Goal: Task Accomplishment & Management: Complete application form

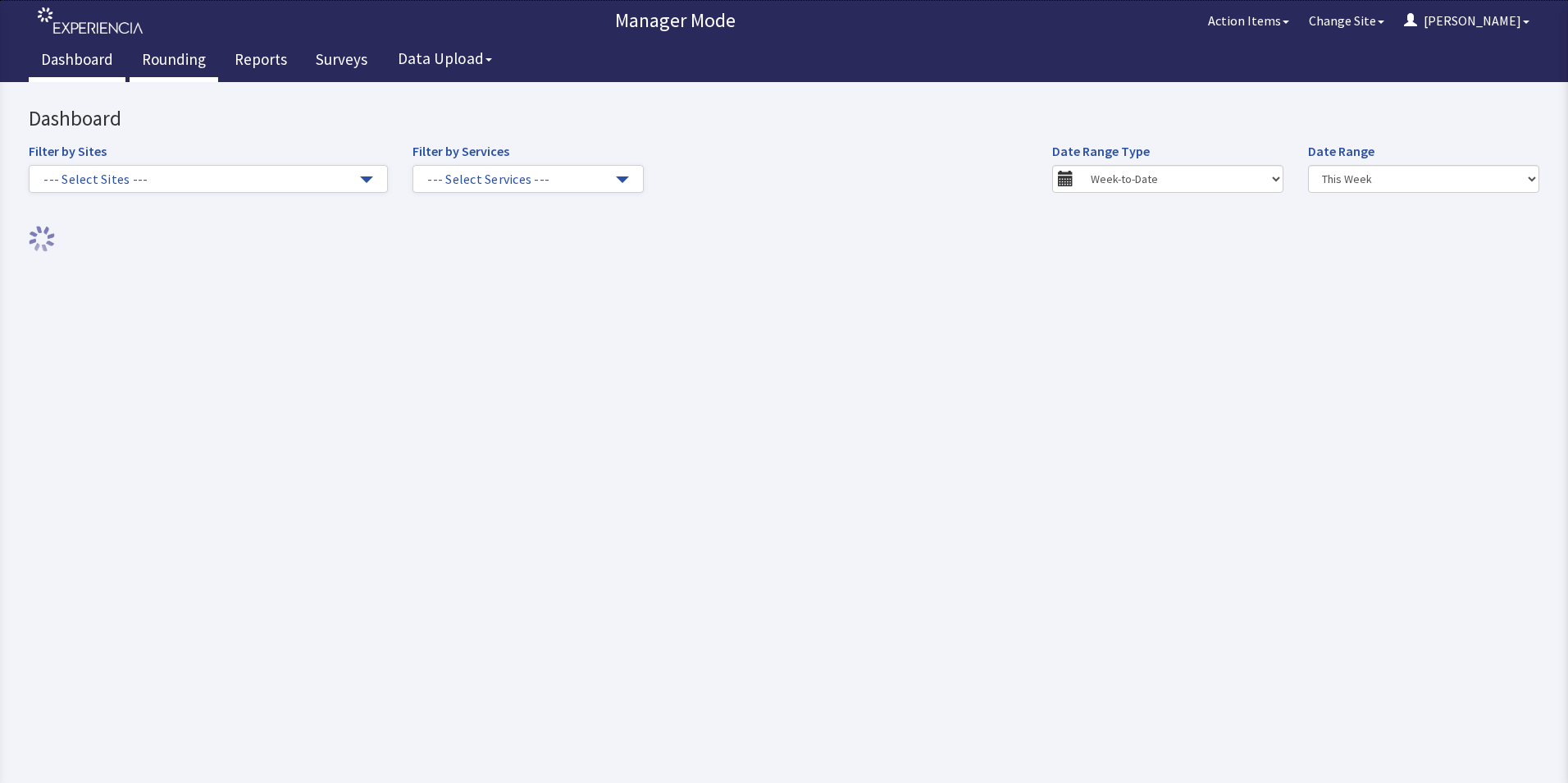
click at [161, 54] on link "Rounding" at bounding box center [174, 61] width 89 height 41
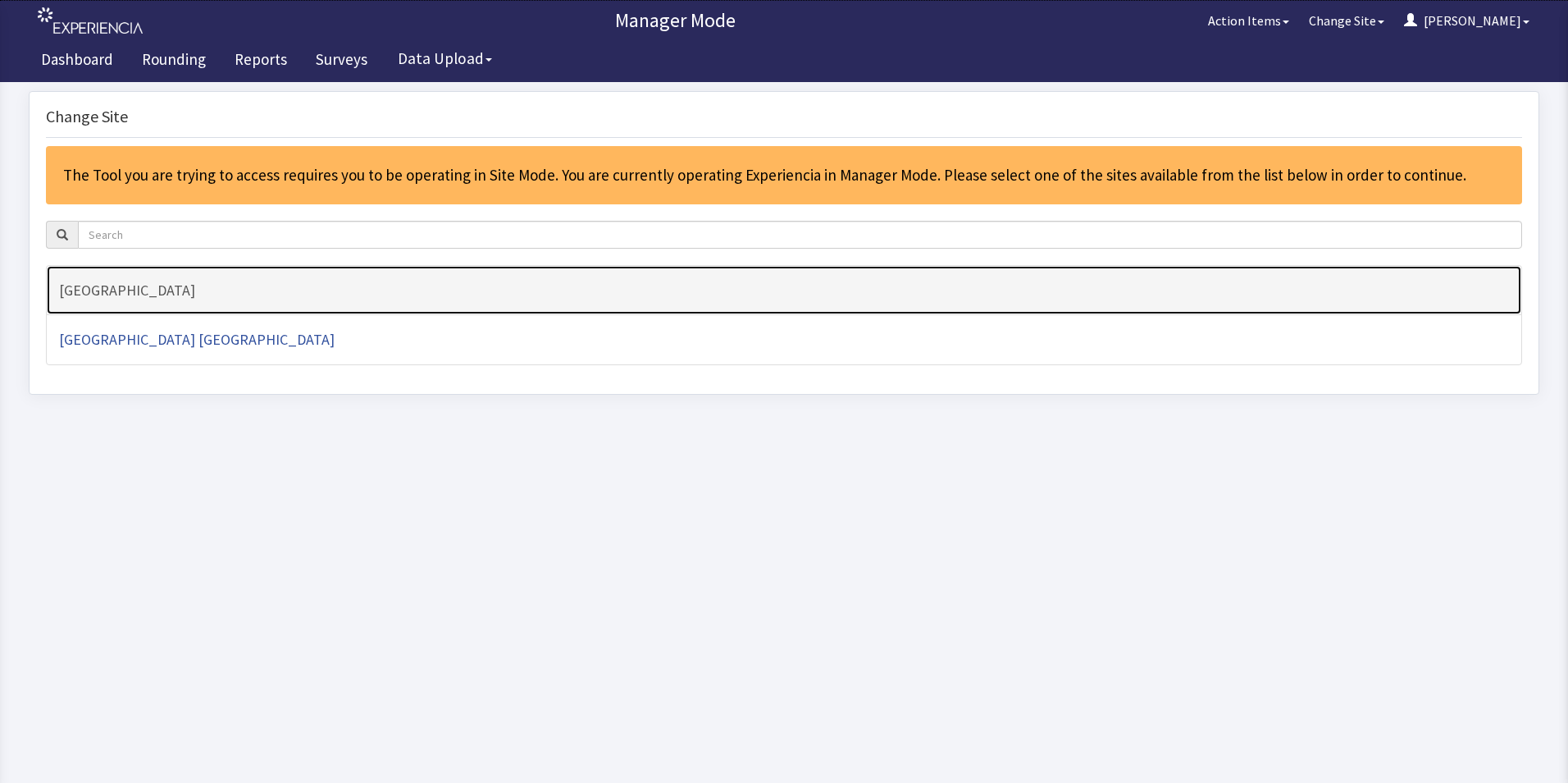
click at [144, 294] on h4 "[GEOGRAPHIC_DATA]" at bounding box center [784, 290] width 1450 height 16
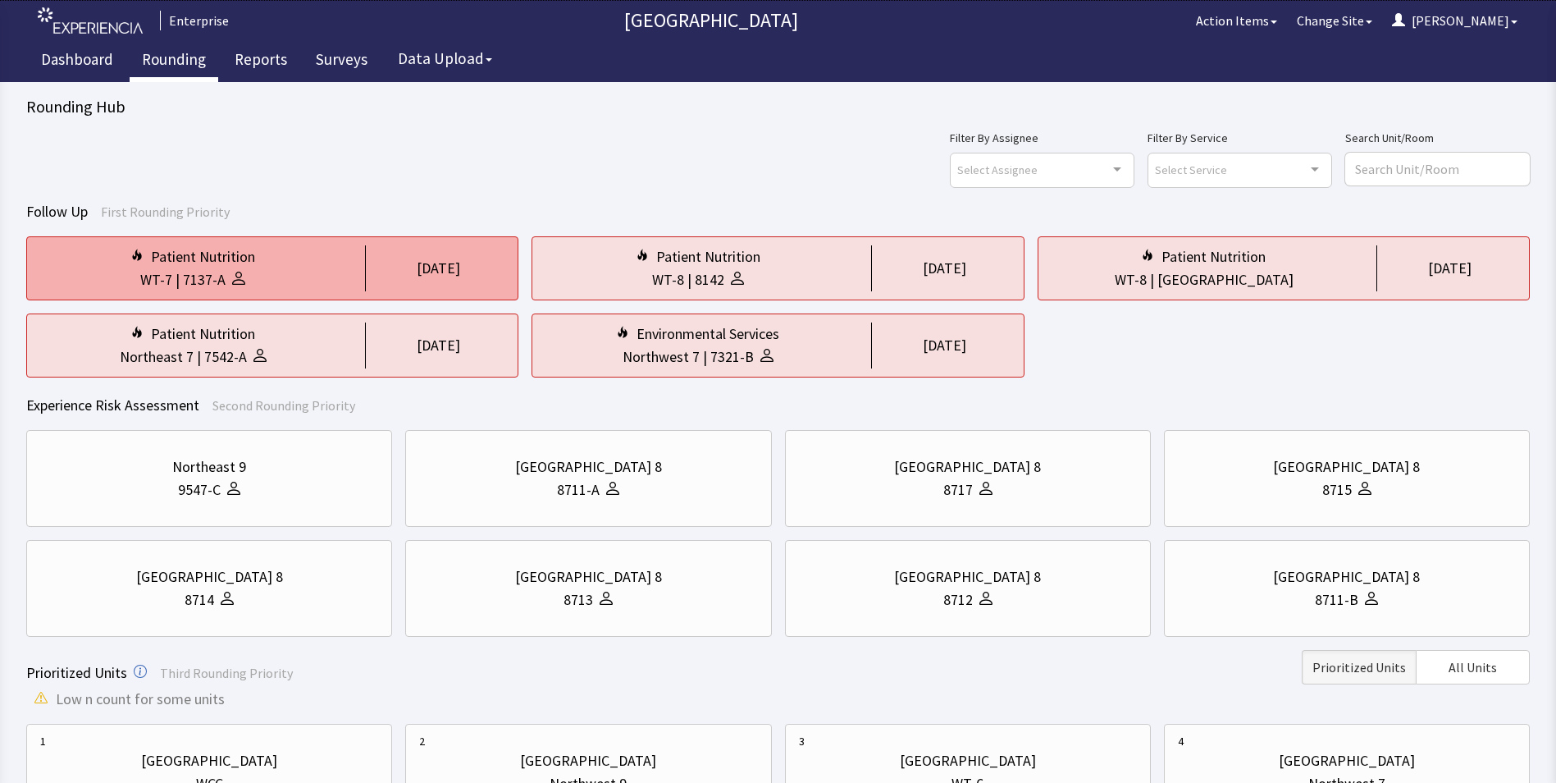
click at [291, 259] on div "Patient Nutrition" at bounding box center [192, 256] width 305 height 23
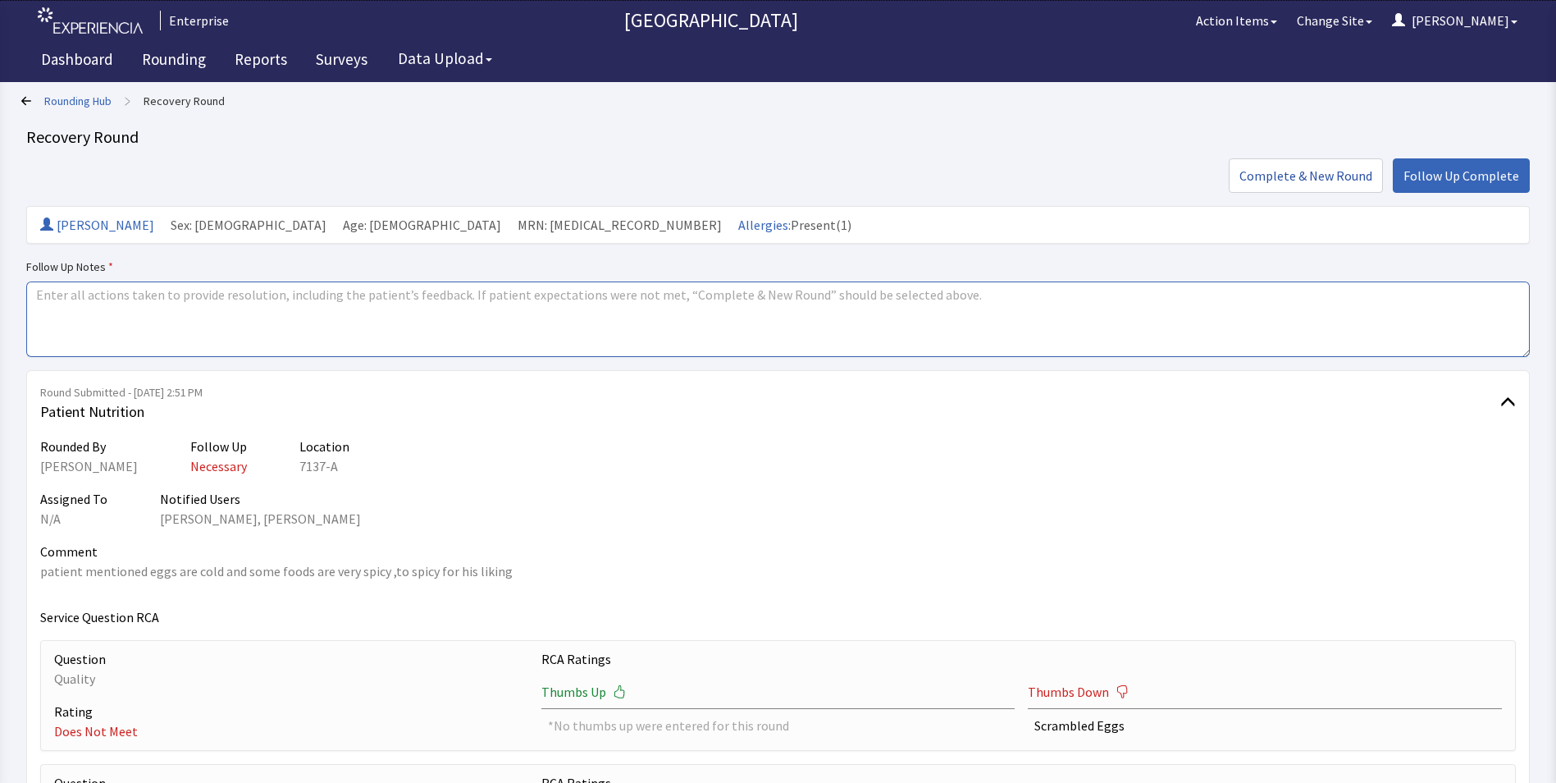
click at [81, 296] on textarea at bounding box center [778, 318] width 1504 height 75
type textarea "i"
type textarea "issues resolved"
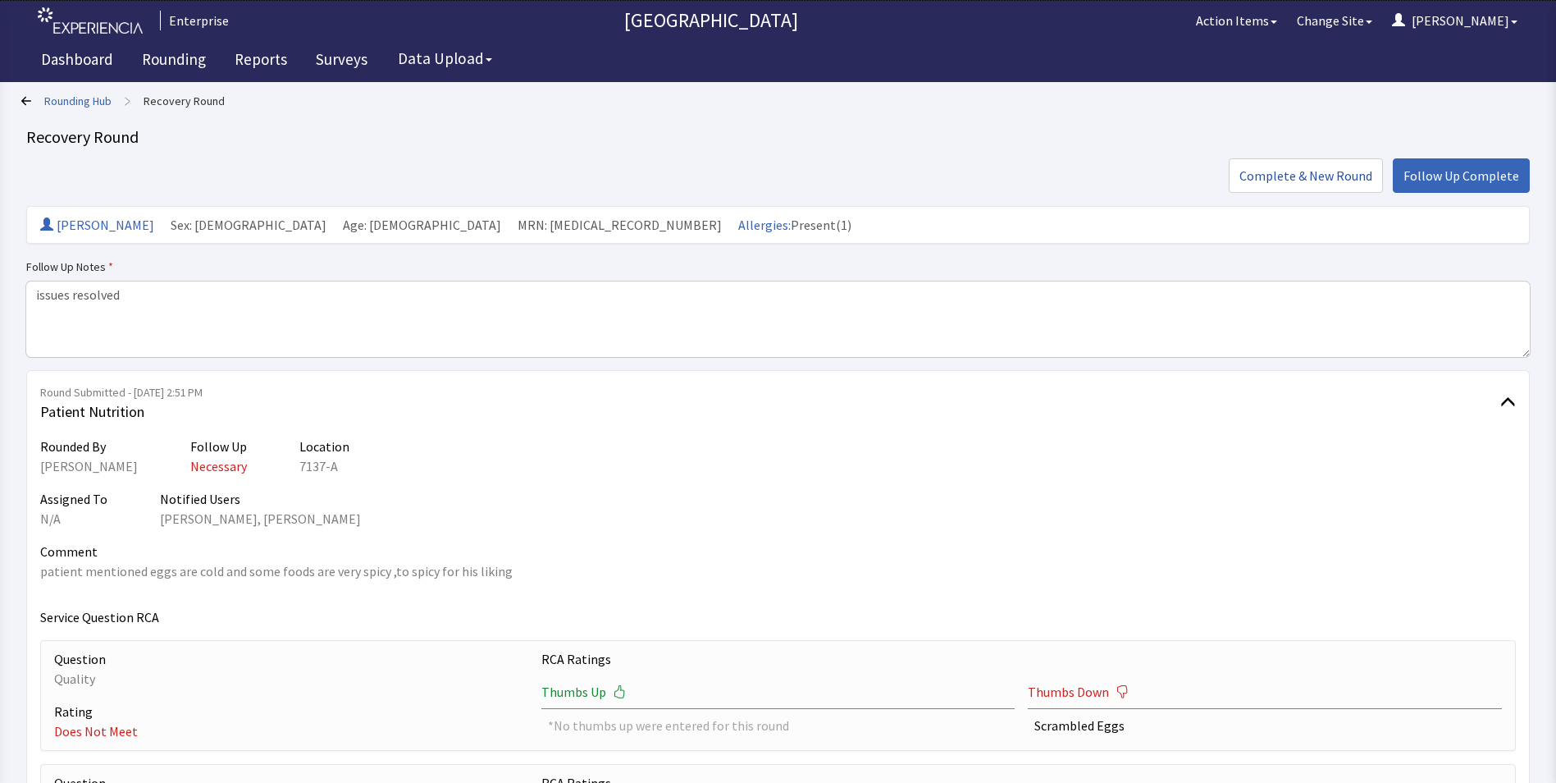
click at [25, 289] on div "Rounding Hub > Recovery Round Recovery Round Complete & New Round Follow Up Com…" at bounding box center [778, 654] width 1556 height 1308
drag, startPoint x: 32, startPoint y: 296, endPoint x: 168, endPoint y: 326, distance: 139.3
click at [168, 326] on textarea "issues resolved" at bounding box center [778, 318] width 1504 height 75
click at [1445, 169] on span "Follow Up Complete" at bounding box center [1462, 176] width 116 height 20
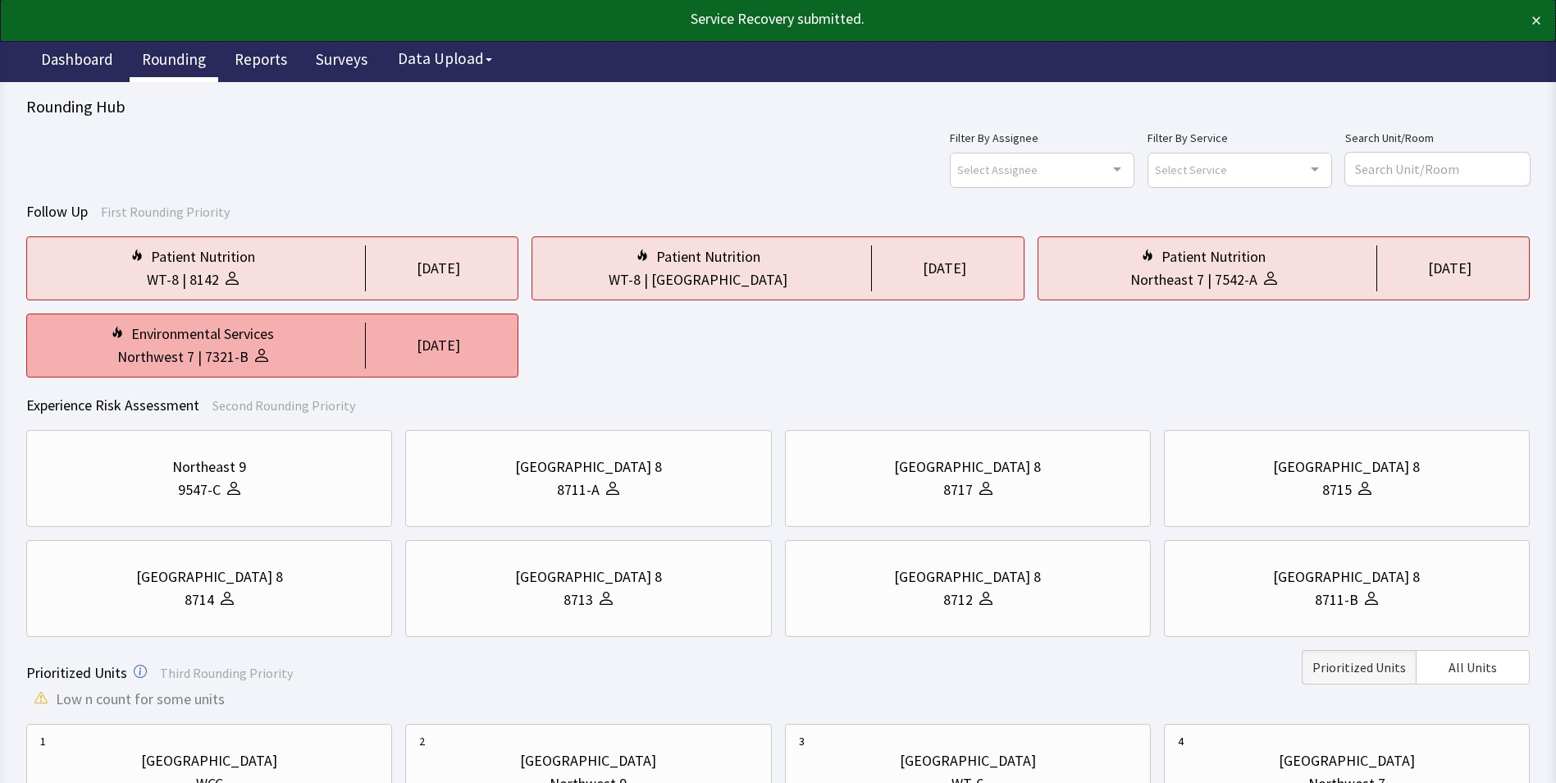
click at [258, 353] on icon at bounding box center [261, 355] width 13 height 13
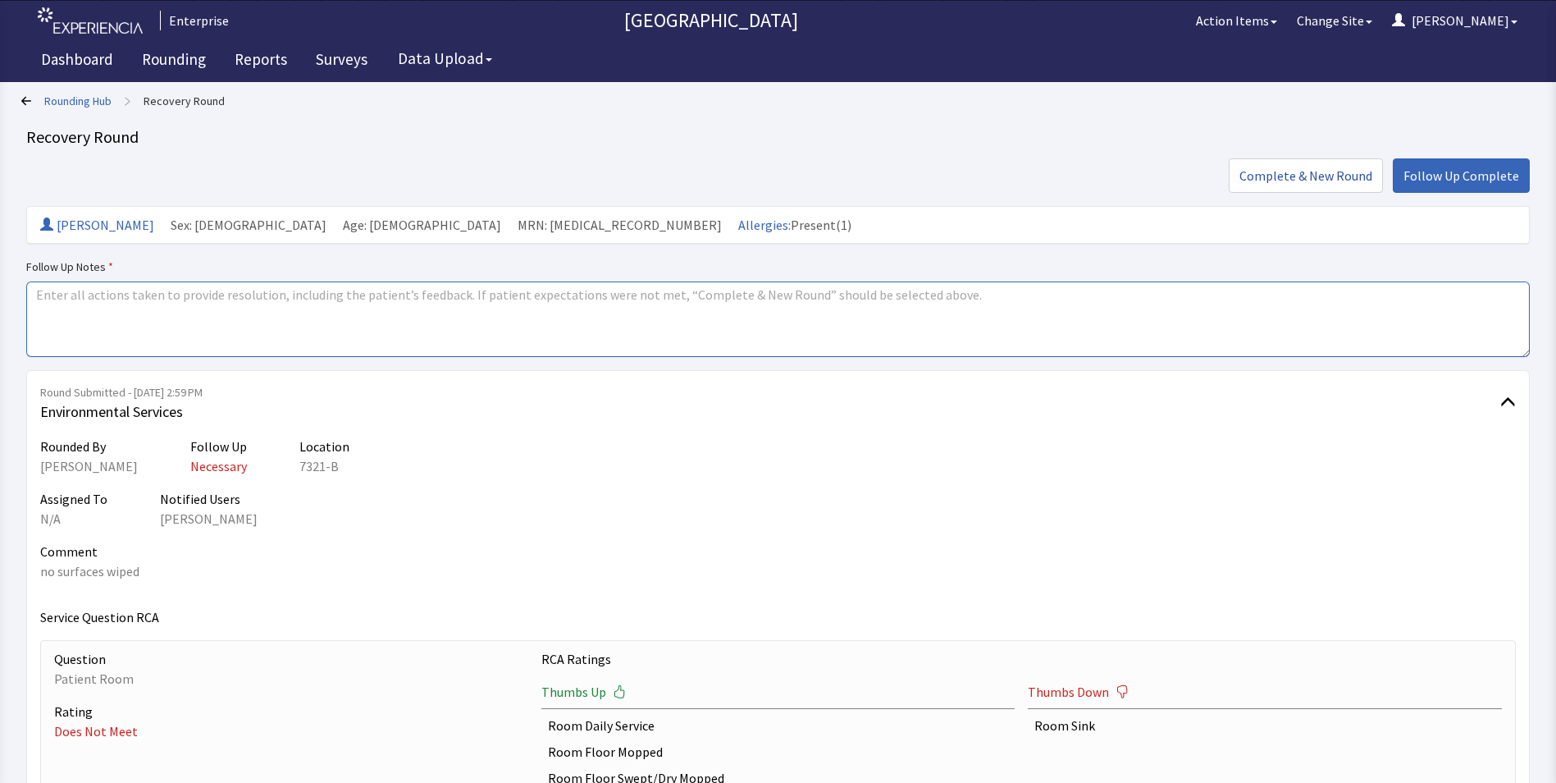
click at [42, 301] on textarea at bounding box center [778, 318] width 1504 height 75
paste textarea "issues resolved"
type textarea "issues resolved"
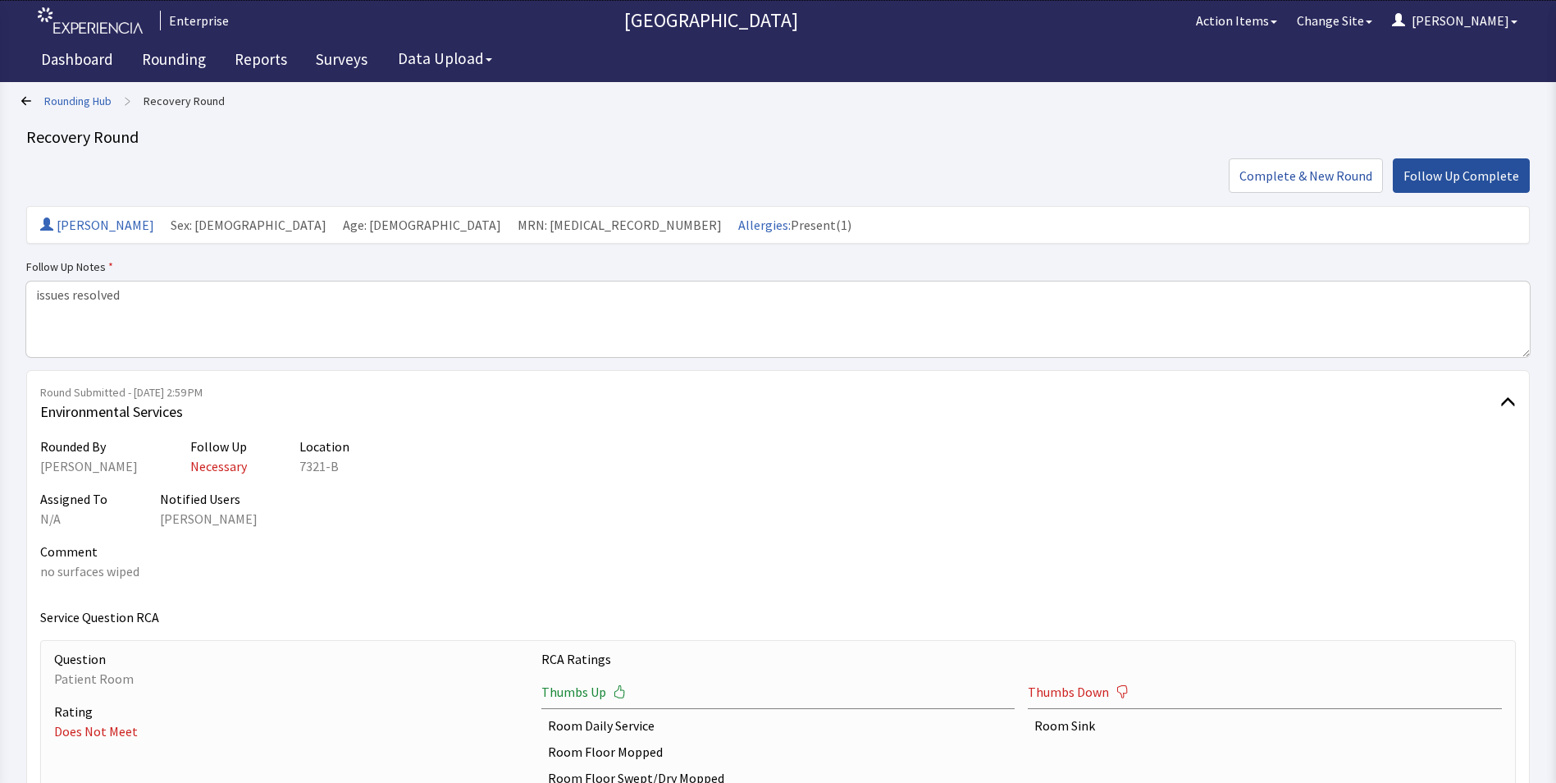
click at [1447, 173] on span "Follow Up Complete" at bounding box center [1462, 176] width 116 height 20
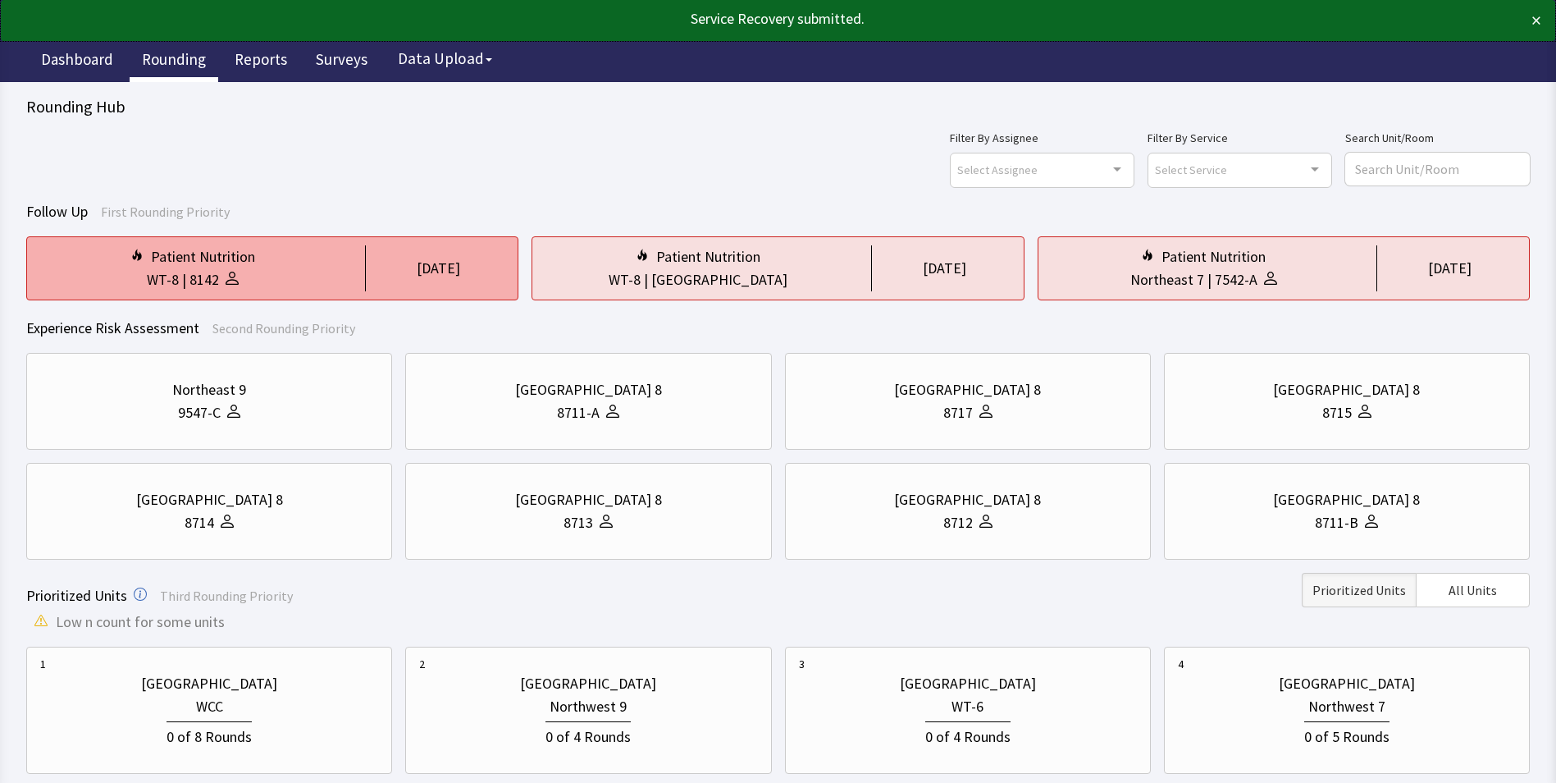
click at [316, 250] on div "Patient Nutrition" at bounding box center [192, 256] width 305 height 23
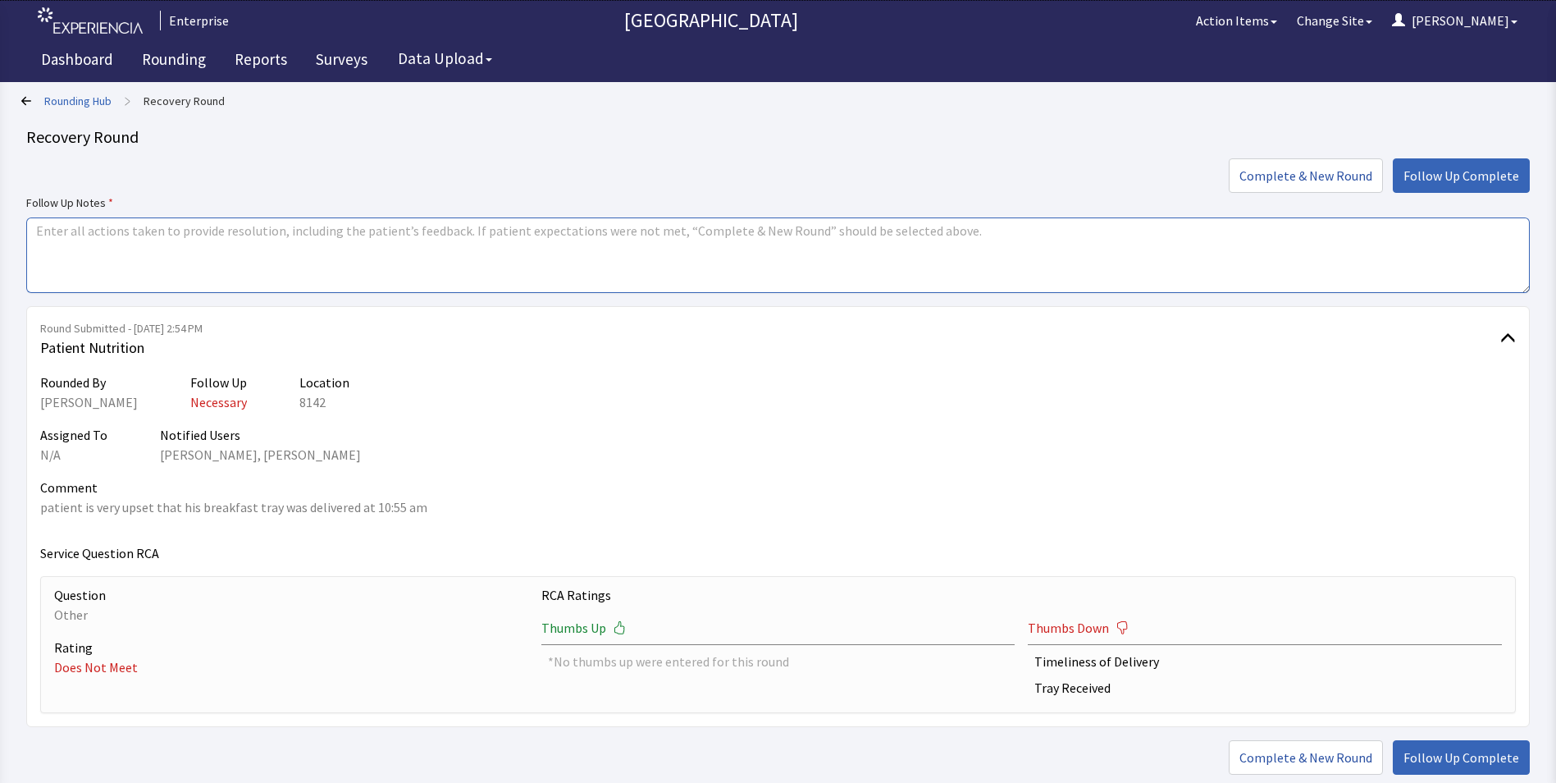
click at [38, 235] on textarea at bounding box center [778, 254] width 1504 height 75
paste textarea "issues resolved"
type textarea "issues resolved"
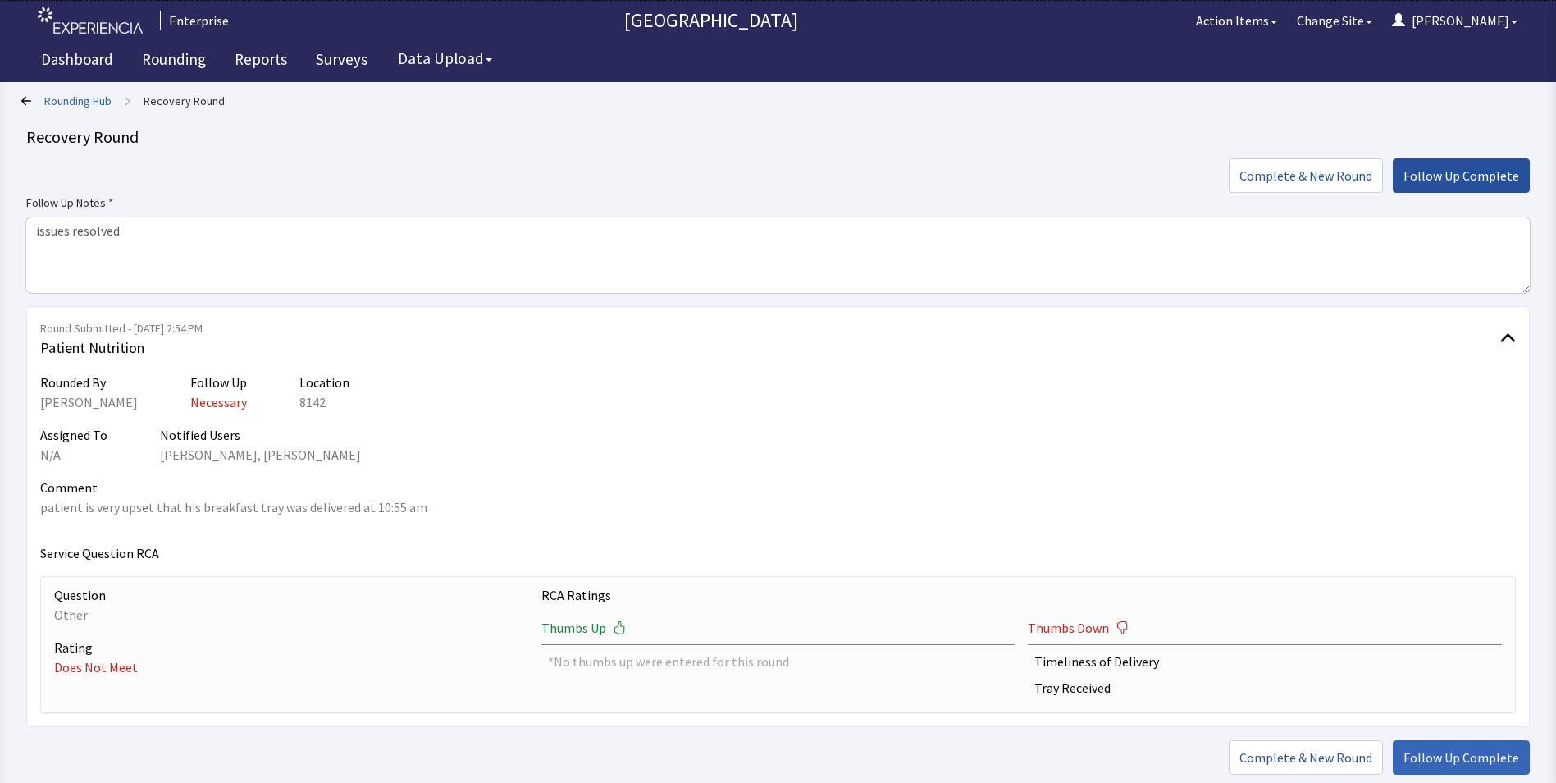
click at [1460, 175] on span "Follow Up Complete" at bounding box center [1462, 176] width 116 height 20
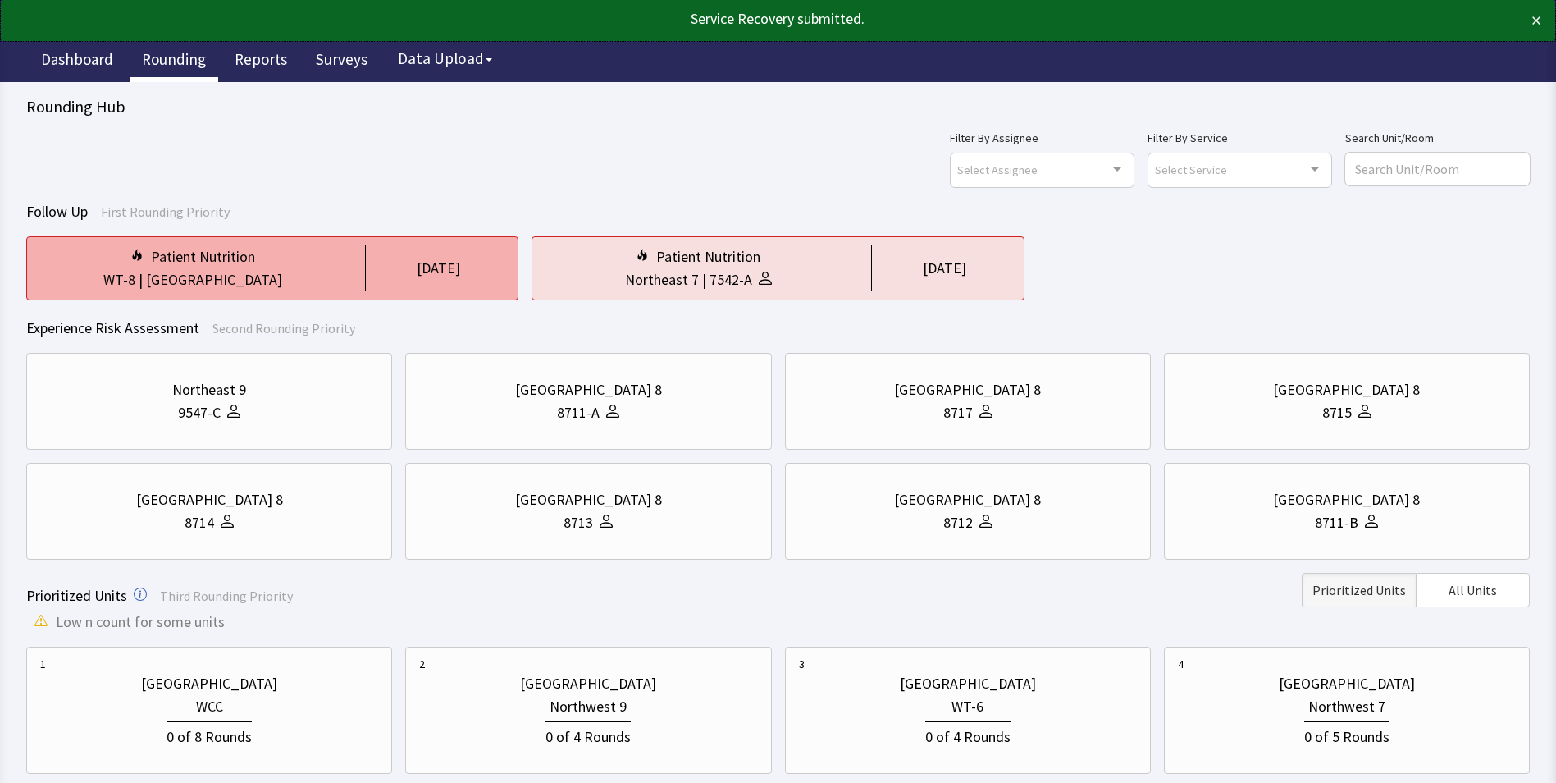
click at [327, 267] on div "Patient Nutrition" at bounding box center [192, 256] width 305 height 23
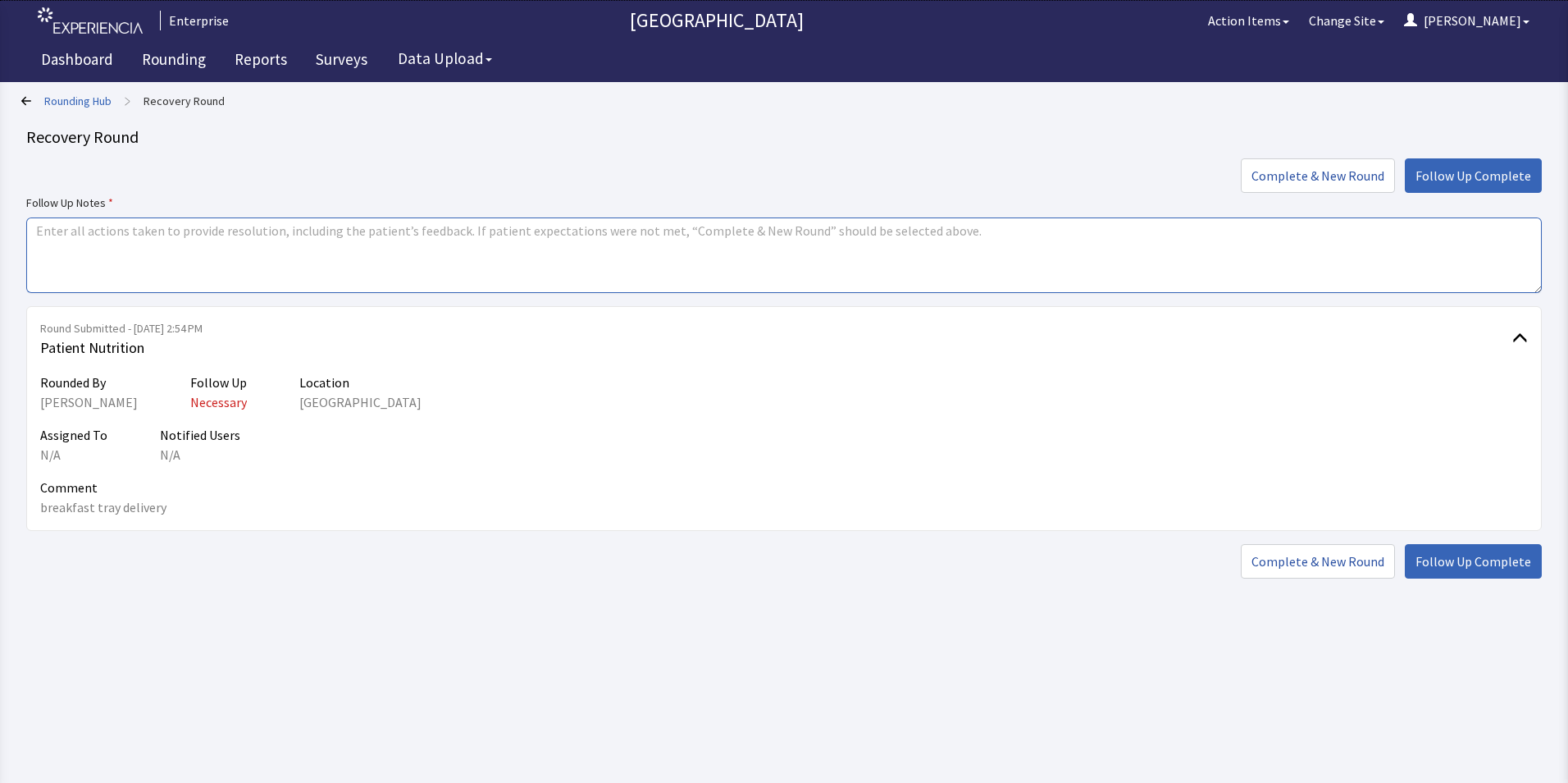
click at [40, 226] on textarea at bounding box center [784, 254] width 1516 height 75
paste textarea "issues resolved"
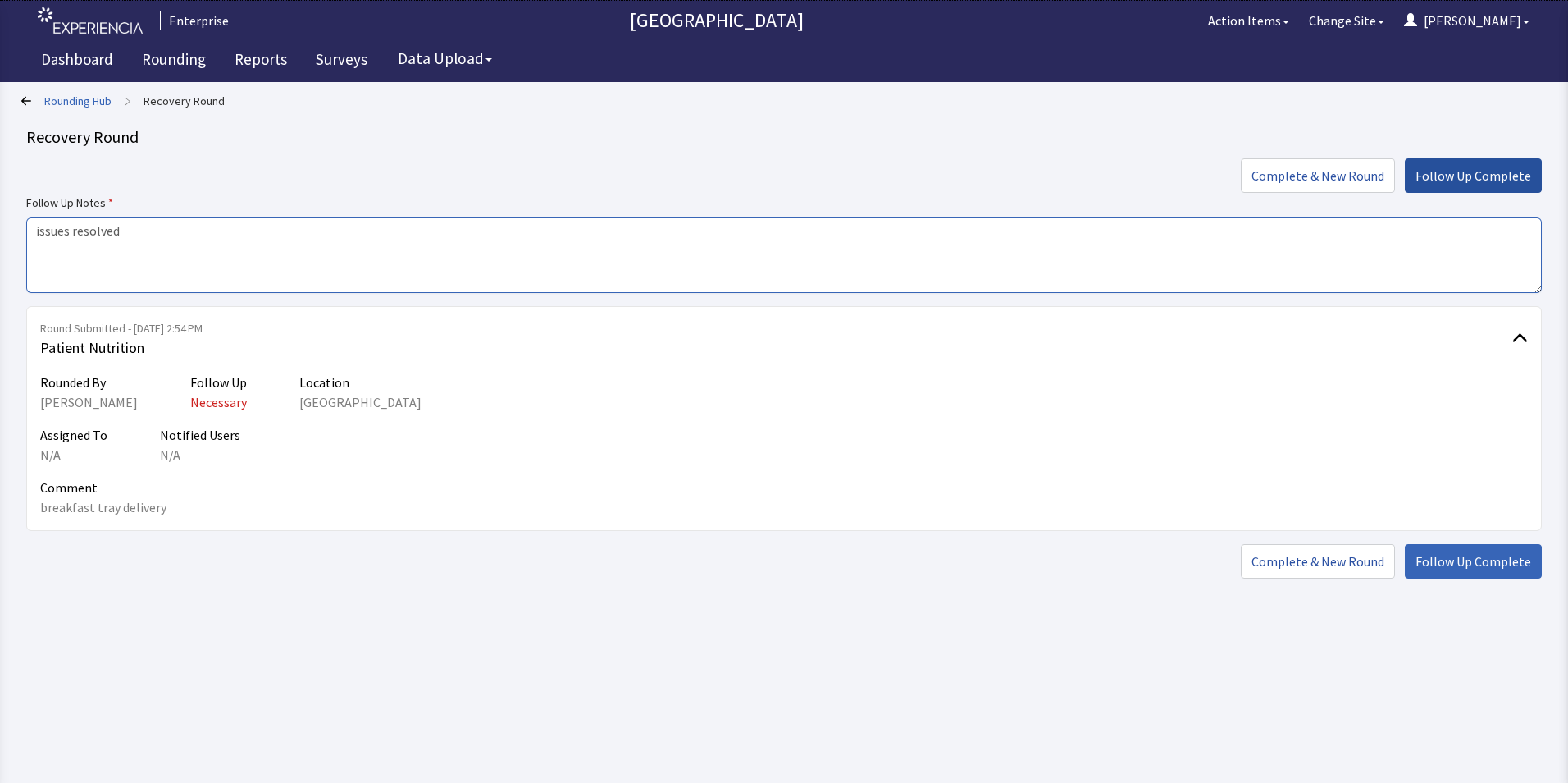
type textarea "issues resolved"
click at [1468, 174] on span "Follow Up Complete" at bounding box center [1474, 176] width 116 height 20
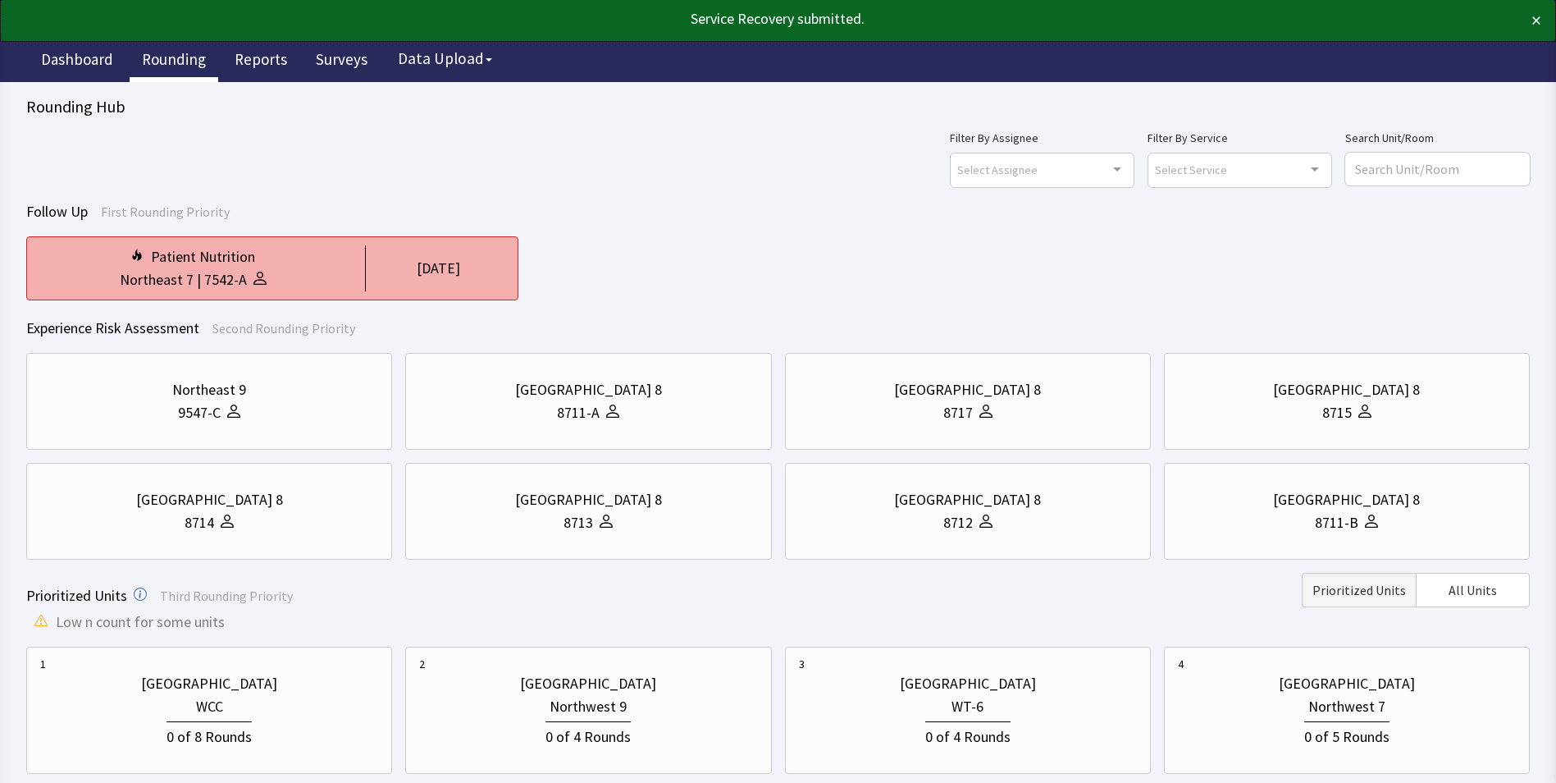
click at [261, 269] on div at bounding box center [257, 279] width 20 height 23
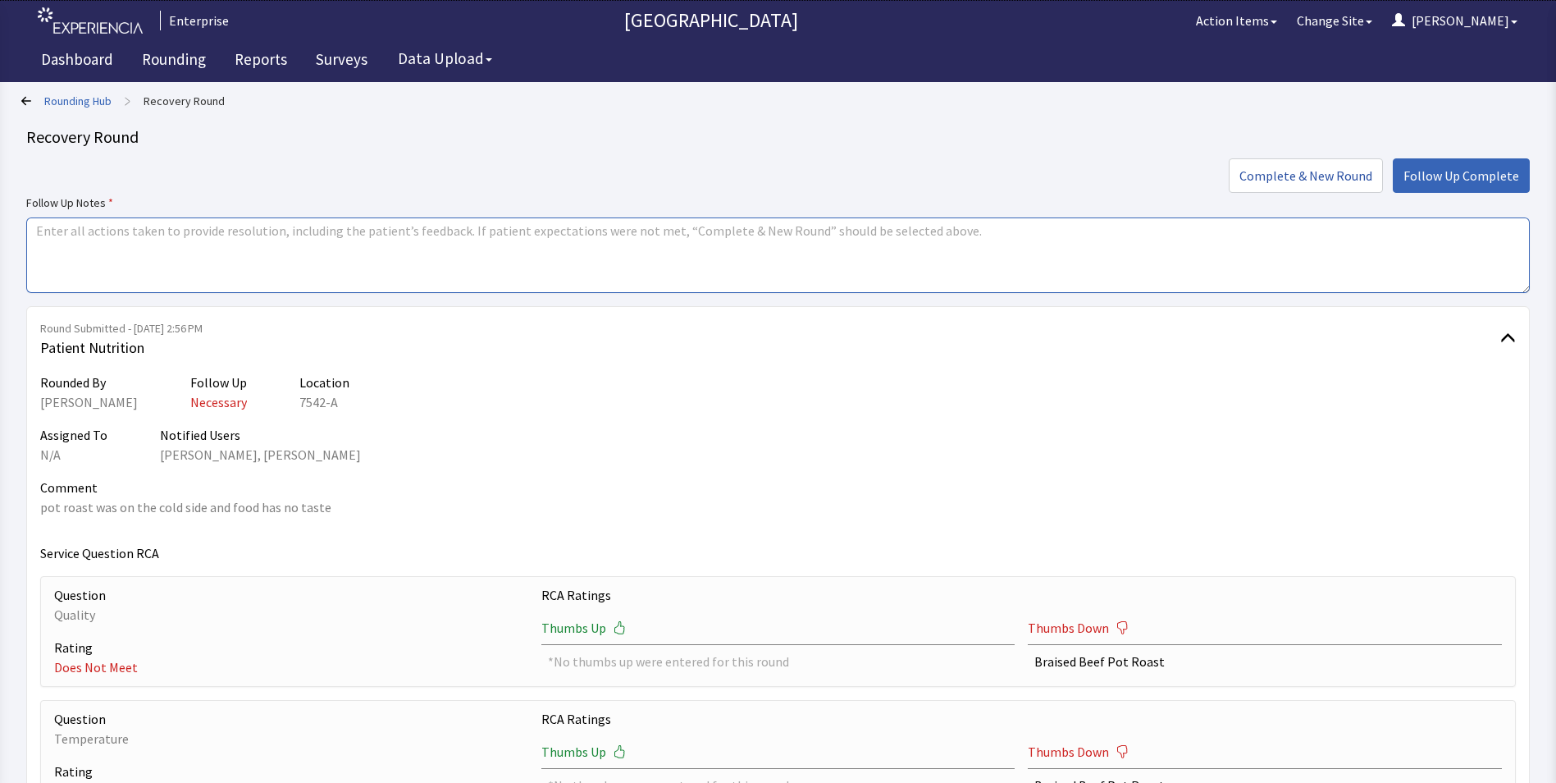
click at [34, 230] on textarea at bounding box center [778, 254] width 1504 height 75
paste textarea "issues resolved"
type textarea "issues resolved"
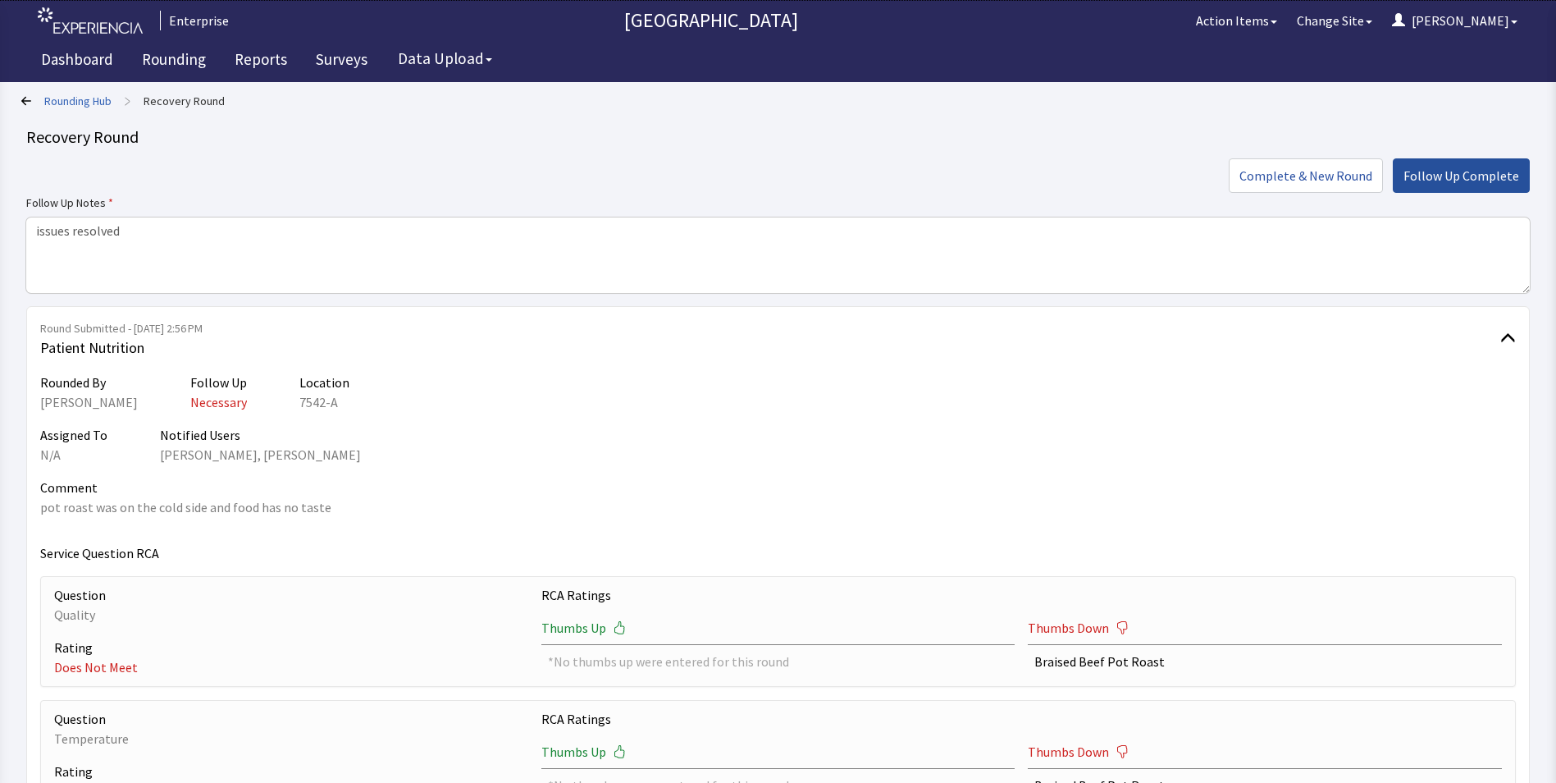
click at [1440, 168] on span "Follow Up Complete" at bounding box center [1462, 176] width 116 height 20
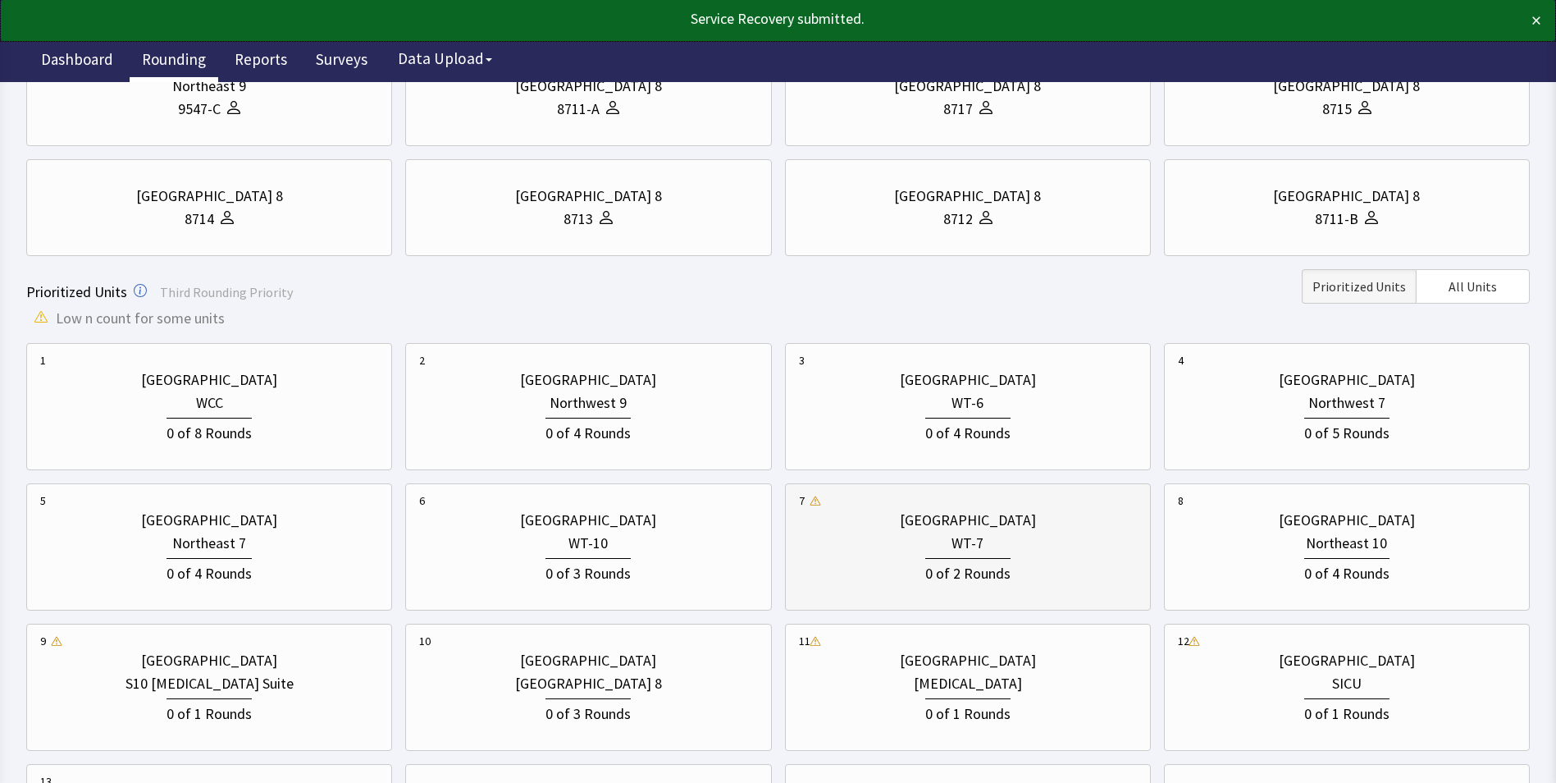
scroll to position [328, 0]
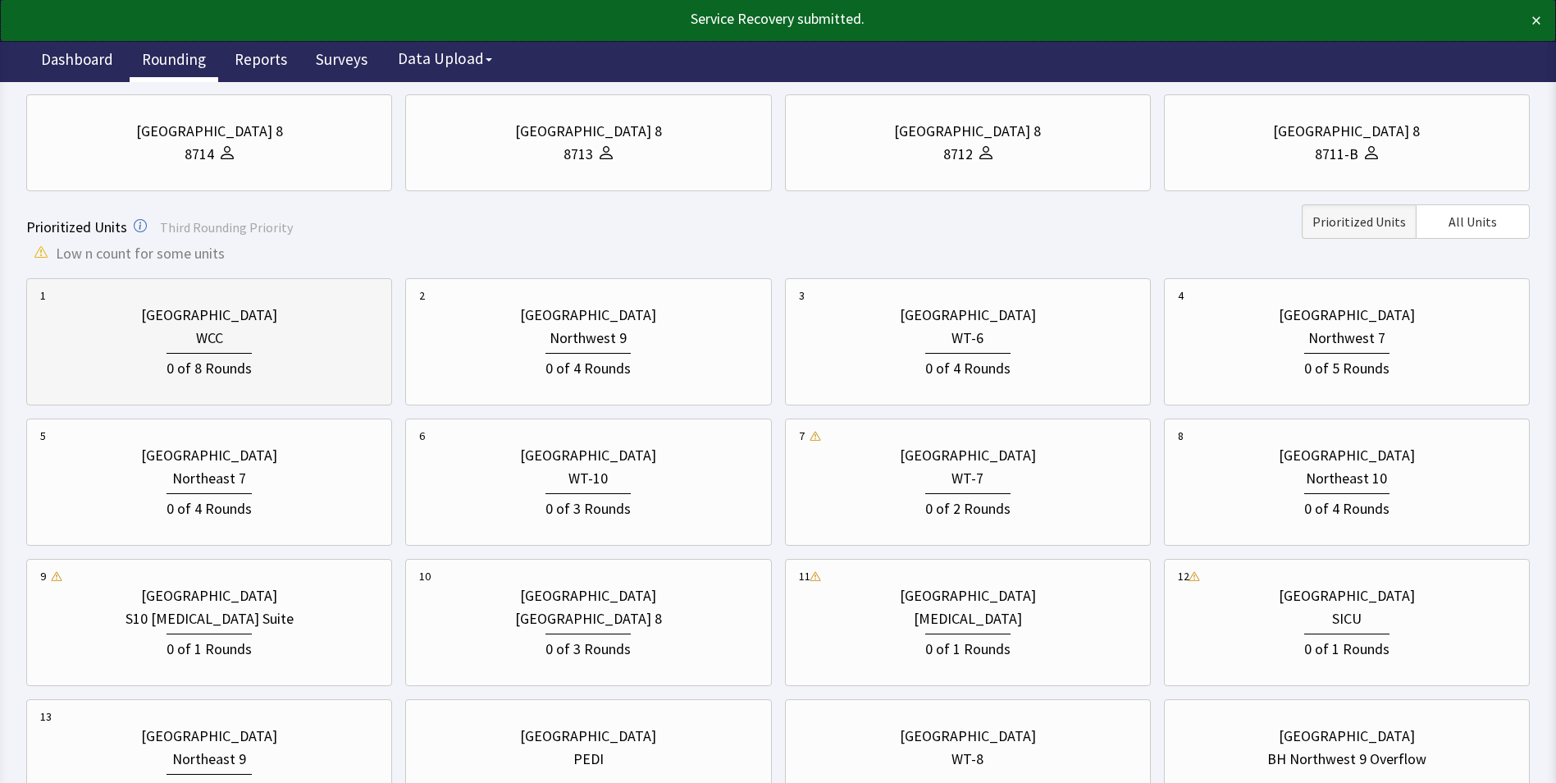
click at [272, 353] on div "0 of 8 Rounds" at bounding box center [209, 364] width 338 height 30
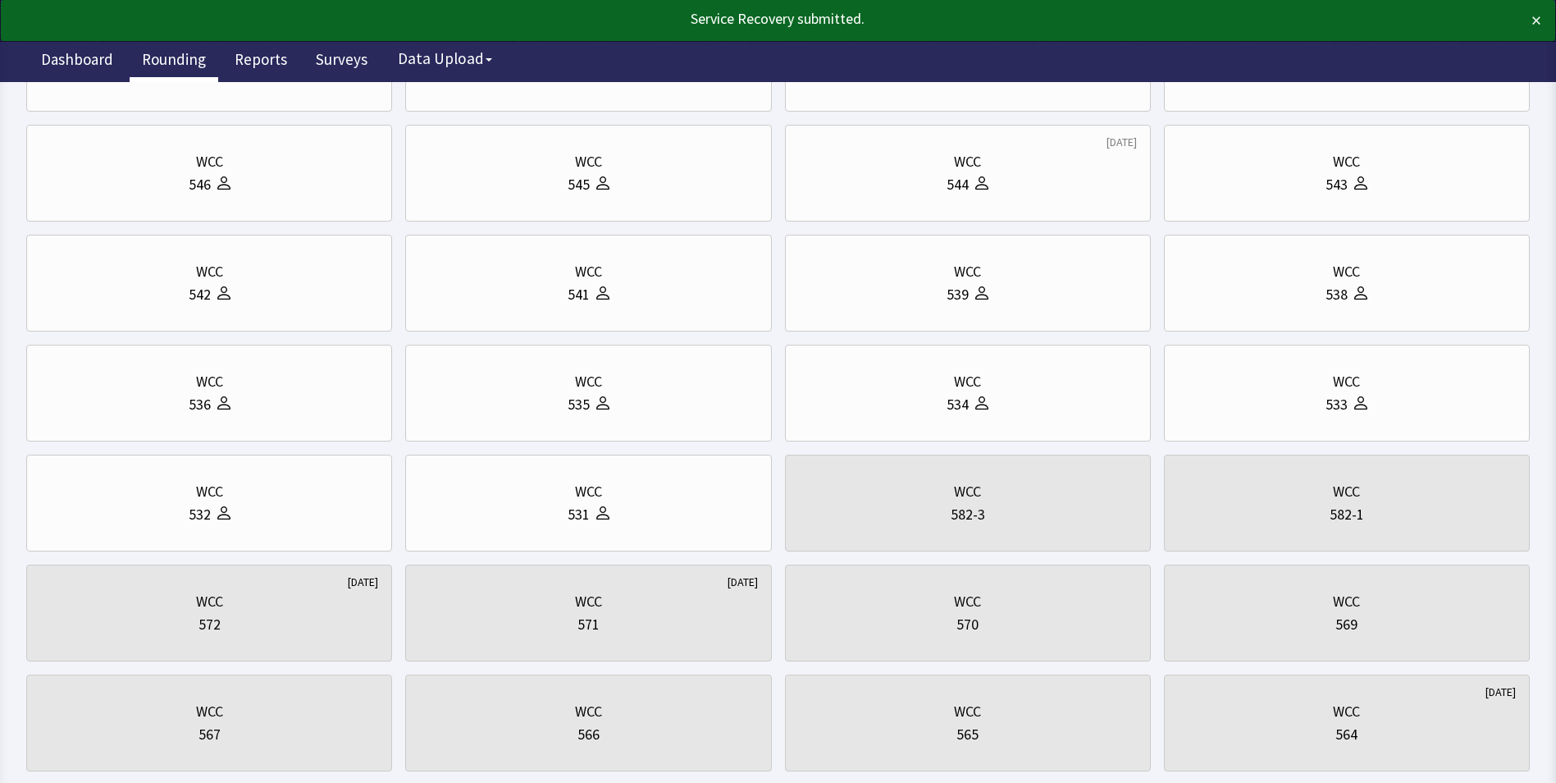
scroll to position [0, 0]
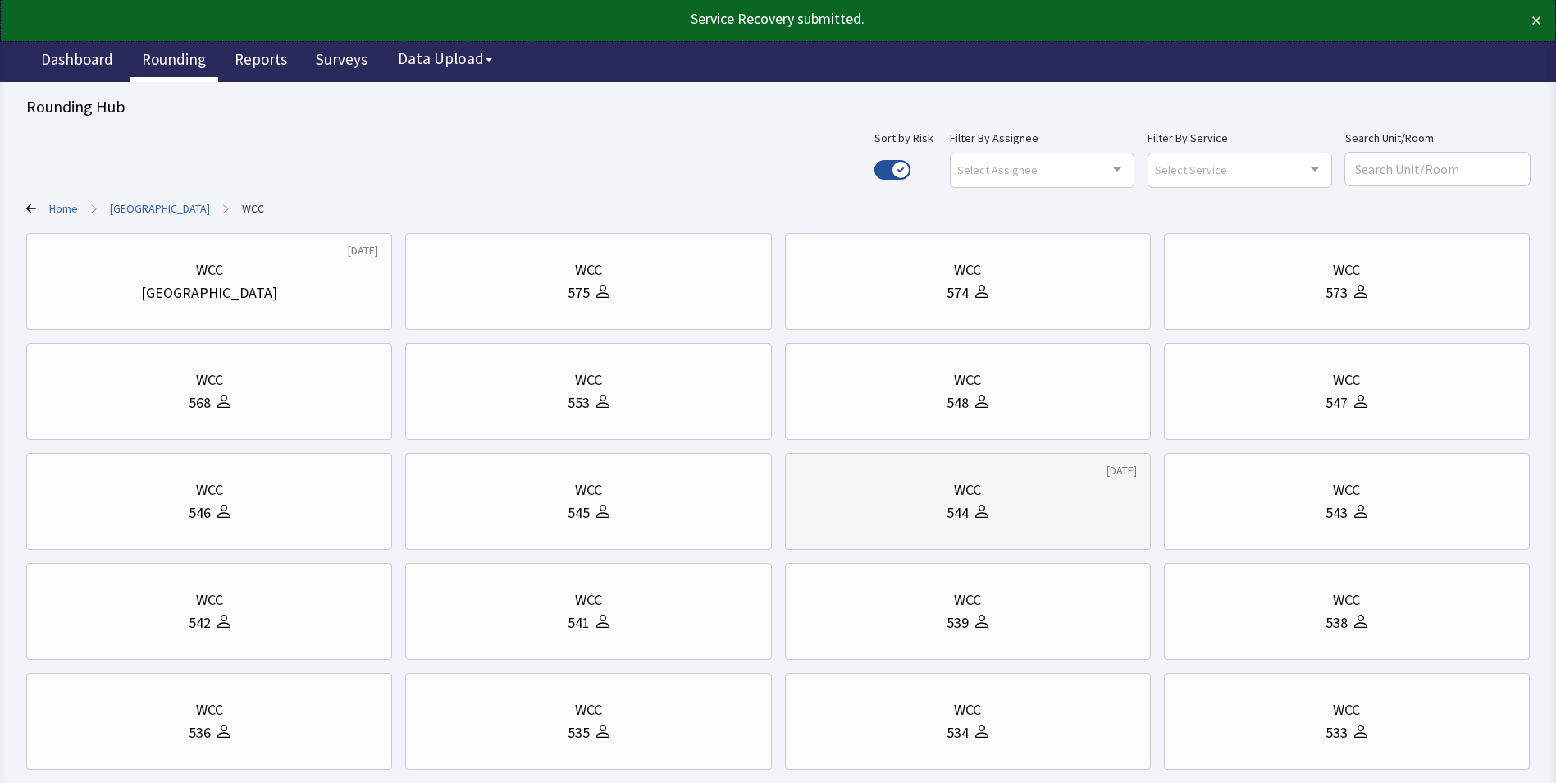
click at [995, 492] on div "WCC" at bounding box center [968, 489] width 338 height 23
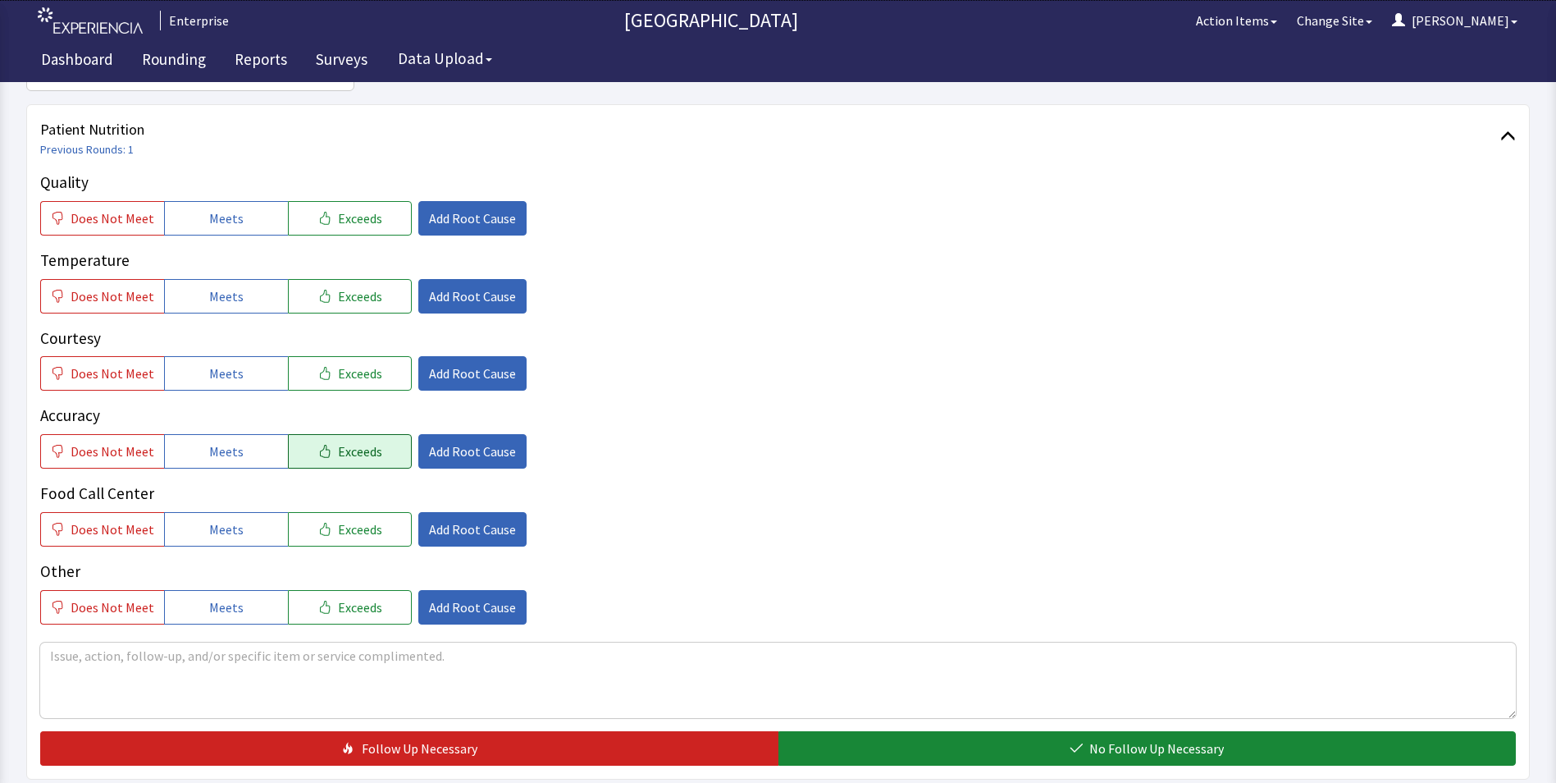
scroll to position [246, 0]
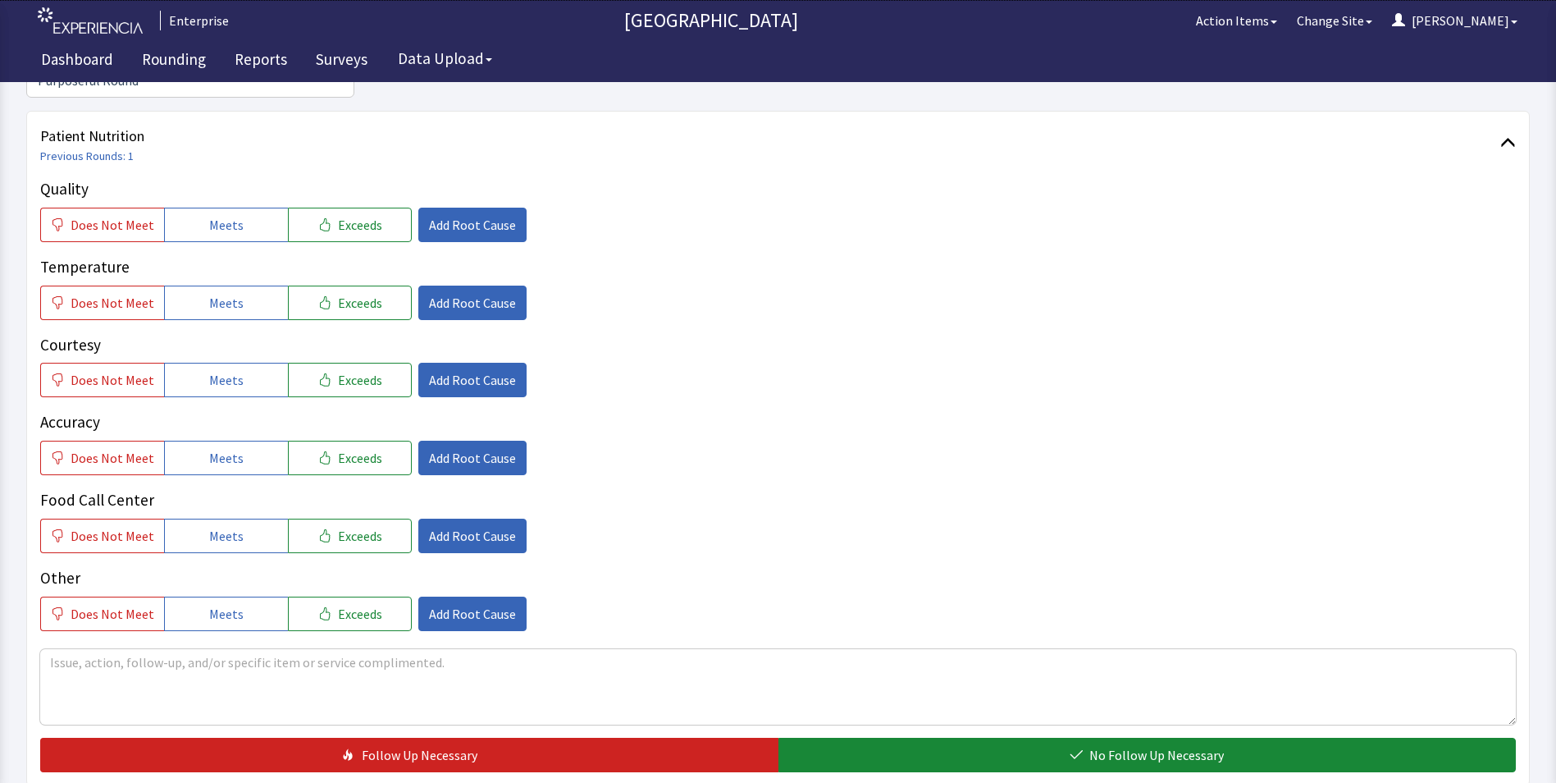
drag, startPoint x: 242, startPoint y: 192, endPoint x: 237, endPoint y: 247, distance: 55.2
click at [242, 208] on button "Meets" at bounding box center [226, 225] width 124 height 34
drag, startPoint x: 231, startPoint y: 271, endPoint x: 231, endPoint y: 284, distance: 13.1
click at [231, 293] on span "Meets" at bounding box center [226, 303] width 34 height 20
drag, startPoint x: 221, startPoint y: 345, endPoint x: 221, endPoint y: 372, distance: 27.9
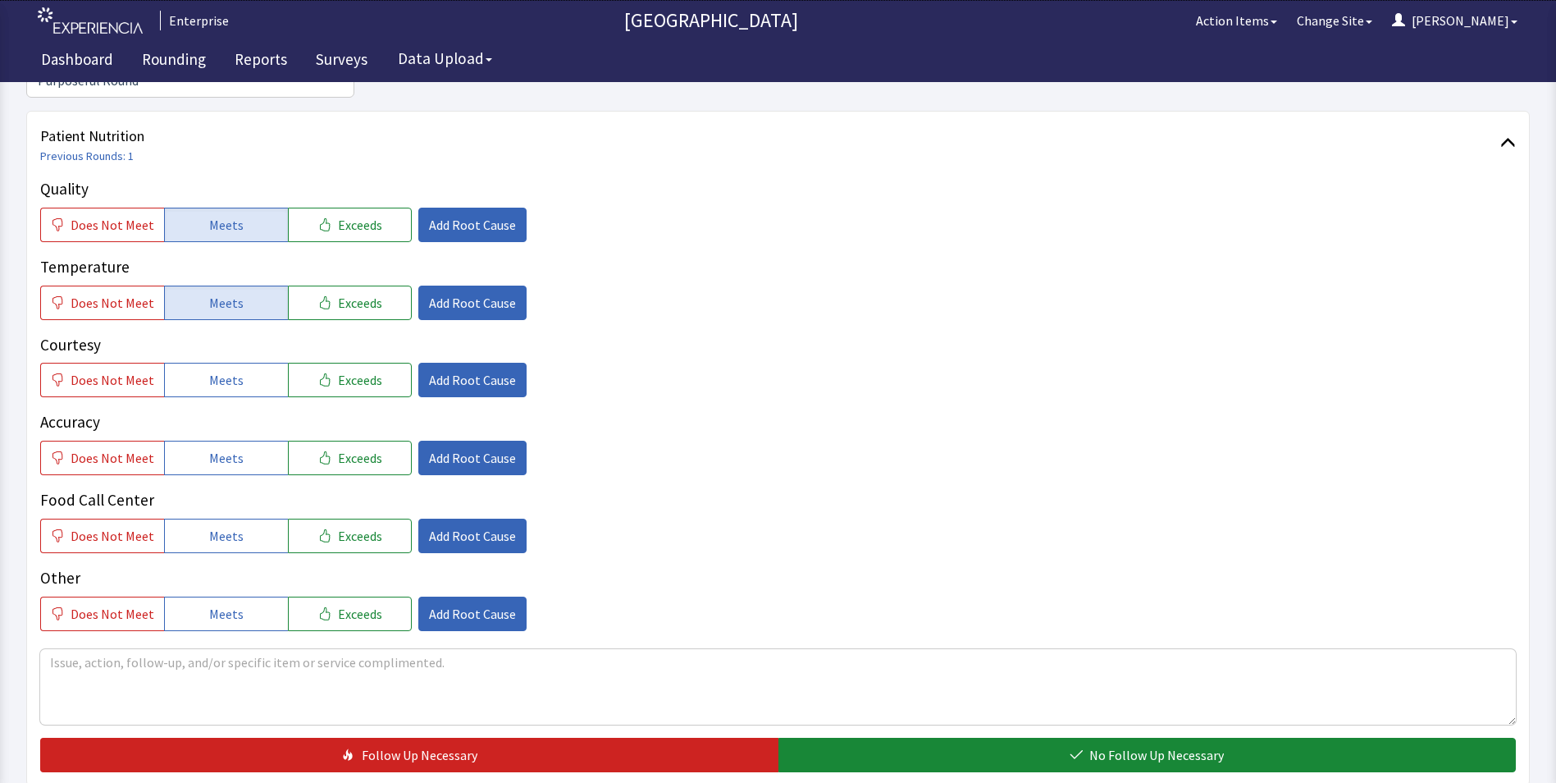
click at [221, 363] on button "Meets" at bounding box center [226, 380] width 124 height 34
drag, startPoint x: 221, startPoint y: 418, endPoint x: 218, endPoint y: 454, distance: 36.2
click at [219, 441] on button "Meets" at bounding box center [226, 458] width 124 height 34
click at [212, 518] on button "Meets" at bounding box center [226, 535] width 124 height 34
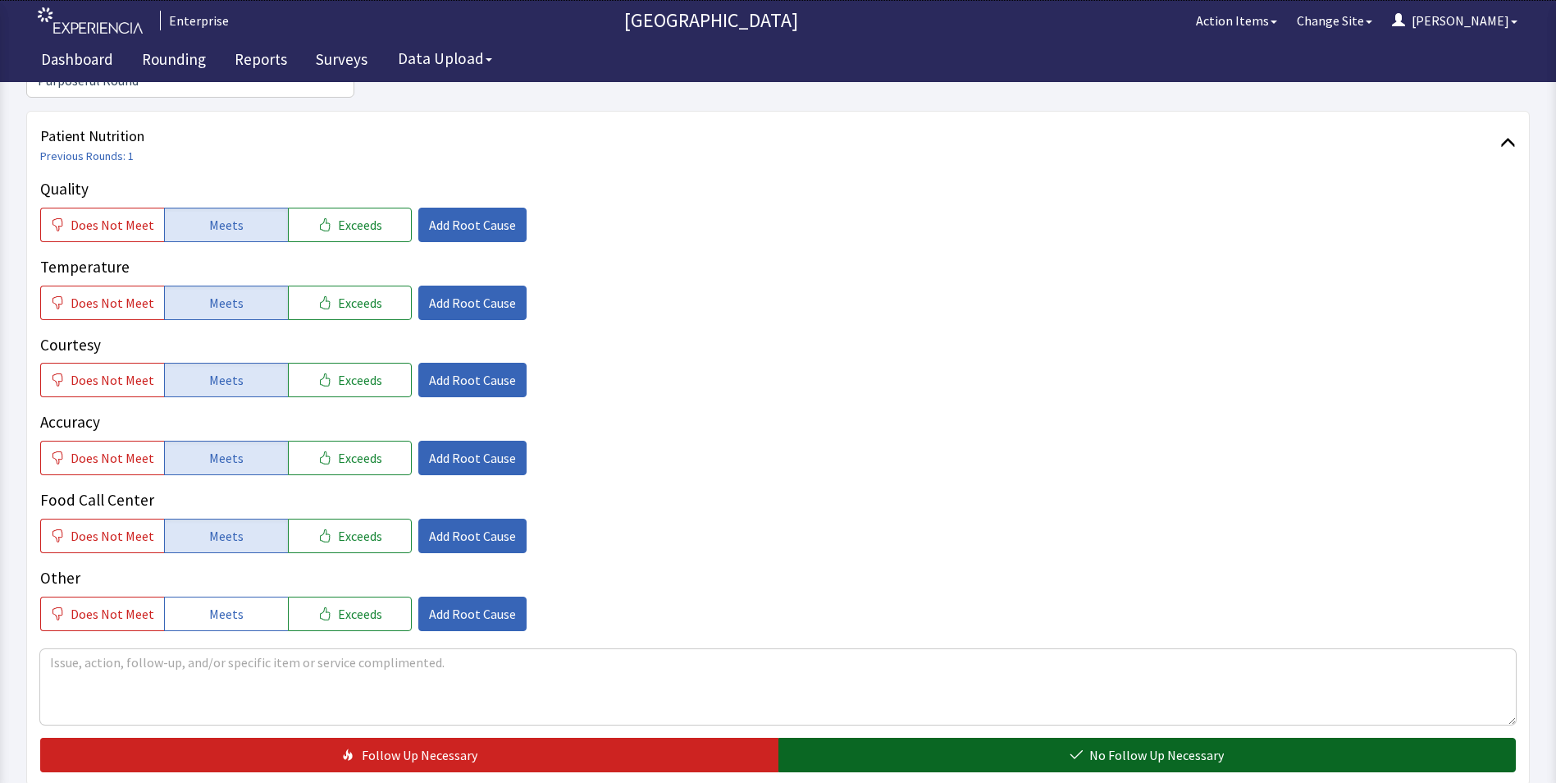
click at [812, 737] on button "No Follow Up Necessary" at bounding box center [1147, 754] width 738 height 34
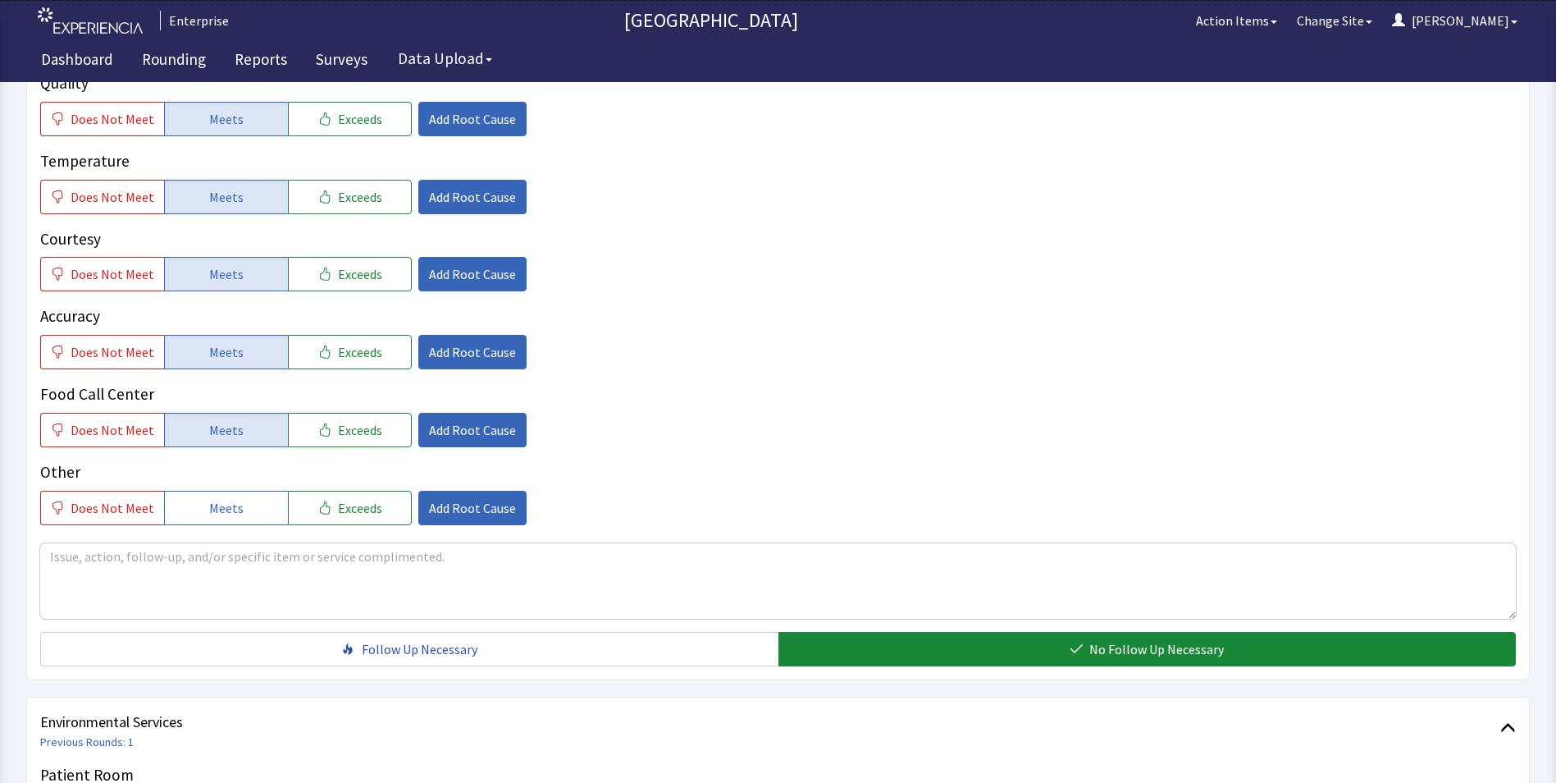
scroll to position [656, 0]
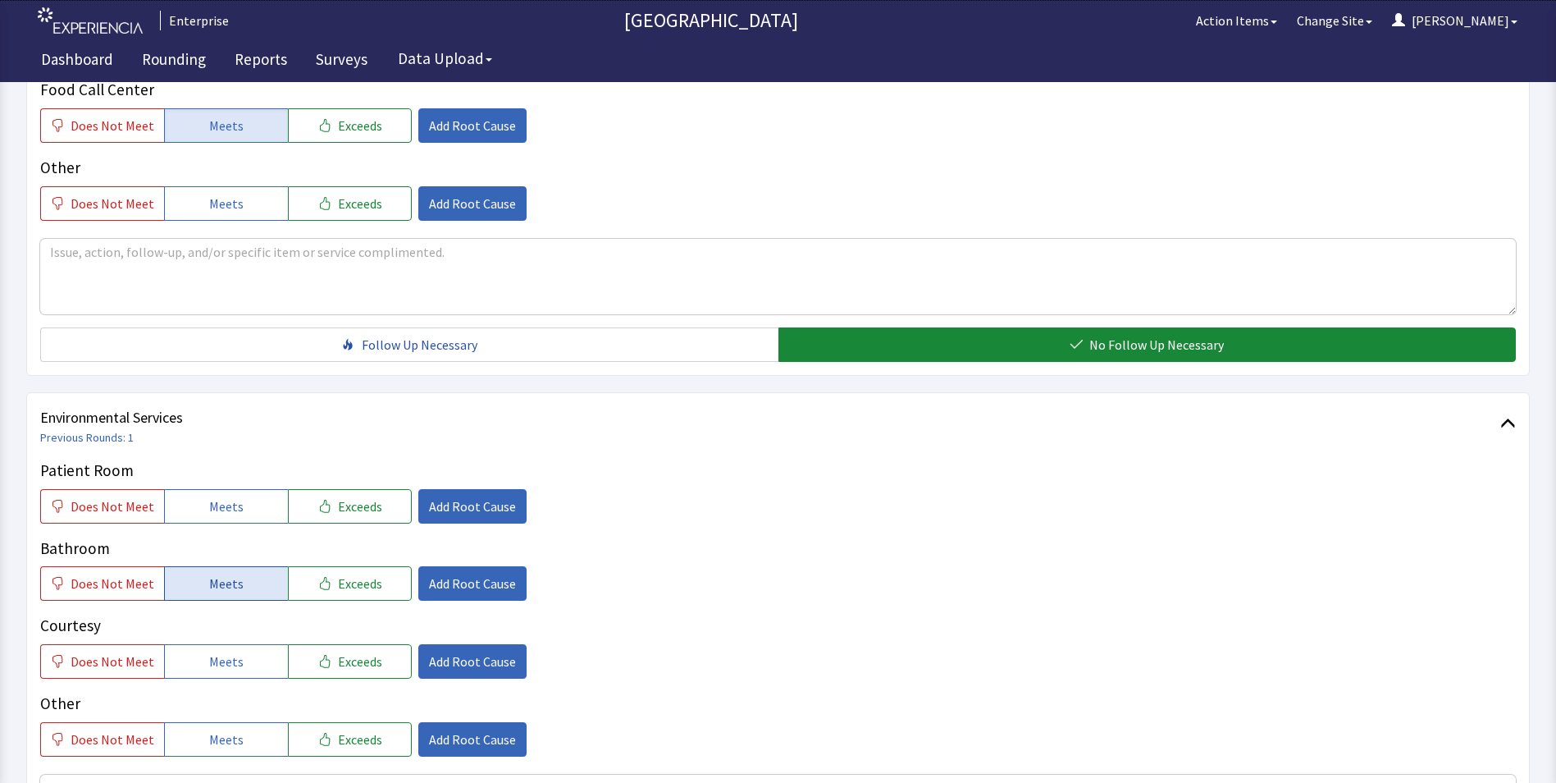
drag, startPoint x: 257, startPoint y: 482, endPoint x: 245, endPoint y: 541, distance: 61.0
click at [257, 489] on button "Meets" at bounding box center [226, 506] width 124 height 34
click at [234, 570] on button "Meets" at bounding box center [226, 583] width 124 height 34
click at [222, 651] on span "Meets" at bounding box center [226, 661] width 34 height 20
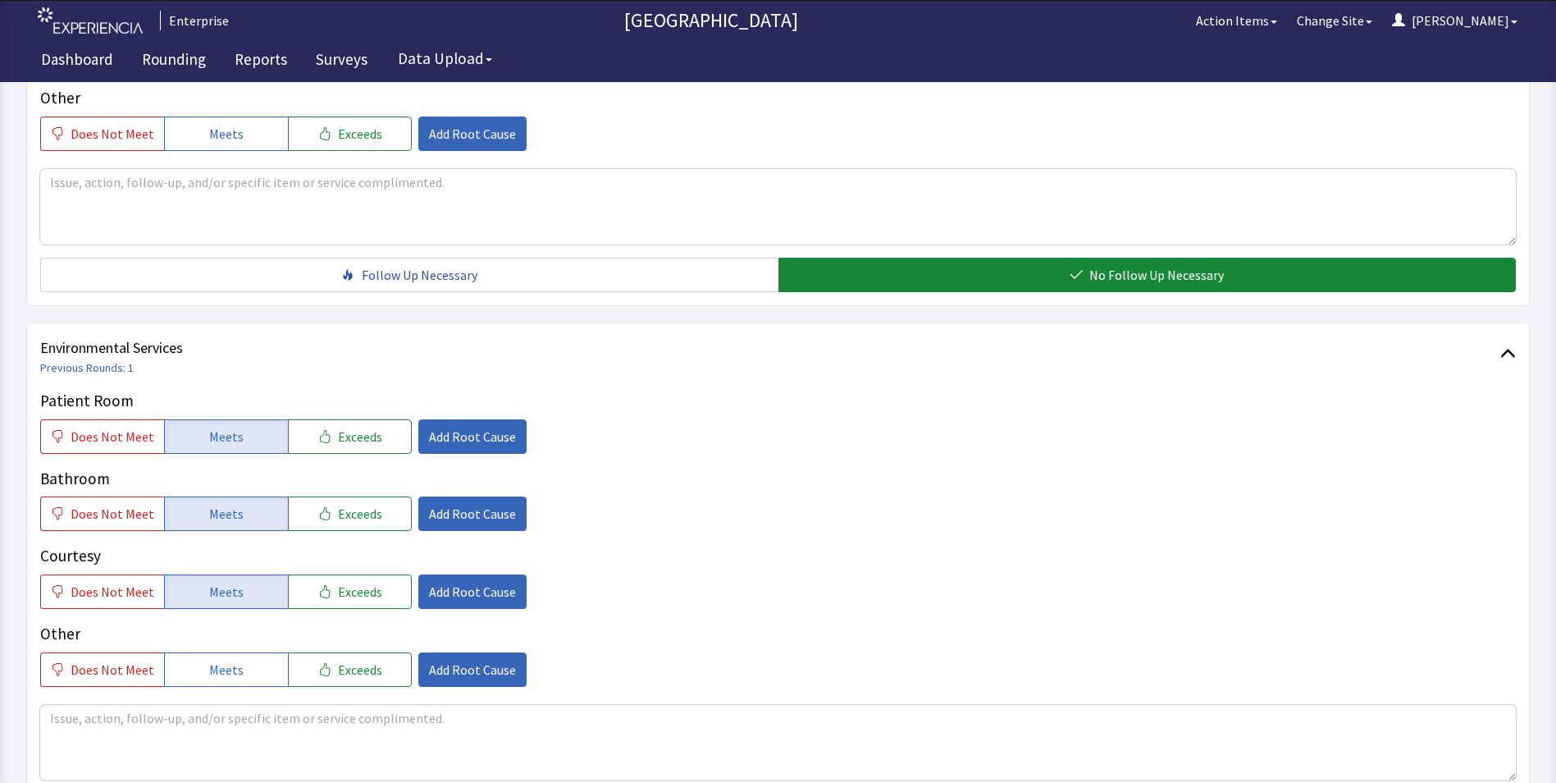
scroll to position [916, 0]
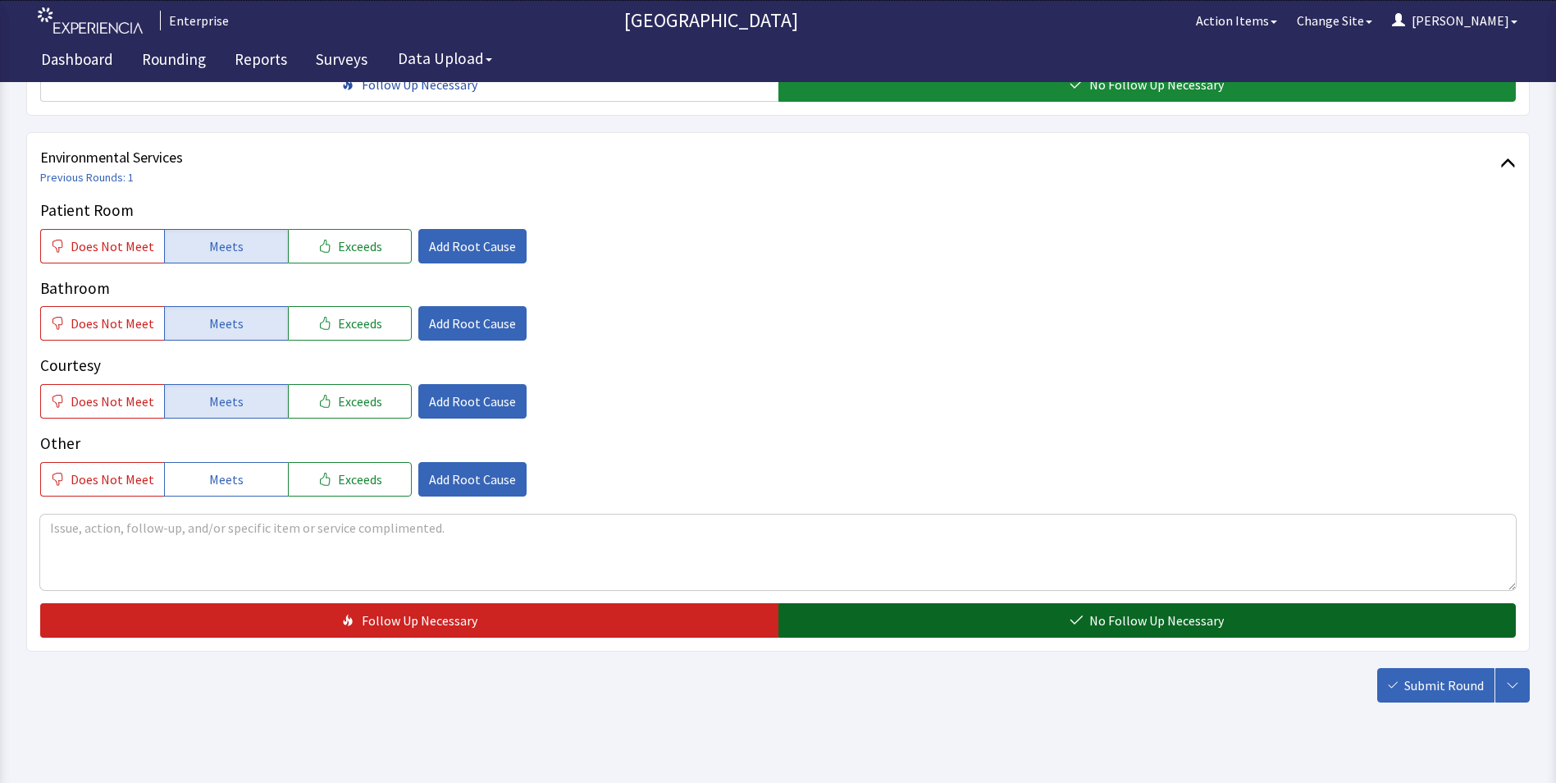
drag, startPoint x: 968, startPoint y: 598, endPoint x: 1231, endPoint y: 625, distance: 264.7
click at [969, 603] on button "No Follow Up Necessary" at bounding box center [1147, 620] width 738 height 34
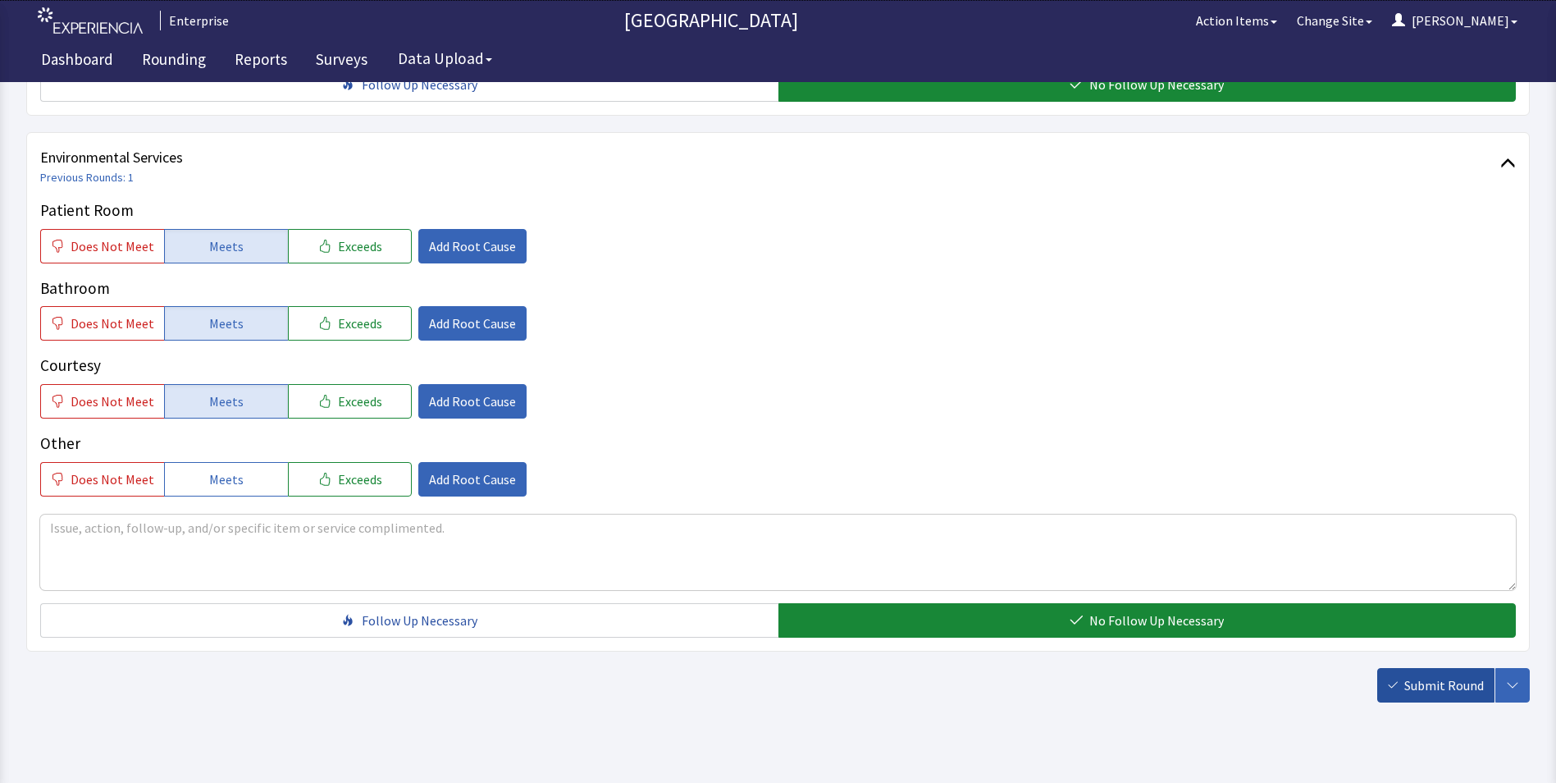
drag, startPoint x: 1451, startPoint y: 661, endPoint x: 1440, endPoint y: 657, distance: 12.2
click at [1450, 675] on span "Submit Round" at bounding box center [1444, 685] width 80 height 20
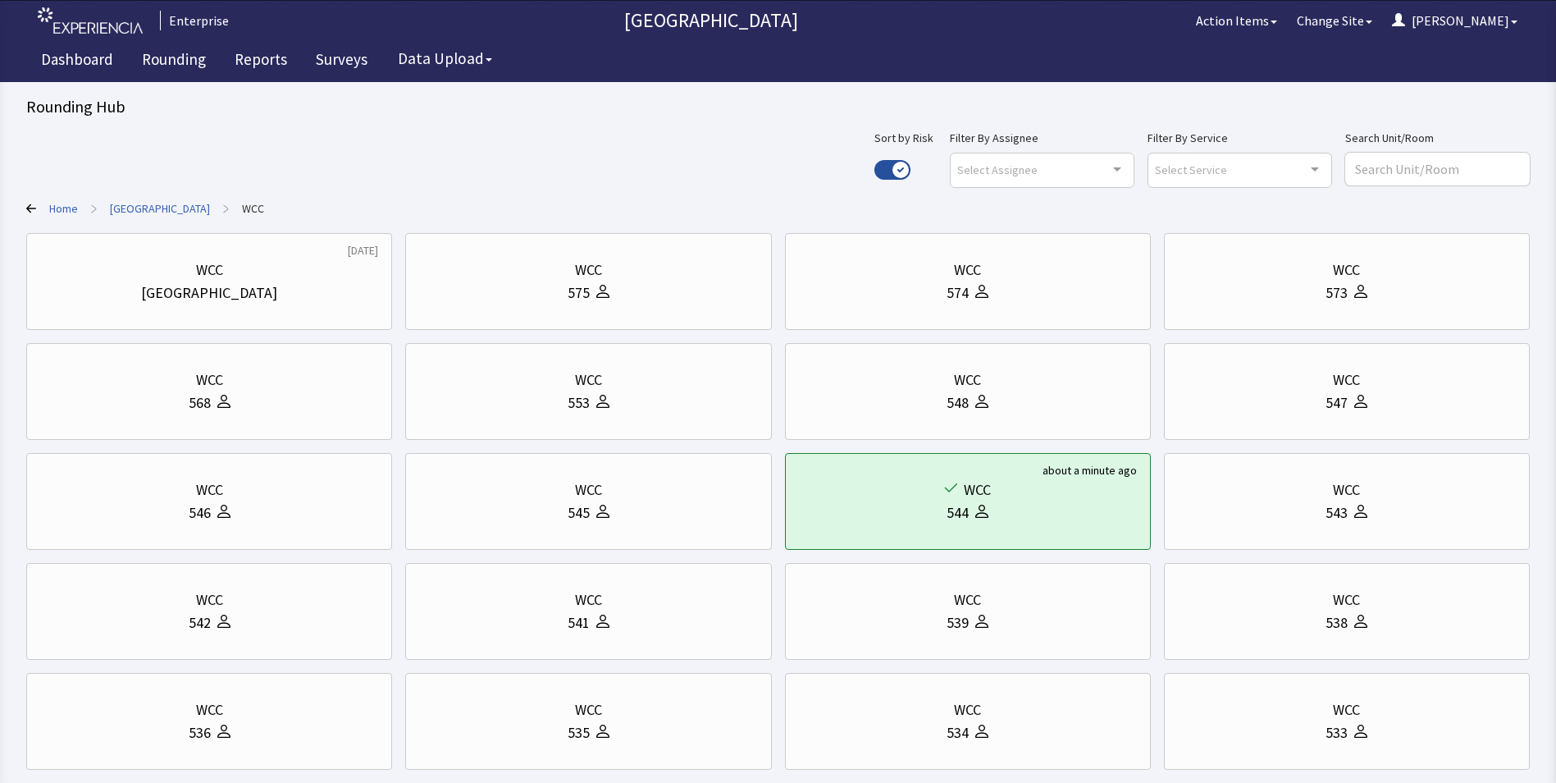
click at [165, 212] on link "[GEOGRAPHIC_DATA]" at bounding box center [160, 208] width 100 height 16
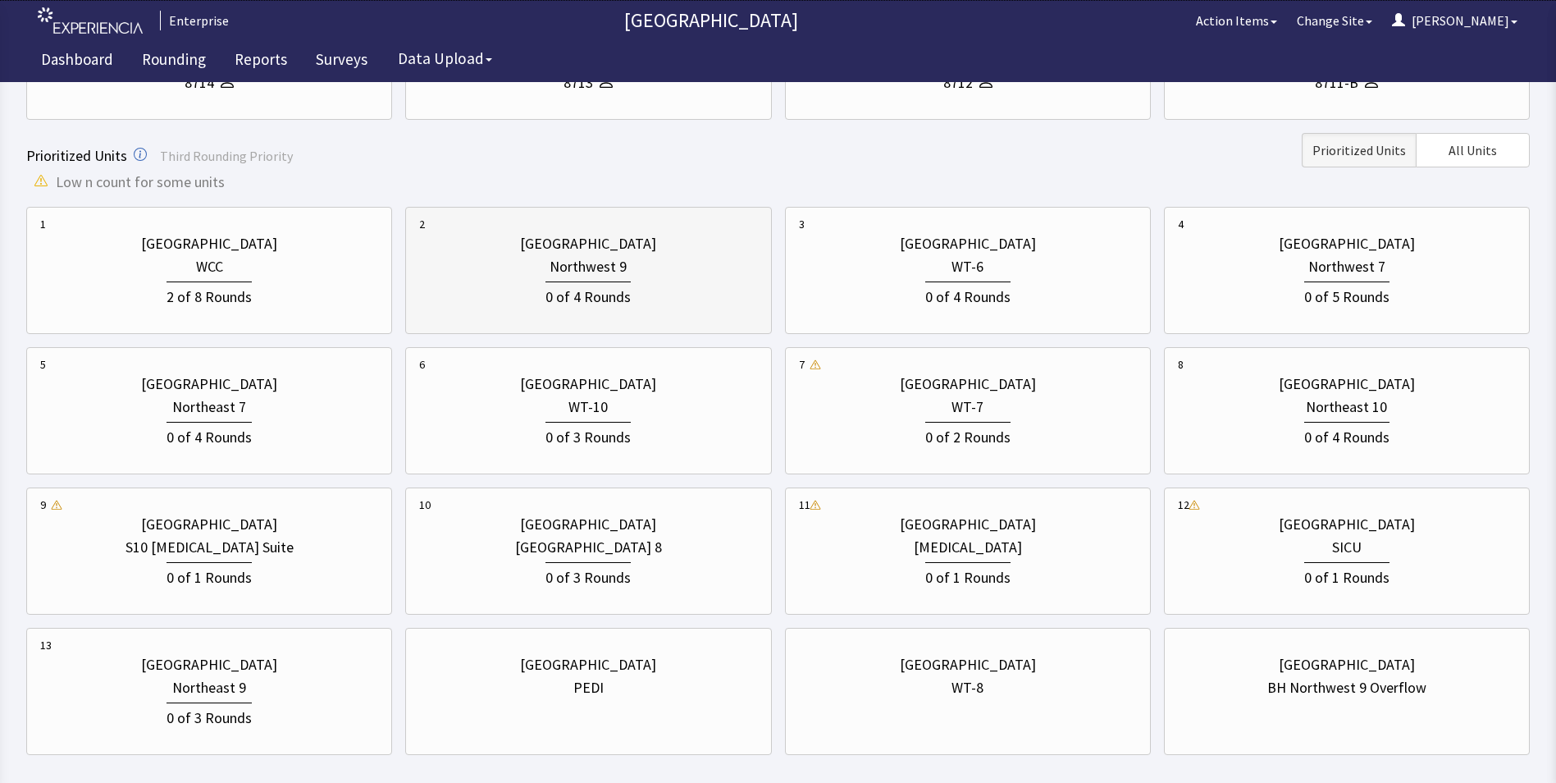
scroll to position [480, 0]
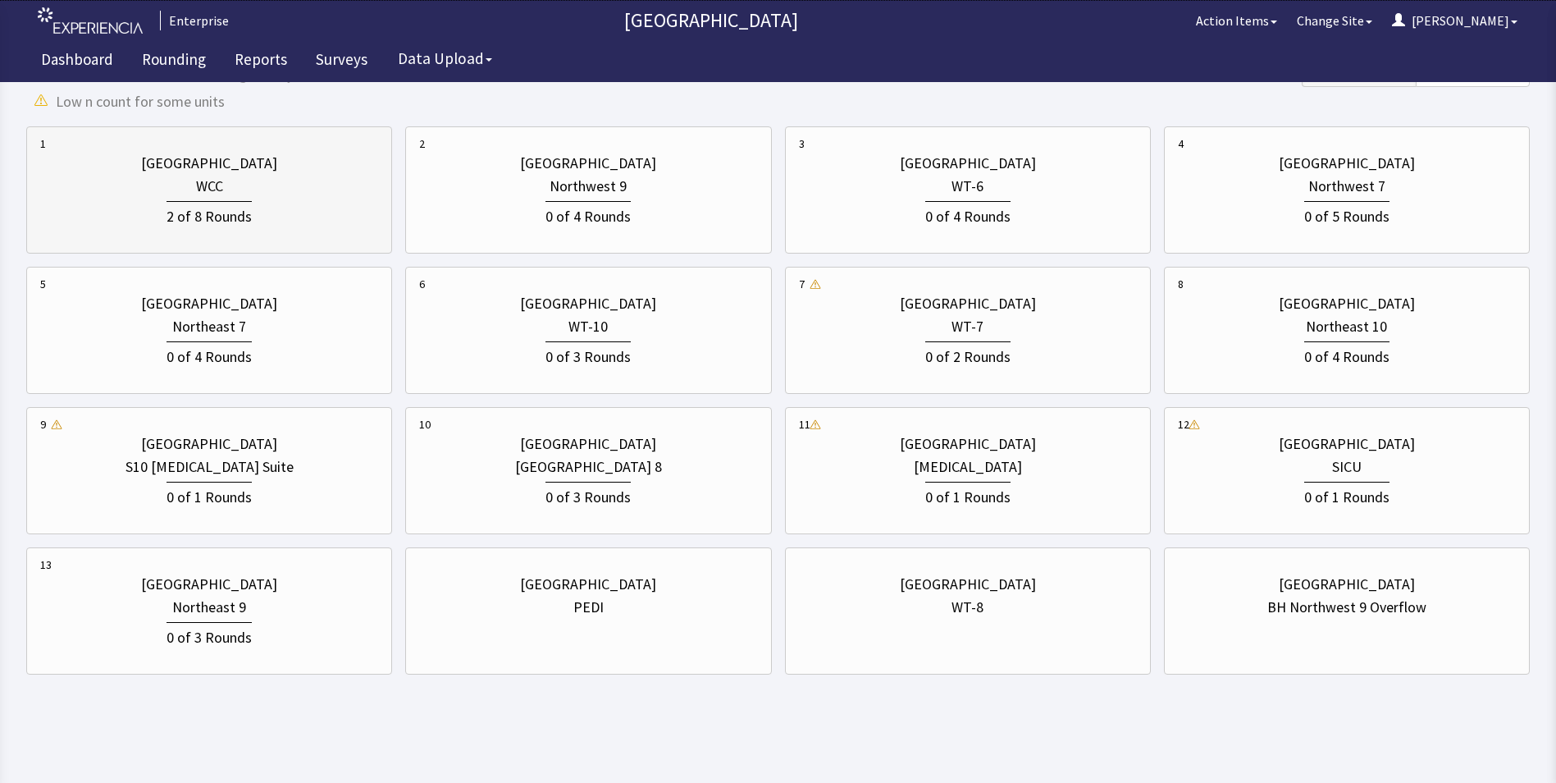
click at [183, 210] on div "2 of 8 Rounds" at bounding box center [209, 214] width 85 height 27
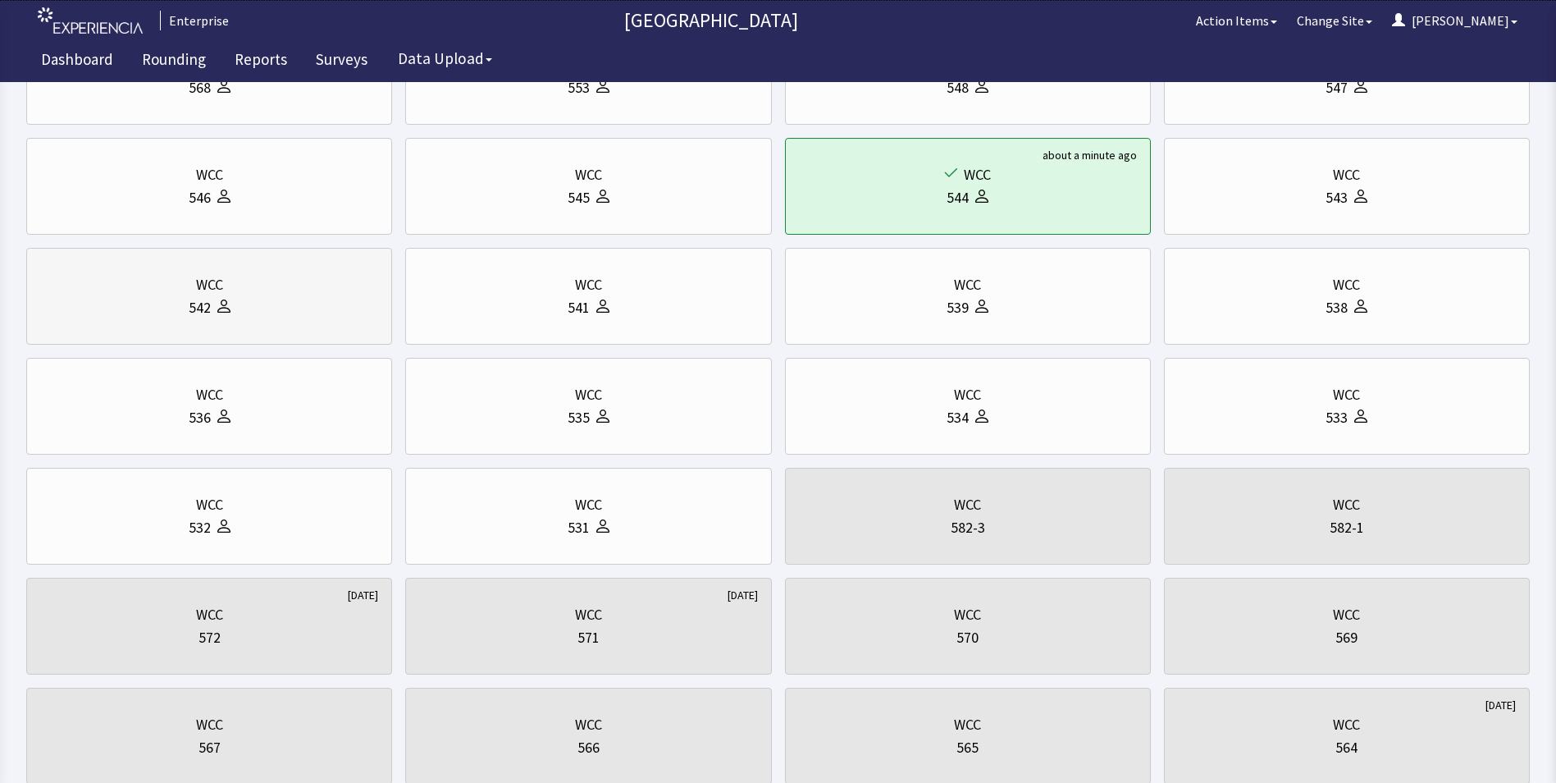
scroll to position [328, 0]
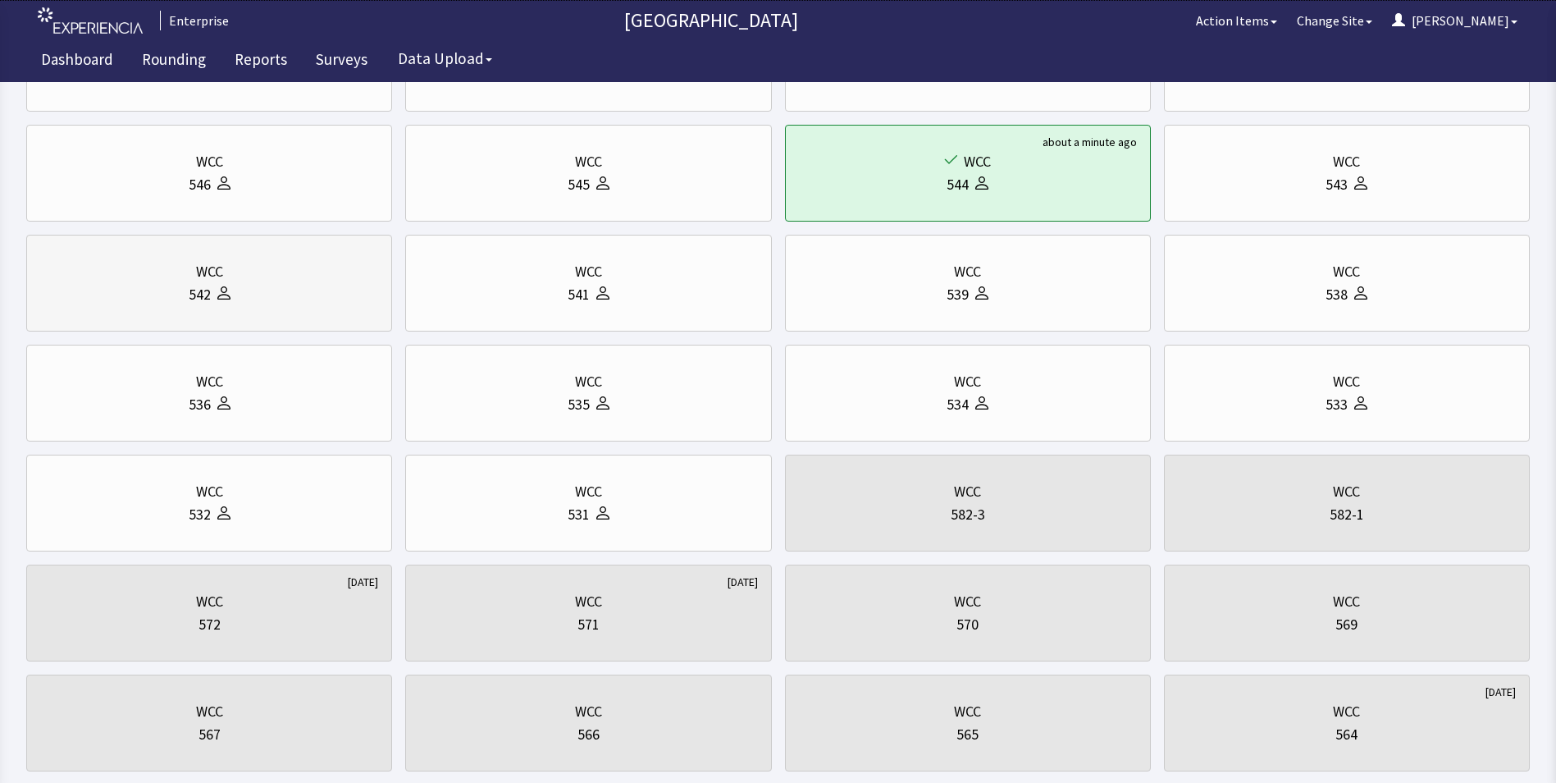
click at [213, 269] on div "WCC" at bounding box center [209, 271] width 27 height 23
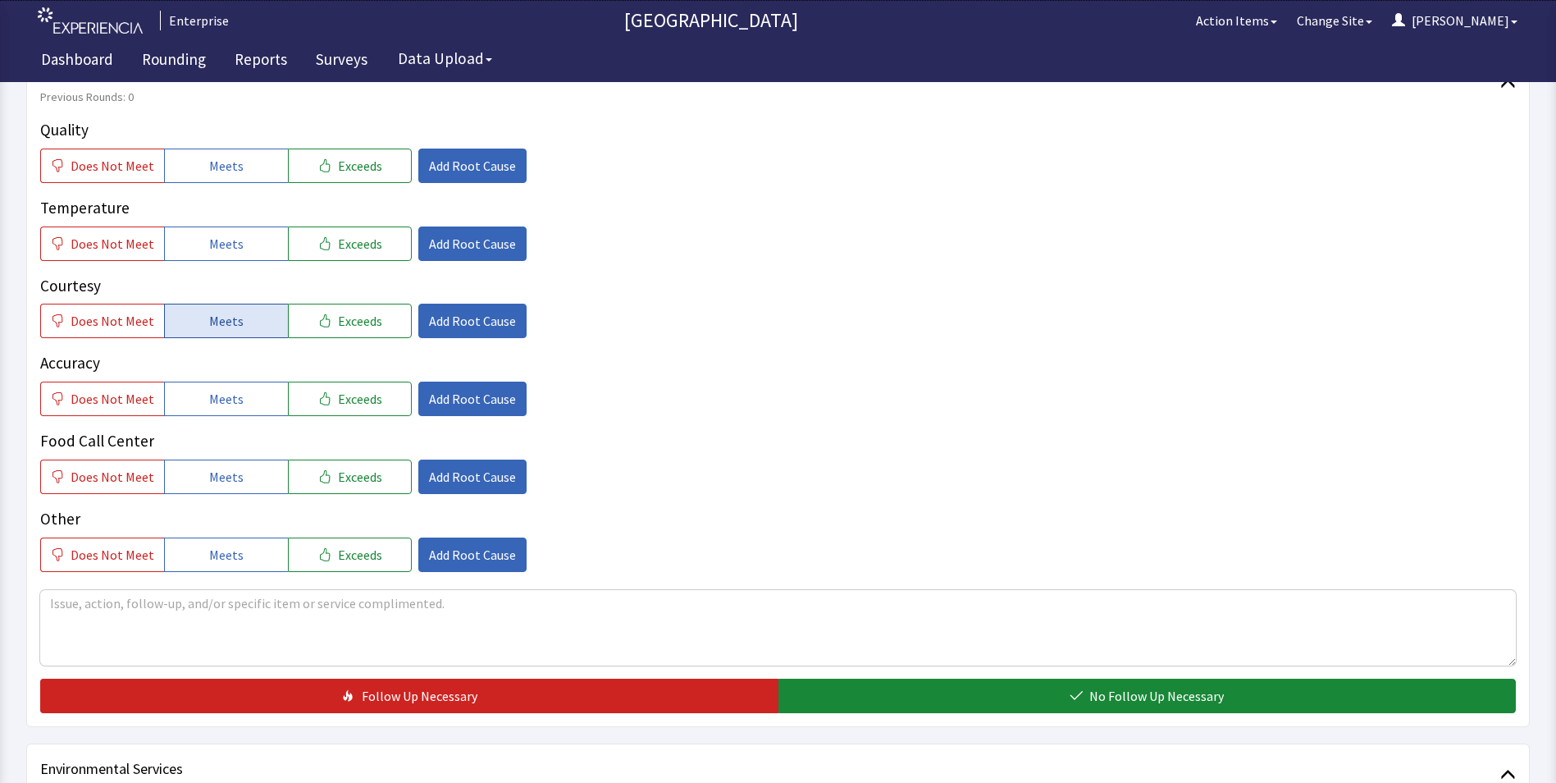
scroll to position [328, 0]
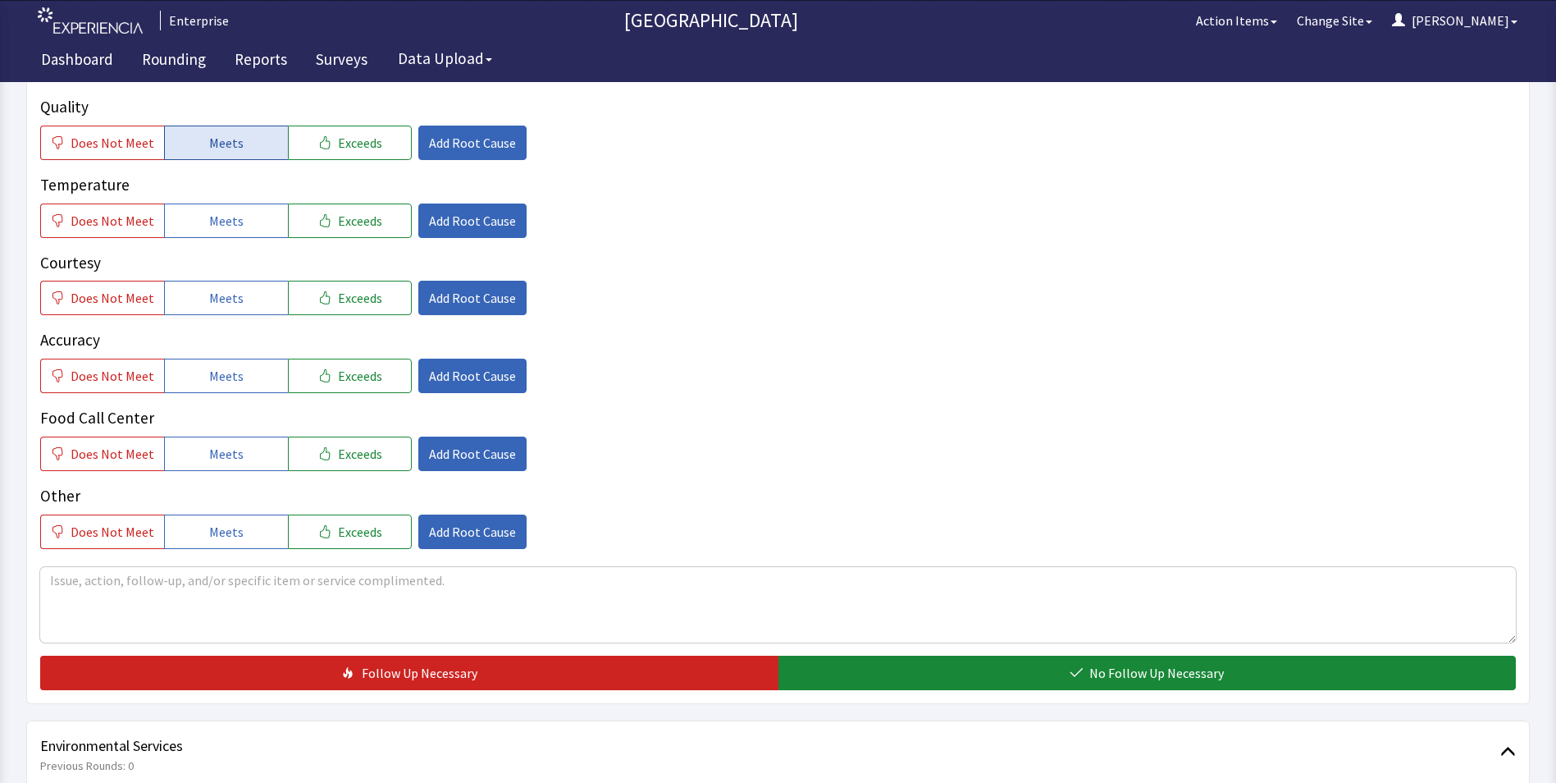
click at [215, 133] on span "Meets" at bounding box center [226, 143] width 34 height 20
drag, startPoint x: 225, startPoint y: 192, endPoint x: 225, endPoint y: 206, distance: 13.9
click at [225, 211] on span "Meets" at bounding box center [226, 221] width 34 height 20
drag, startPoint x: 221, startPoint y: 263, endPoint x: 223, endPoint y: 304, distance: 41.0
click at [221, 288] on span "Meets" at bounding box center [226, 298] width 34 height 20
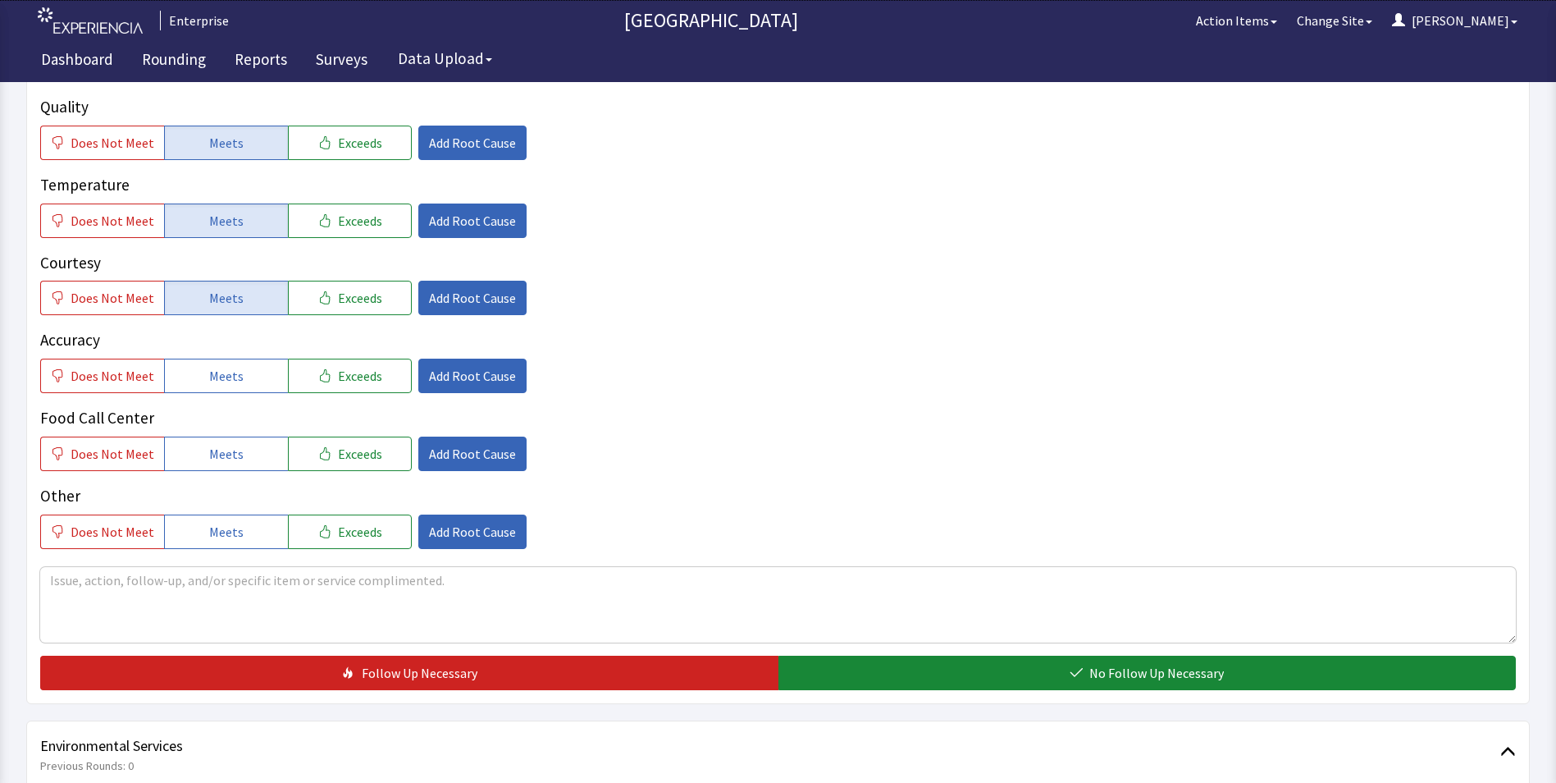
drag, startPoint x: 222, startPoint y: 340, endPoint x: 222, endPoint y: 394, distance: 54.1
click at [222, 366] on span "Meets" at bounding box center [226, 376] width 34 height 20
drag, startPoint x: 220, startPoint y: 414, endPoint x: 428, endPoint y: 509, distance: 228.7
click at [220, 436] on button "Meets" at bounding box center [226, 453] width 124 height 34
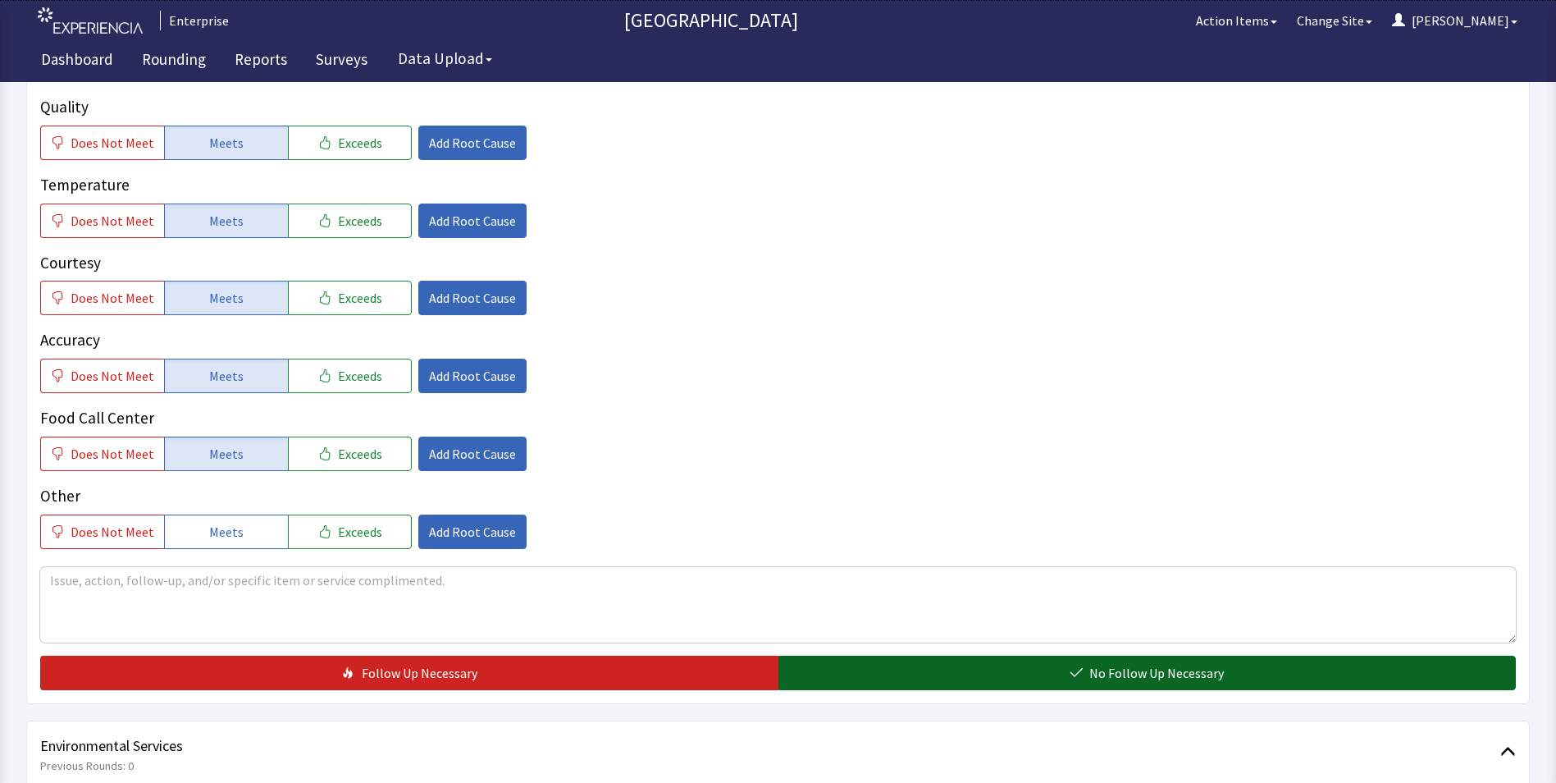
click at [848, 655] on button "No Follow Up Necessary" at bounding box center [1147, 672] width 738 height 34
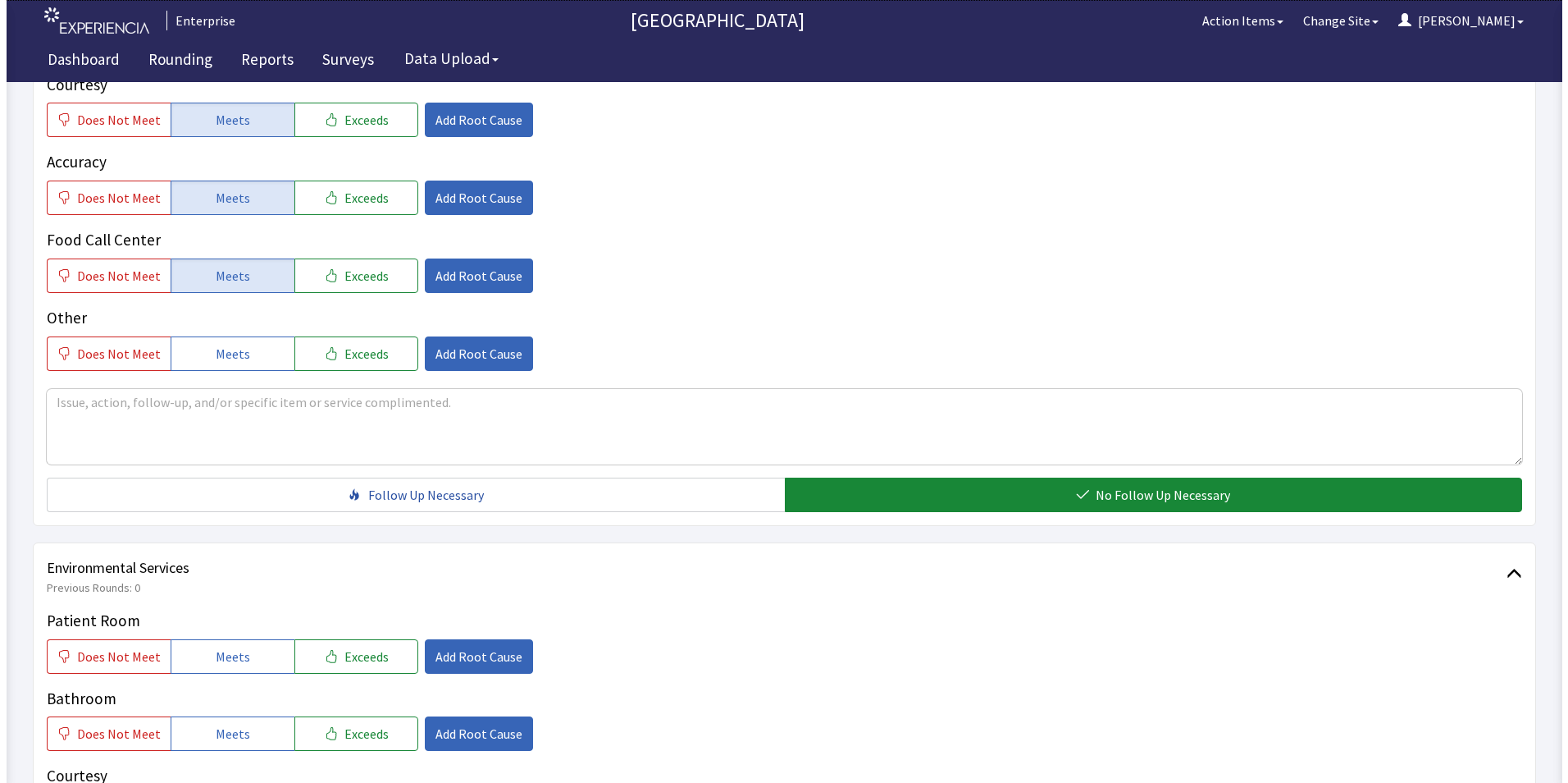
scroll to position [738, 0]
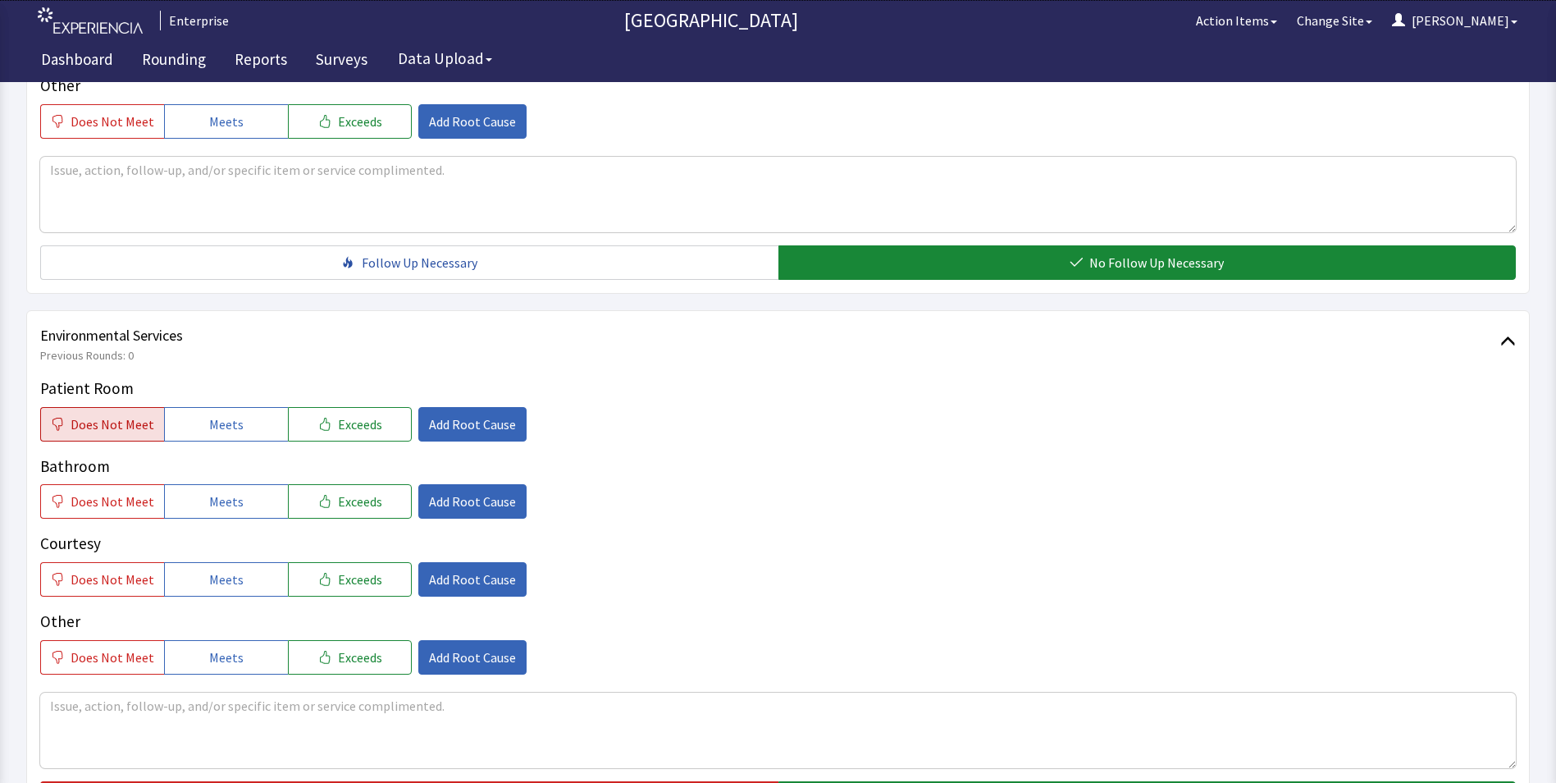
click at [97, 414] on span "Does Not Meet" at bounding box center [113, 424] width 84 height 20
click at [209, 491] on span "Meets" at bounding box center [226, 501] width 34 height 20
drag, startPoint x: 211, startPoint y: 537, endPoint x: 226, endPoint y: 541, distance: 15.9
click at [211, 562] on button "Meets" at bounding box center [226, 579] width 124 height 34
click at [430, 414] on span "Add Root Cause" at bounding box center [472, 424] width 87 height 20
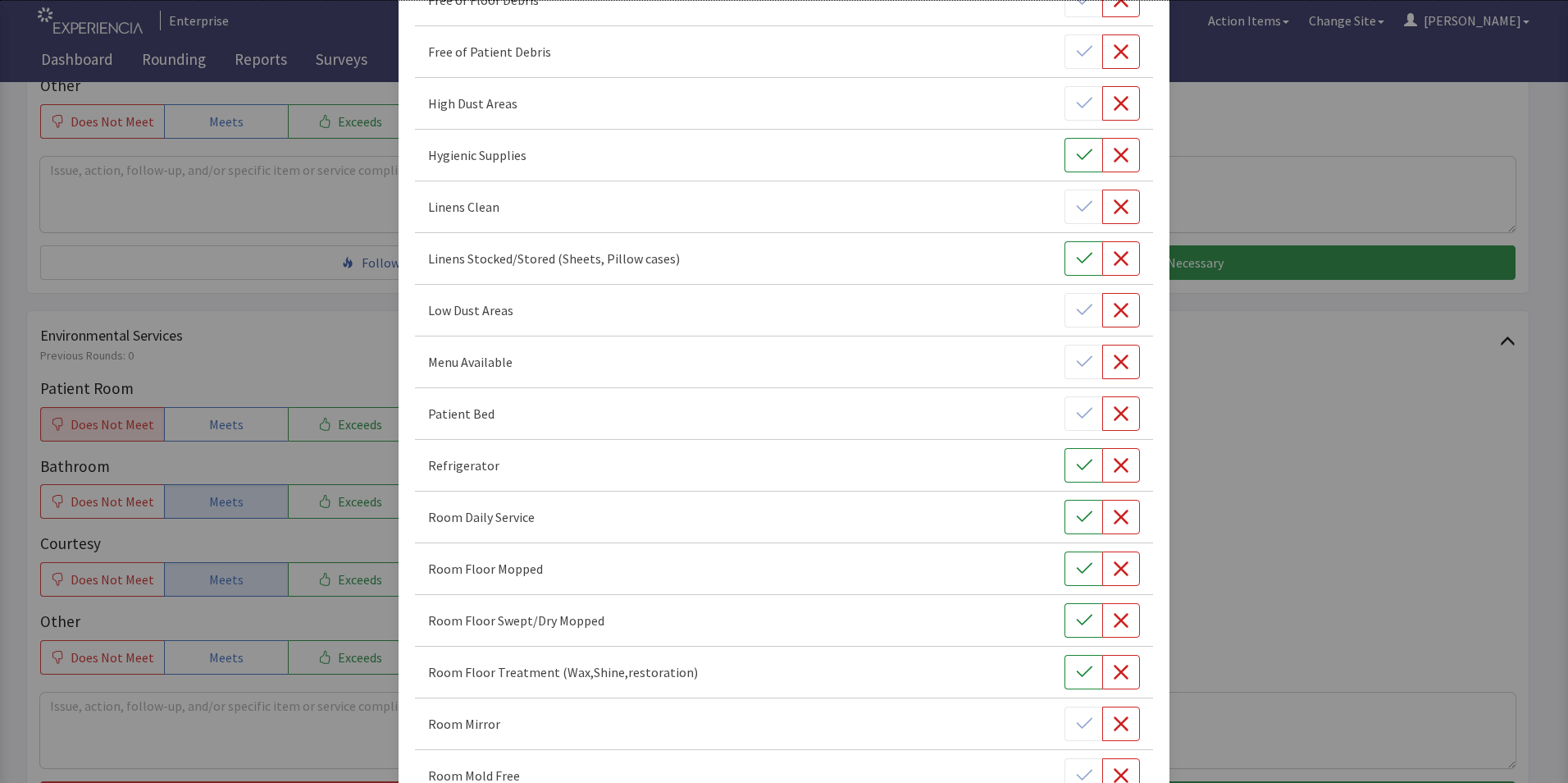
scroll to position [574, 0]
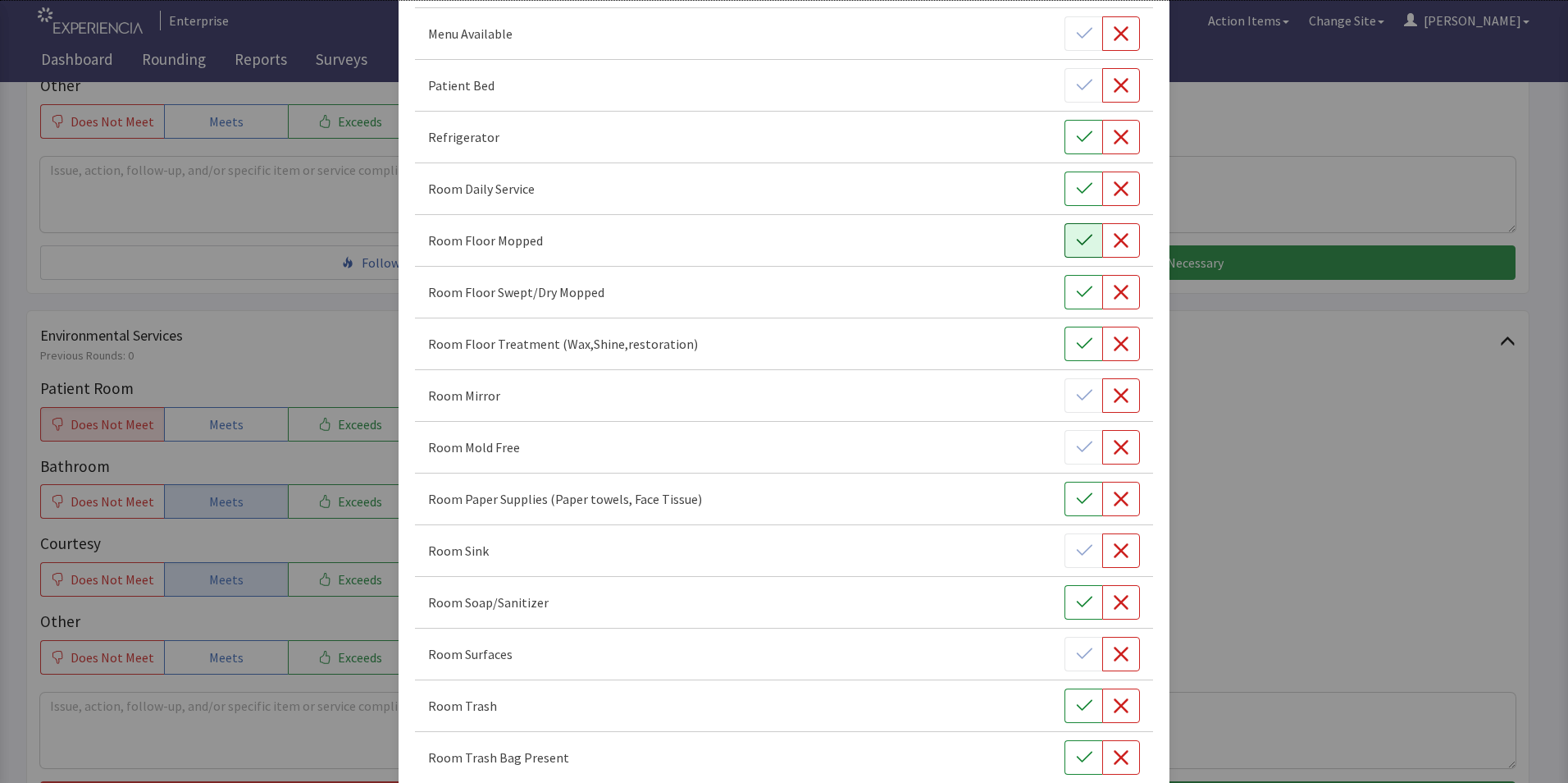
drag, startPoint x: 1066, startPoint y: 188, endPoint x: 1066, endPoint y: 243, distance: 55.0
click at [1066, 195] on button "button" at bounding box center [1084, 188] width 38 height 34
click at [1071, 253] on button "button" at bounding box center [1084, 240] width 38 height 34
click at [1067, 307] on button "button" at bounding box center [1084, 292] width 38 height 34
click at [1115, 347] on icon "button" at bounding box center [1121, 343] width 15 height 15
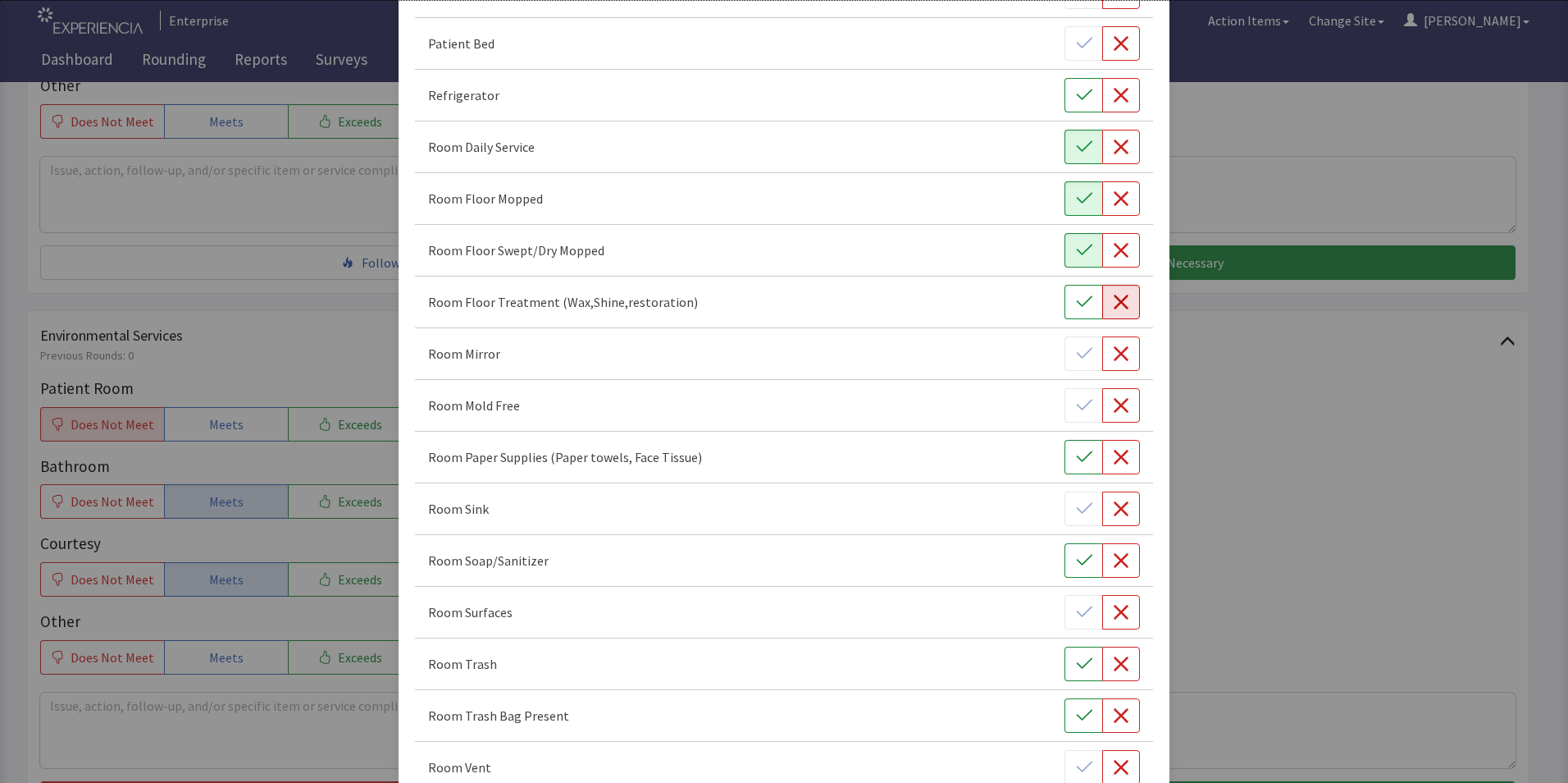
scroll to position [656, 0]
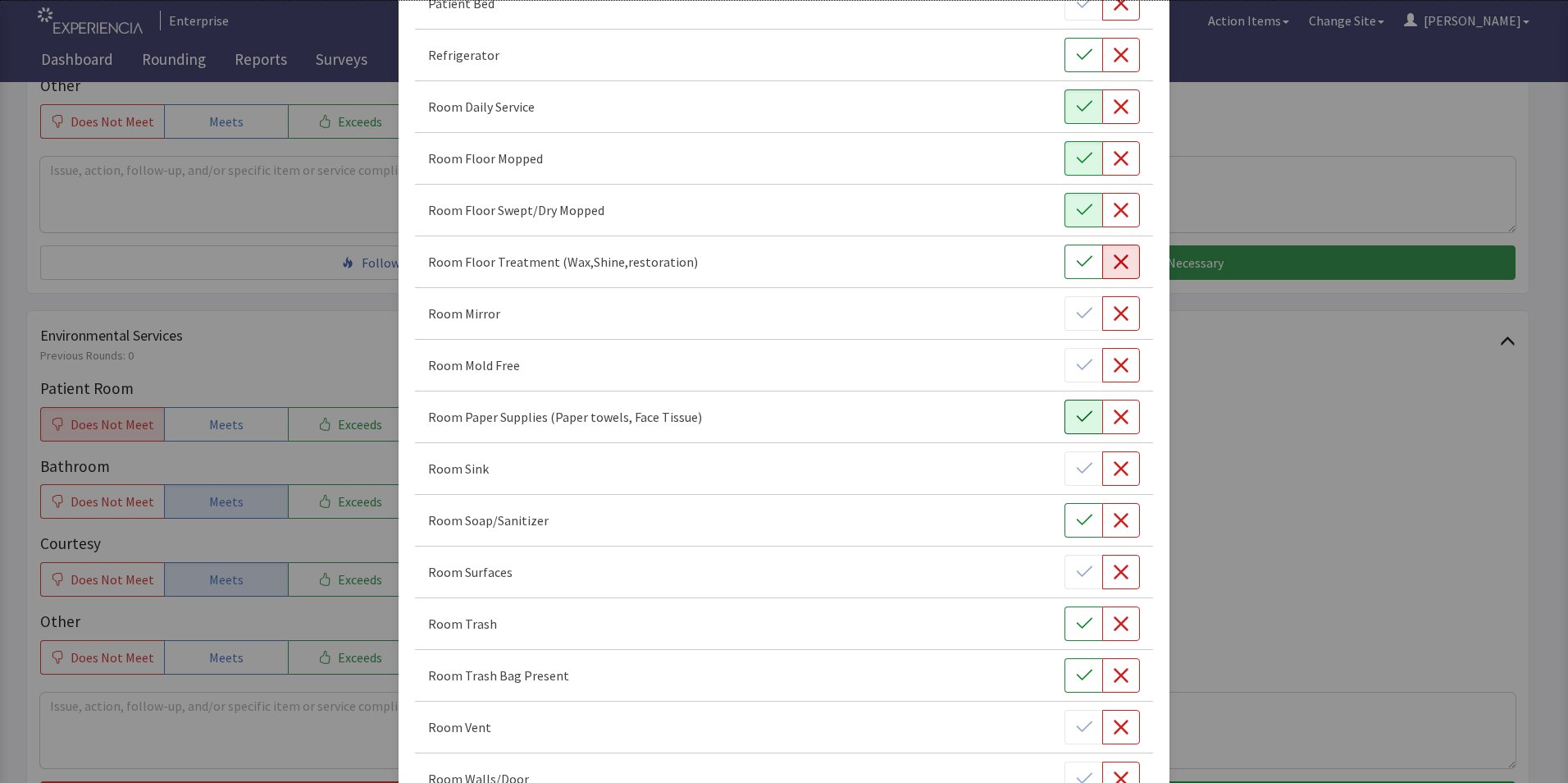
click at [1078, 421] on icon "button" at bounding box center [1084, 417] width 16 height 16
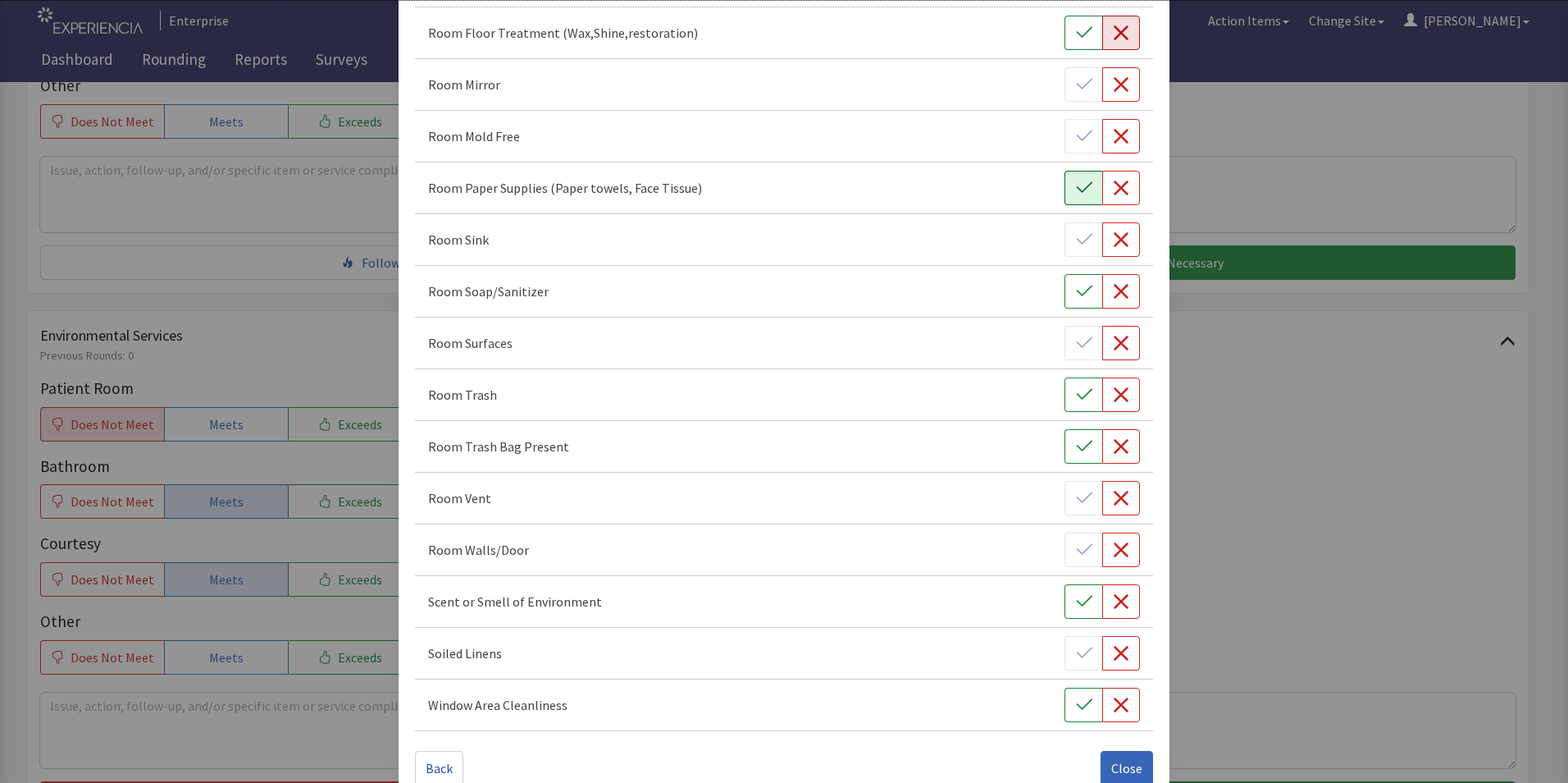
scroll to position [917, 0]
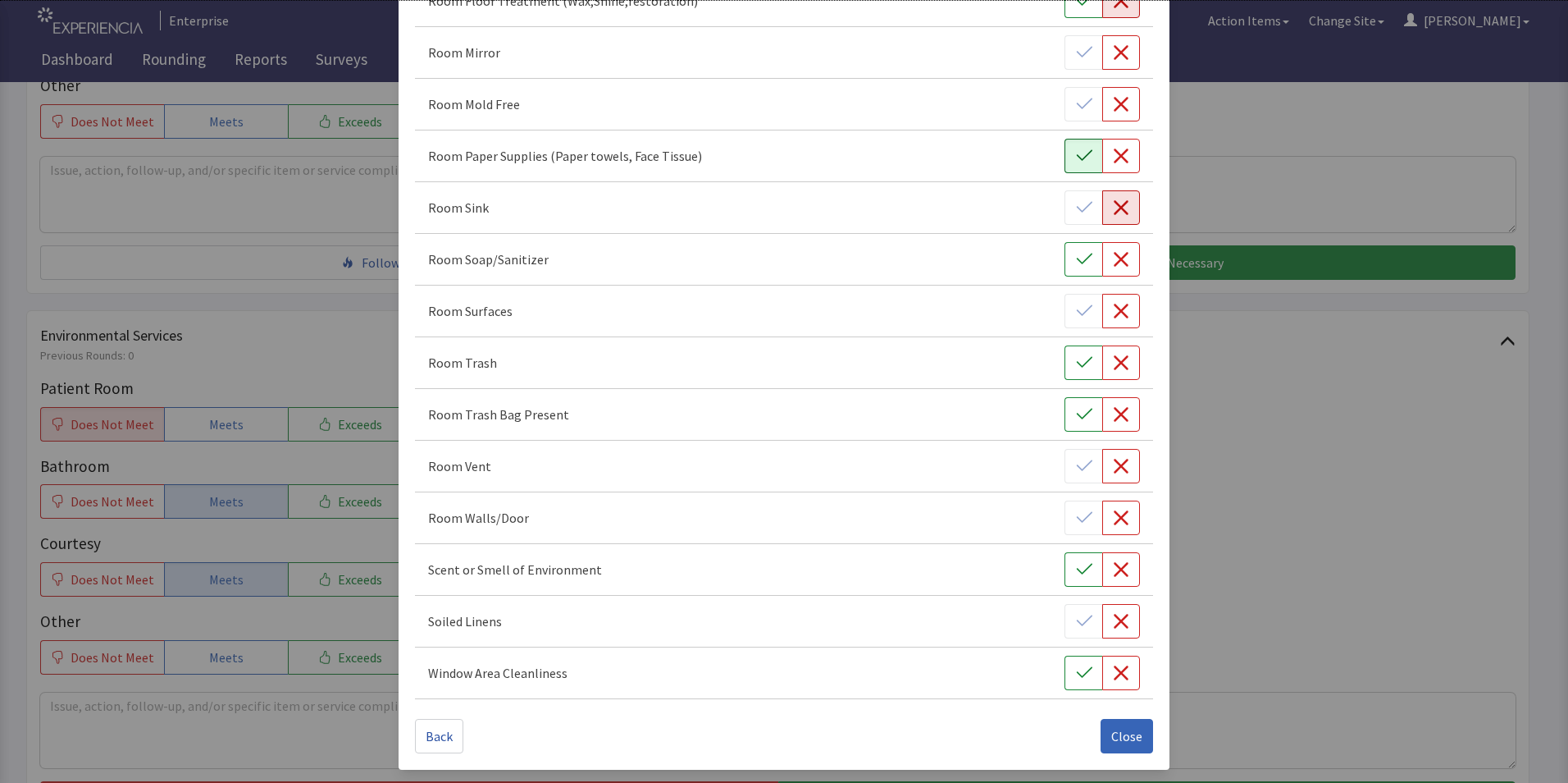
click at [1103, 217] on button "button" at bounding box center [1122, 207] width 38 height 34
click at [1076, 257] on icon "button" at bounding box center [1084, 259] width 16 height 16
click at [1115, 312] on icon "button" at bounding box center [1121, 311] width 16 height 16
click at [1076, 362] on icon "button" at bounding box center [1084, 362] width 16 height 11
click at [1113, 736] on span "Close" at bounding box center [1127, 736] width 31 height 20
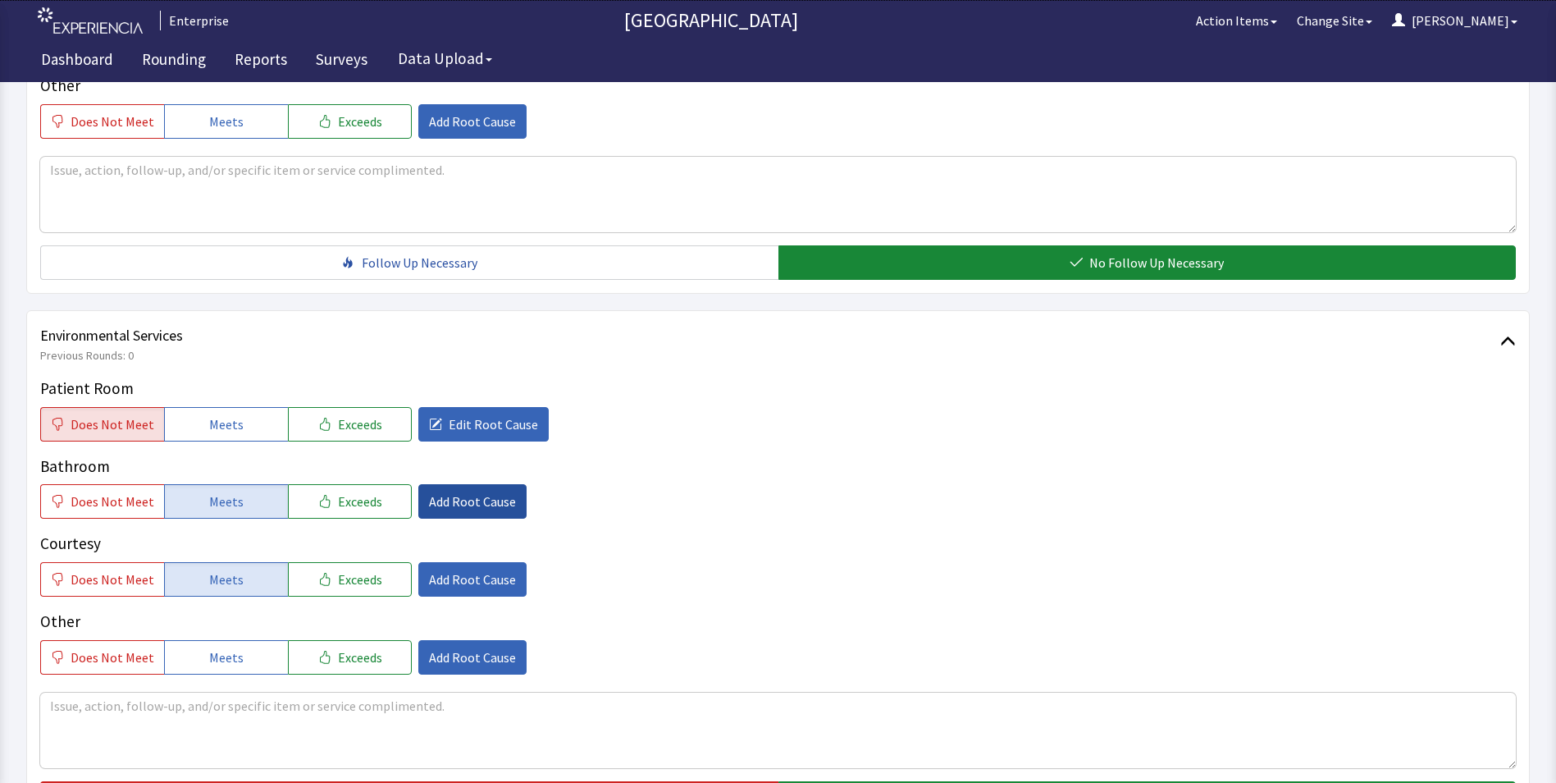
click at [456, 491] on span "Add Root Cause" at bounding box center [472, 501] width 87 height 20
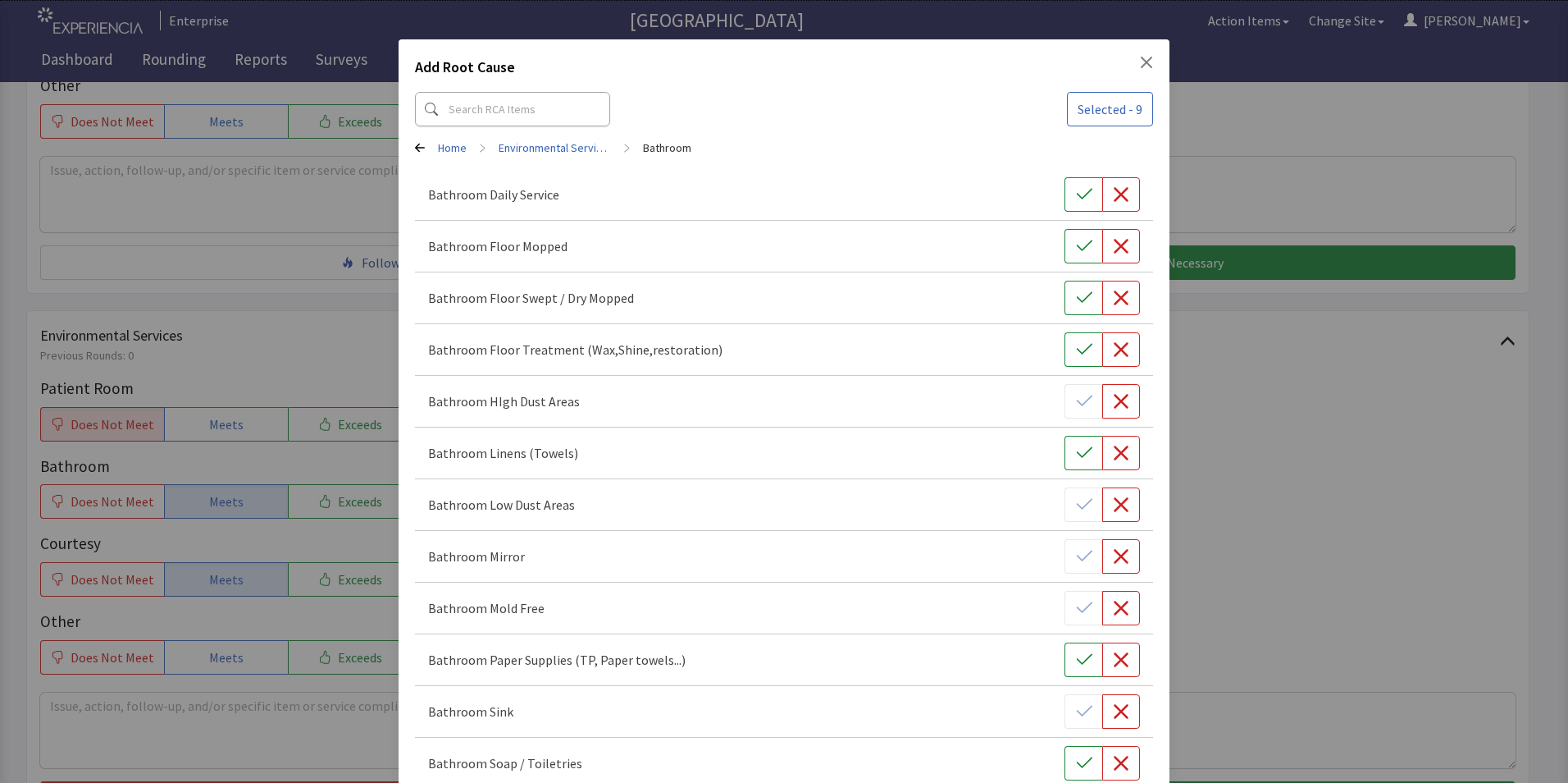
drag, startPoint x: 1065, startPoint y: 195, endPoint x: 1066, endPoint y: 220, distance: 24.6
click at [1066, 213] on div "Bathroom Daily Service" at bounding box center [784, 195] width 738 height 52
click at [1076, 244] on icon "button" at bounding box center [1084, 246] width 16 height 16
click at [1076, 292] on icon "button" at bounding box center [1084, 298] width 16 height 16
click at [1076, 349] on icon "button" at bounding box center [1084, 349] width 16 height 16
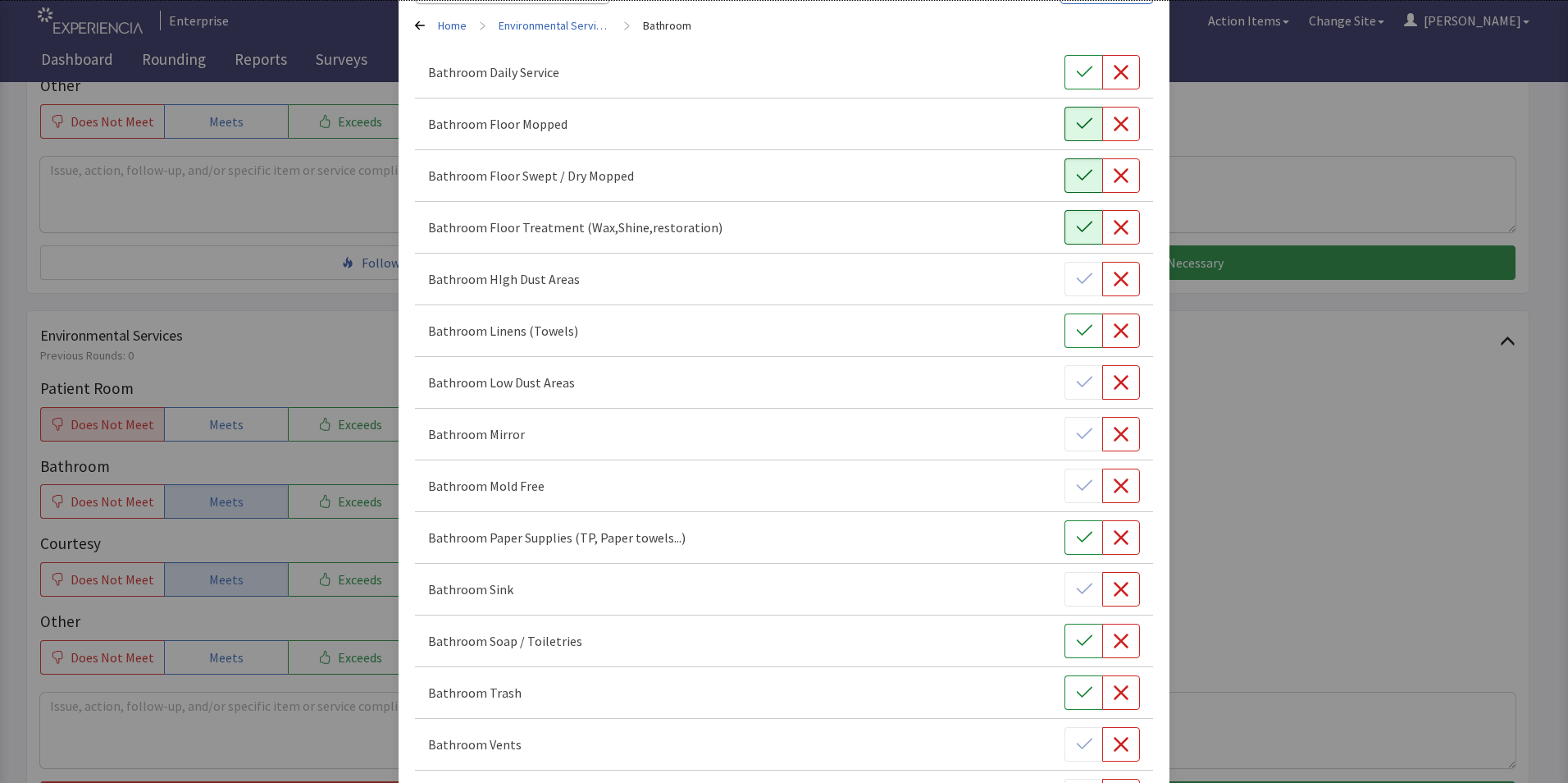
scroll to position [328, 0]
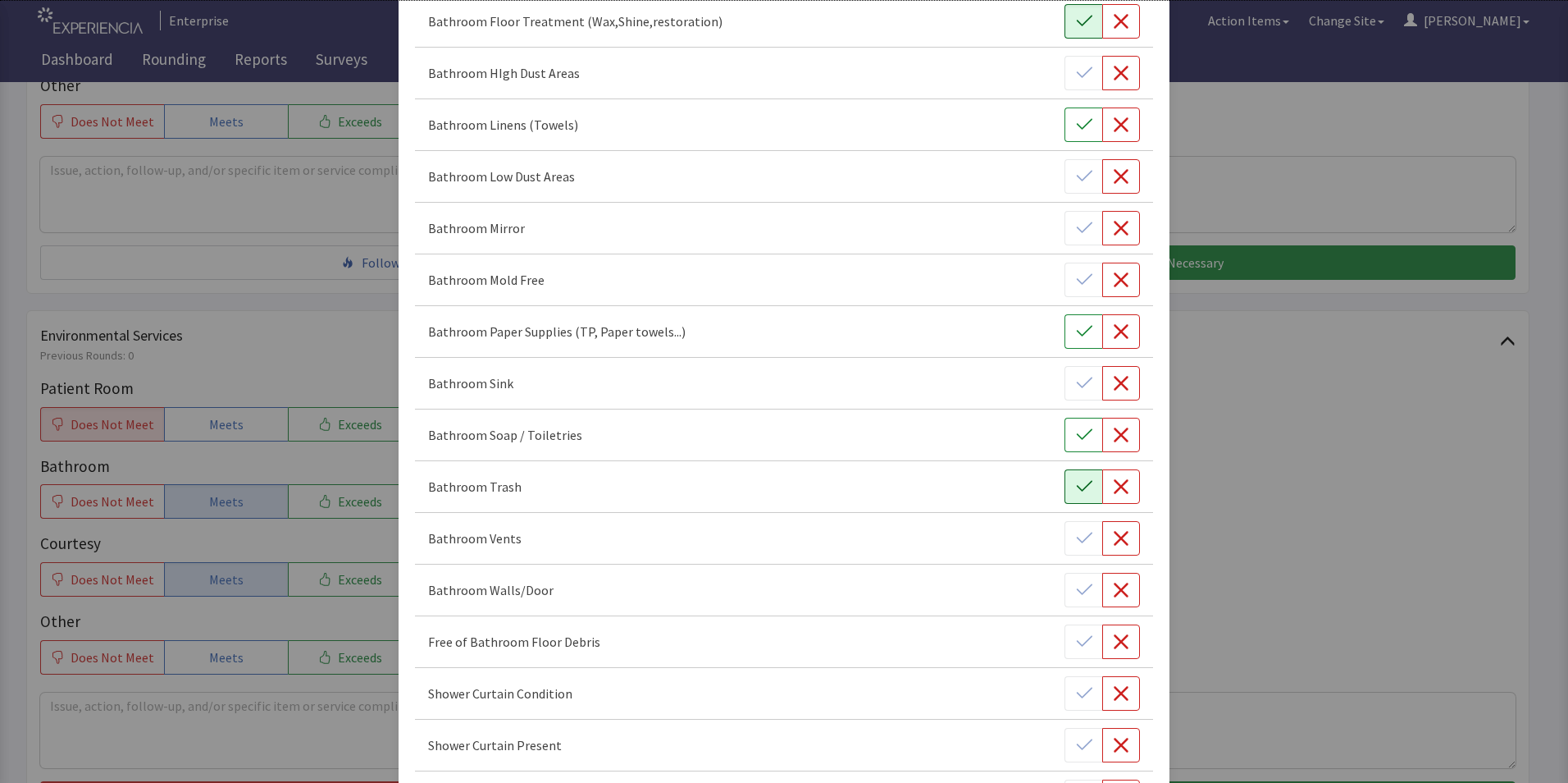
click at [1077, 490] on icon "button" at bounding box center [1084, 486] width 16 height 16
click at [1076, 435] on icon "button" at bounding box center [1084, 435] width 16 height 16
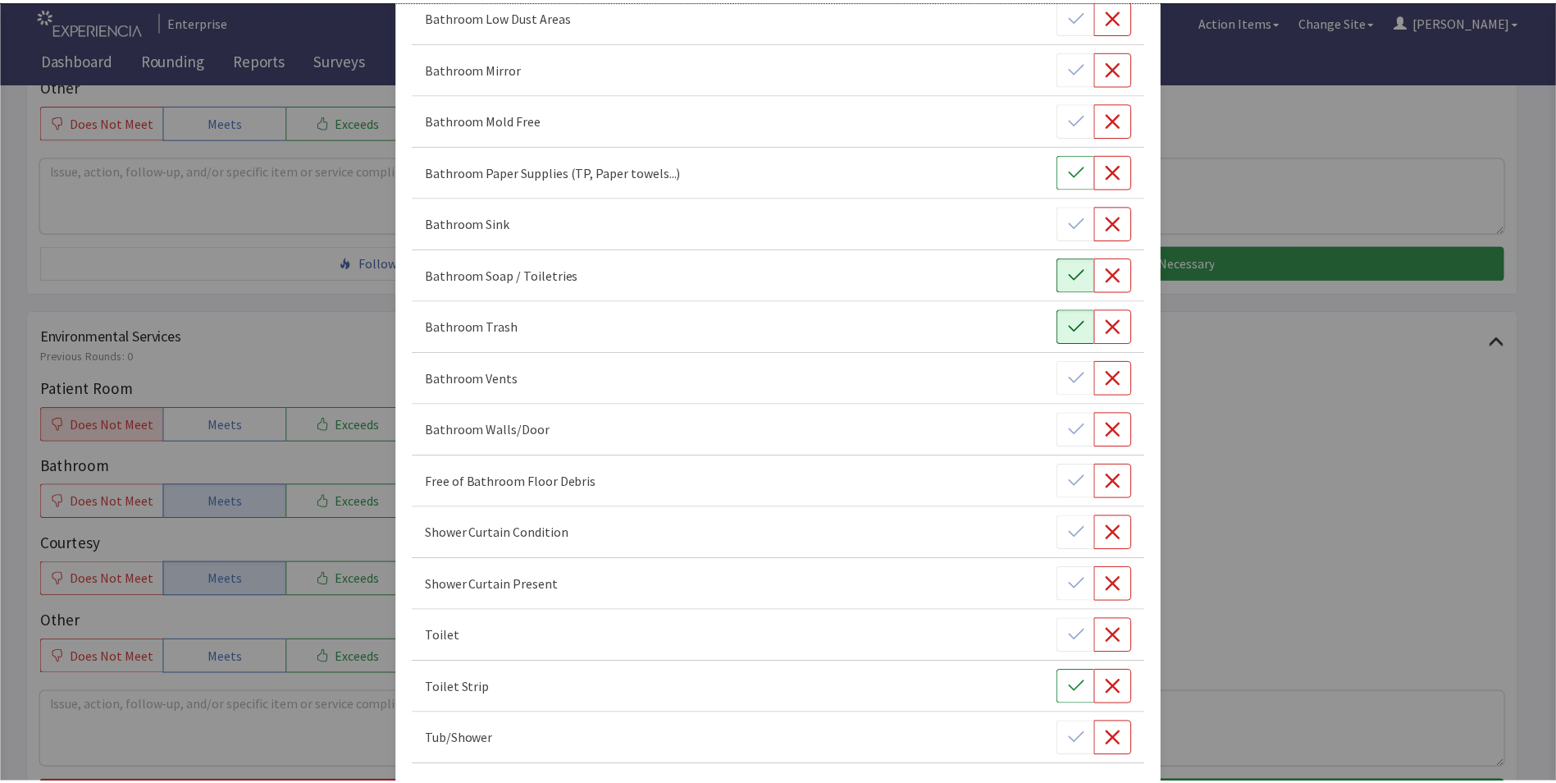
scroll to position [555, 0]
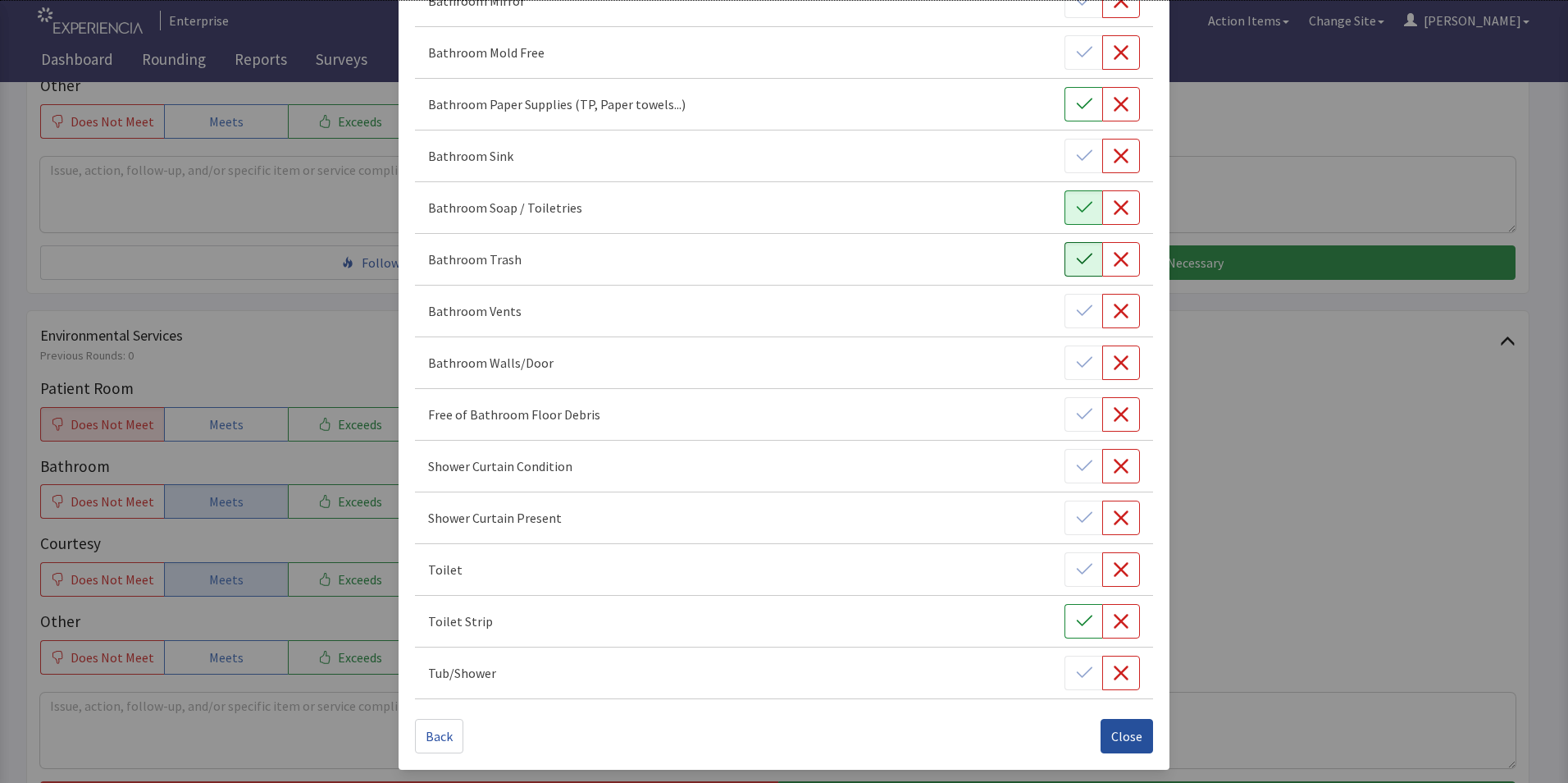
click at [1114, 740] on span "Close" at bounding box center [1127, 736] width 31 height 20
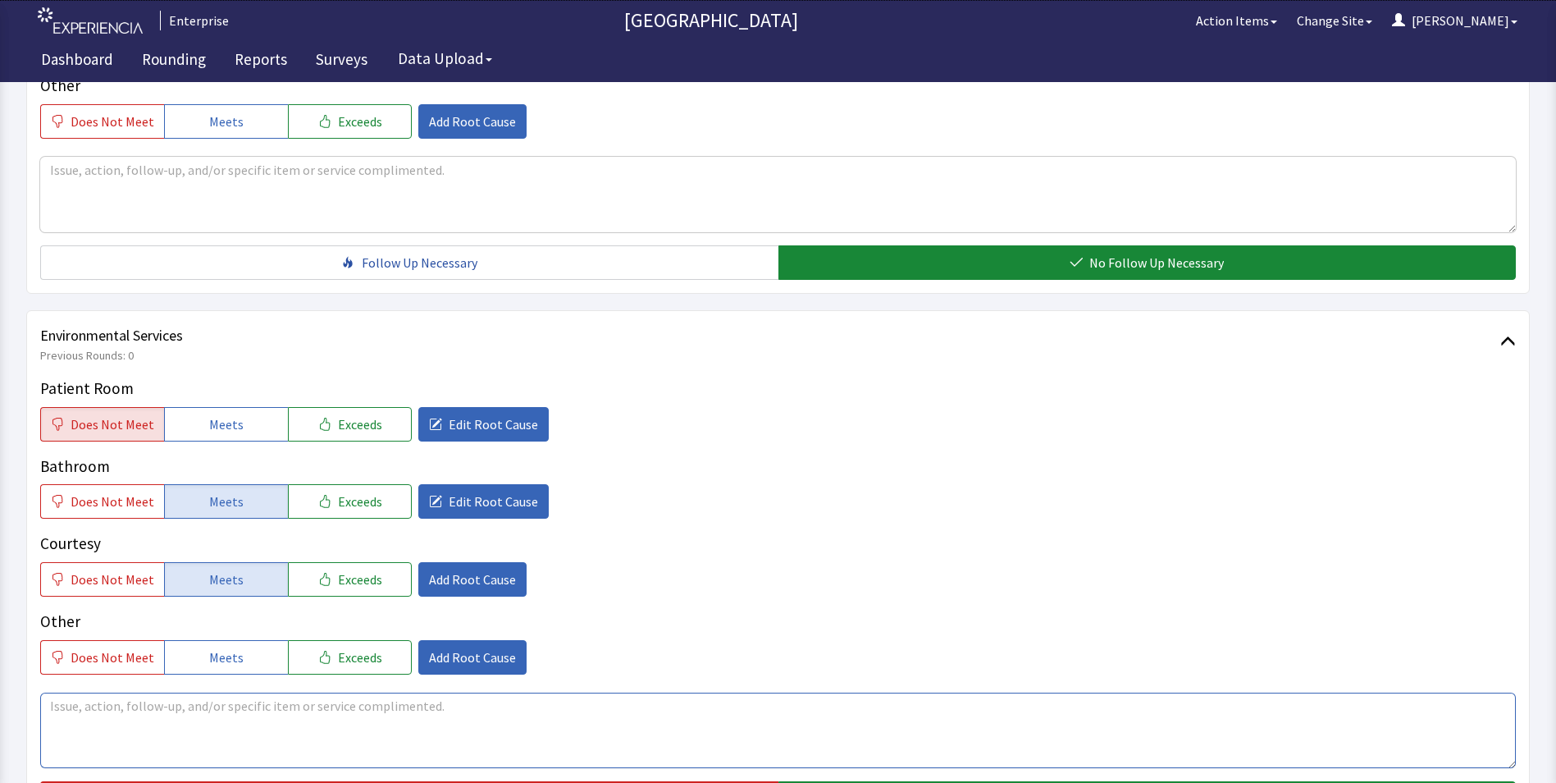
drag, startPoint x: 66, startPoint y: 684, endPoint x: 58, endPoint y: 681, distance: 8.8
click at [66, 692] on textarea at bounding box center [778, 729] width 1476 height 75
drag, startPoint x: 48, startPoint y: 676, endPoint x: 281, endPoint y: 675, distance: 233.0
click at [281, 692] on textarea "surfaces in patient area not wiped" at bounding box center [778, 729] width 1476 height 75
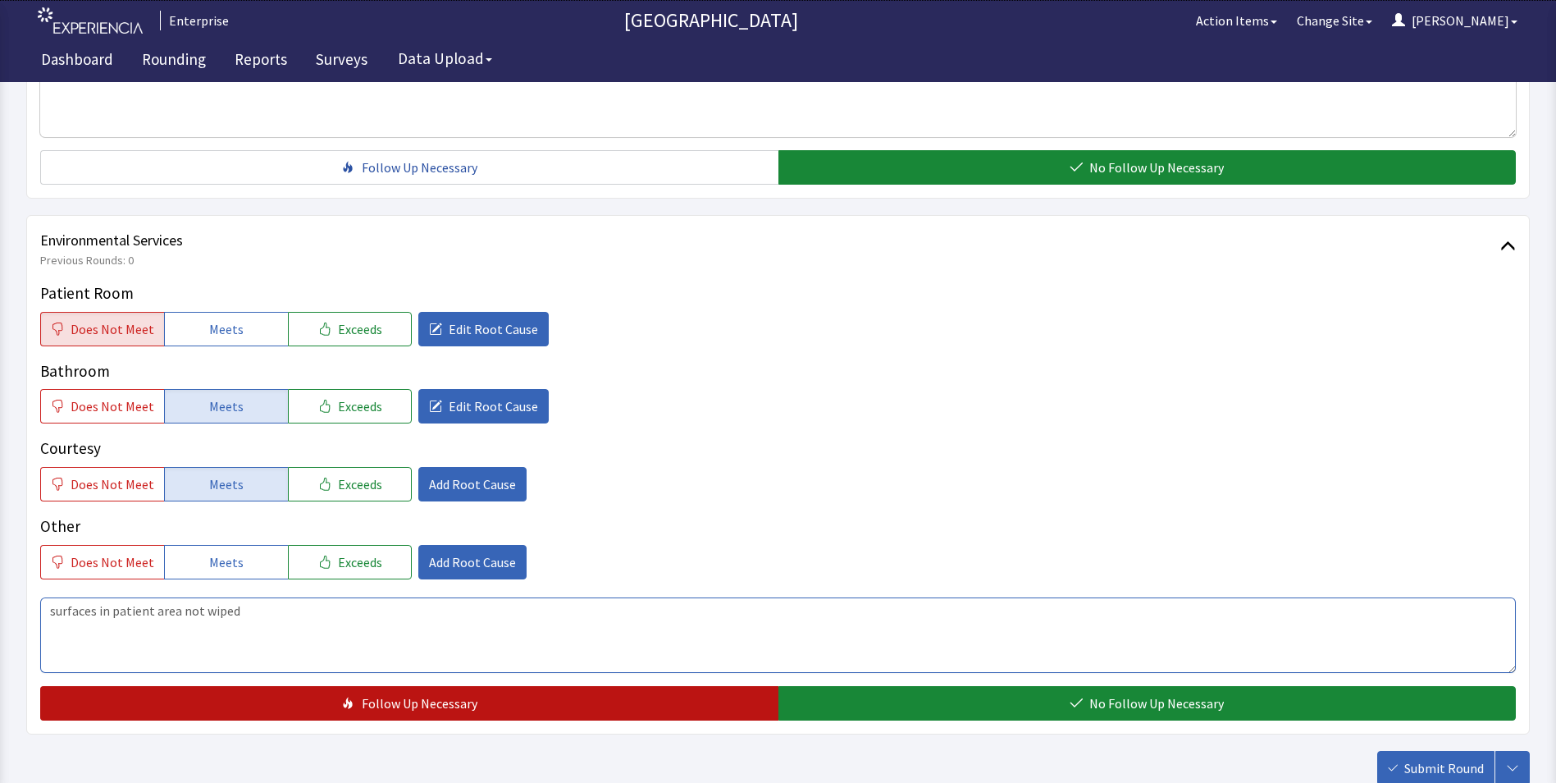
scroll to position [916, 0]
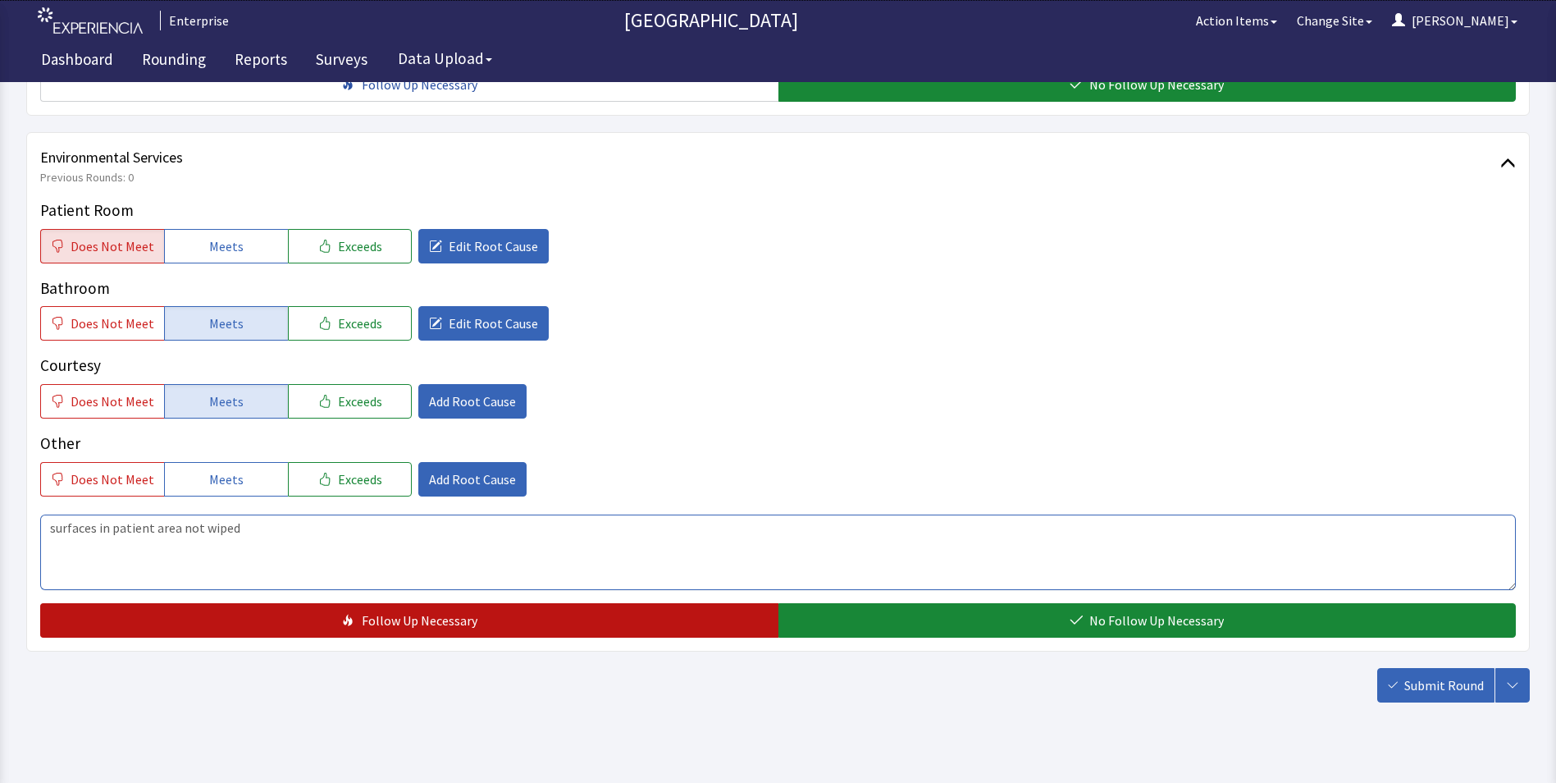
type textarea "surfaces in patient area not wiped"
drag, startPoint x: 505, startPoint y: 578, endPoint x: 523, endPoint y: 584, distance: 19.2
click at [504, 603] on button "Follow Up Necessary" at bounding box center [409, 620] width 738 height 34
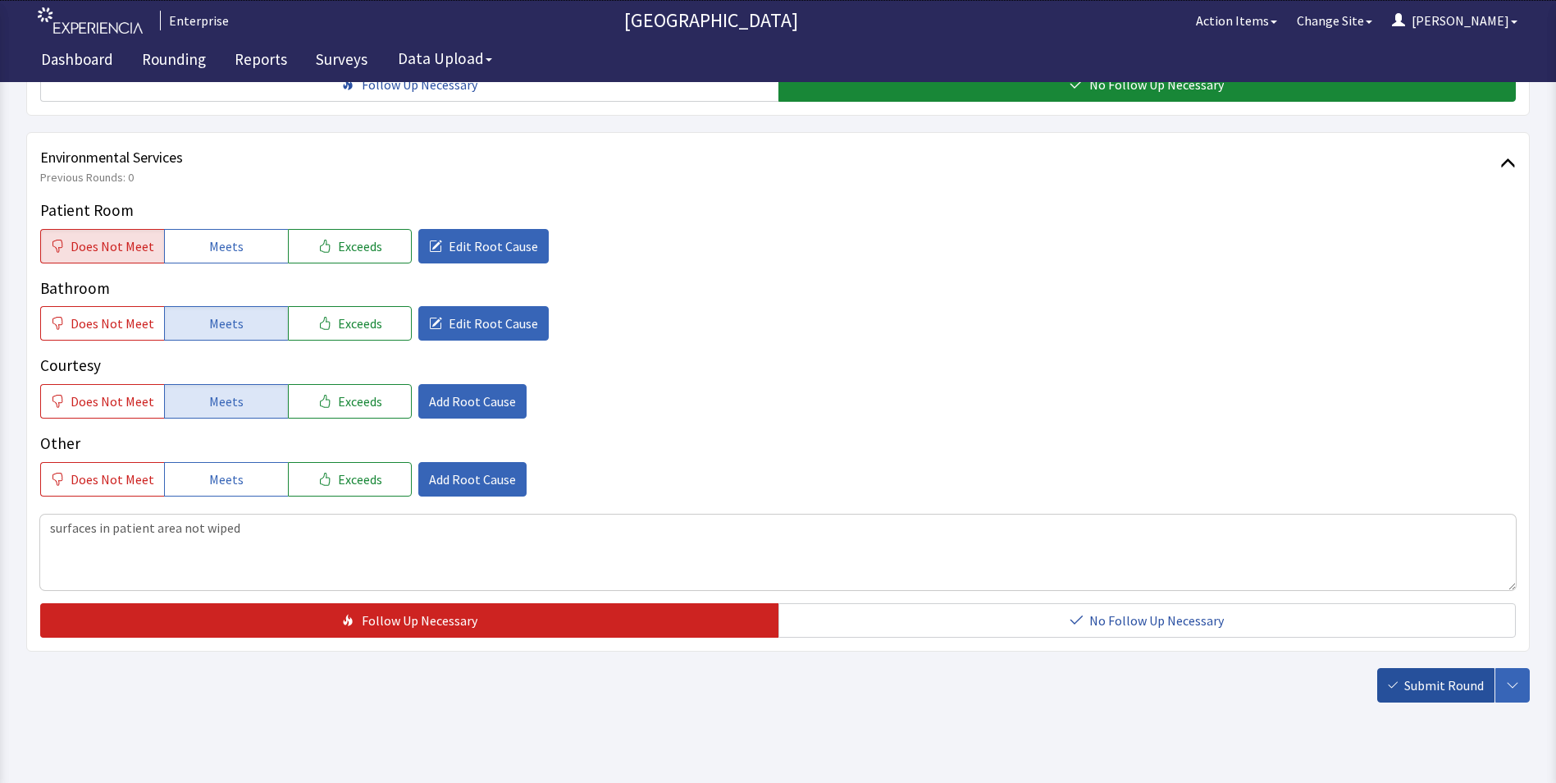
click at [1426, 675] on span "Submit Round" at bounding box center [1444, 685] width 80 height 20
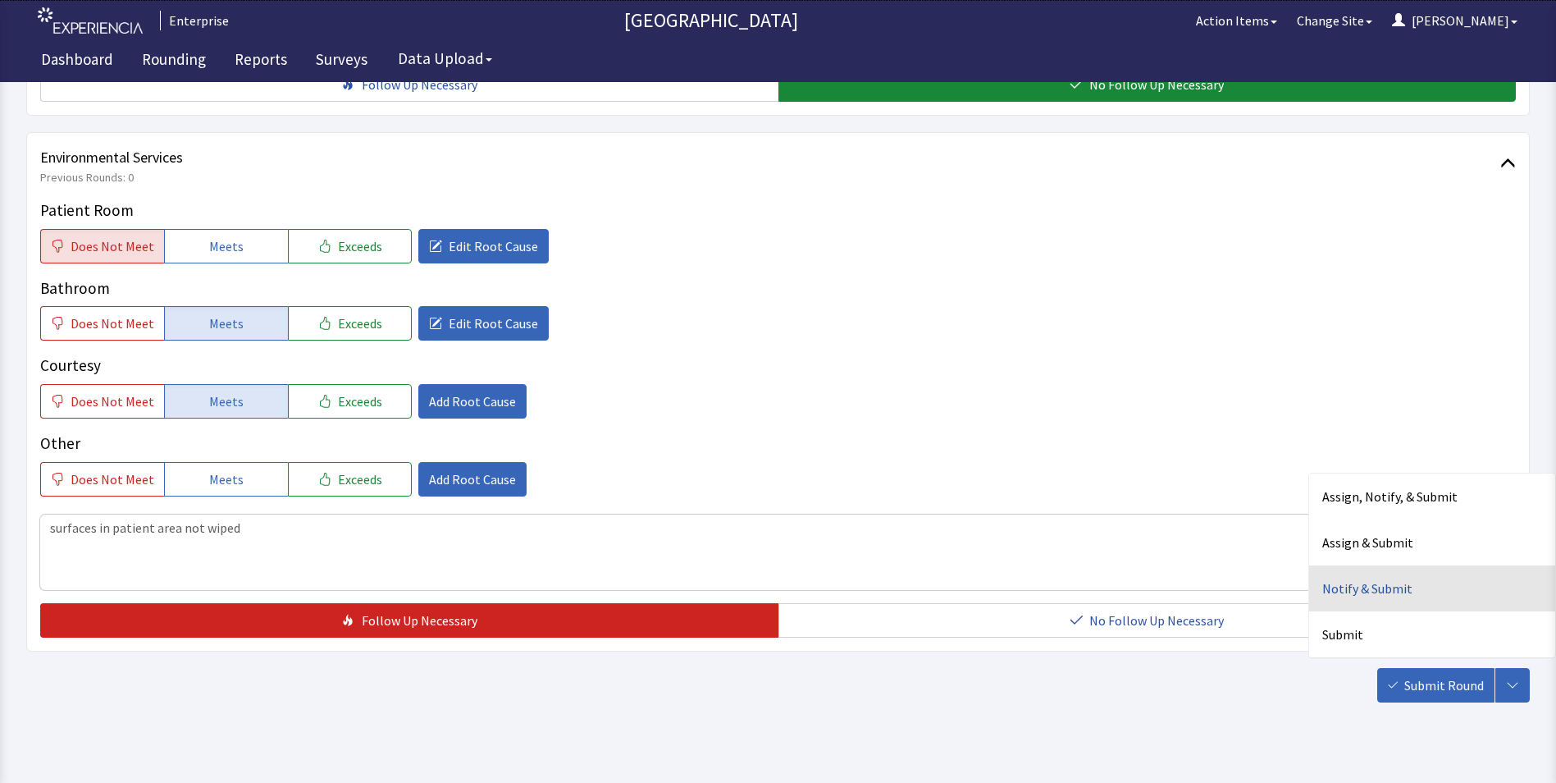
click at [1360, 565] on div "Notify & Submit" at bounding box center [1432, 588] width 246 height 46
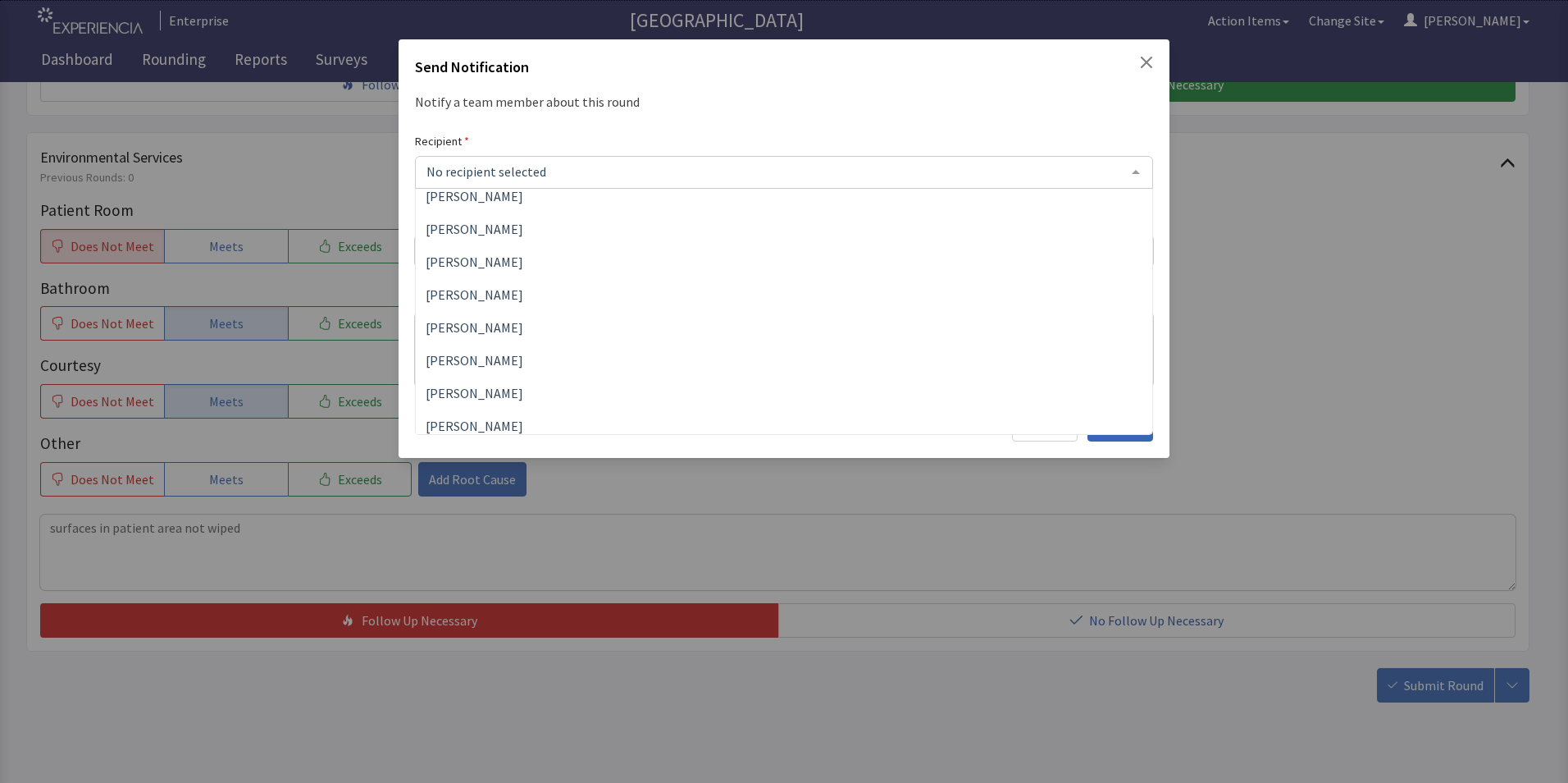
scroll to position [246, 0]
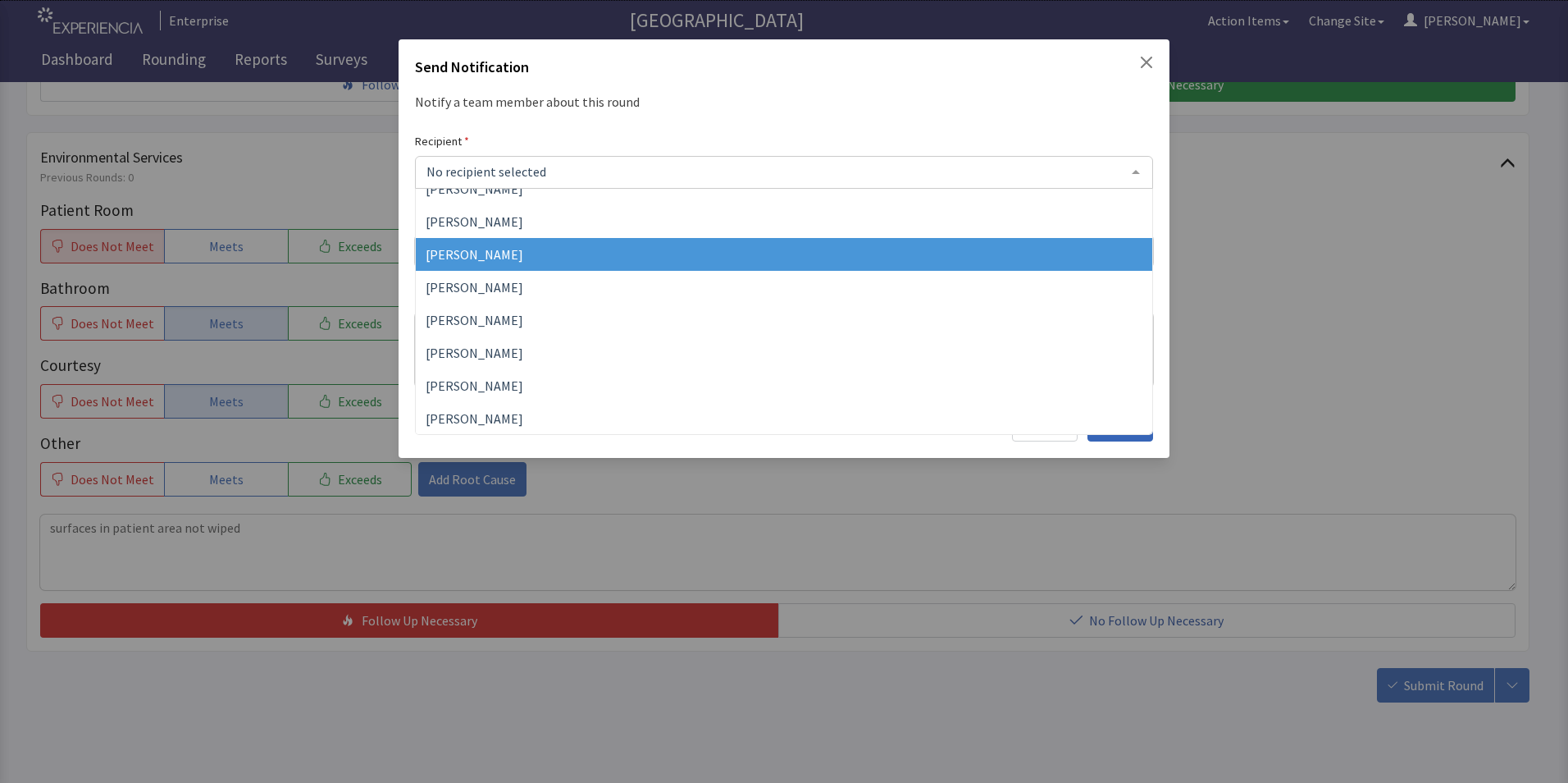
click at [500, 261] on span "James Hellandbrand" at bounding box center [475, 254] width 98 height 16
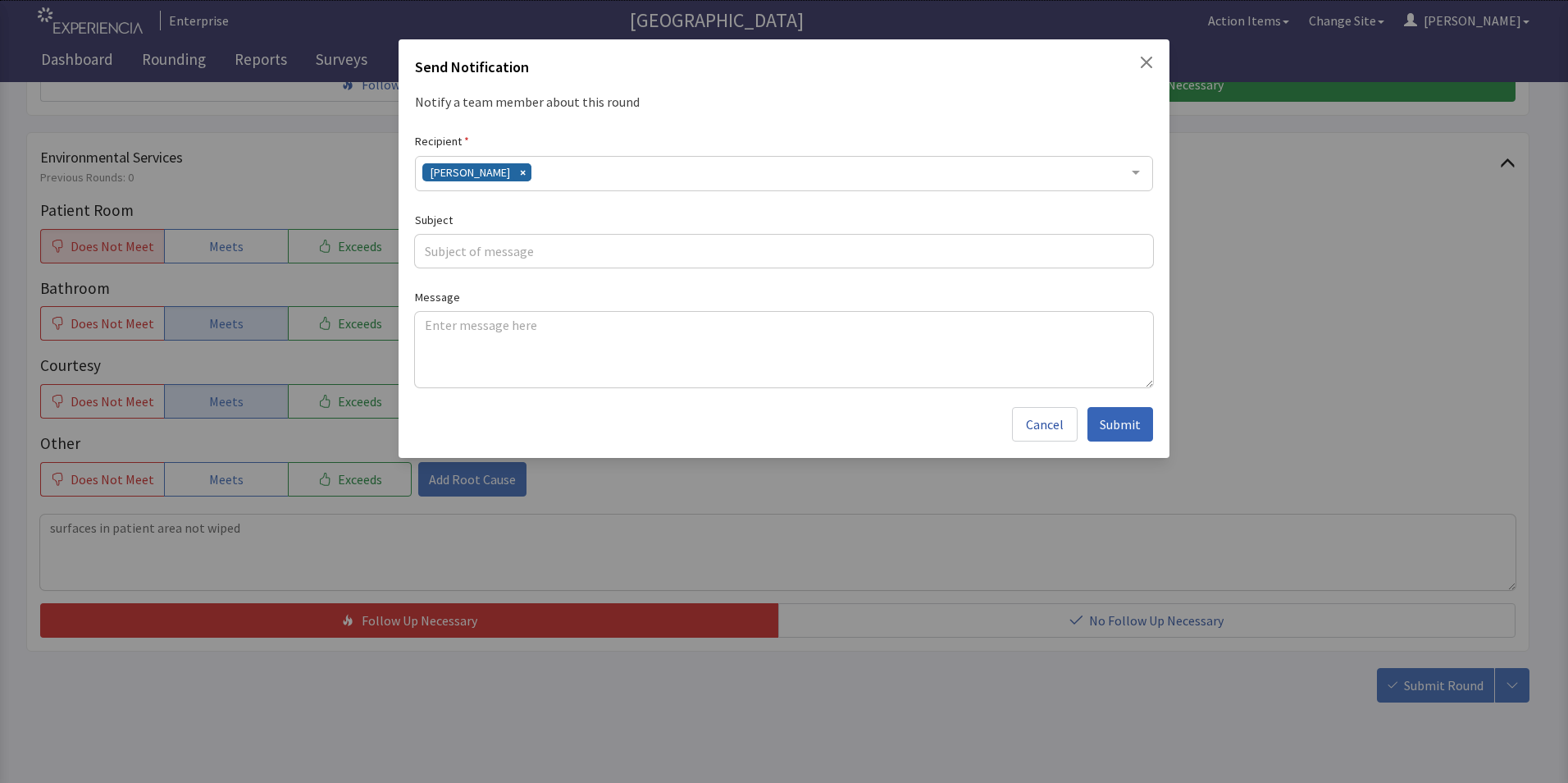
click at [569, 175] on div "James Hellandbrand" at bounding box center [784, 173] width 738 height 35
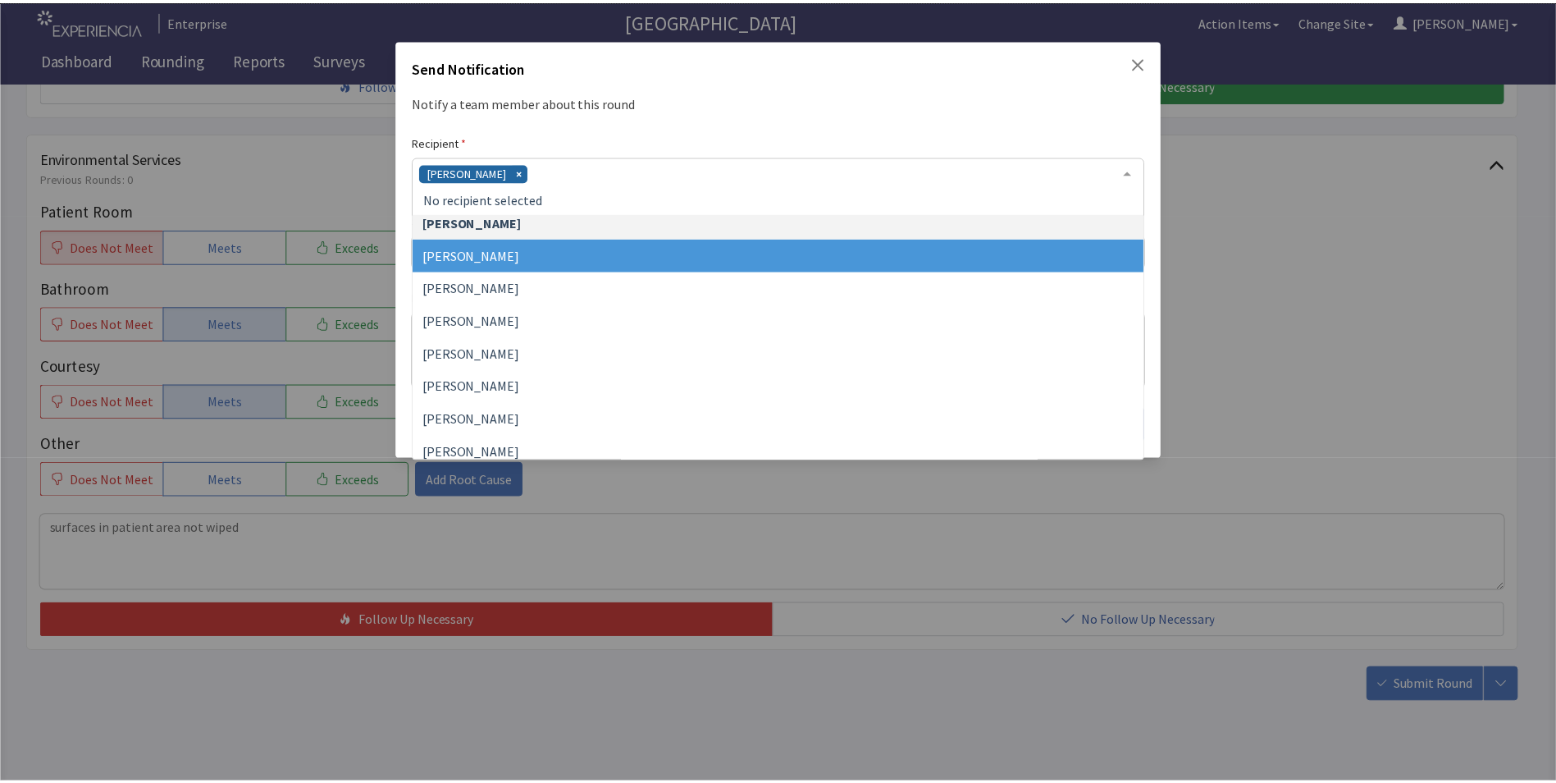
scroll to position [378, 0]
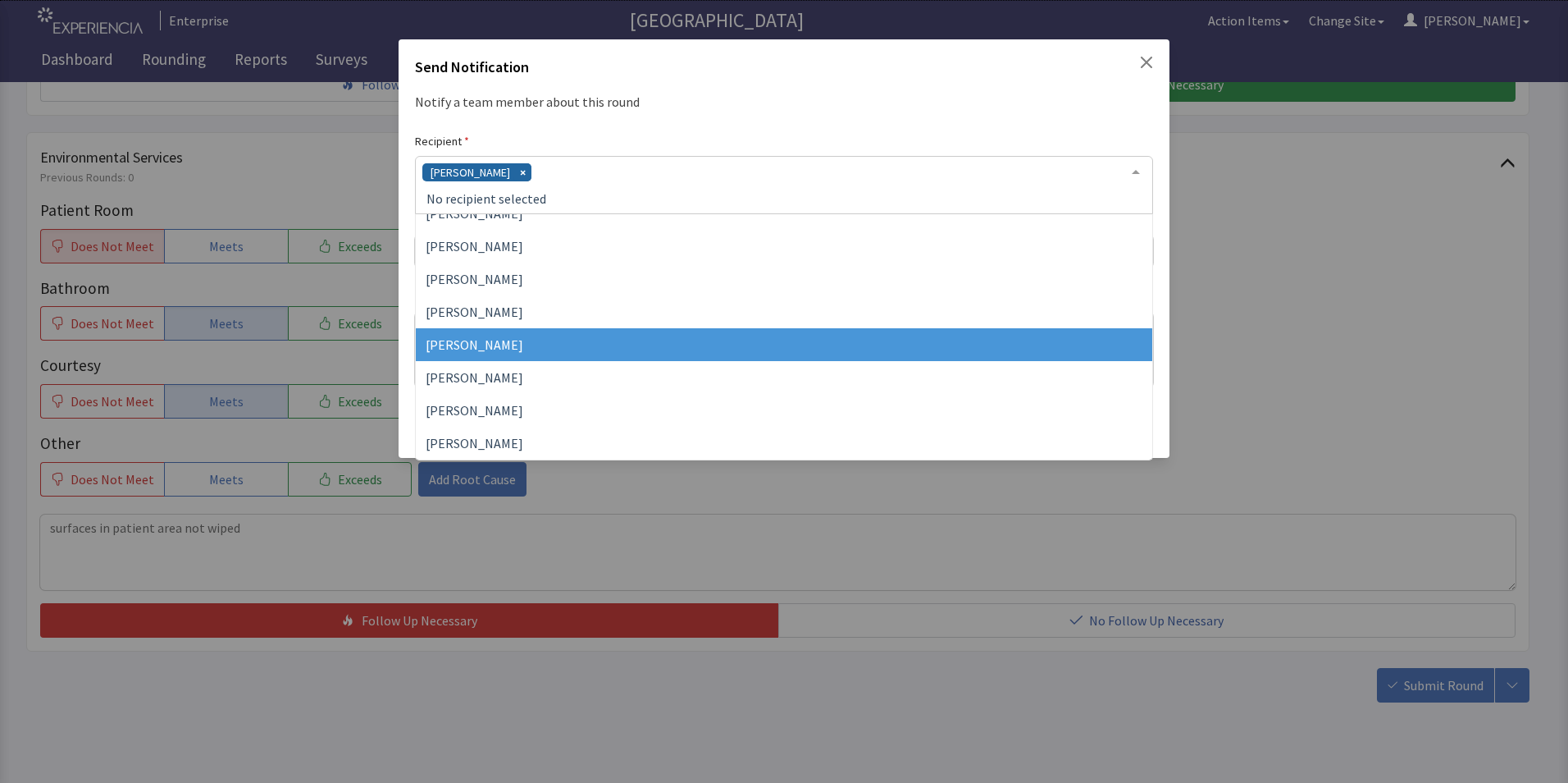
click at [499, 344] on span "Vesel Haxhillary" at bounding box center [475, 344] width 98 height 16
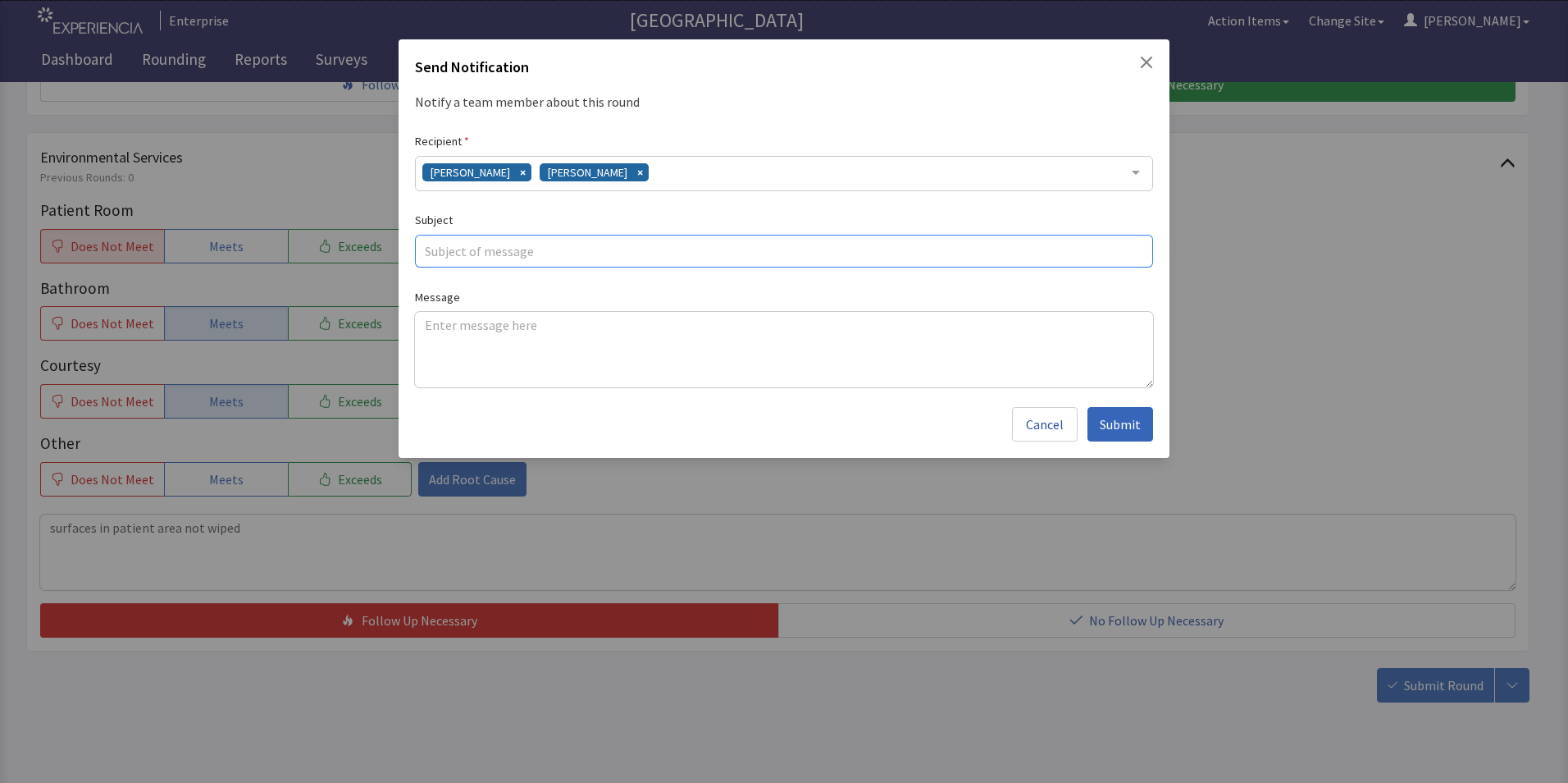
click at [463, 250] on input "text" at bounding box center [784, 251] width 738 height 33
type input "wiped surfaces"
click at [435, 326] on textarea at bounding box center [784, 349] width 738 height 75
paste textarea "surfaces in patient area not wiped"
type textarea "surfaces in patient area not wiped"
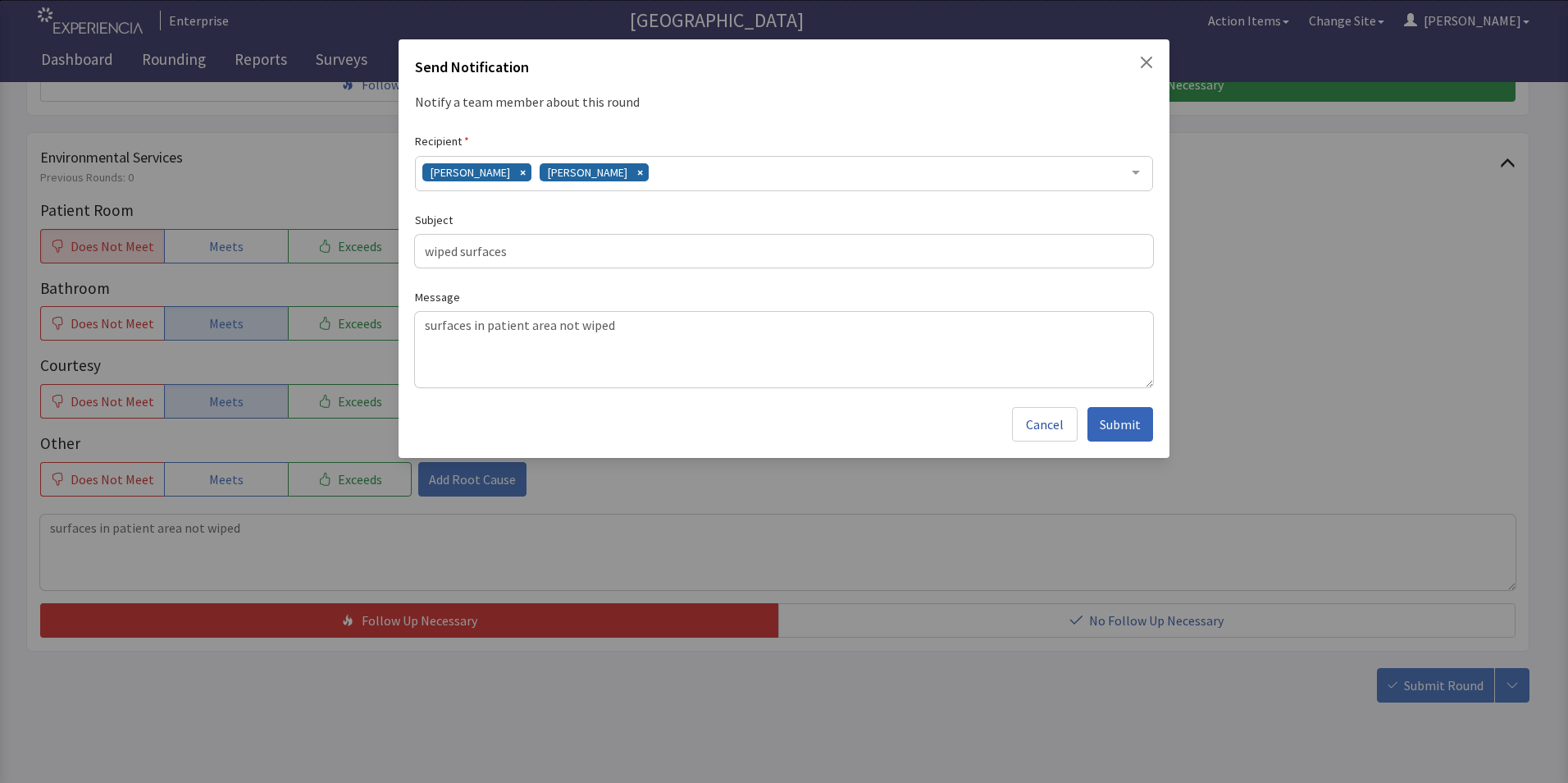
drag, startPoint x: 1117, startPoint y: 426, endPoint x: 1107, endPoint y: 430, distance: 10.7
click at [1113, 428] on span "Submit" at bounding box center [1120, 424] width 41 height 20
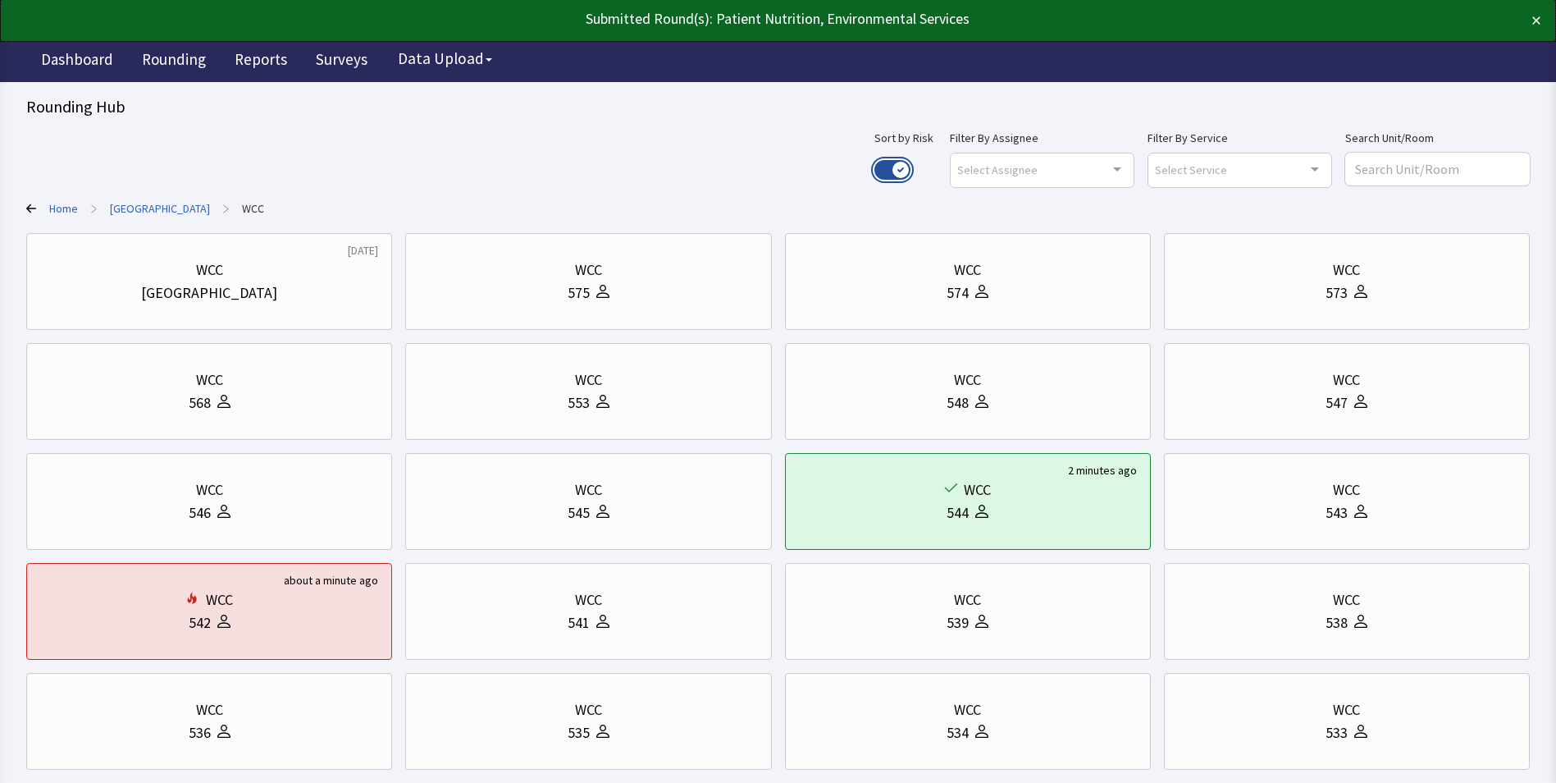
click at [911, 166] on button "Use setting" at bounding box center [892, 170] width 36 height 20
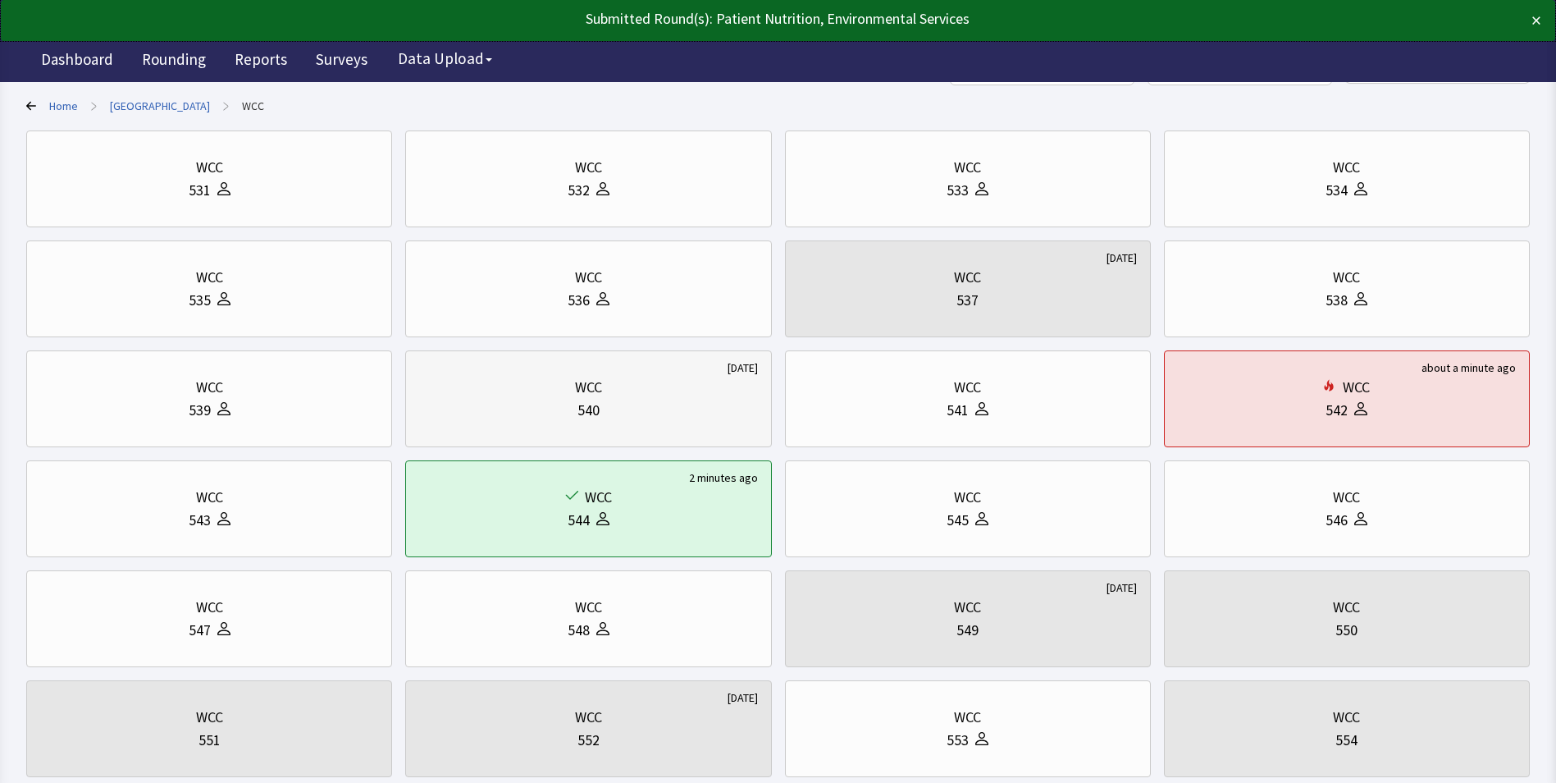
scroll to position [246, 0]
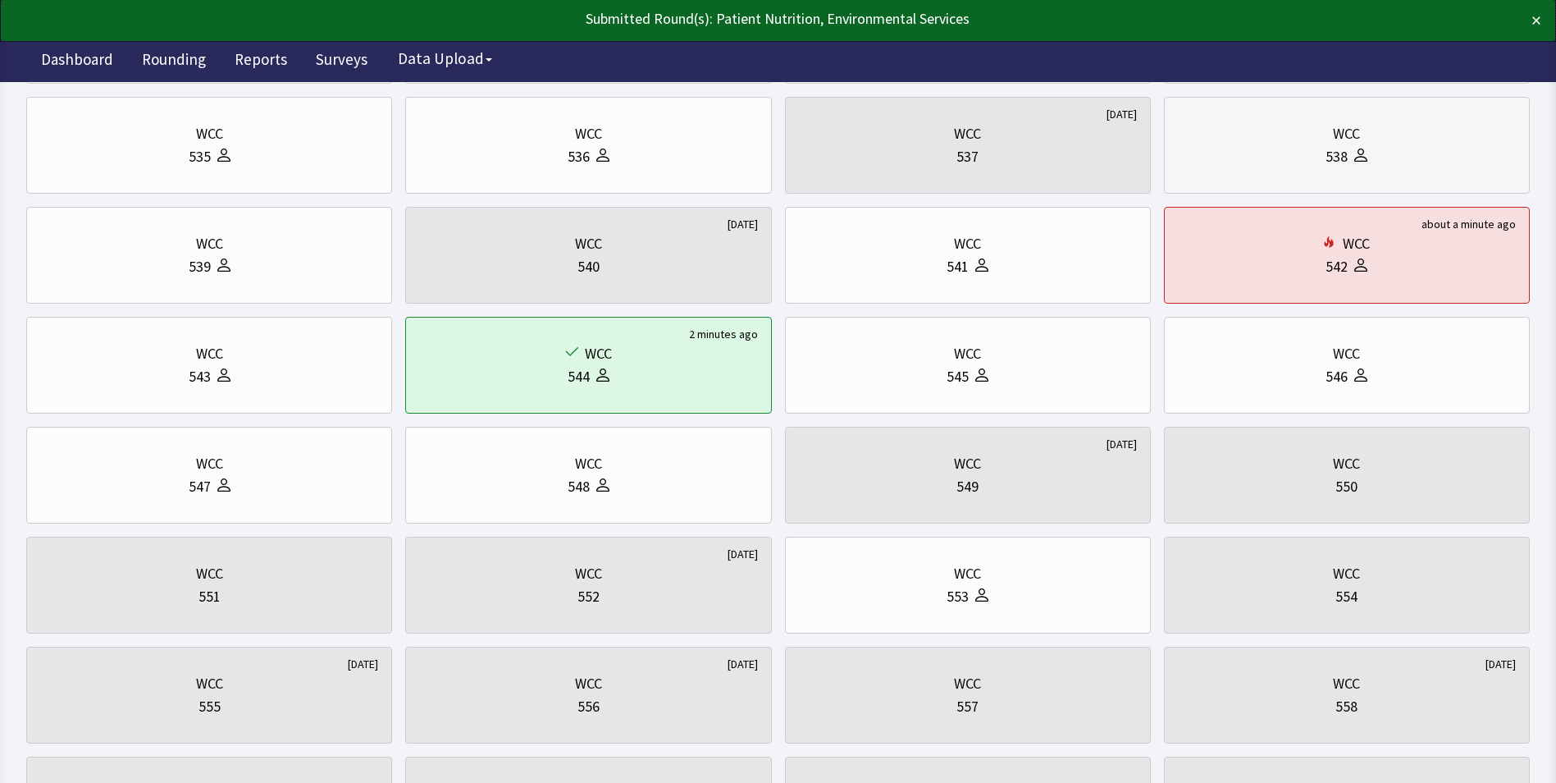
click at [1288, 151] on div "538" at bounding box center [1347, 156] width 338 height 23
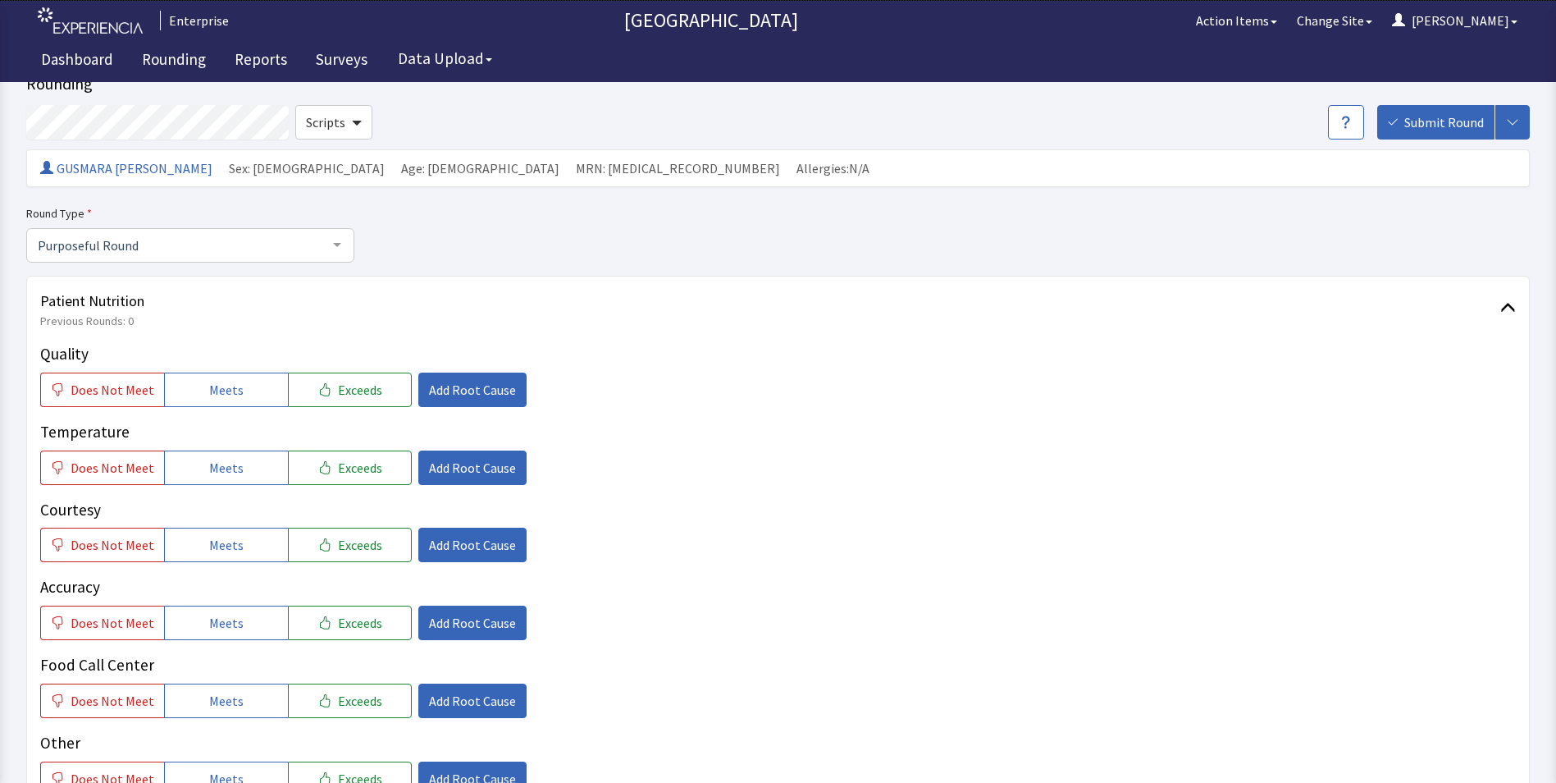
scroll to position [82, 0]
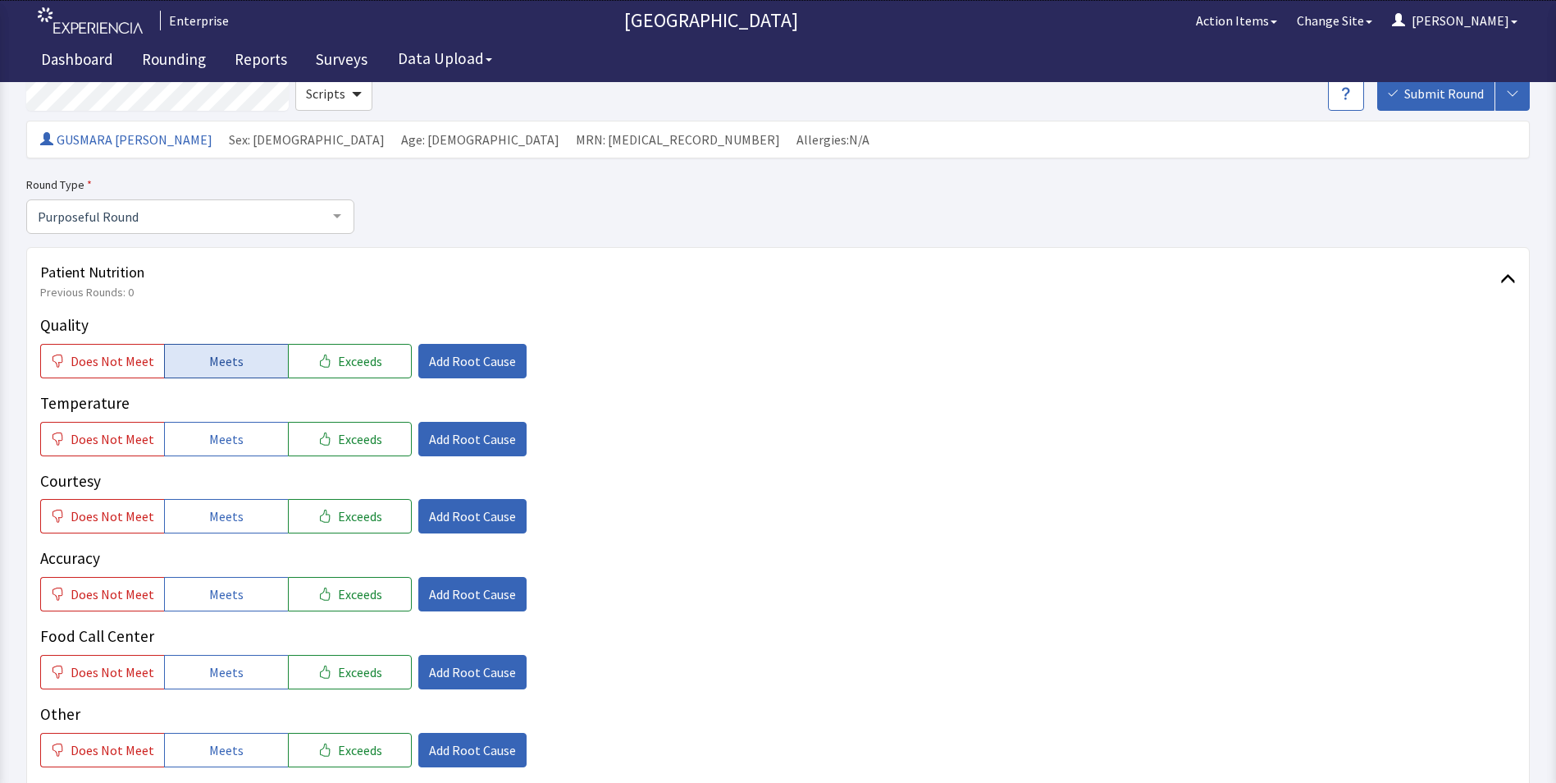
click at [237, 365] on button "Meets" at bounding box center [226, 361] width 124 height 34
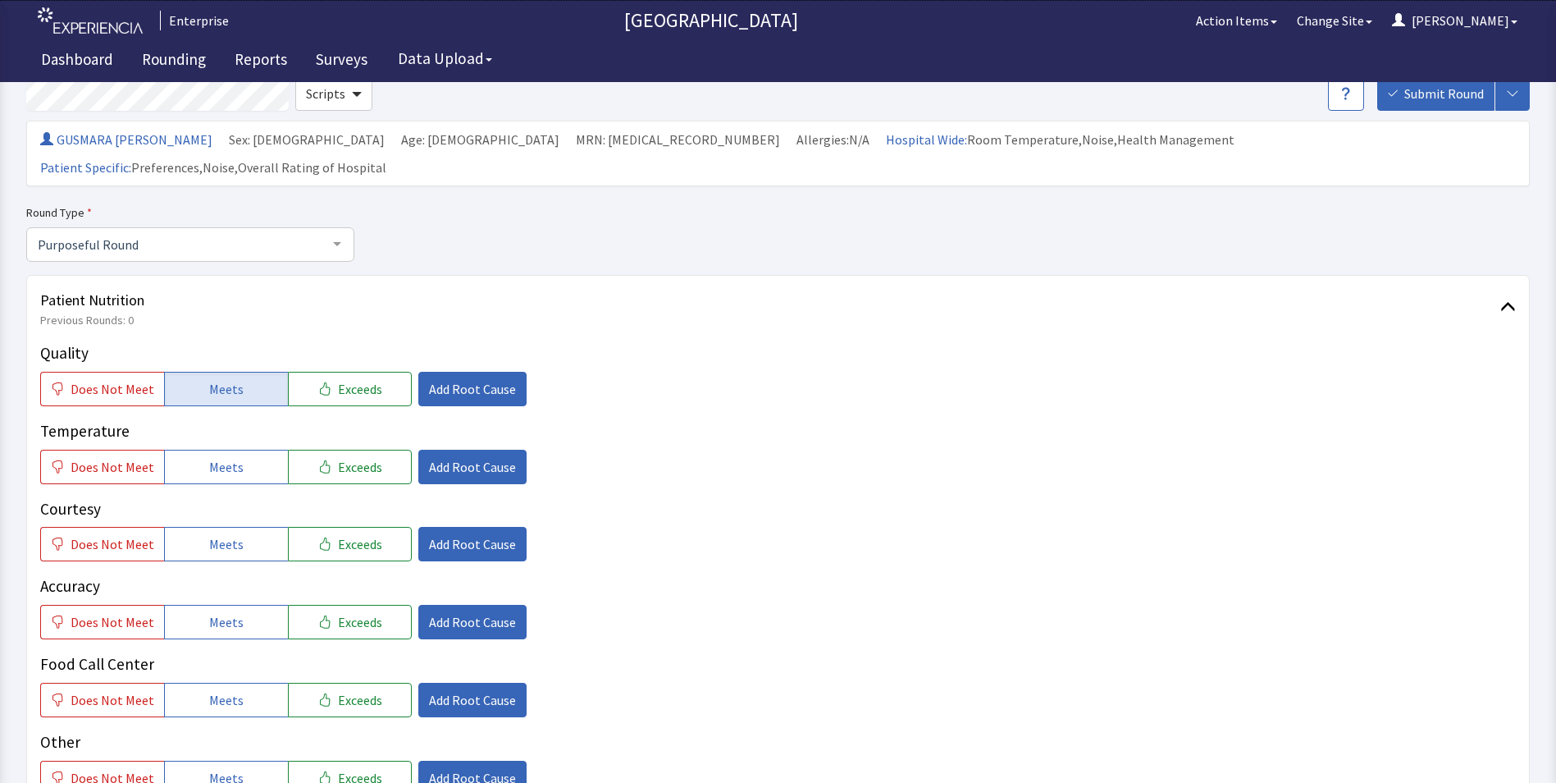
drag, startPoint x: 222, startPoint y: 444, endPoint x: 222, endPoint y: 480, distance: 36.1
click at [222, 463] on div "Quality Does Not Meet Meets Exceeds Add Root Cause Temperature Does Not Meet Me…" at bounding box center [778, 568] width 1476 height 454
click at [217, 534] on span "Meets" at bounding box center [226, 544] width 34 height 20
click at [212, 457] on span "Meets" at bounding box center [226, 467] width 34 height 20
drag, startPoint x: 201, startPoint y: 602, endPoint x: 217, endPoint y: 637, distance: 38.6
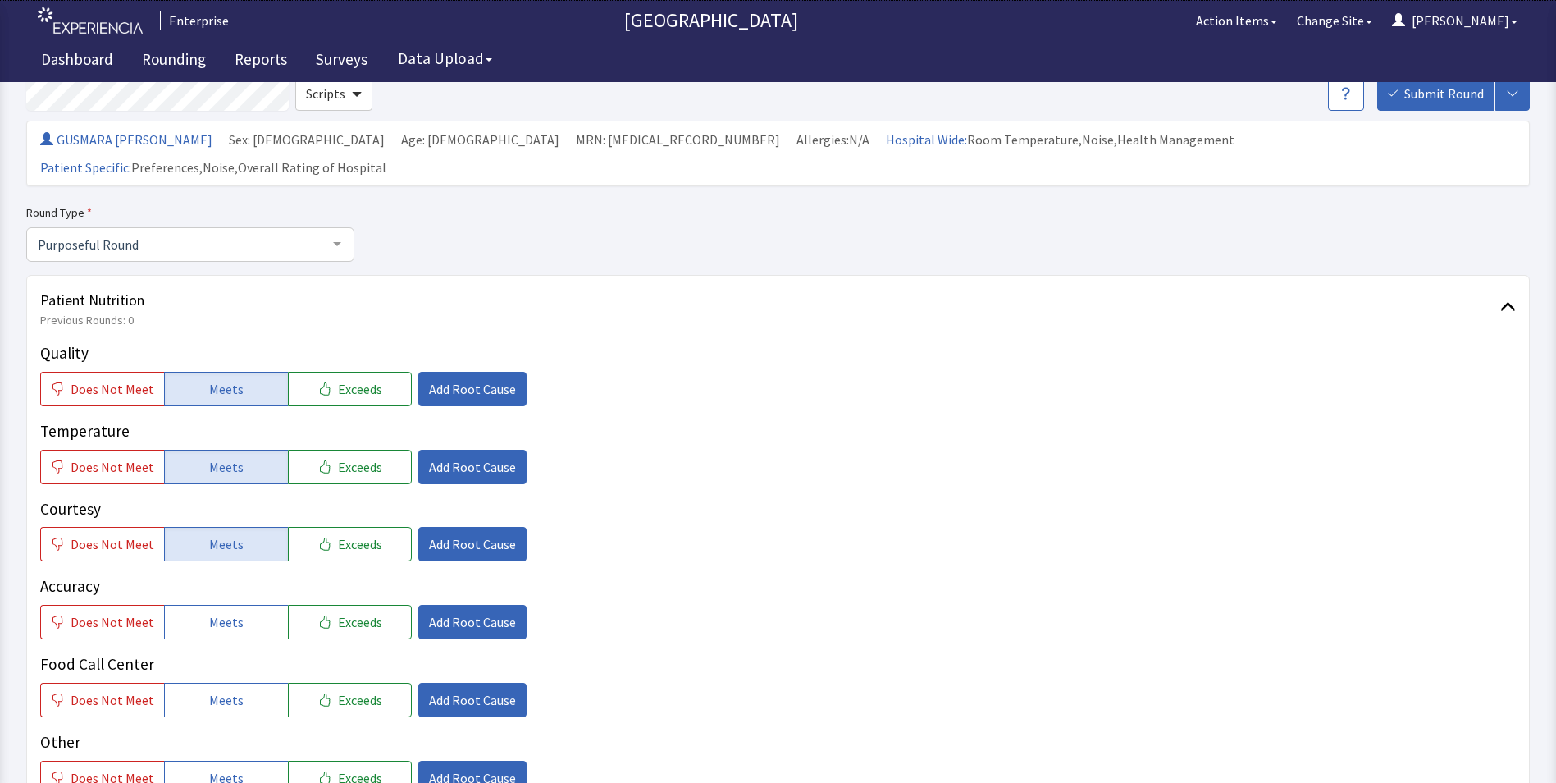
click at [207, 612] on div "Quality Does Not Meet Meets Exceeds Add Root Cause Temperature Does Not Meet Me…" at bounding box center [778, 568] width 1476 height 454
click at [219, 690] on span "Meets" at bounding box center [226, 700] width 34 height 20
drag, startPoint x: 227, startPoint y: 605, endPoint x: 249, endPoint y: 586, distance: 29.6
click at [230, 605] on button "Meets" at bounding box center [226, 622] width 124 height 34
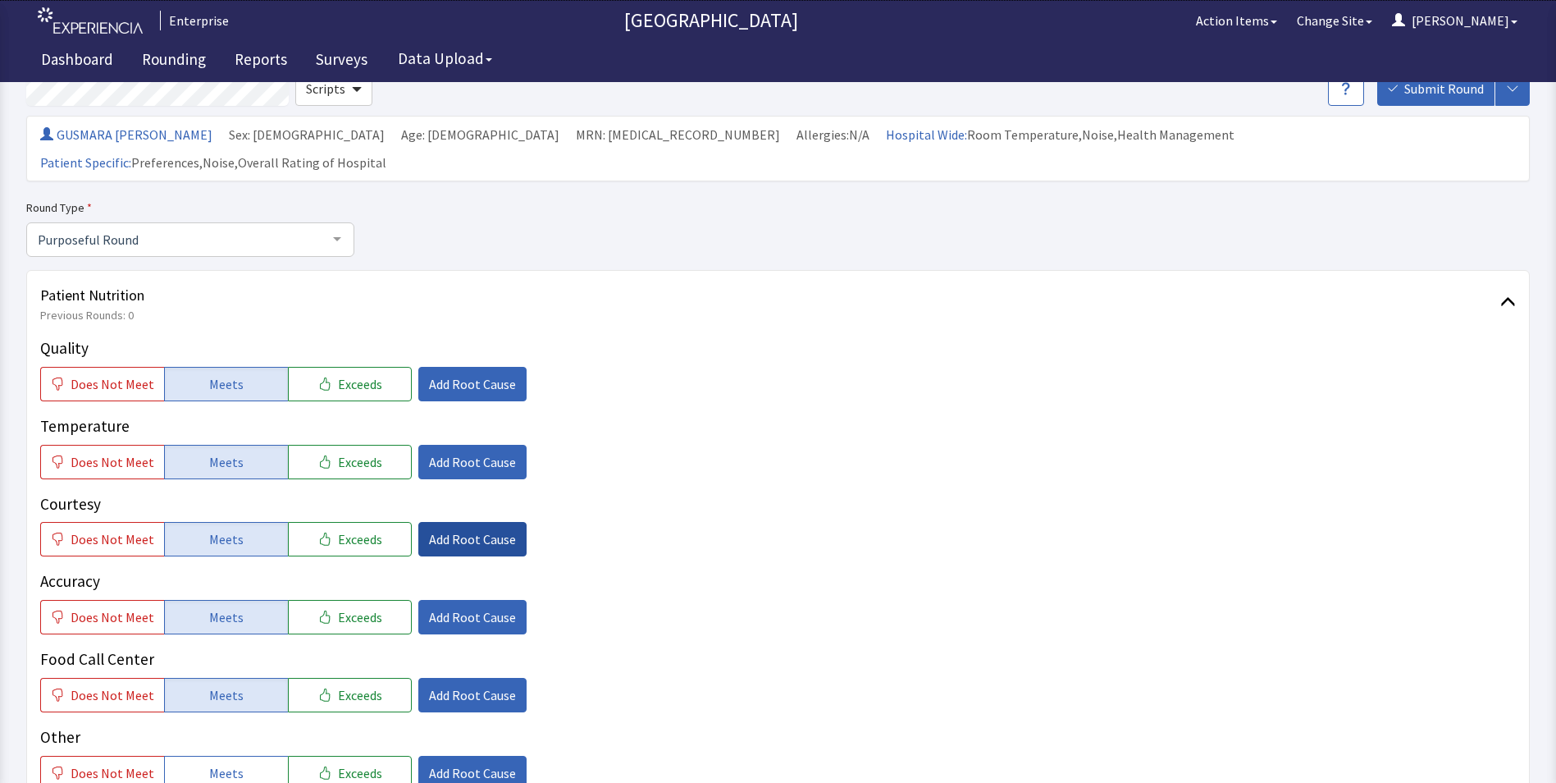
scroll to position [164, 0]
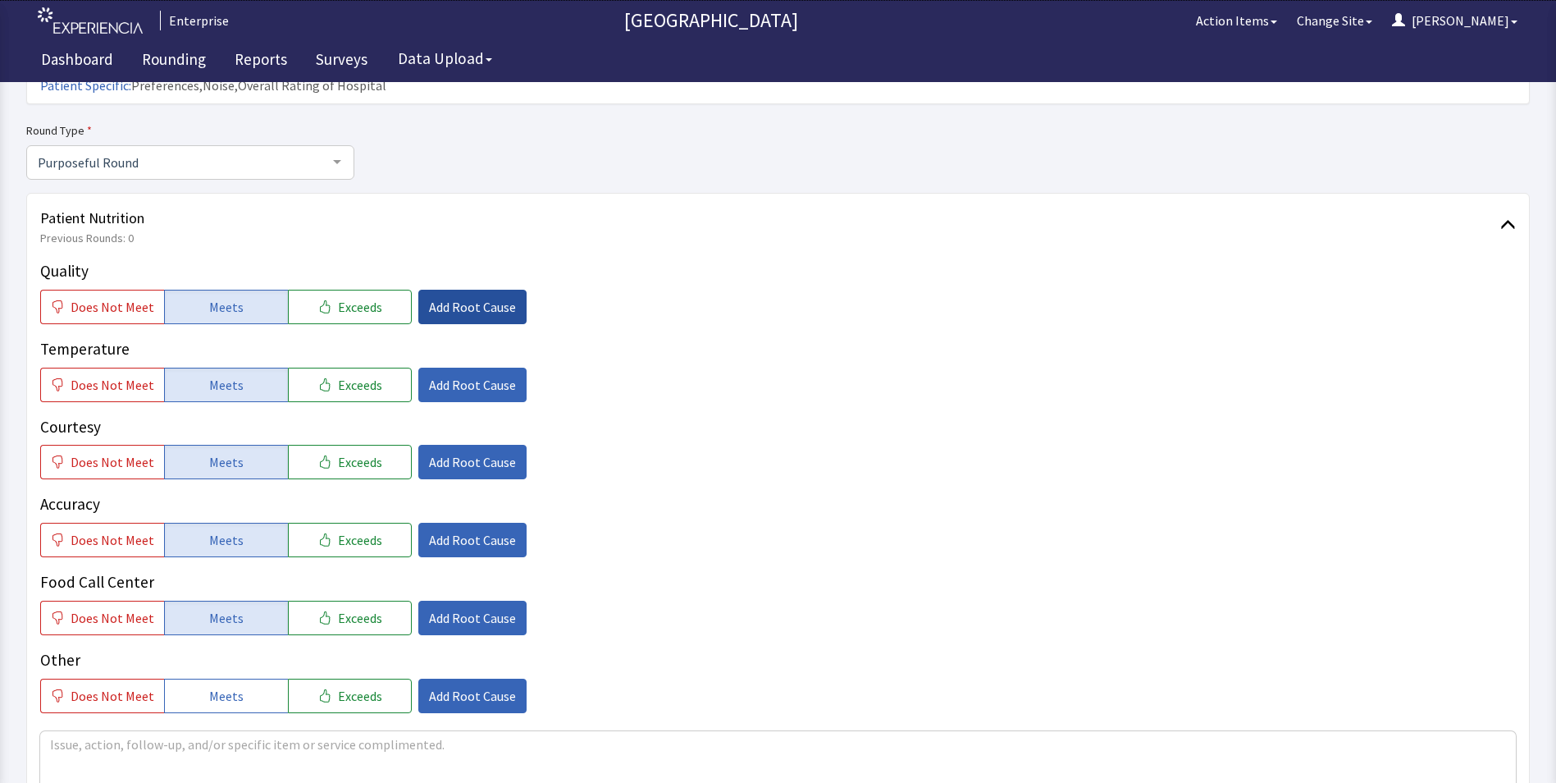
click at [445, 297] on span "Add Root Cause" at bounding box center [472, 307] width 87 height 20
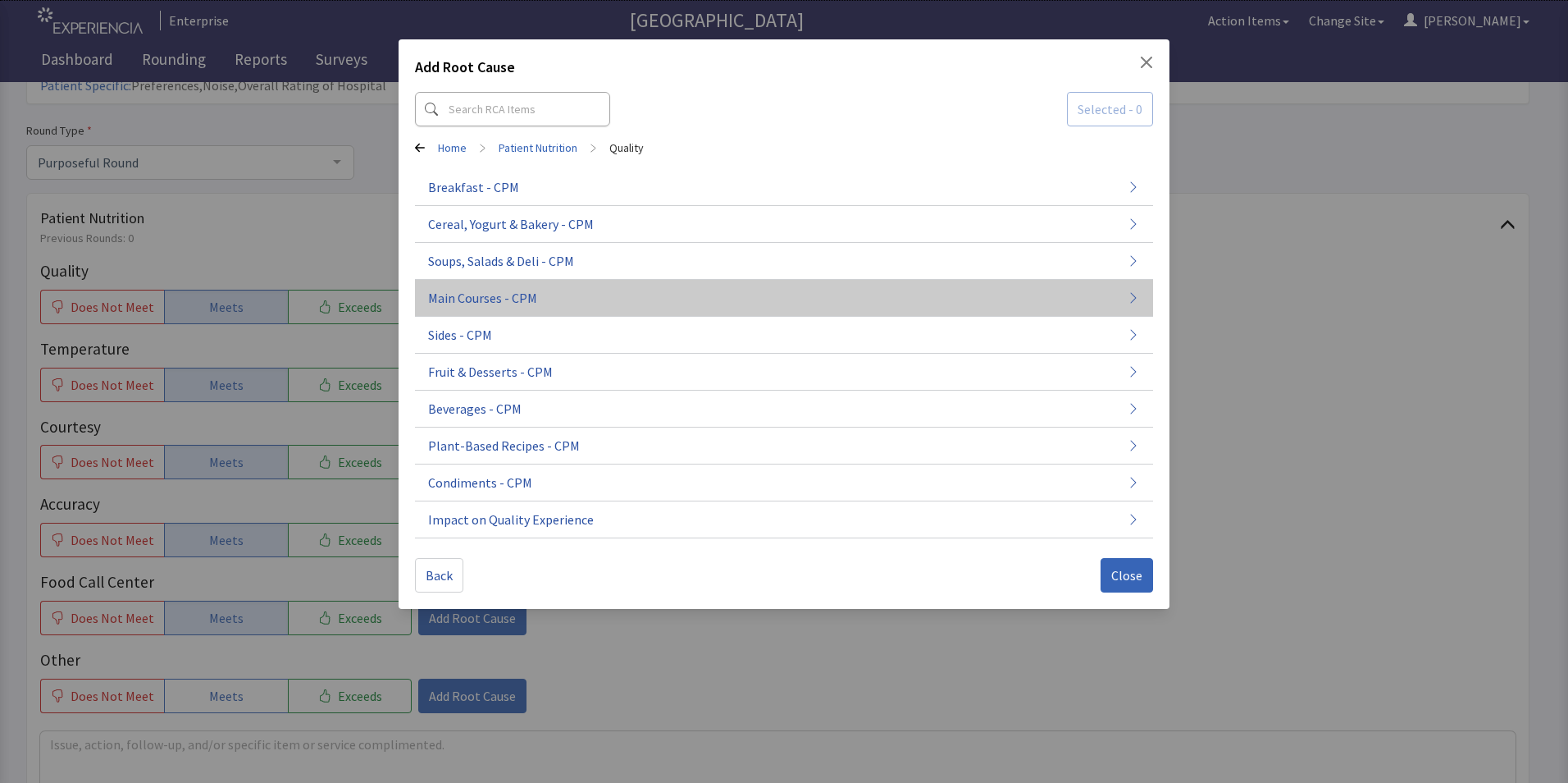
click at [484, 304] on span "Main Courses - CPM" at bounding box center [482, 298] width 109 height 20
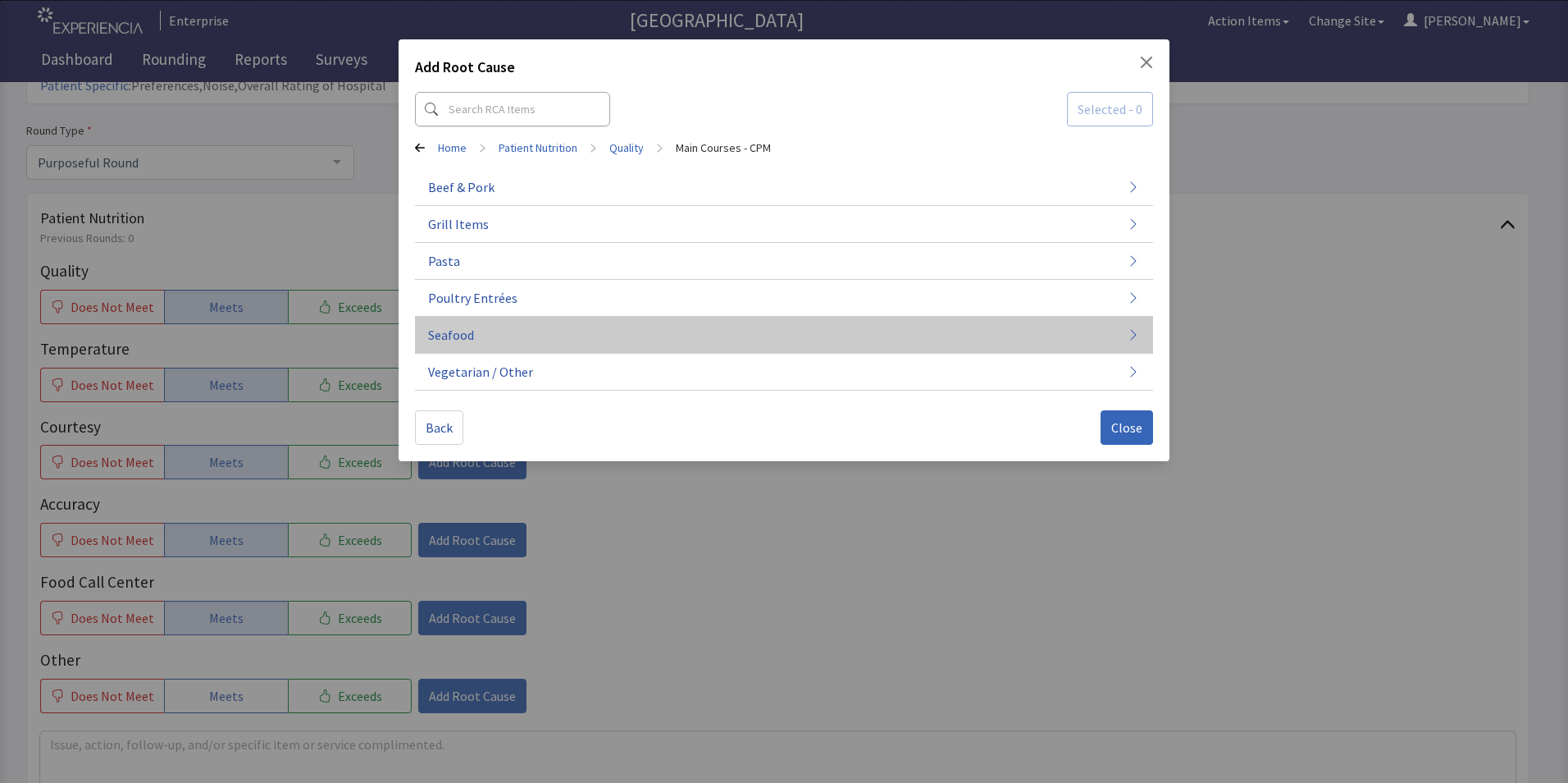
click at [472, 331] on span "Seafood" at bounding box center [451, 335] width 46 height 20
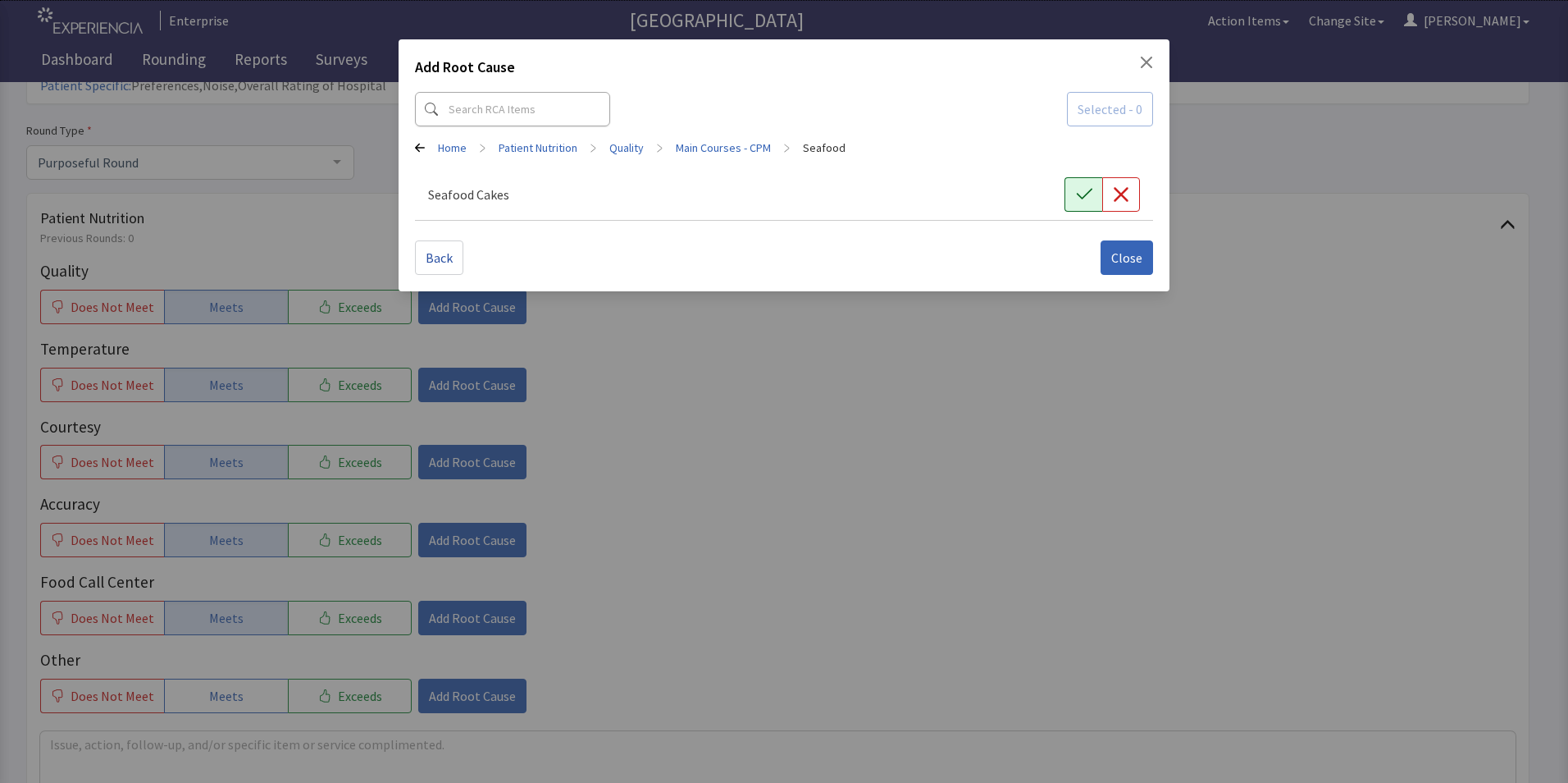
click at [1077, 188] on button "button" at bounding box center [1084, 194] width 38 height 34
click at [1122, 263] on span "Close" at bounding box center [1127, 258] width 31 height 20
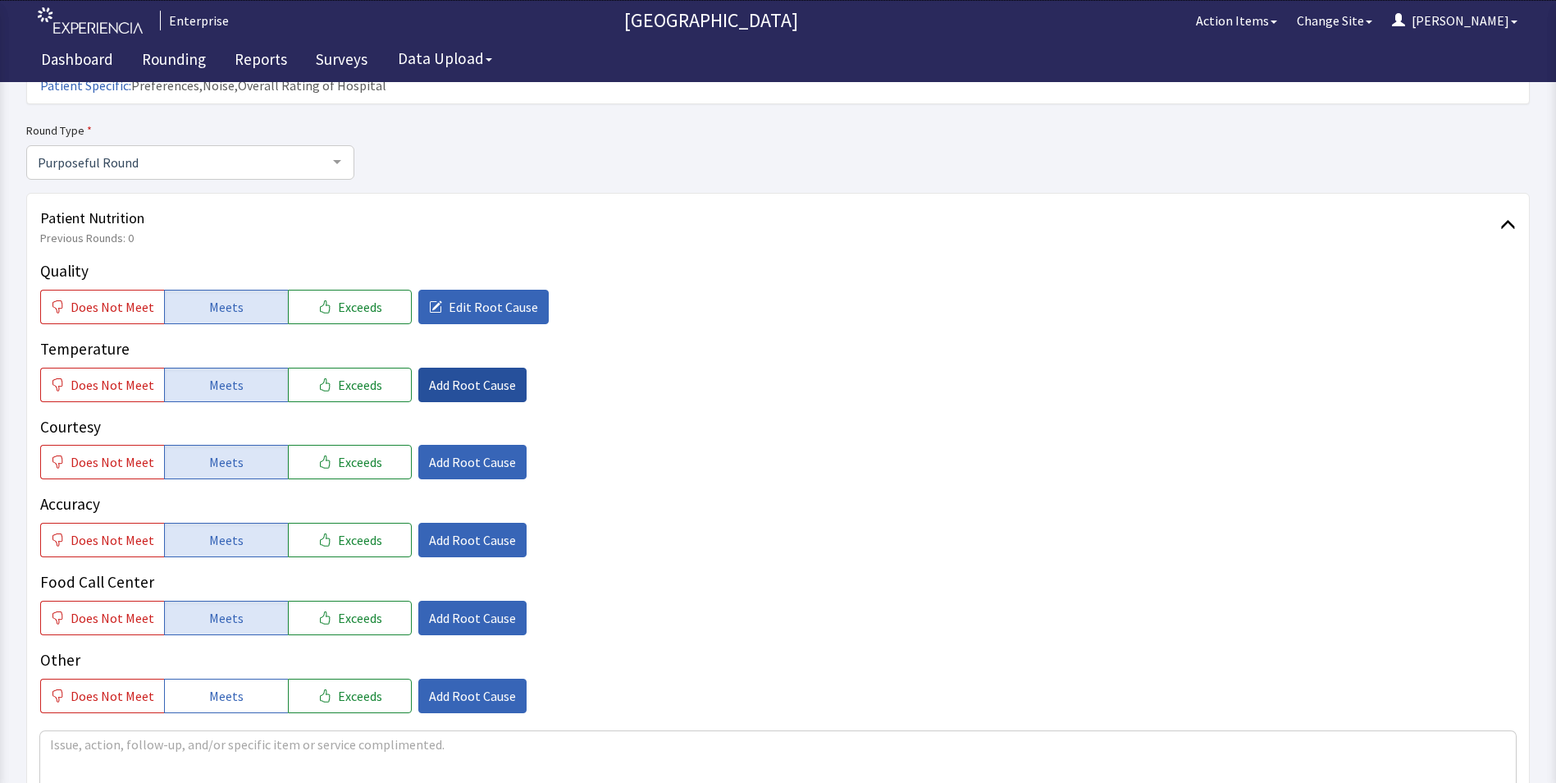
click at [468, 375] on span "Add Root Cause" at bounding box center [472, 385] width 87 height 20
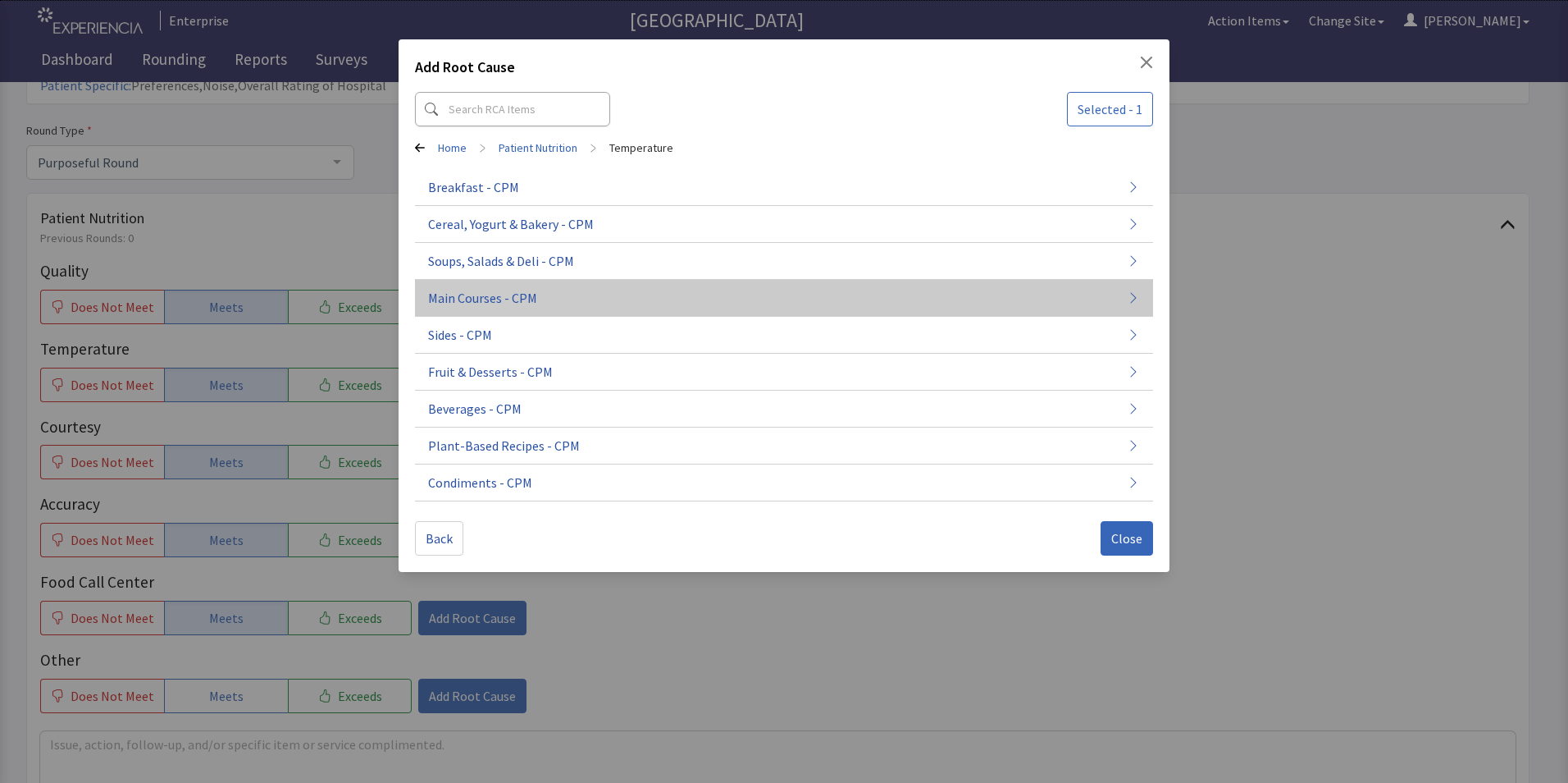
click at [489, 299] on span "Main Courses - CPM" at bounding box center [482, 298] width 109 height 20
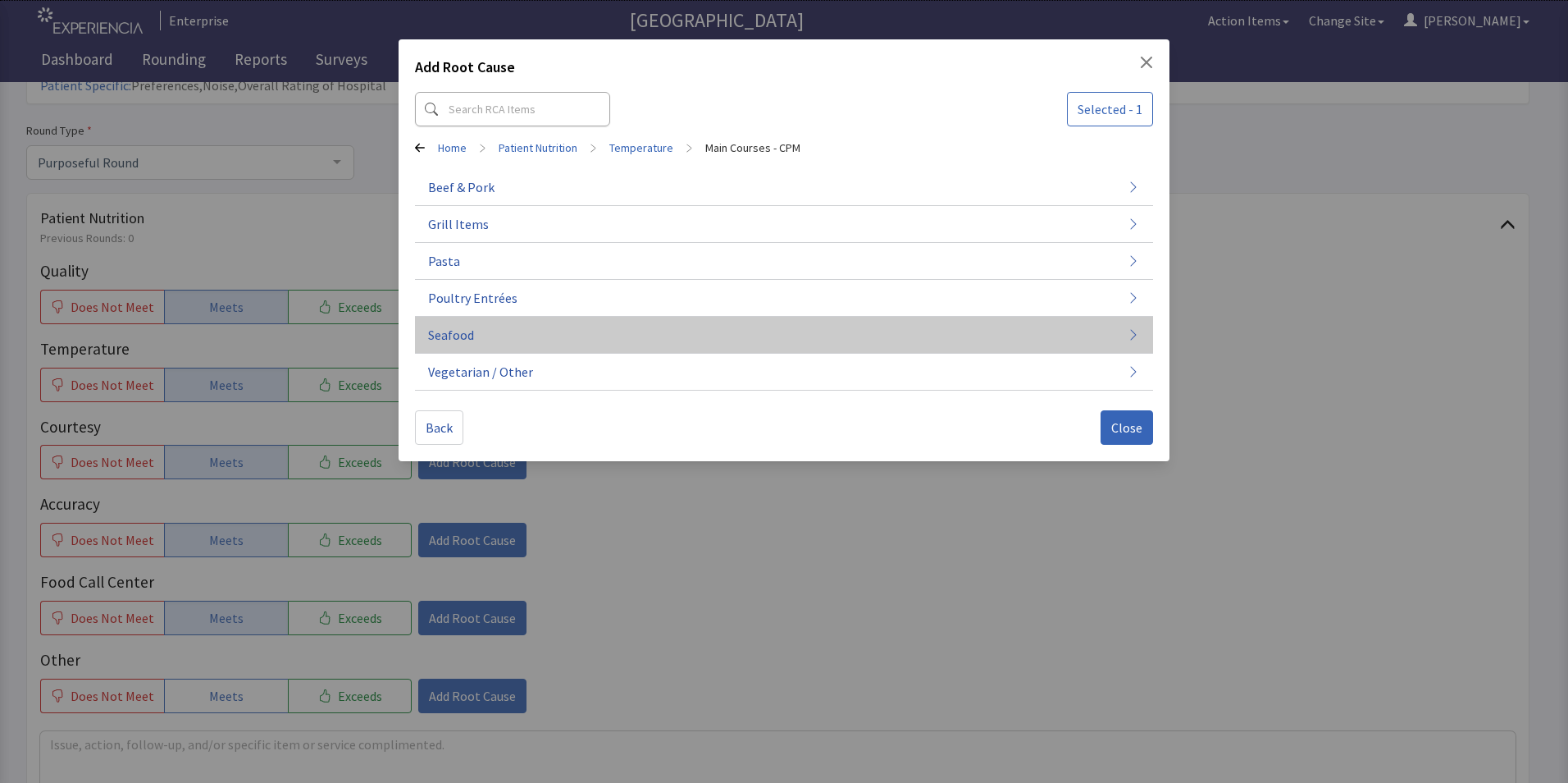
click at [489, 328] on button "Seafood" at bounding box center [784, 335] width 738 height 37
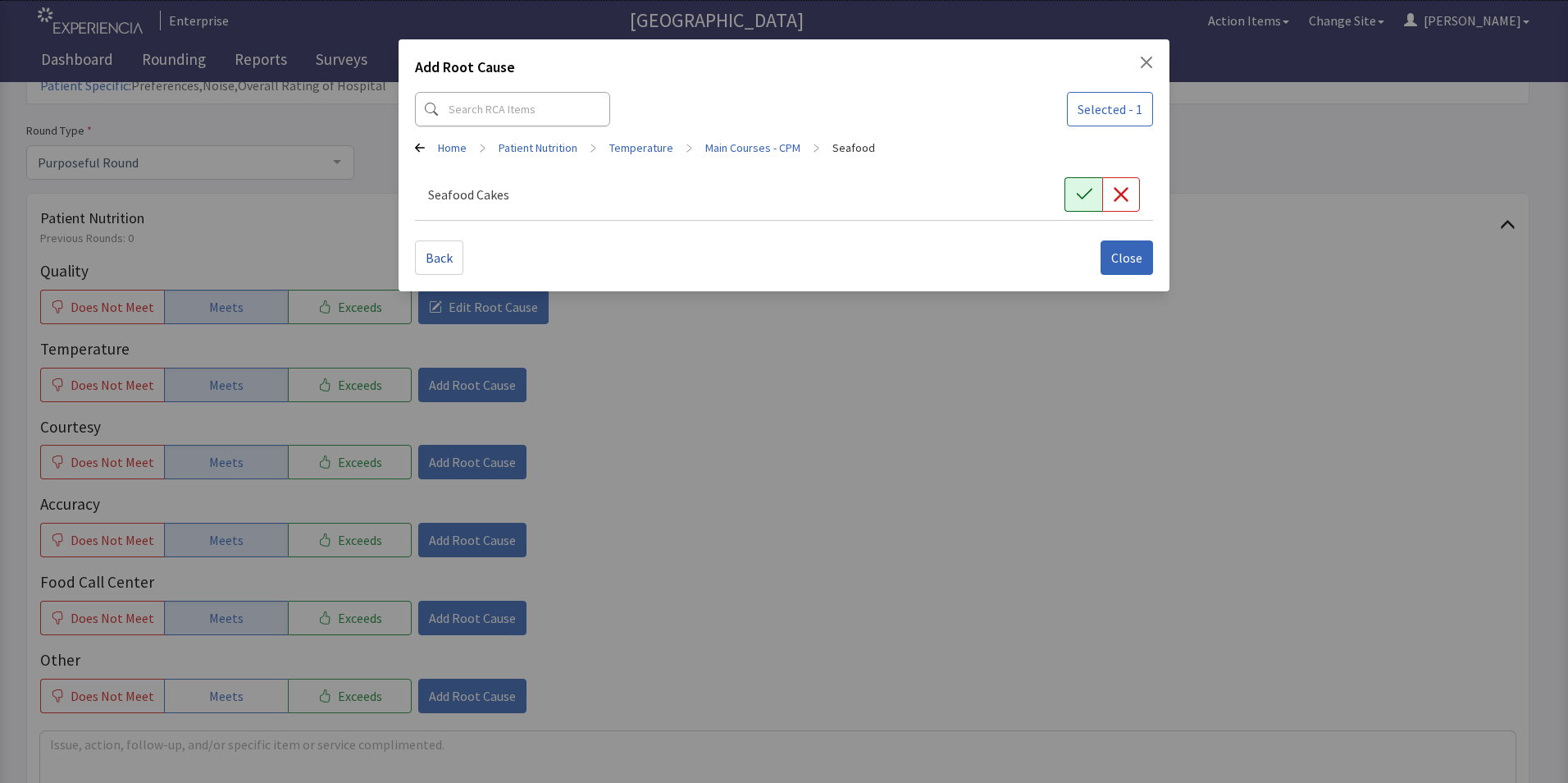
click at [1087, 194] on icon "button" at bounding box center [1084, 194] width 16 height 11
drag, startPoint x: 1136, startPoint y: 267, endPoint x: 1127, endPoint y: 271, distance: 9.9
click at [1136, 267] on button "Close" at bounding box center [1127, 257] width 53 height 34
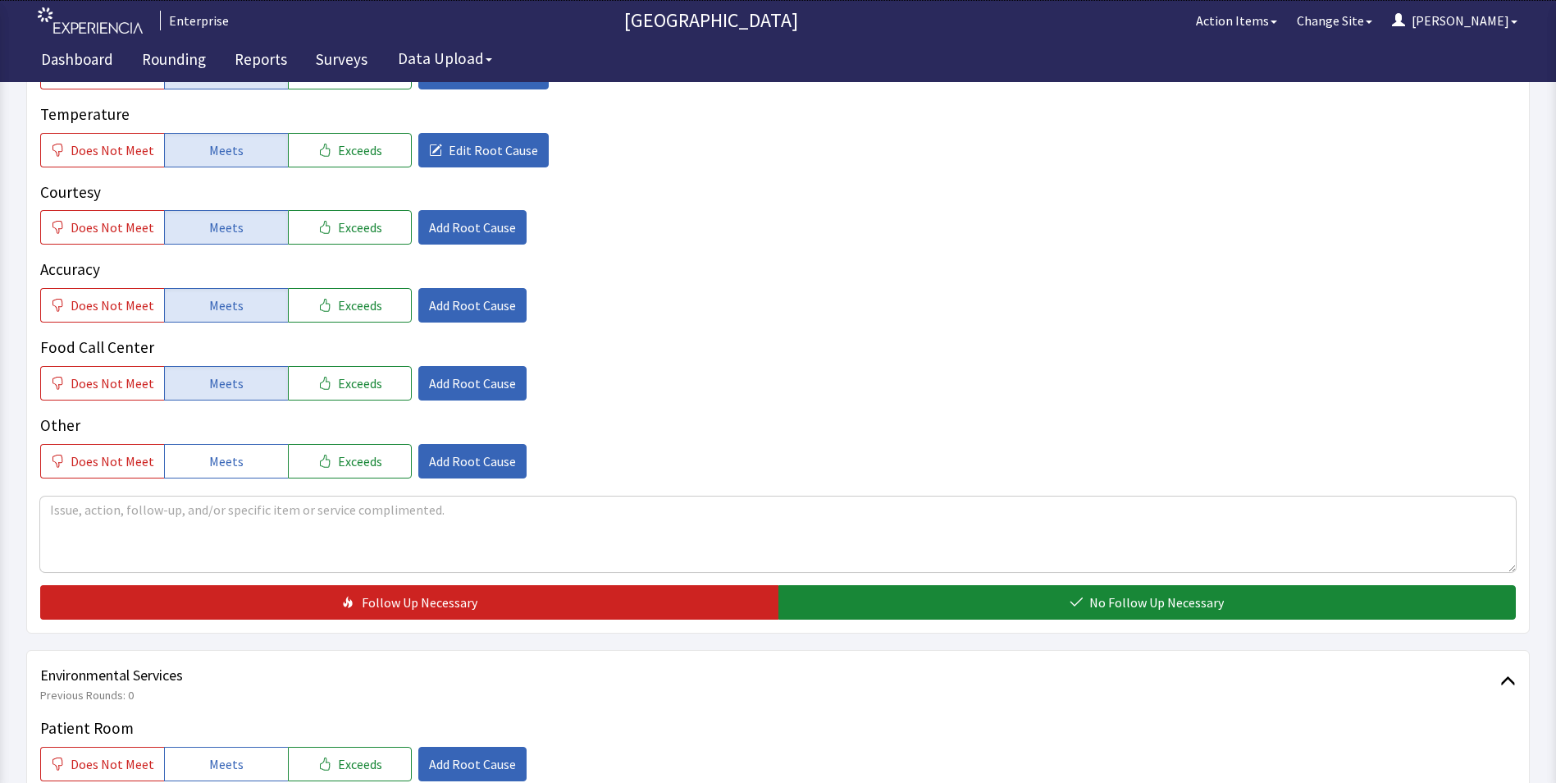
scroll to position [410, 0]
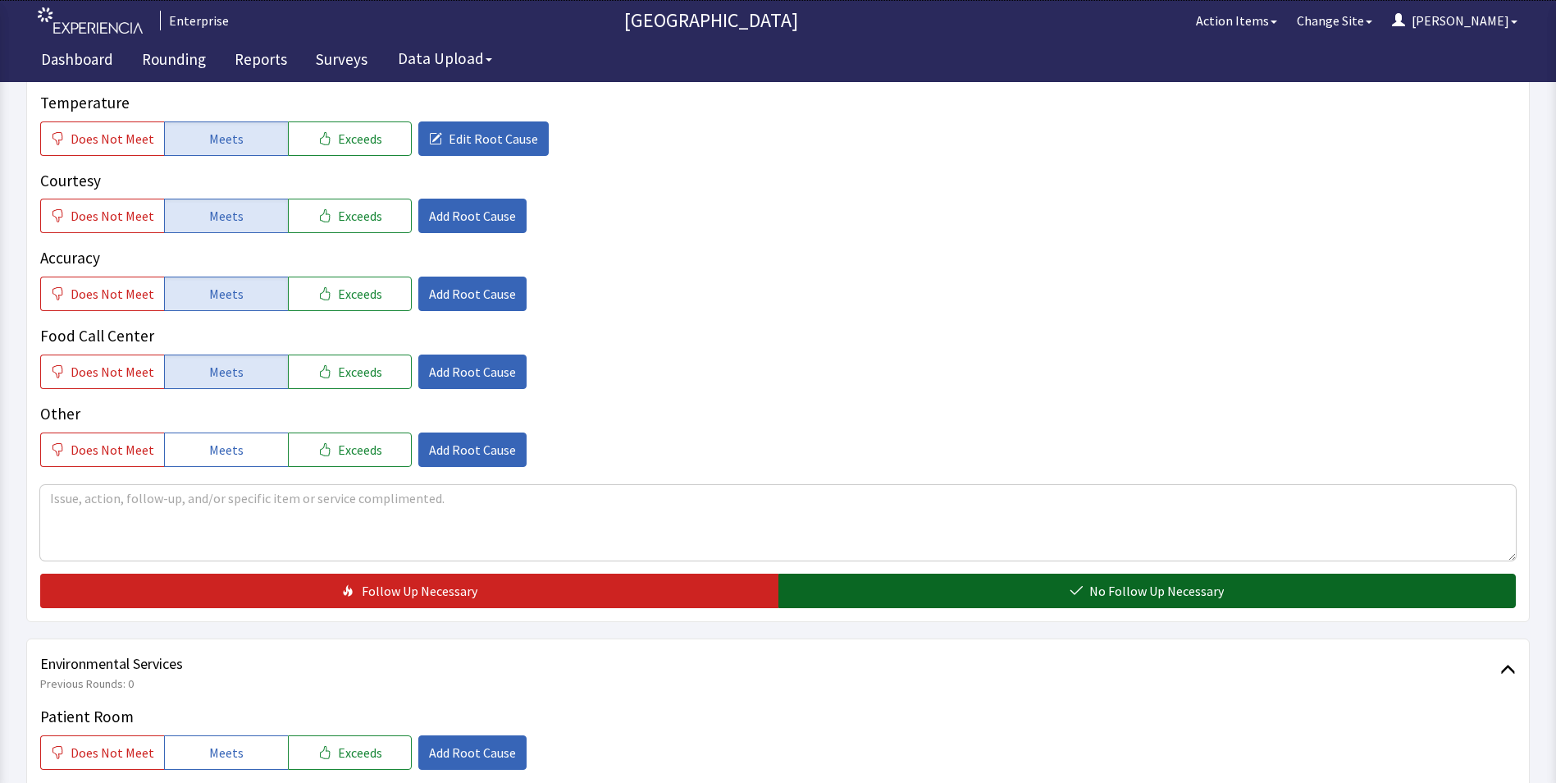
click at [849, 573] on button "No Follow Up Necessary" at bounding box center [1147, 590] width 738 height 34
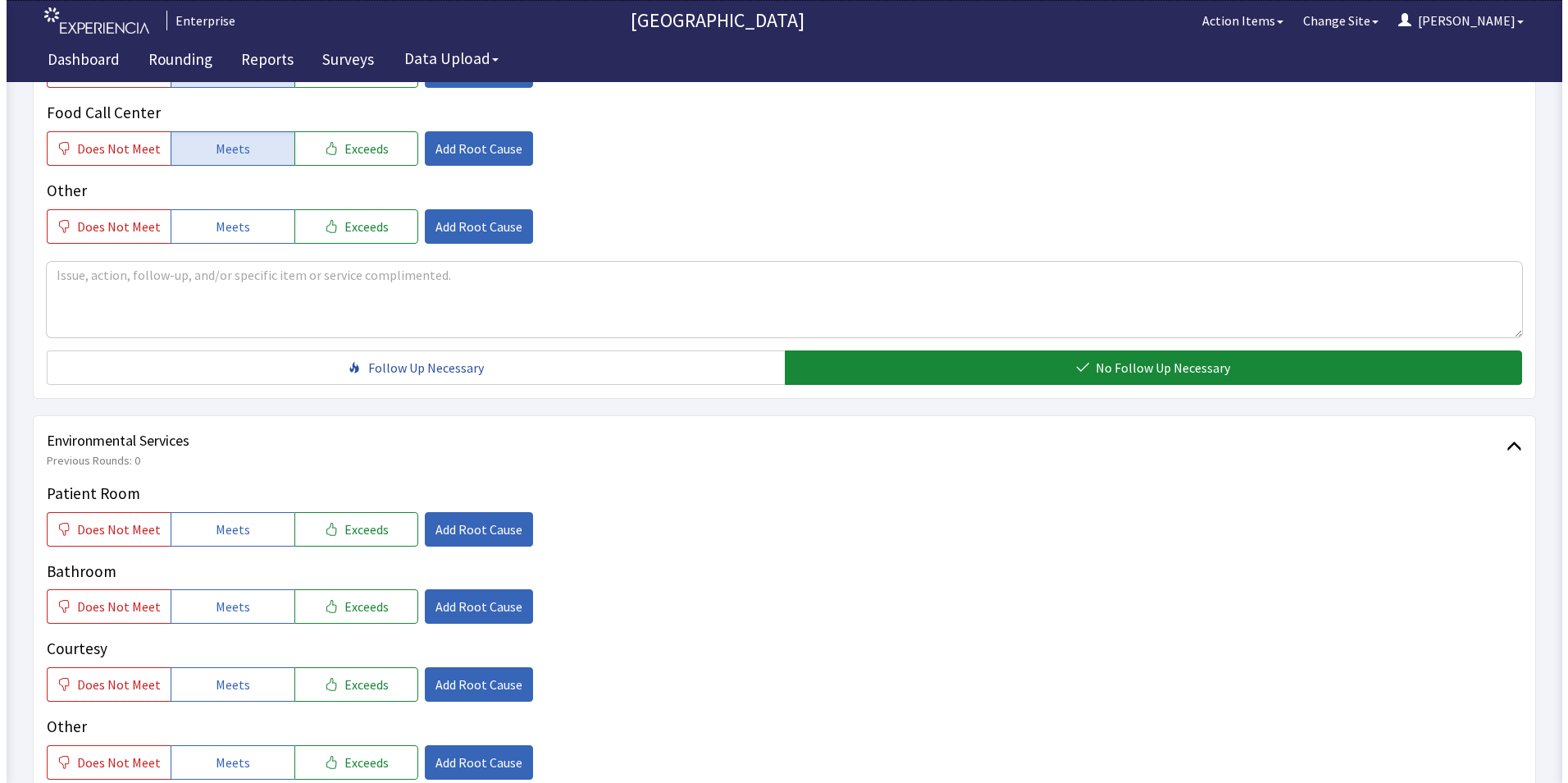
scroll to position [656, 0]
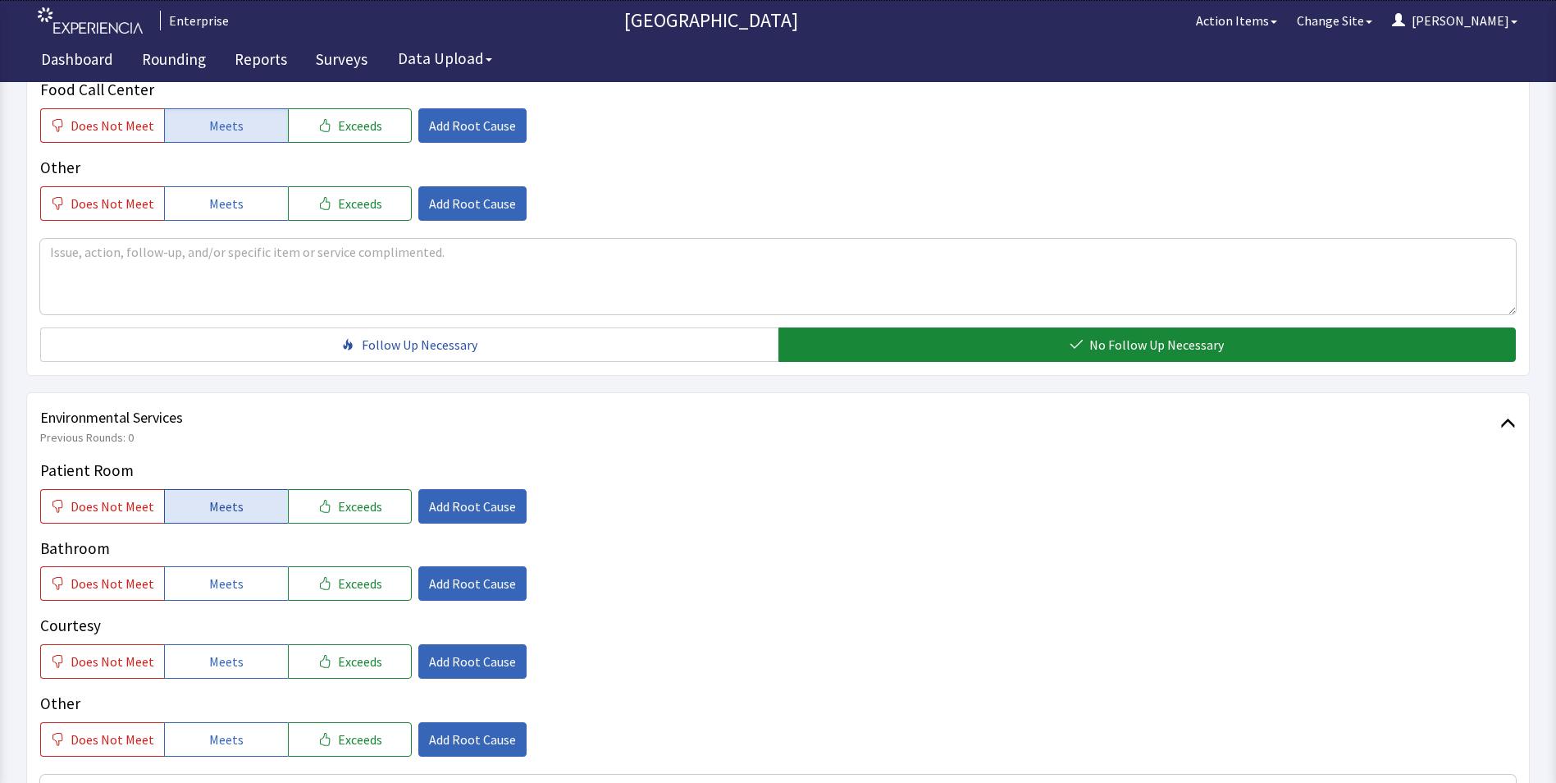
click at [232, 496] on span "Meets" at bounding box center [226, 506] width 34 height 20
drag, startPoint x: 220, startPoint y: 558, endPoint x: 220, endPoint y: 609, distance: 50.9
click at [220, 571] on button "Meets" at bounding box center [226, 583] width 124 height 34
drag, startPoint x: 219, startPoint y: 628, endPoint x: 336, endPoint y: 572, distance: 129.9
click at [225, 651] on span "Meets" at bounding box center [226, 661] width 34 height 20
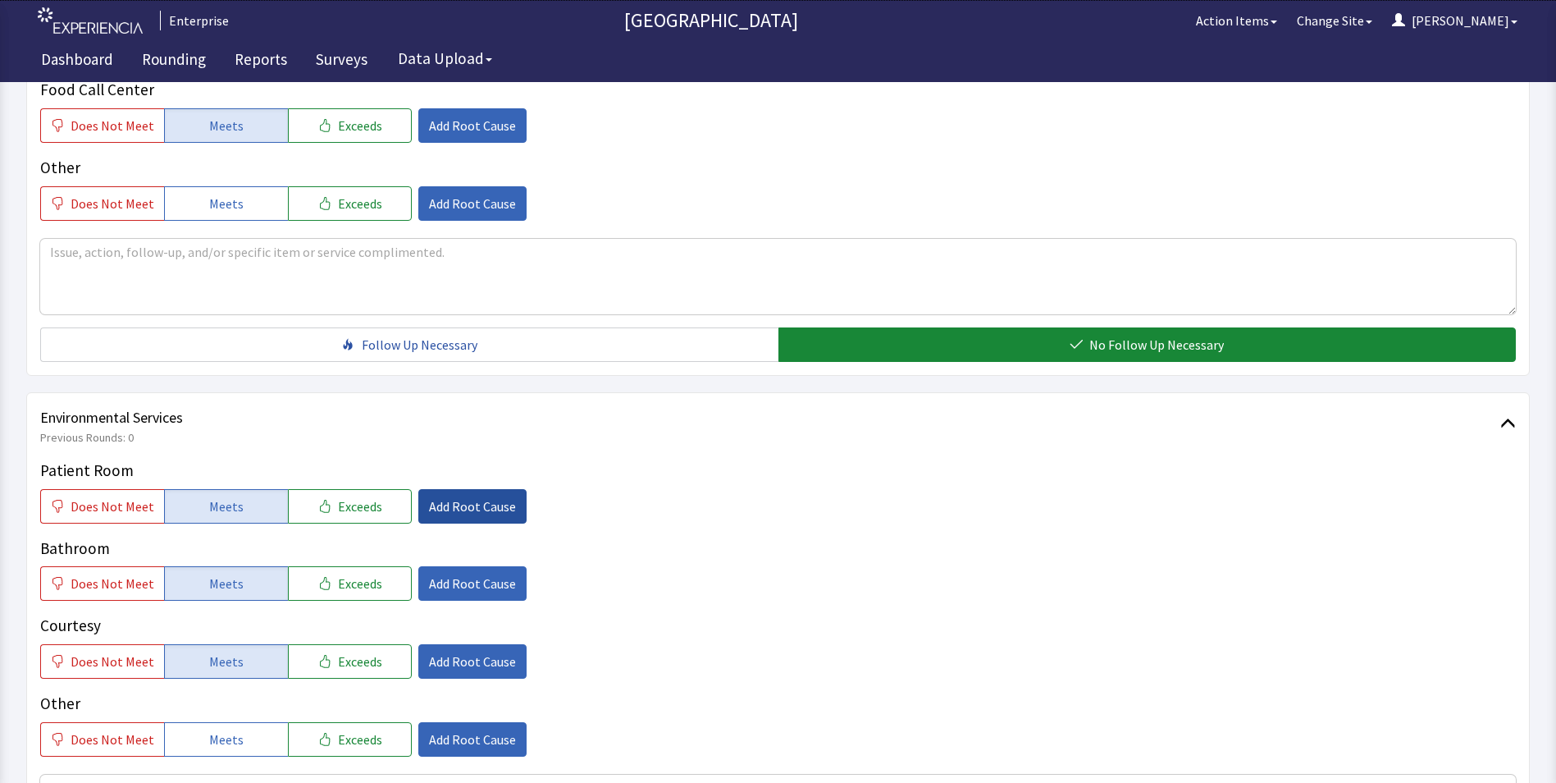
click at [459, 496] on span "Add Root Cause" at bounding box center [472, 506] width 87 height 20
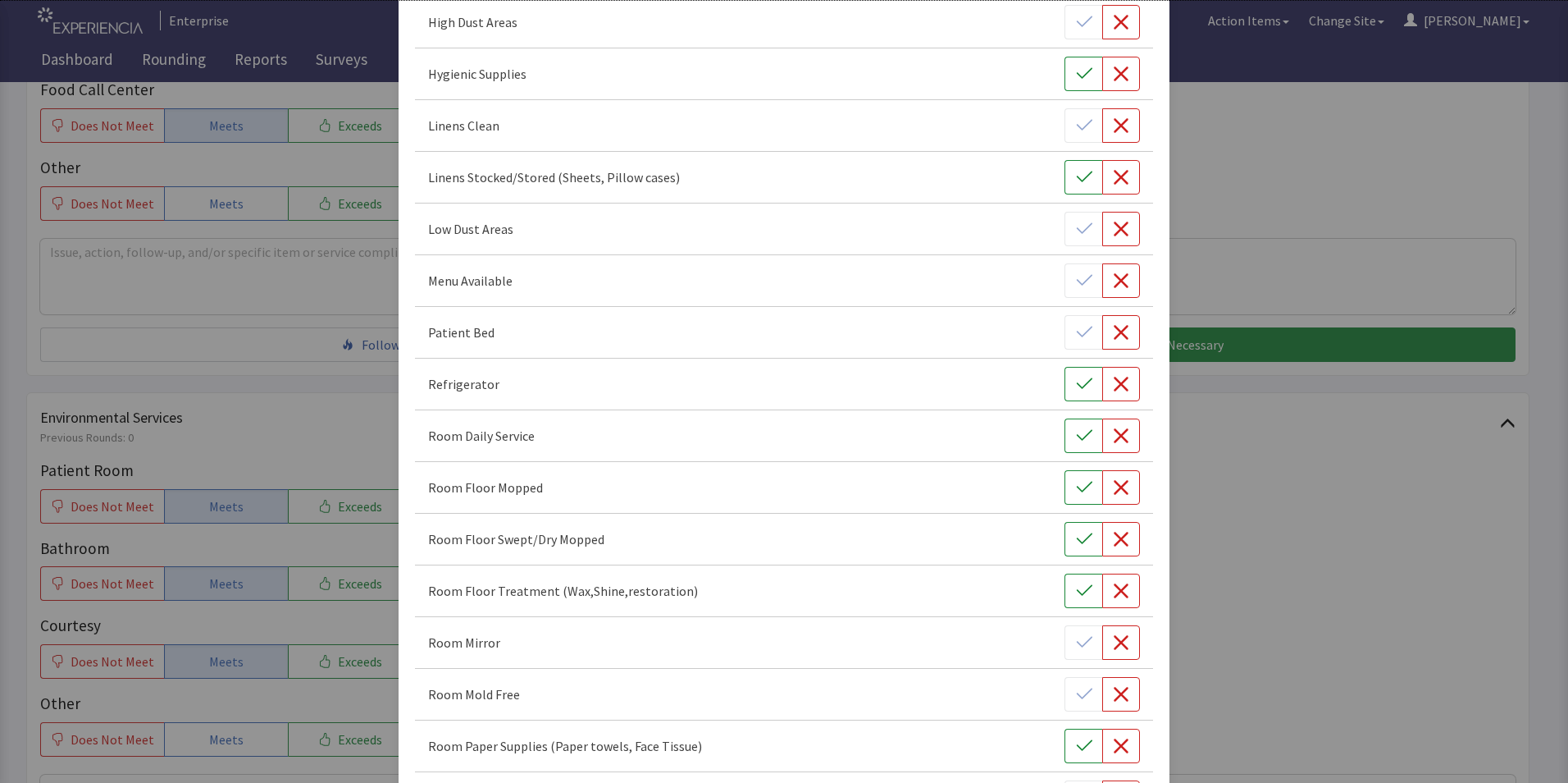
scroll to position [328, 0]
click at [1076, 440] on icon "button" at bounding box center [1084, 435] width 16 height 16
click at [1065, 491] on button "button" at bounding box center [1084, 486] width 38 height 34
click at [1076, 542] on icon "button" at bounding box center [1084, 538] width 16 height 16
click at [1116, 587] on icon "button" at bounding box center [1121, 589] width 15 height 15
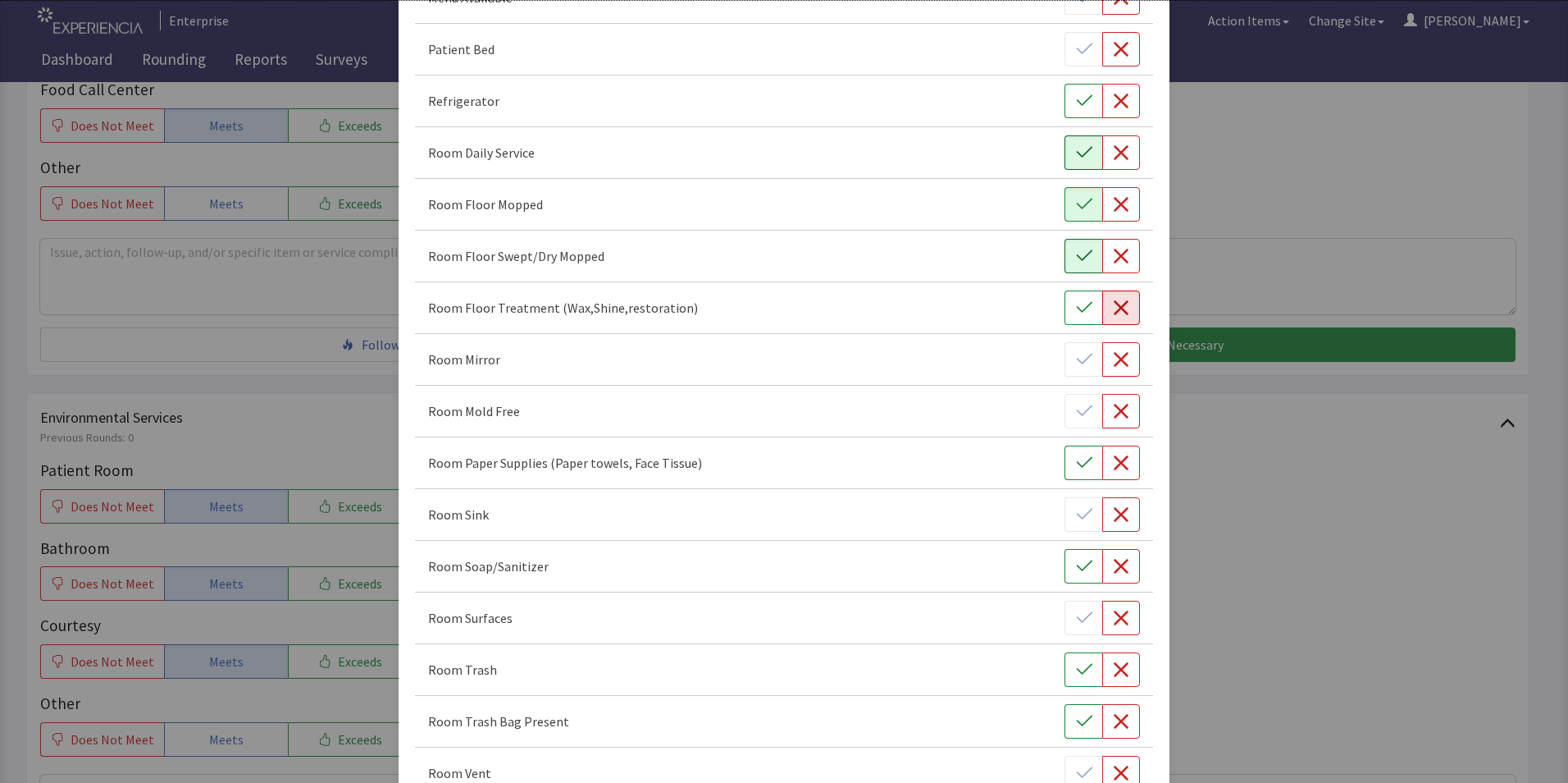
scroll to position [656, 0]
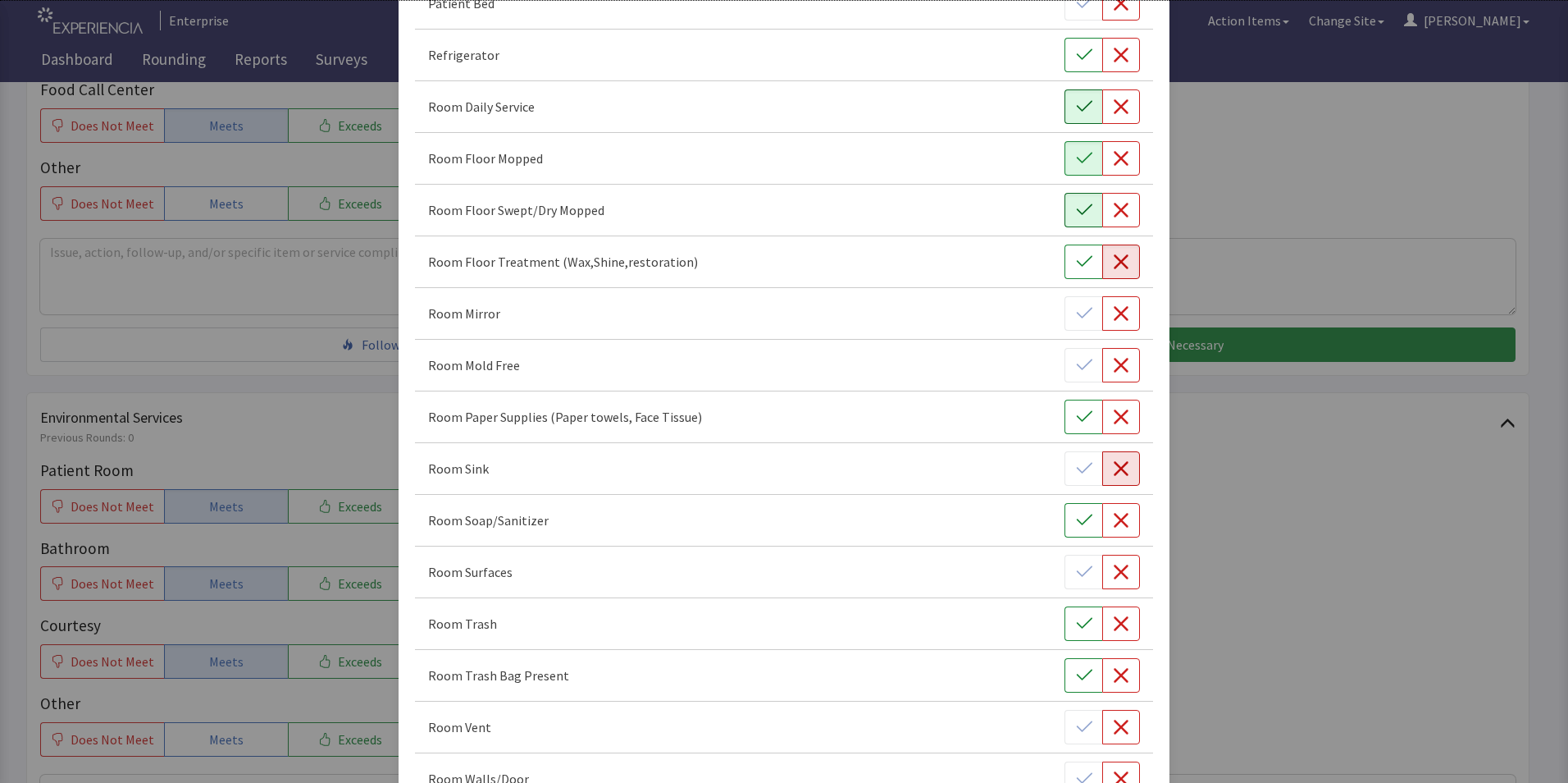
click at [1113, 476] on icon "button" at bounding box center [1121, 468] width 16 height 16
click at [1076, 521] on icon "button" at bounding box center [1084, 520] width 16 height 16
click at [1114, 567] on icon "button" at bounding box center [1121, 571] width 15 height 15
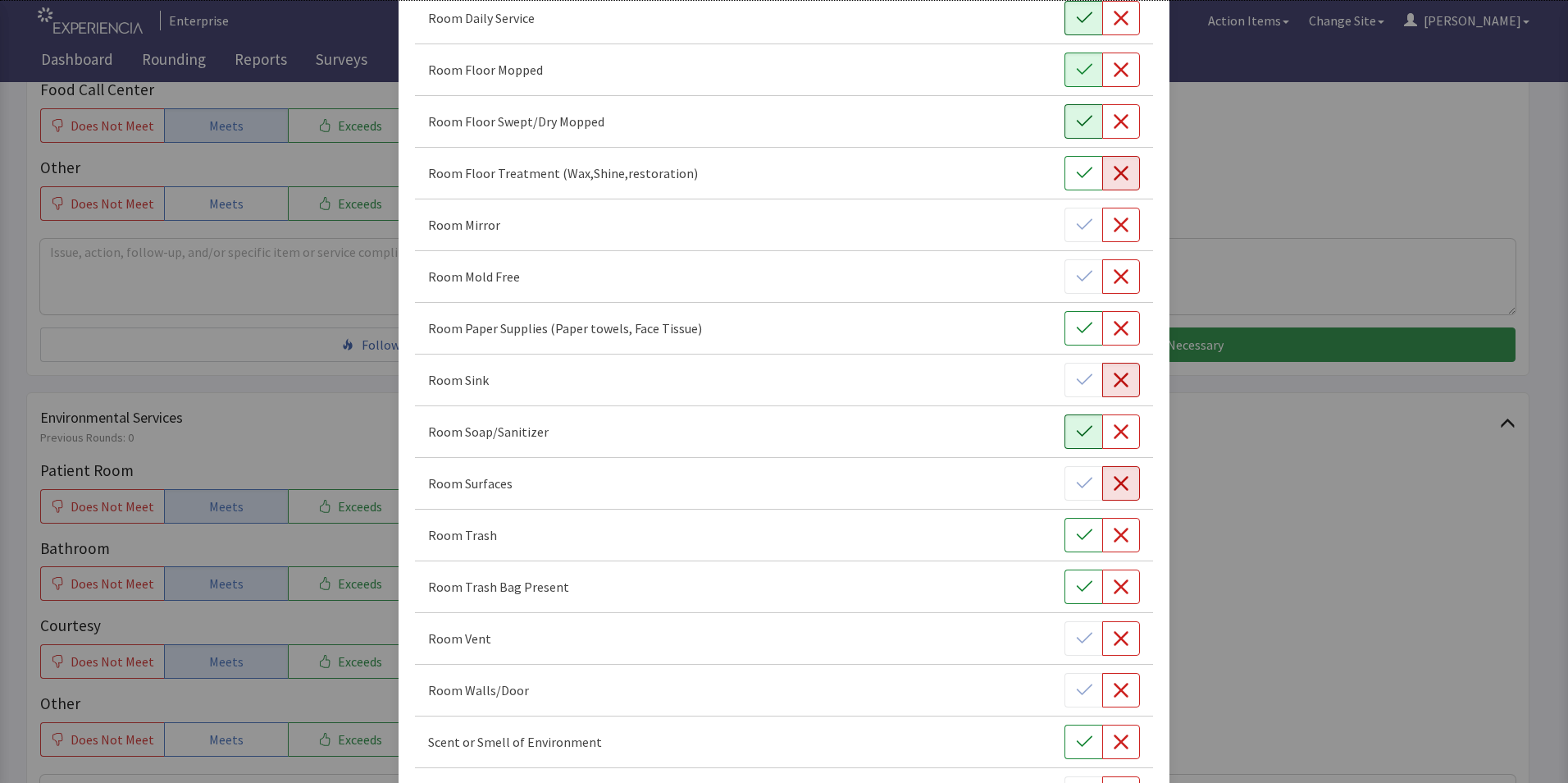
scroll to position [820, 0]
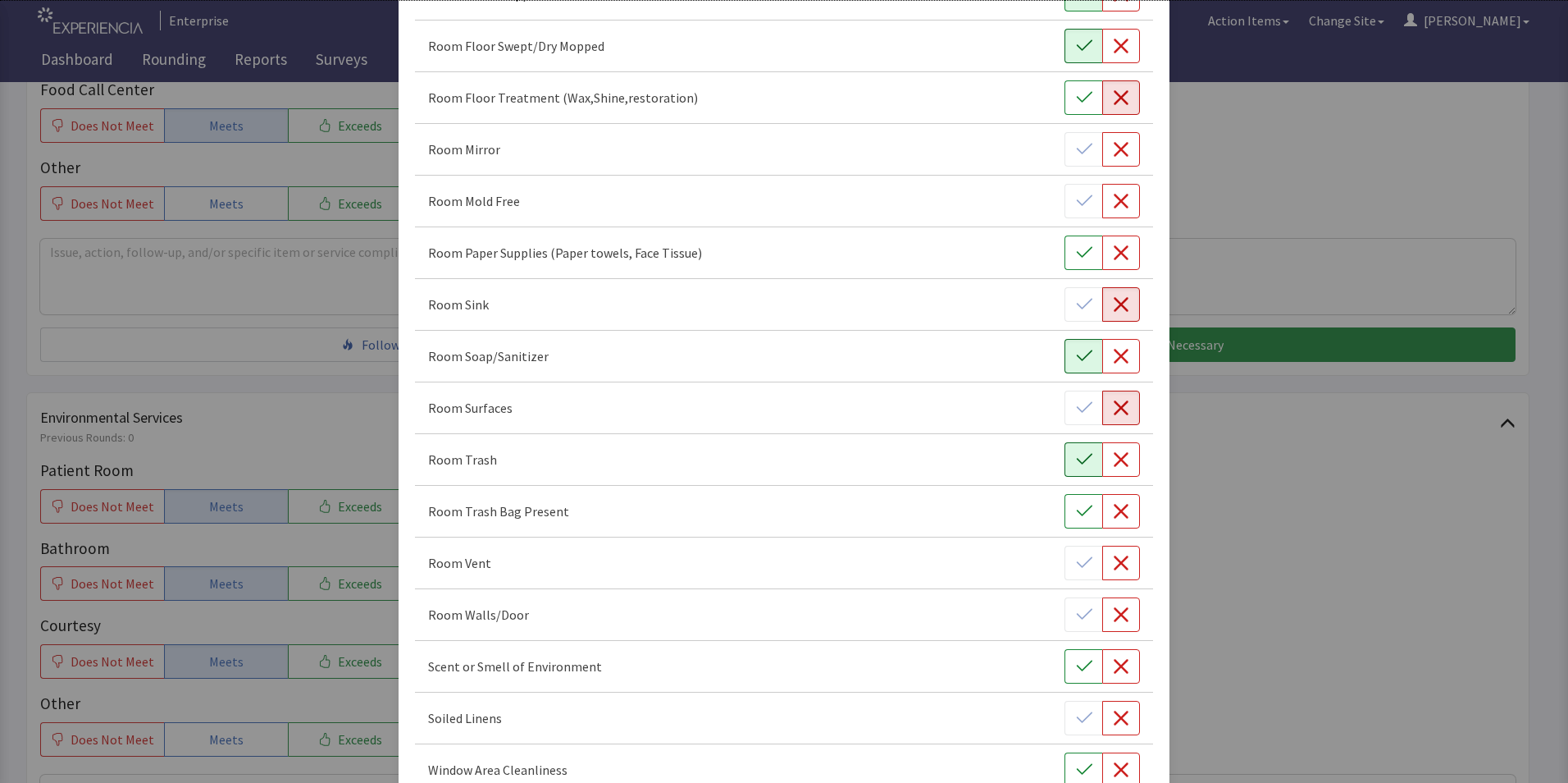
click at [1076, 461] on icon "button" at bounding box center [1084, 459] width 16 height 16
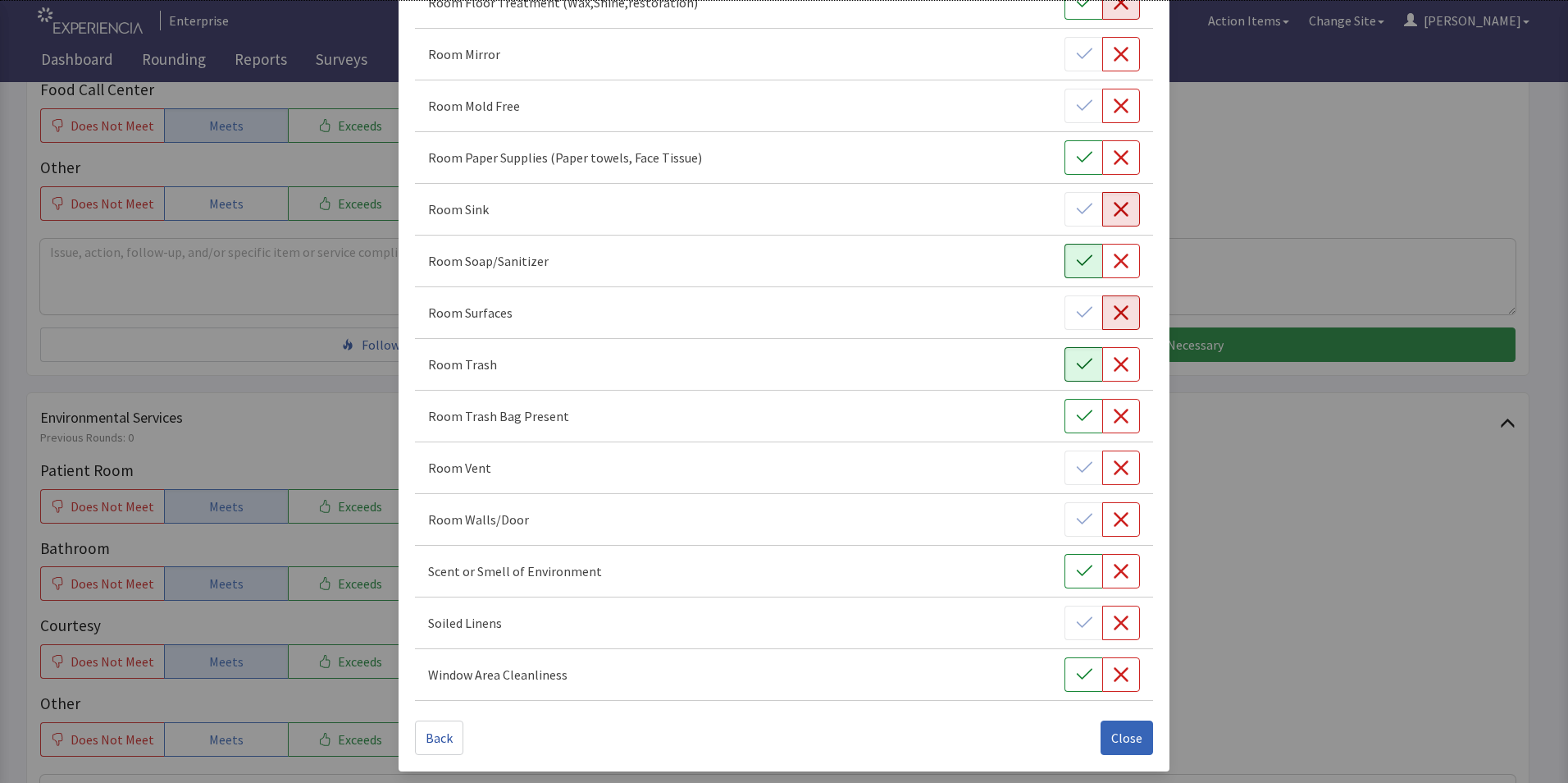
scroll to position [917, 0]
click at [1112, 735] on span "Close" at bounding box center [1127, 736] width 31 height 20
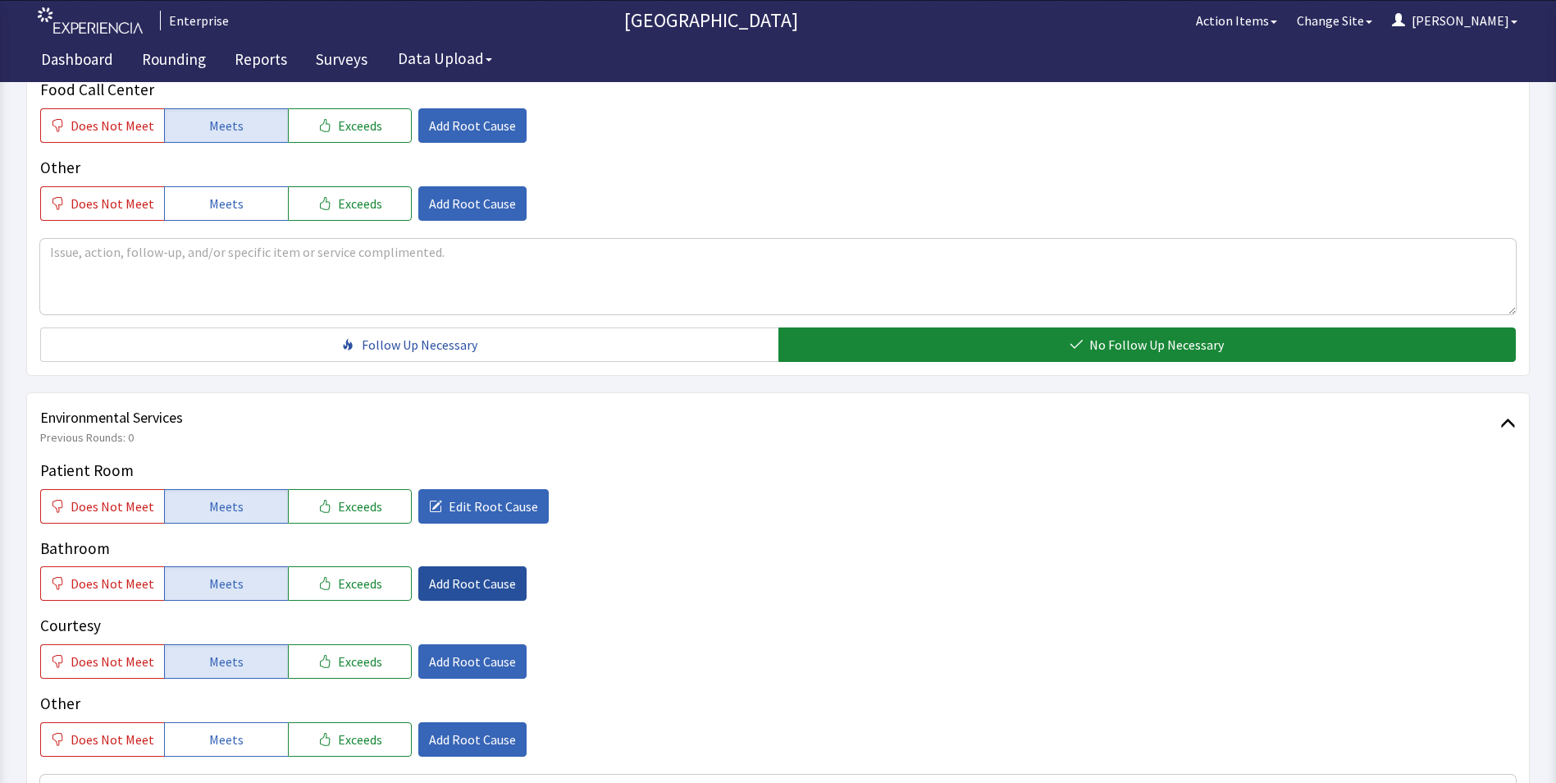
click at [464, 573] on span "Add Root Cause" at bounding box center [472, 583] width 87 height 20
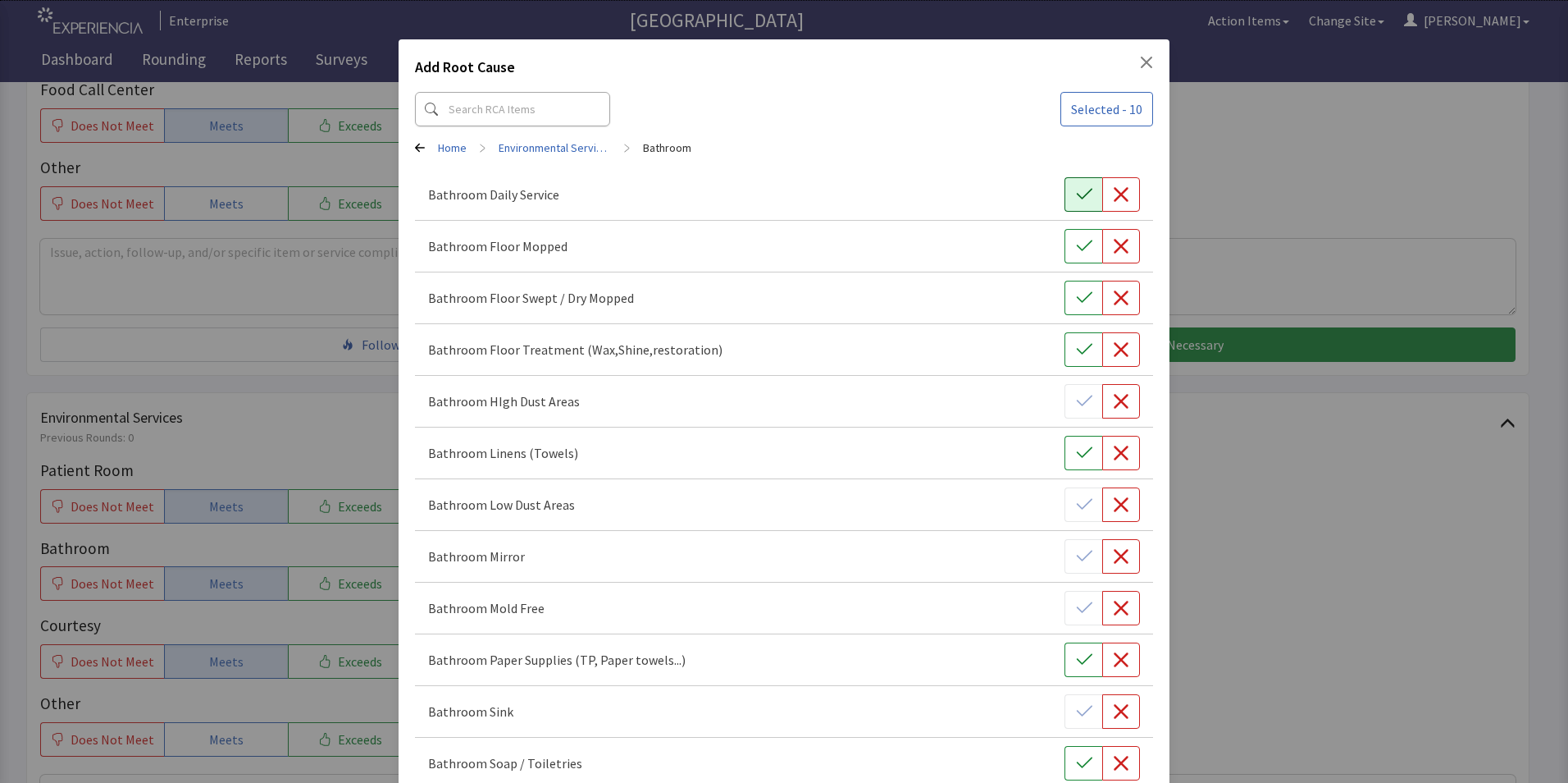
click at [1076, 199] on icon "button" at bounding box center [1084, 194] width 16 height 16
click at [1076, 253] on icon "button" at bounding box center [1084, 246] width 16 height 16
click at [1076, 295] on icon "button" at bounding box center [1084, 298] width 16 height 16
click at [1076, 350] on icon "button" at bounding box center [1084, 349] width 16 height 11
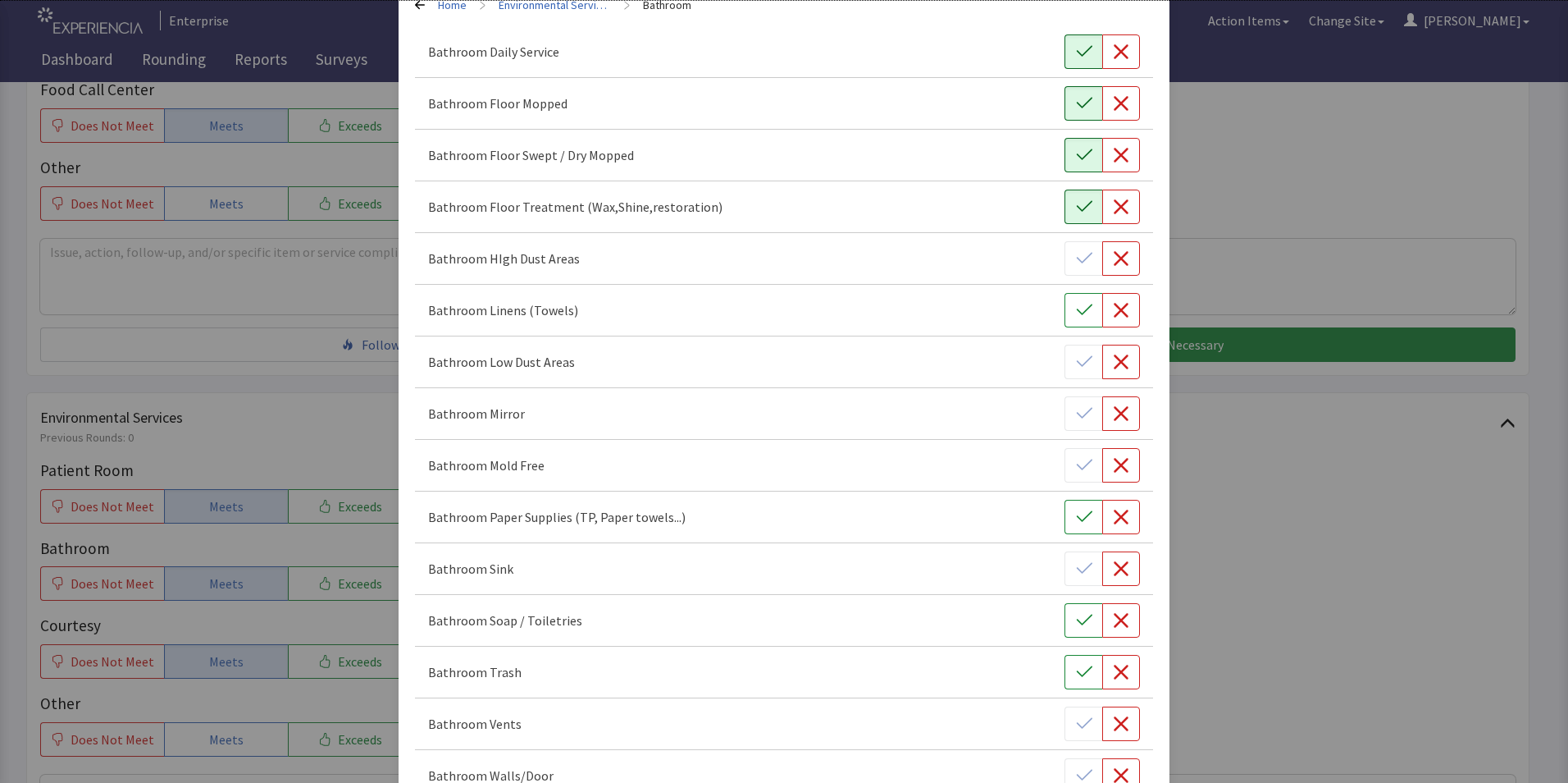
scroll to position [164, 0]
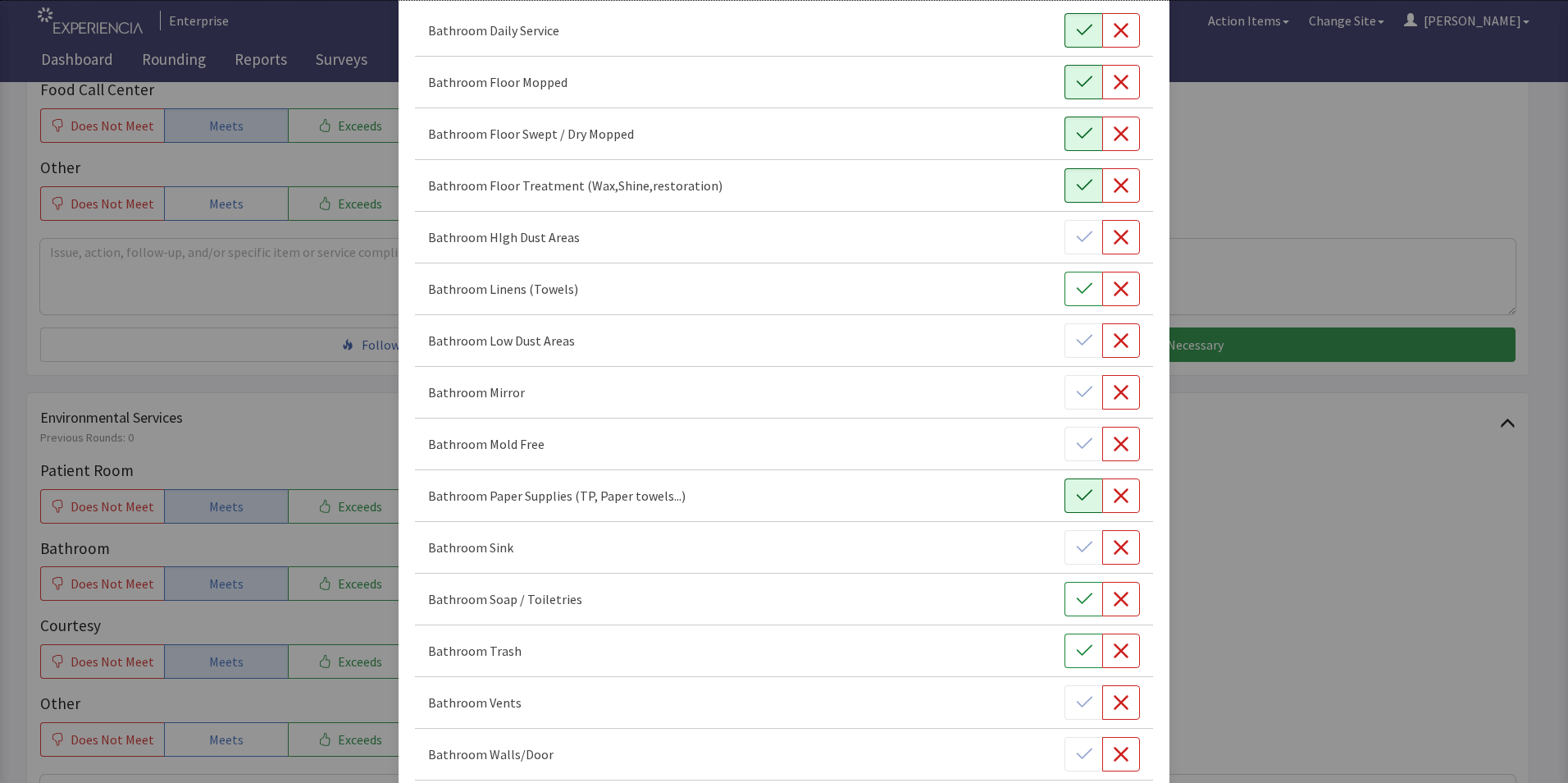
click at [1076, 490] on icon "button" at bounding box center [1084, 495] width 16 height 16
click at [1076, 656] on icon "button" at bounding box center [1084, 650] width 16 height 16
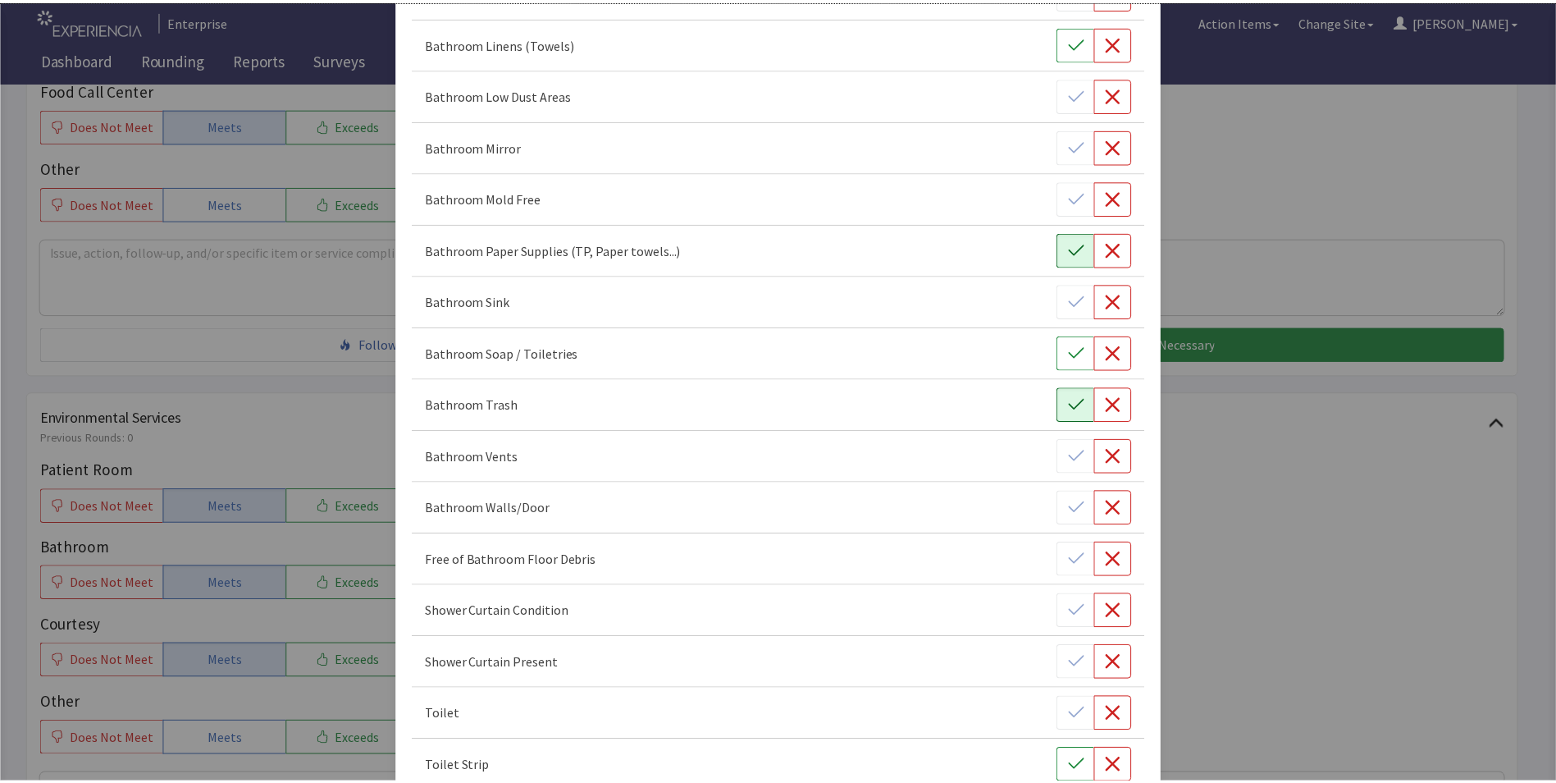
scroll to position [555, 0]
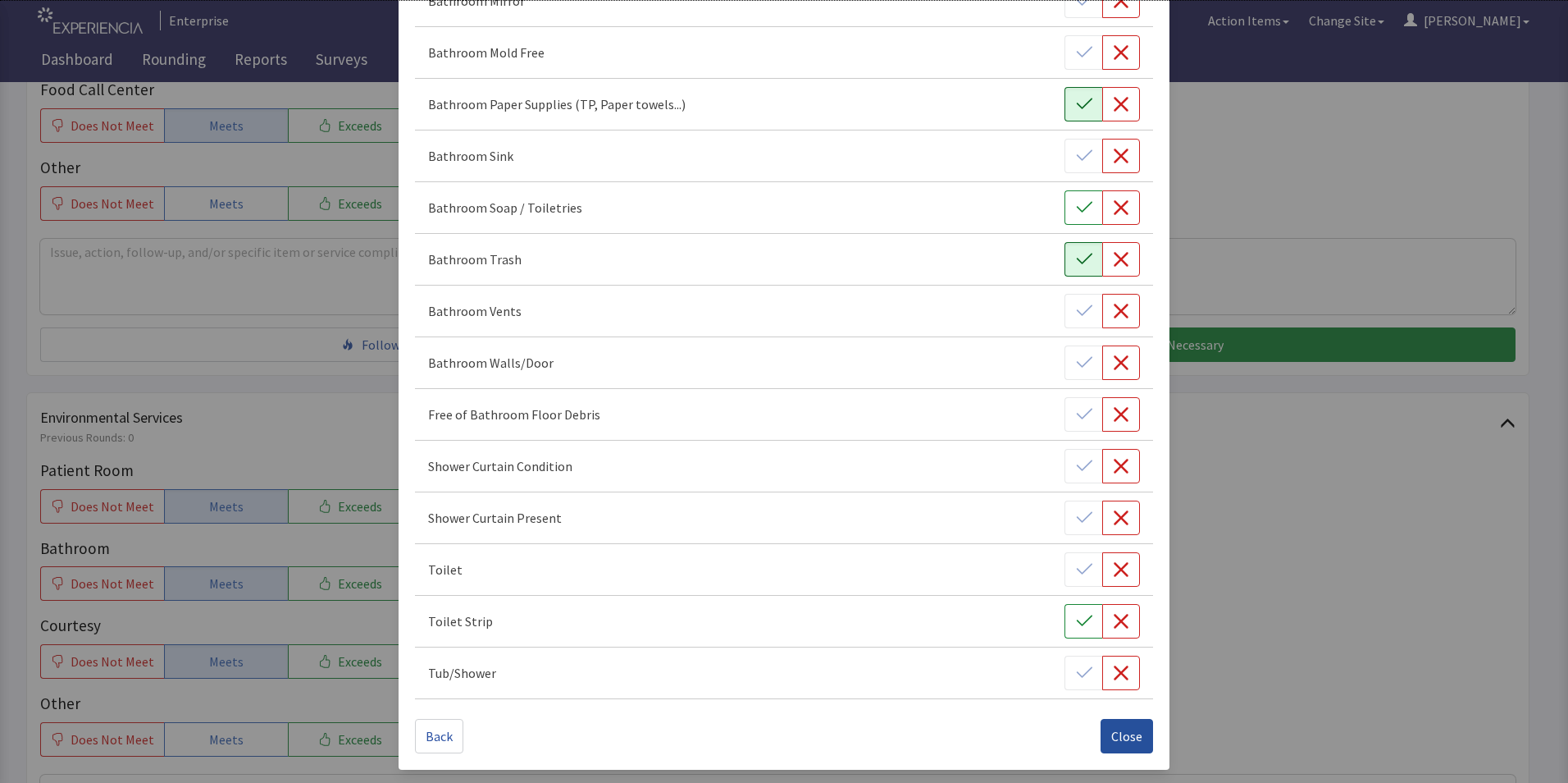
click at [1125, 734] on span "Close" at bounding box center [1127, 736] width 31 height 20
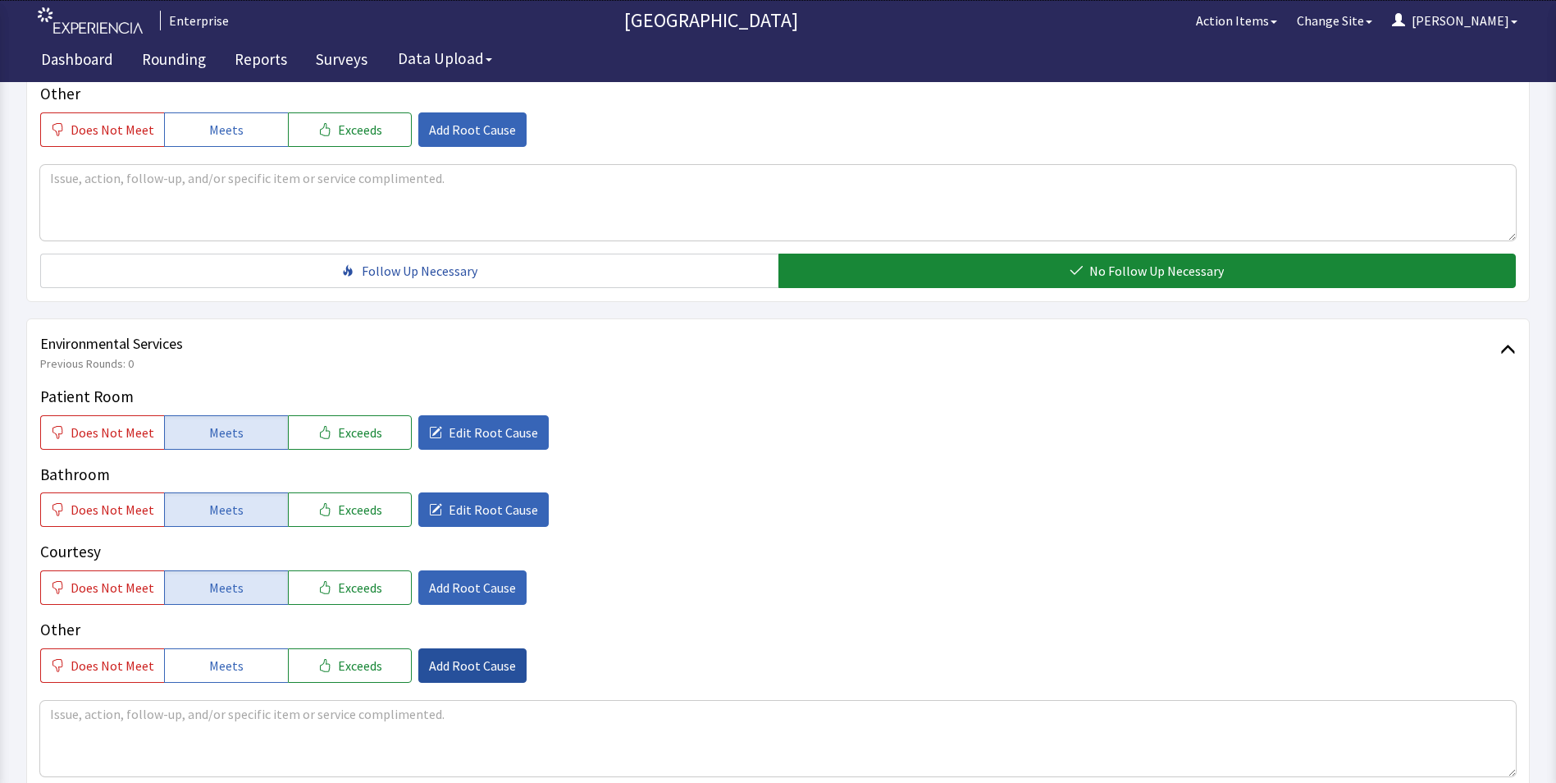
scroll to position [916, 0]
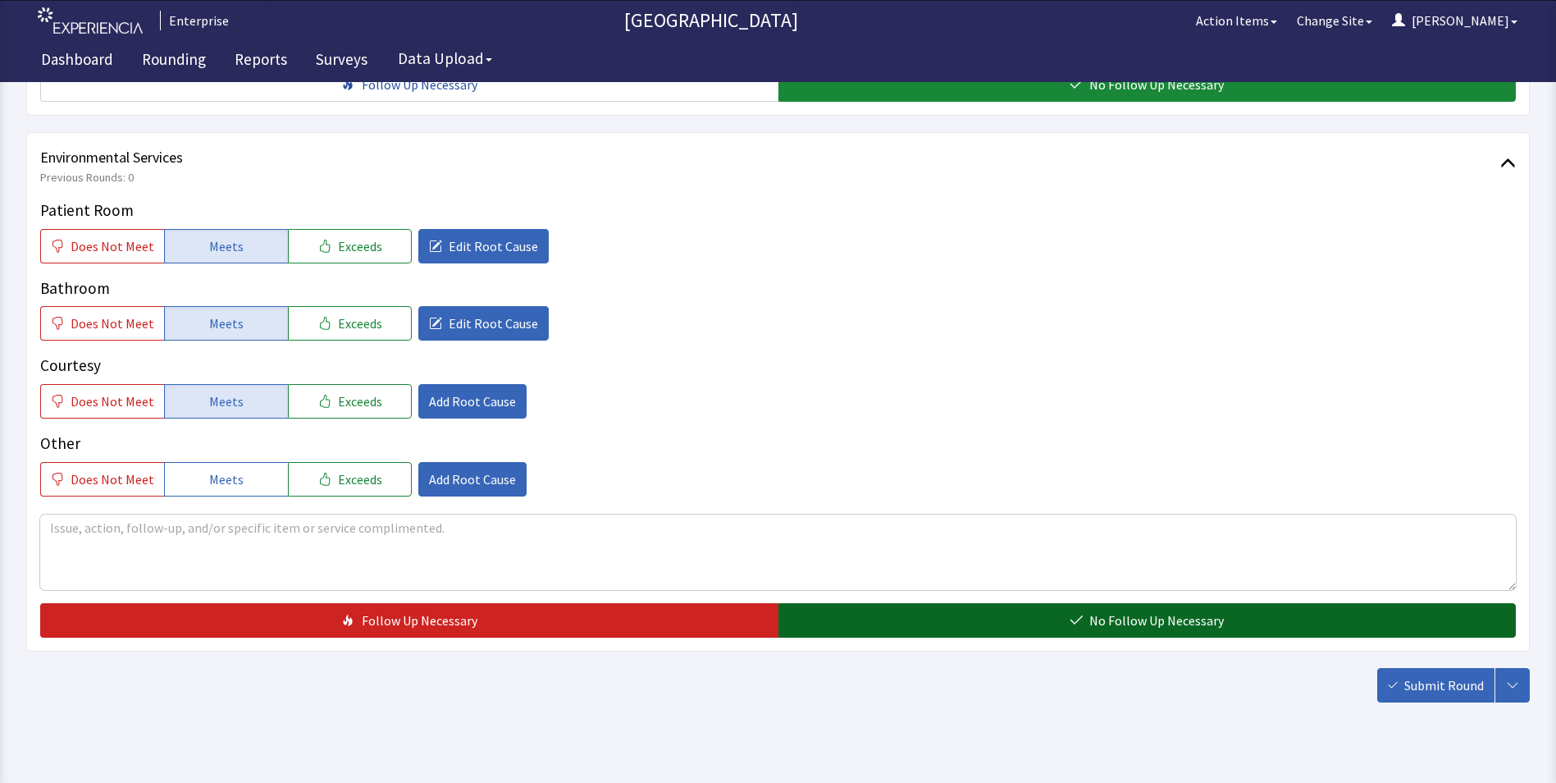
click at [870, 609] on button "No Follow Up Necessary" at bounding box center [1147, 620] width 738 height 34
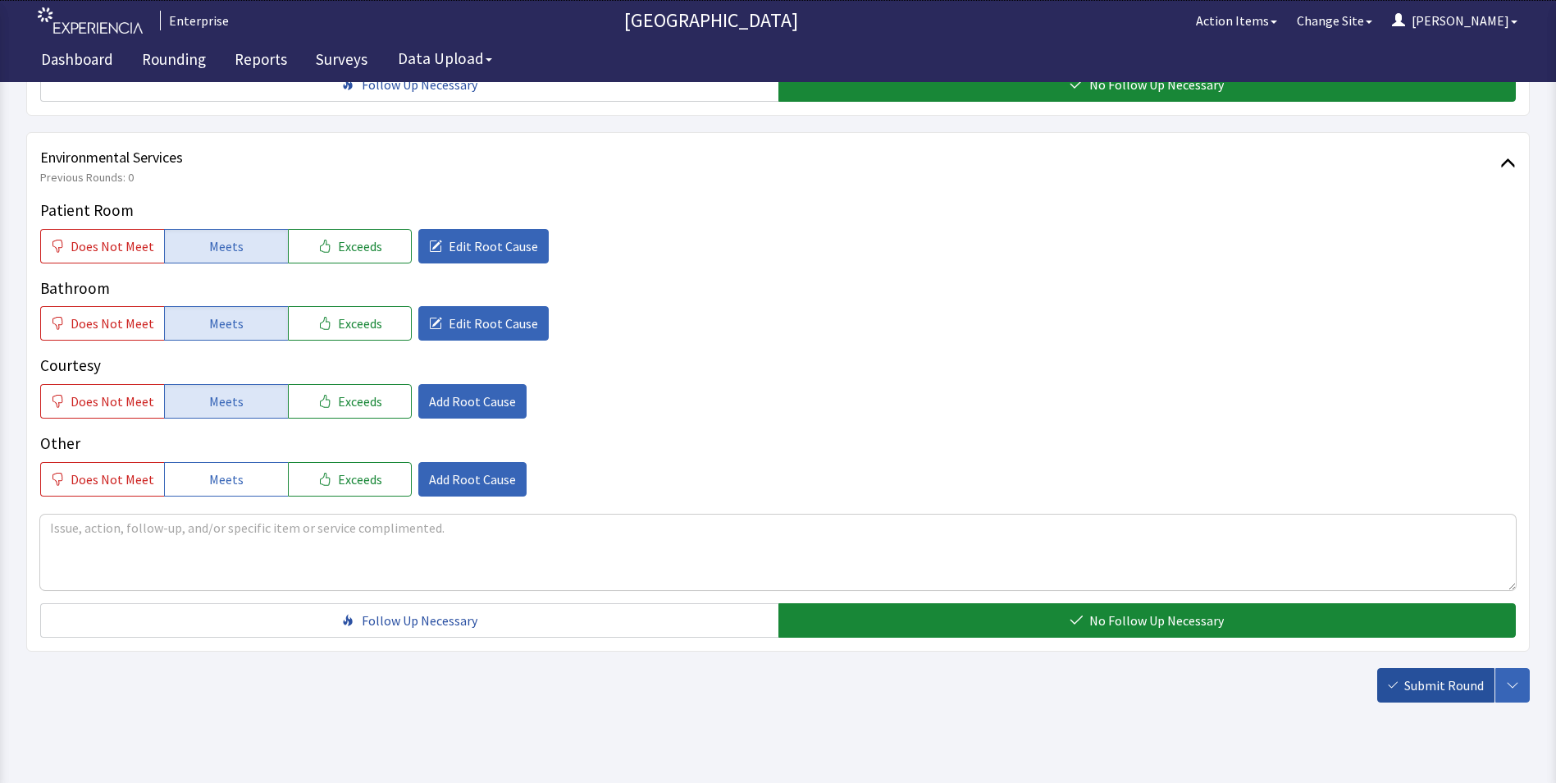
click at [1409, 675] on span "Submit Round" at bounding box center [1444, 685] width 80 height 20
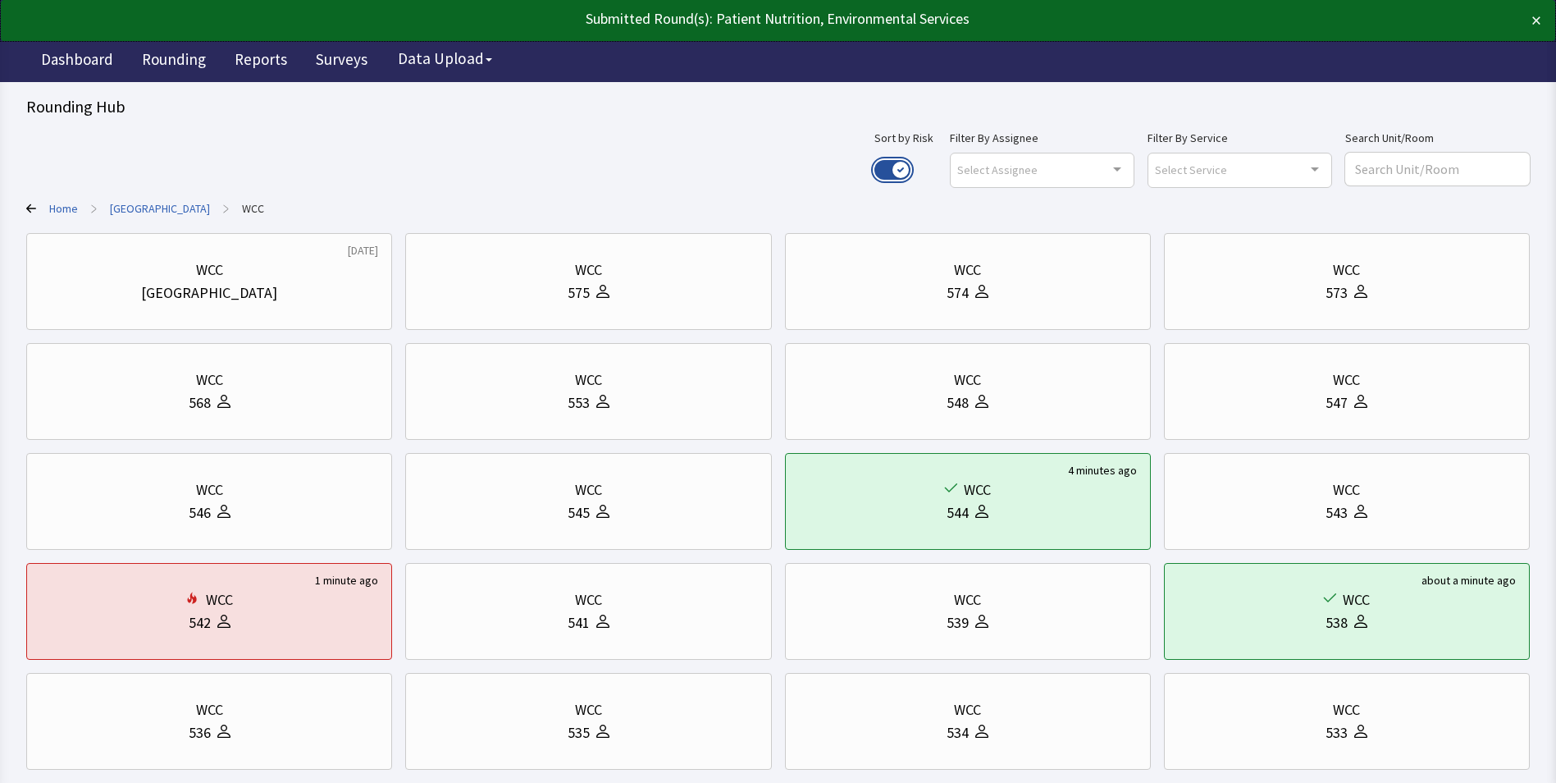
click at [911, 167] on button "Use setting" at bounding box center [892, 170] width 36 height 20
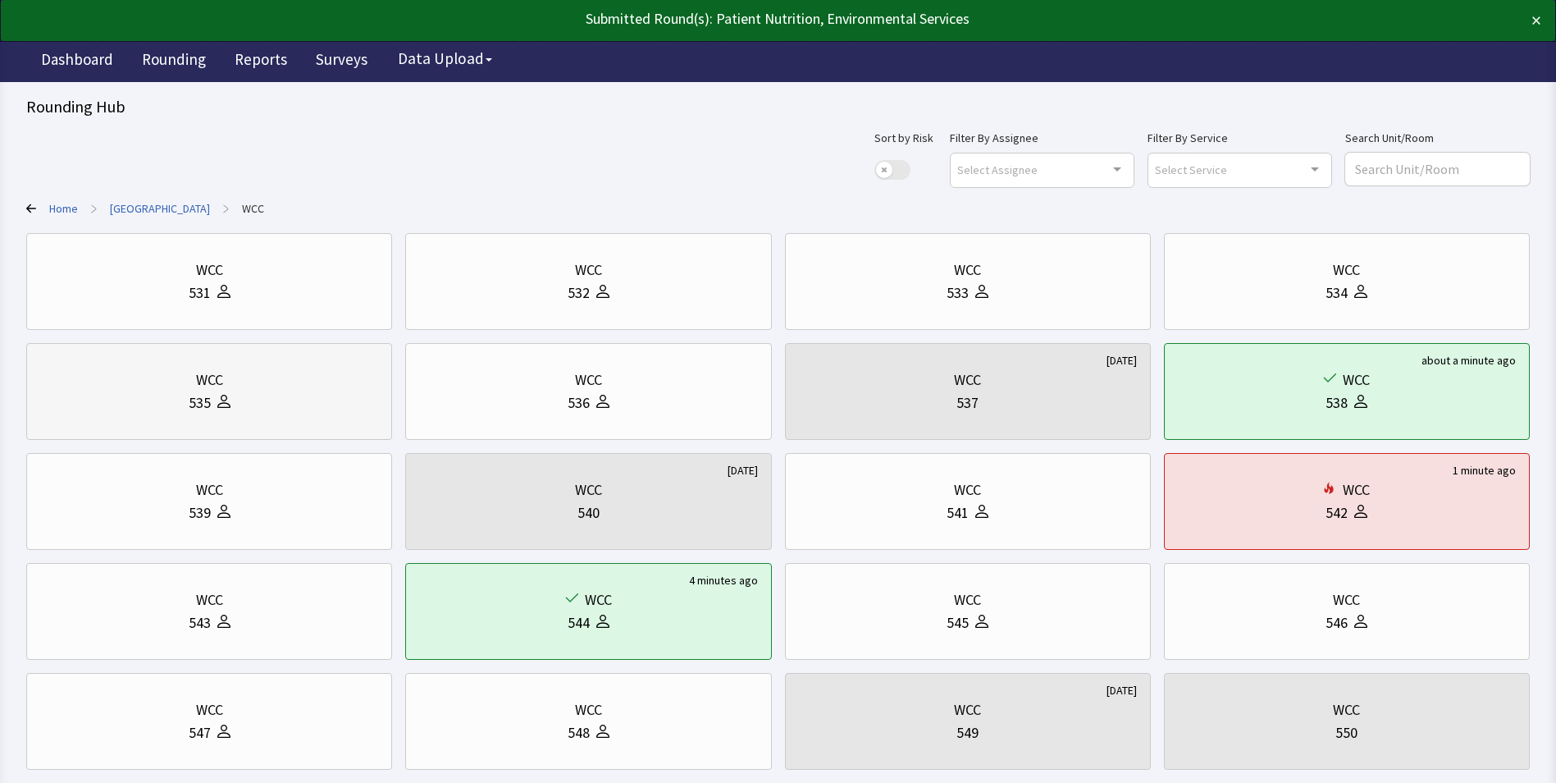
click at [292, 391] on div "535" at bounding box center [209, 402] width 338 height 23
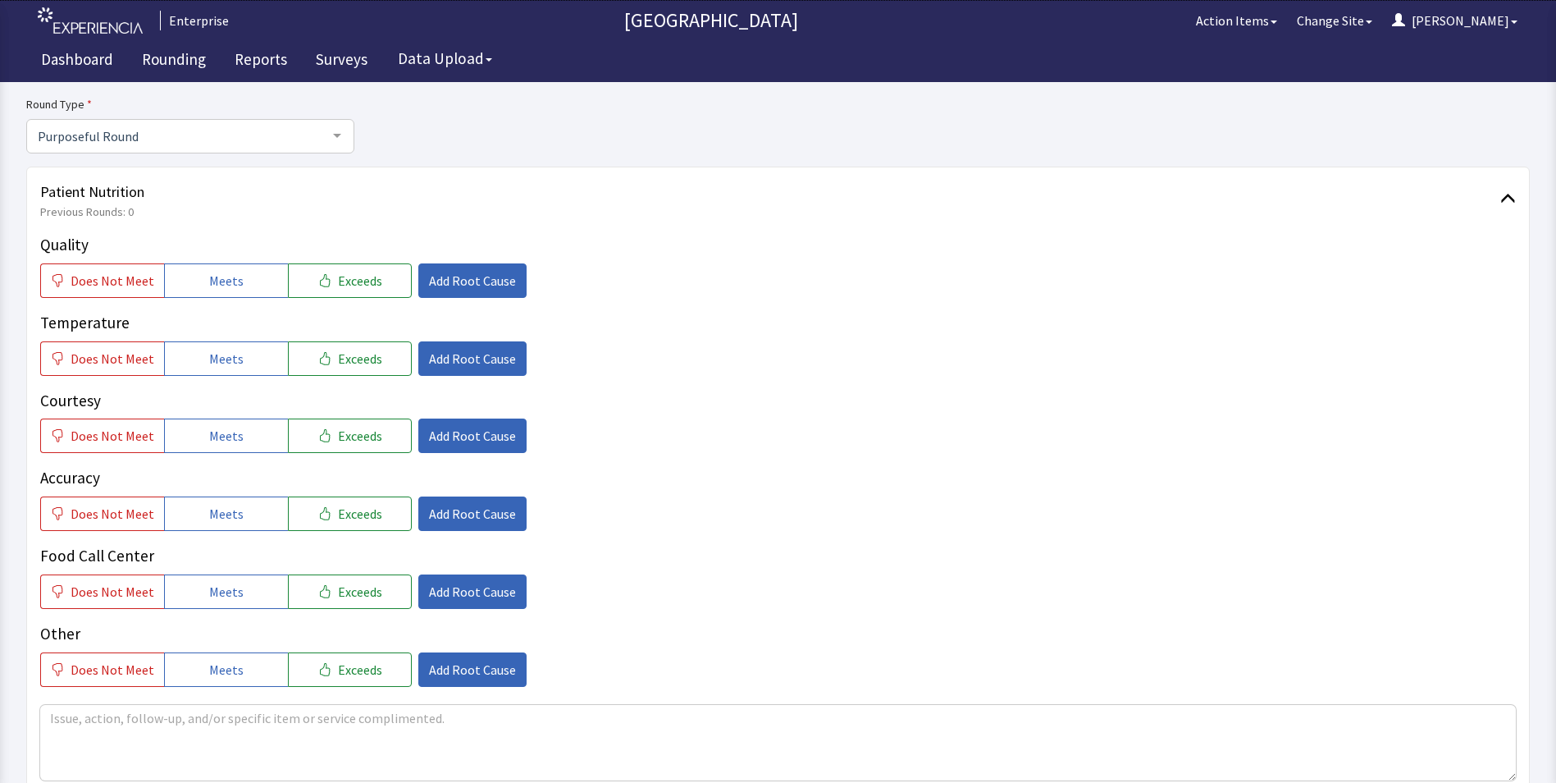
scroll to position [164, 0]
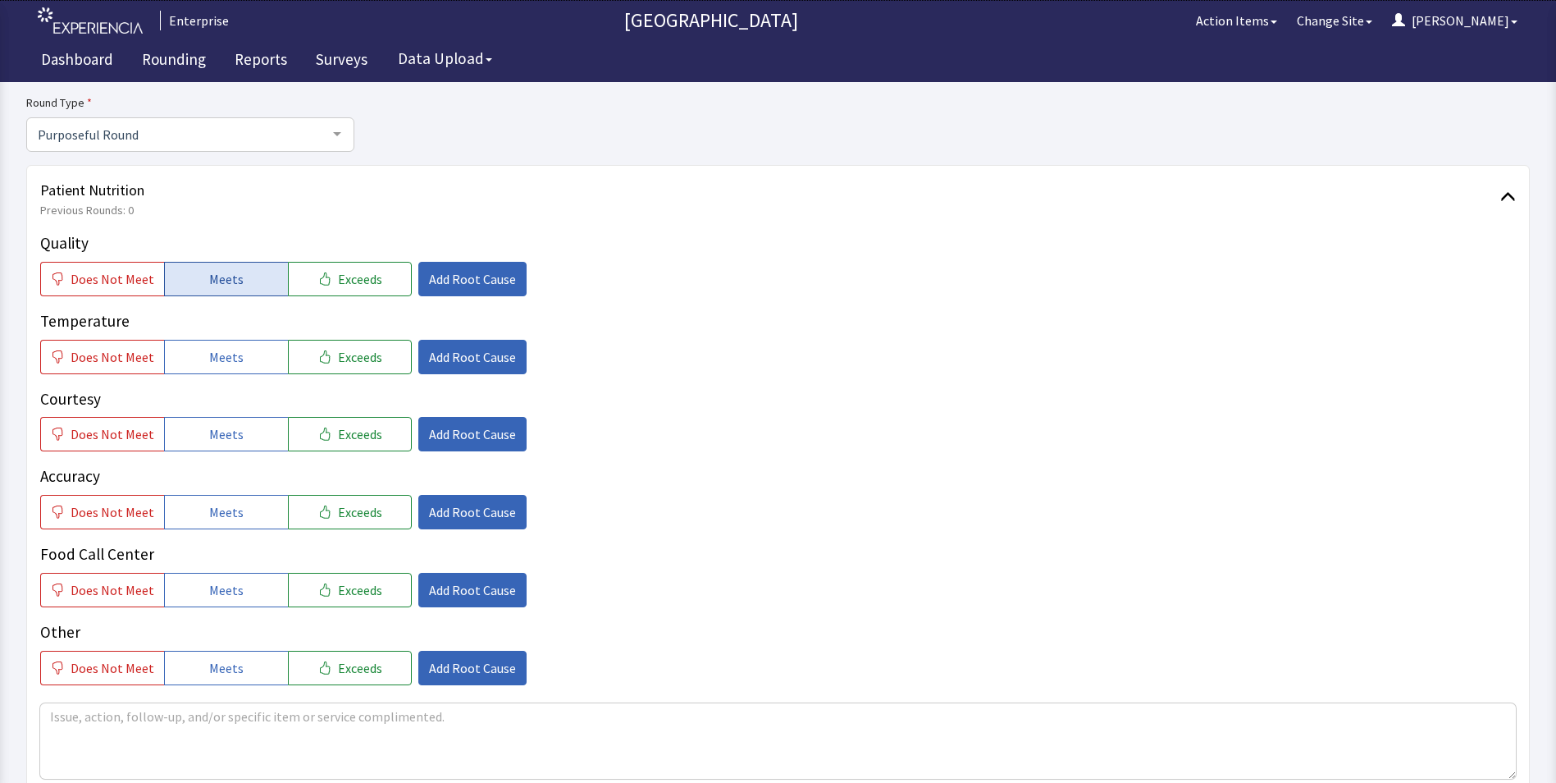
click at [235, 279] on span "Meets" at bounding box center [226, 279] width 34 height 20
drag, startPoint x: 227, startPoint y: 348, endPoint x: 225, endPoint y: 365, distance: 17.4
click at [225, 354] on span "Meets" at bounding box center [226, 357] width 34 height 20
drag, startPoint x: 221, startPoint y: 427, endPoint x: 227, endPoint y: 478, distance: 51.2
click at [223, 444] on span "Meets" at bounding box center [226, 434] width 34 height 20
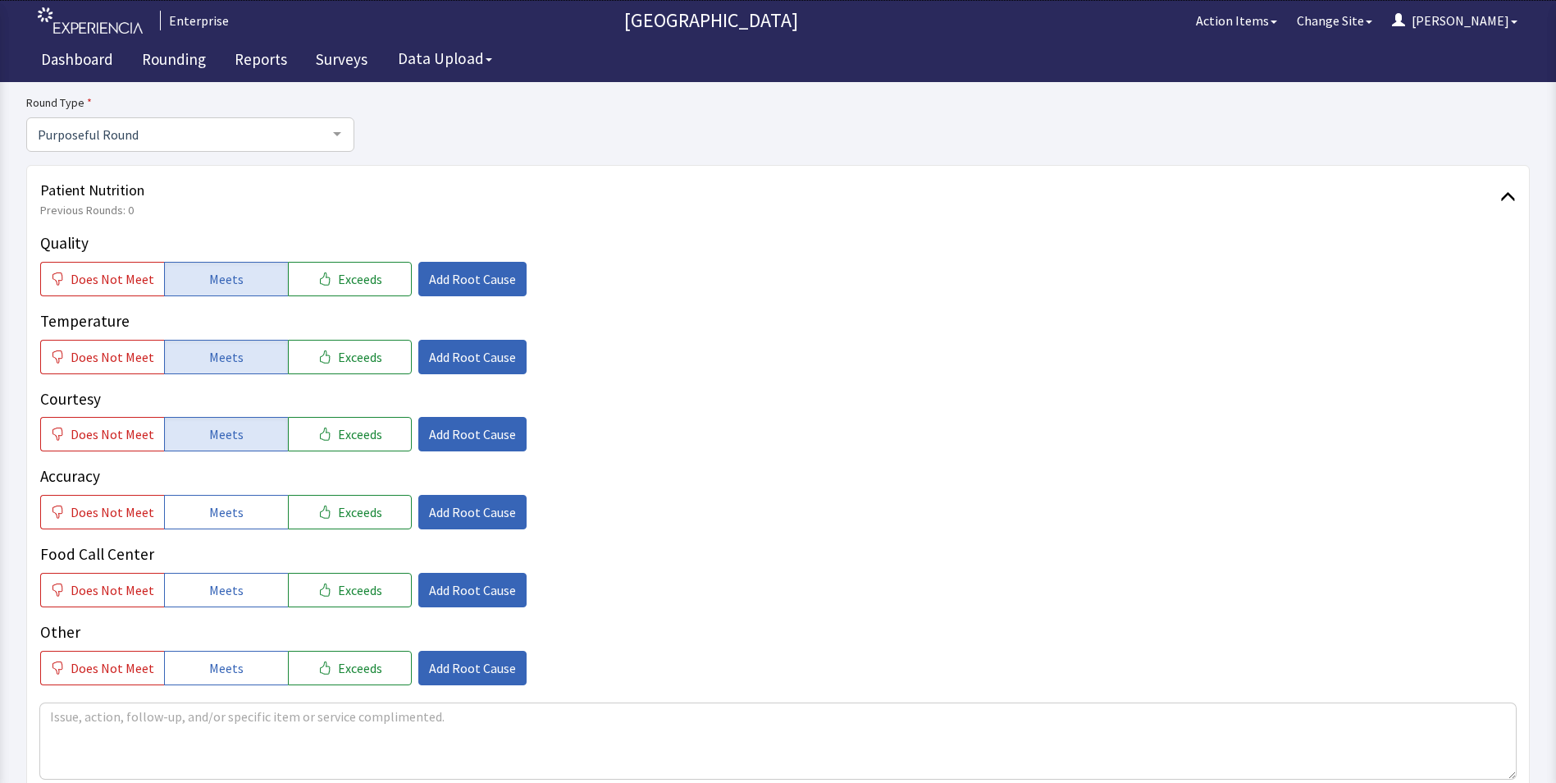
drag, startPoint x: 222, startPoint y: 508, endPoint x: 217, endPoint y: 545, distance: 37.4
click at [222, 518] on span "Meets" at bounding box center [226, 512] width 34 height 20
click at [210, 582] on span "Meets" at bounding box center [226, 590] width 34 height 20
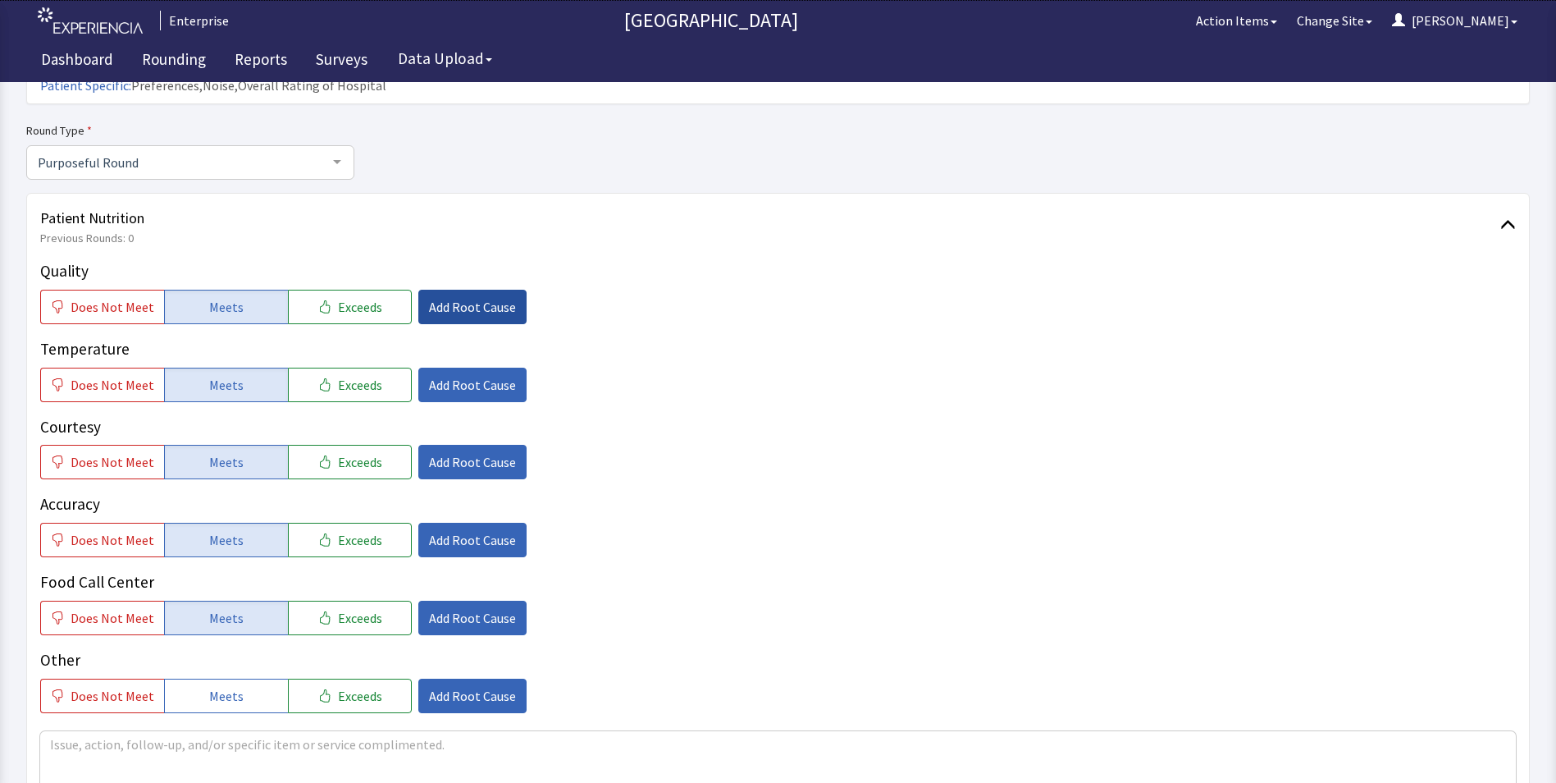
click at [476, 297] on span "Add Root Cause" at bounding box center [472, 307] width 87 height 20
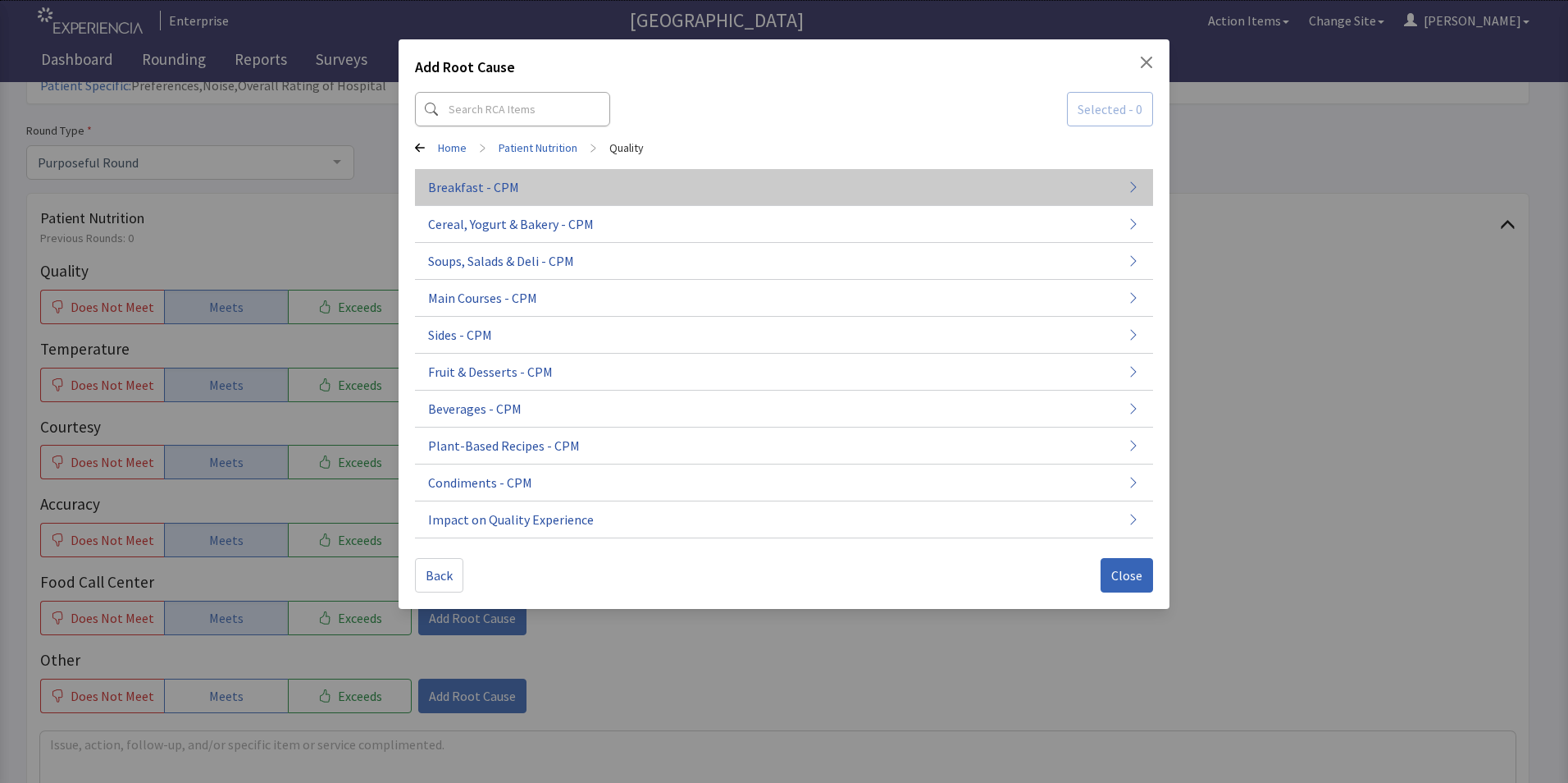
click at [480, 194] on span "Breakfast - CPM" at bounding box center [473, 187] width 91 height 20
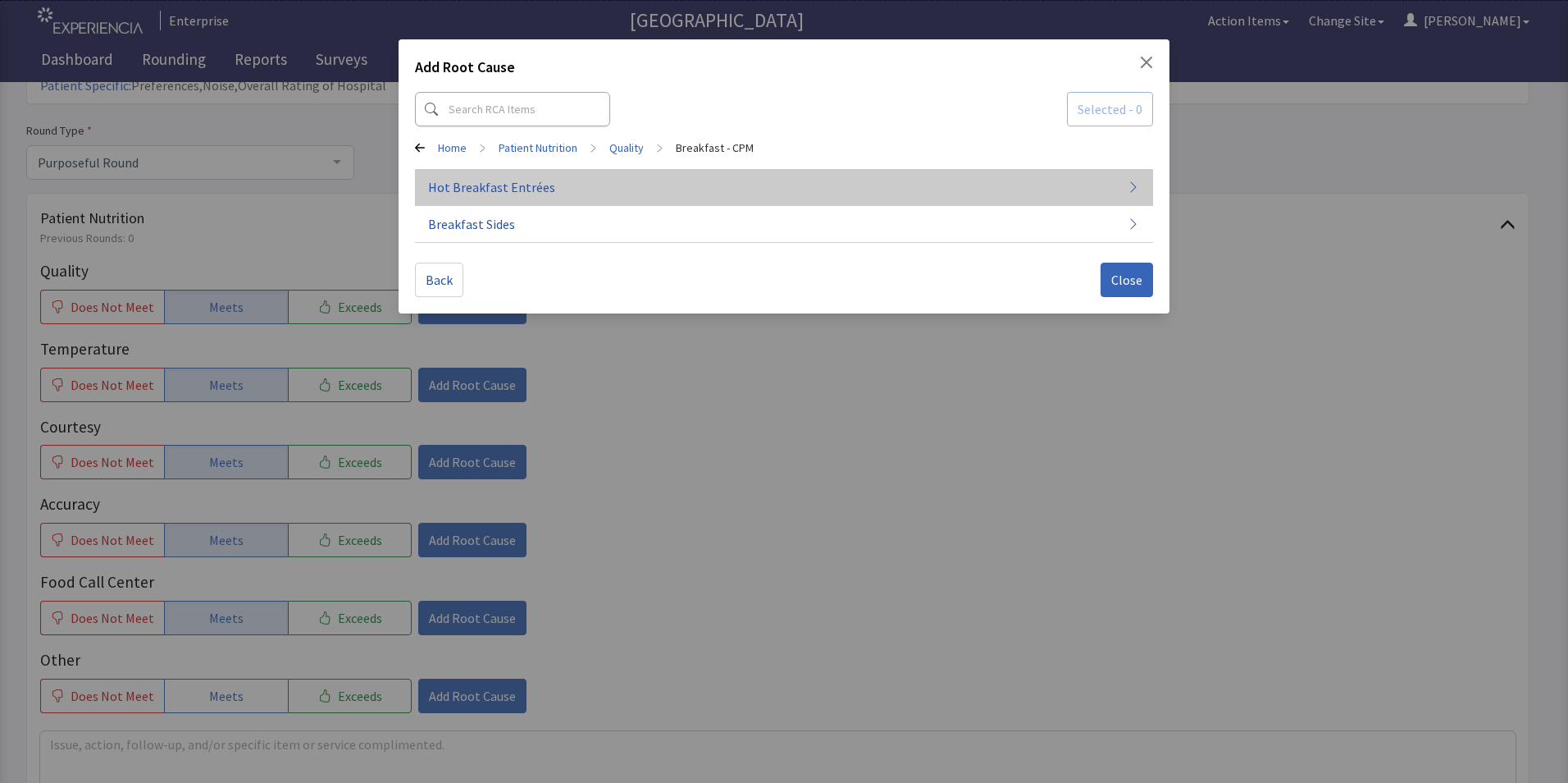
click at [557, 180] on button "Hot Breakfast Entrées" at bounding box center [784, 187] width 738 height 37
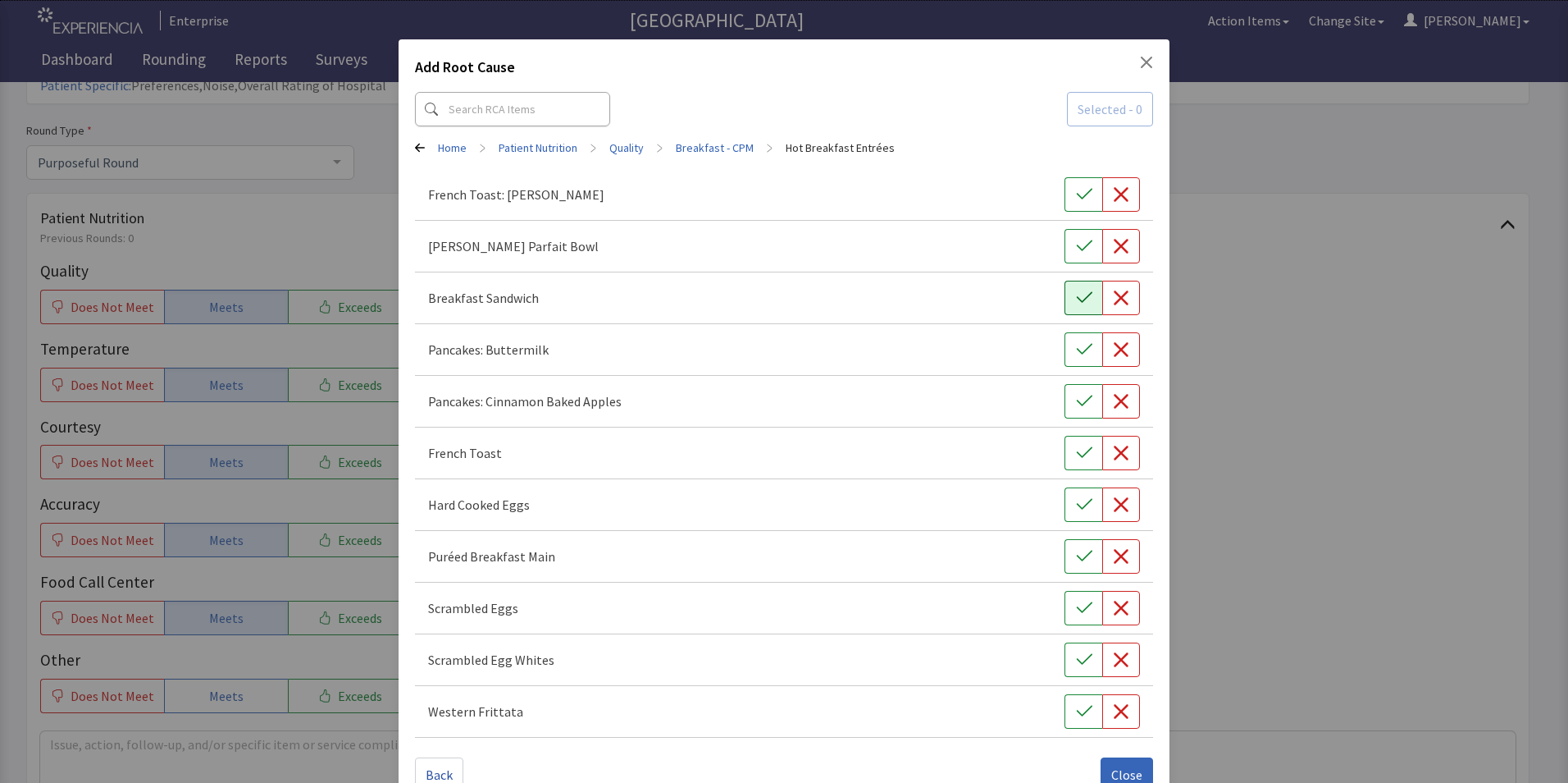
click at [1076, 296] on icon "button" at bounding box center [1084, 298] width 16 height 16
click at [1106, 764] on button "Close" at bounding box center [1127, 774] width 53 height 34
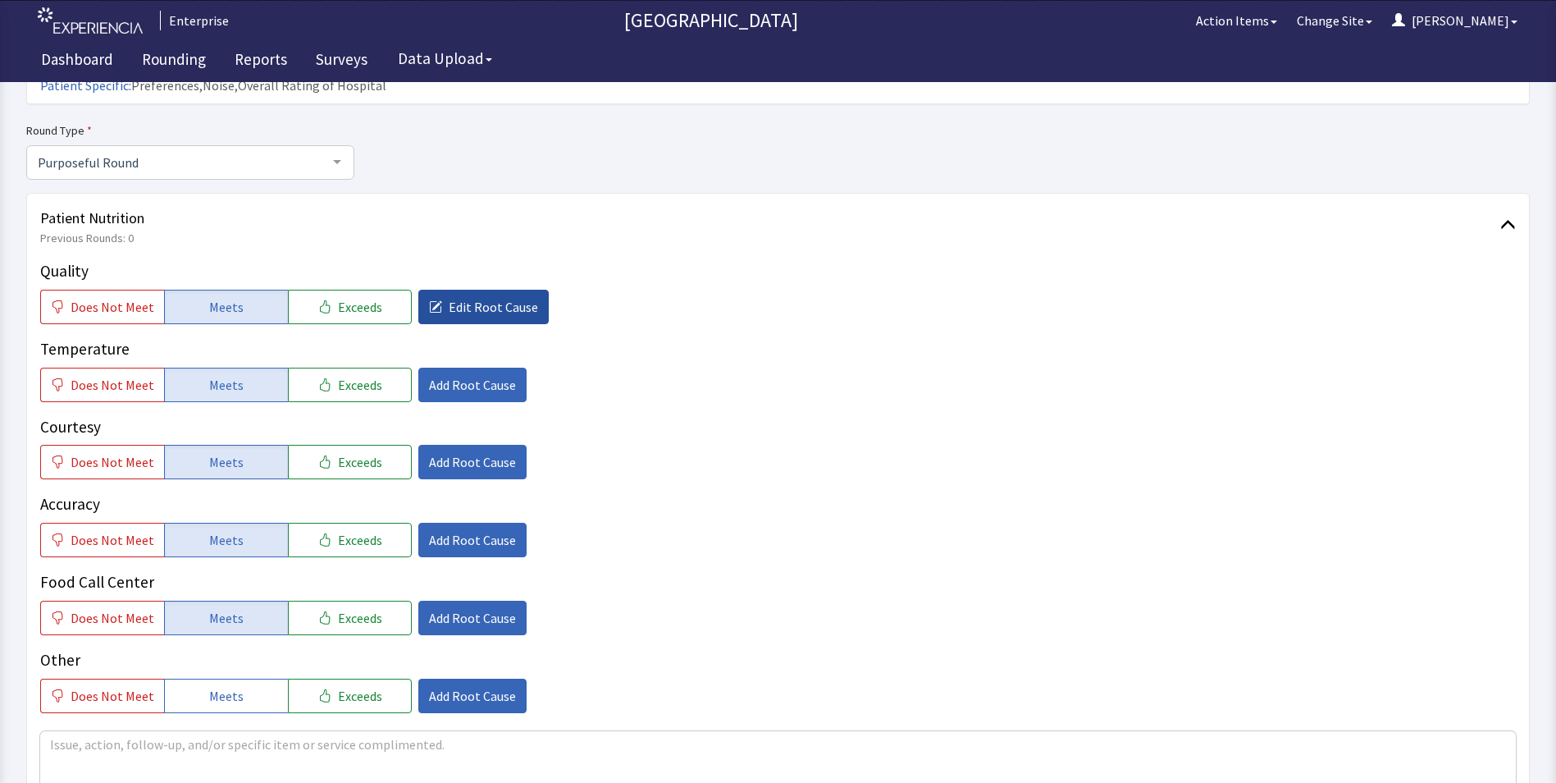
click at [462, 290] on button "Edit Root Cause" at bounding box center [483, 307] width 130 height 34
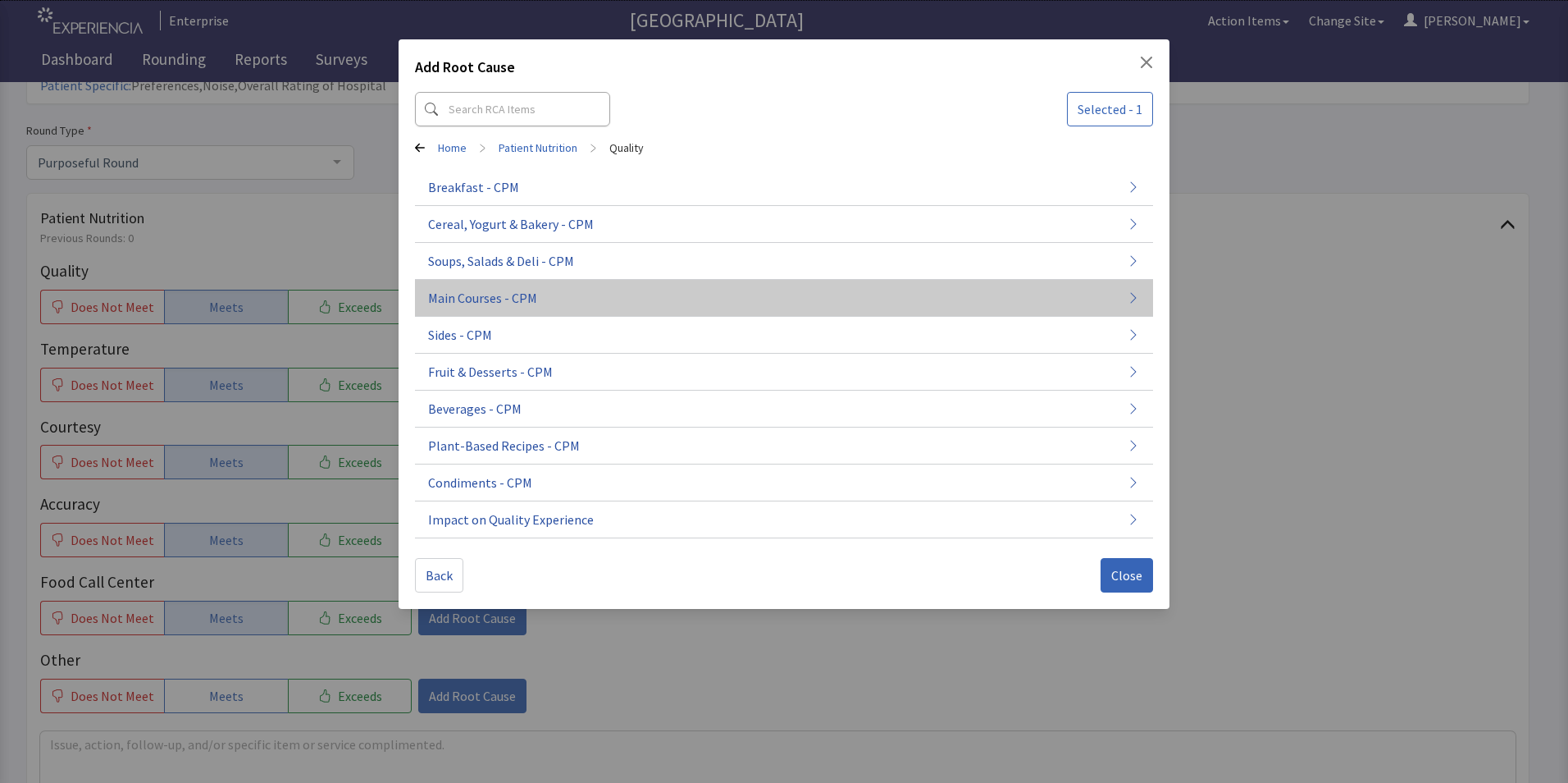
click at [483, 294] on span "Main Courses - CPM" at bounding box center [482, 298] width 109 height 20
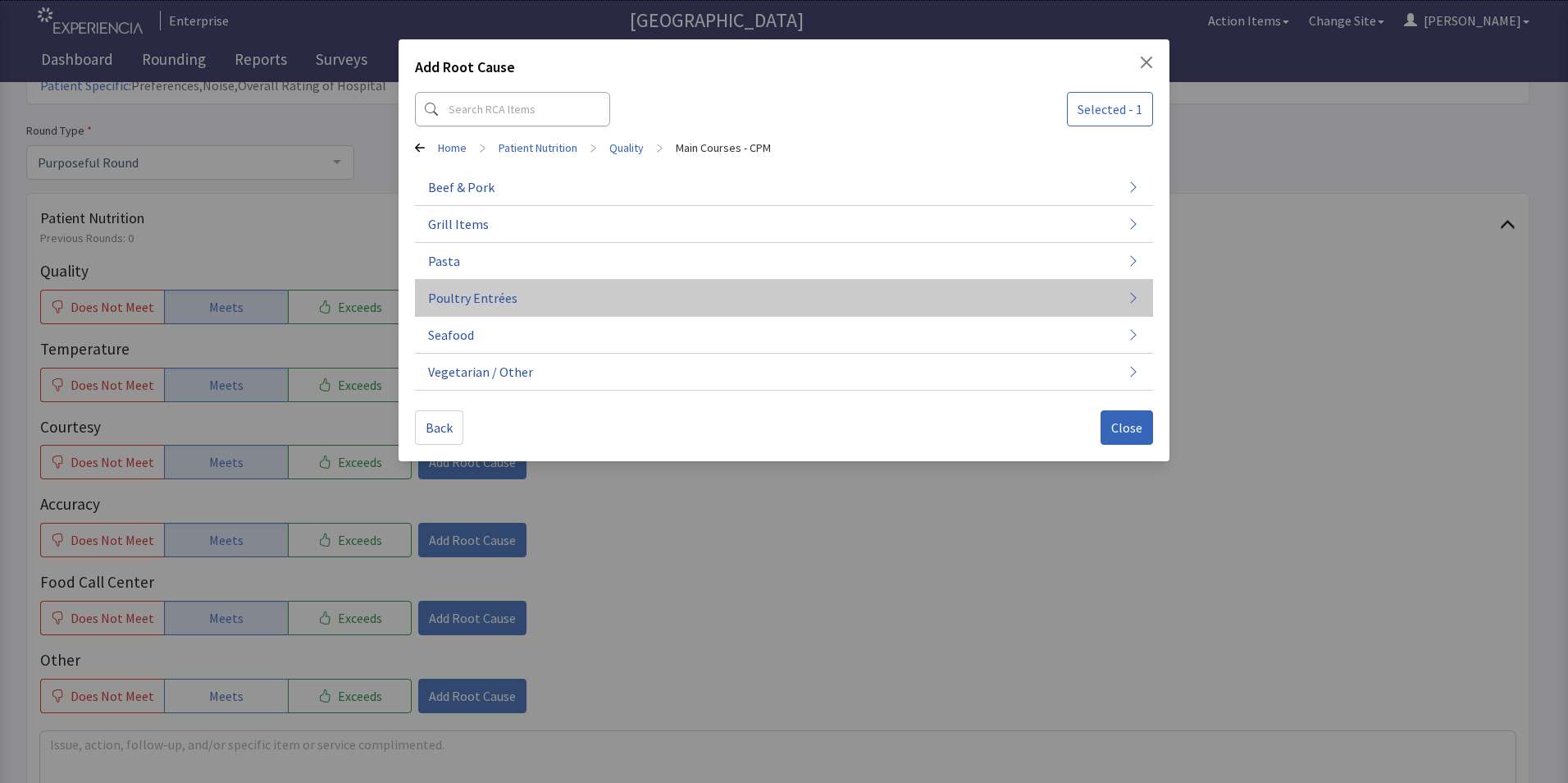
click at [526, 289] on button "Poultry Entrées" at bounding box center [784, 298] width 738 height 37
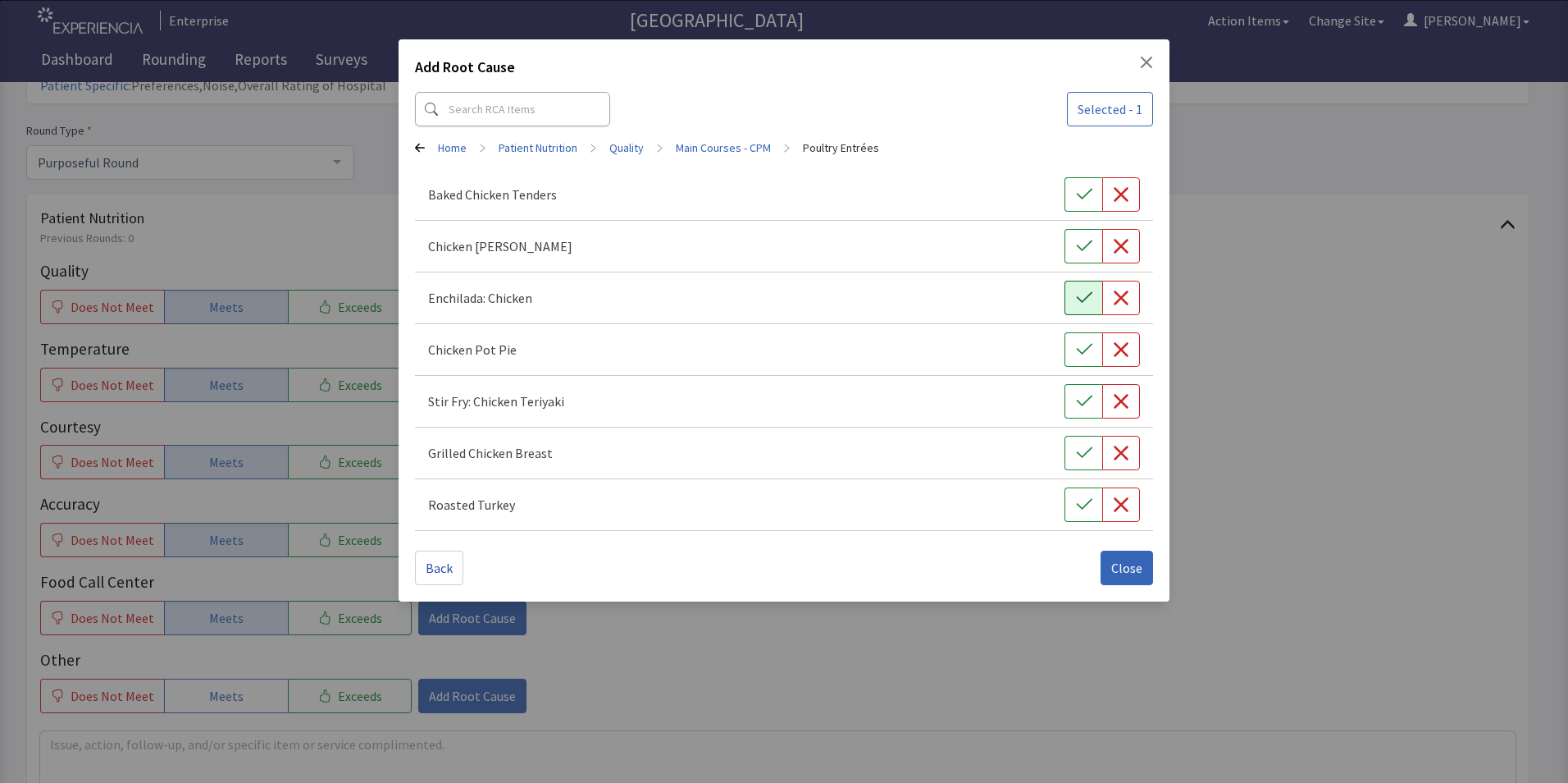
click at [1090, 297] on icon "button" at bounding box center [1084, 298] width 16 height 16
click at [1089, 299] on icon "button" at bounding box center [1084, 298] width 16 height 16
click at [1077, 450] on icon "button" at bounding box center [1084, 453] width 16 height 16
click at [1123, 572] on span "Close" at bounding box center [1127, 568] width 31 height 20
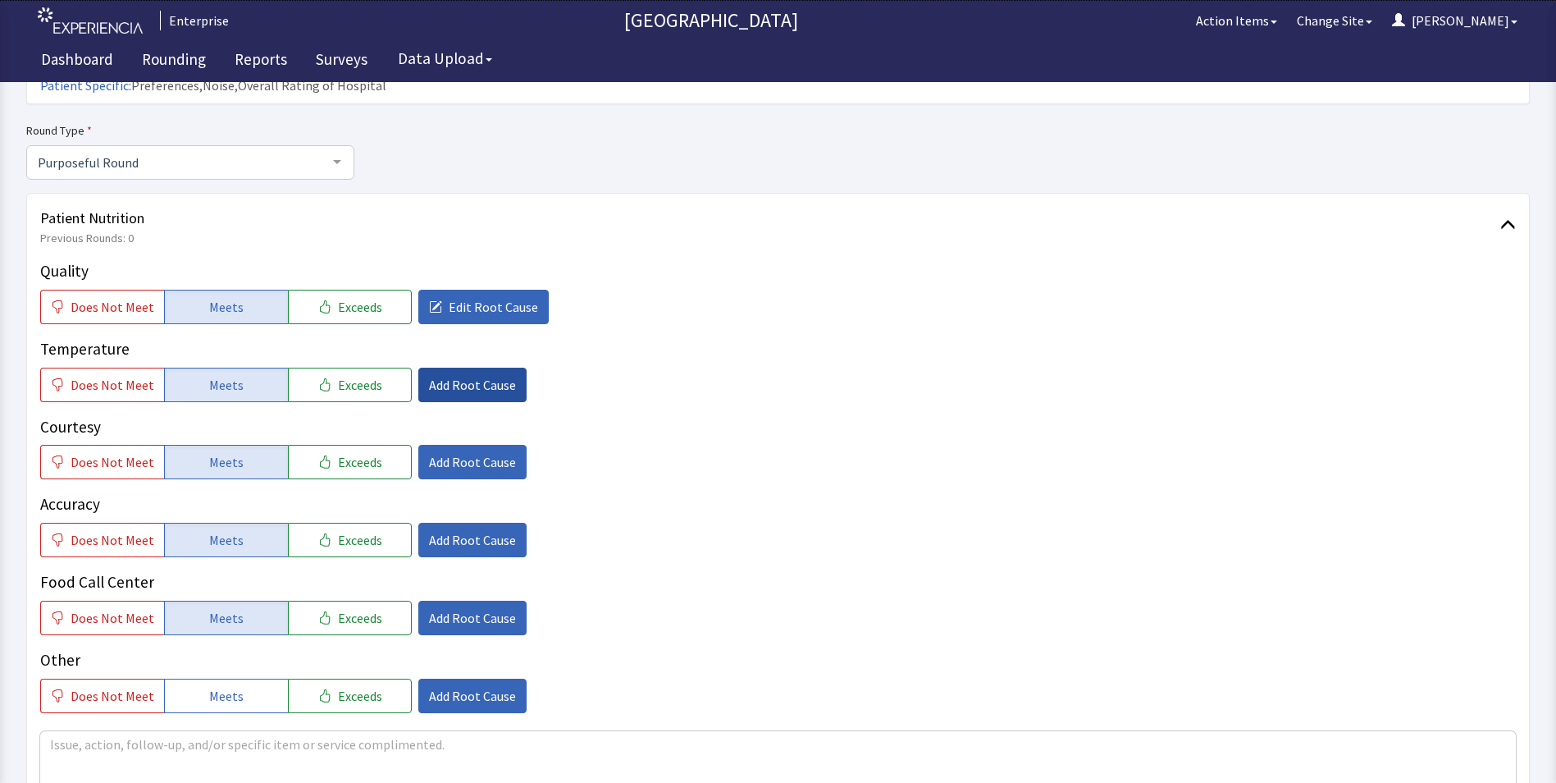
click at [451, 375] on span "Add Root Cause" at bounding box center [472, 385] width 87 height 20
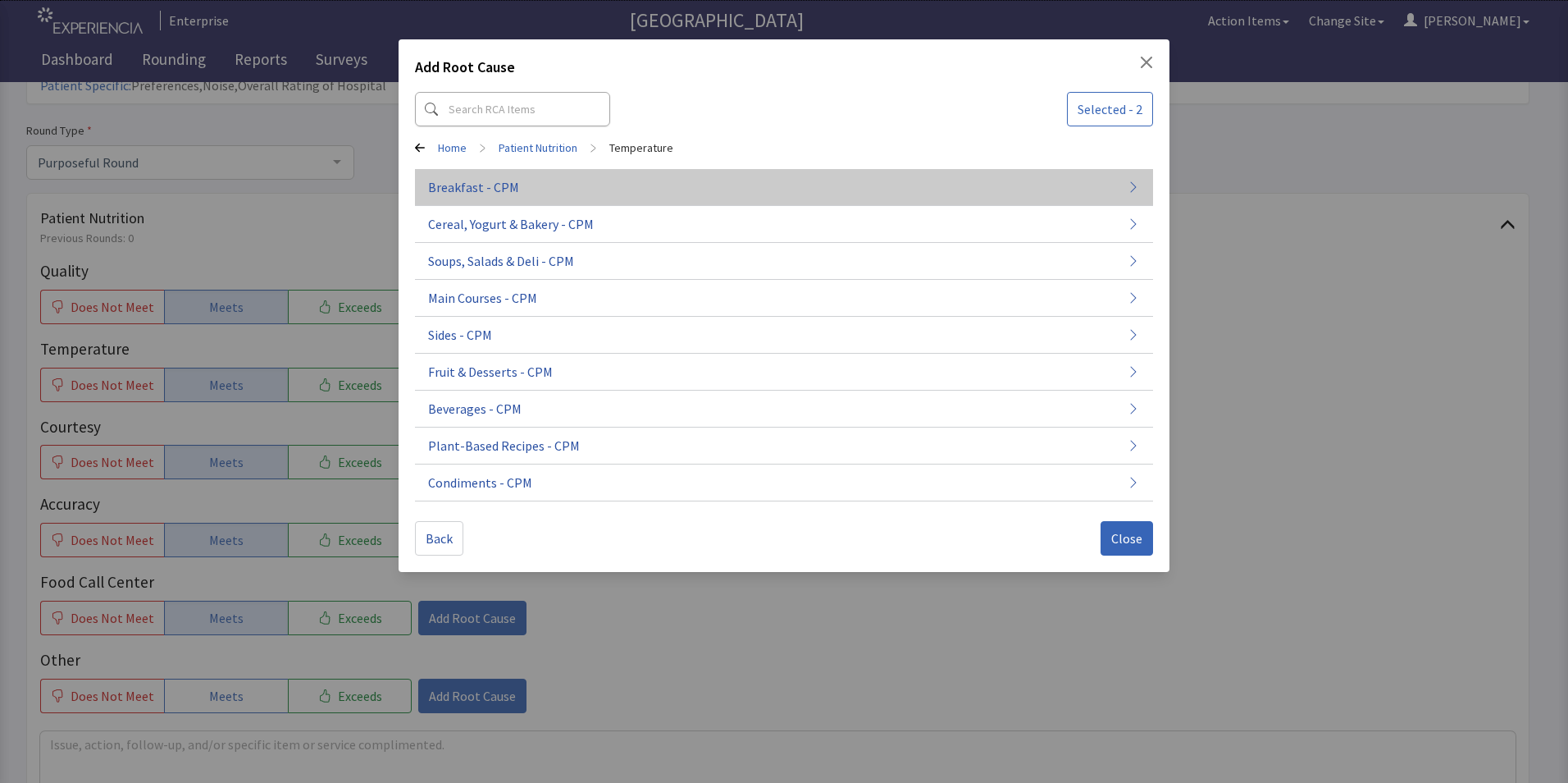
click at [589, 203] on button "Breakfast - CPM" at bounding box center [784, 187] width 738 height 37
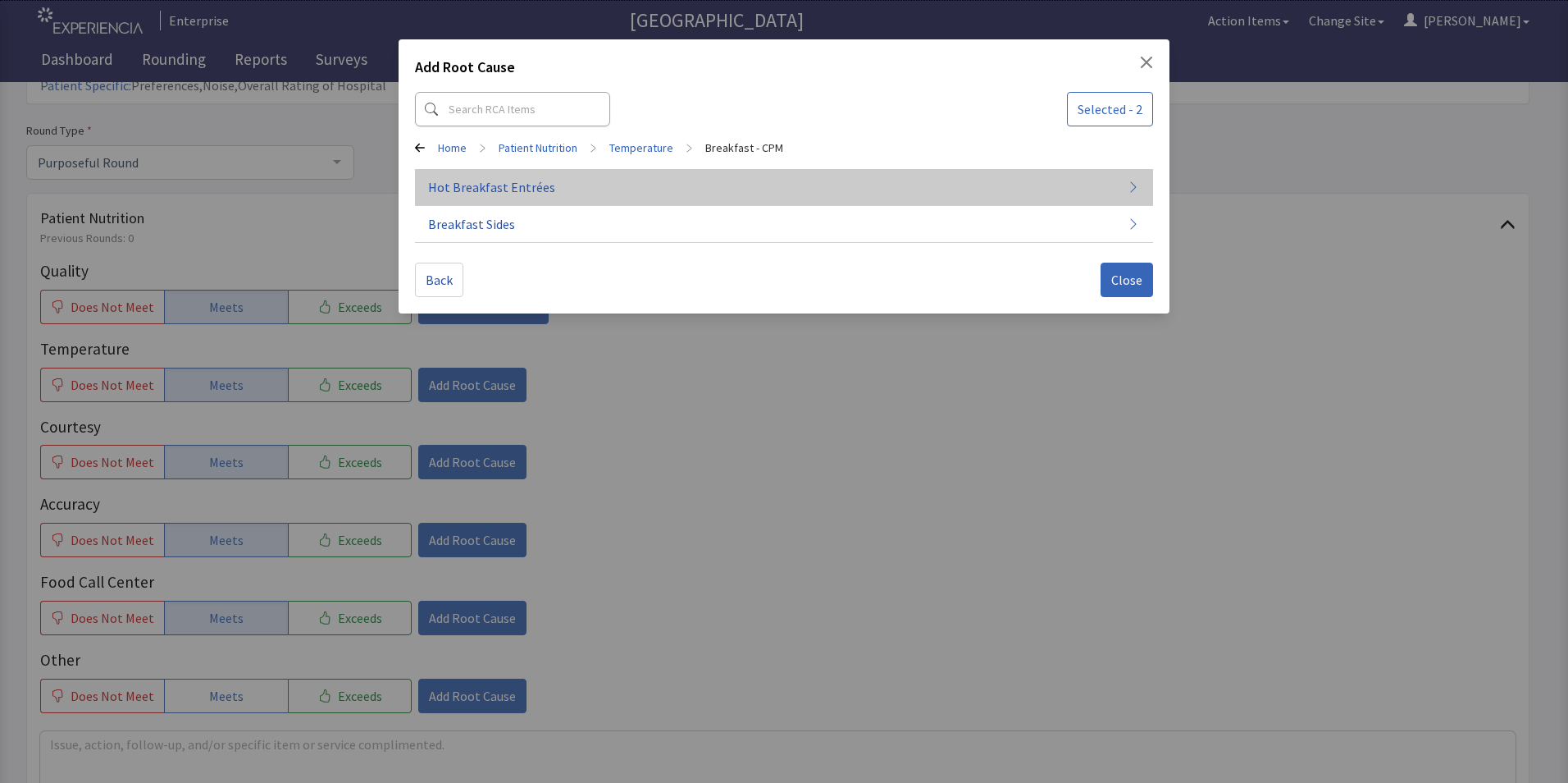
click at [727, 197] on button "Hot Breakfast Entrées" at bounding box center [784, 187] width 738 height 37
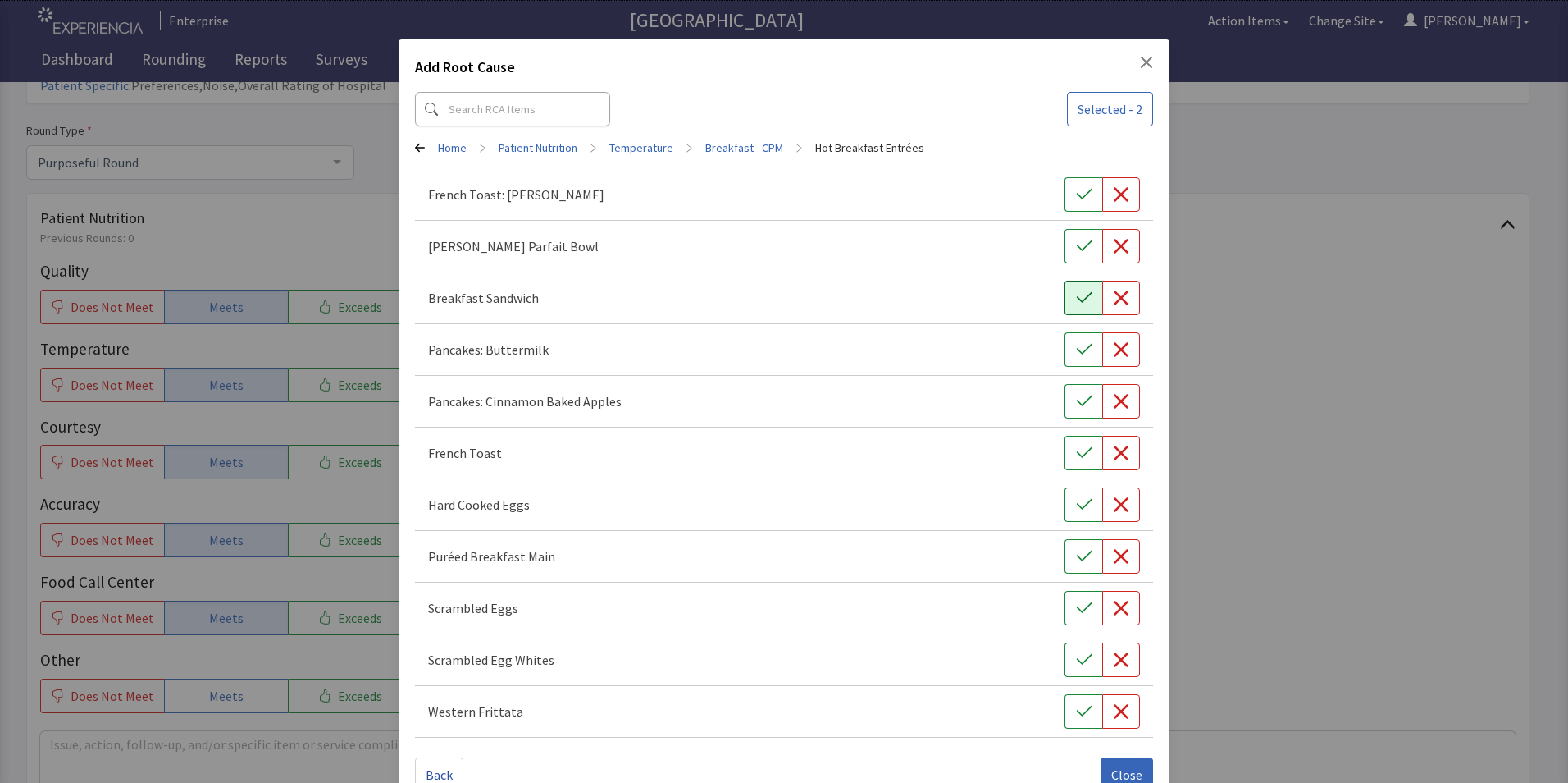
click at [1076, 297] on icon "button" at bounding box center [1084, 298] width 16 height 16
click at [1112, 764] on button "Close" at bounding box center [1127, 774] width 53 height 34
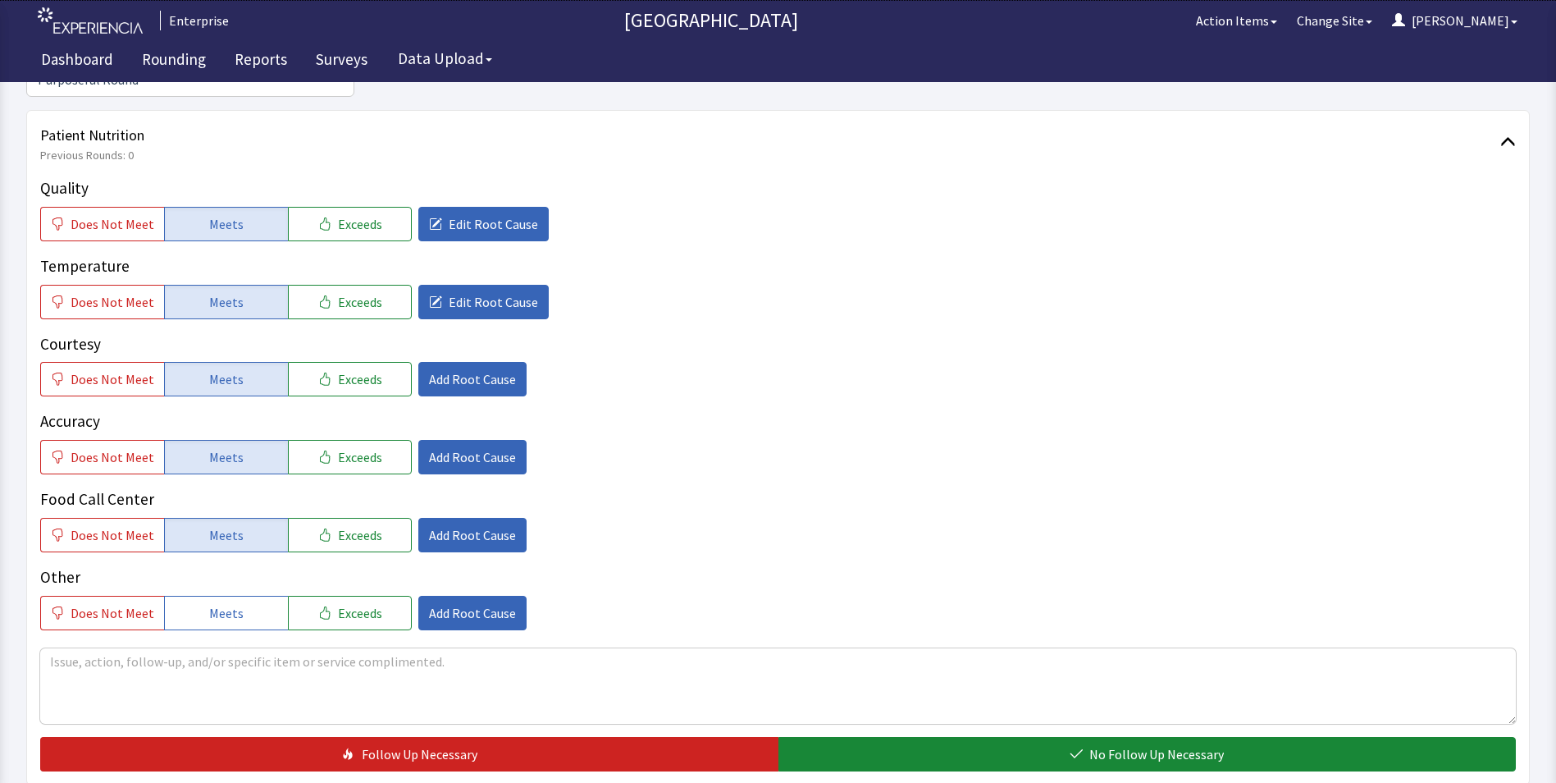
scroll to position [410, 0]
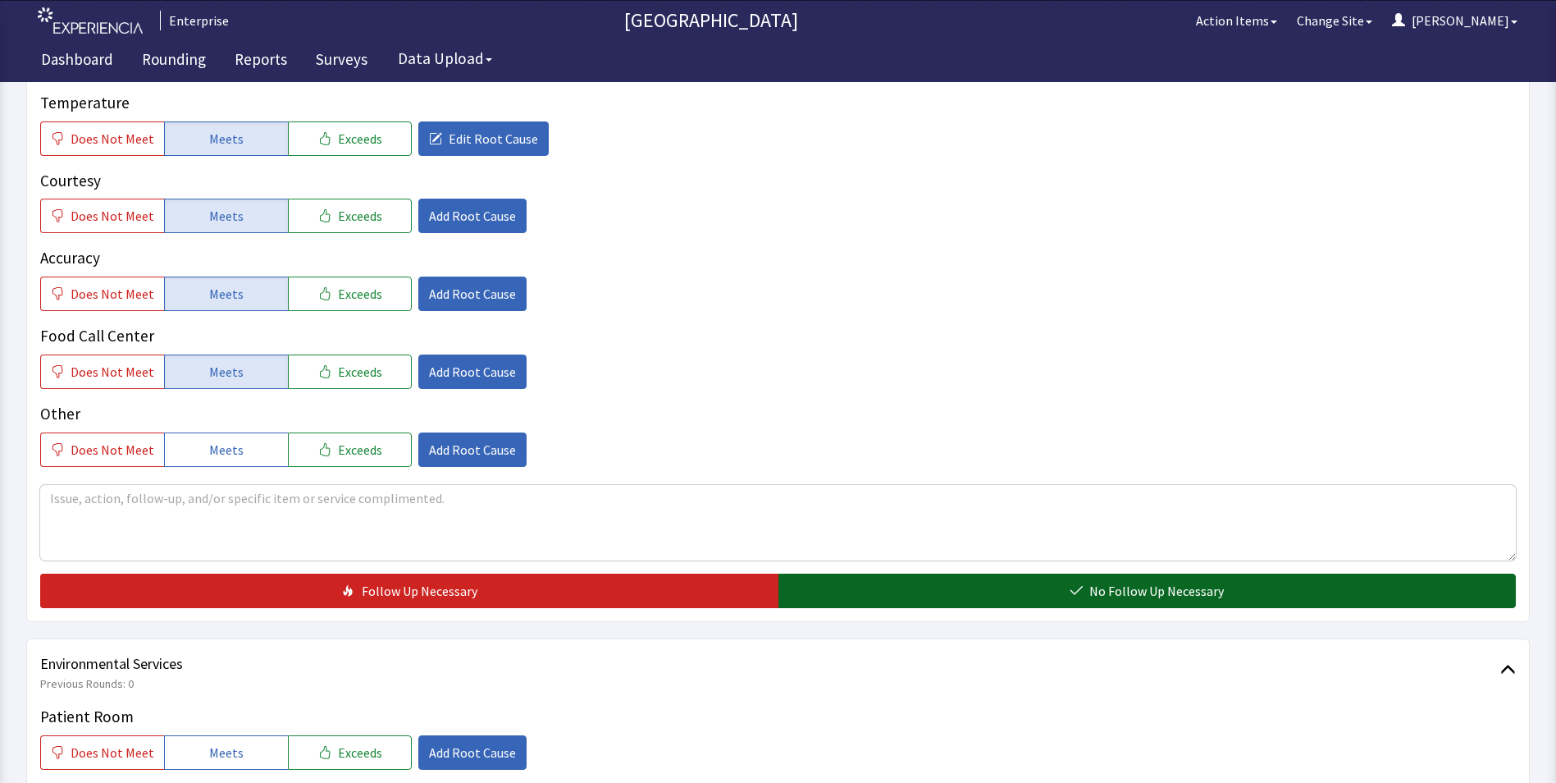
click at [852, 573] on button "No Follow Up Necessary" at bounding box center [1147, 590] width 738 height 34
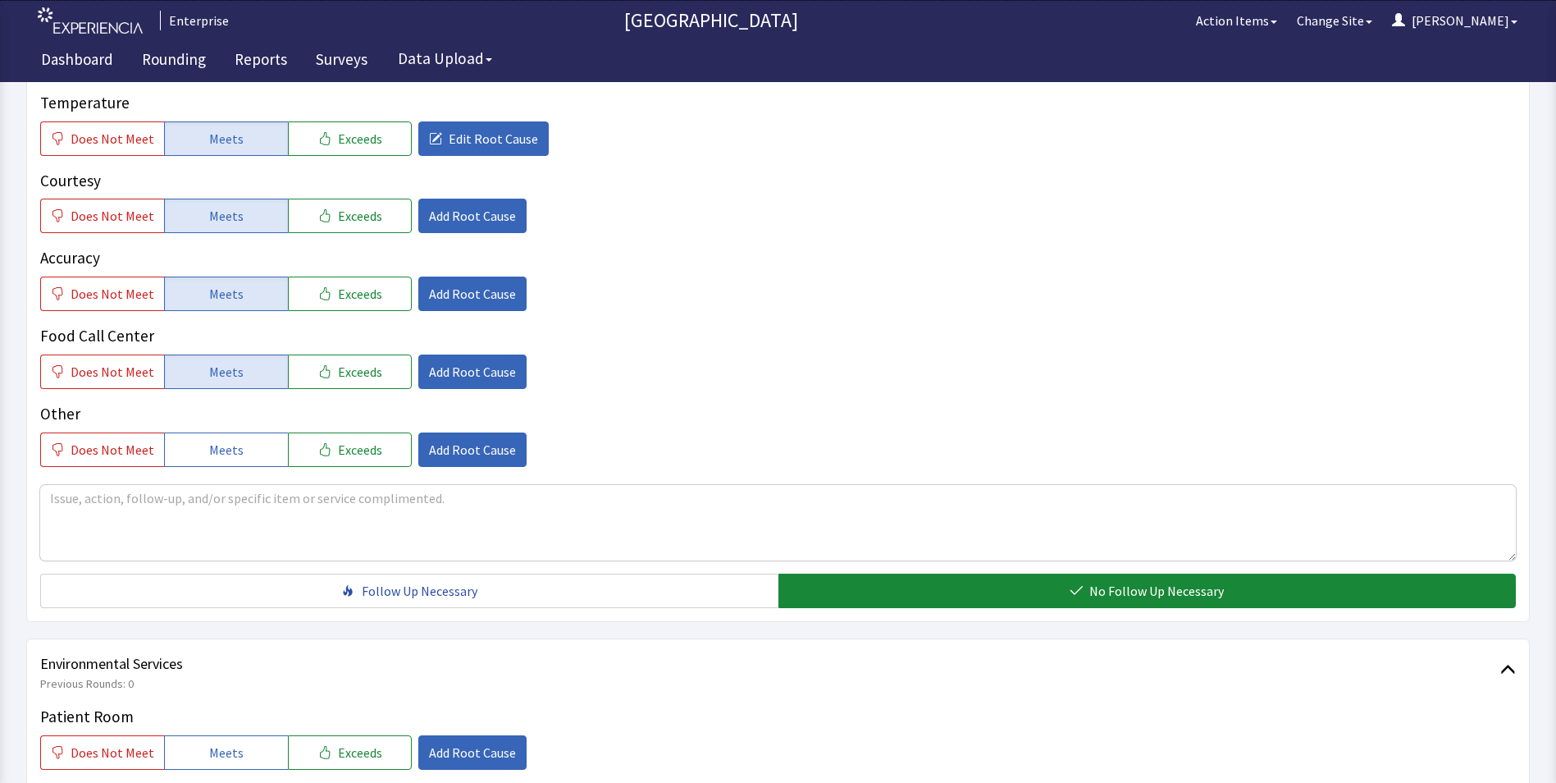
scroll to position [574, 0]
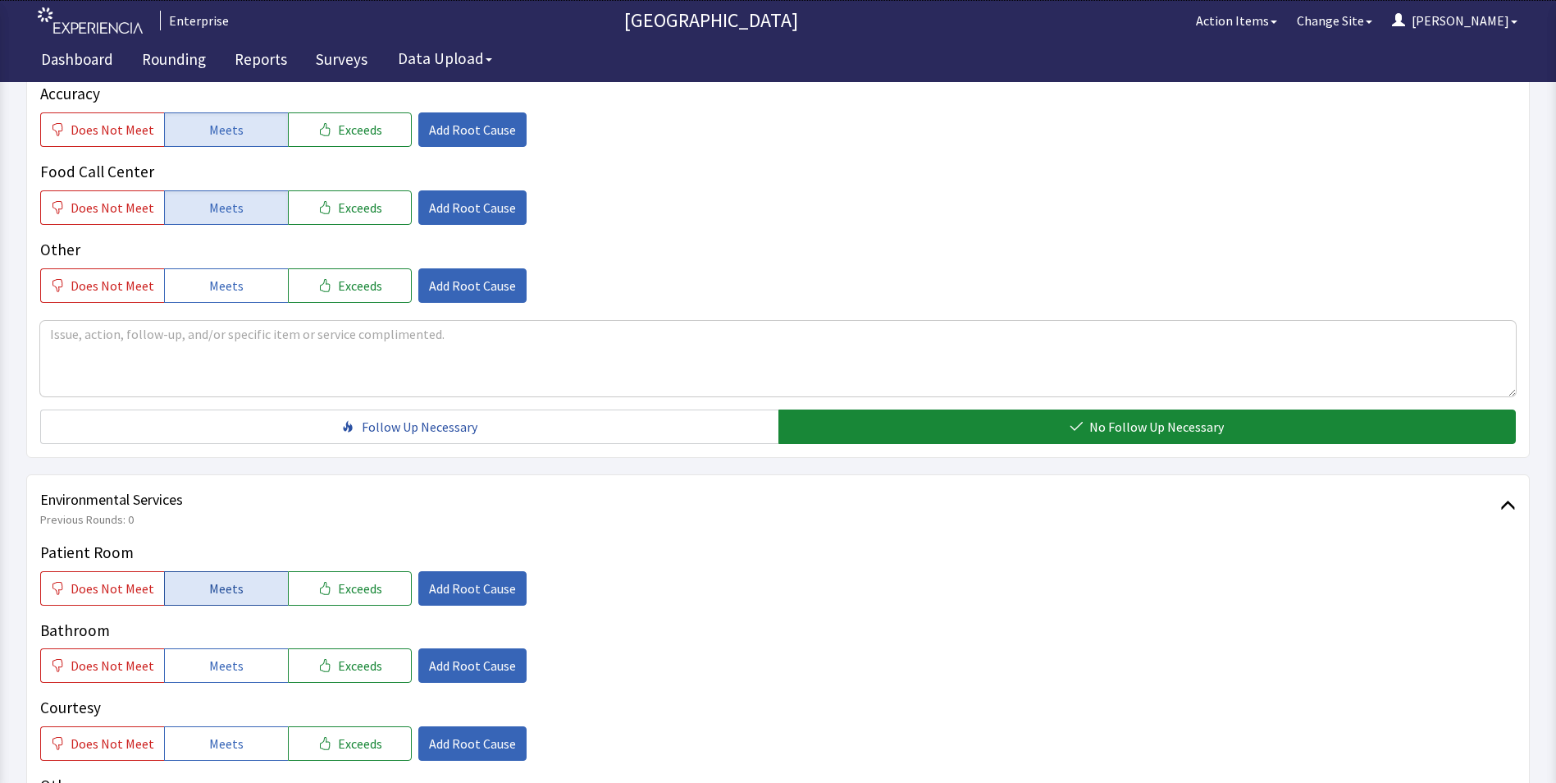
drag, startPoint x: 226, startPoint y: 562, endPoint x: 231, endPoint y: 600, distance: 38.1
click at [226, 578] on span "Meets" at bounding box center [226, 588] width 34 height 20
click at [237, 660] on div "Patient Room Does Not Meet Meets Exceeds Add Root Cause Bathroom Does Not Meet …" at bounding box center [778, 690] width 1476 height 298
click at [232, 733] on span "Meets" at bounding box center [226, 743] width 34 height 20
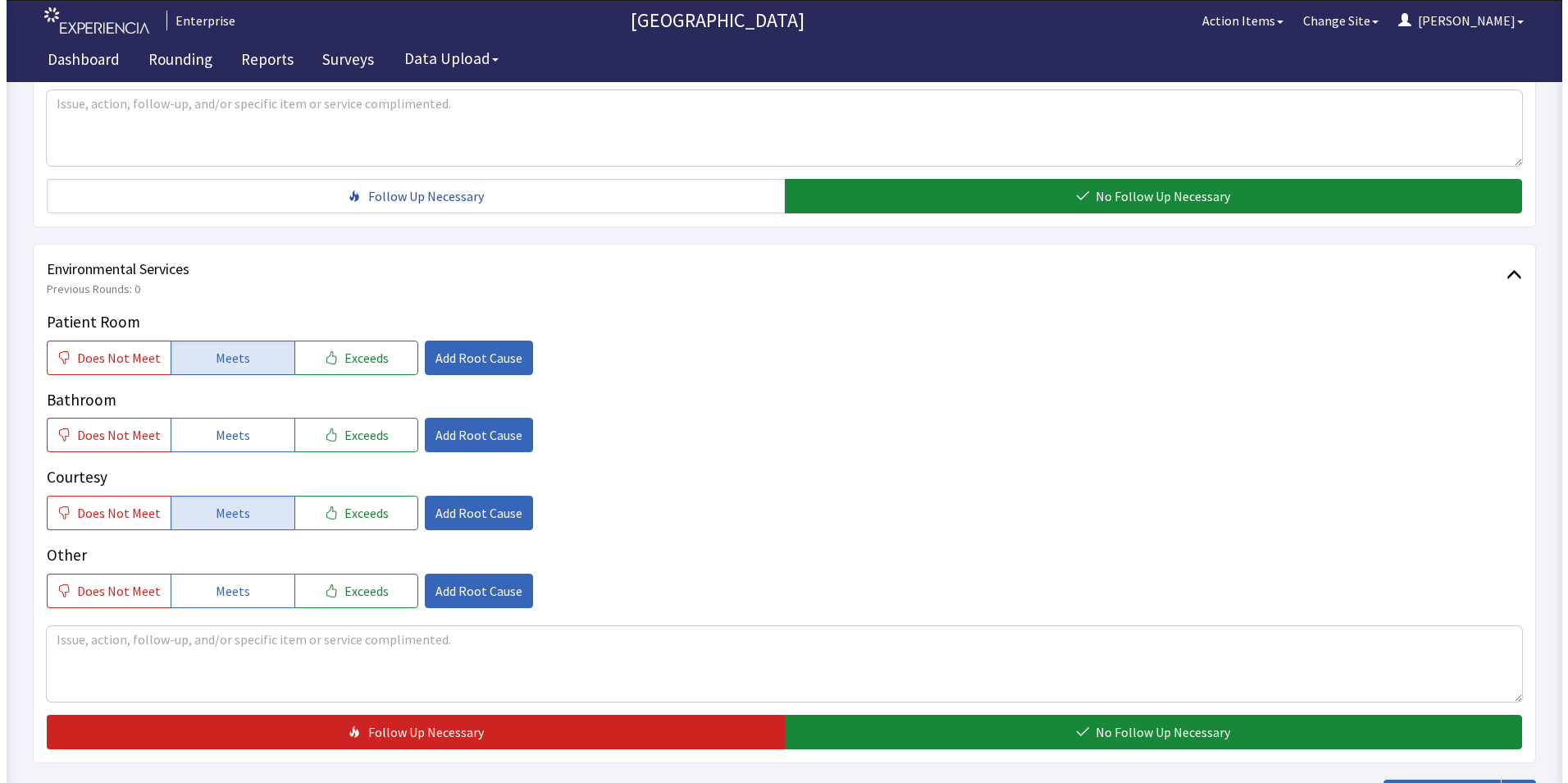
scroll to position [820, 0]
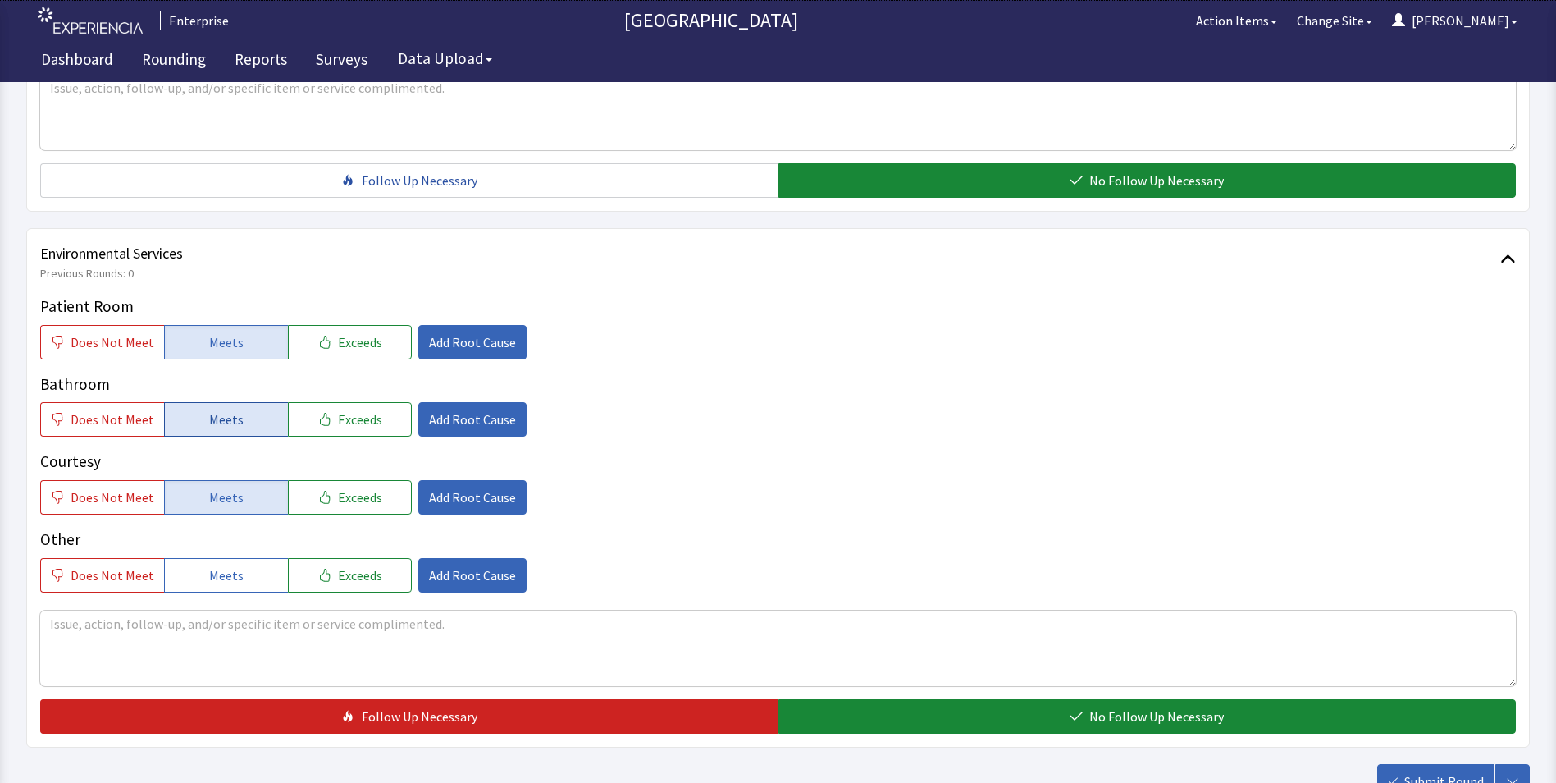
click at [235, 409] on span "Meets" at bounding box center [226, 419] width 34 height 20
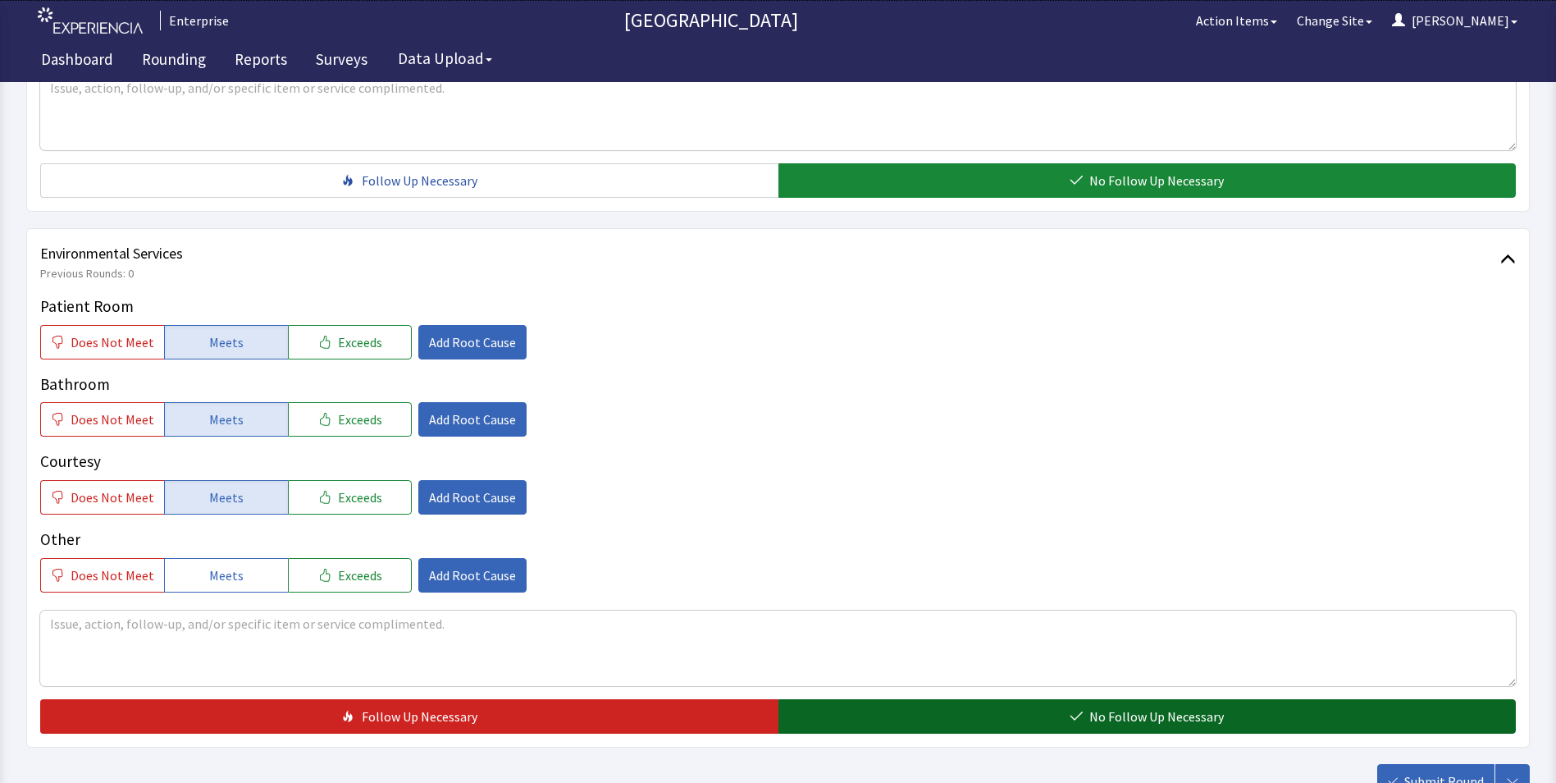
click at [824, 699] on button "No Follow Up Necessary" at bounding box center [1147, 716] width 738 height 34
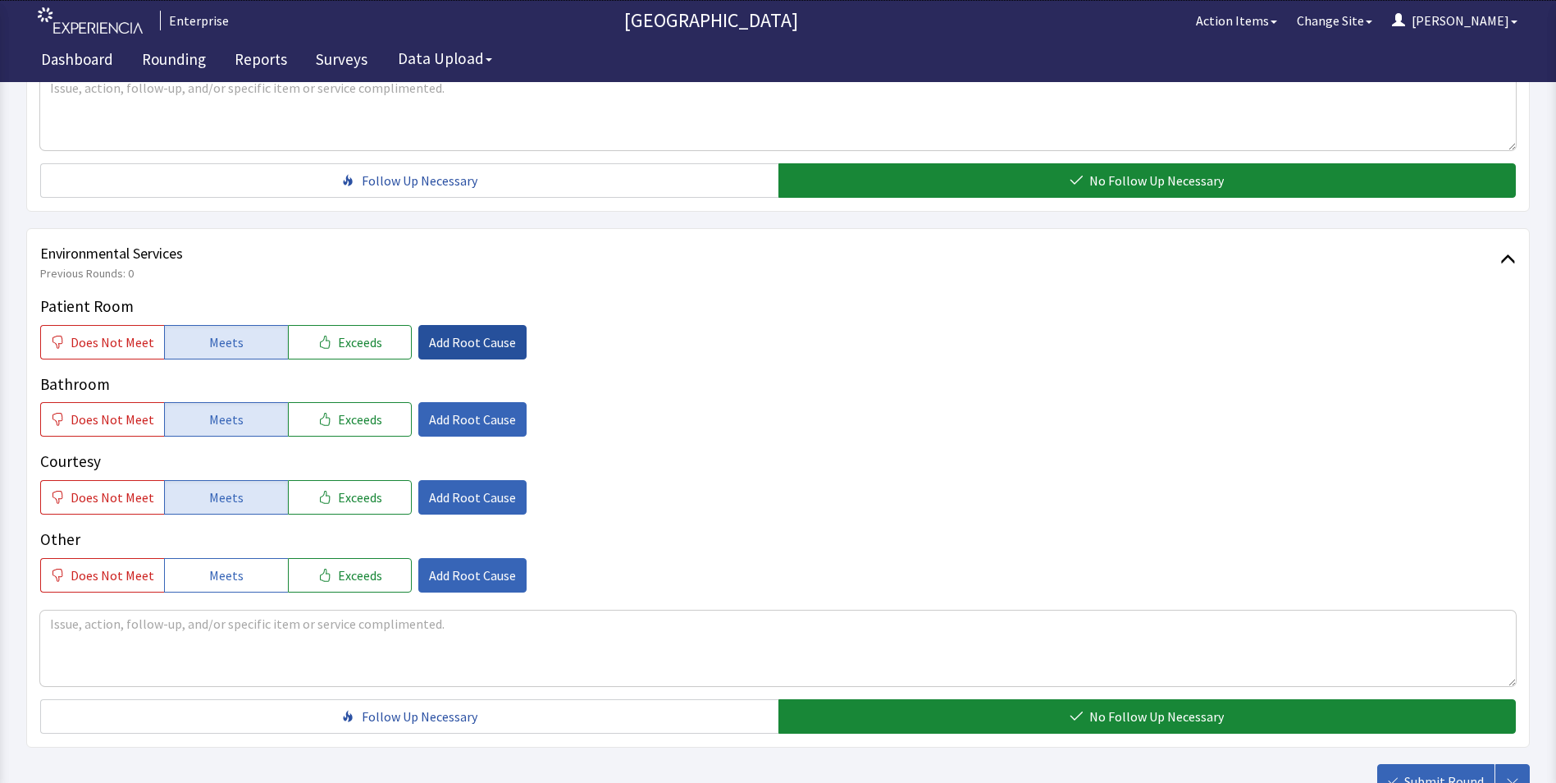
click at [455, 332] on span "Add Root Cause" at bounding box center [472, 342] width 87 height 20
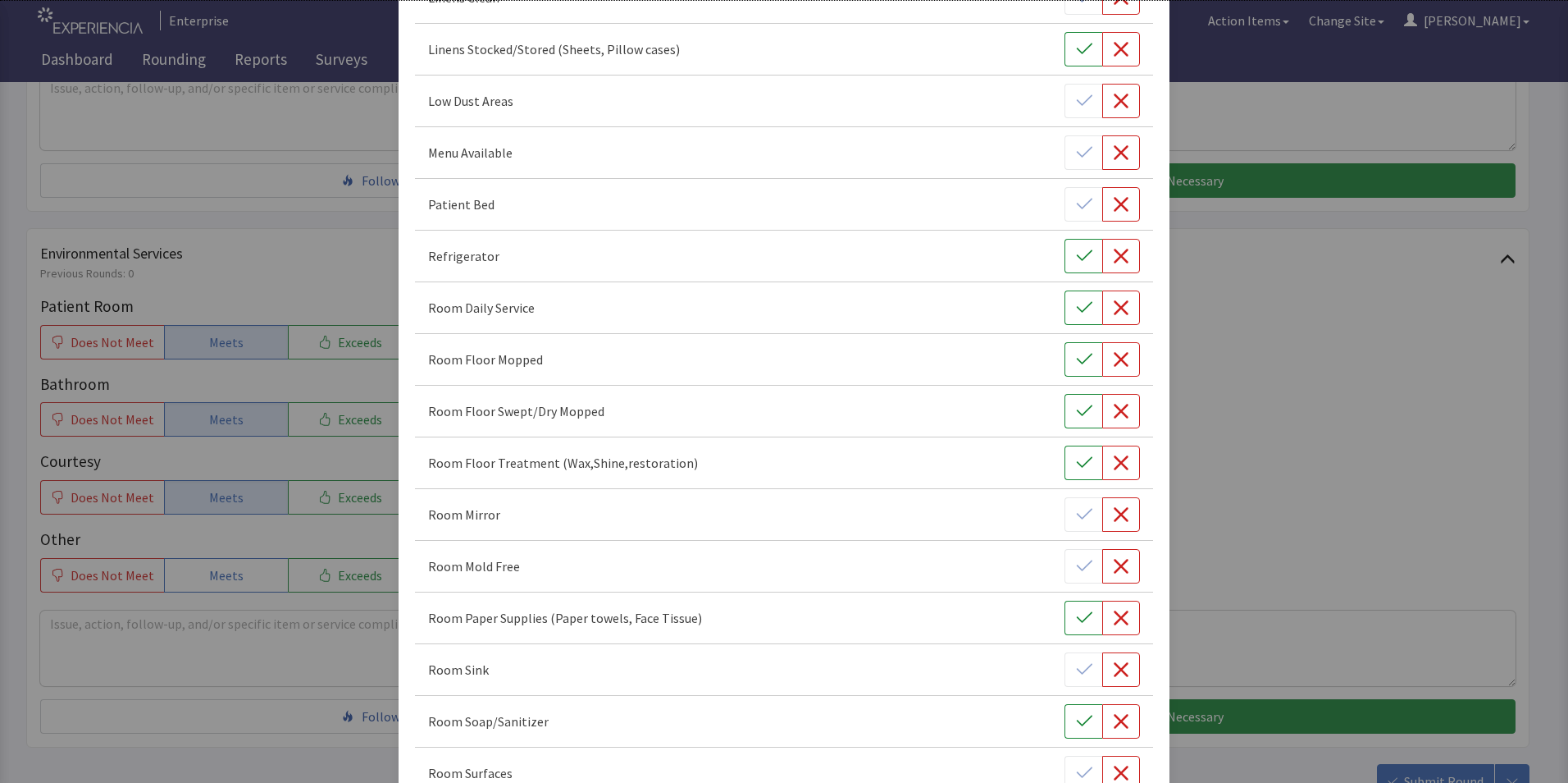
scroll to position [492, 0]
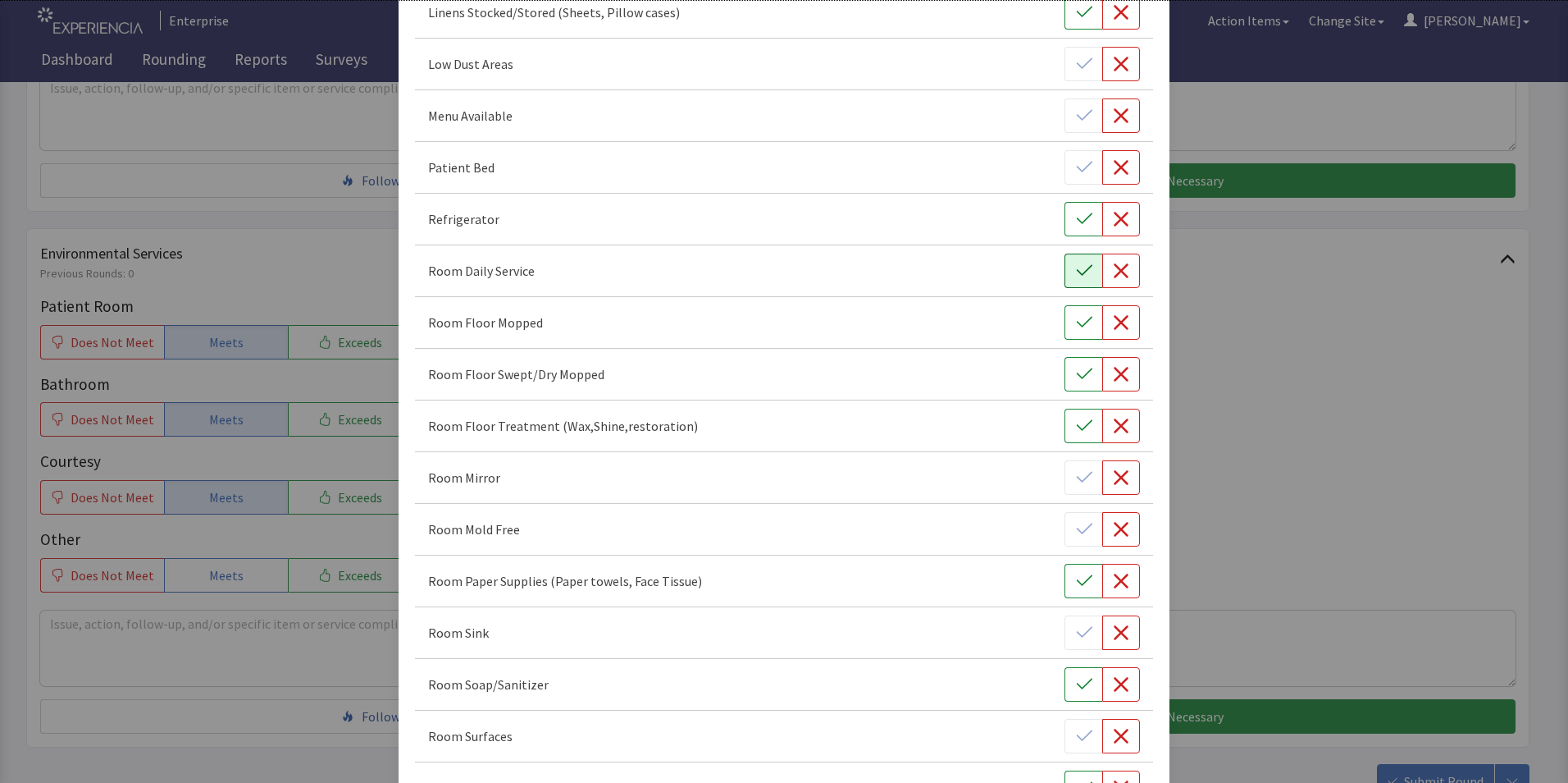
click at [1079, 266] on icon "button" at bounding box center [1084, 271] width 16 height 16
click at [1076, 325] on icon "button" at bounding box center [1084, 322] width 16 height 16
click at [1078, 378] on icon "button" at bounding box center [1084, 374] width 16 height 16
drag, startPoint x: 1115, startPoint y: 426, endPoint x: 1094, endPoint y: 440, distance: 24.8
click at [1115, 427] on icon "button" at bounding box center [1121, 426] width 16 height 16
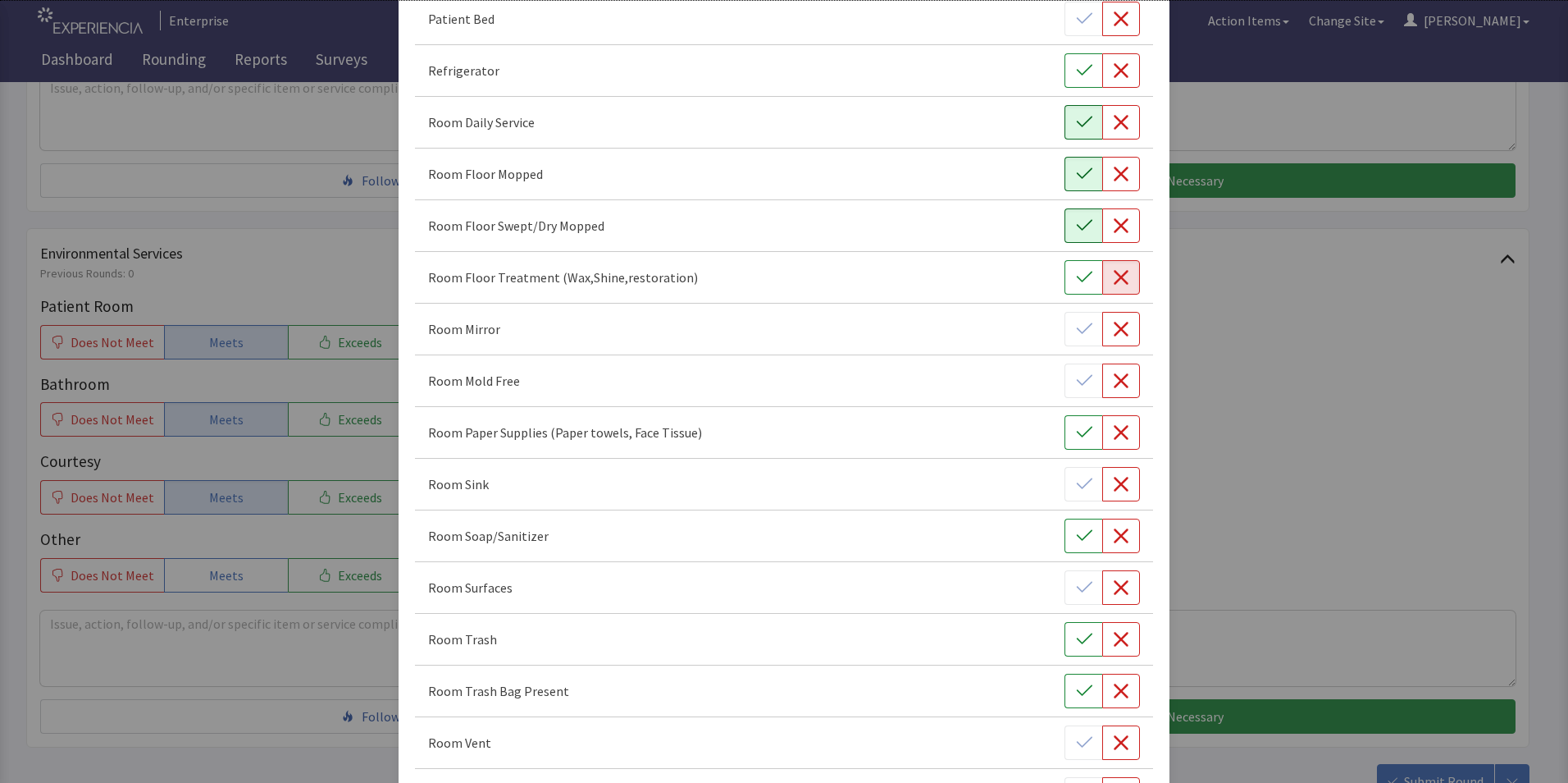
scroll to position [656, 0]
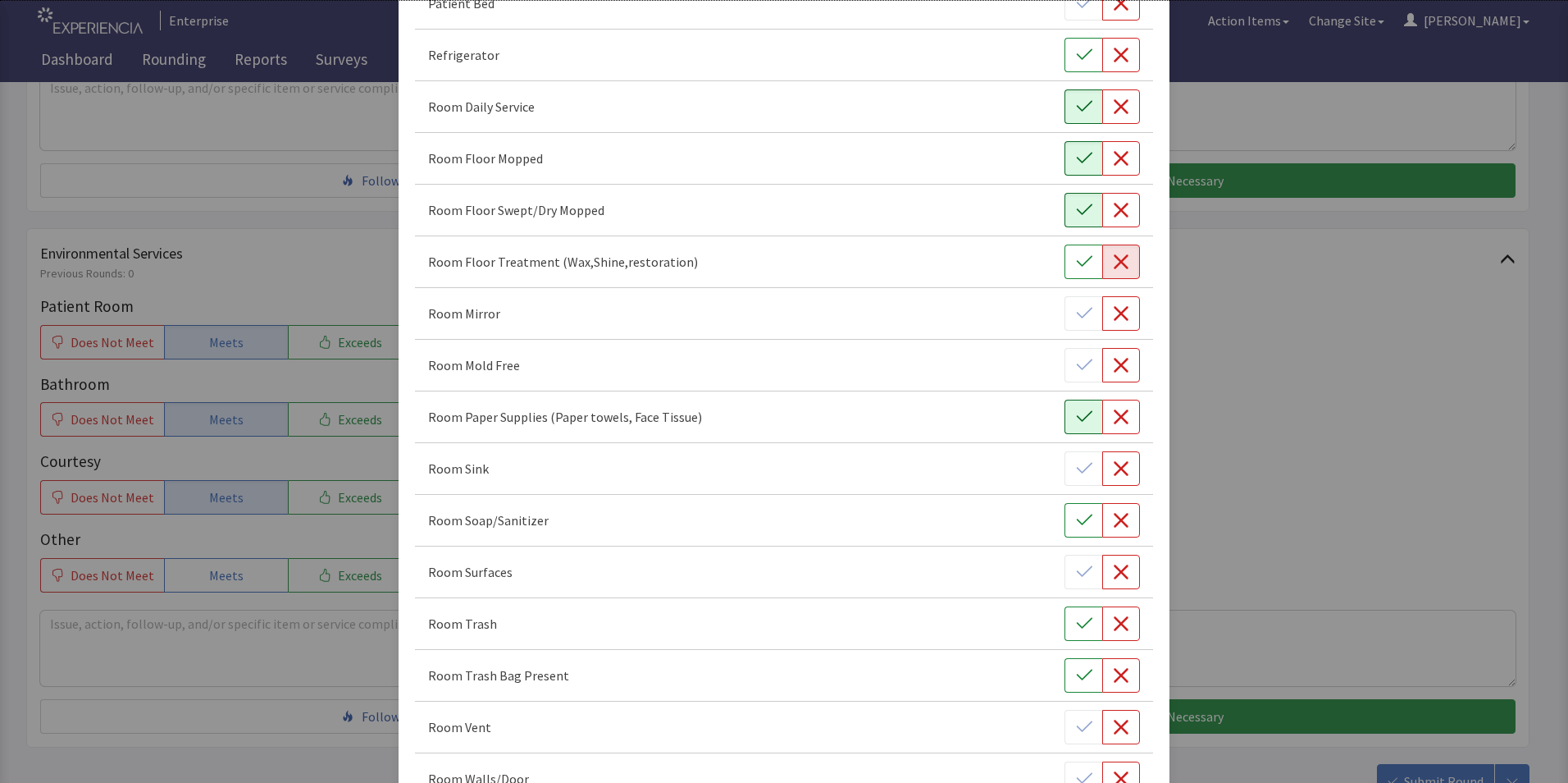
click at [1076, 417] on icon "button" at bounding box center [1084, 417] width 16 height 16
click at [1113, 475] on icon "button" at bounding box center [1121, 468] width 16 height 16
click at [1107, 580] on button "button" at bounding box center [1122, 572] width 38 height 34
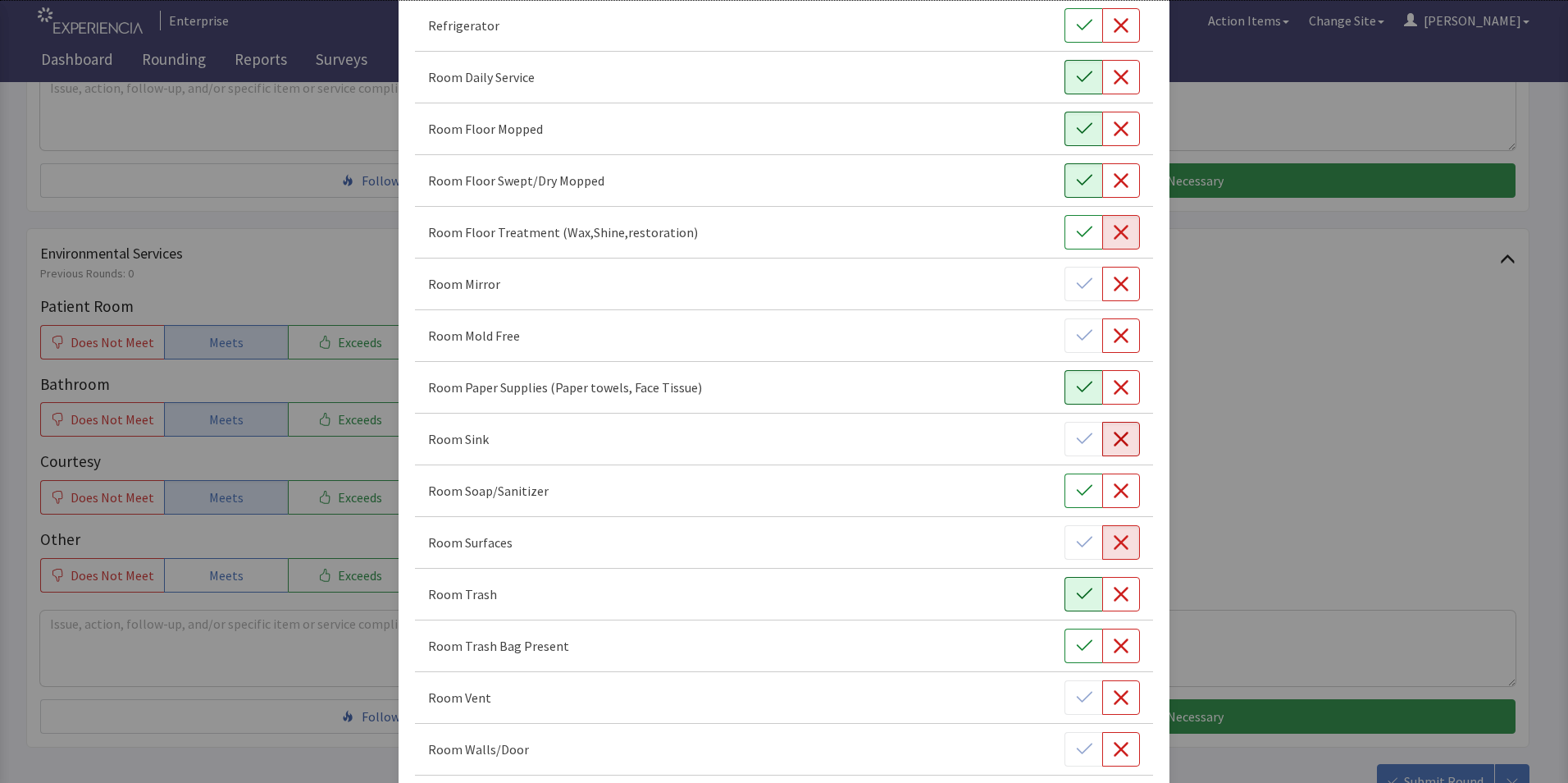
scroll to position [738, 0]
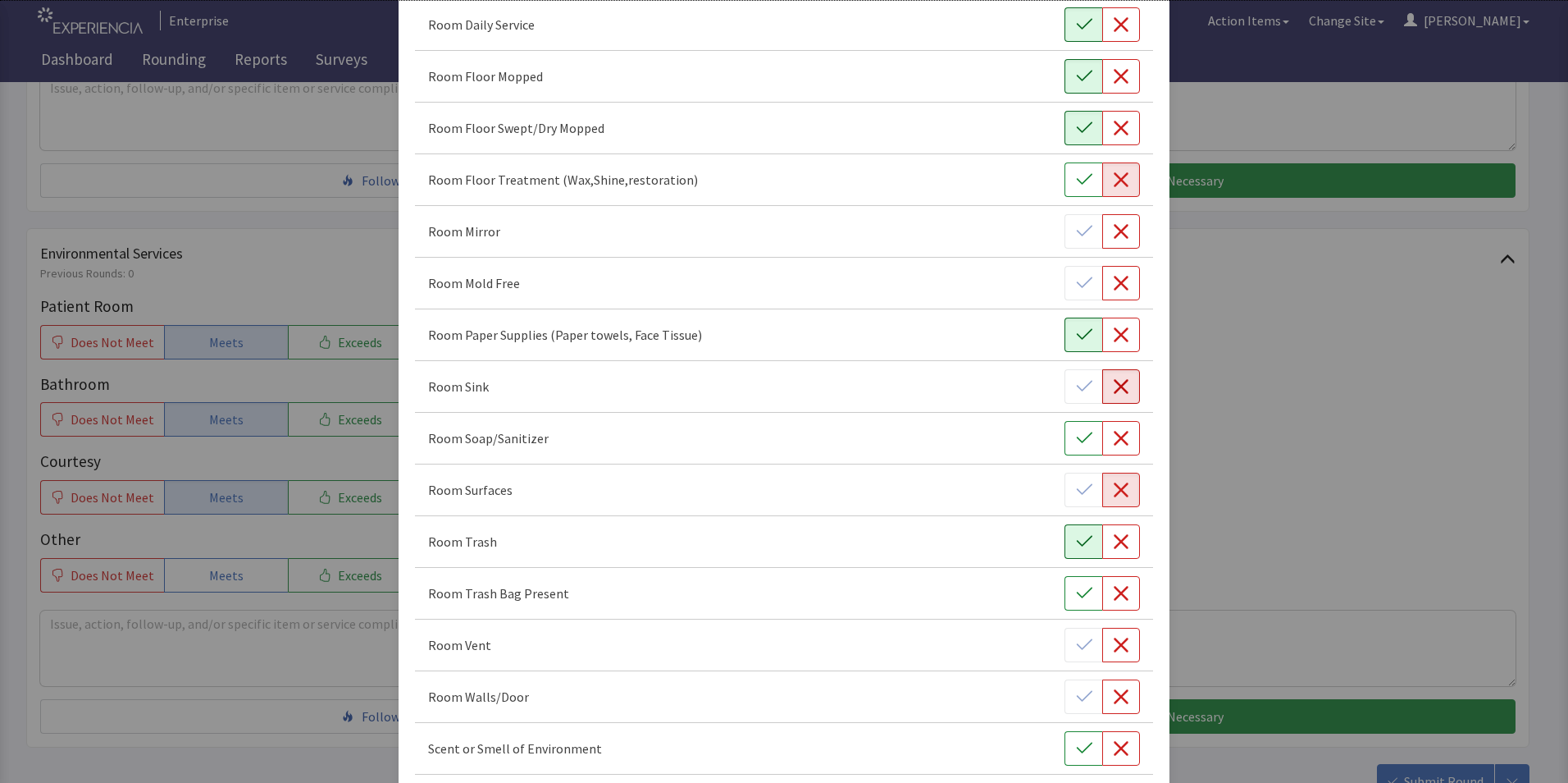
click at [1071, 550] on button "button" at bounding box center [1084, 541] width 38 height 34
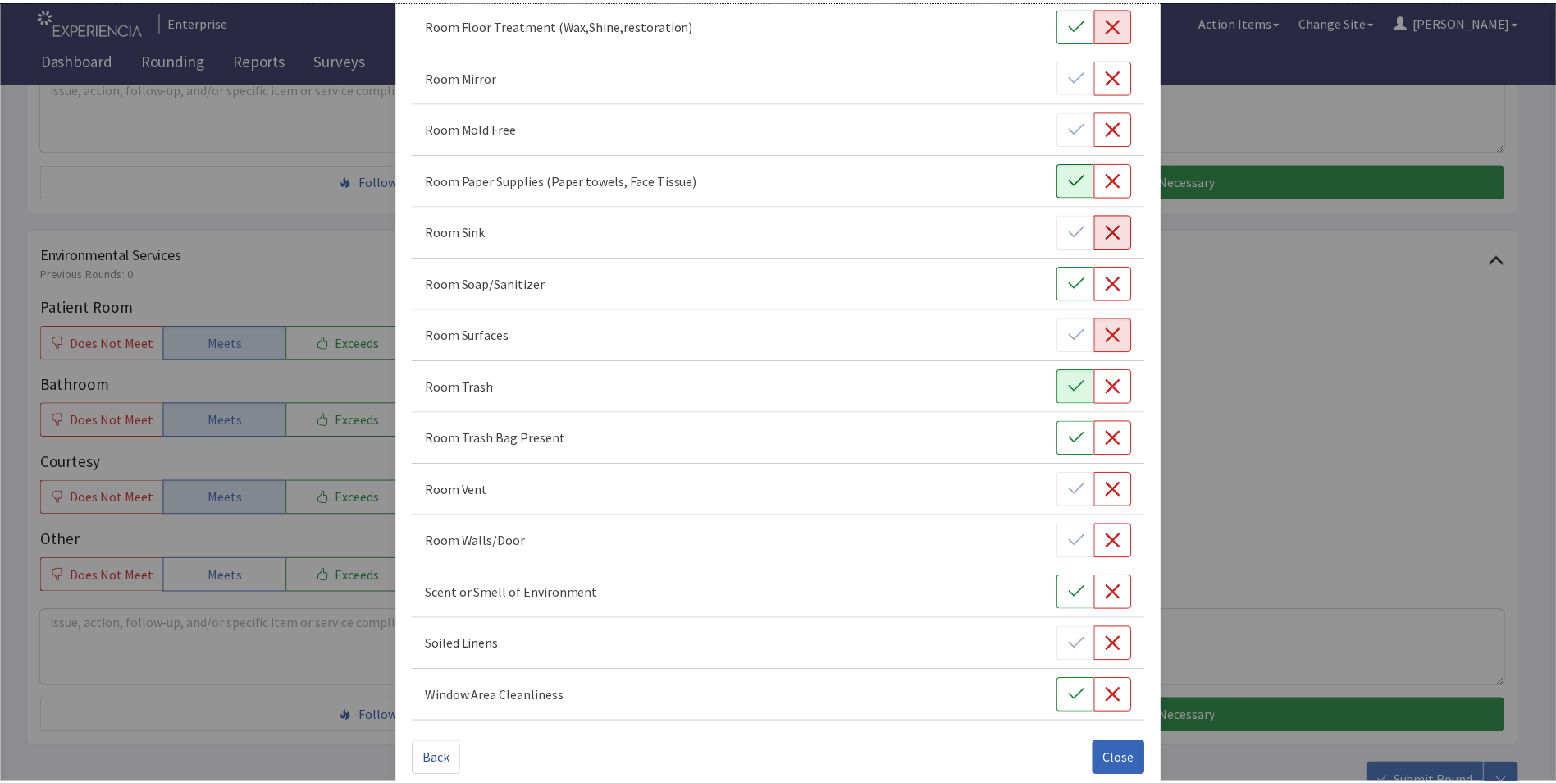
scroll to position [917, 0]
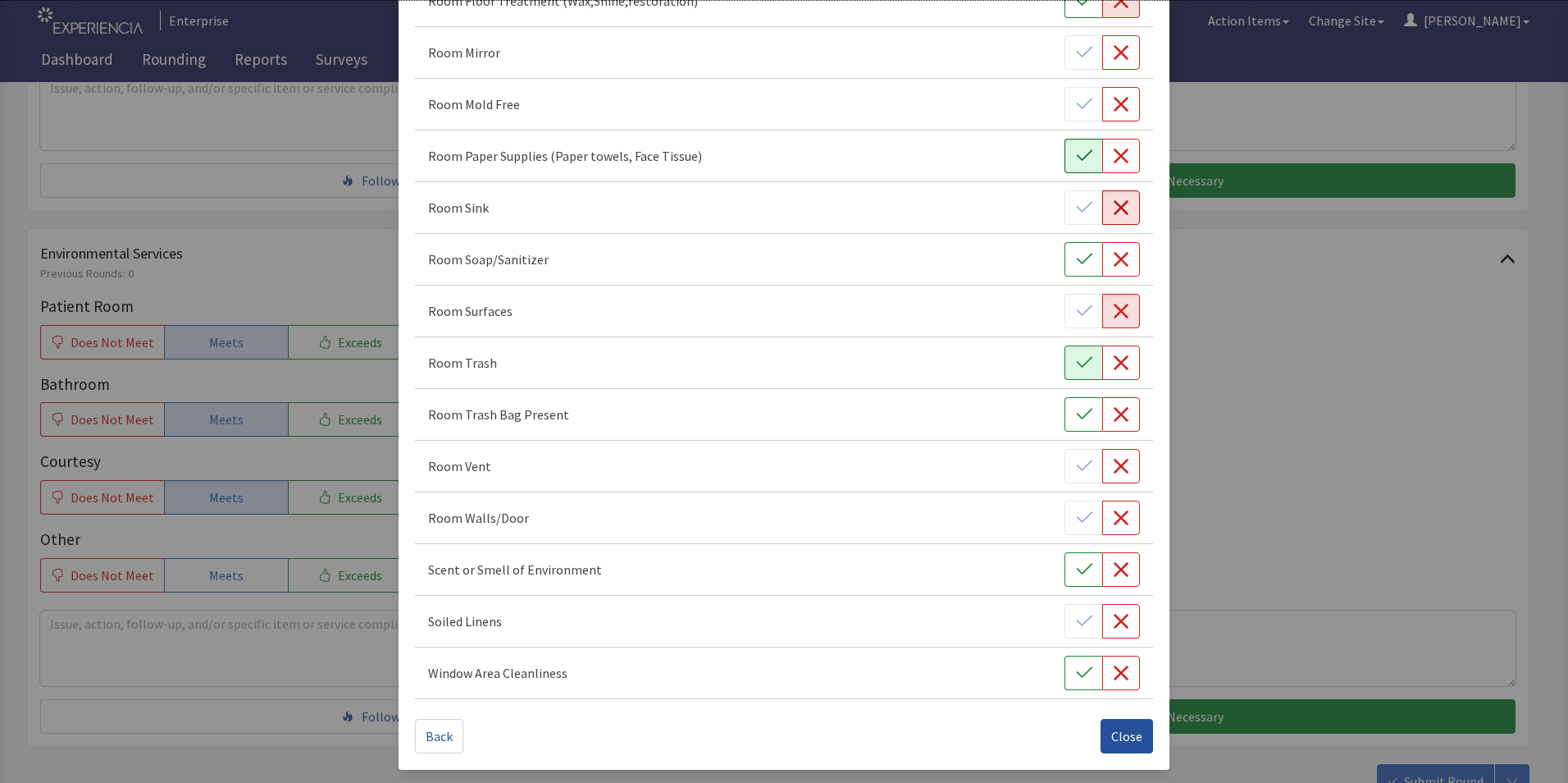
click at [1112, 732] on span "Close" at bounding box center [1127, 736] width 31 height 20
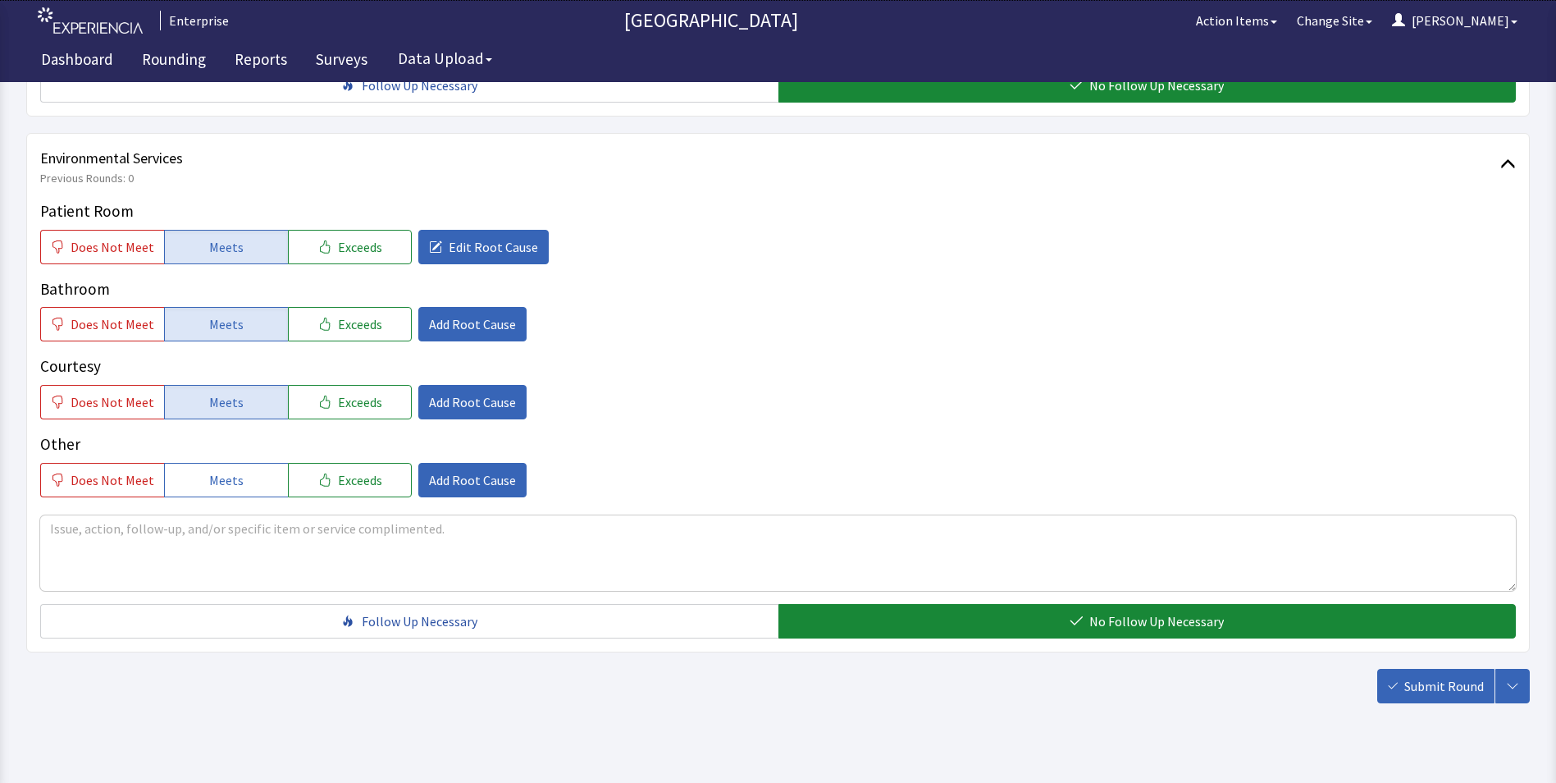
scroll to position [916, 0]
click at [1431, 675] on span "Submit Round" at bounding box center [1444, 685] width 80 height 20
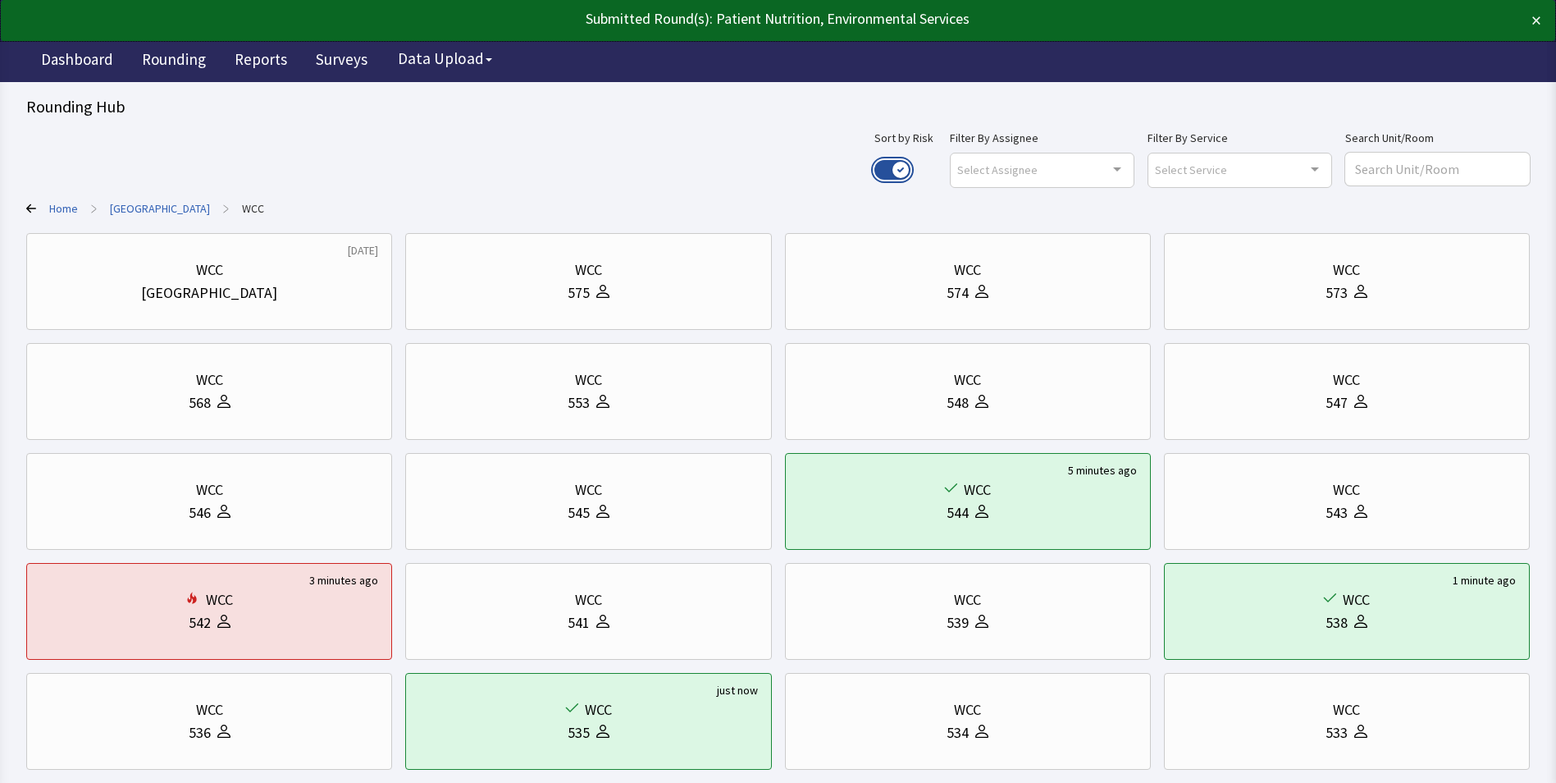
click at [911, 167] on button "Use setting" at bounding box center [892, 170] width 36 height 20
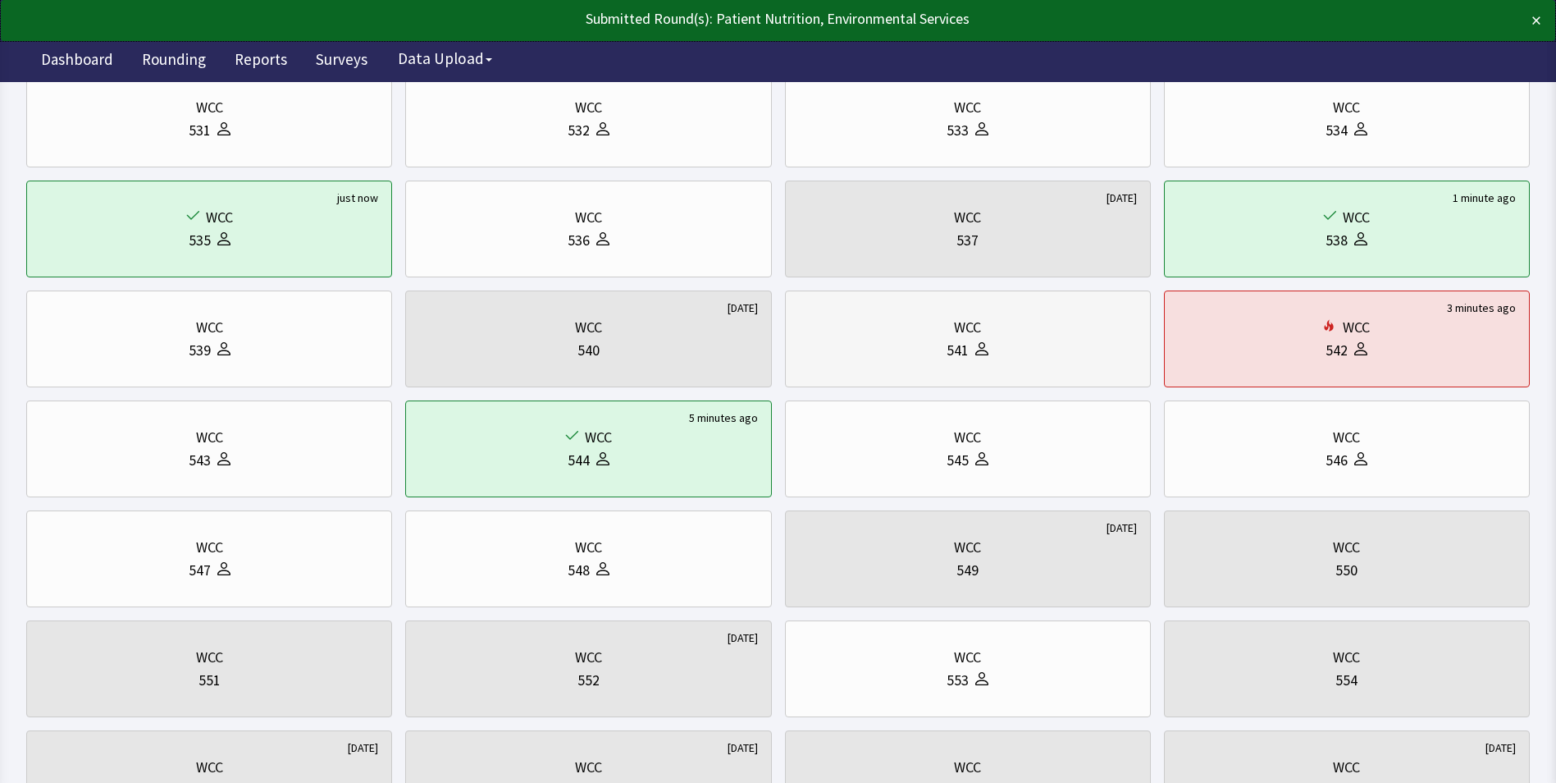
scroll to position [164, 0]
click at [178, 463] on div "543" at bounding box center [209, 458] width 338 height 23
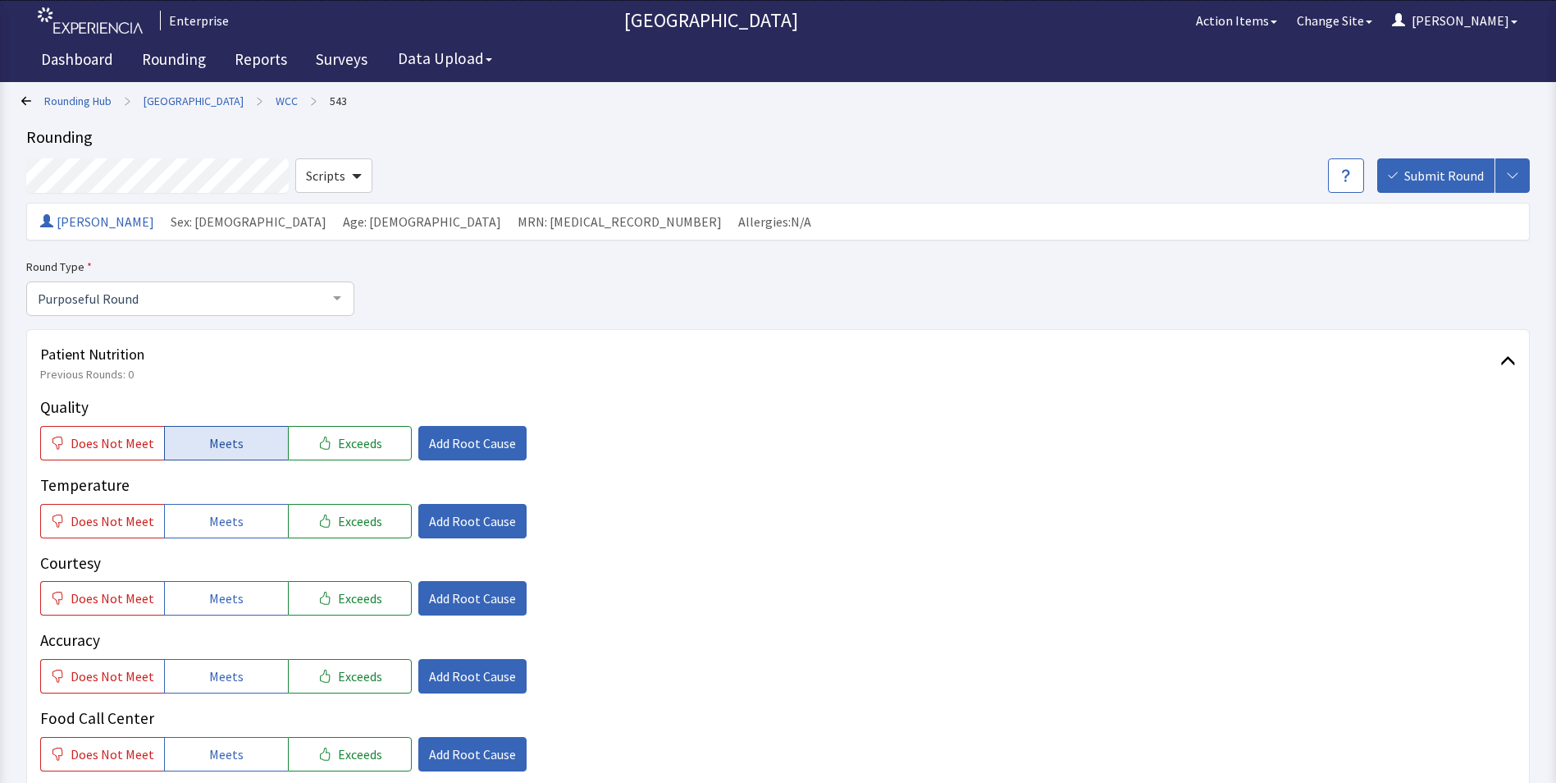
scroll to position [82, 0]
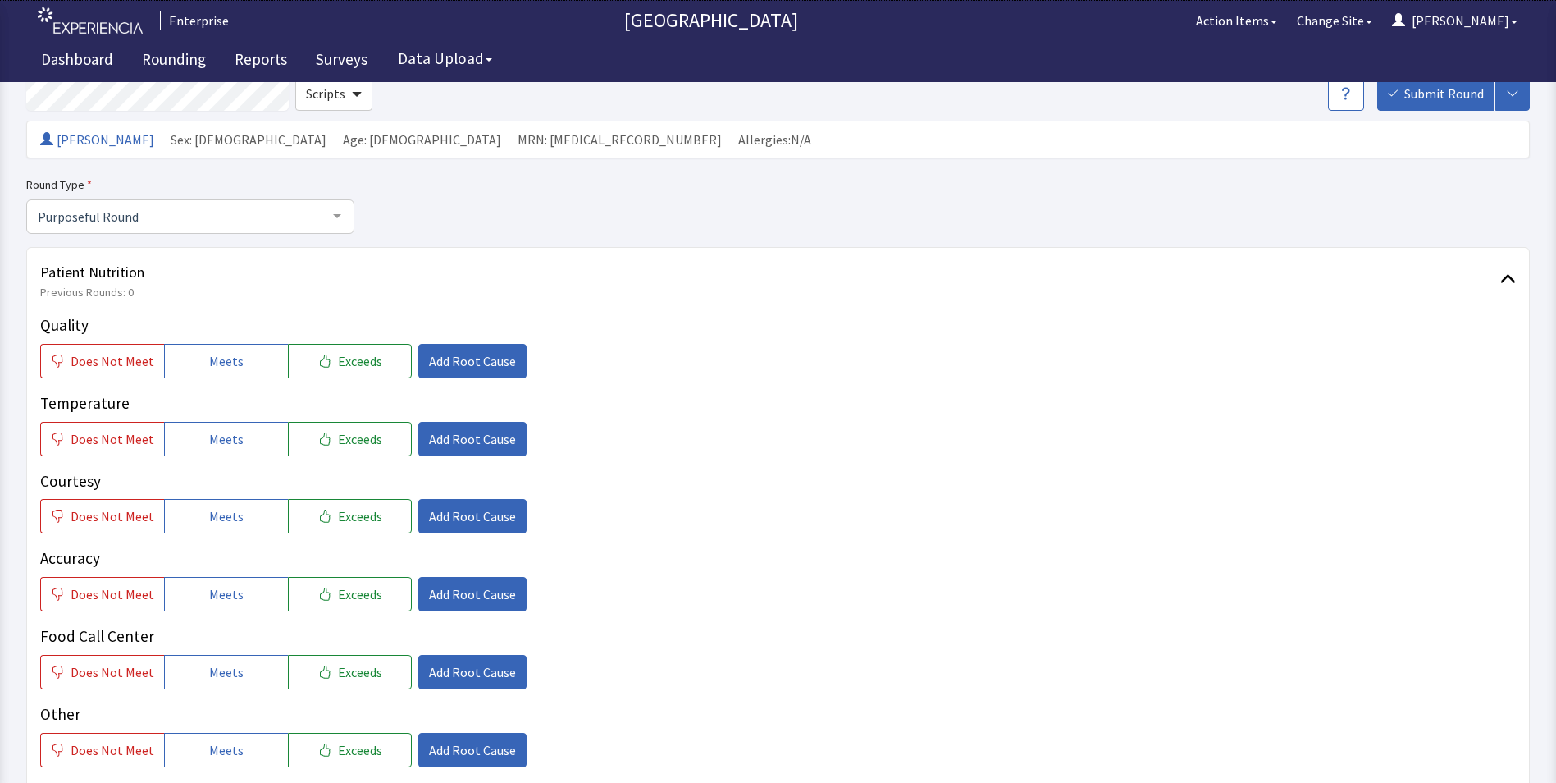
drag, startPoint x: 228, startPoint y: 363, endPoint x: 226, endPoint y: 415, distance: 52.5
click at [226, 372] on button "Meets" at bounding box center [226, 361] width 124 height 34
drag, startPoint x: 224, startPoint y: 437, endPoint x: 224, endPoint y: 457, distance: 19.7
click at [224, 446] on span "Meets" at bounding box center [226, 439] width 34 height 20
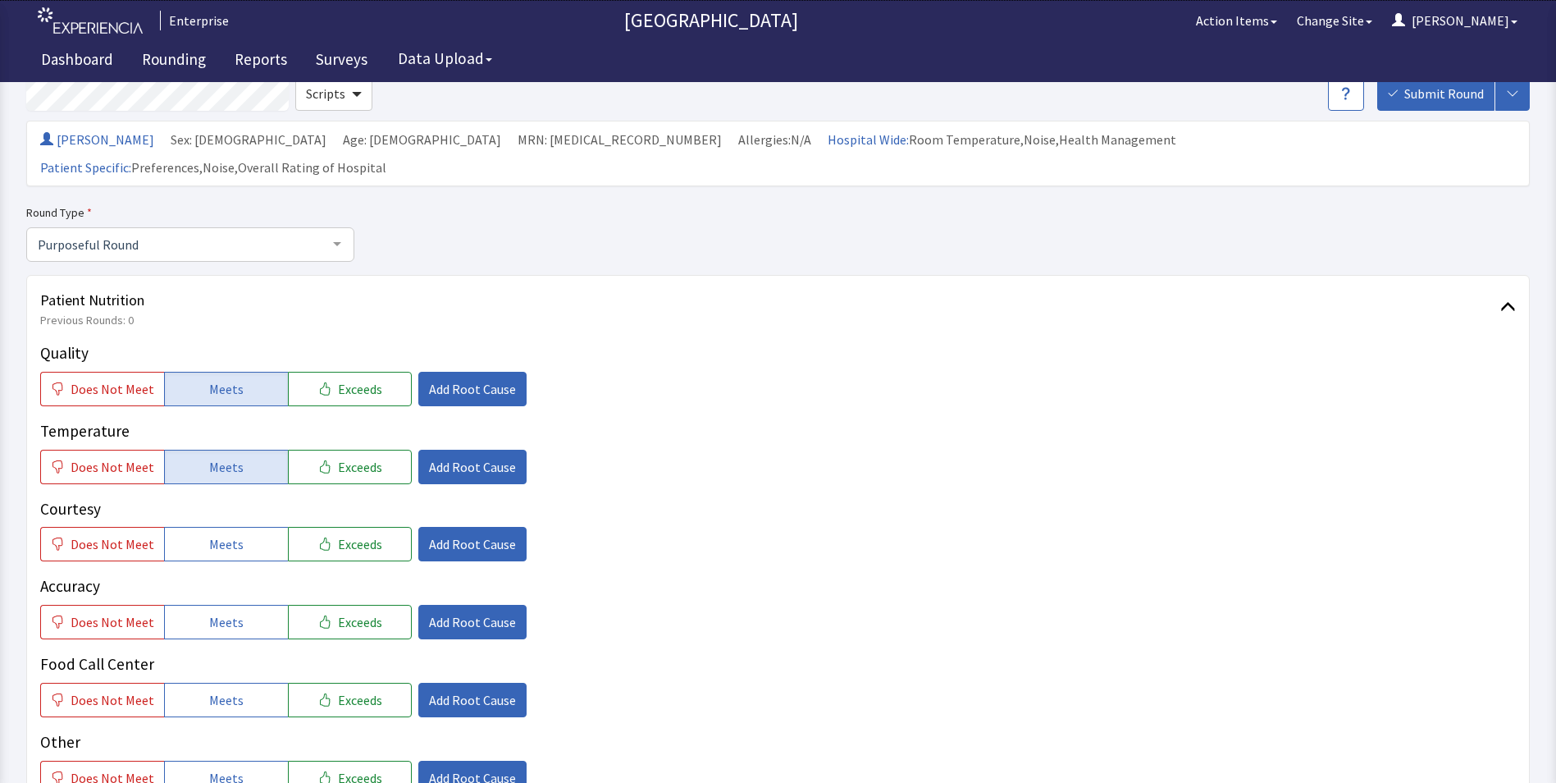
drag, startPoint x: 218, startPoint y: 509, endPoint x: 235, endPoint y: 553, distance: 47.2
click at [231, 541] on div "Quality Does Not Meet Meets Exceeds Add Root Cause Temperature Does Not Meet Me…" at bounding box center [778, 568] width 1476 height 454
drag, startPoint x: 240, startPoint y: 601, endPoint x: 240, endPoint y: 619, distance: 18.0
click at [240, 610] on button "Meets" at bounding box center [226, 622] width 124 height 34
drag, startPoint x: 223, startPoint y: 664, endPoint x: 238, endPoint y: 590, distance: 76.1
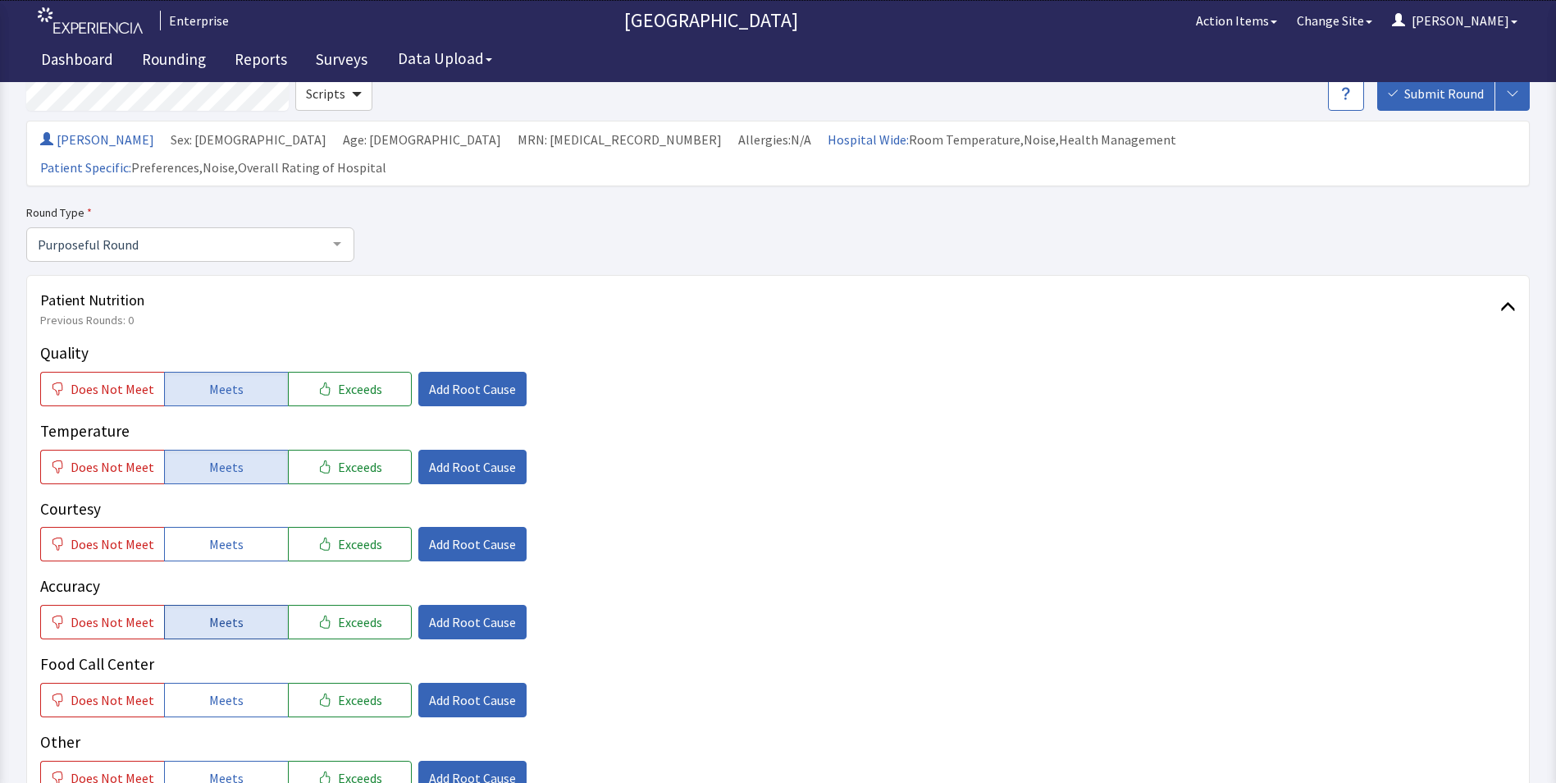
click at [226, 683] on button "Meets" at bounding box center [226, 700] width 124 height 34
click at [240, 527] on button "Meets" at bounding box center [226, 544] width 124 height 34
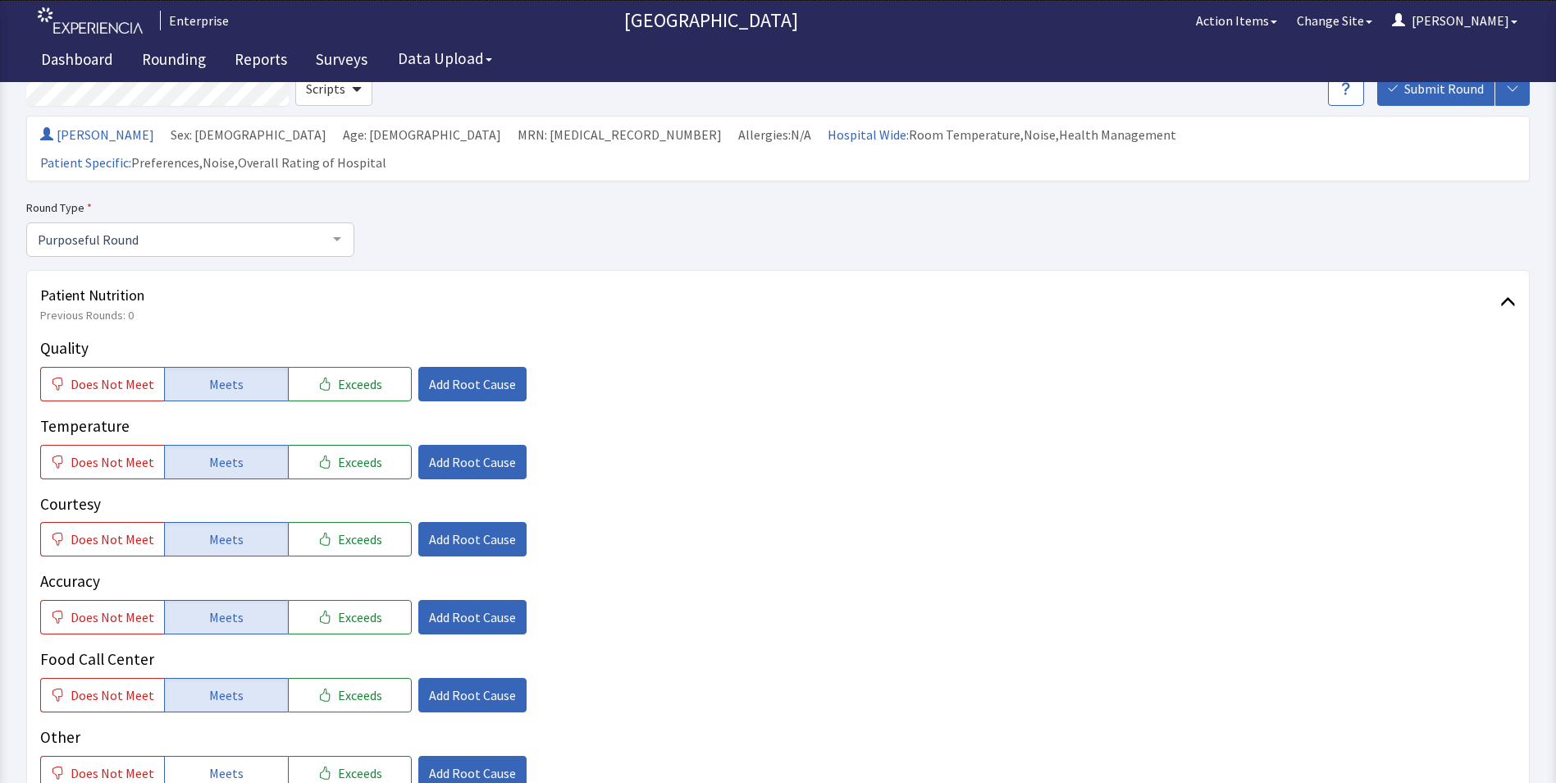
scroll to position [328, 0]
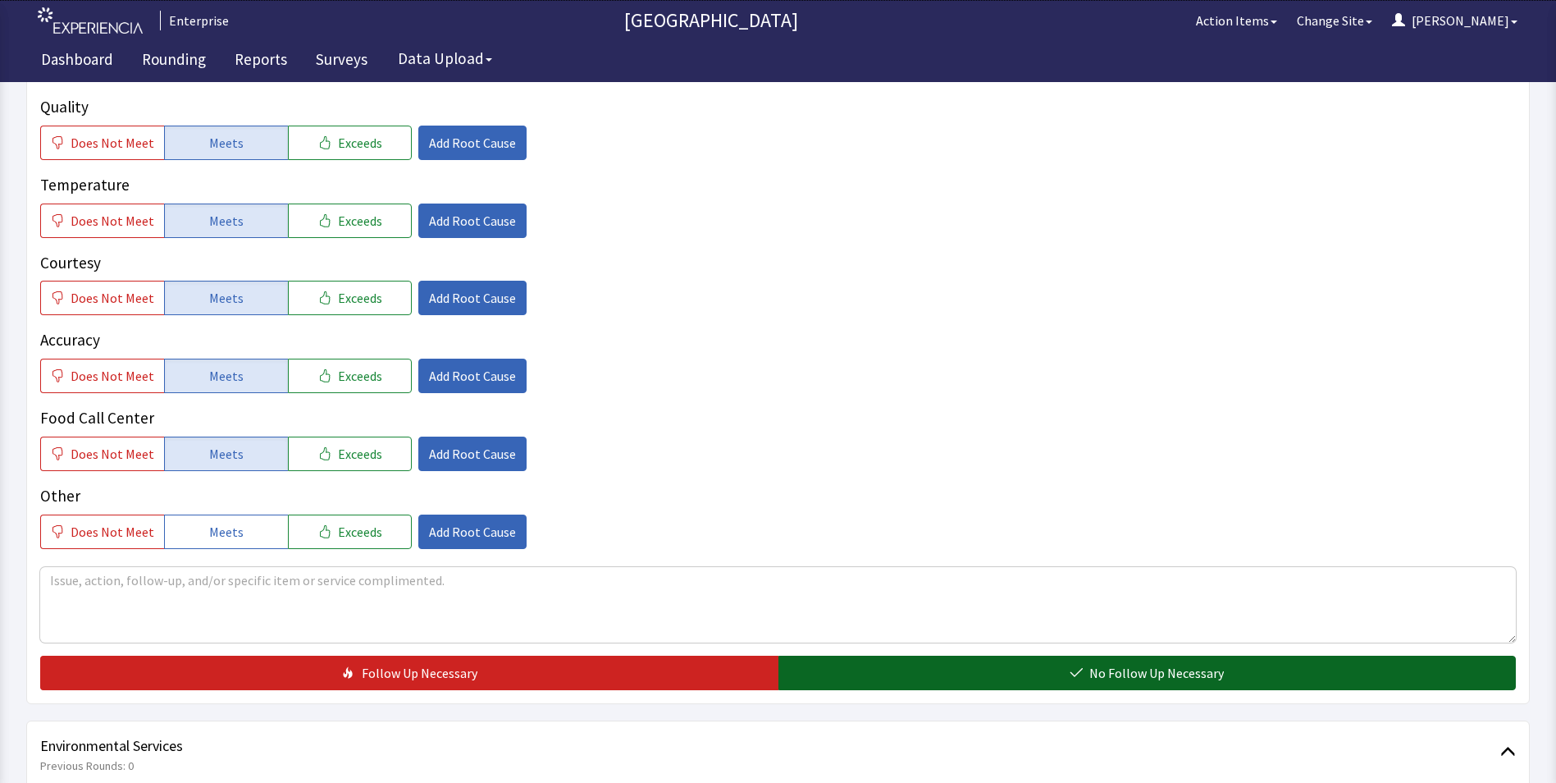
click at [894, 655] on button "No Follow Up Necessary" at bounding box center [1147, 672] width 738 height 34
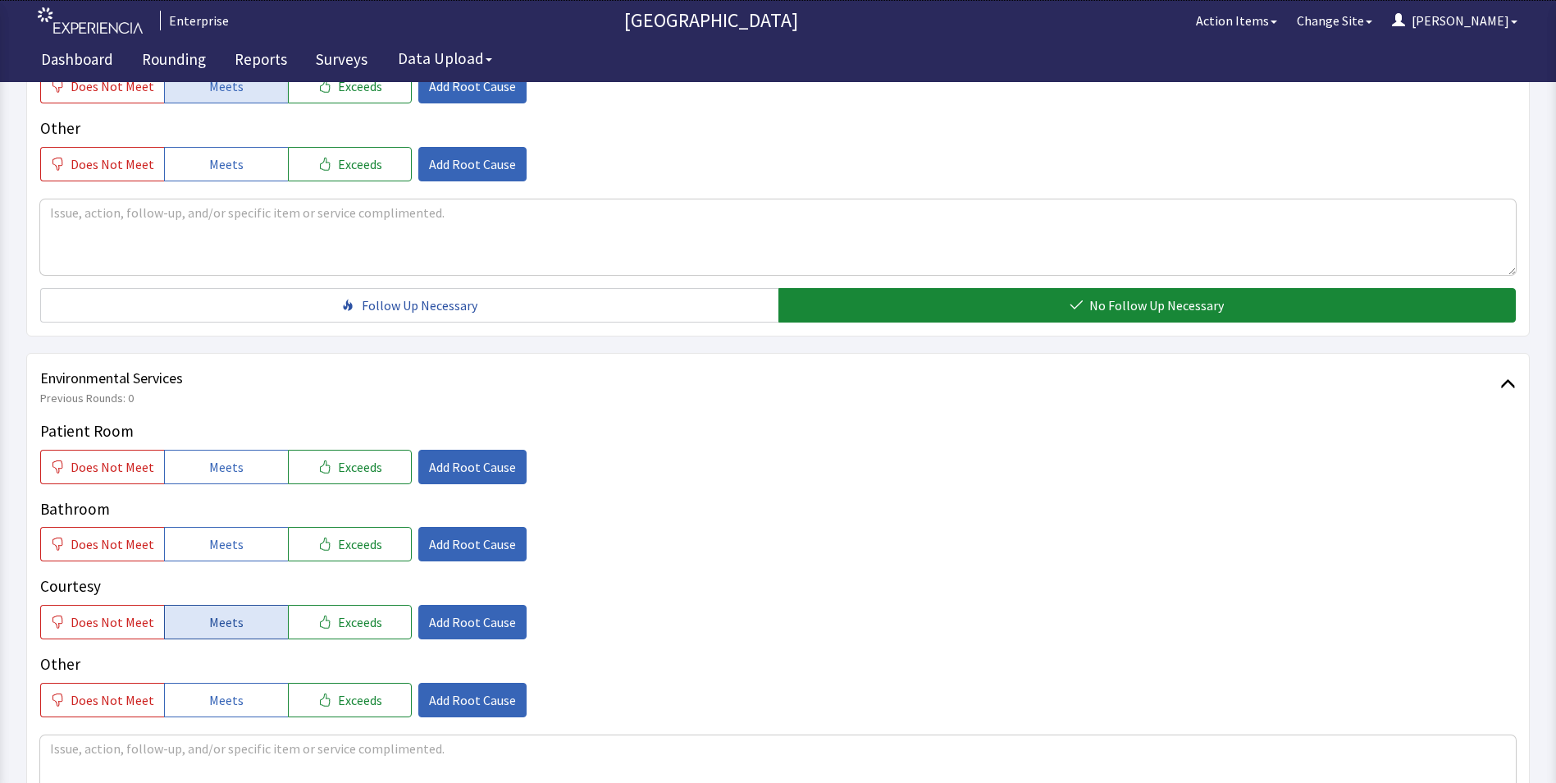
scroll to position [738, 0]
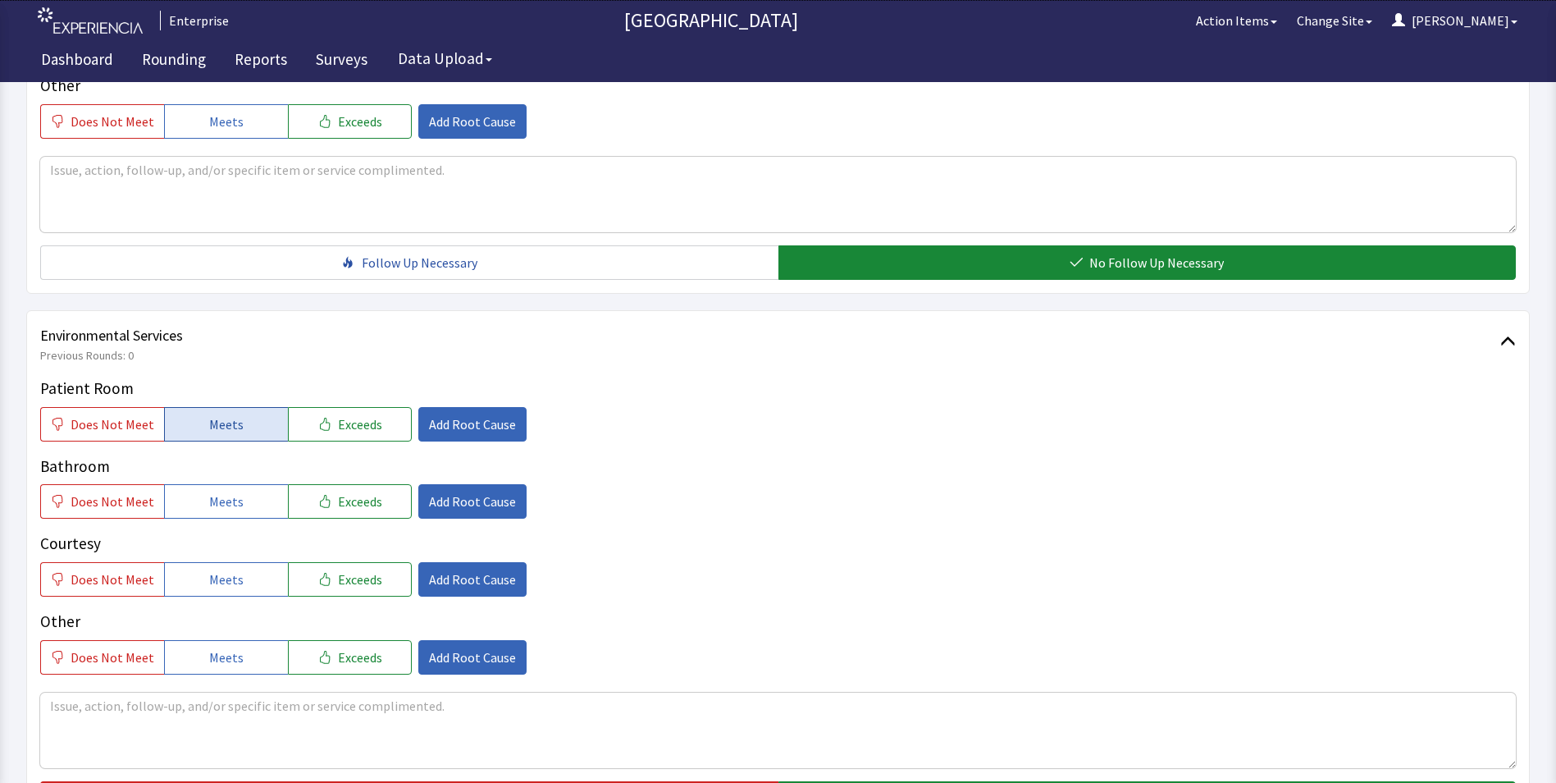
click at [233, 414] on span "Meets" at bounding box center [226, 424] width 34 height 20
drag, startPoint x: 222, startPoint y: 484, endPoint x: 226, endPoint y: 523, distance: 38.8
click at [224, 497] on div "Patient Room Does Not Meet Meets Exceeds Add Root Cause Bathroom Does Not Meet …" at bounding box center [778, 526] width 1476 height 298
drag, startPoint x: 227, startPoint y: 551, endPoint x: 239, endPoint y: 550, distance: 11.5
click at [228, 569] on span "Meets" at bounding box center [226, 579] width 34 height 20
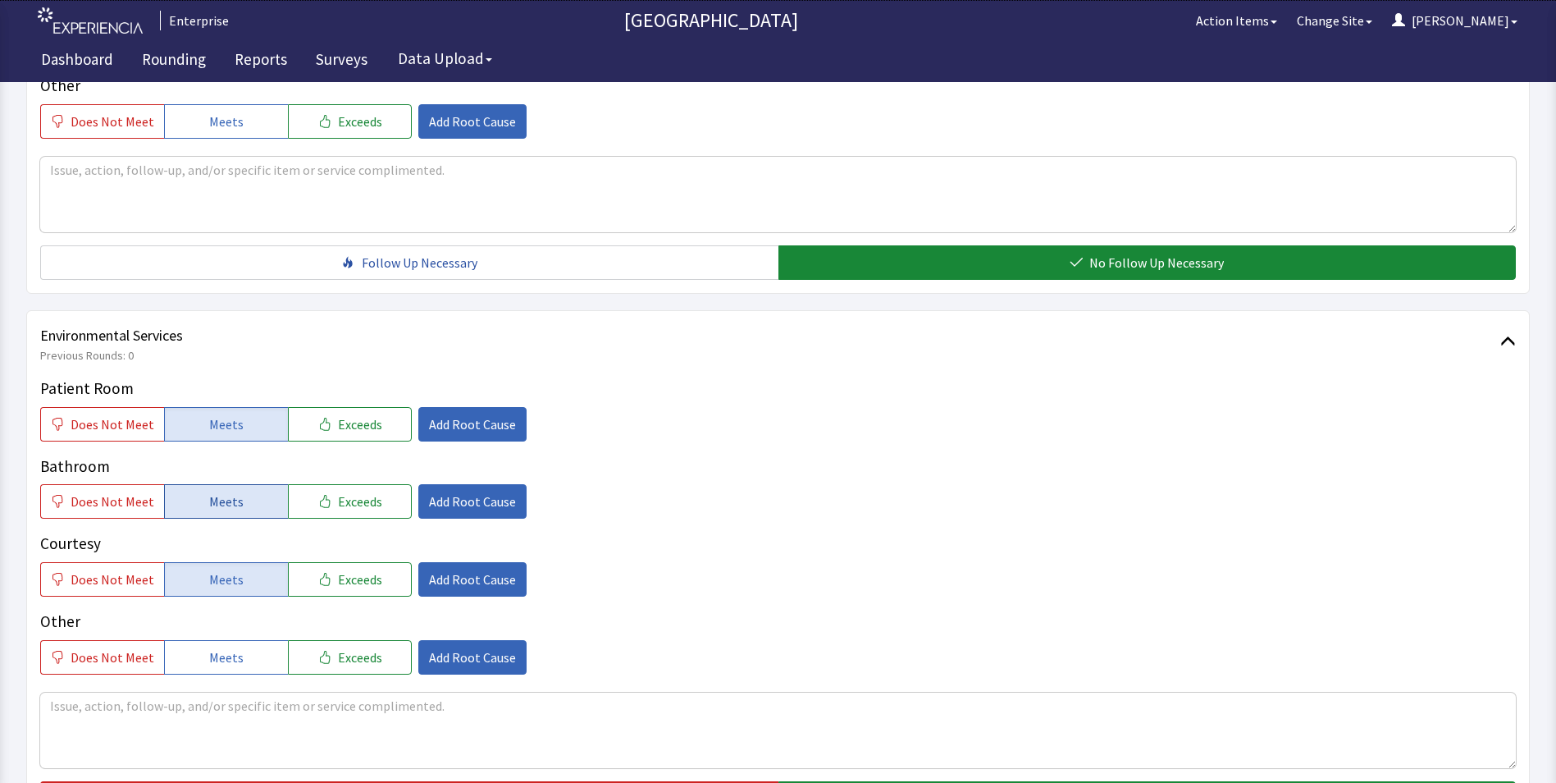
click at [235, 491] on span "Meets" at bounding box center [226, 501] width 34 height 20
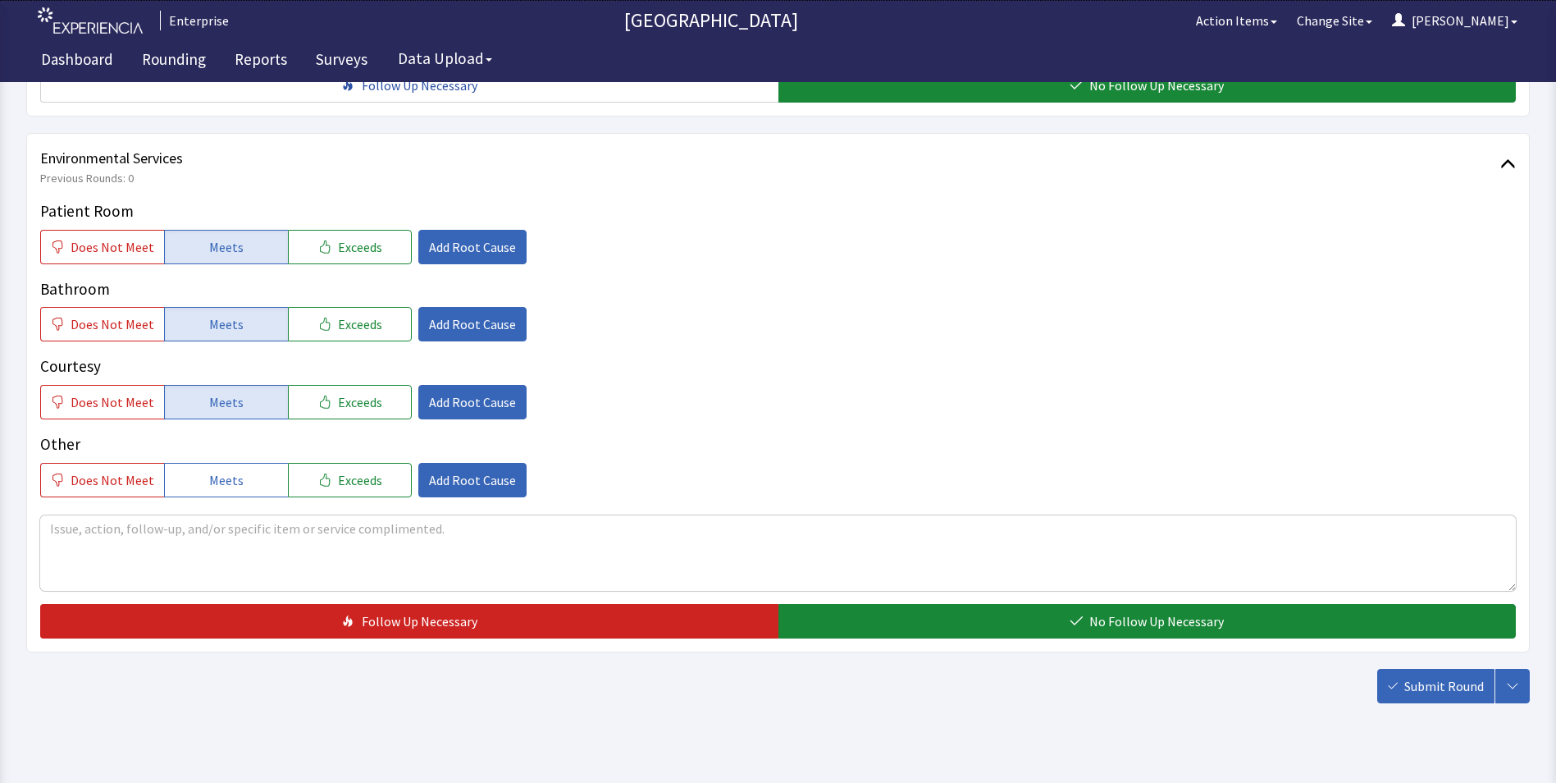
scroll to position [916, 0]
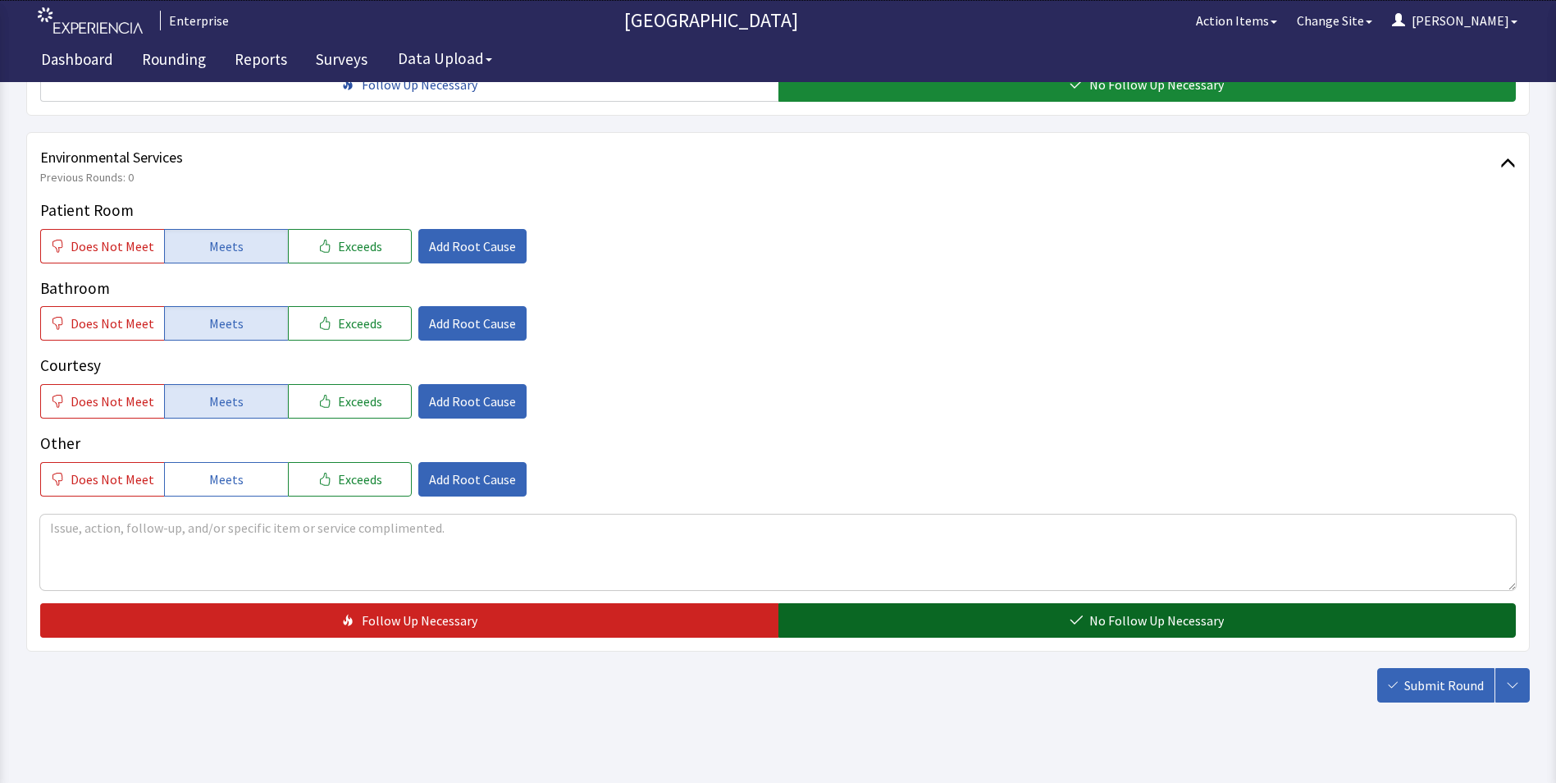
click at [873, 603] on button "No Follow Up Necessary" at bounding box center [1147, 620] width 738 height 34
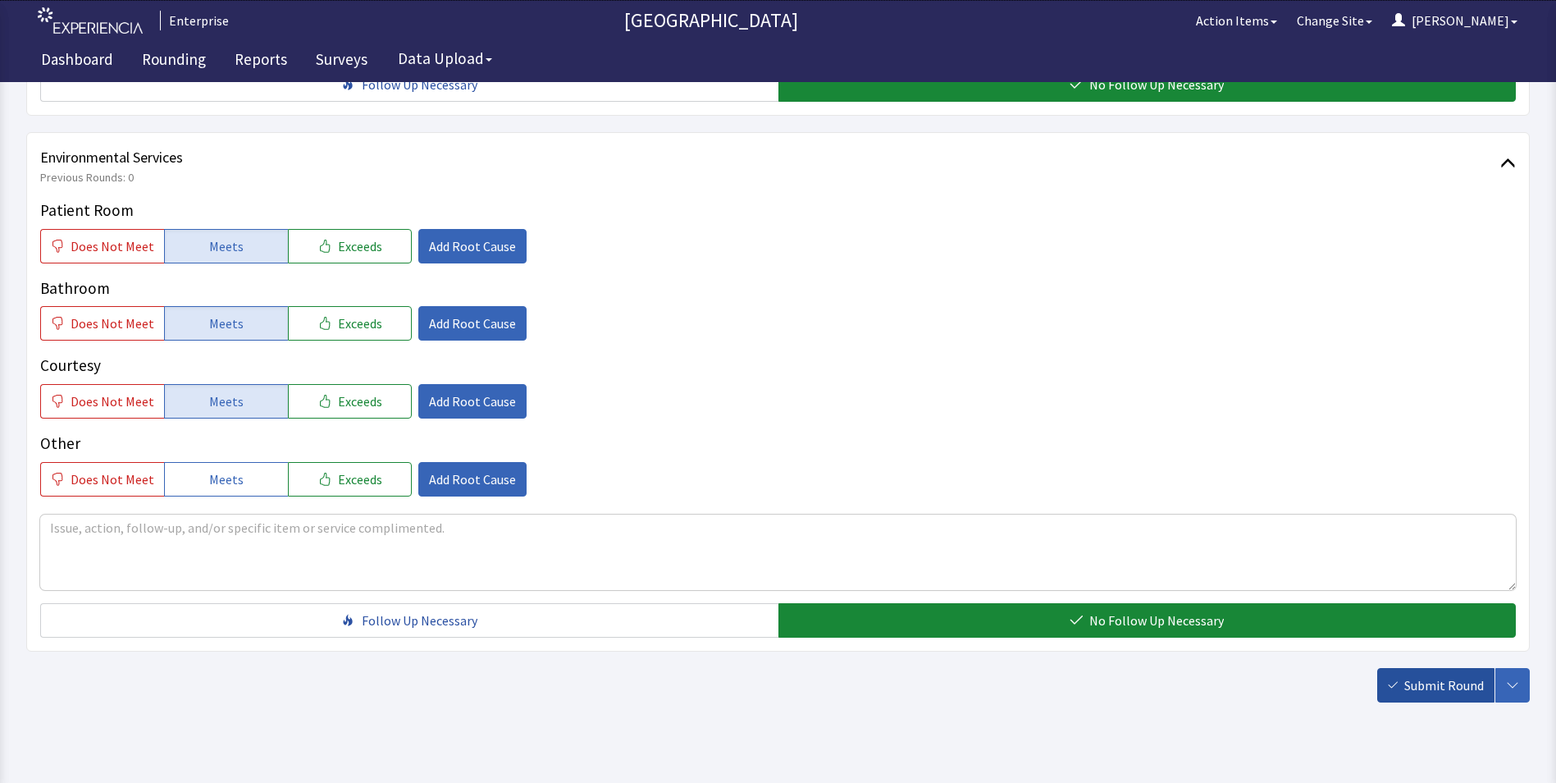
click at [1451, 675] on span "Submit Round" at bounding box center [1444, 685] width 80 height 20
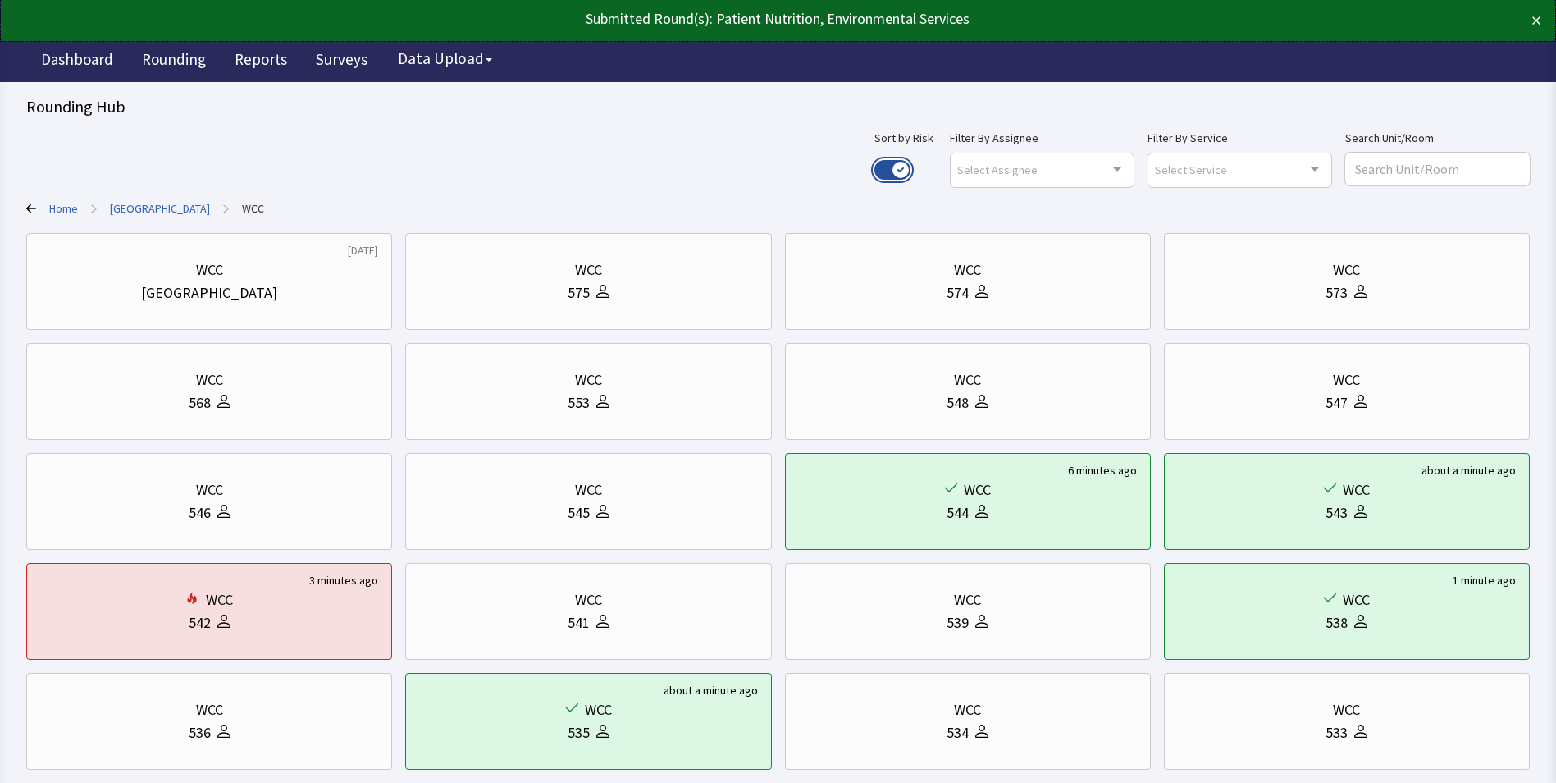
click at [911, 172] on button "Use setting" at bounding box center [892, 170] width 36 height 20
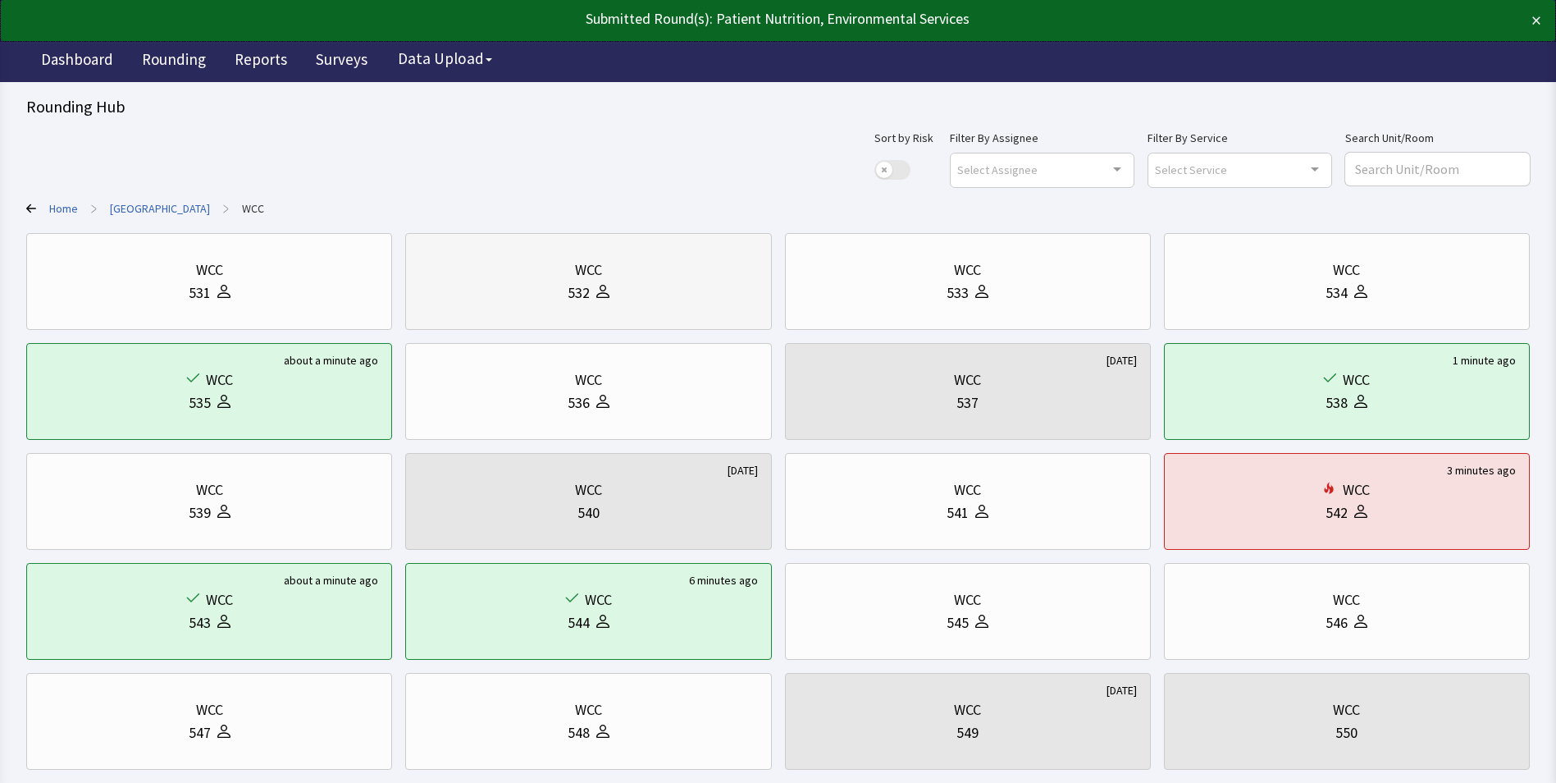
click at [602, 292] on icon at bounding box center [602, 291] width 13 height 13
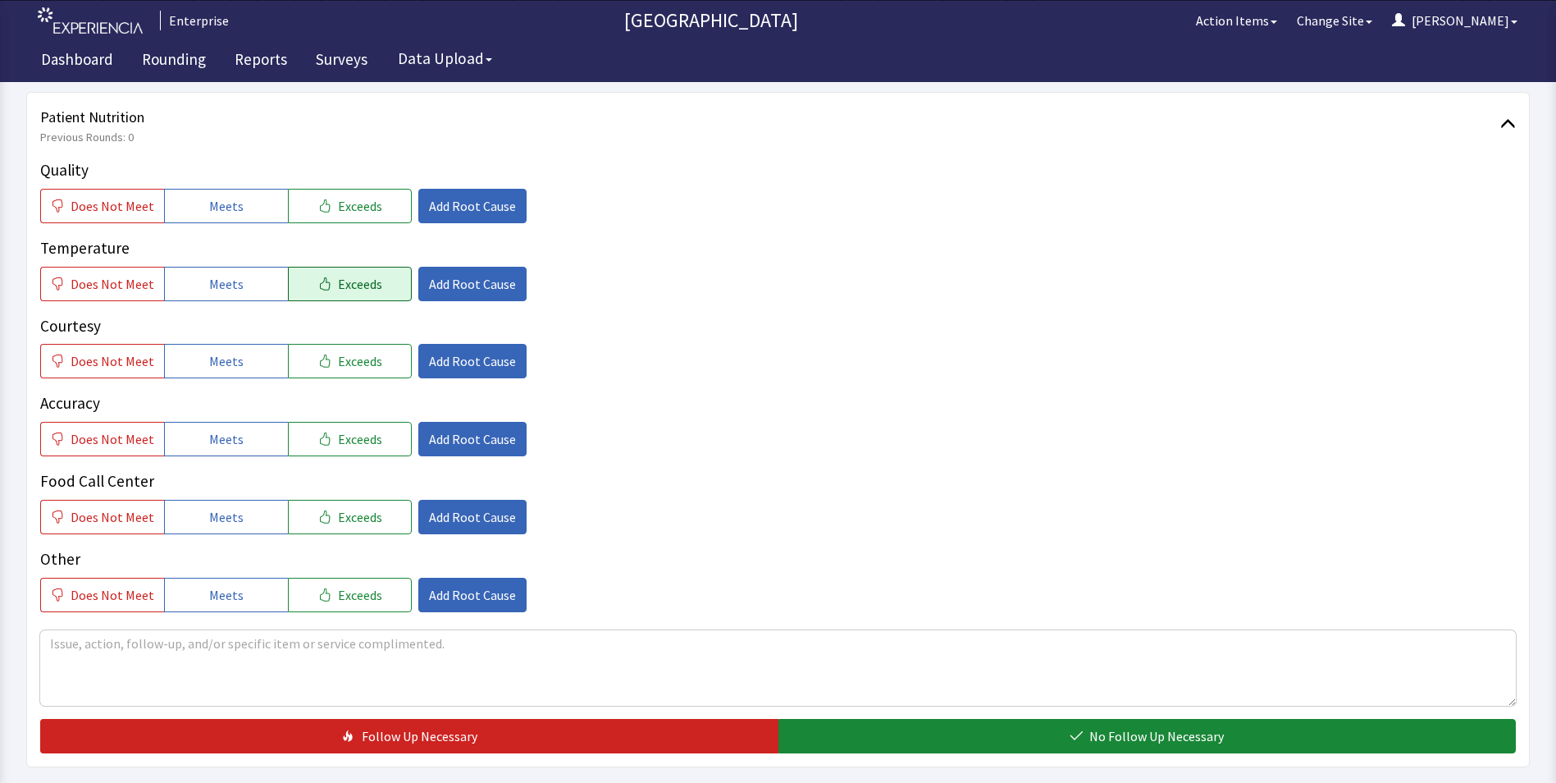
scroll to position [246, 0]
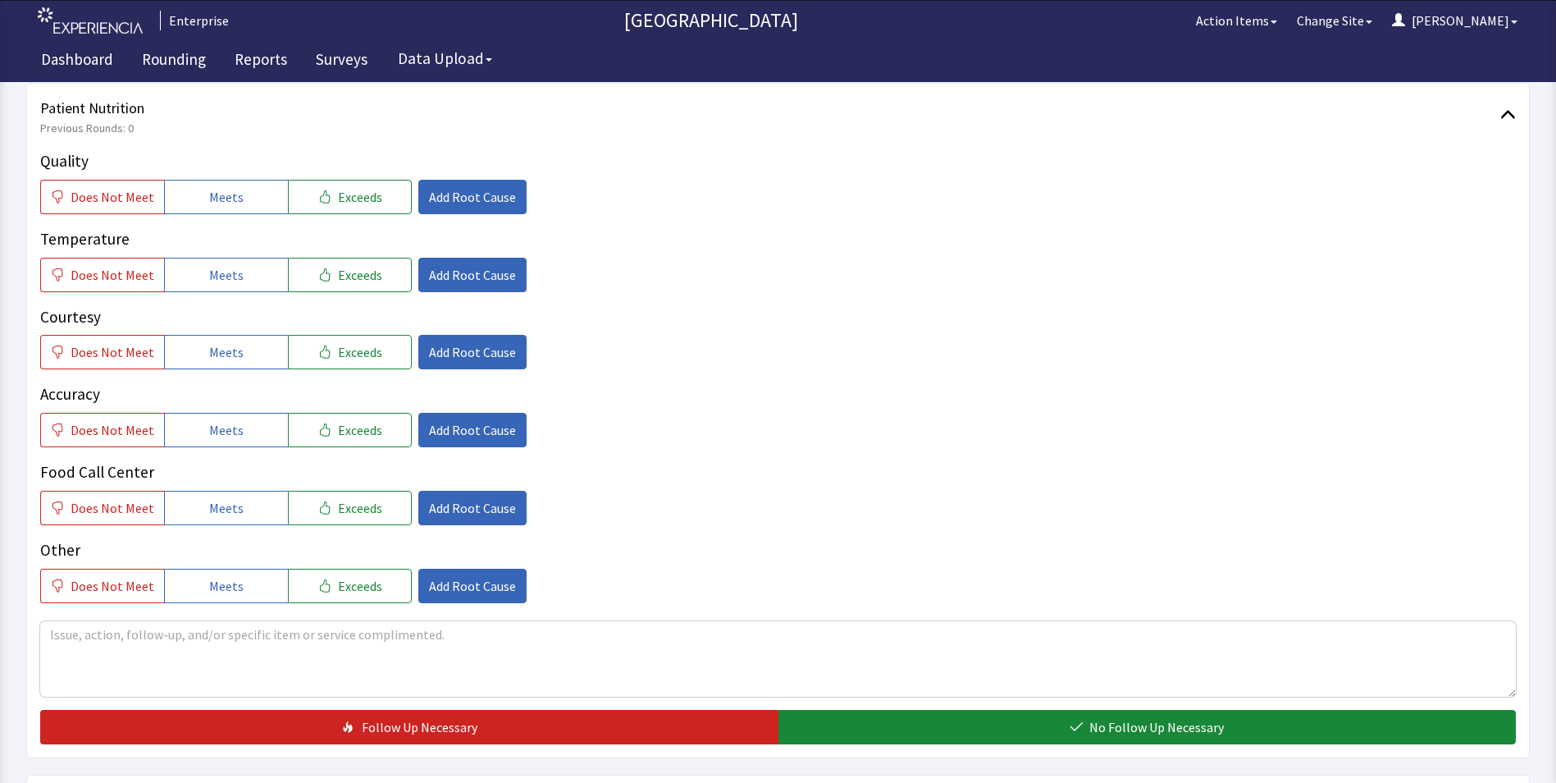
drag, startPoint x: 240, startPoint y: 200, endPoint x: 241, endPoint y: 248, distance: 47.6
click at [240, 207] on button "Meets" at bounding box center [226, 197] width 124 height 34
drag, startPoint x: 236, startPoint y: 276, endPoint x: 236, endPoint y: 328, distance: 52.5
click at [236, 291] on button "Meets" at bounding box center [226, 275] width 124 height 34
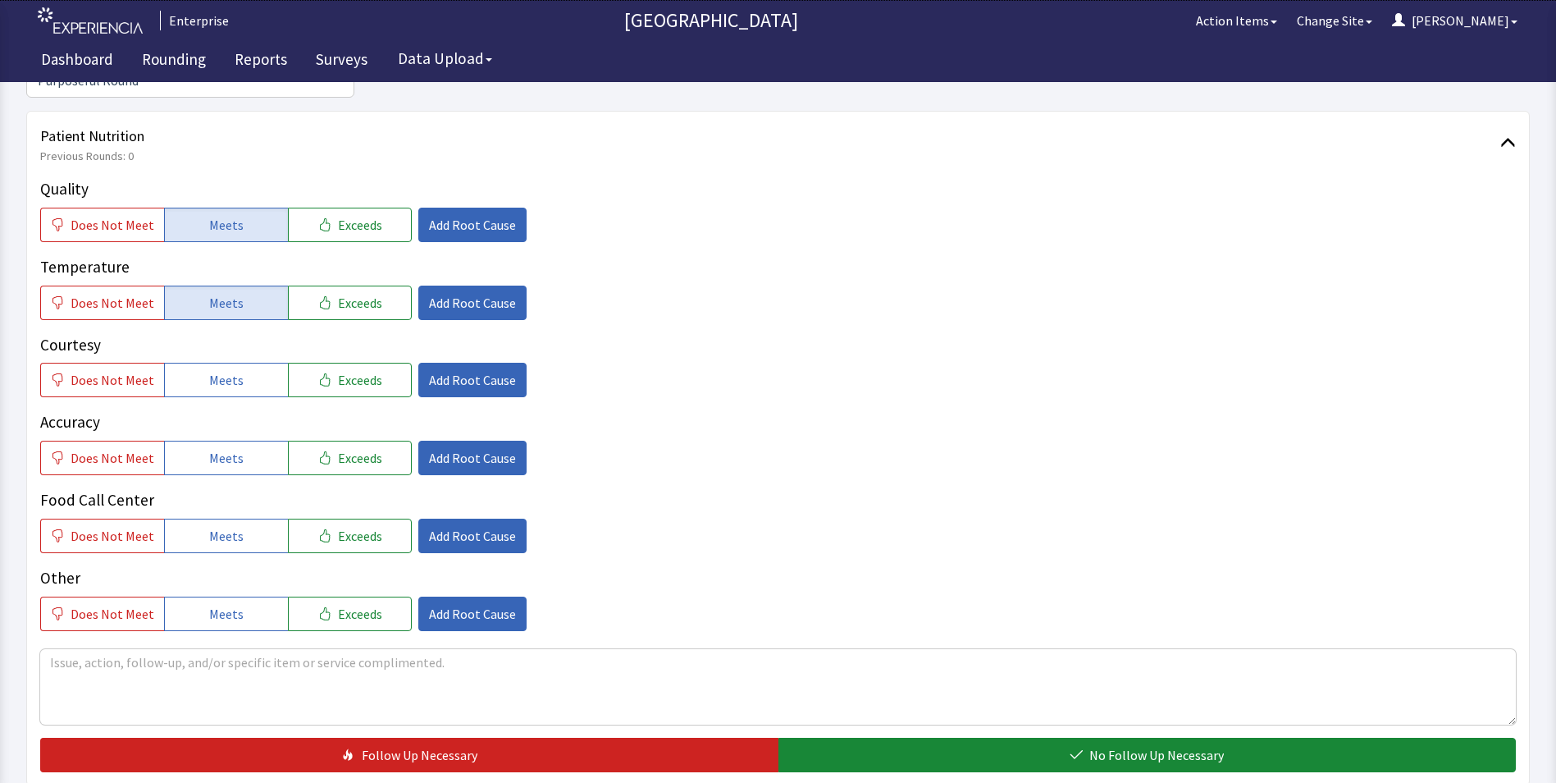
drag, startPoint x: 234, startPoint y: 367, endPoint x: 234, endPoint y: 392, distance: 25.4
click at [234, 377] on div "Quality Does Not Meet Meets Exceeds Add Root Cause Temperature Does Not Meet Me…" at bounding box center [778, 404] width 1476 height 454
drag, startPoint x: 229, startPoint y: 427, endPoint x: 229, endPoint y: 485, distance: 58.2
click at [229, 456] on div "Quality Does Not Meet Meets Exceeds Add Root Cause Temperature Does Not Meet Me…" at bounding box center [778, 404] width 1476 height 454
click at [226, 526] on span "Meets" at bounding box center [226, 536] width 34 height 20
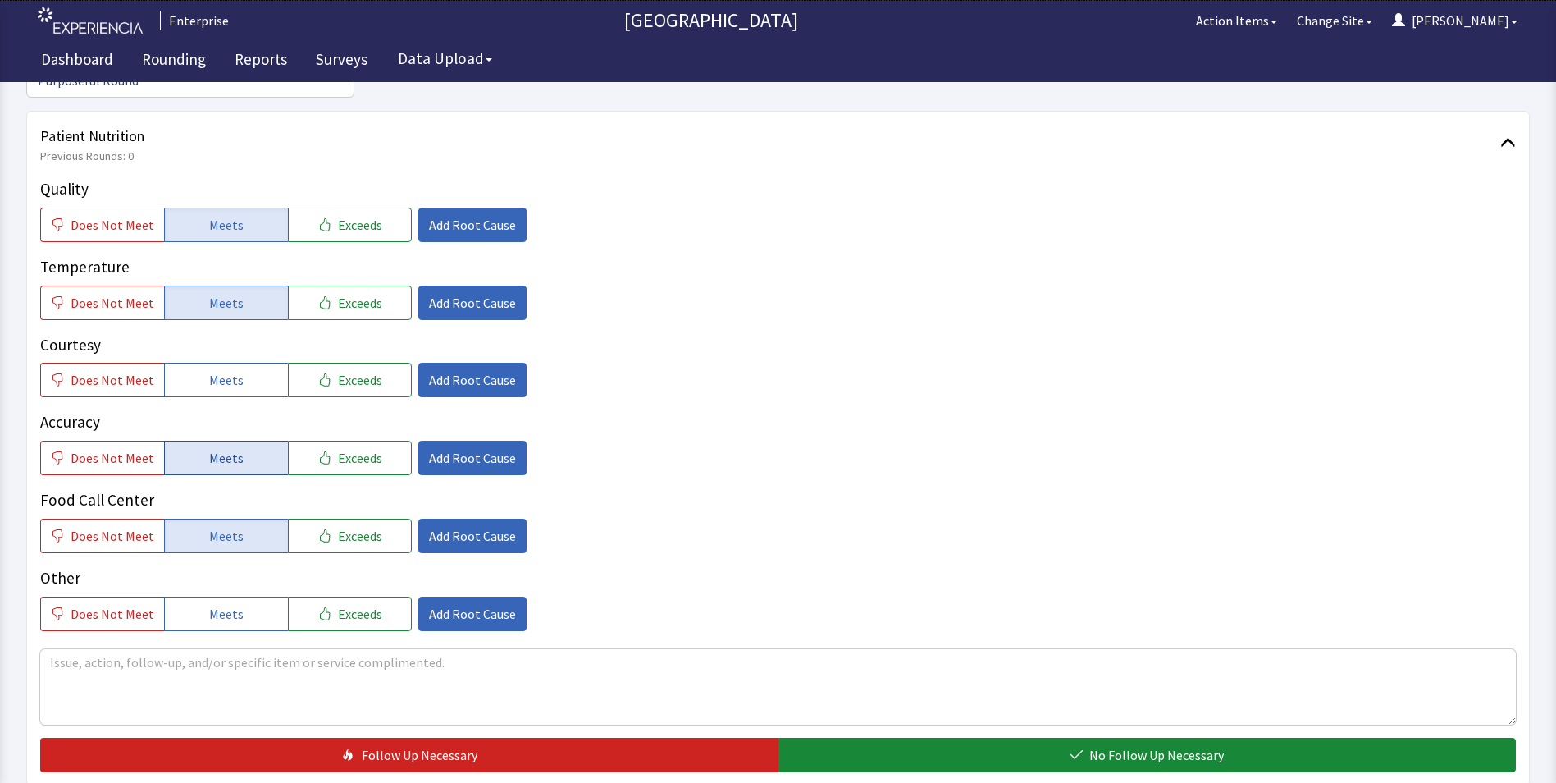
drag, startPoint x: 235, startPoint y: 352, endPoint x: 221, endPoint y: 419, distance: 68.7
click at [227, 368] on button "Meets" at bounding box center [226, 380] width 124 height 34
click at [221, 448] on span "Meets" at bounding box center [226, 458] width 34 height 20
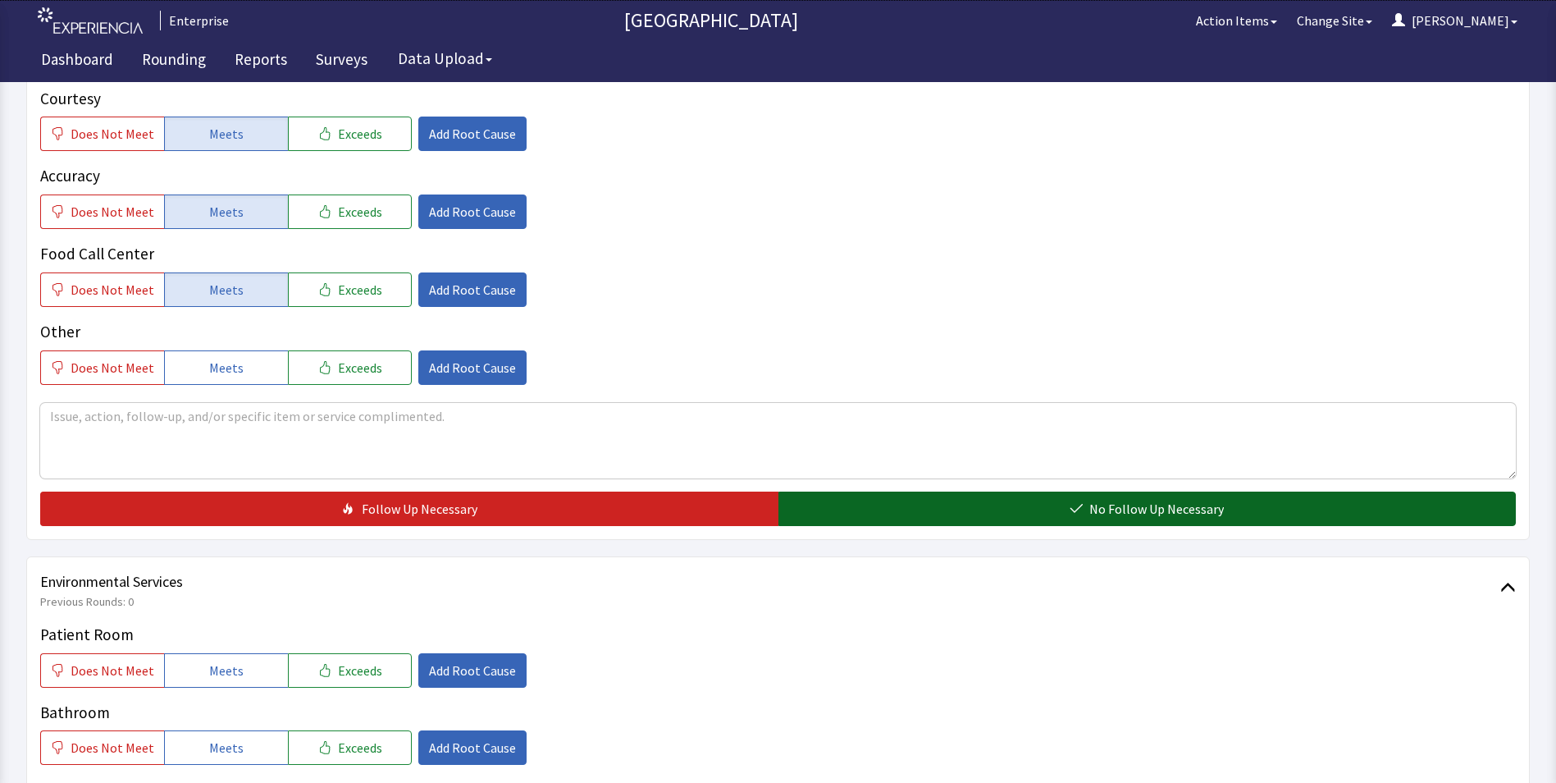
click at [914, 491] on button "No Follow Up Necessary" at bounding box center [1147, 508] width 738 height 34
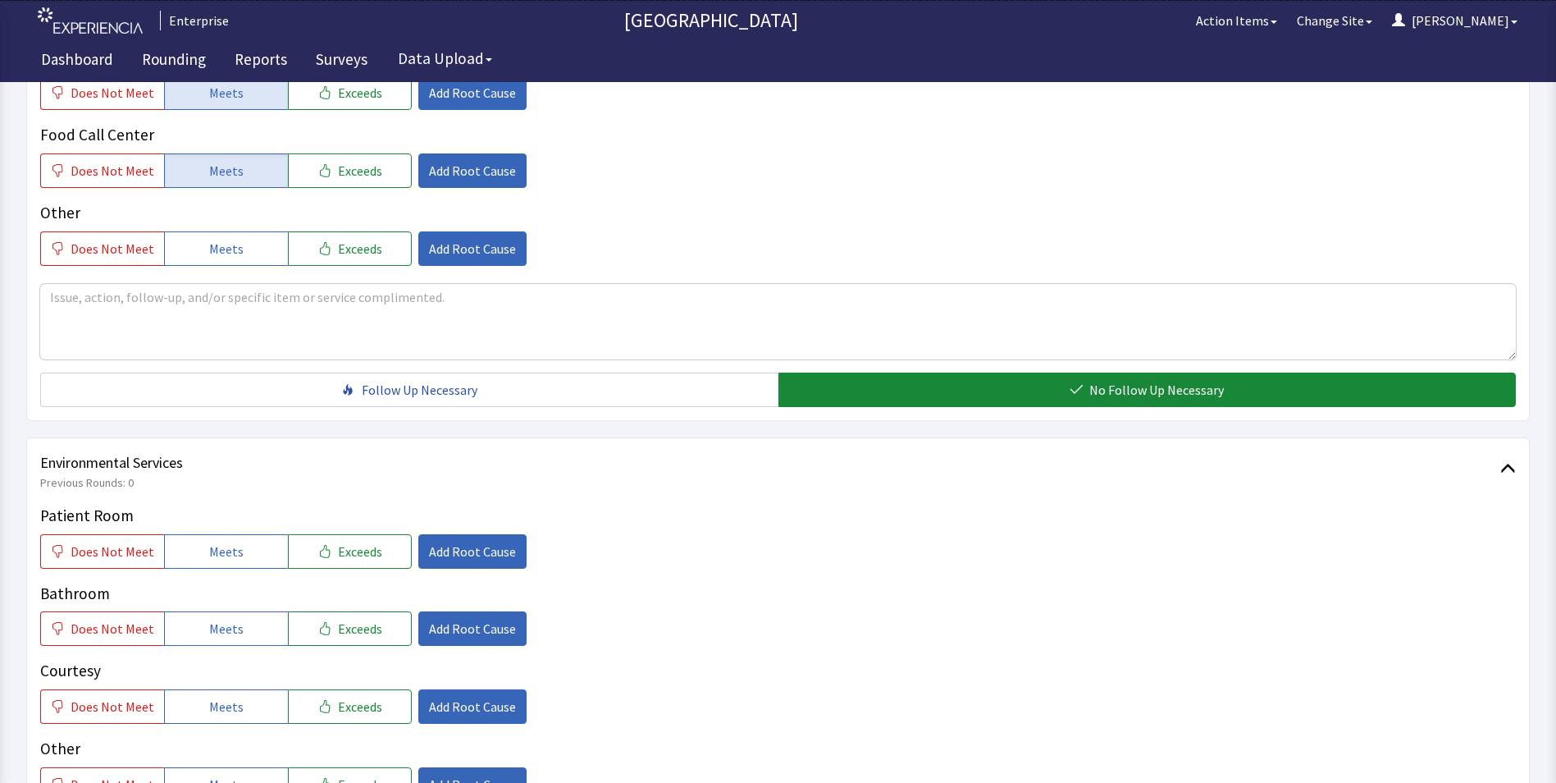
scroll to position [738, 0]
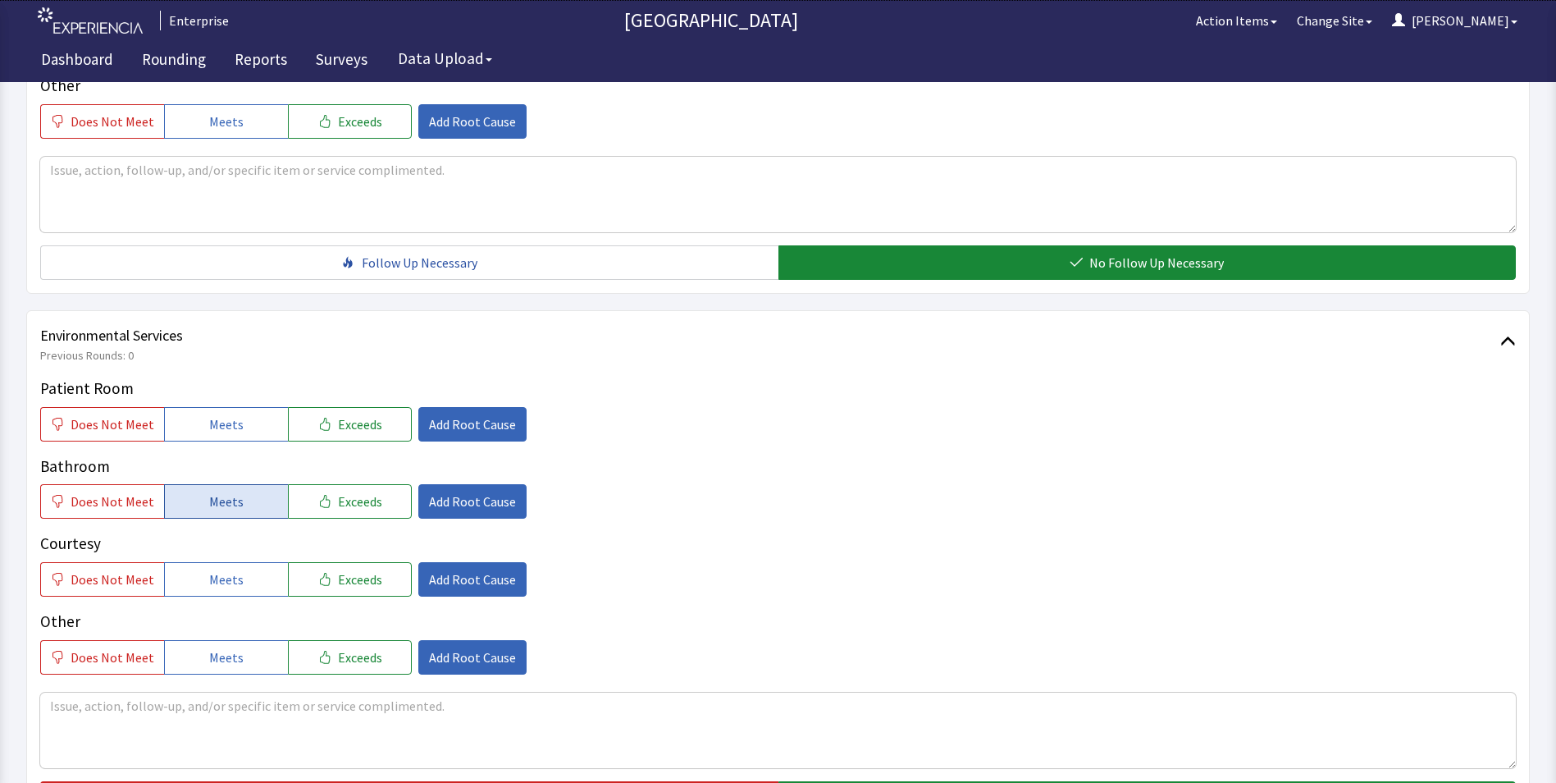
drag, startPoint x: 202, startPoint y: 393, endPoint x: 208, endPoint y: 460, distance: 67.5
click at [202, 407] on button "Meets" at bounding box center [226, 424] width 124 height 34
click at [211, 489] on button "Meets" at bounding box center [226, 501] width 124 height 34
drag, startPoint x: 212, startPoint y: 536, endPoint x: 287, endPoint y: 532, distance: 75.6
click at [217, 562] on button "Meets" at bounding box center [226, 579] width 124 height 34
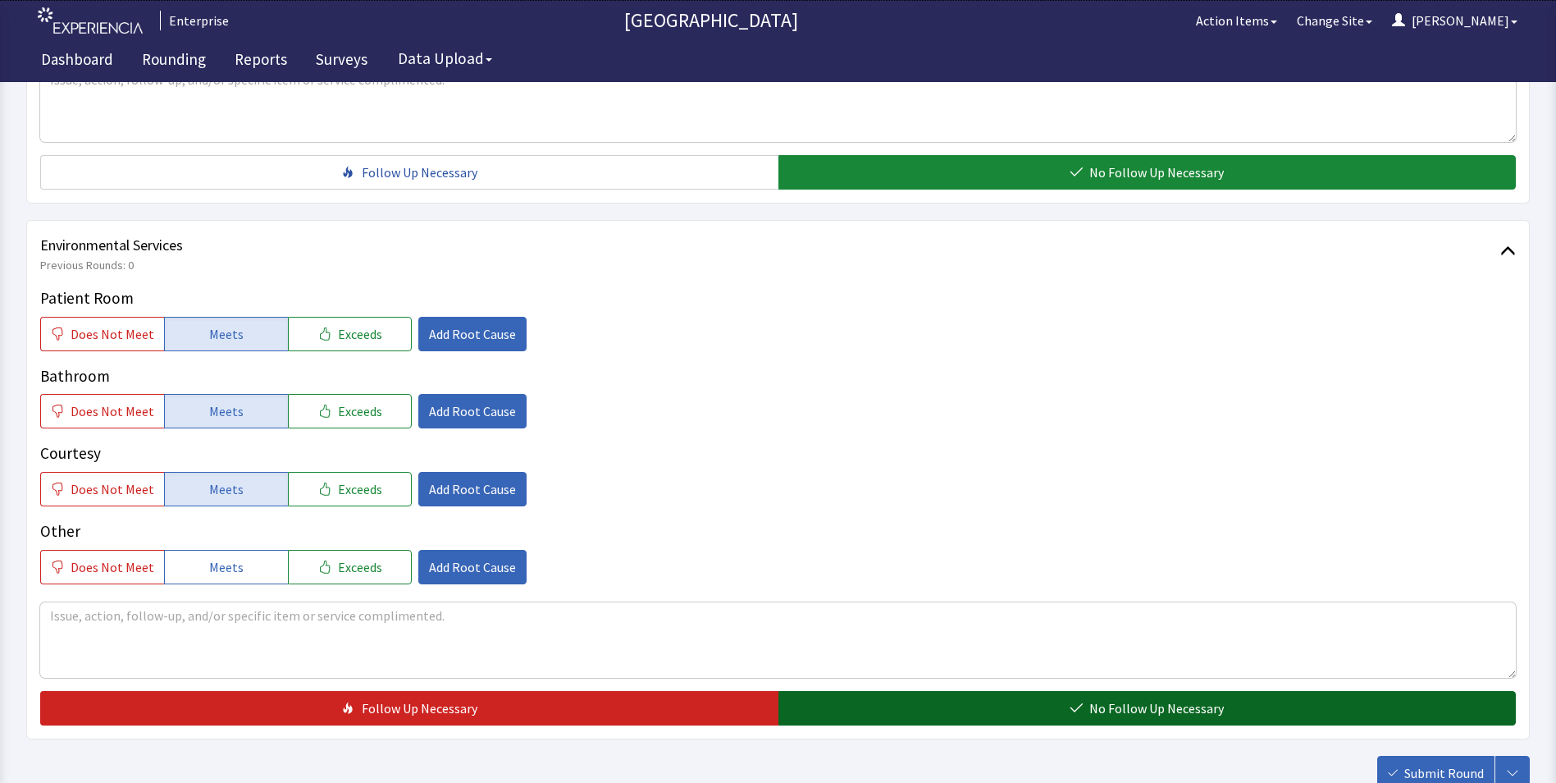
scroll to position [916, 0]
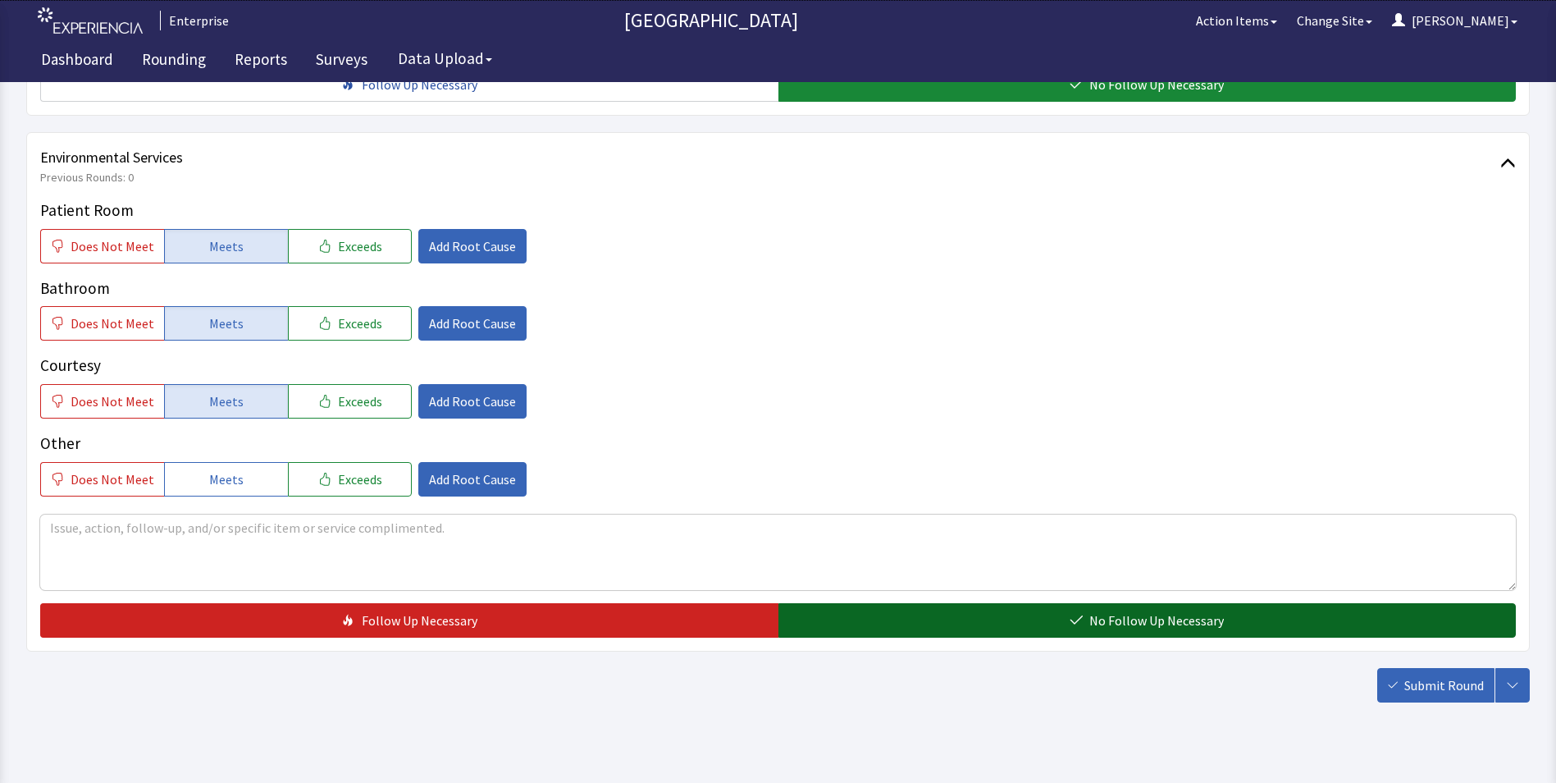
drag, startPoint x: 837, startPoint y: 601, endPoint x: 935, endPoint y: 608, distance: 98.7
click at [844, 606] on button "No Follow Up Necessary" at bounding box center [1147, 620] width 738 height 34
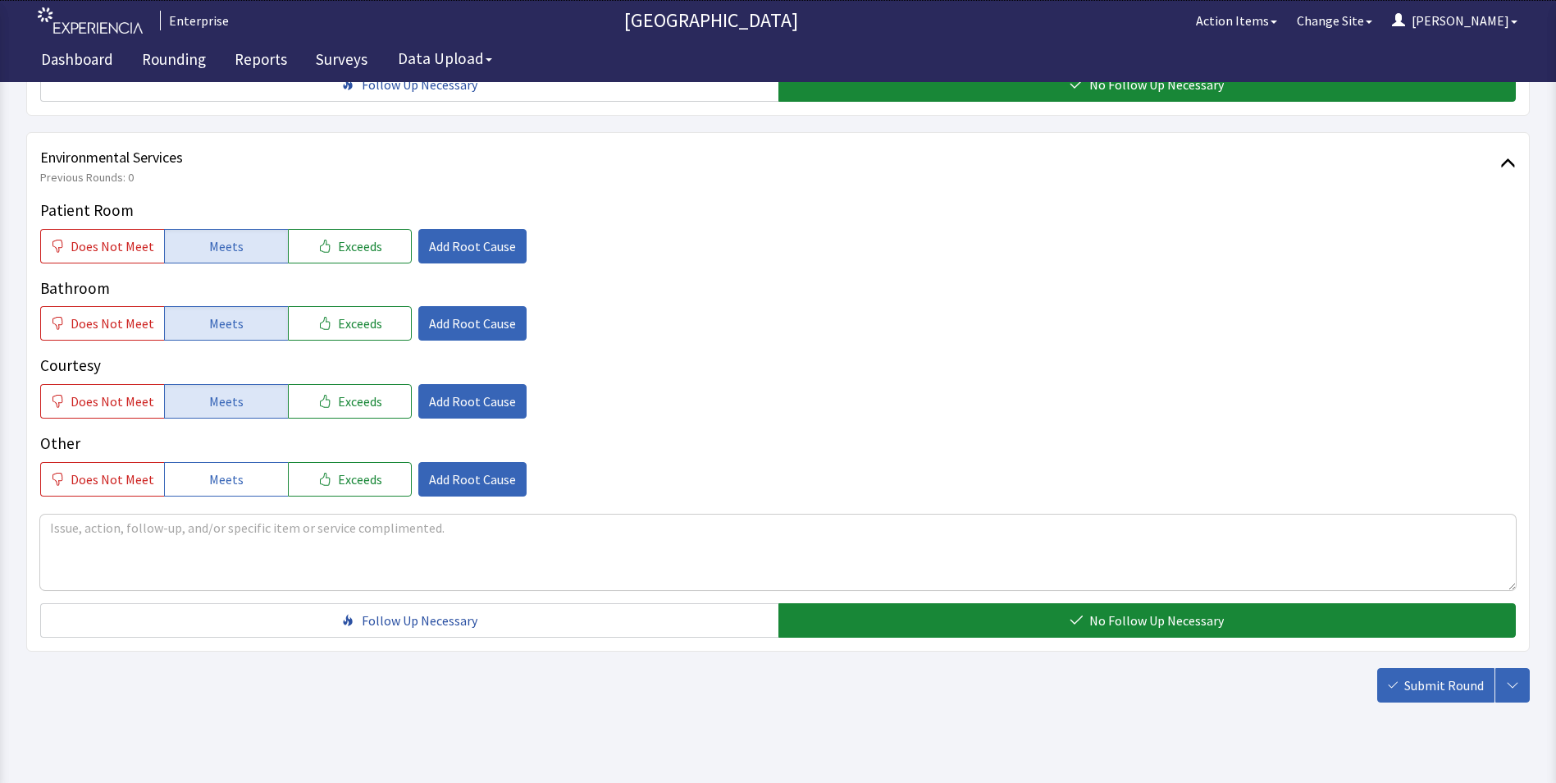
click at [1436, 675] on span "Submit Round" at bounding box center [1444, 685] width 80 height 20
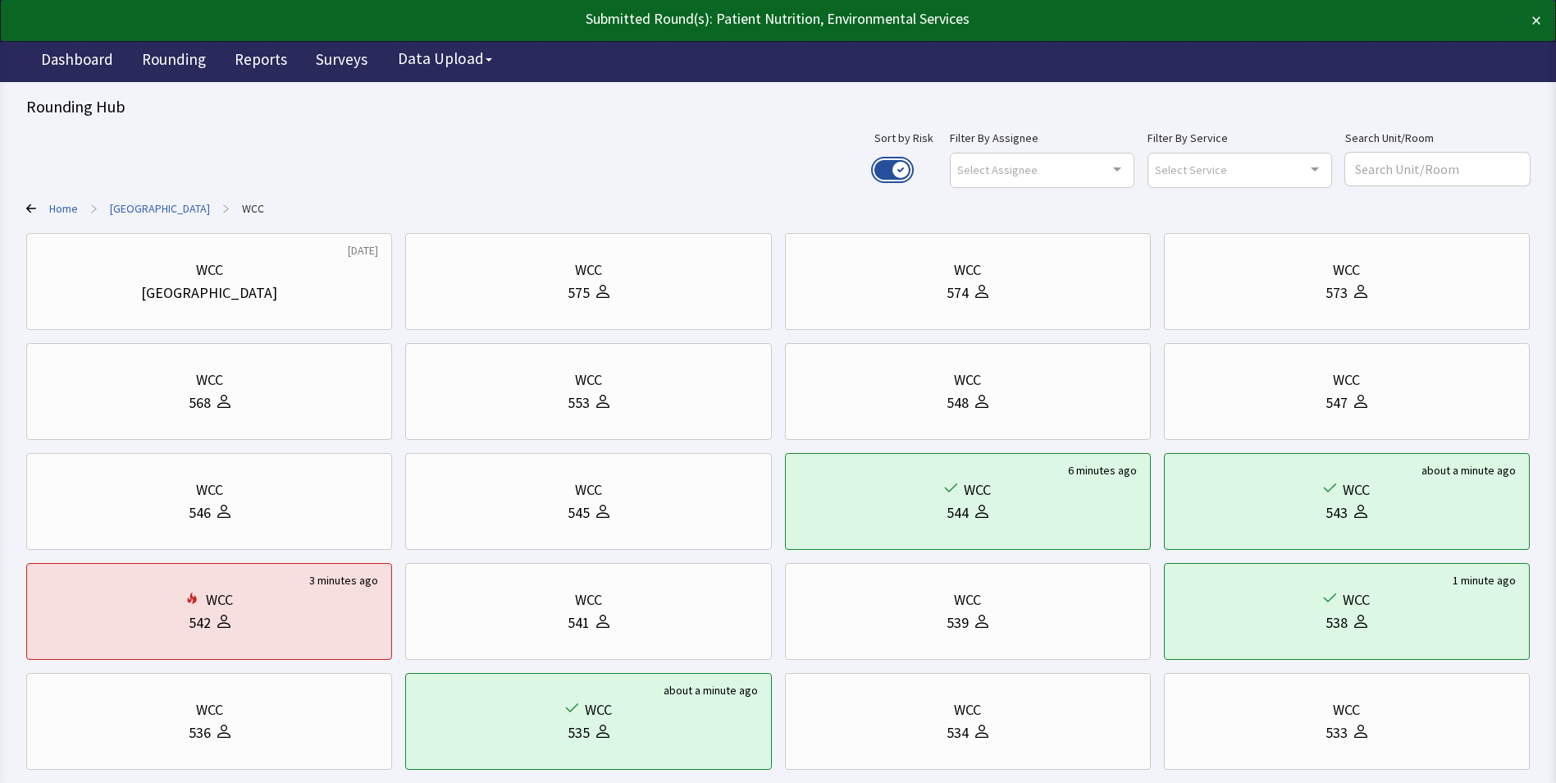
click at [911, 161] on button "Use setting" at bounding box center [892, 170] width 36 height 20
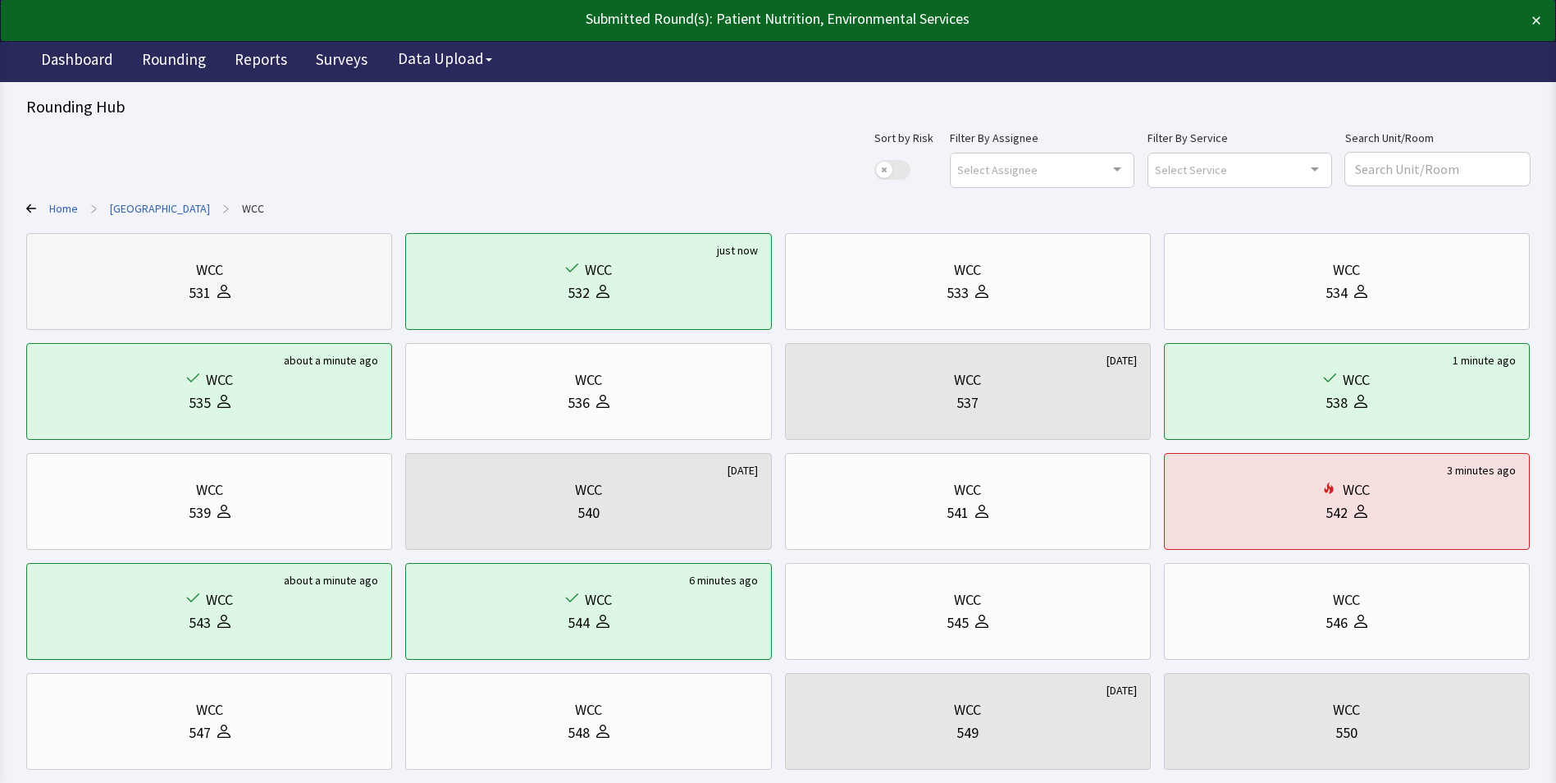
click at [84, 287] on div "531" at bounding box center [209, 292] width 338 height 23
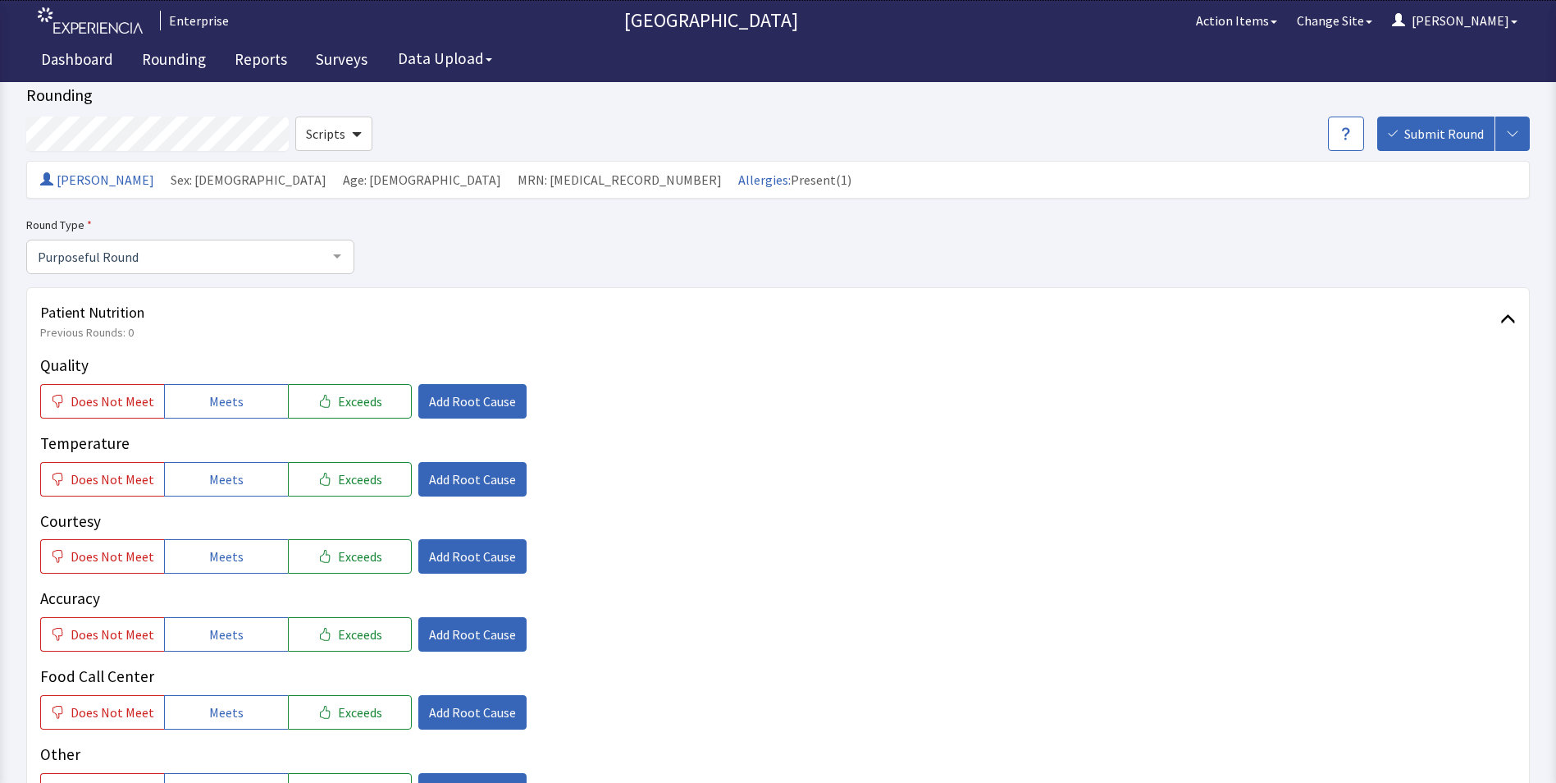
scroll to position [82, 0]
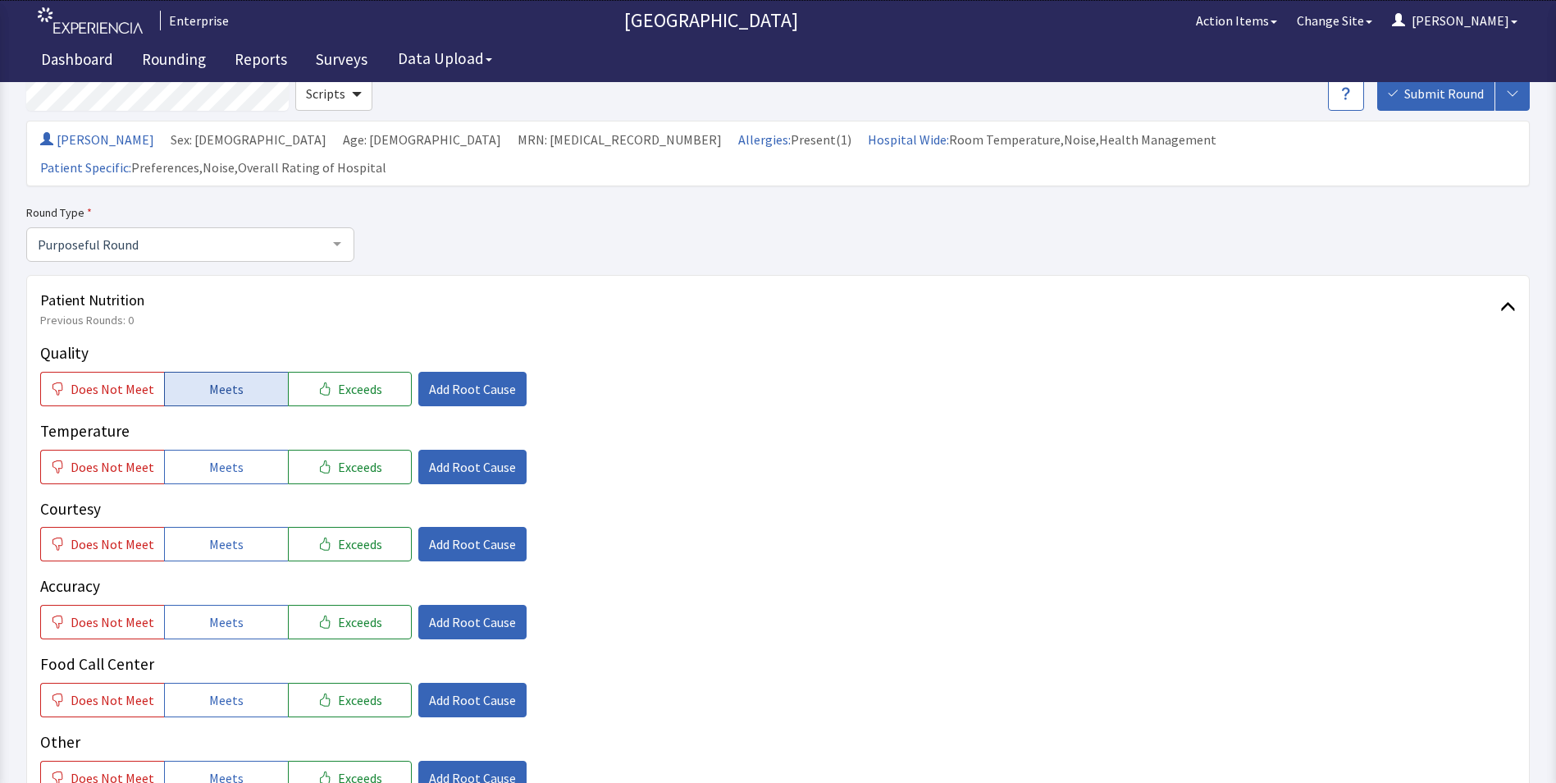
click at [264, 372] on button "Meets" at bounding box center [226, 389] width 124 height 34
drag, startPoint x: 244, startPoint y: 441, endPoint x: 251, endPoint y: 486, distance: 45.6
click at [244, 450] on button "Meets" at bounding box center [226, 467] width 124 height 34
drag, startPoint x: 247, startPoint y: 511, endPoint x: 245, endPoint y: 557, distance: 46.0
click at [247, 527] on button "Meets" at bounding box center [226, 544] width 124 height 34
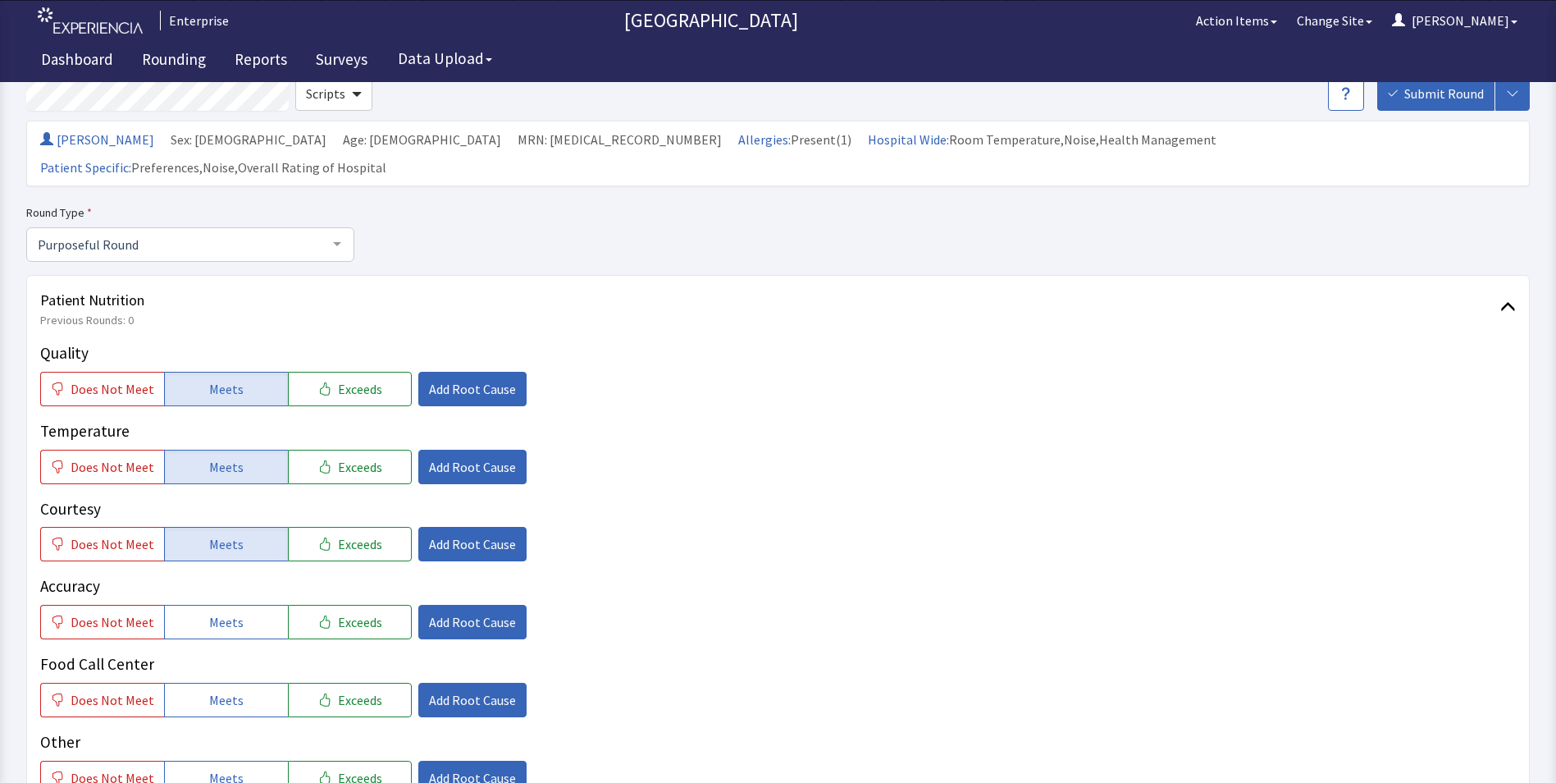
drag, startPoint x: 228, startPoint y: 587, endPoint x: 228, endPoint y: 615, distance: 27.9
click at [228, 612] on span "Meets" at bounding box center [226, 622] width 34 height 20
click at [209, 690] on span "Meets" at bounding box center [226, 700] width 34 height 20
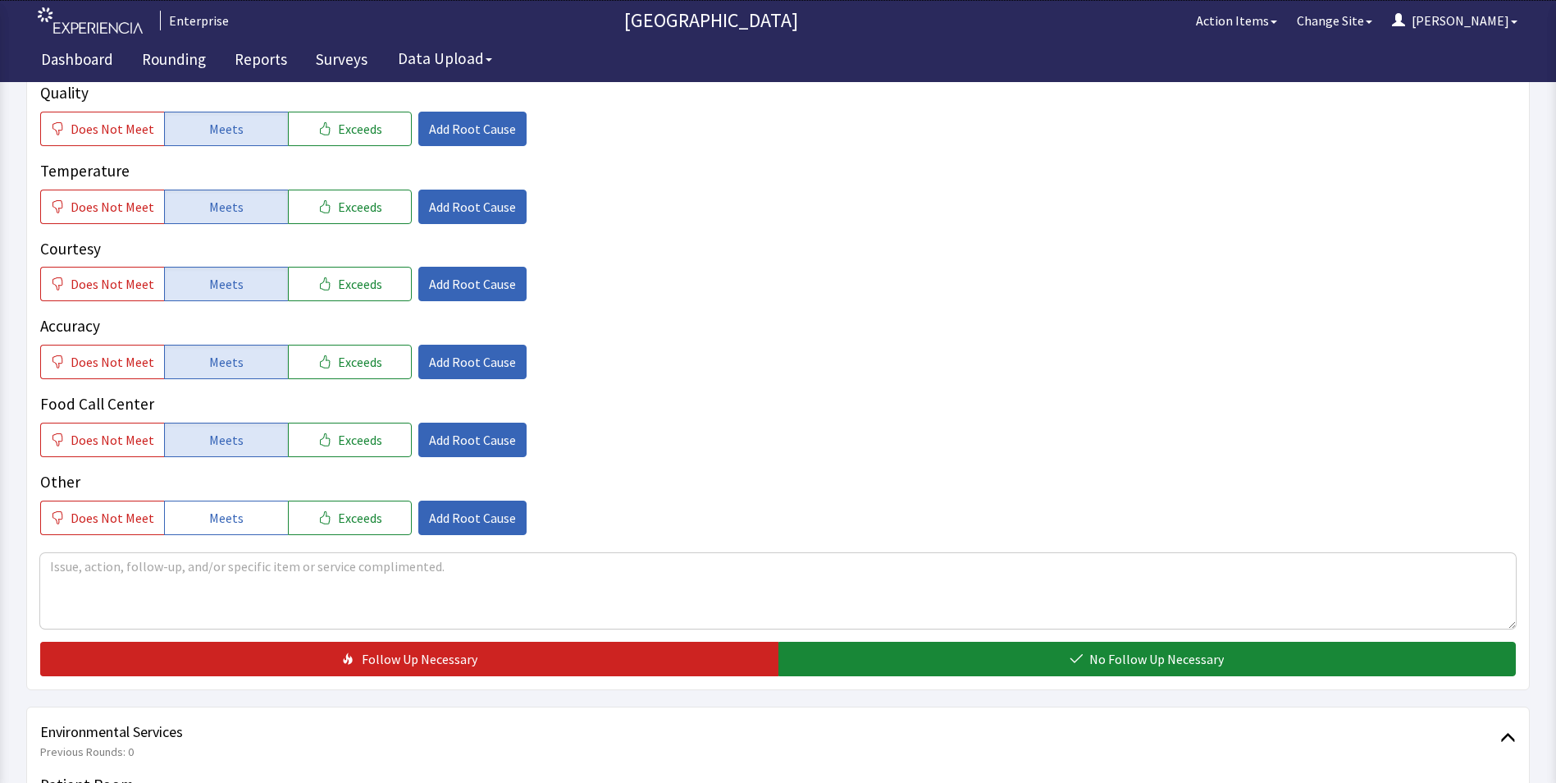
scroll to position [410, 0]
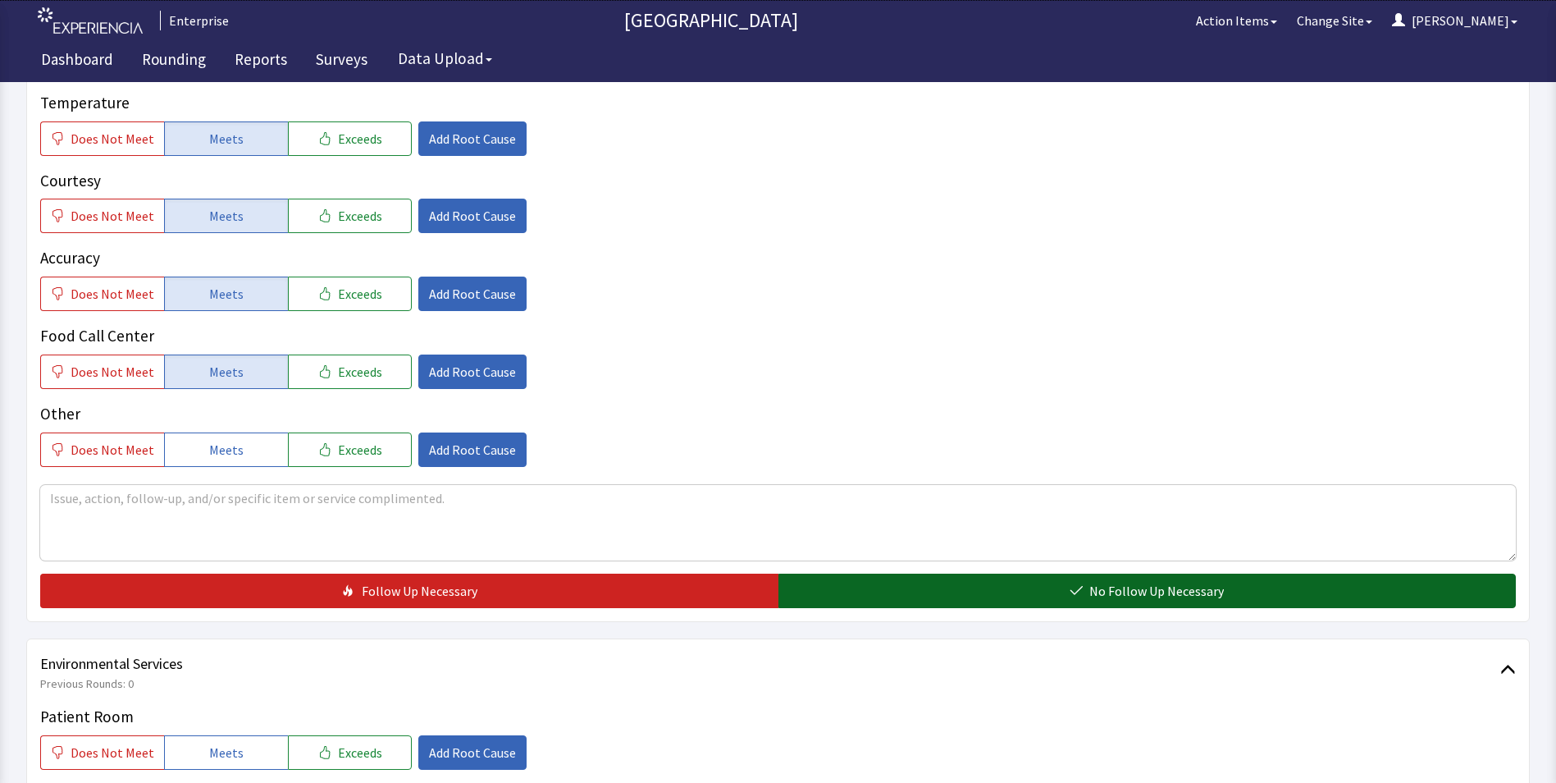
click at [819, 573] on button "No Follow Up Necessary" at bounding box center [1147, 590] width 738 height 34
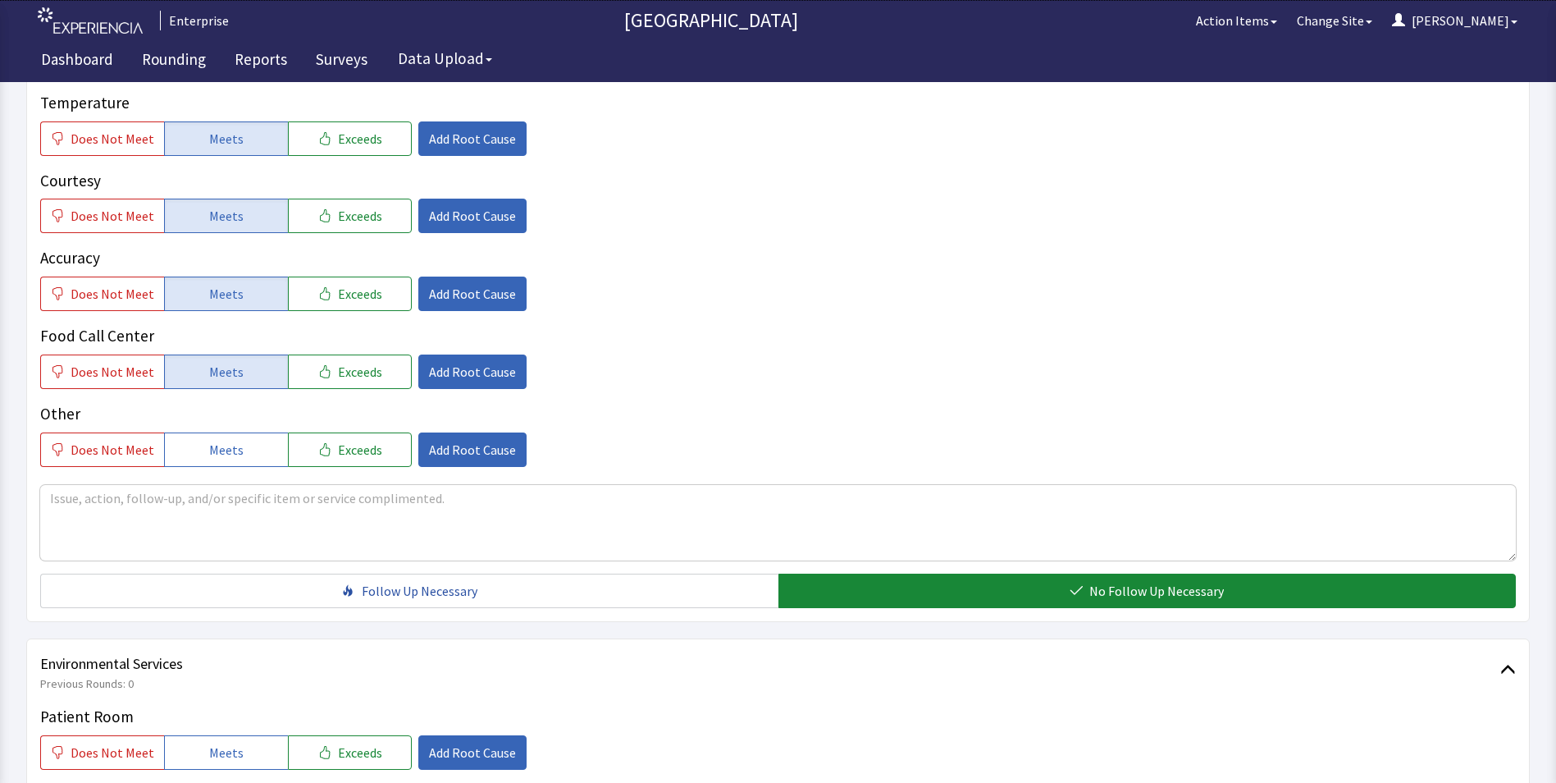
scroll to position [656, 0]
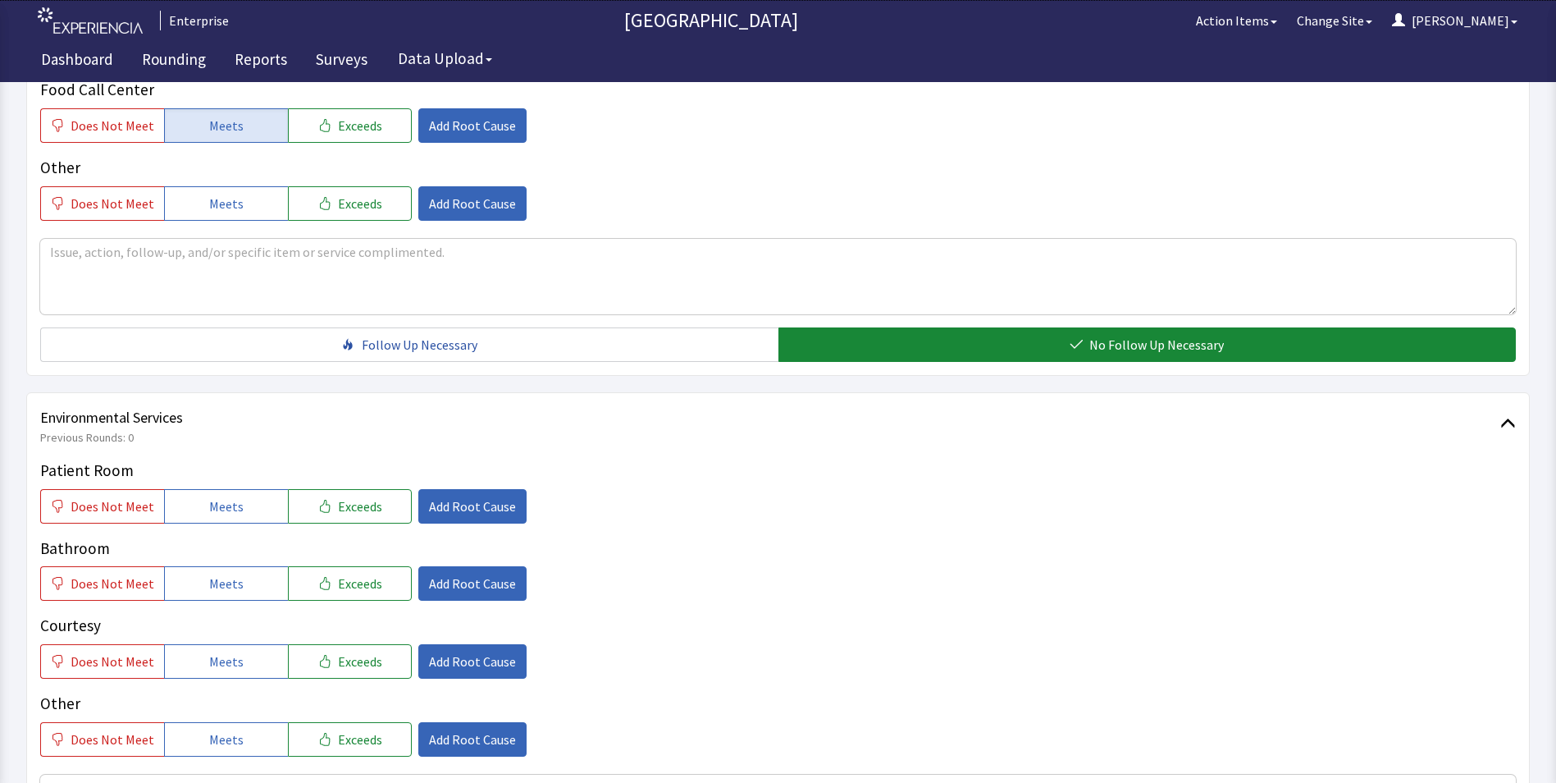
drag, startPoint x: 206, startPoint y: 480, endPoint x: 215, endPoint y: 529, distance: 50.0
click at [206, 489] on button "Meets" at bounding box center [226, 506] width 124 height 34
drag, startPoint x: 217, startPoint y: 552, endPoint x: 222, endPoint y: 594, distance: 42.2
click at [220, 573] on span "Meets" at bounding box center [226, 583] width 34 height 20
drag, startPoint x: 222, startPoint y: 623, endPoint x: 244, endPoint y: 632, distance: 22.9
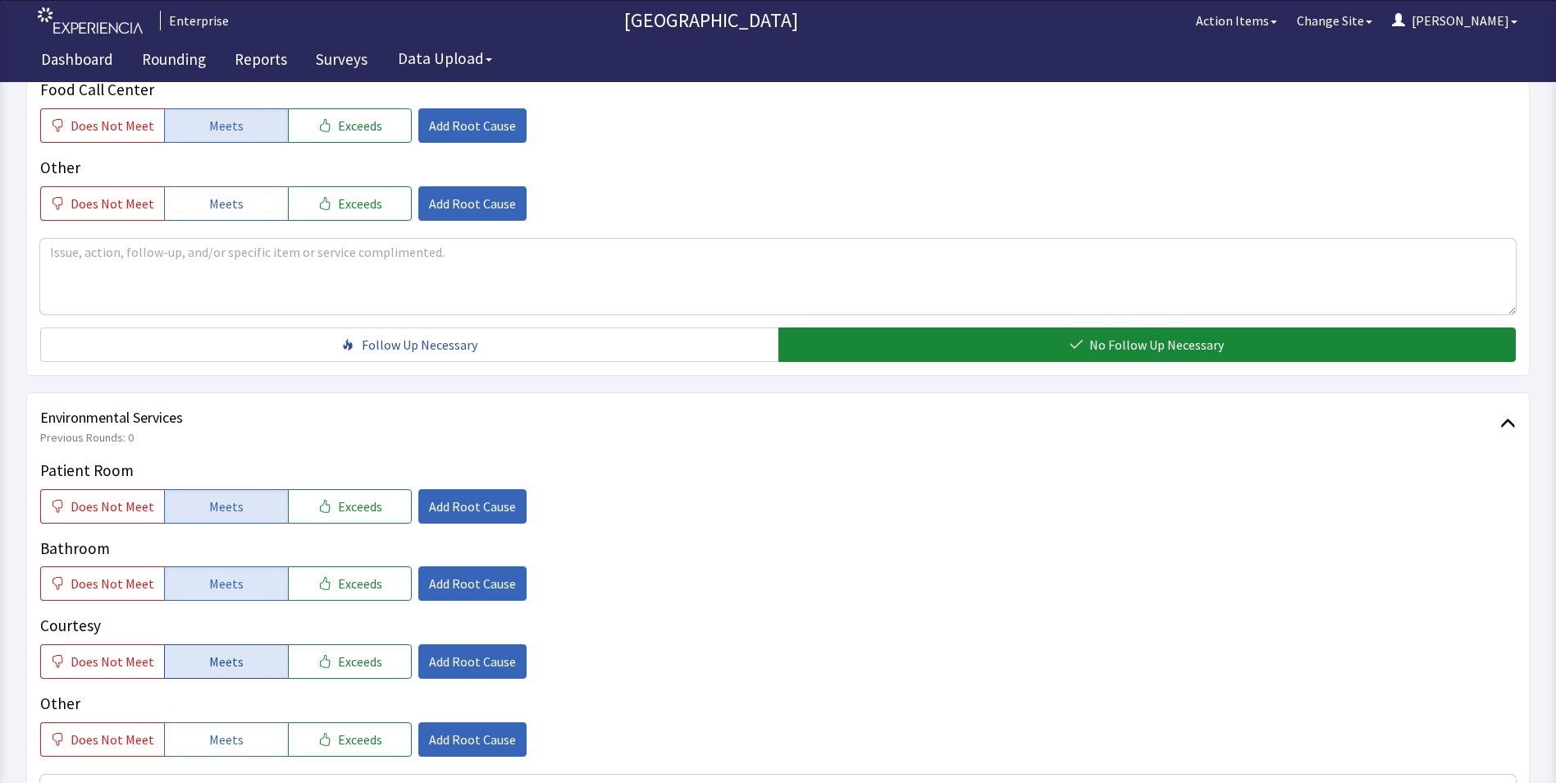
click at [224, 651] on span "Meets" at bounding box center [226, 661] width 34 height 20
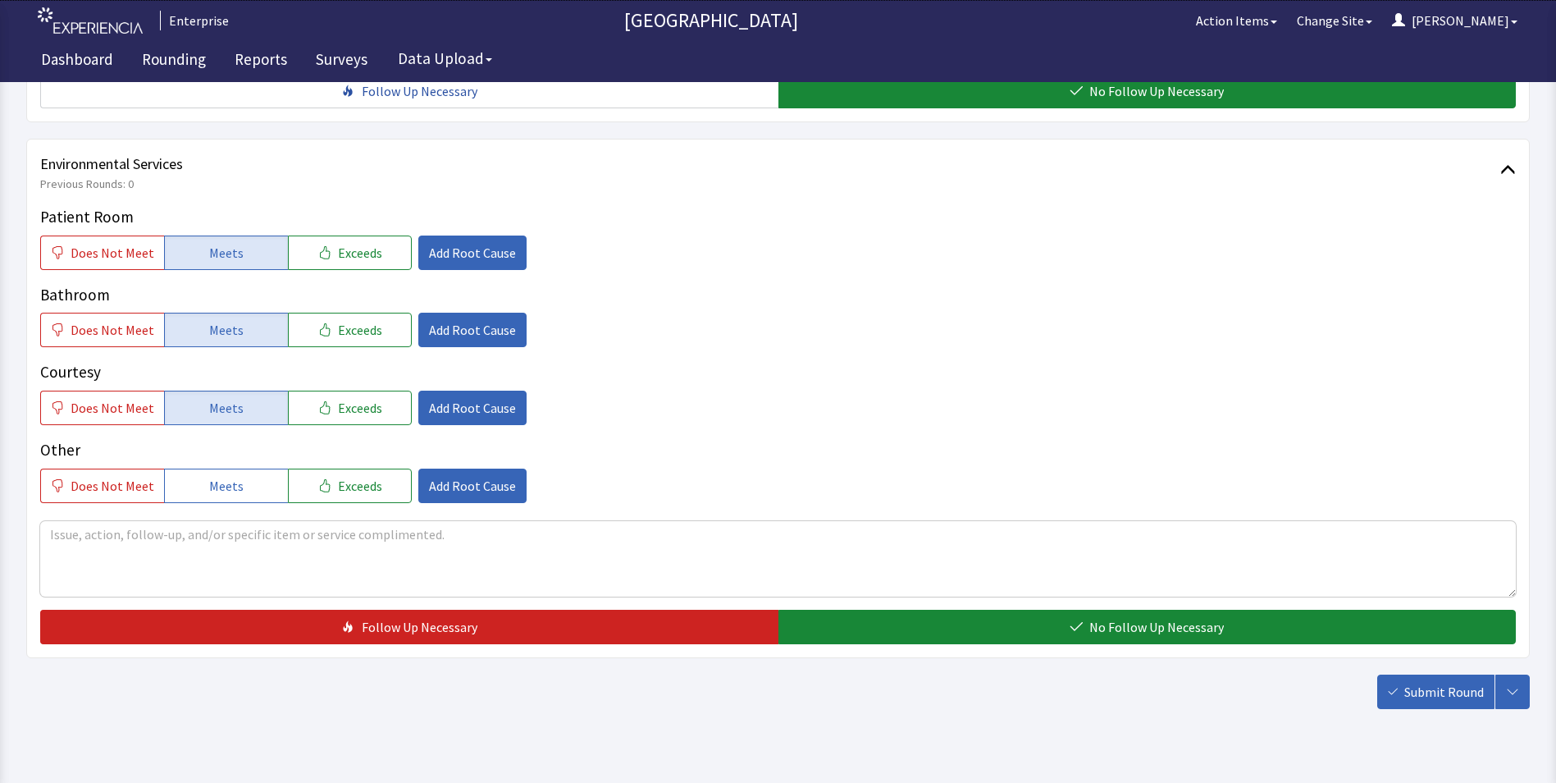
scroll to position [916, 0]
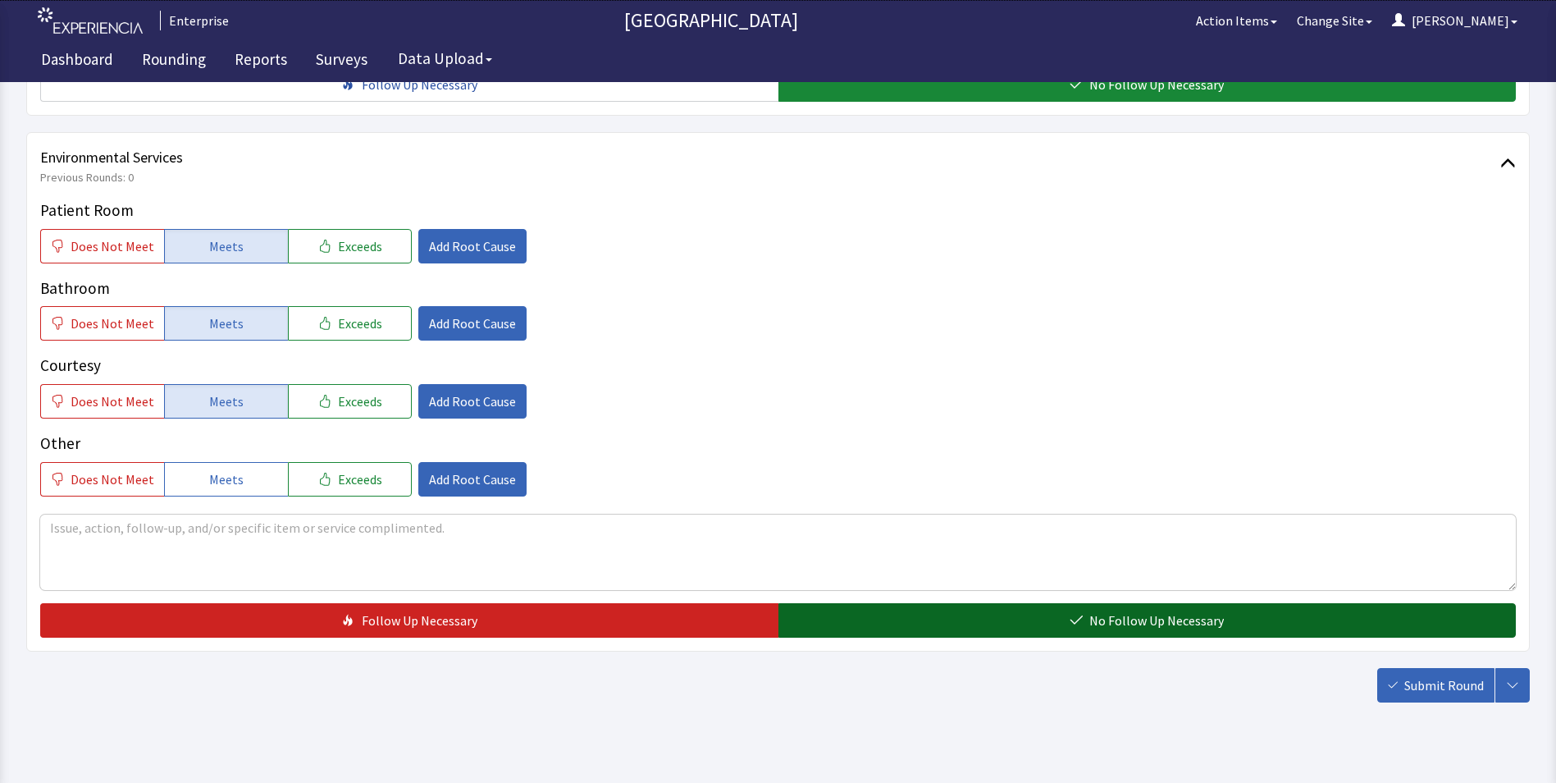
click at [833, 603] on button "No Follow Up Necessary" at bounding box center [1147, 620] width 738 height 34
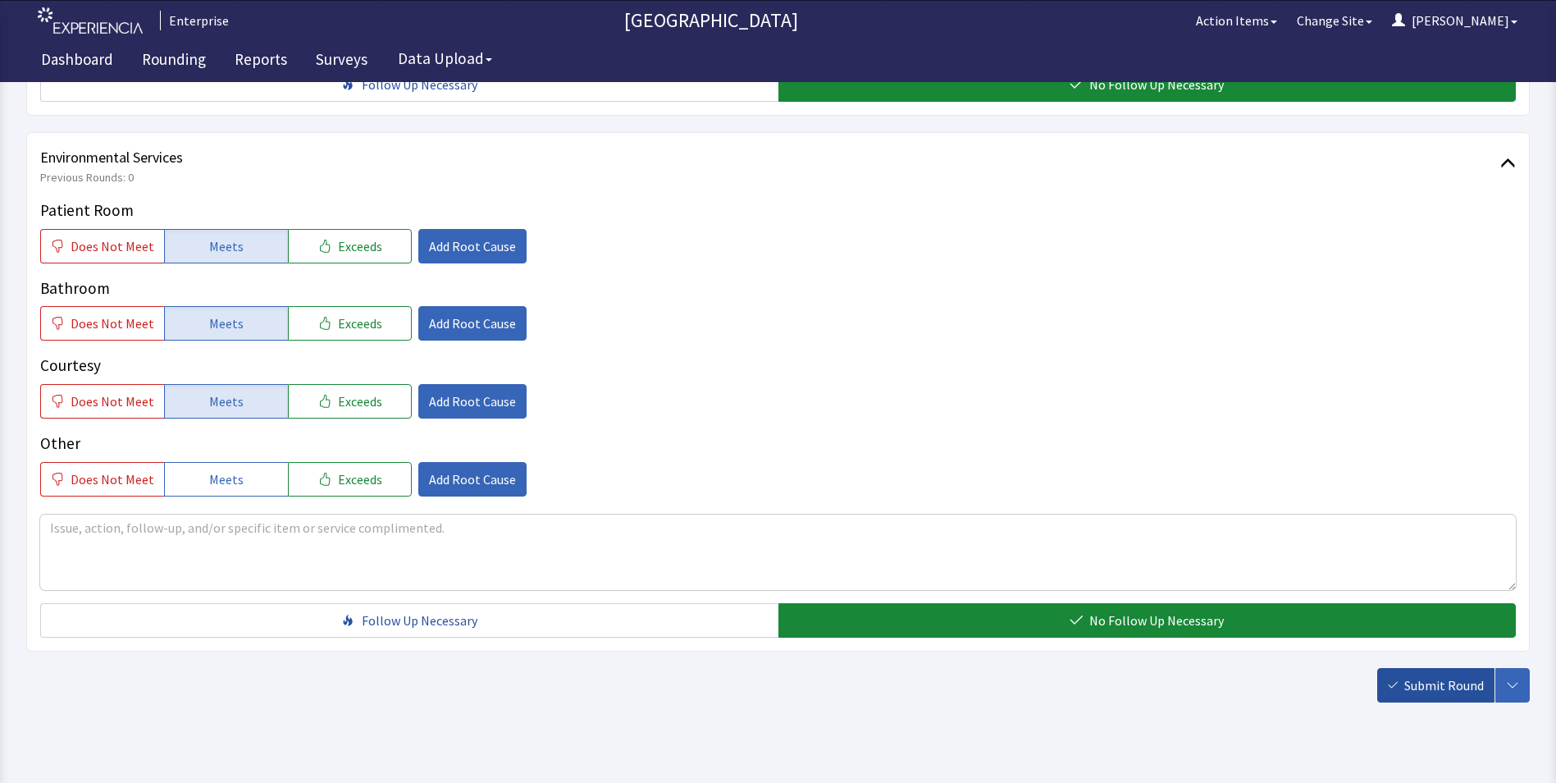
click at [1460, 675] on span "Submit Round" at bounding box center [1444, 685] width 80 height 20
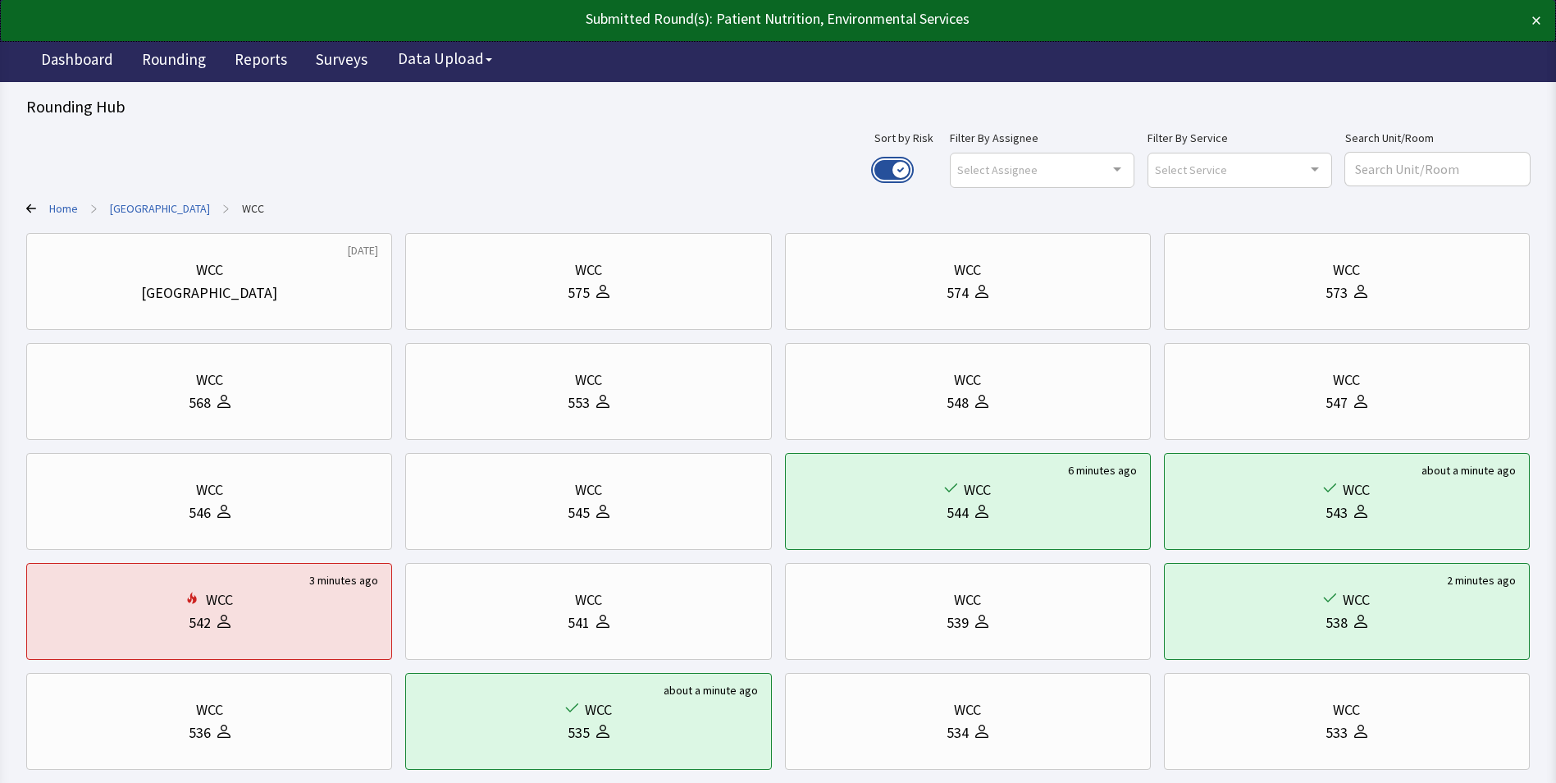
click at [911, 168] on button "Use setting" at bounding box center [892, 170] width 36 height 20
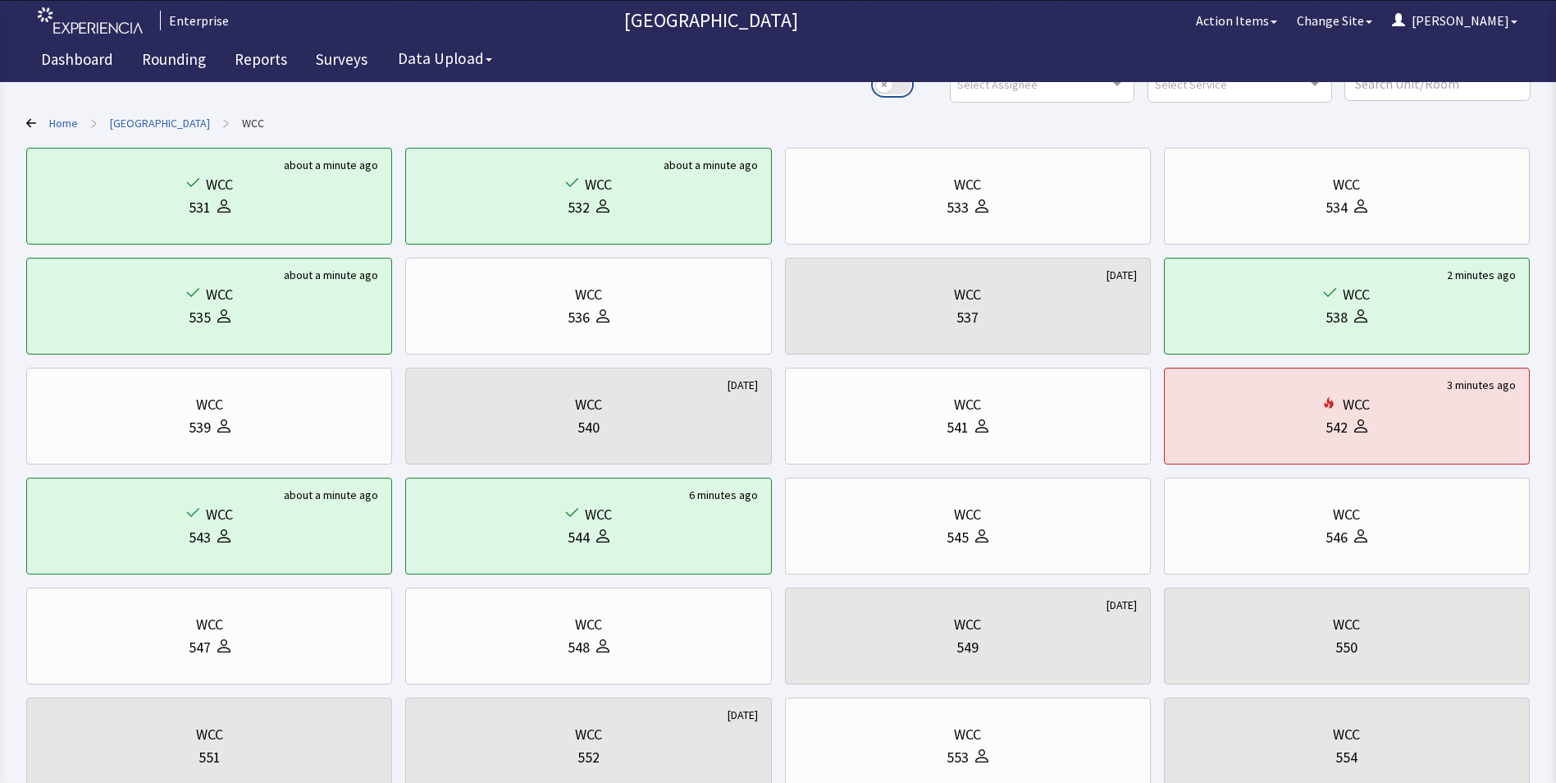
scroll to position [246, 0]
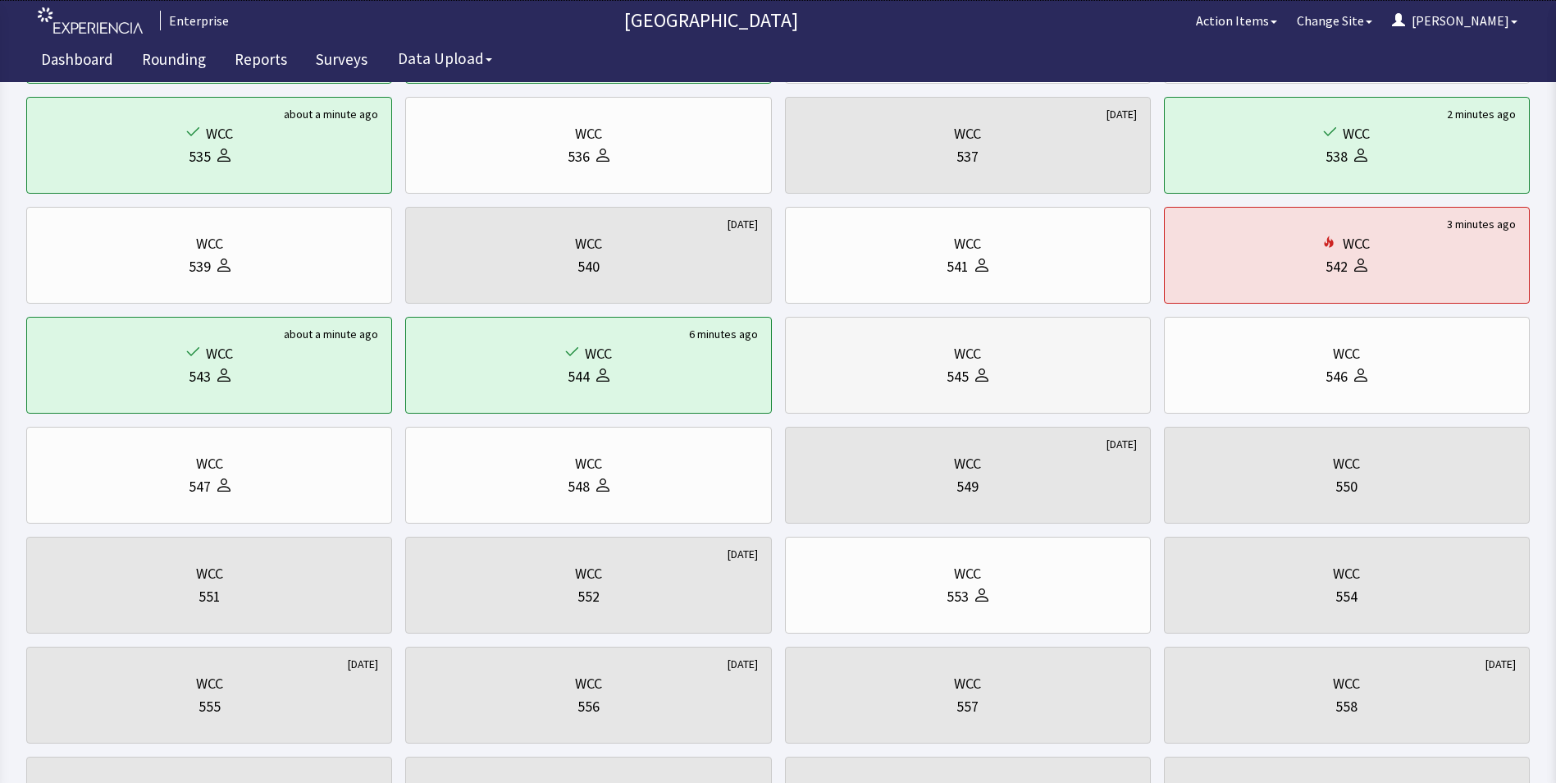
click at [1071, 390] on div "WCC 545" at bounding box center [968, 365] width 338 height 79
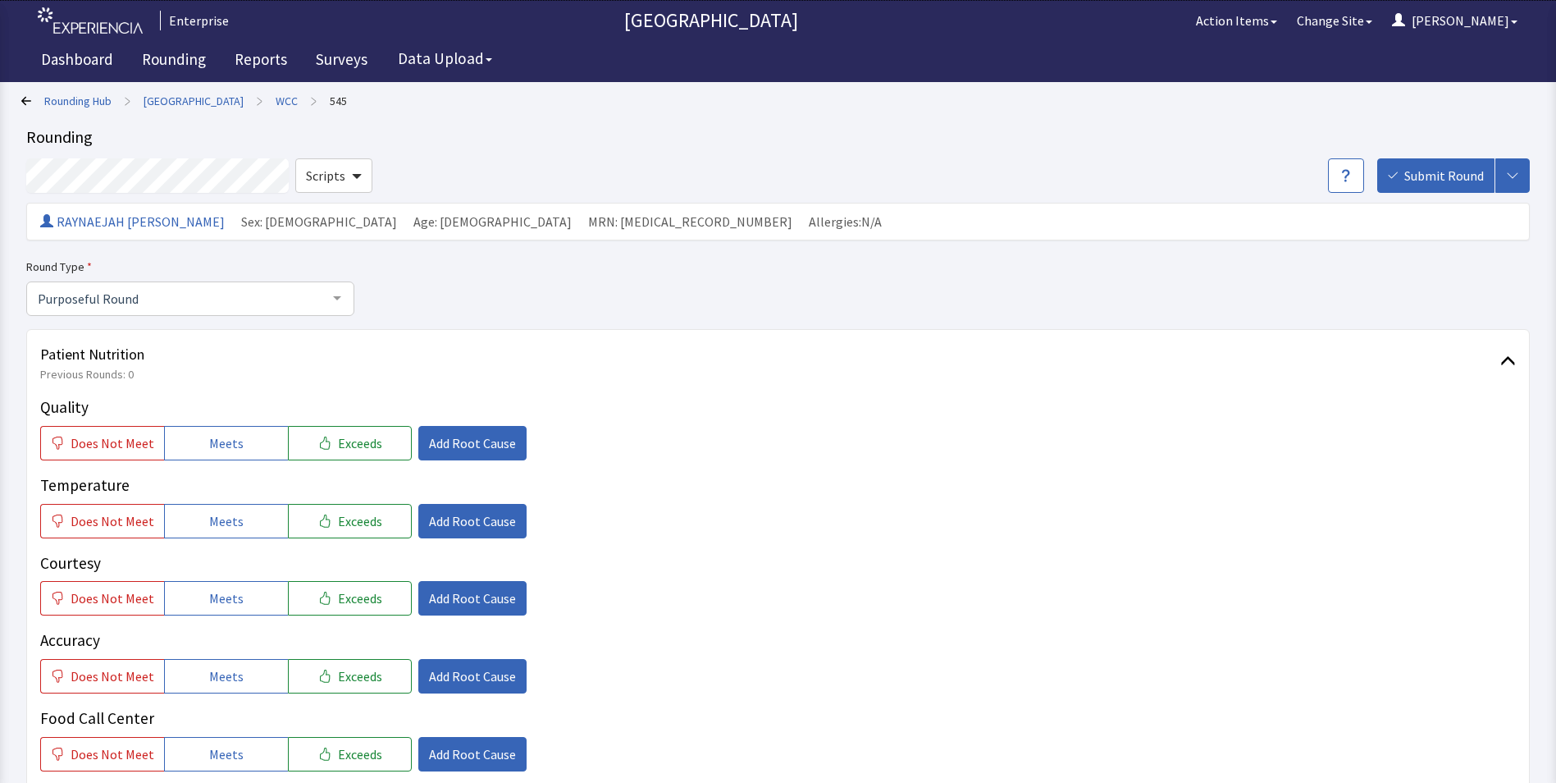
drag, startPoint x: 196, startPoint y: 435, endPoint x: 190, endPoint y: 482, distance: 47.1
click at [194, 436] on button "Meets" at bounding box center [226, 443] width 124 height 34
drag, startPoint x: 186, startPoint y: 511, endPoint x: 203, endPoint y: 575, distance: 66.3
click at [187, 523] on button "Meets" at bounding box center [226, 521] width 124 height 34
drag, startPoint x: 209, startPoint y: 598, endPoint x: 212, endPoint y: 648, distance: 50.1
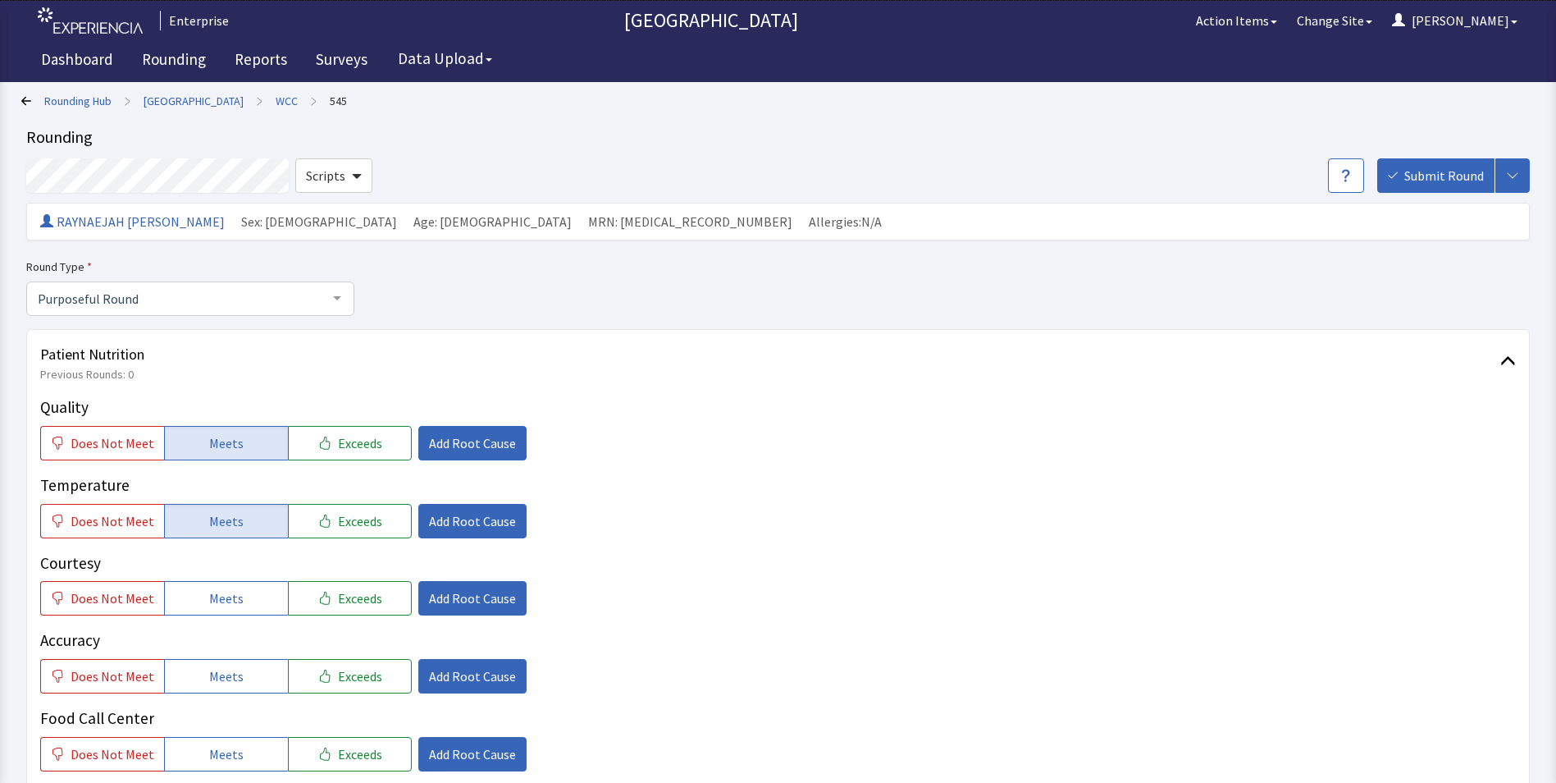
click at [209, 610] on button "Meets" at bounding box center [226, 598] width 124 height 34
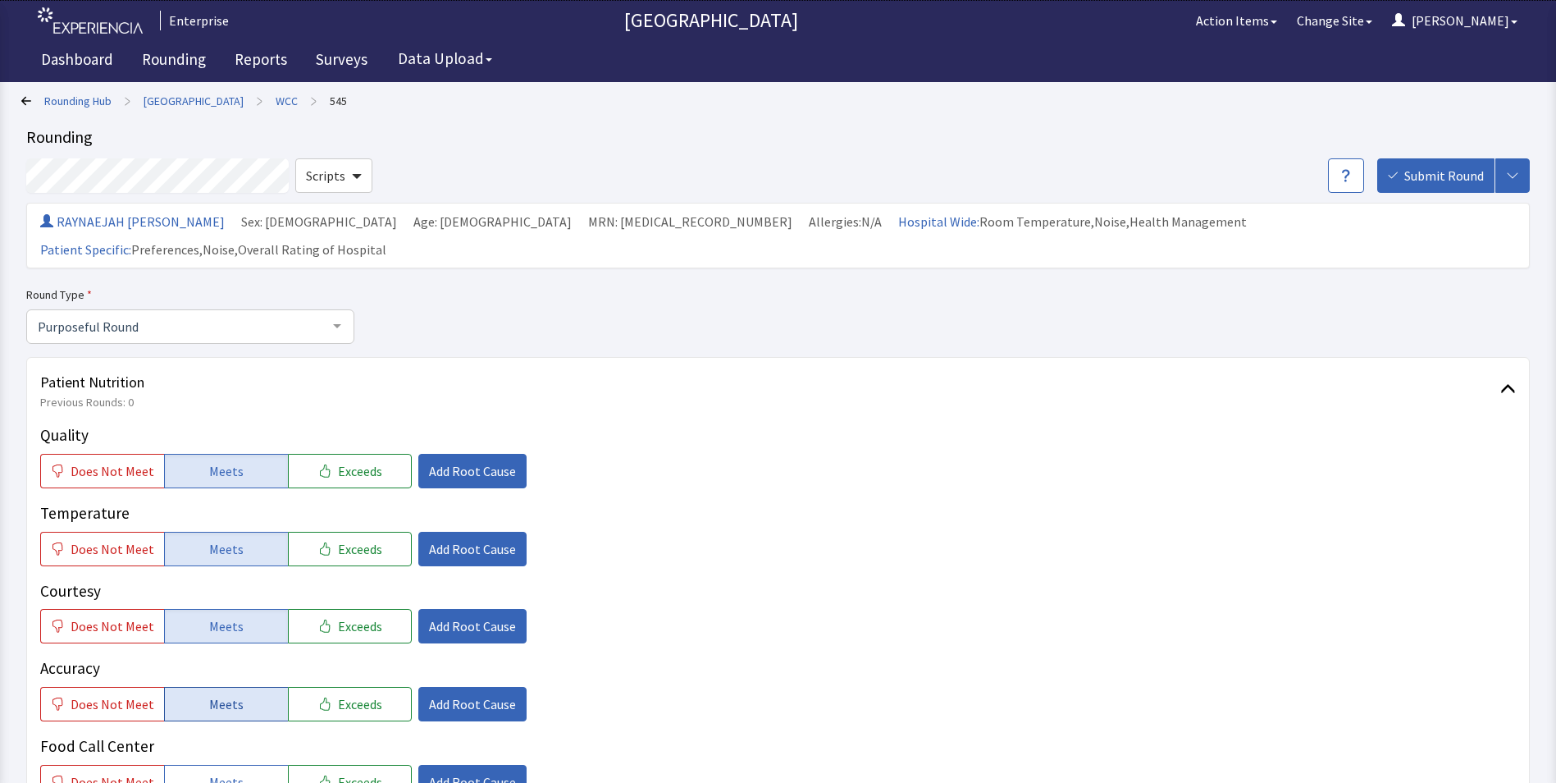
click at [214, 694] on span "Meets" at bounding box center [226, 704] width 34 height 20
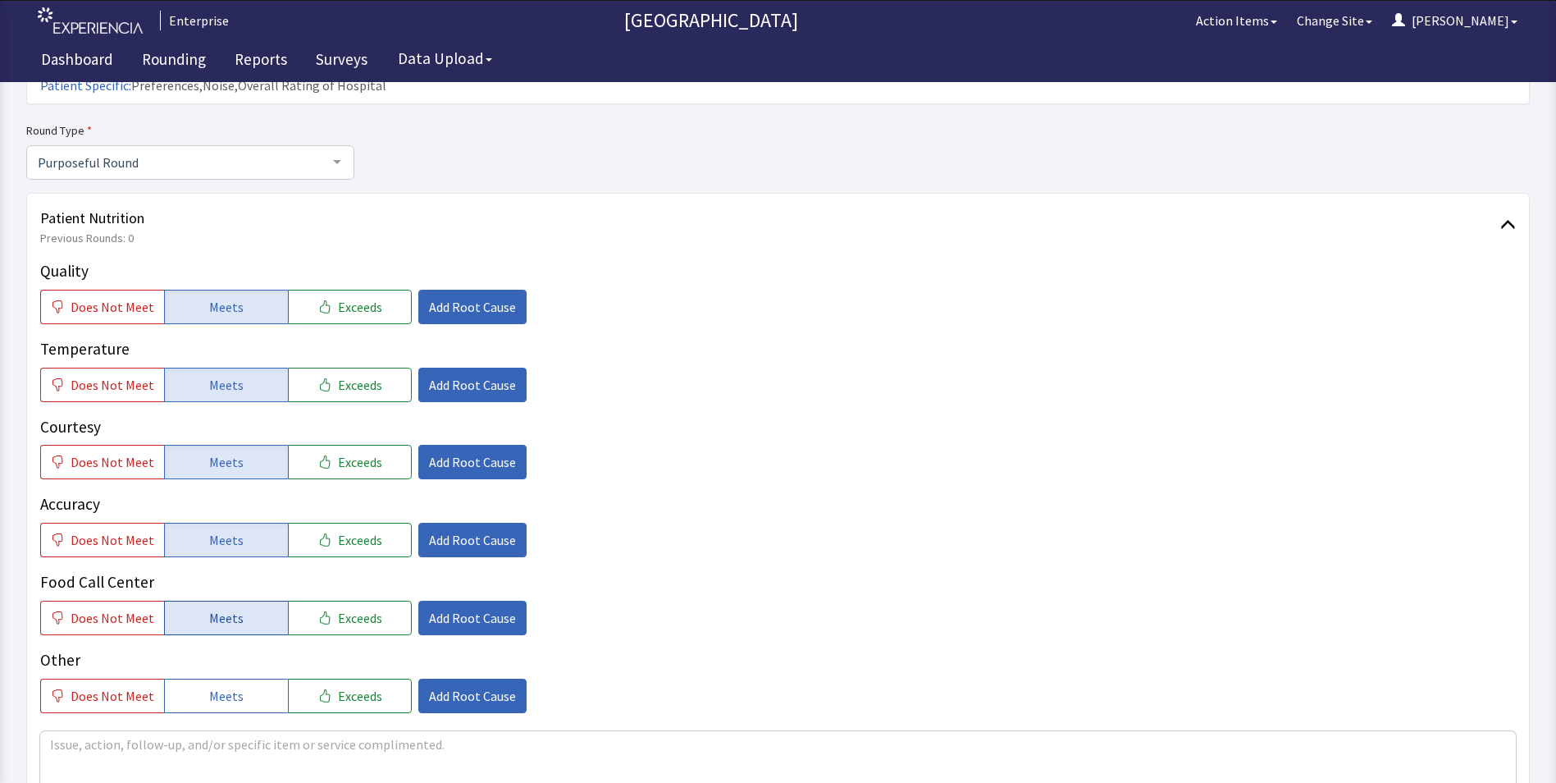
drag, startPoint x: 212, startPoint y: 587, endPoint x: 366, endPoint y: 586, distance: 153.4
click at [213, 608] on span "Meets" at bounding box center [226, 618] width 34 height 20
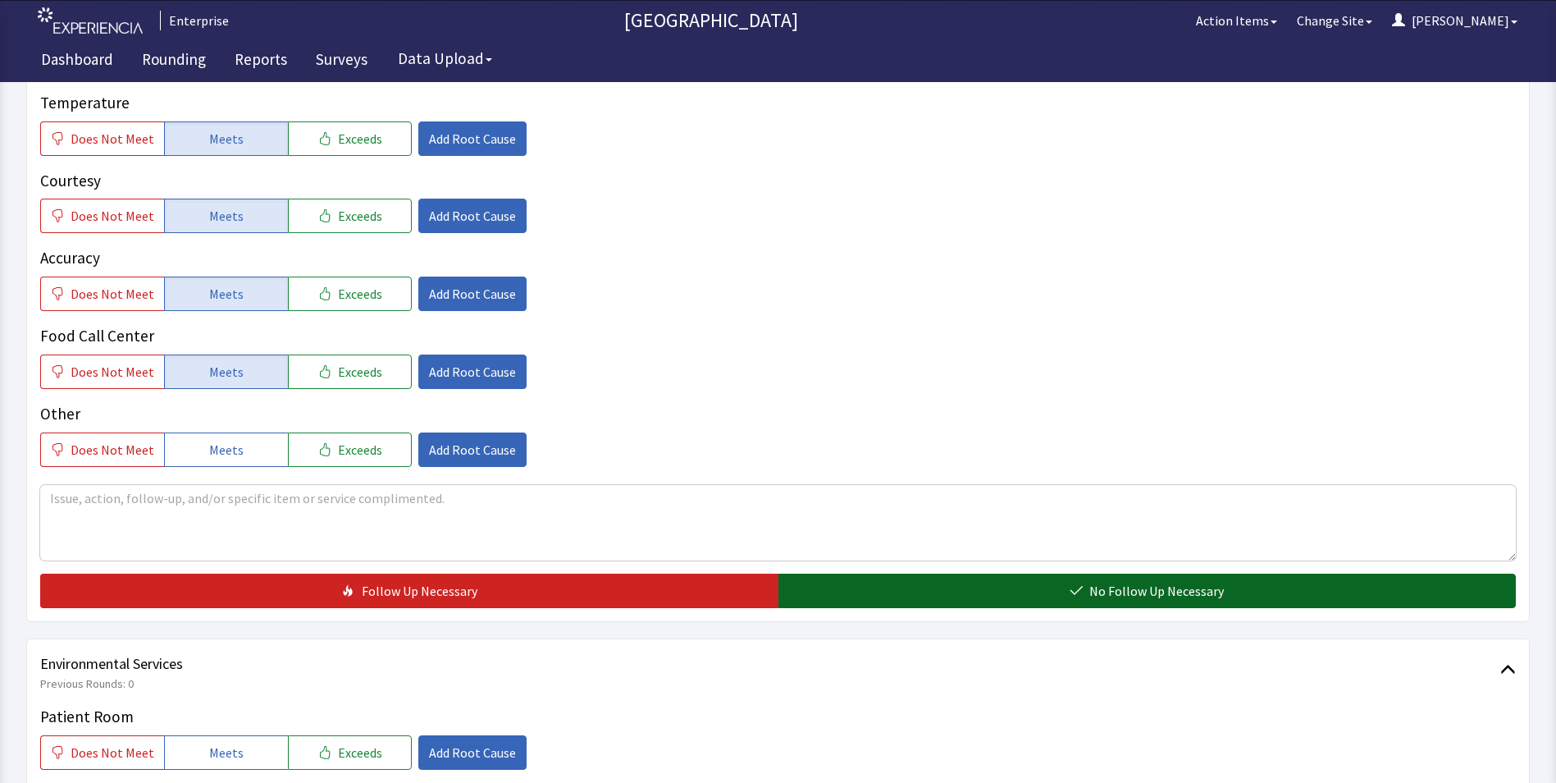
click at [833, 573] on button "No Follow Up Necessary" at bounding box center [1147, 590] width 738 height 34
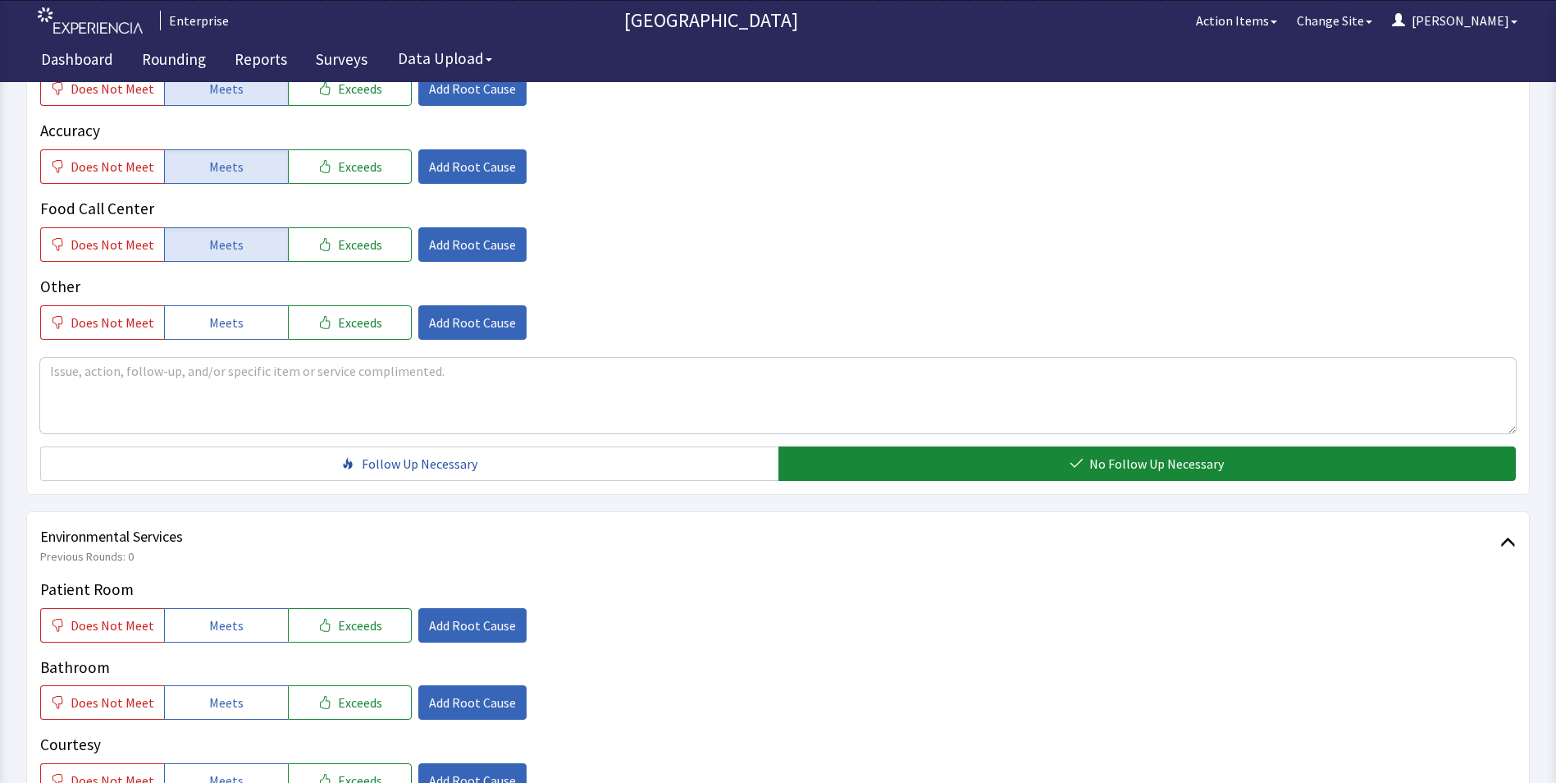
scroll to position [656, 0]
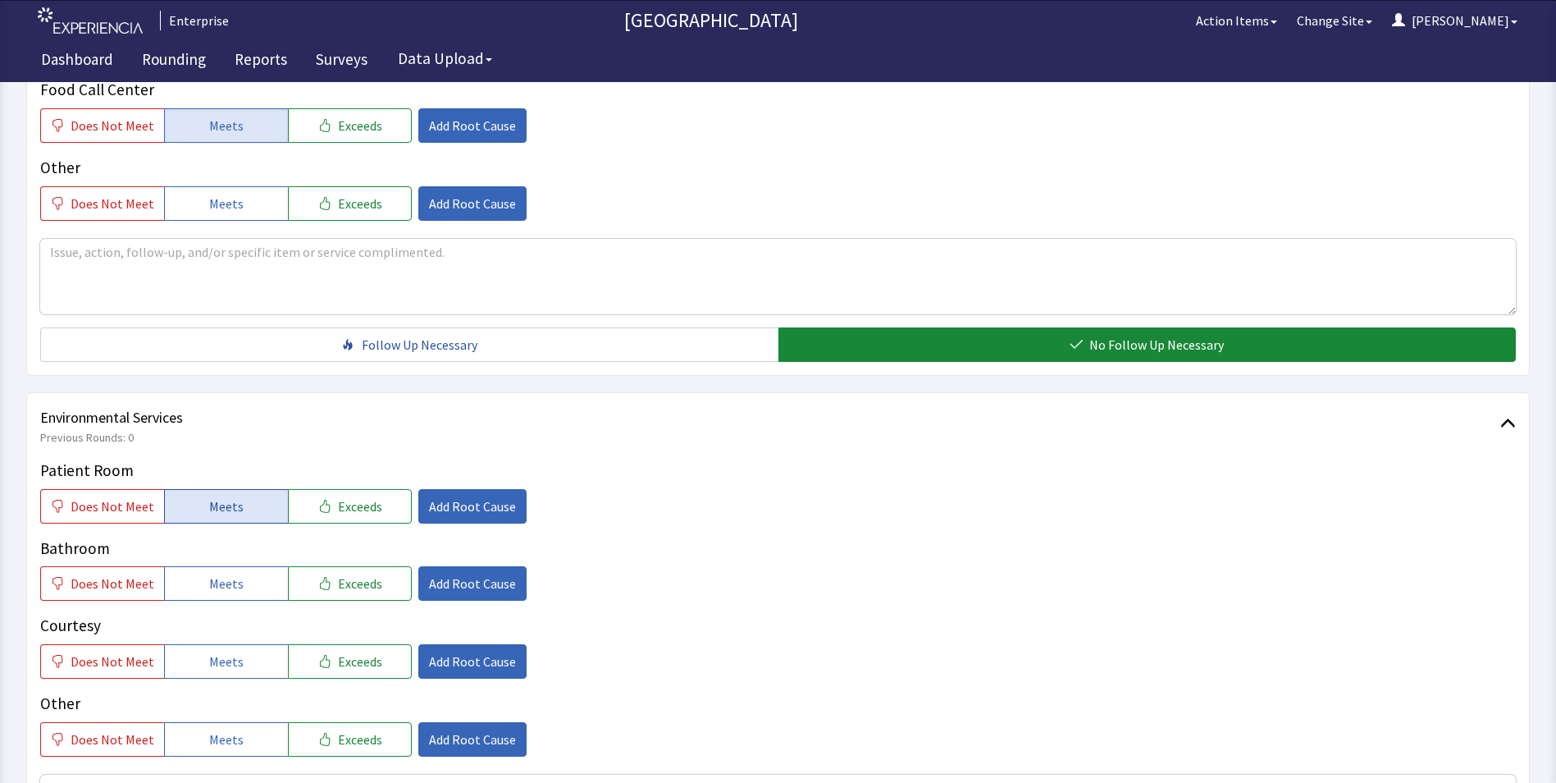
drag, startPoint x: 199, startPoint y: 484, endPoint x: 199, endPoint y: 494, distance: 9.8
click at [199, 489] on button "Meets" at bounding box center [226, 506] width 124 height 34
drag, startPoint x: 198, startPoint y: 549, endPoint x: 212, endPoint y: 600, distance: 52.7
click at [202, 567] on button "Meets" at bounding box center [226, 583] width 124 height 34
drag, startPoint x: 221, startPoint y: 641, endPoint x: 319, endPoint y: 610, distance: 103.5
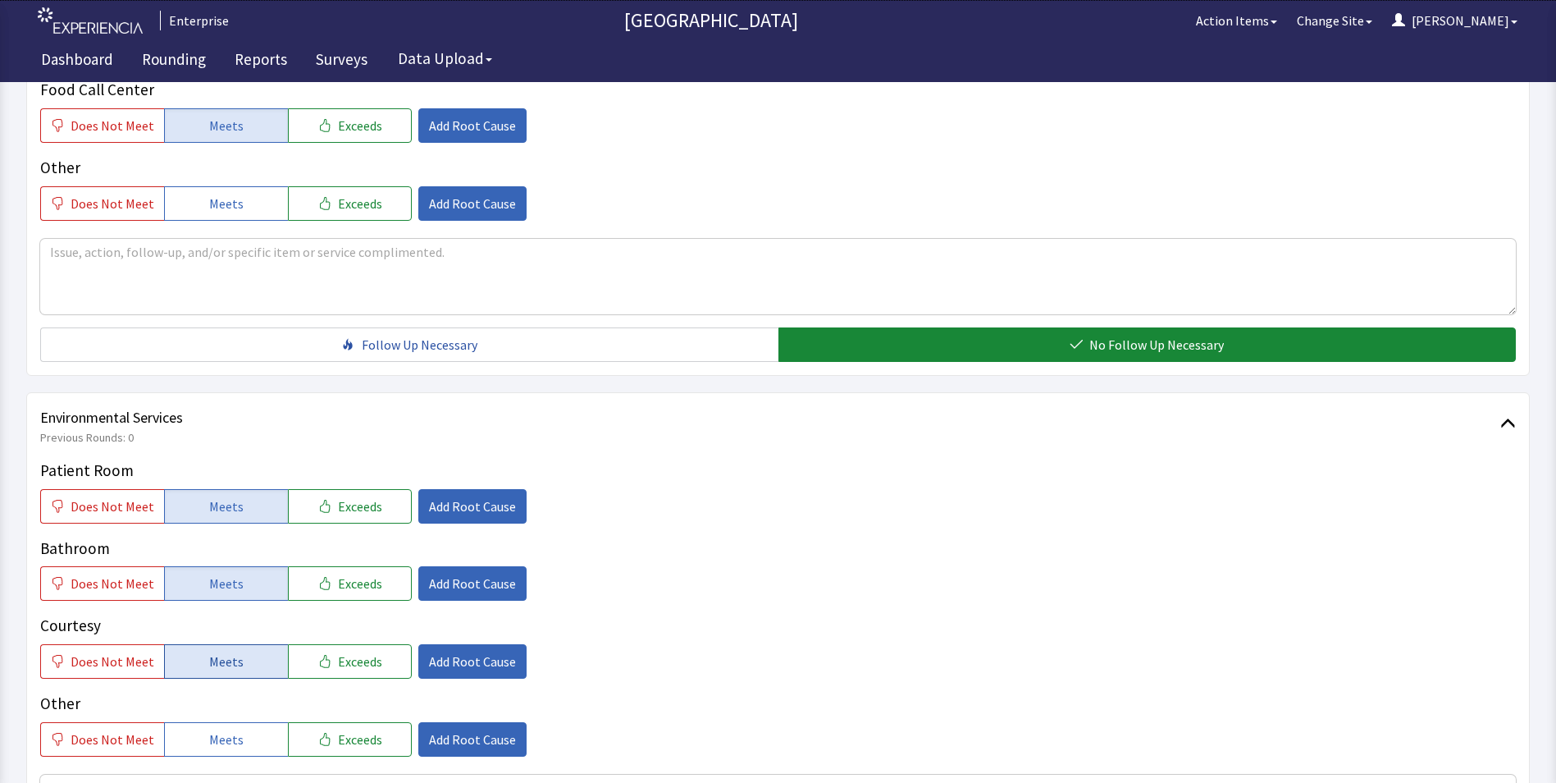
click at [221, 651] on span "Meets" at bounding box center [226, 661] width 34 height 20
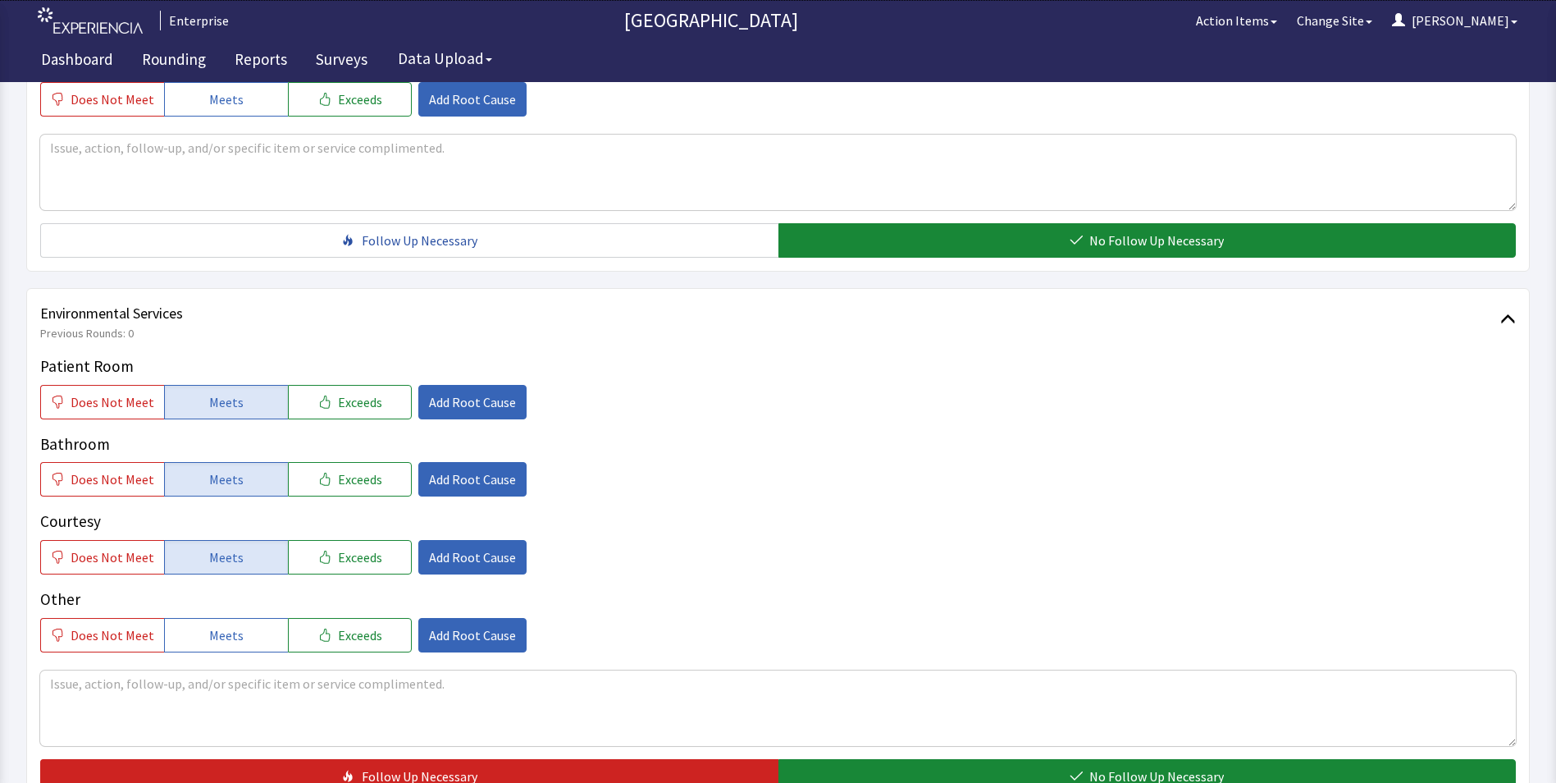
scroll to position [820, 0]
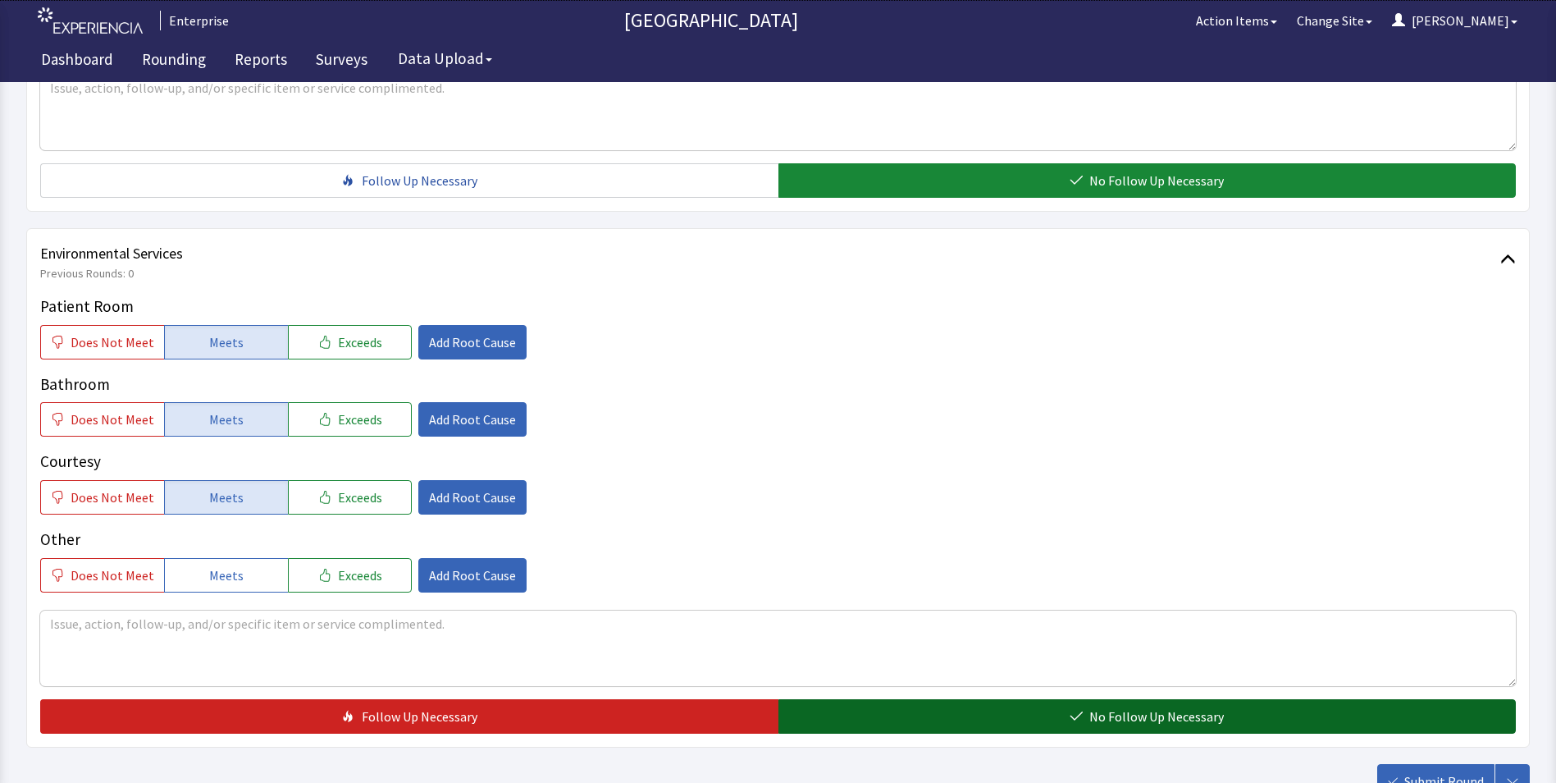
drag, startPoint x: 1009, startPoint y: 693, endPoint x: 1075, endPoint y: 697, distance: 65.8
click at [1010, 699] on button "No Follow Up Necessary" at bounding box center [1147, 716] width 738 height 34
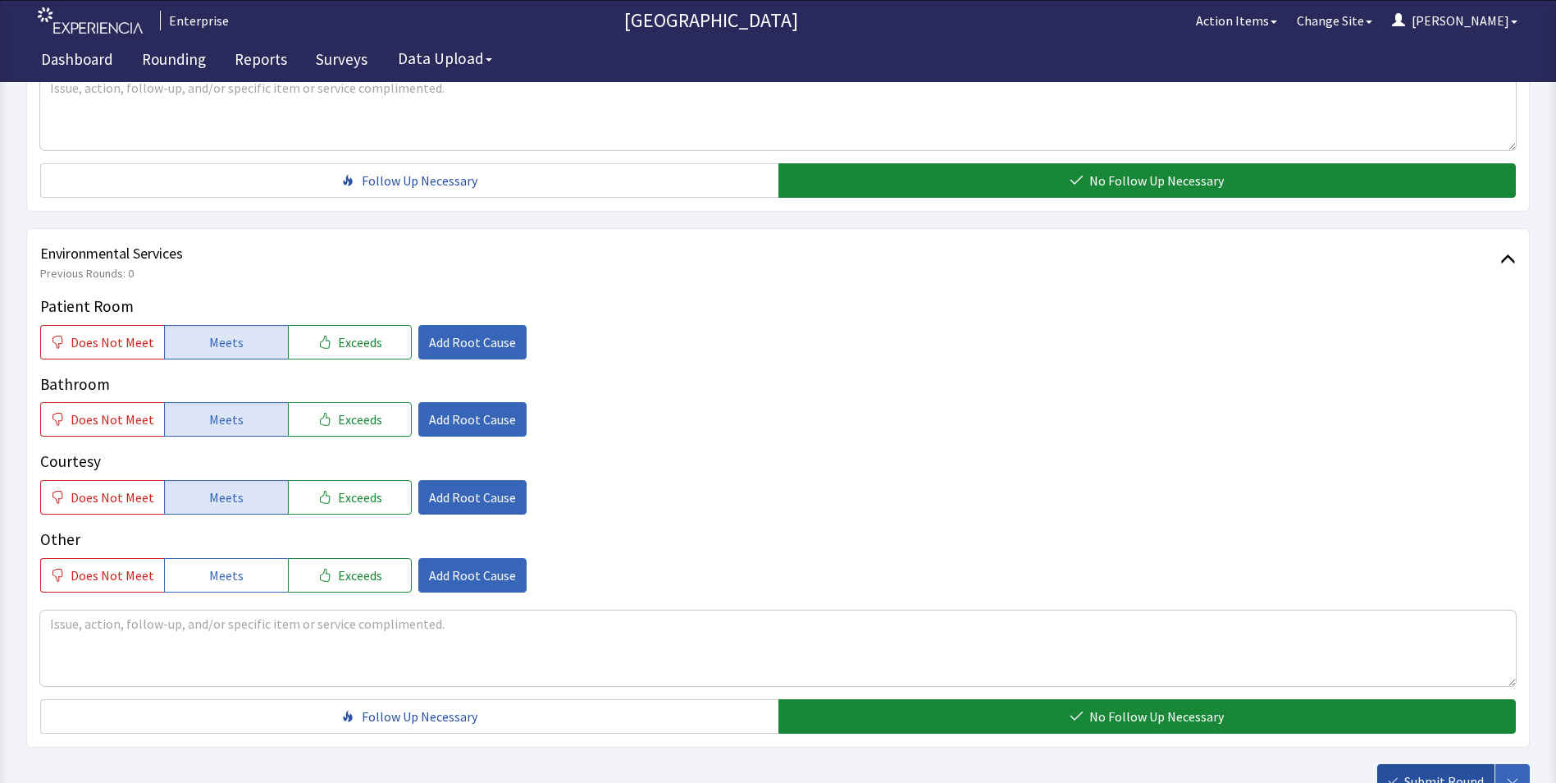
drag, startPoint x: 1416, startPoint y: 751, endPoint x: 1326, endPoint y: 722, distance: 94.9
click at [1416, 771] on span "Submit Round" at bounding box center [1444, 781] width 80 height 20
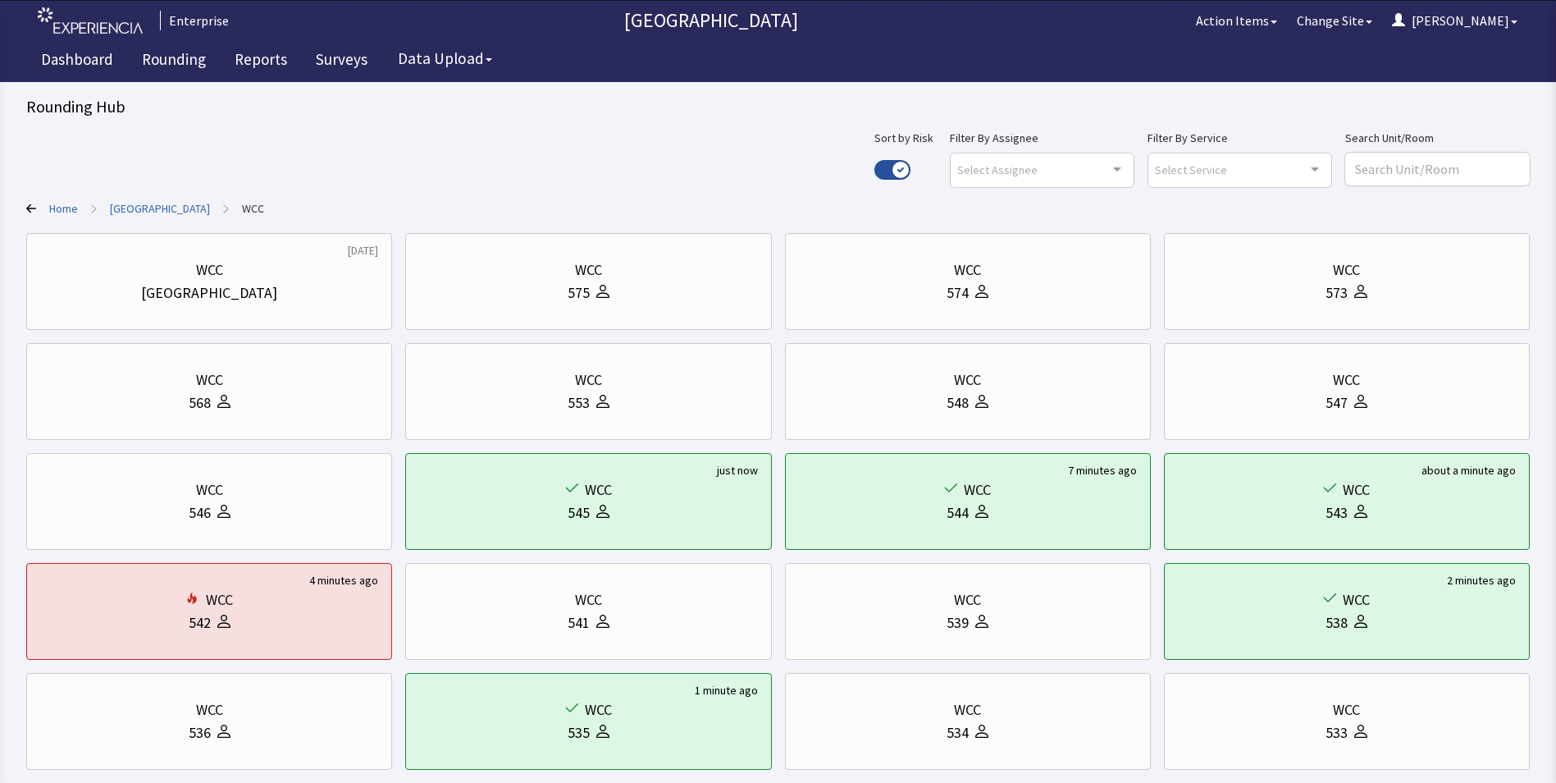
click at [144, 206] on link "[GEOGRAPHIC_DATA]" at bounding box center [160, 208] width 100 height 16
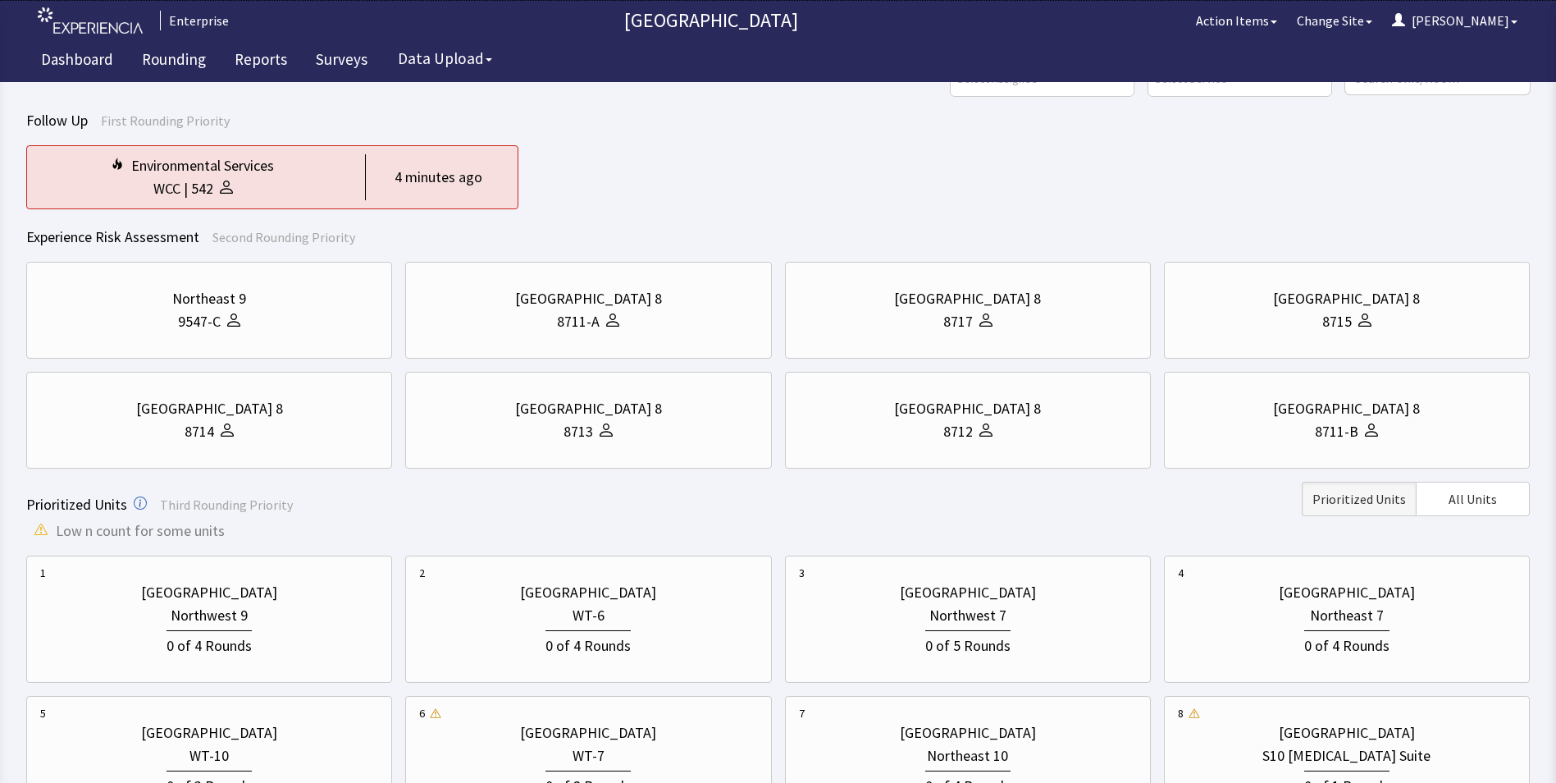
scroll to position [328, 0]
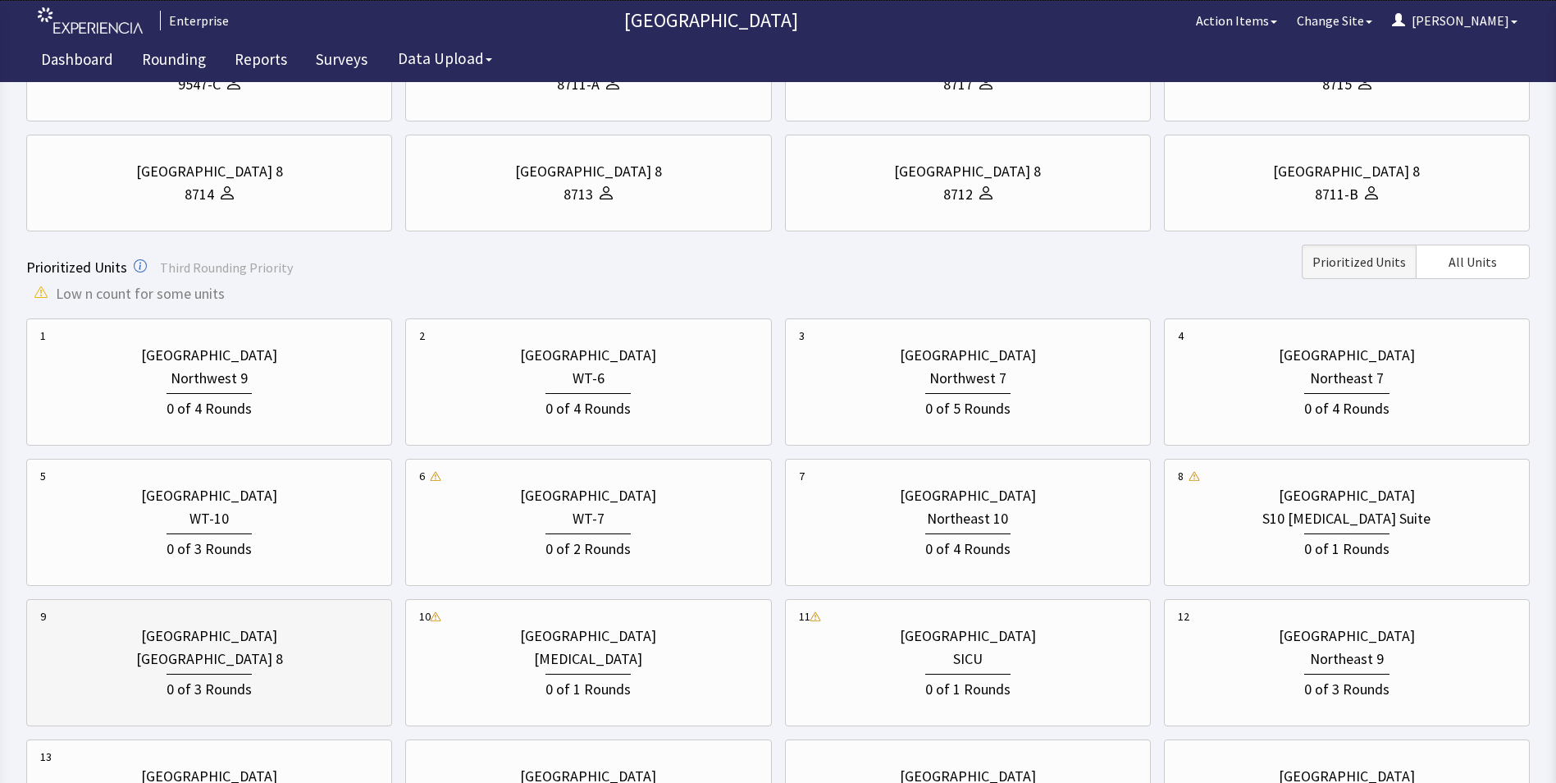
click at [240, 681] on div "0 of 3 Rounds" at bounding box center [209, 686] width 85 height 27
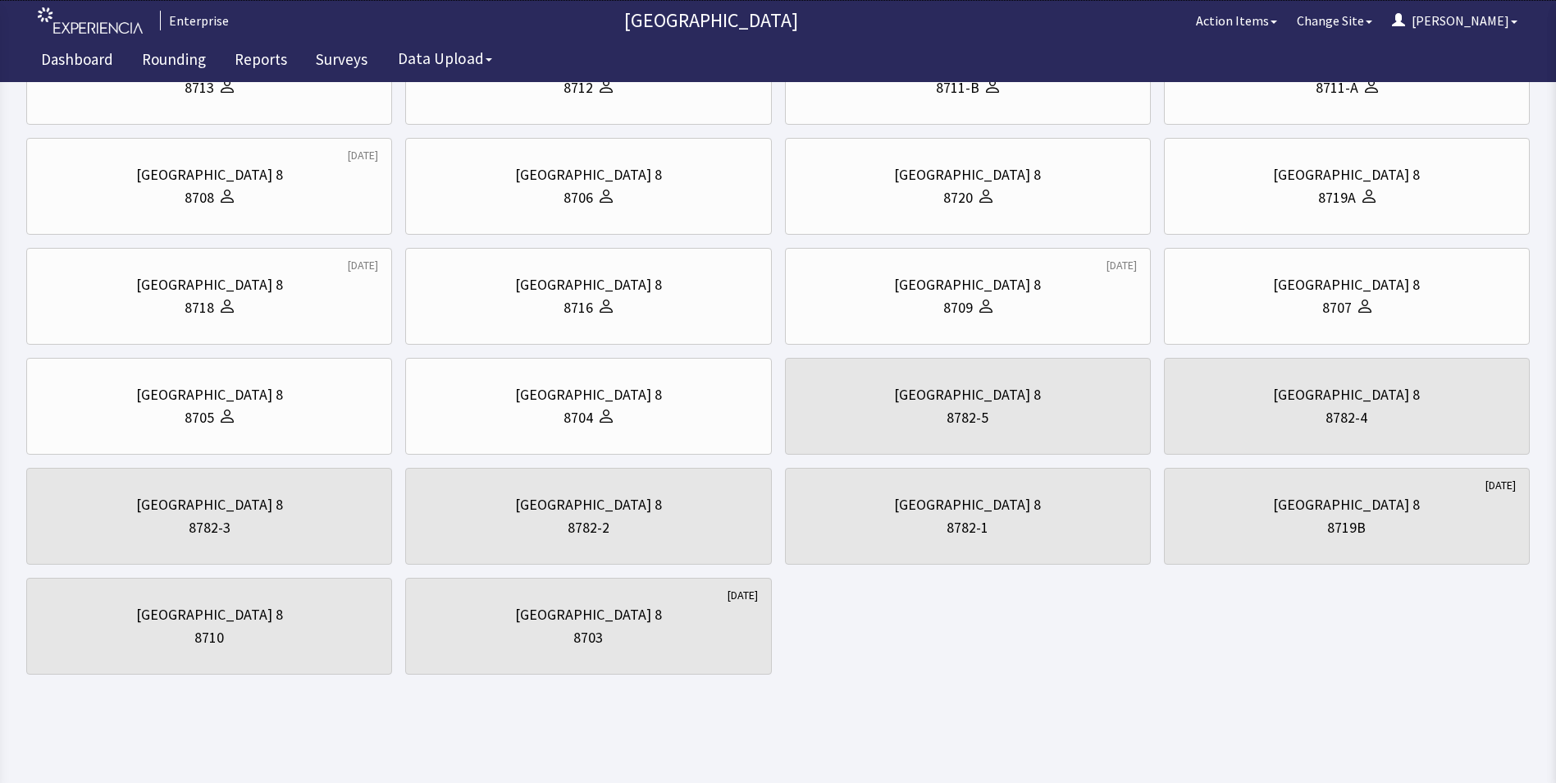
scroll to position [0, 0]
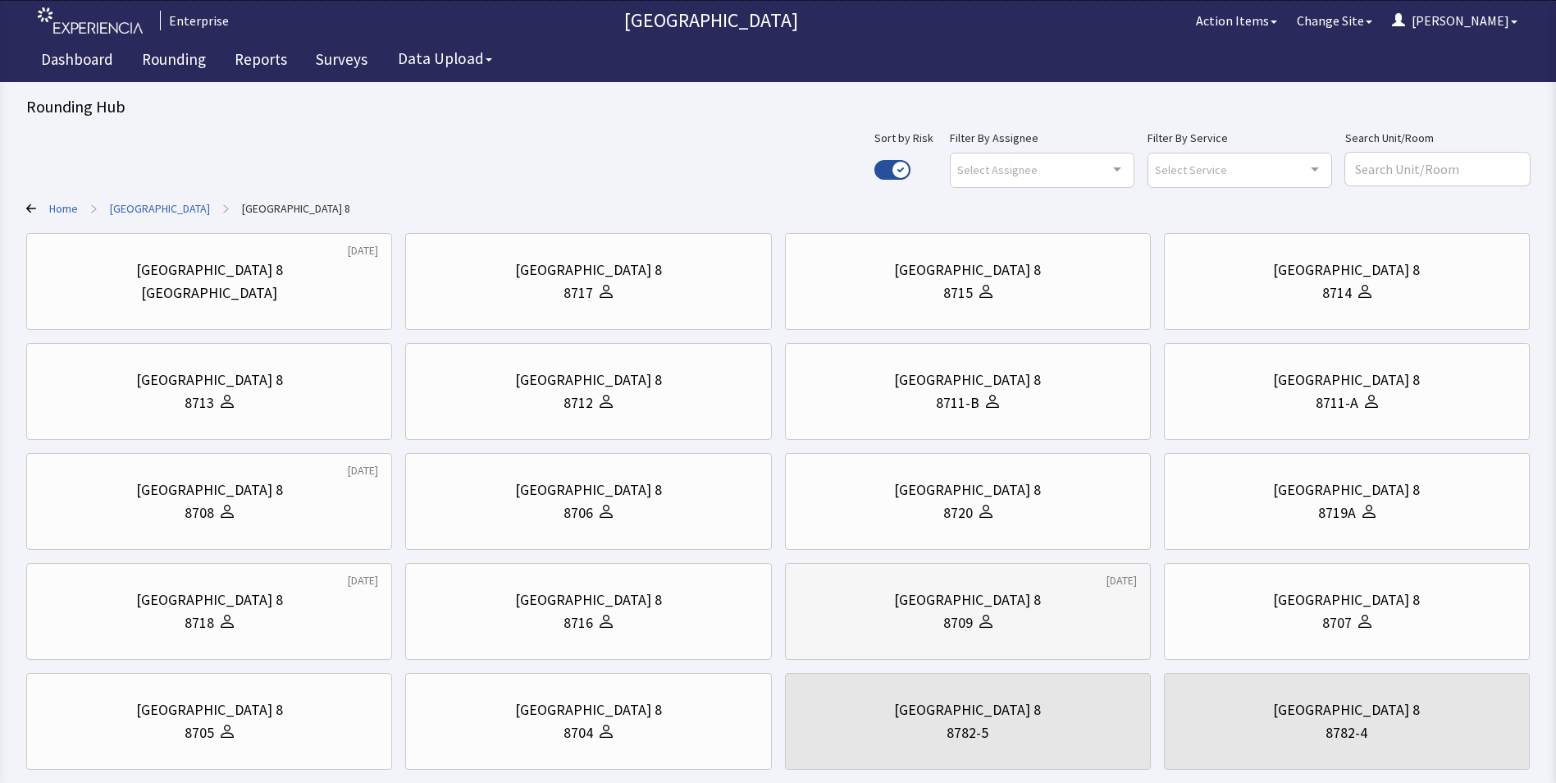
click at [1013, 611] on div "8709" at bounding box center [968, 622] width 338 height 23
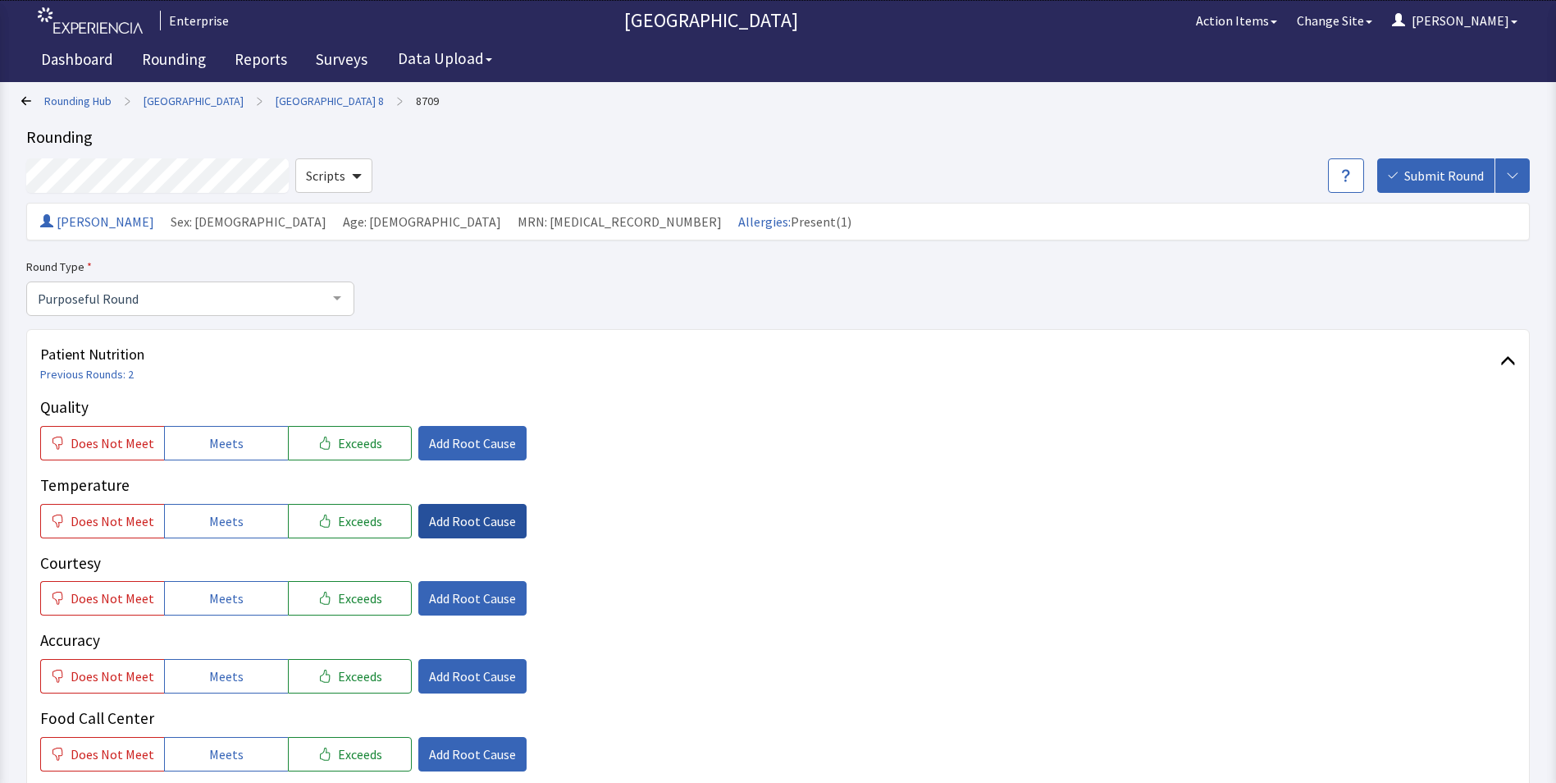
scroll to position [246, 0]
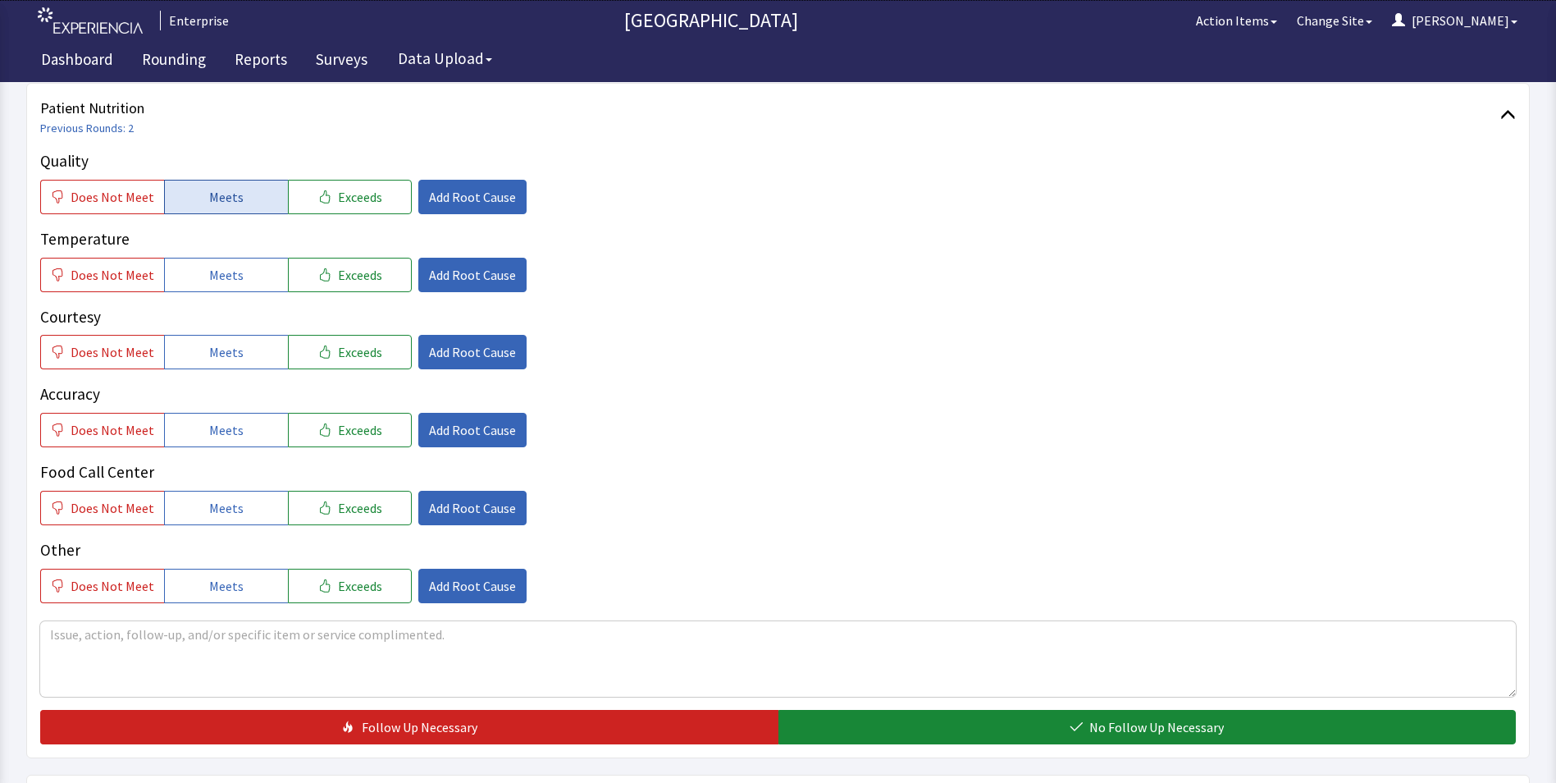
drag, startPoint x: 197, startPoint y: 187, endPoint x: 198, endPoint y: 200, distance: 13.2
click at [198, 192] on button "Meets" at bounding box center [226, 197] width 124 height 34
drag, startPoint x: 209, startPoint y: 263, endPoint x: 209, endPoint y: 276, distance: 13.9
click at [209, 267] on button "Meets" at bounding box center [226, 275] width 124 height 34
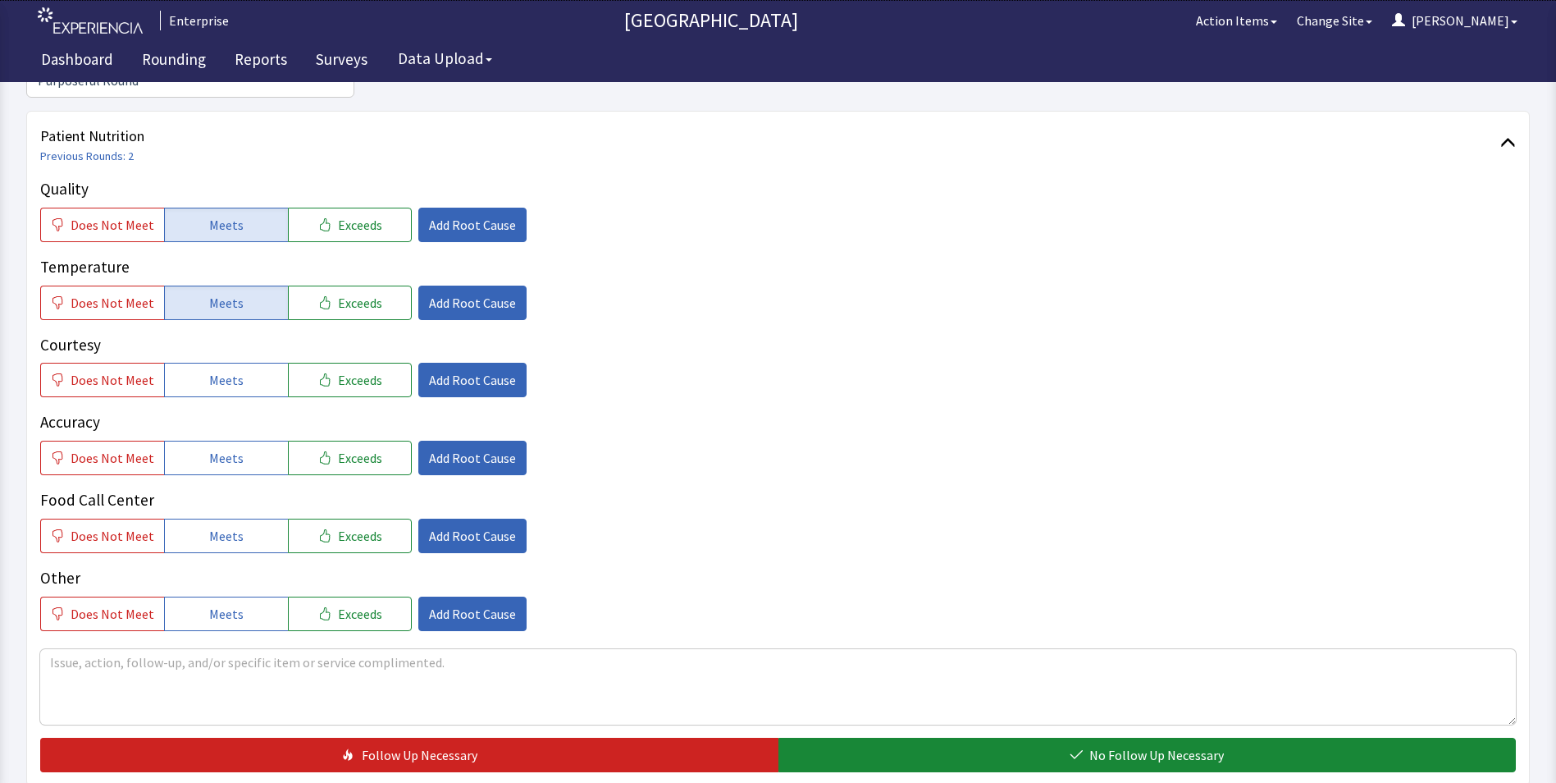
drag, startPoint x: 221, startPoint y: 348, endPoint x: 221, endPoint y: 378, distance: 30.4
click at [221, 370] on span "Meets" at bounding box center [226, 380] width 34 height 20
drag, startPoint x: 220, startPoint y: 422, endPoint x: 227, endPoint y: 465, distance: 44.1
click at [221, 441] on button "Meets" at bounding box center [226, 458] width 124 height 34
drag, startPoint x: 229, startPoint y: 495, endPoint x: 285, endPoint y: 462, distance: 65.8
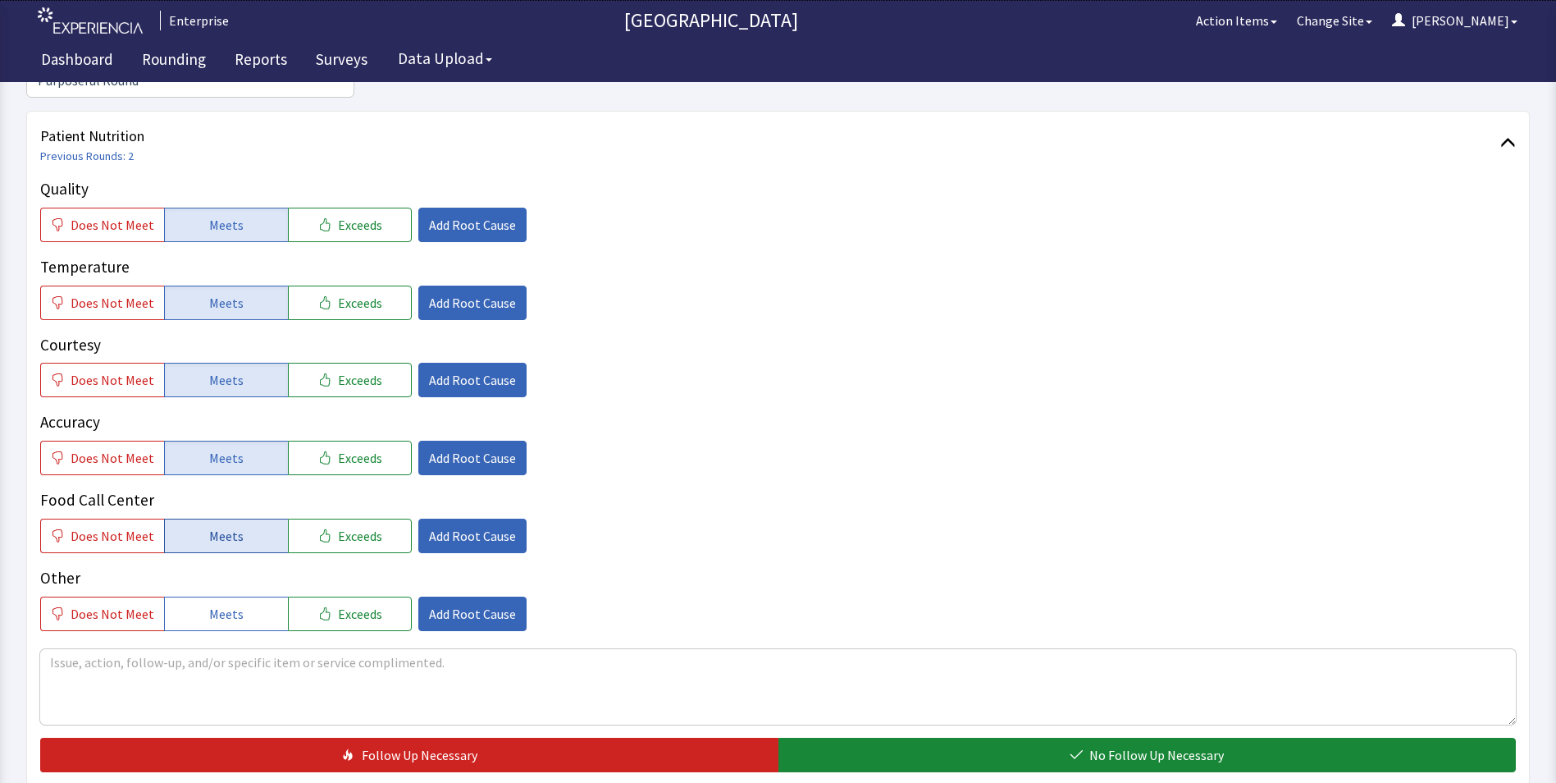
click at [230, 518] on button "Meets" at bounding box center [226, 535] width 124 height 34
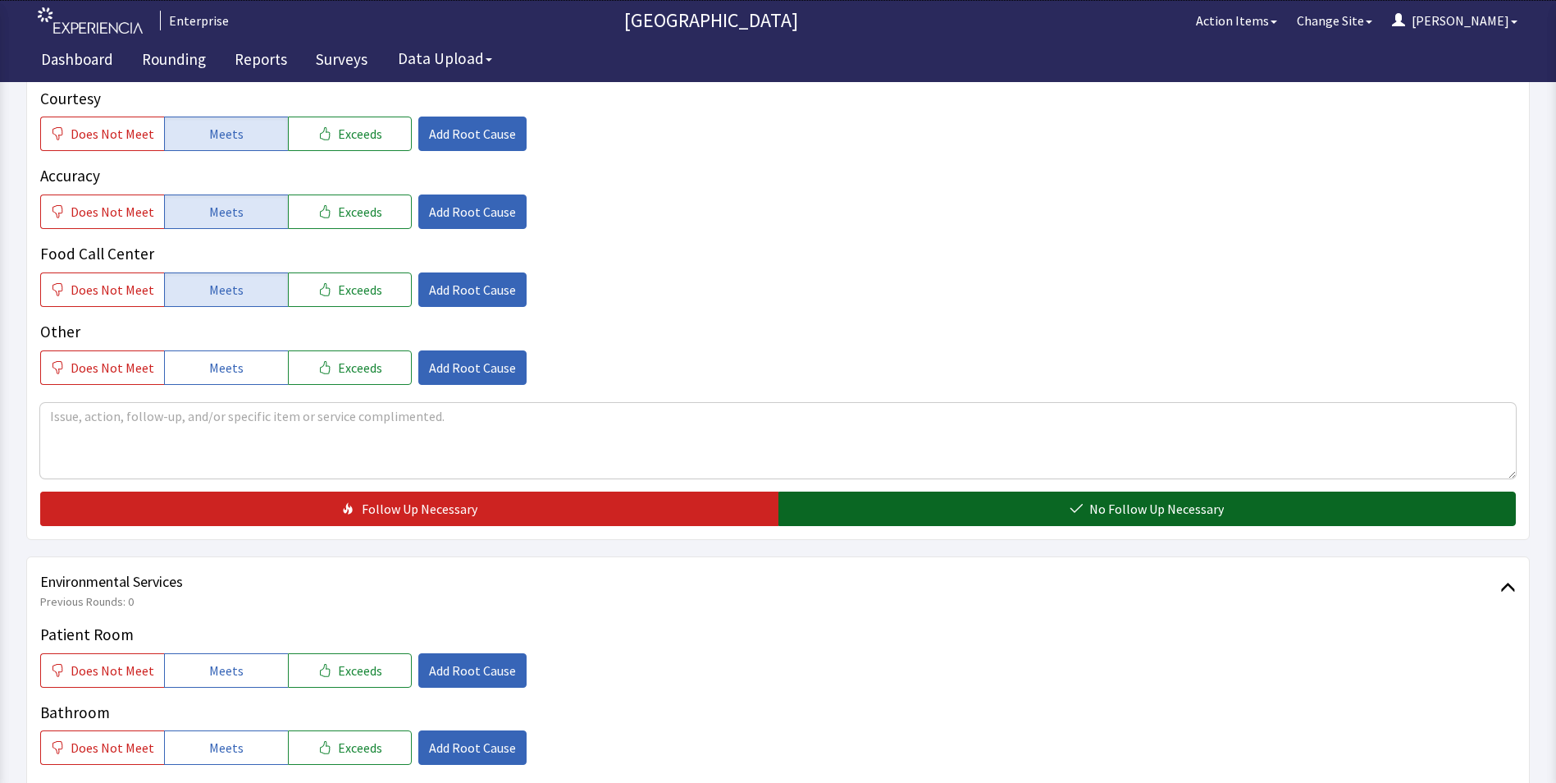
click at [919, 491] on button "No Follow Up Necessary" at bounding box center [1147, 508] width 738 height 34
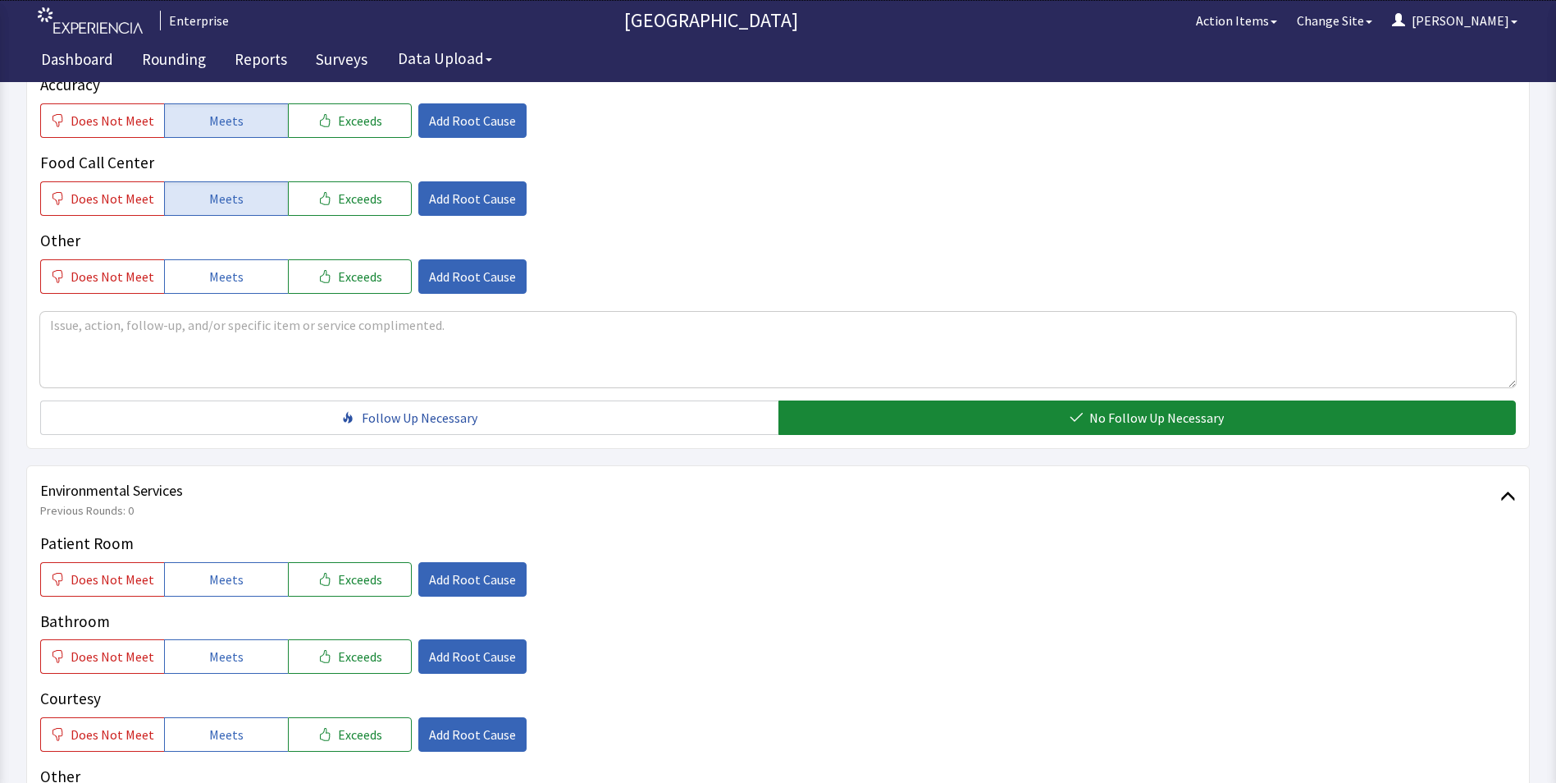
scroll to position [738, 0]
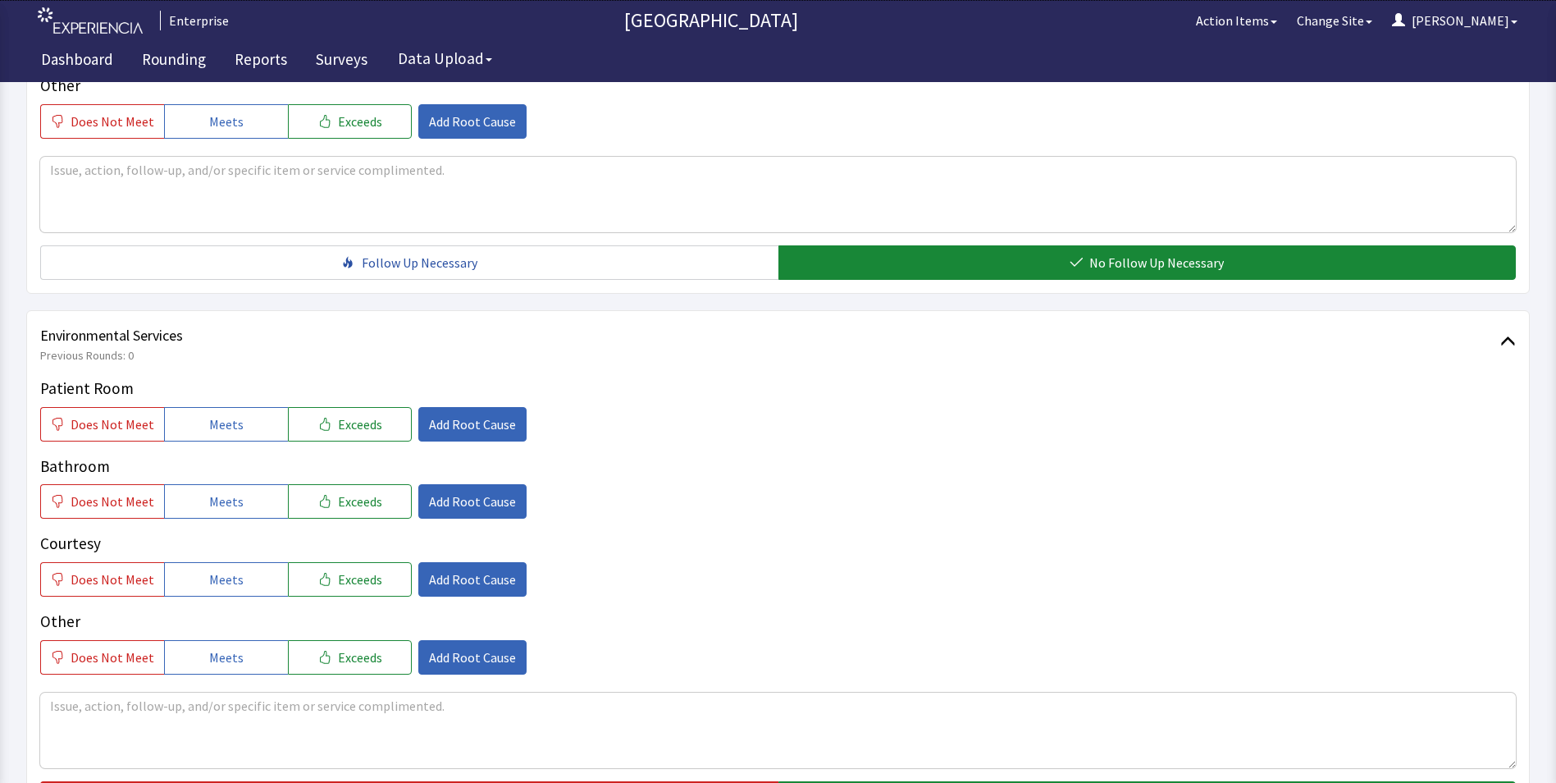
drag, startPoint x: 241, startPoint y: 395, endPoint x: 239, endPoint y: 450, distance: 54.2
click at [240, 407] on button "Meets" at bounding box center [226, 424] width 124 height 34
drag, startPoint x: 238, startPoint y: 474, endPoint x: 238, endPoint y: 523, distance: 49.2
click at [238, 484] on button "Meets" at bounding box center [226, 501] width 124 height 34
drag, startPoint x: 226, startPoint y: 553, endPoint x: 240, endPoint y: 562, distance: 17.3
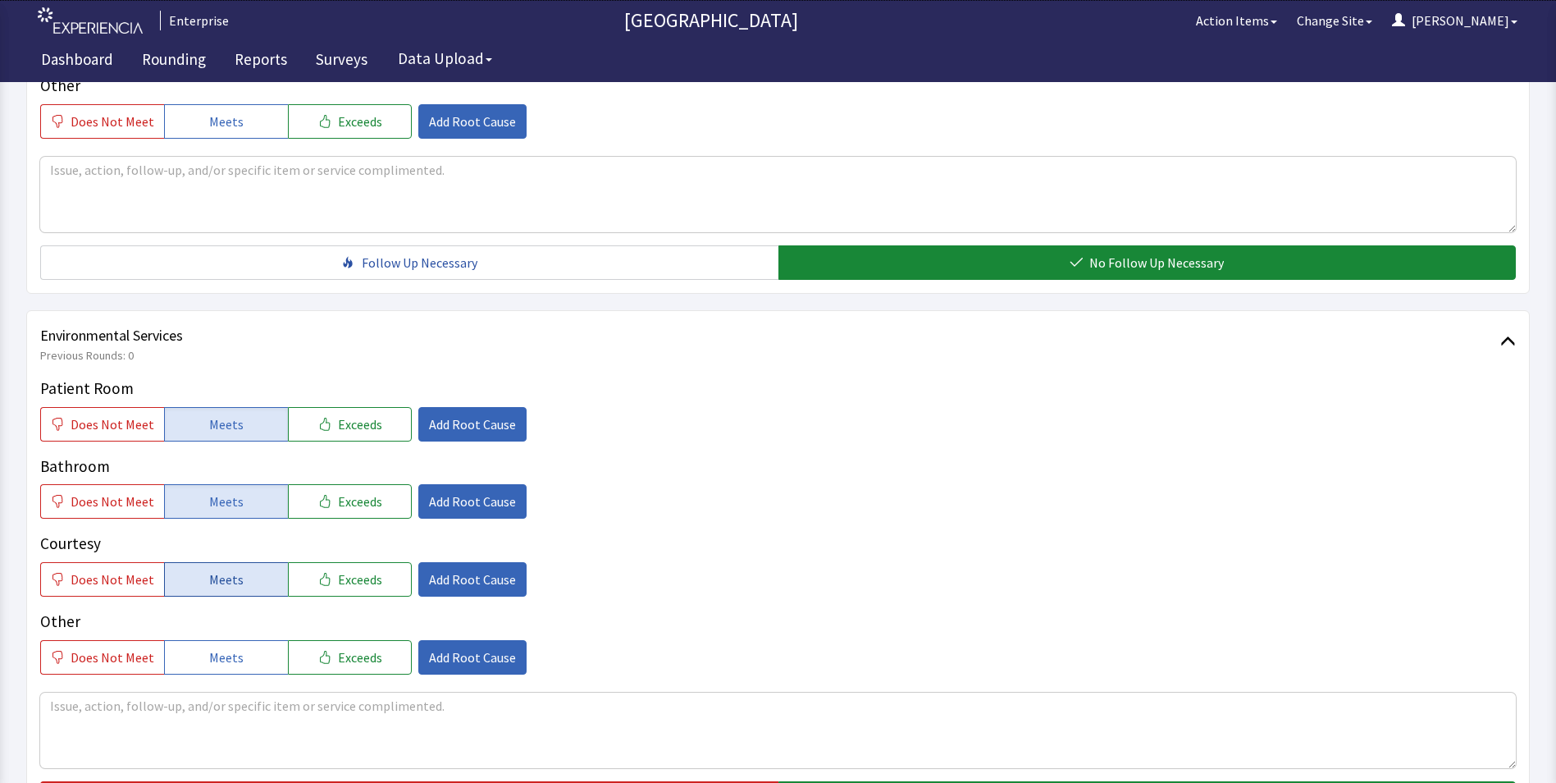
click at [228, 569] on span "Meets" at bounding box center [226, 579] width 34 height 20
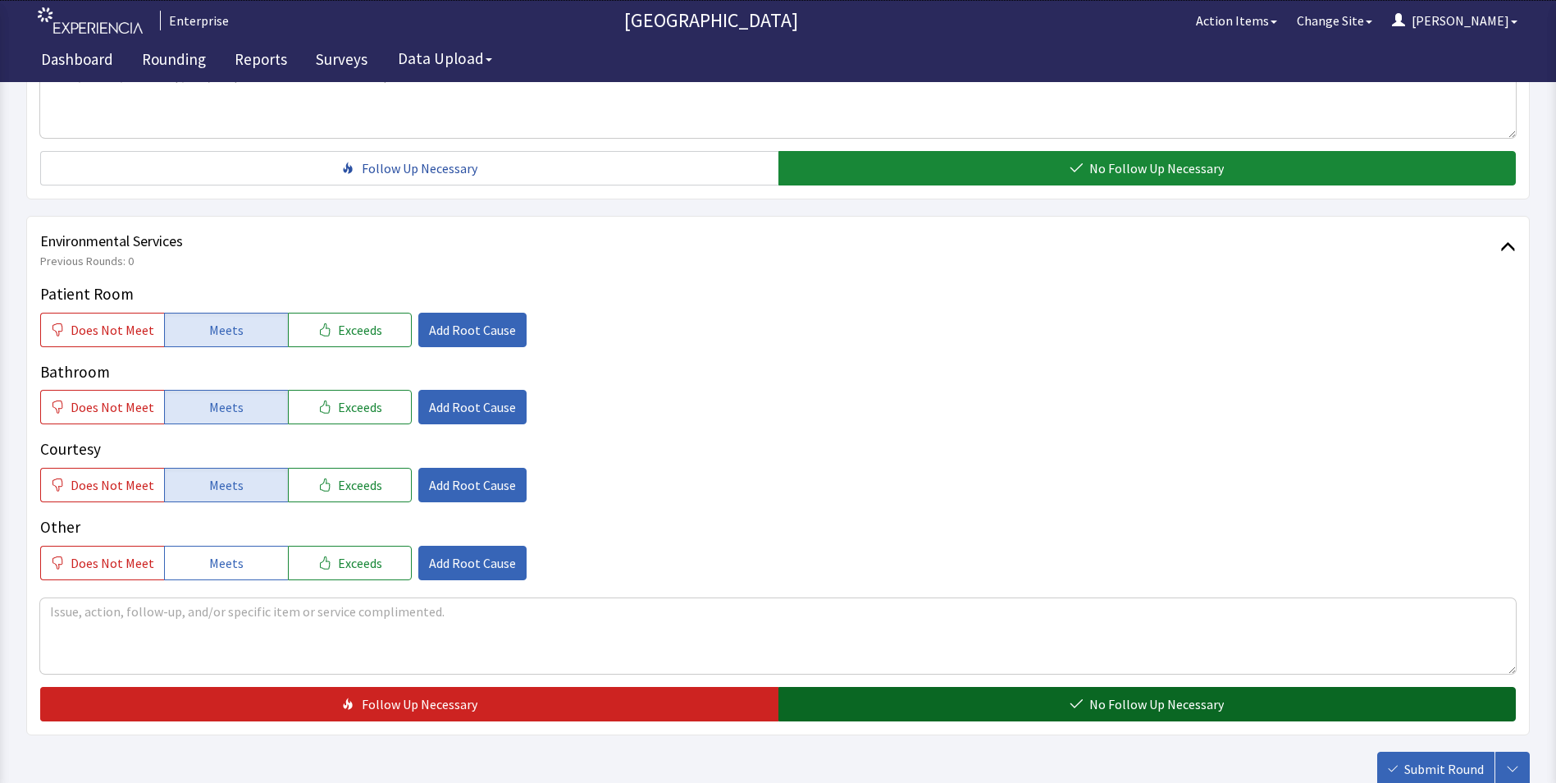
scroll to position [916, 0]
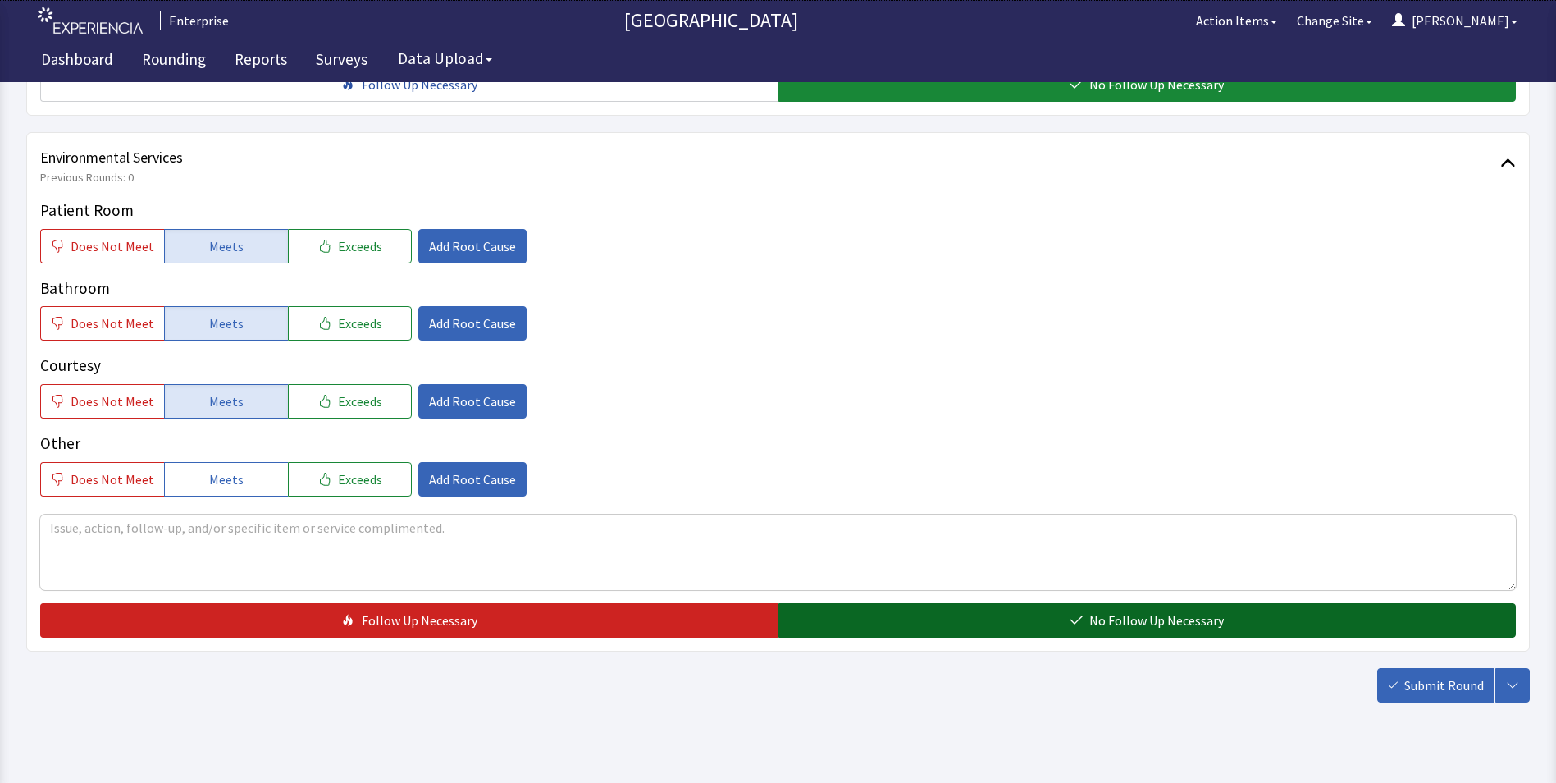
click at [911, 603] on button "No Follow Up Necessary" at bounding box center [1147, 620] width 738 height 34
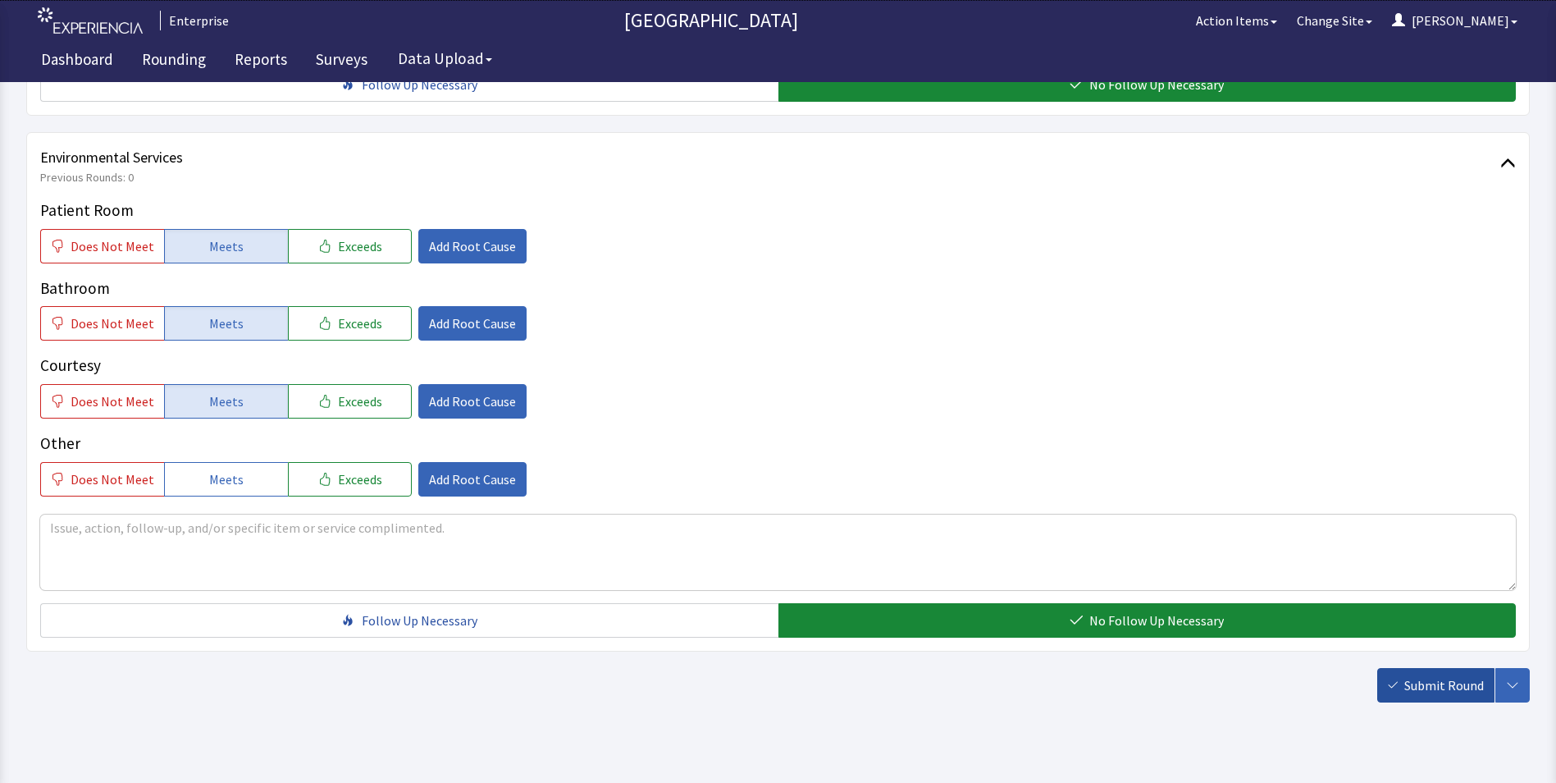
click at [1422, 675] on span "Submit Round" at bounding box center [1444, 685] width 80 height 20
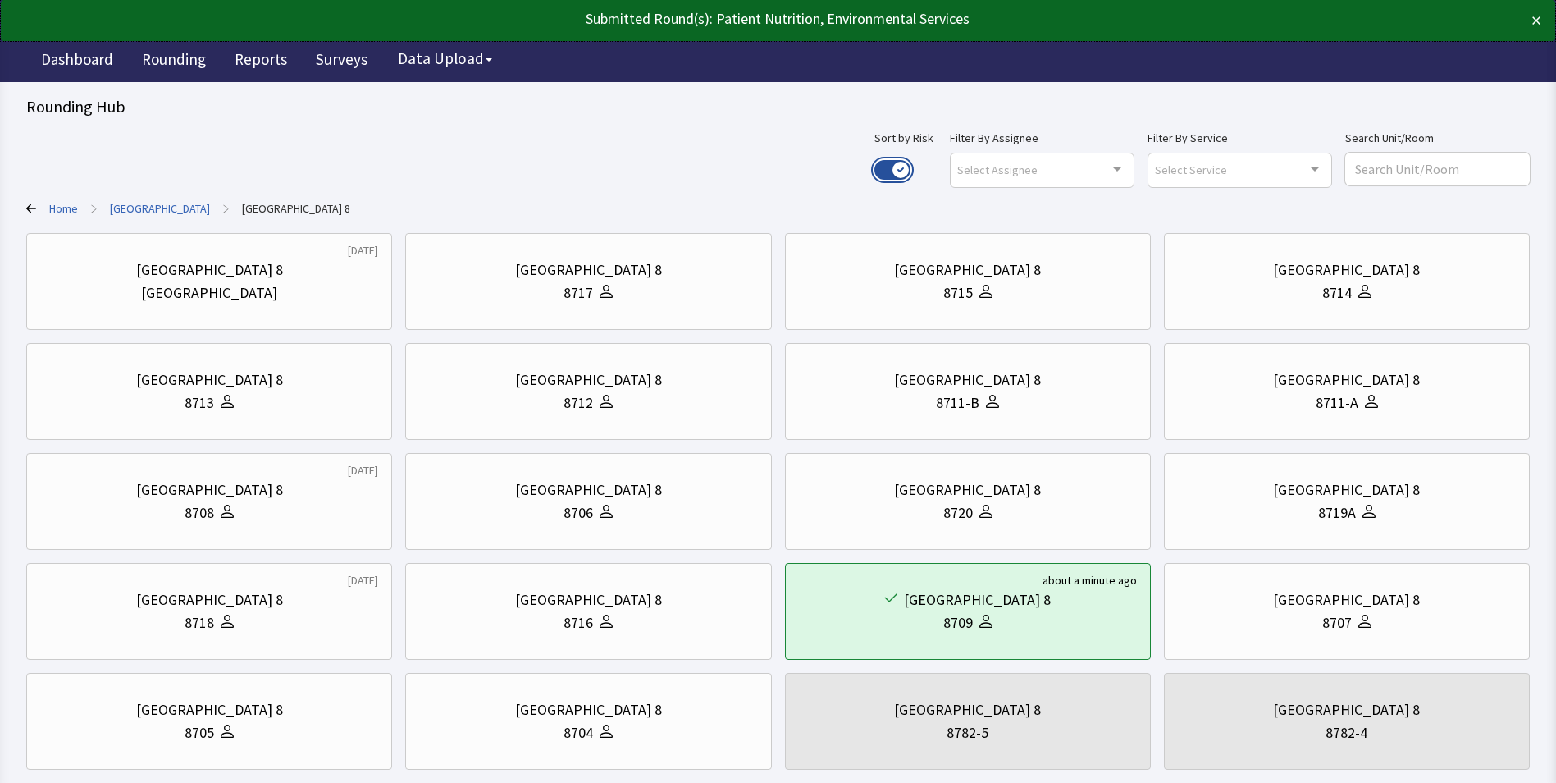
click at [911, 167] on button "Use setting" at bounding box center [892, 170] width 36 height 20
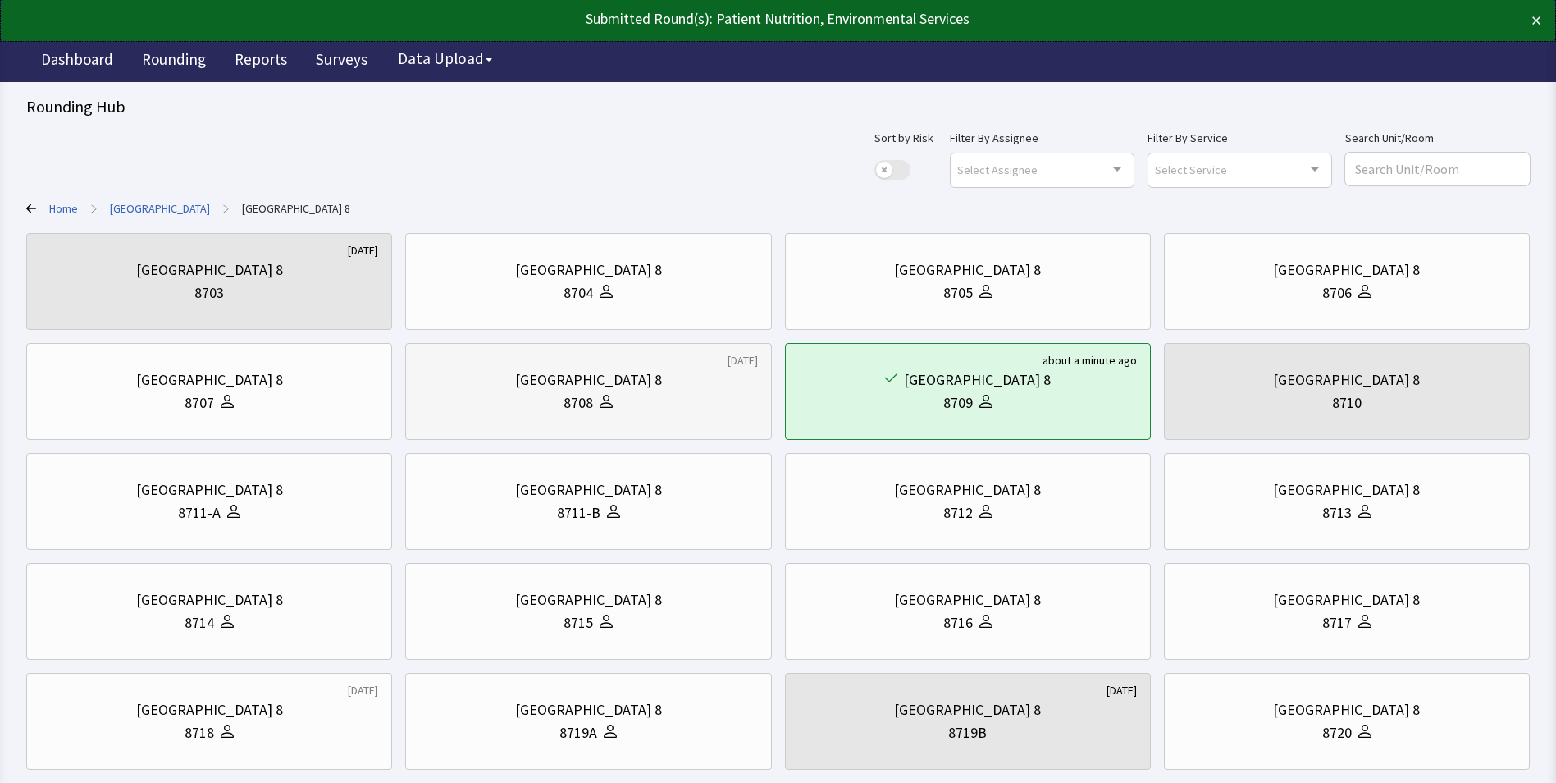
click at [590, 384] on div "[GEOGRAPHIC_DATA] 8" at bounding box center [588, 379] width 147 height 23
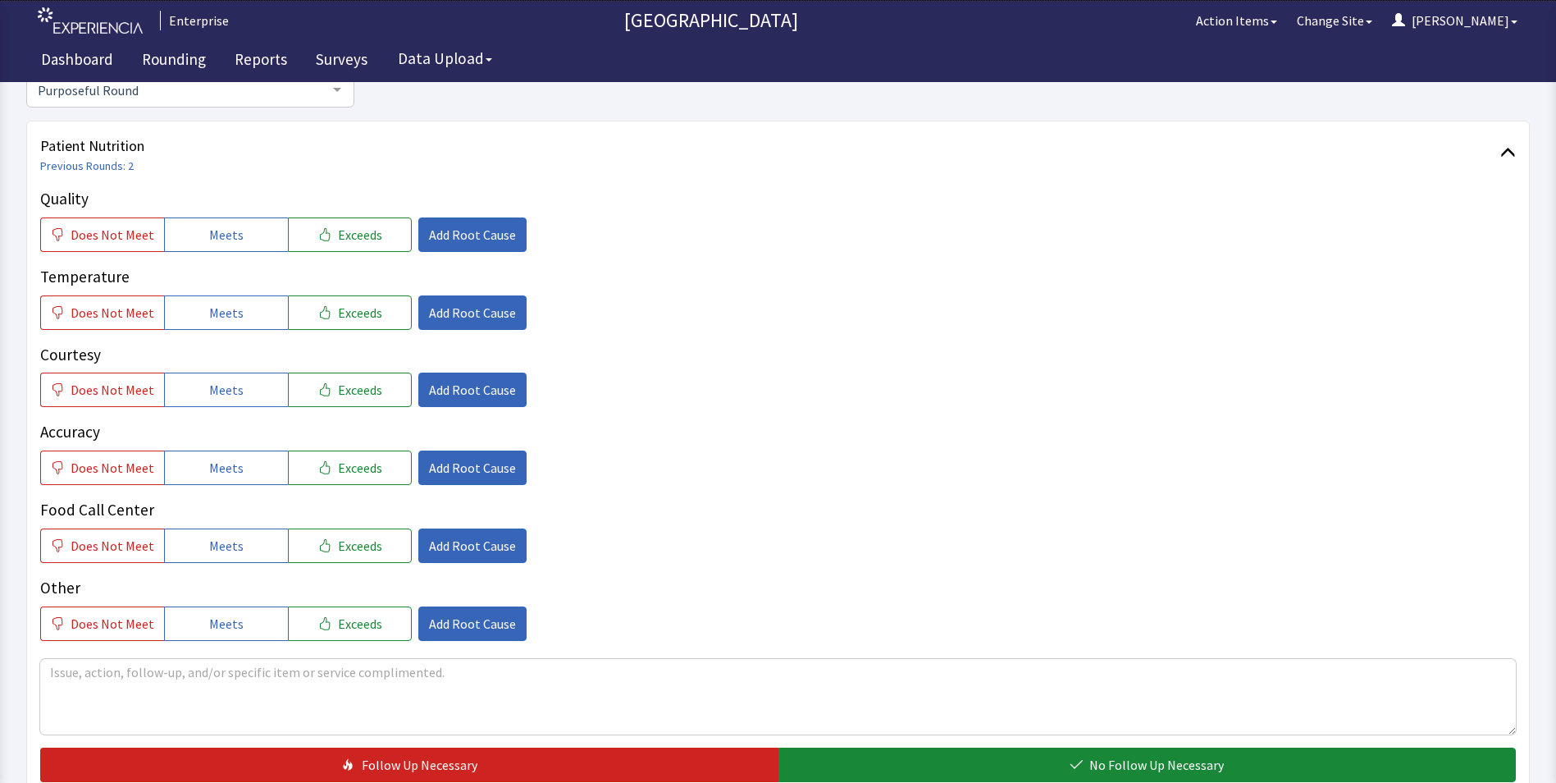
scroll to position [246, 0]
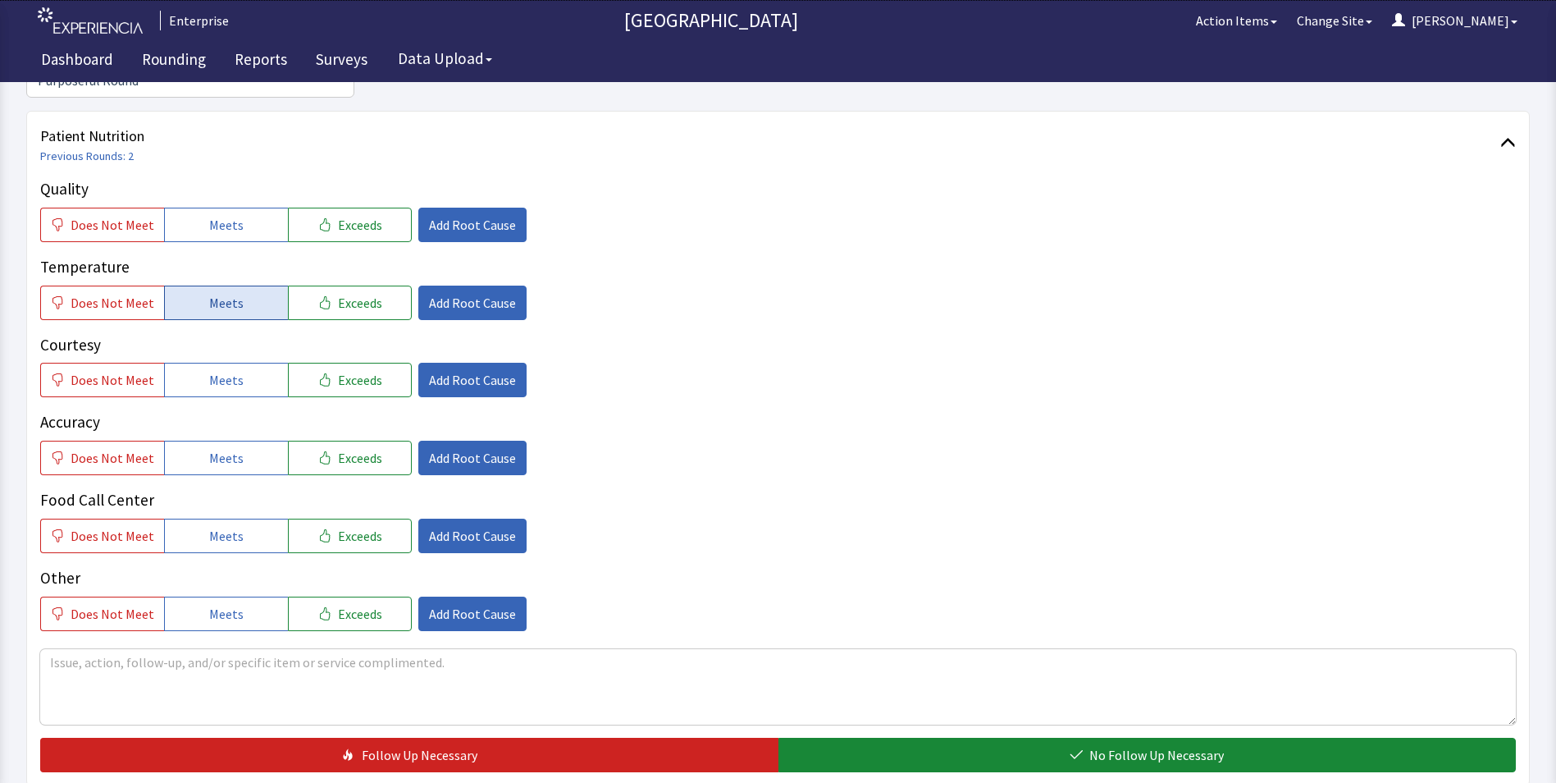
drag, startPoint x: 228, startPoint y: 199, endPoint x: 235, endPoint y: 265, distance: 66.0
click at [228, 215] on span "Meets" at bounding box center [226, 225] width 34 height 20
click at [234, 293] on span "Meets" at bounding box center [226, 303] width 34 height 20
drag, startPoint x: 223, startPoint y: 352, endPoint x: 229, endPoint y: 395, distance: 43.0
click at [226, 370] on span "Meets" at bounding box center [226, 380] width 34 height 20
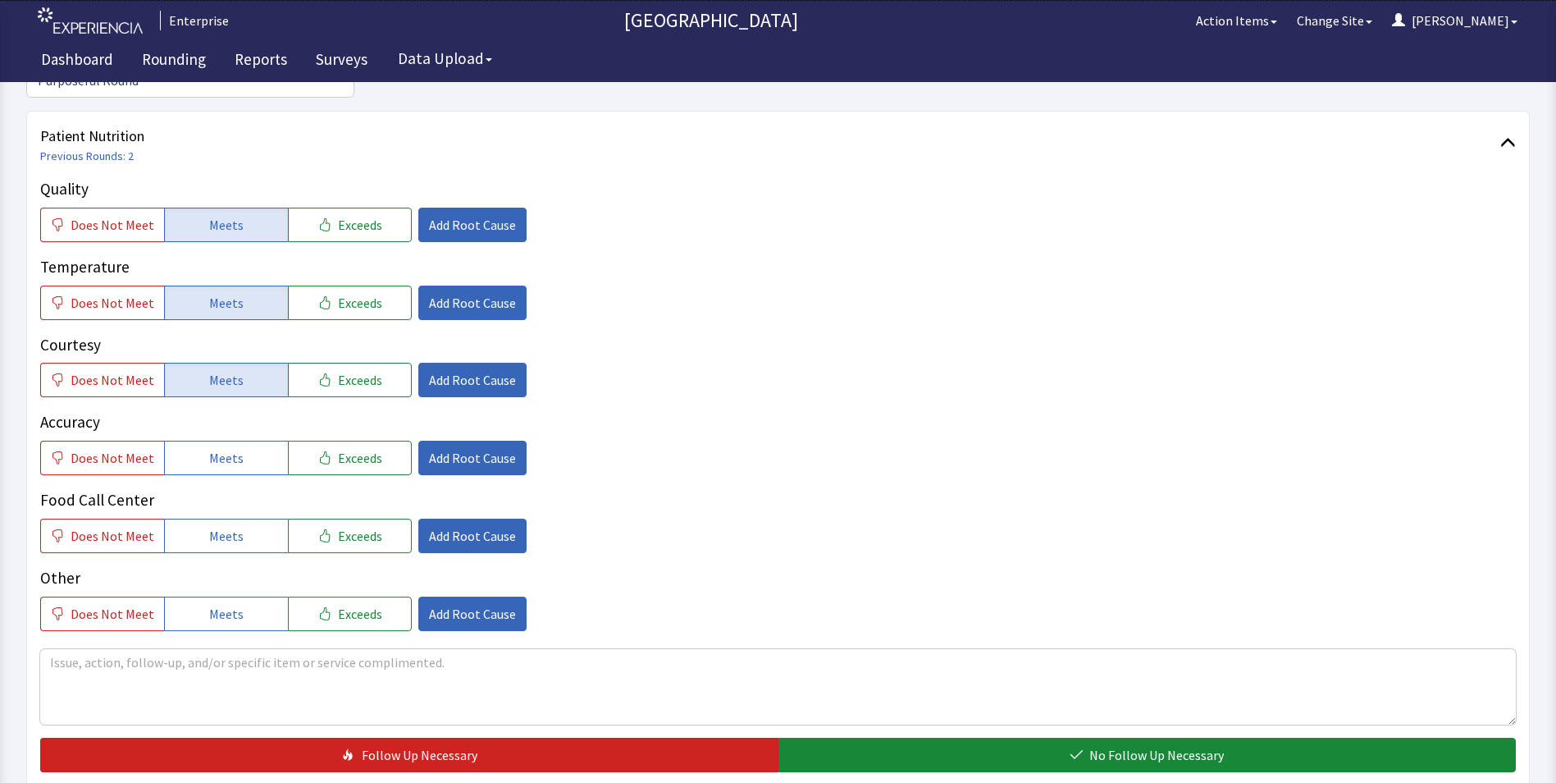
drag, startPoint x: 225, startPoint y: 431, endPoint x: 216, endPoint y: 472, distance: 41.2
click at [225, 448] on span "Meets" at bounding box center [226, 458] width 34 height 20
drag, startPoint x: 209, startPoint y: 500, endPoint x: 415, endPoint y: 458, distance: 210.3
click at [213, 526] on span "Meets" at bounding box center [226, 536] width 34 height 20
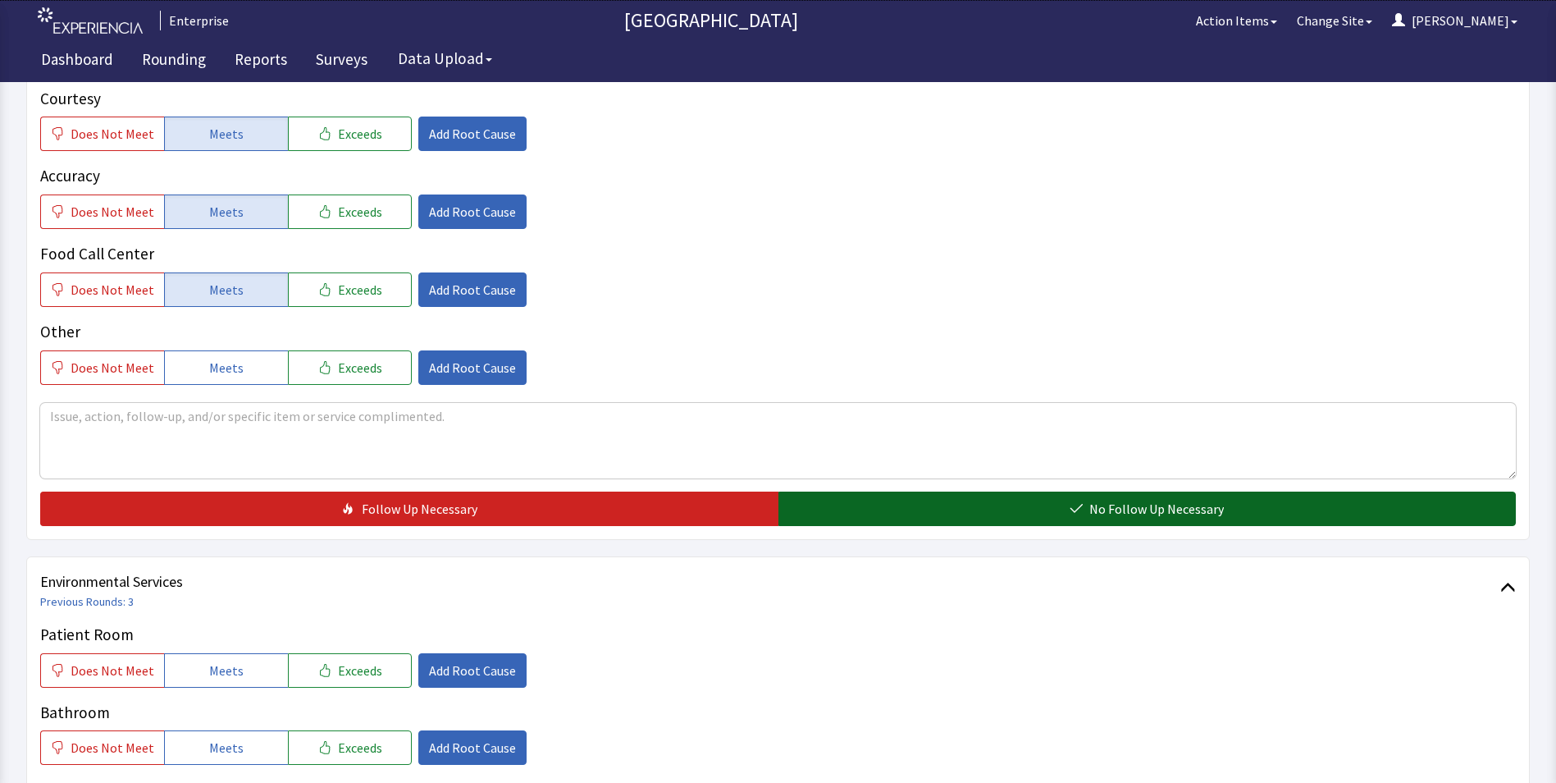
click at [819, 491] on button "No Follow Up Necessary" at bounding box center [1147, 508] width 738 height 34
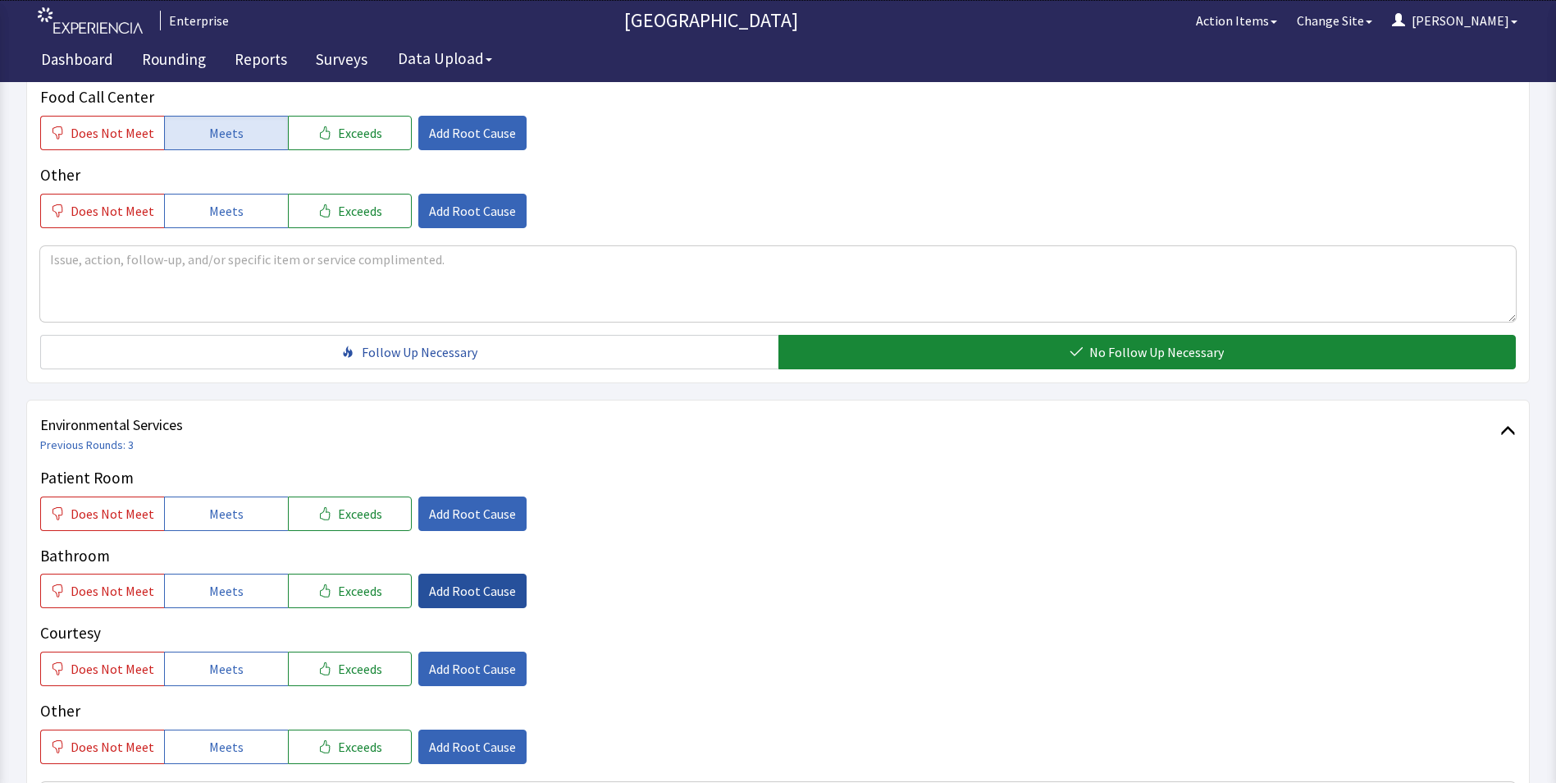
scroll to position [738, 0]
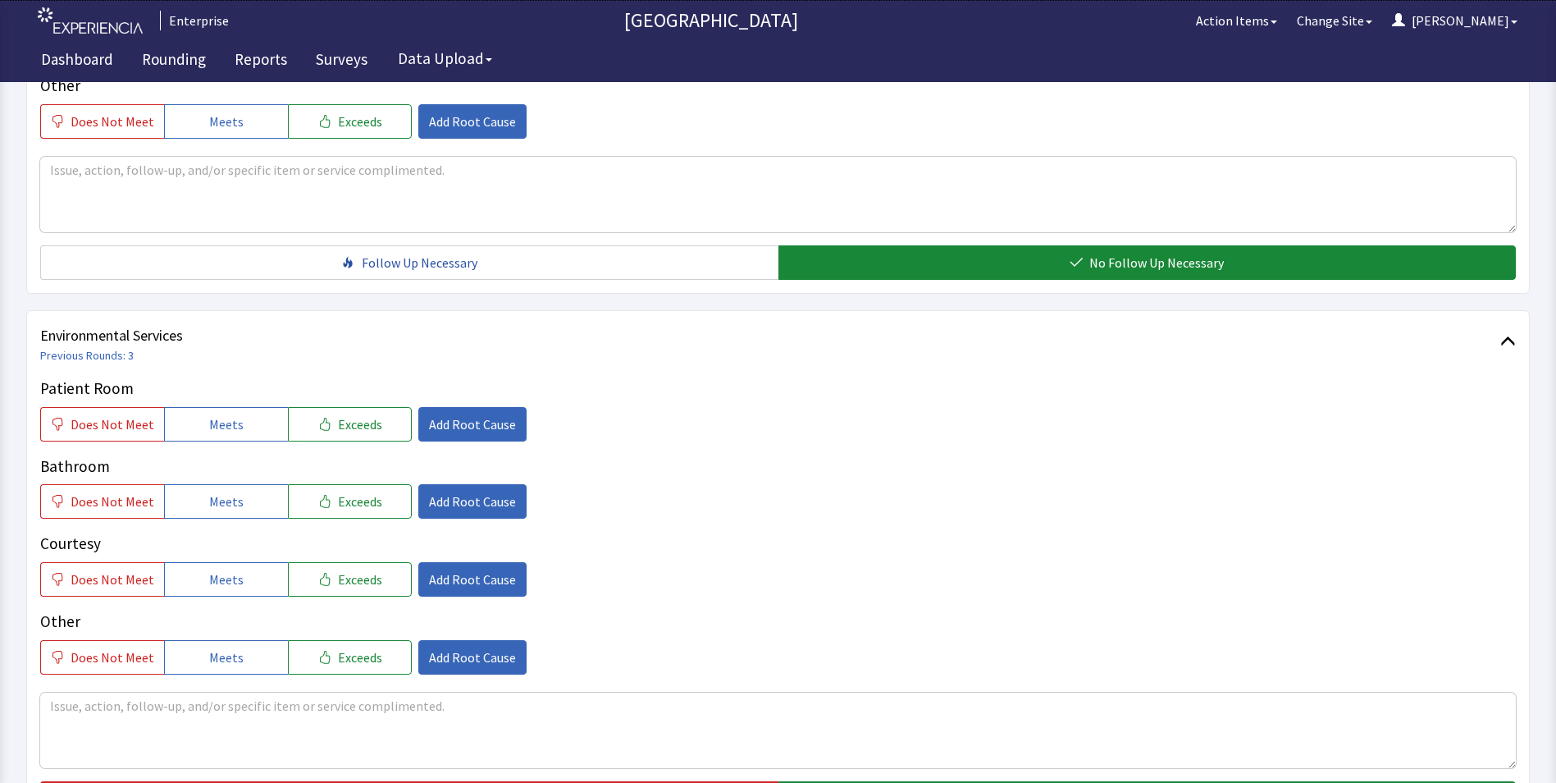
drag, startPoint x: 222, startPoint y: 377, endPoint x: 225, endPoint y: 420, distance: 42.7
click at [222, 379] on div "Patient Room Does Not Meet Meets Exceeds Add Root Cause" at bounding box center [778, 409] width 1476 height 65
drag, startPoint x: 228, startPoint y: 474, endPoint x: 251, endPoint y: 428, distance: 51.4
click at [228, 491] on span "Meets" at bounding box center [226, 501] width 34 height 20
drag, startPoint x: 251, startPoint y: 406, endPoint x: 240, endPoint y: 470, distance: 64.9
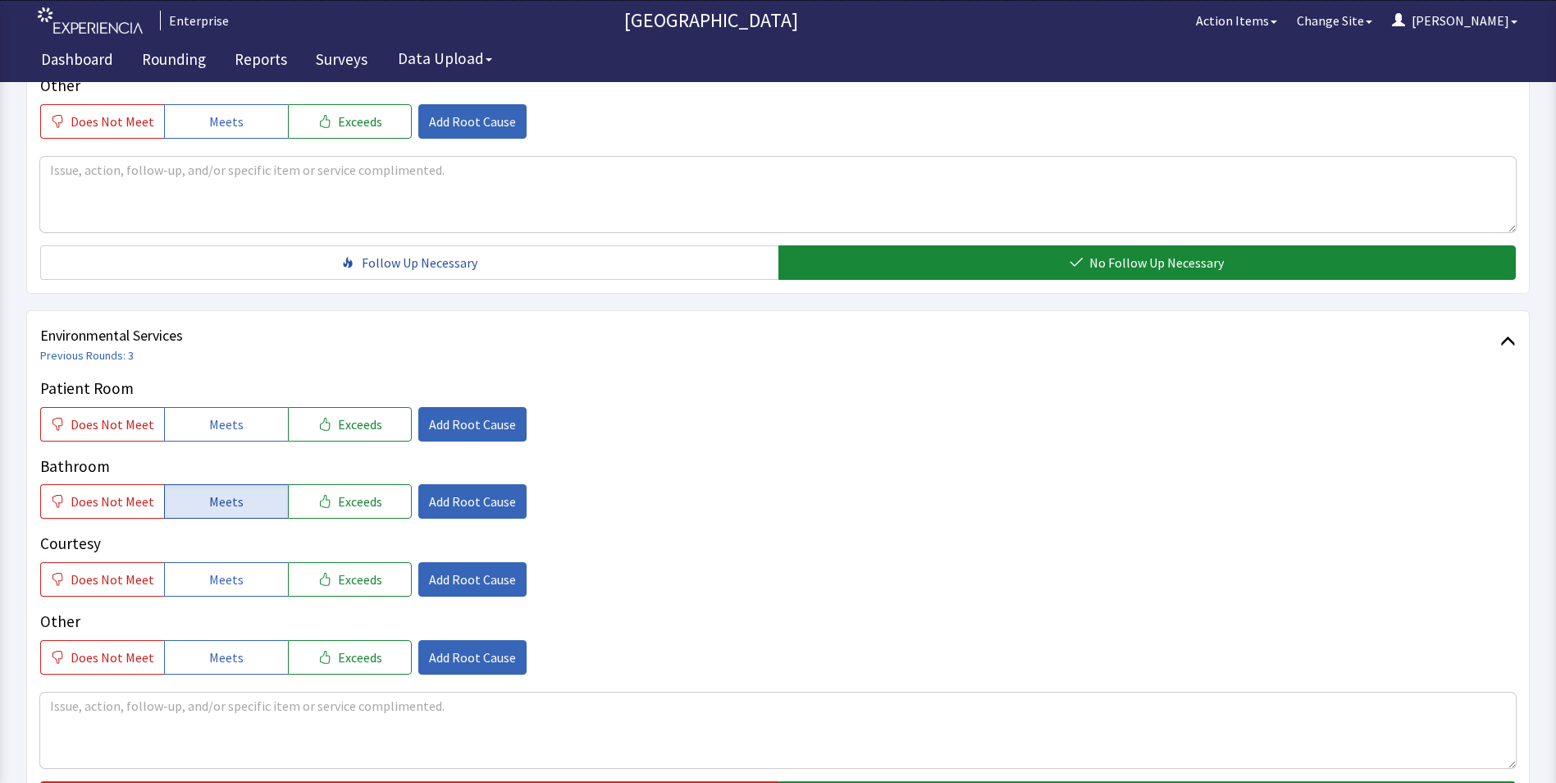
click at [251, 407] on button "Meets" at bounding box center [226, 424] width 124 height 34
drag, startPoint x: 231, startPoint y: 540, endPoint x: 247, endPoint y: 556, distance: 22.6
click at [231, 562] on button "Meets" at bounding box center [226, 579] width 124 height 34
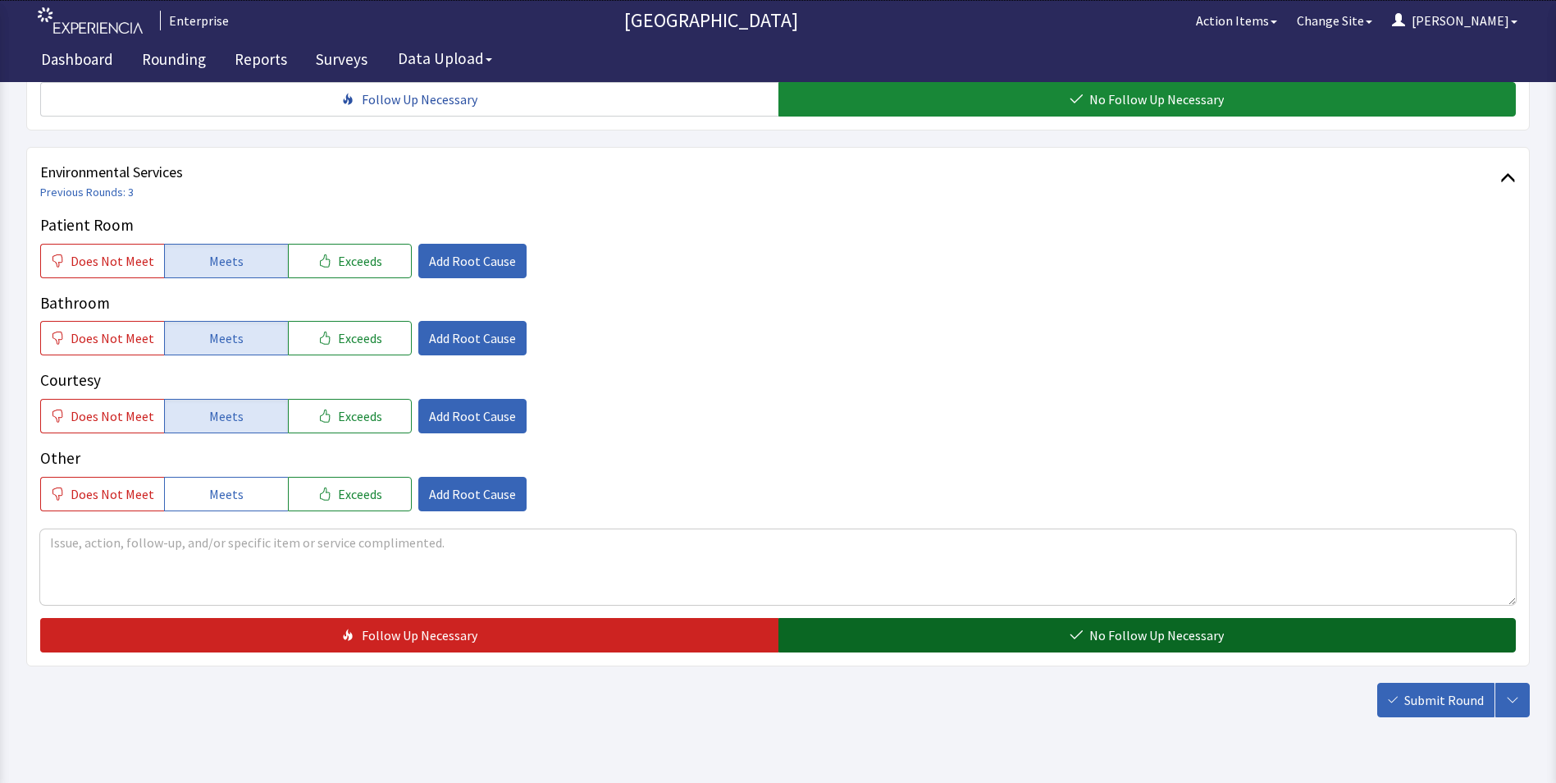
scroll to position [902, 0]
drag, startPoint x: 862, startPoint y: 605, endPoint x: 871, endPoint y: 613, distance: 11.7
click at [863, 617] on button "No Follow Up Necessary" at bounding box center [1147, 634] width 738 height 34
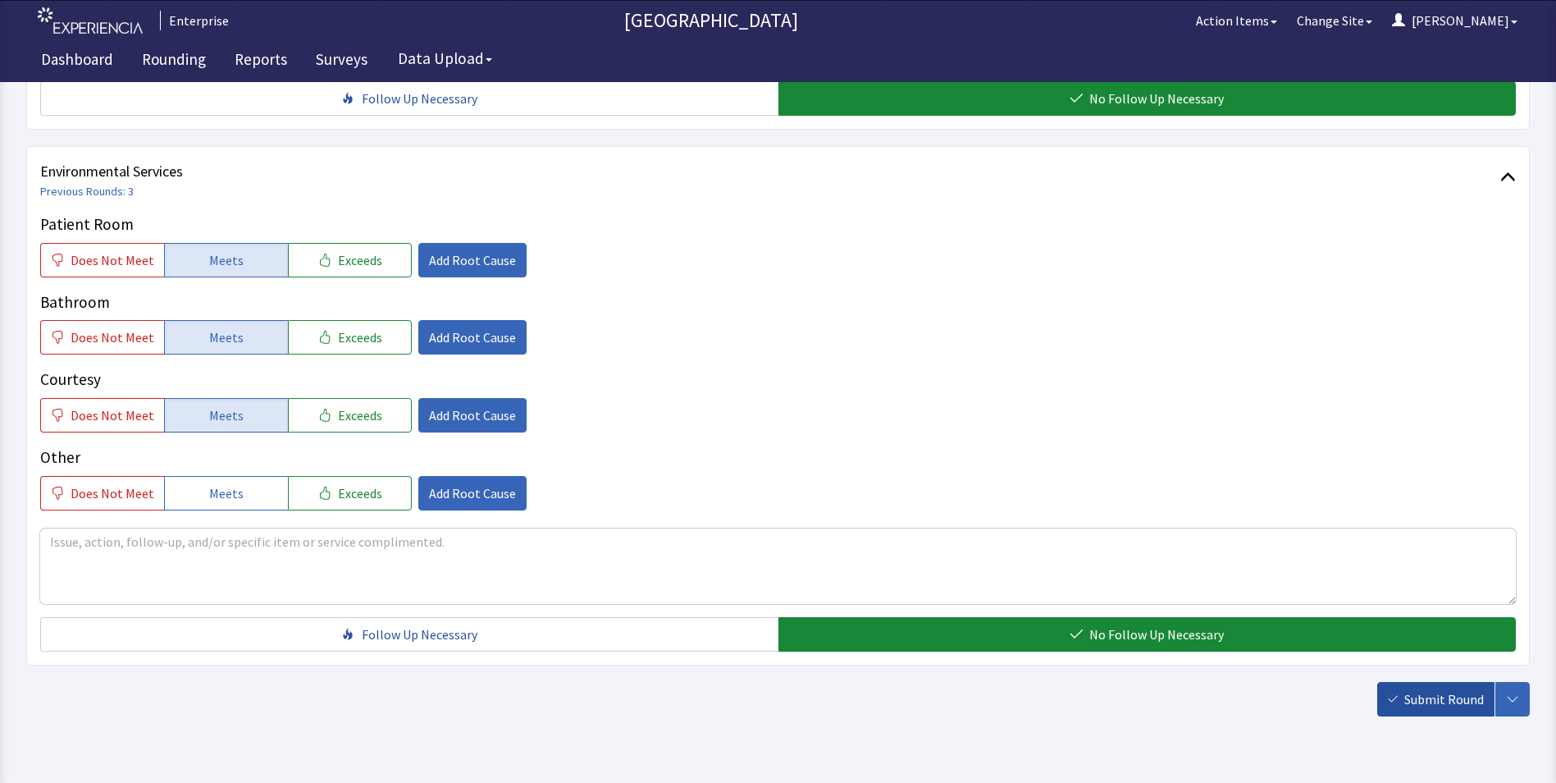
click at [1449, 689] on span "Submit Round" at bounding box center [1444, 699] width 80 height 20
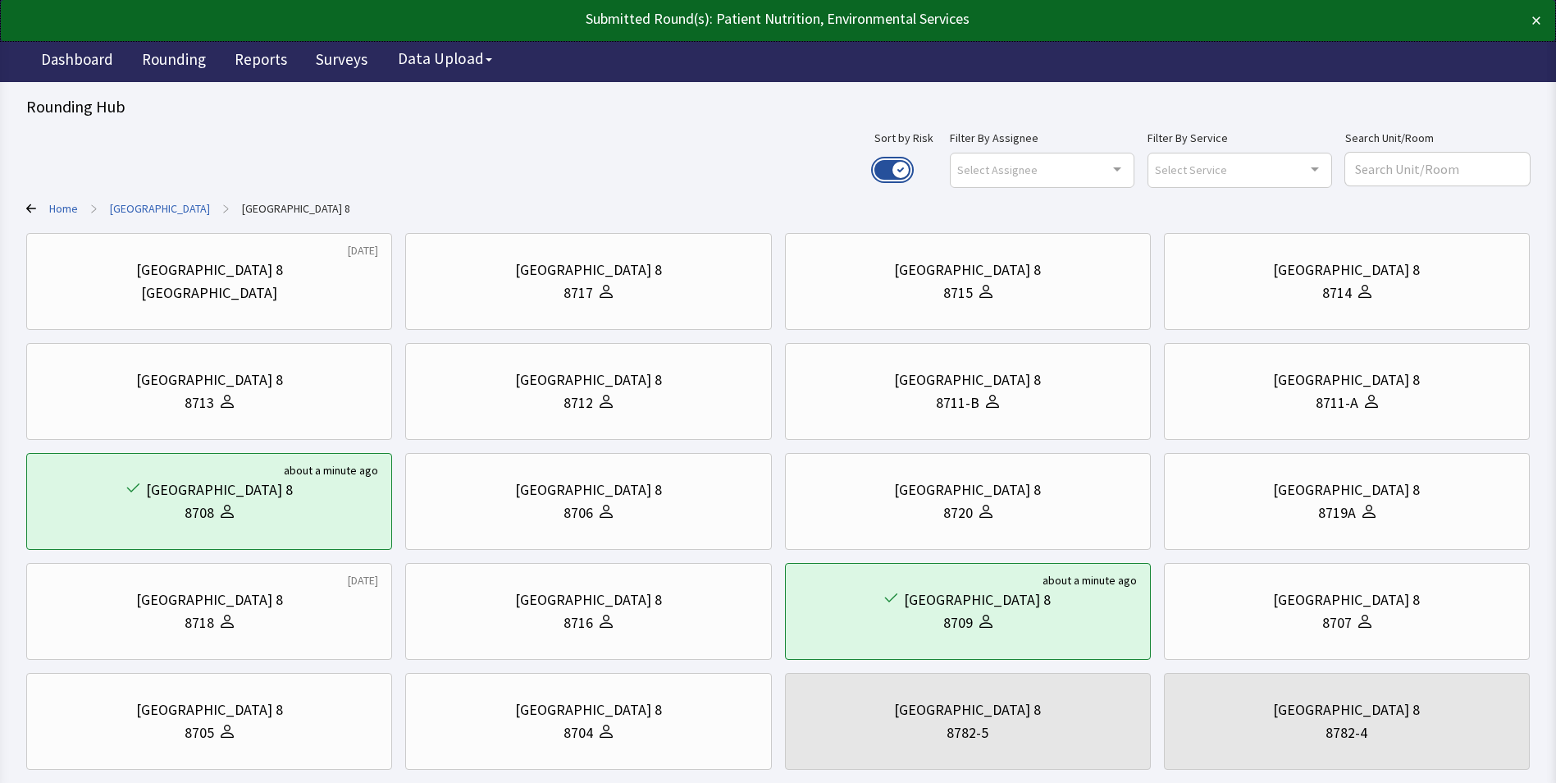
click at [911, 169] on button "Use setting" at bounding box center [892, 170] width 36 height 20
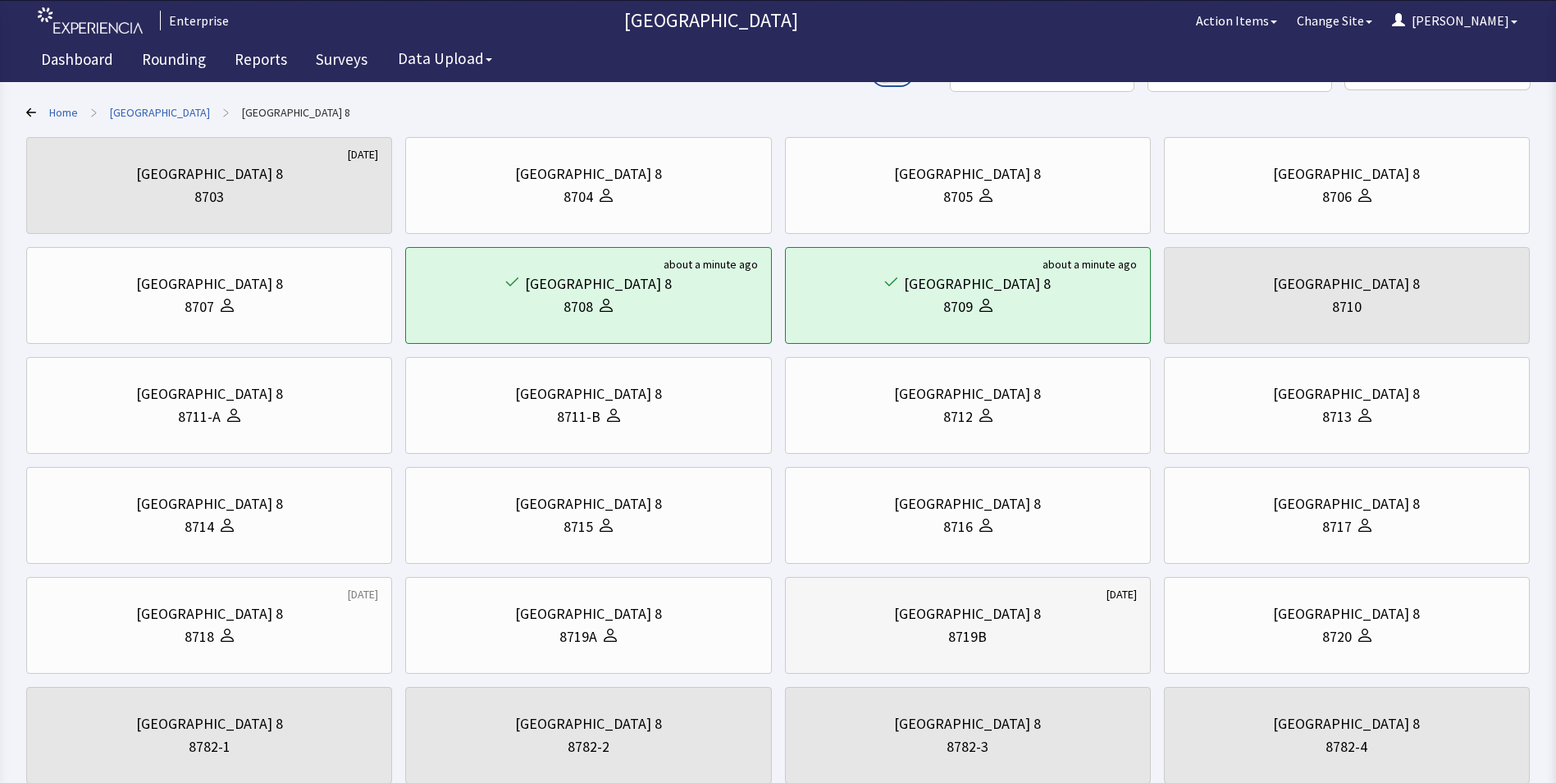
scroll to position [69, 0]
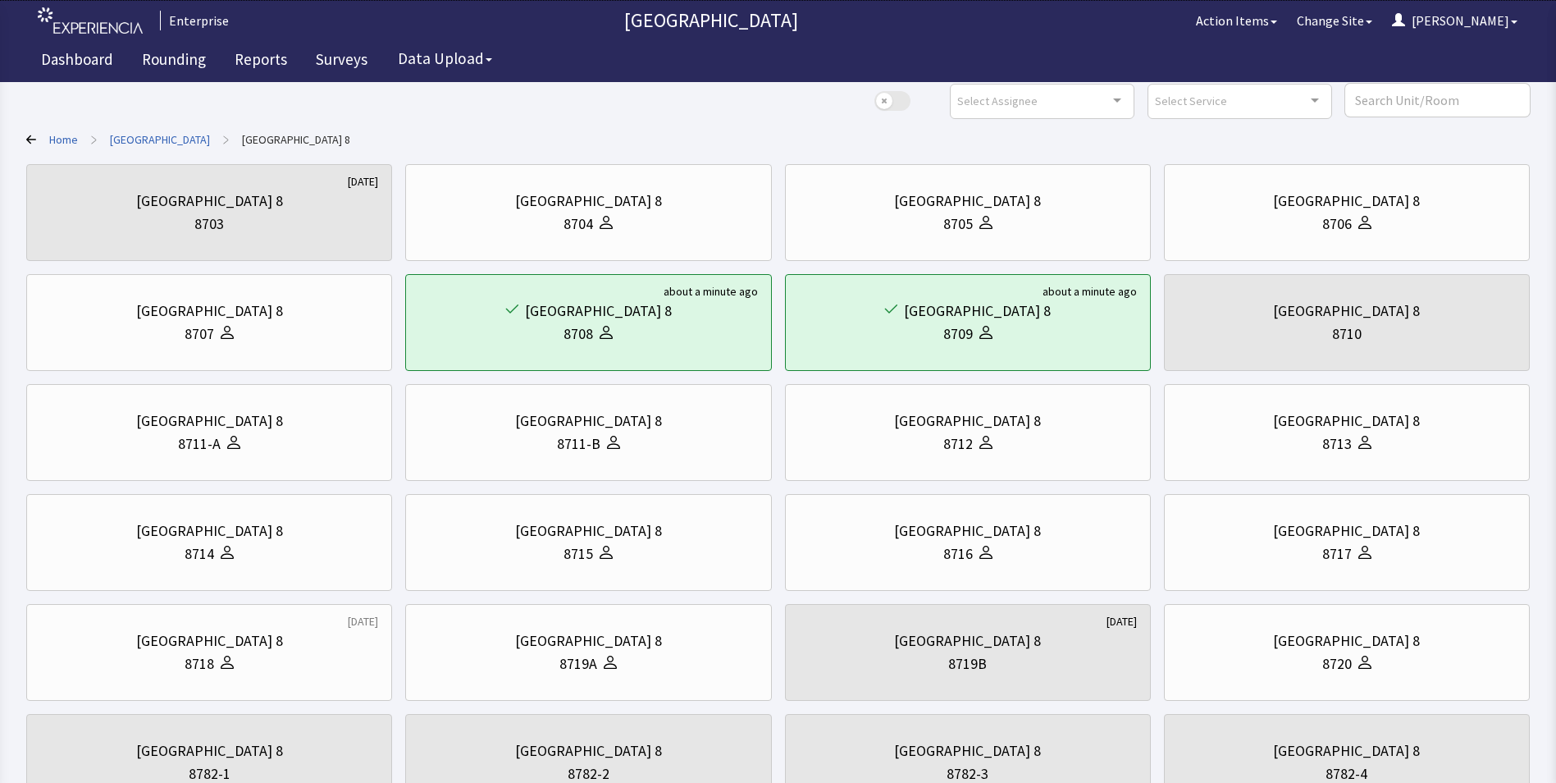
click at [148, 138] on link "[GEOGRAPHIC_DATA]" at bounding box center [160, 139] width 100 height 16
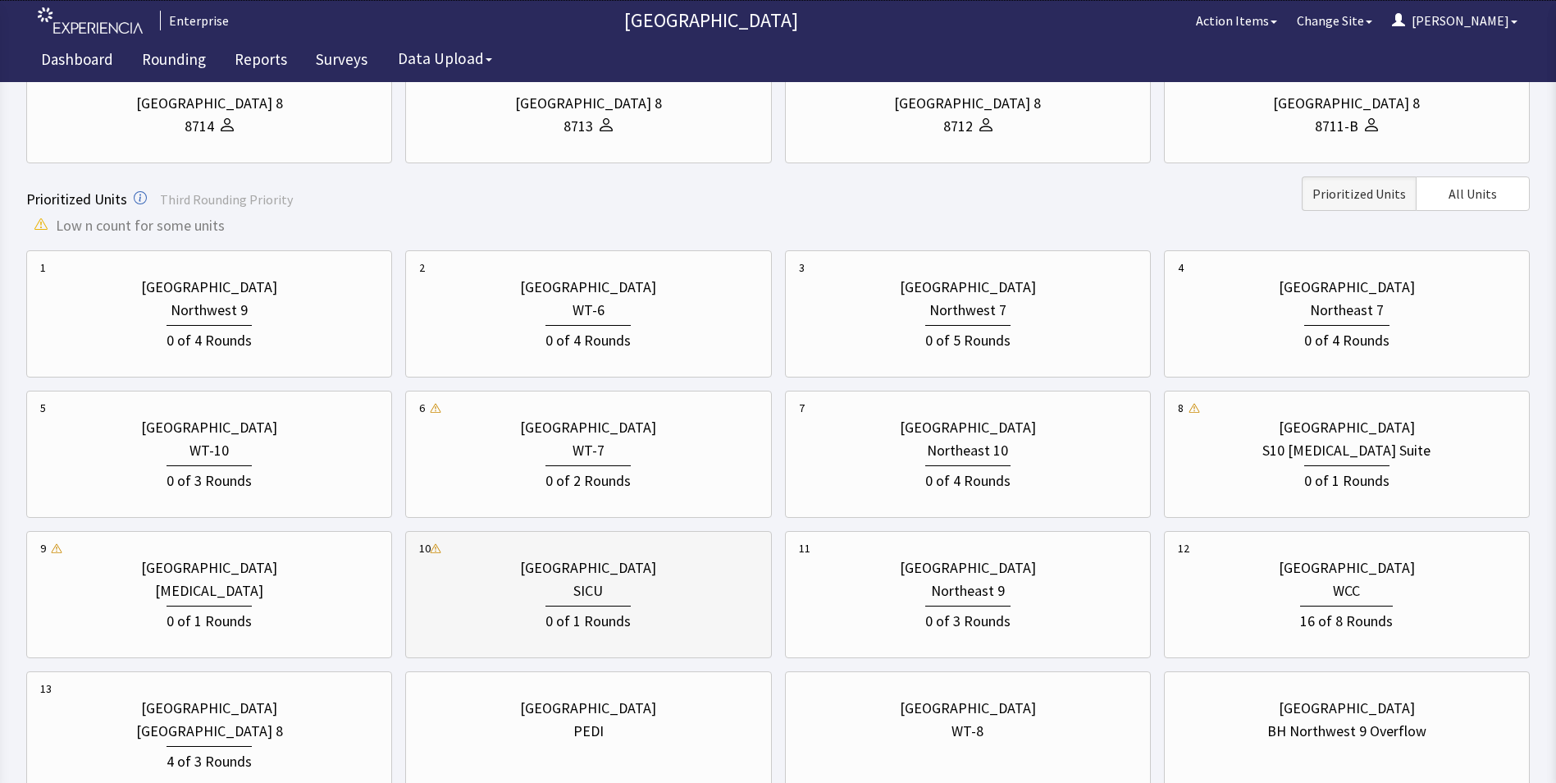
scroll to position [397, 0]
click at [594, 334] on div "0 of 4 Rounds" at bounding box center [588, 337] width 85 height 27
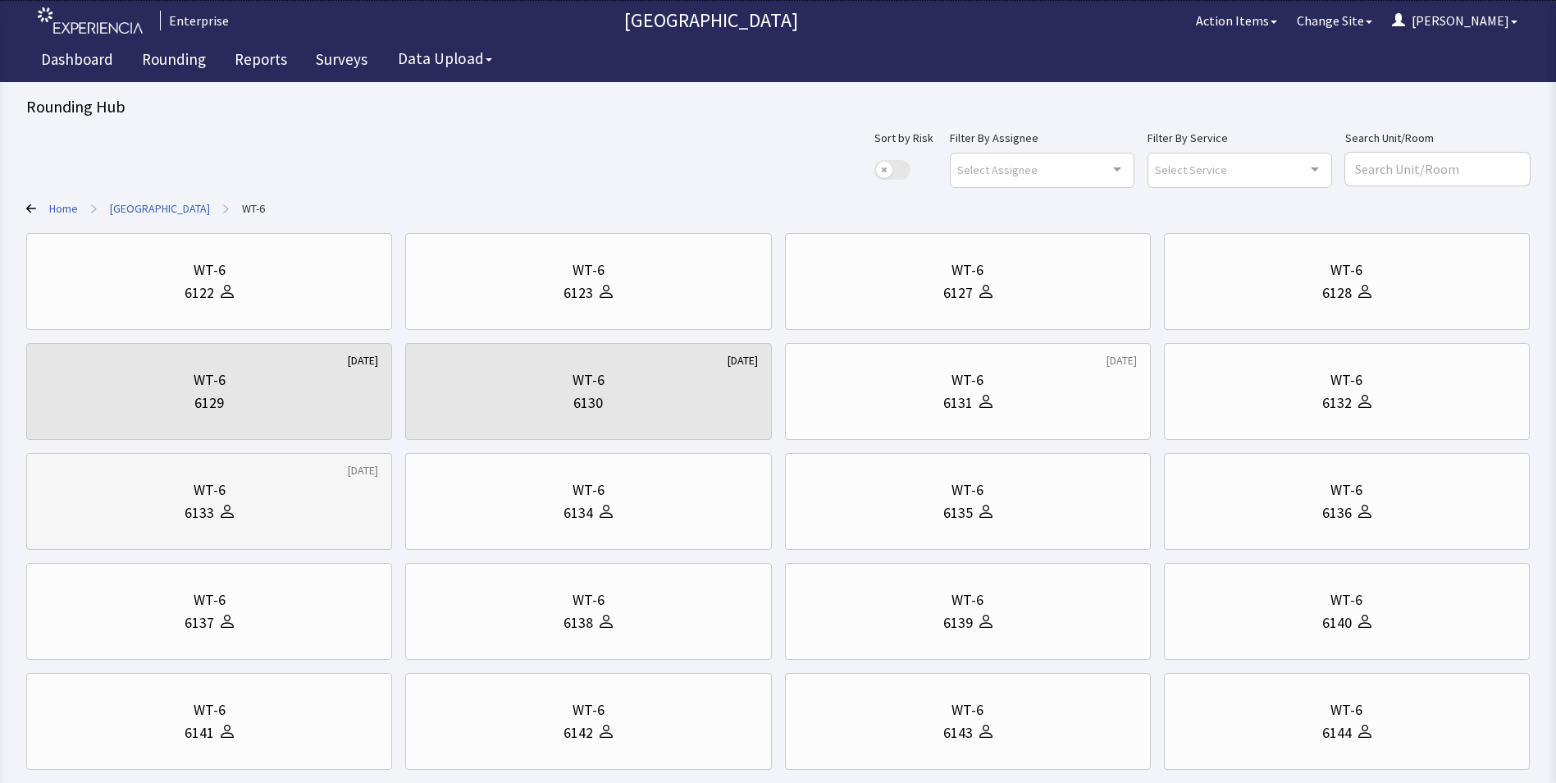
click at [269, 506] on div "6133" at bounding box center [209, 512] width 338 height 23
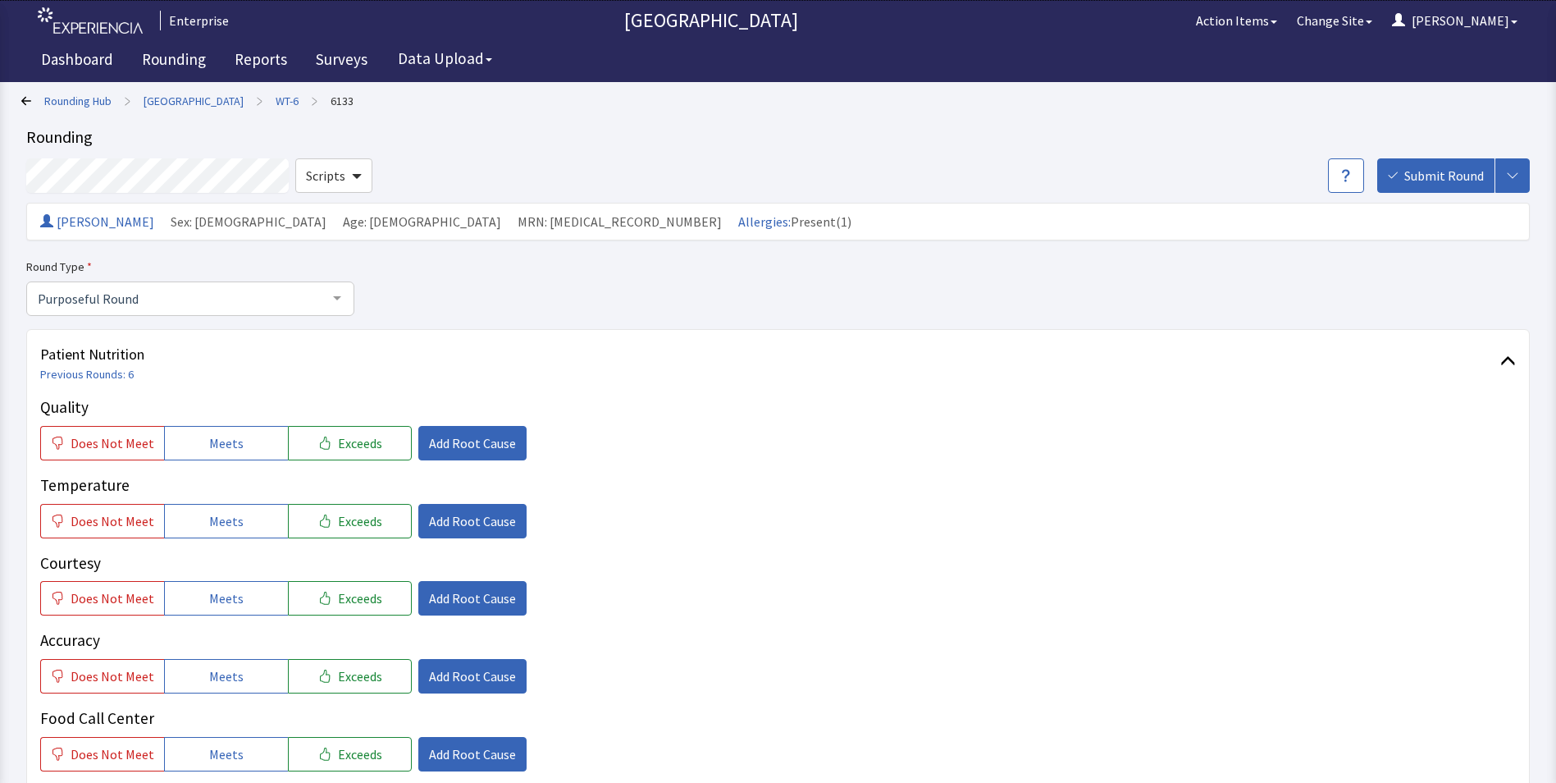
scroll to position [82, 0]
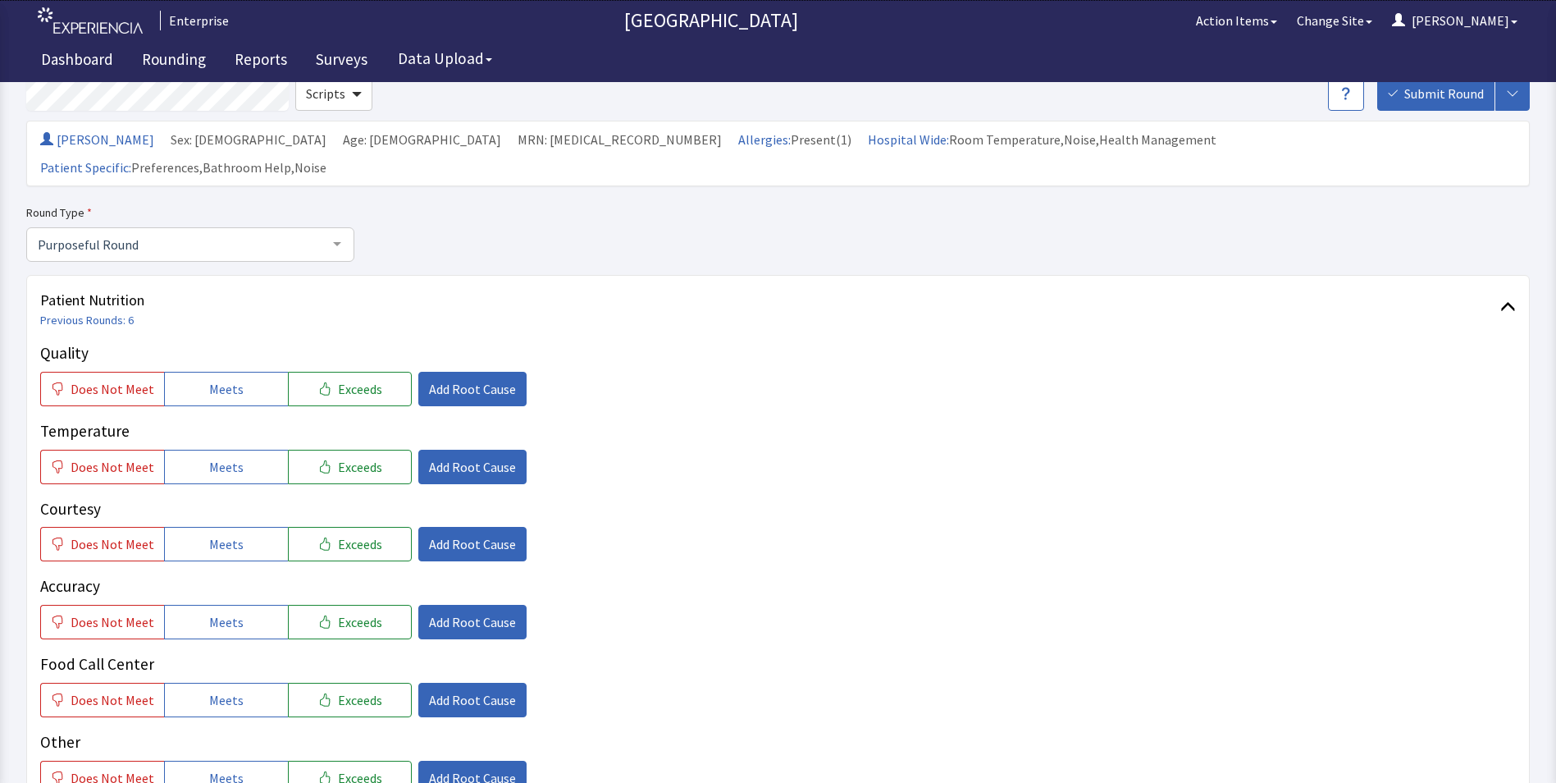
drag, startPoint x: 217, startPoint y: 355, endPoint x: 221, endPoint y: 386, distance: 30.5
click at [217, 379] on span "Meets" at bounding box center [226, 389] width 34 height 20
drag, startPoint x: 209, startPoint y: 446, endPoint x: 214, endPoint y: 485, distance: 38.9
click at [209, 450] on button "Meets" at bounding box center [226, 467] width 124 height 34
drag, startPoint x: 212, startPoint y: 515, endPoint x: 216, endPoint y: 571, distance: 55.9
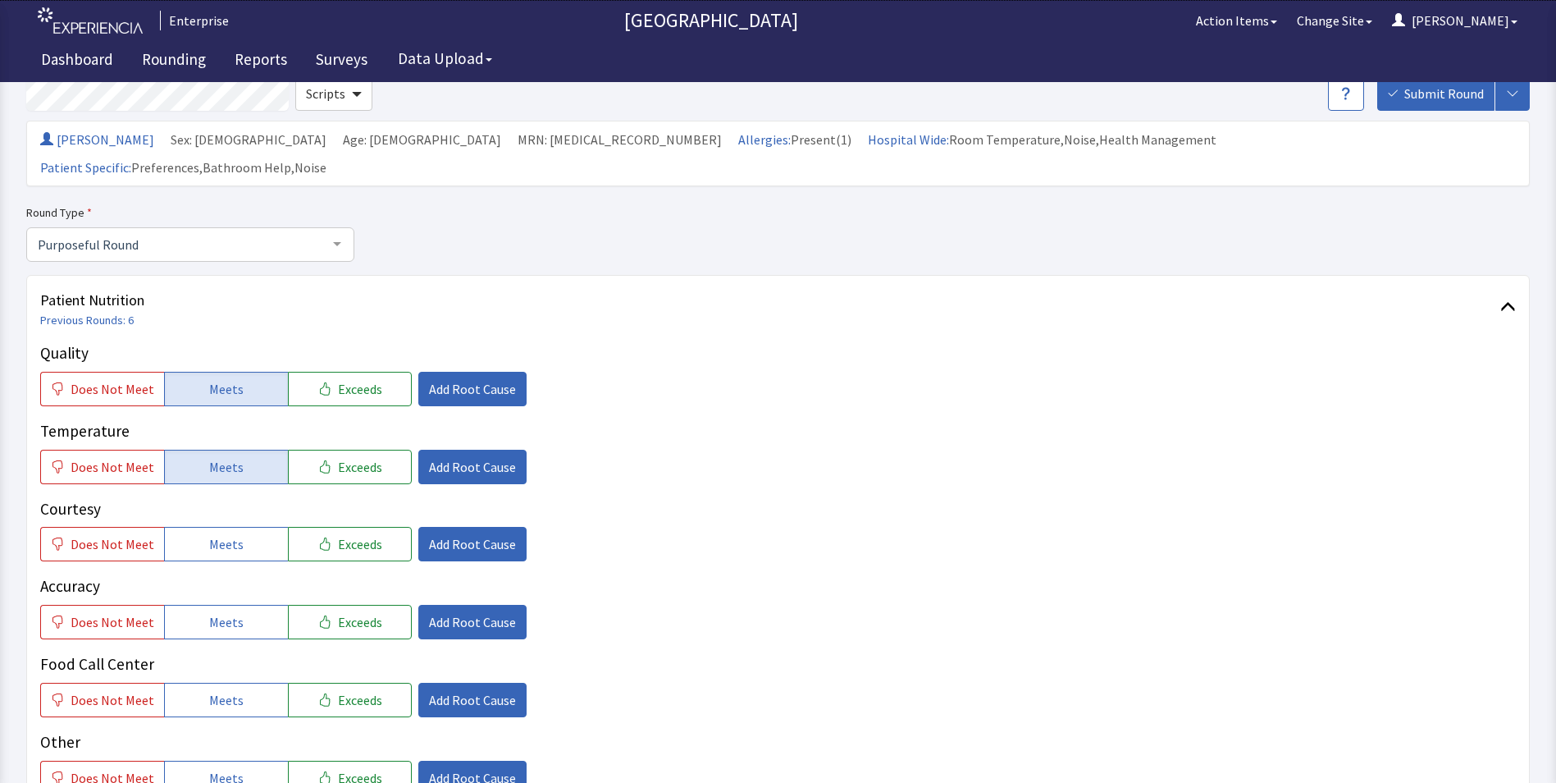
click at [212, 534] on span "Meets" at bounding box center [226, 544] width 34 height 20
click at [215, 612] on span "Meets" at bounding box center [226, 622] width 34 height 20
click at [209, 690] on span "Meets" at bounding box center [226, 700] width 34 height 20
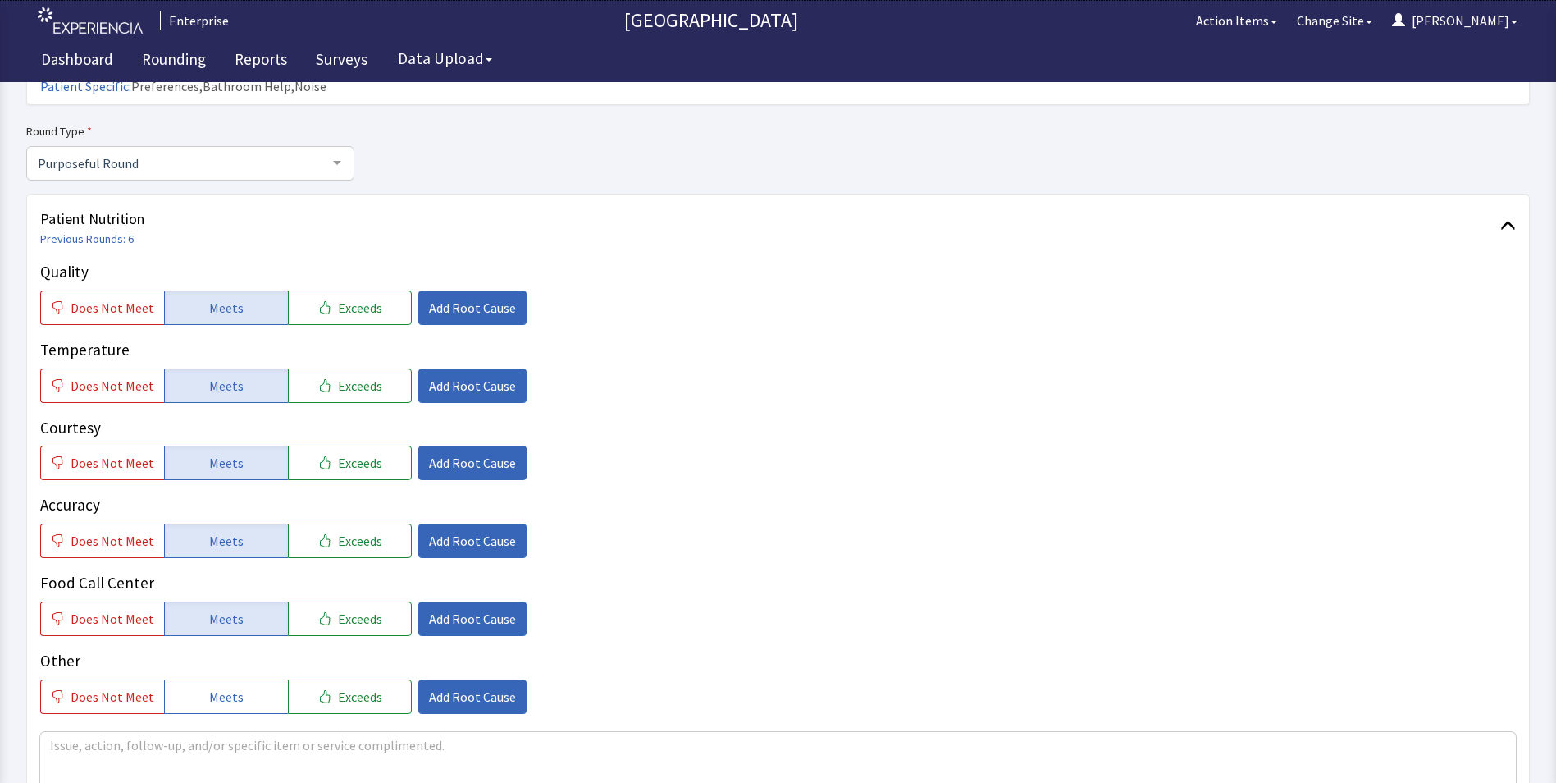
scroll to position [328, 0]
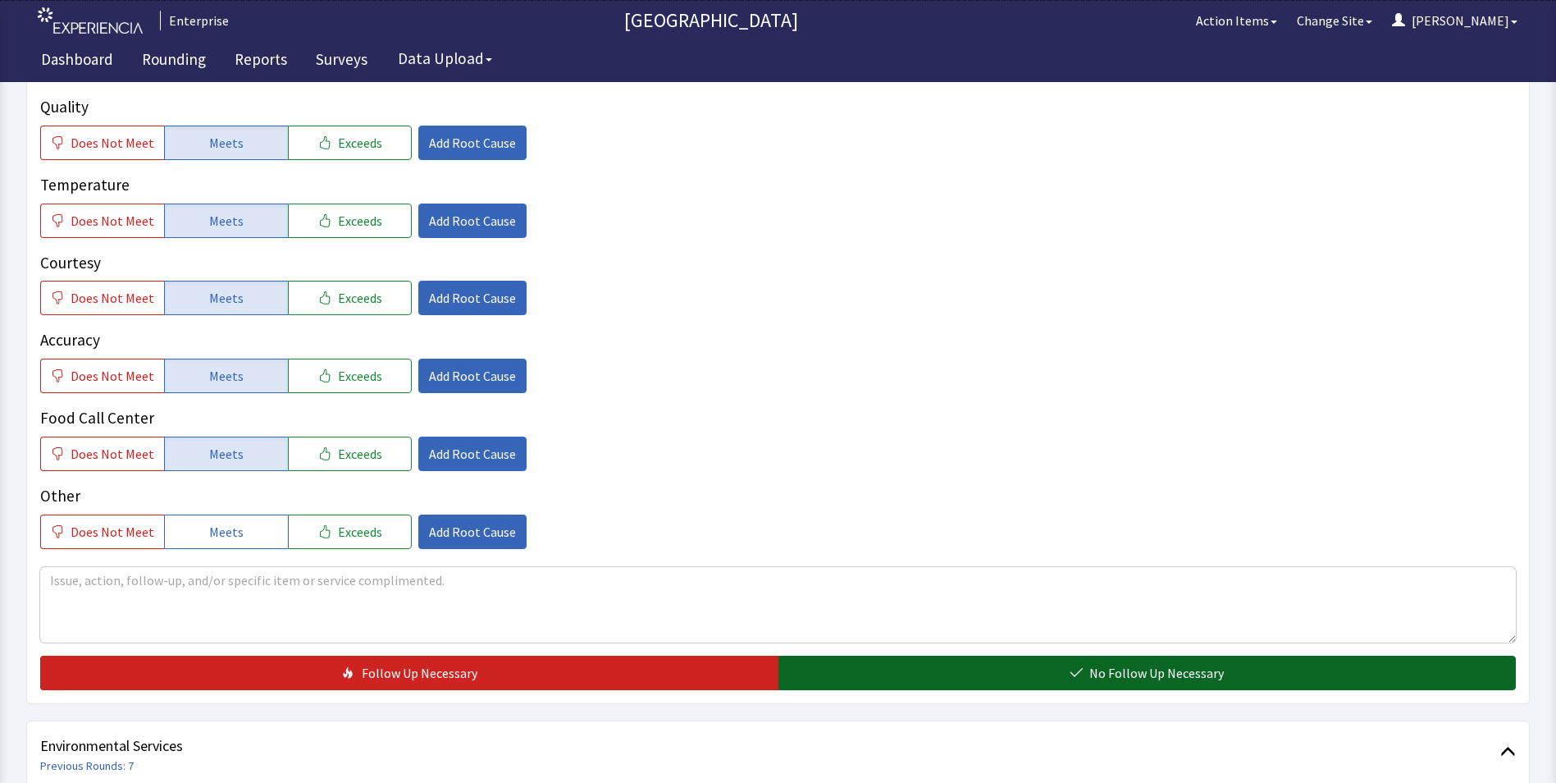
click at [868, 655] on button "No Follow Up Necessary" at bounding box center [1147, 672] width 738 height 34
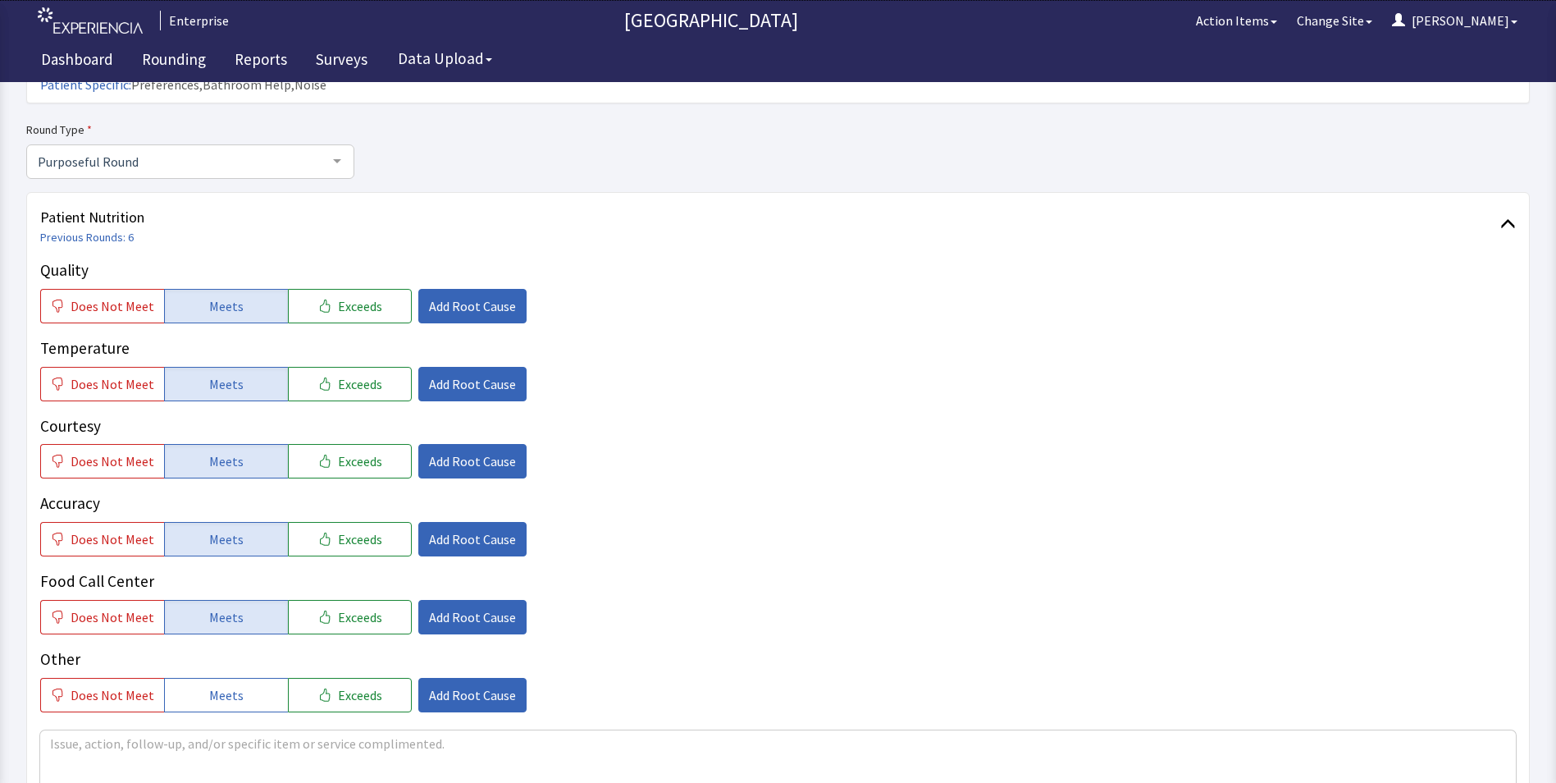
scroll to position [164, 0]
click at [120, 297] on span "Does Not Meet" at bounding box center [113, 307] width 84 height 20
click at [449, 297] on span "Add Root Cause" at bounding box center [472, 307] width 87 height 20
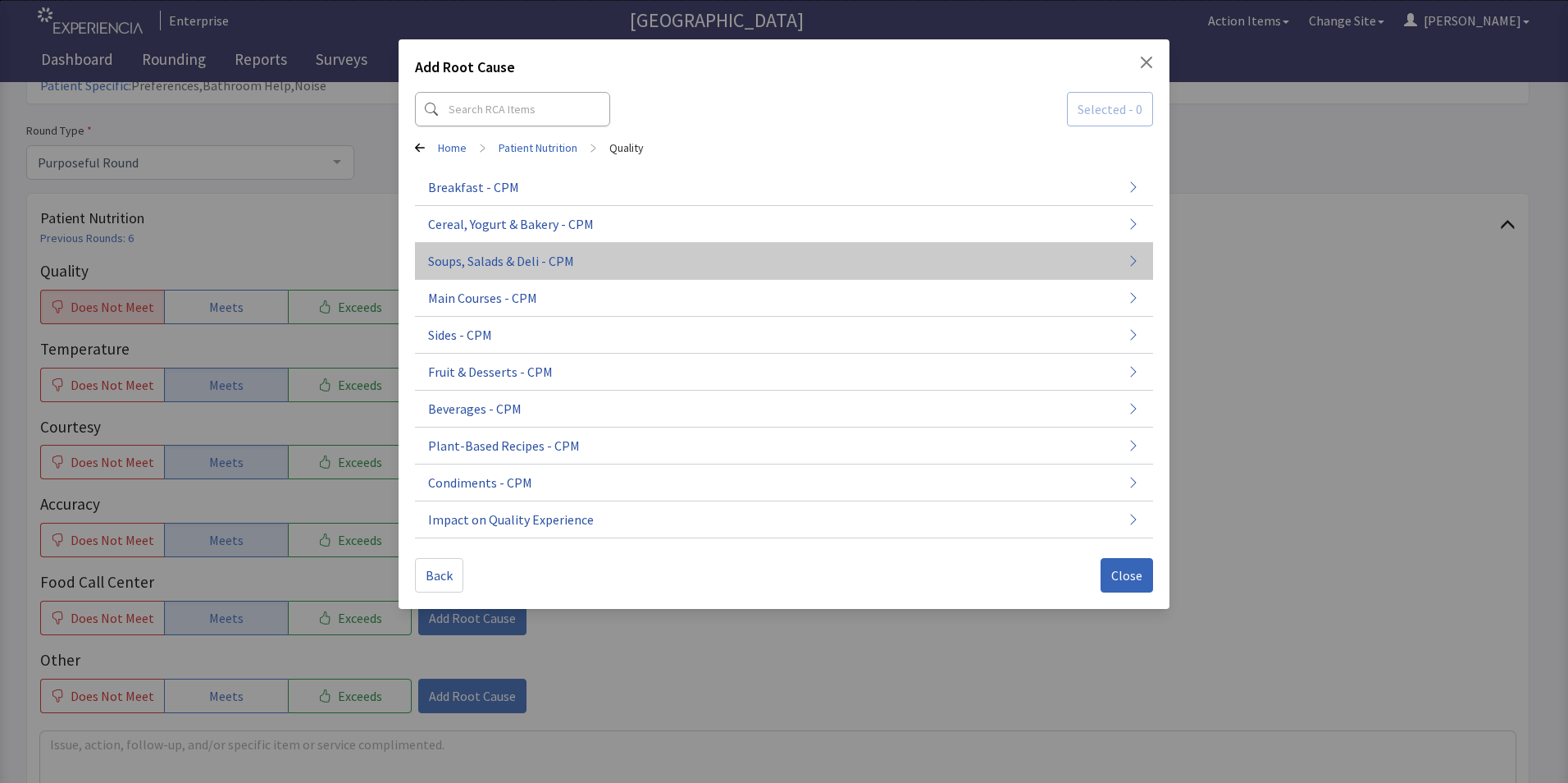
click at [489, 259] on span "Soups, Salads & Deli - CPM" at bounding box center [501, 261] width 146 height 20
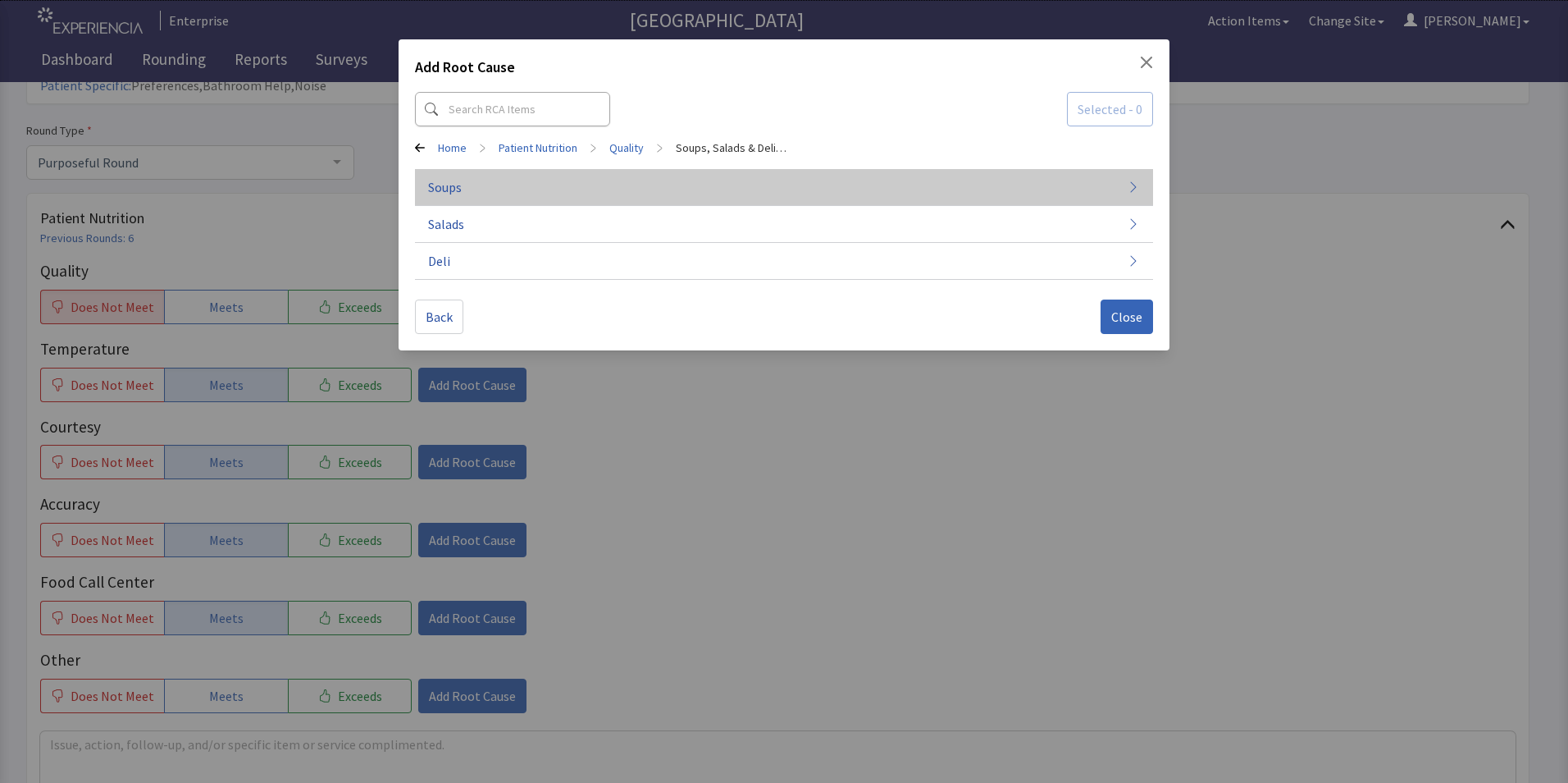
click at [521, 188] on button "Soups" at bounding box center [784, 187] width 738 height 37
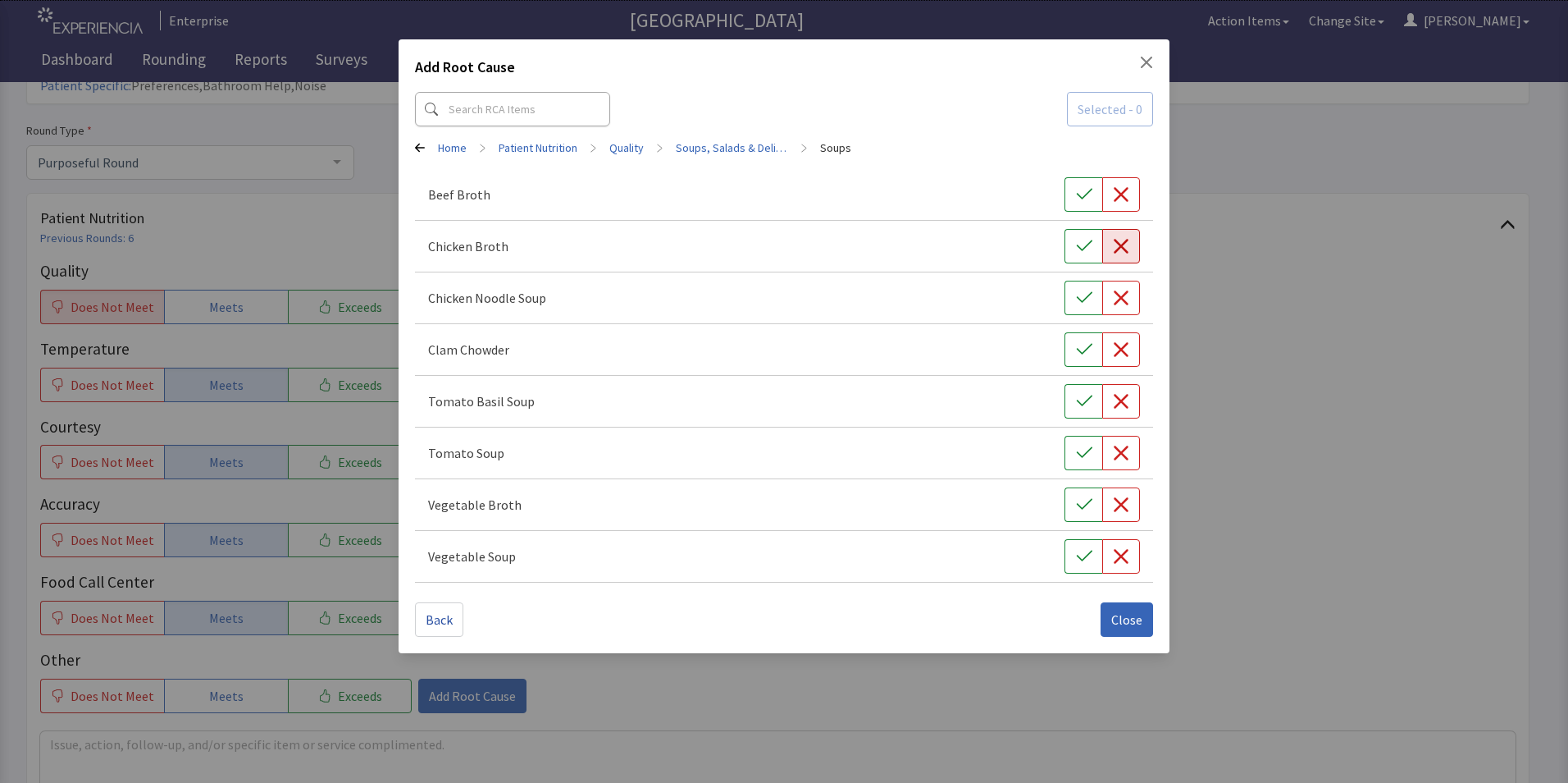
click at [1121, 245] on icon "button" at bounding box center [1121, 246] width 15 height 15
click at [1119, 619] on span "Close" at bounding box center [1127, 620] width 31 height 20
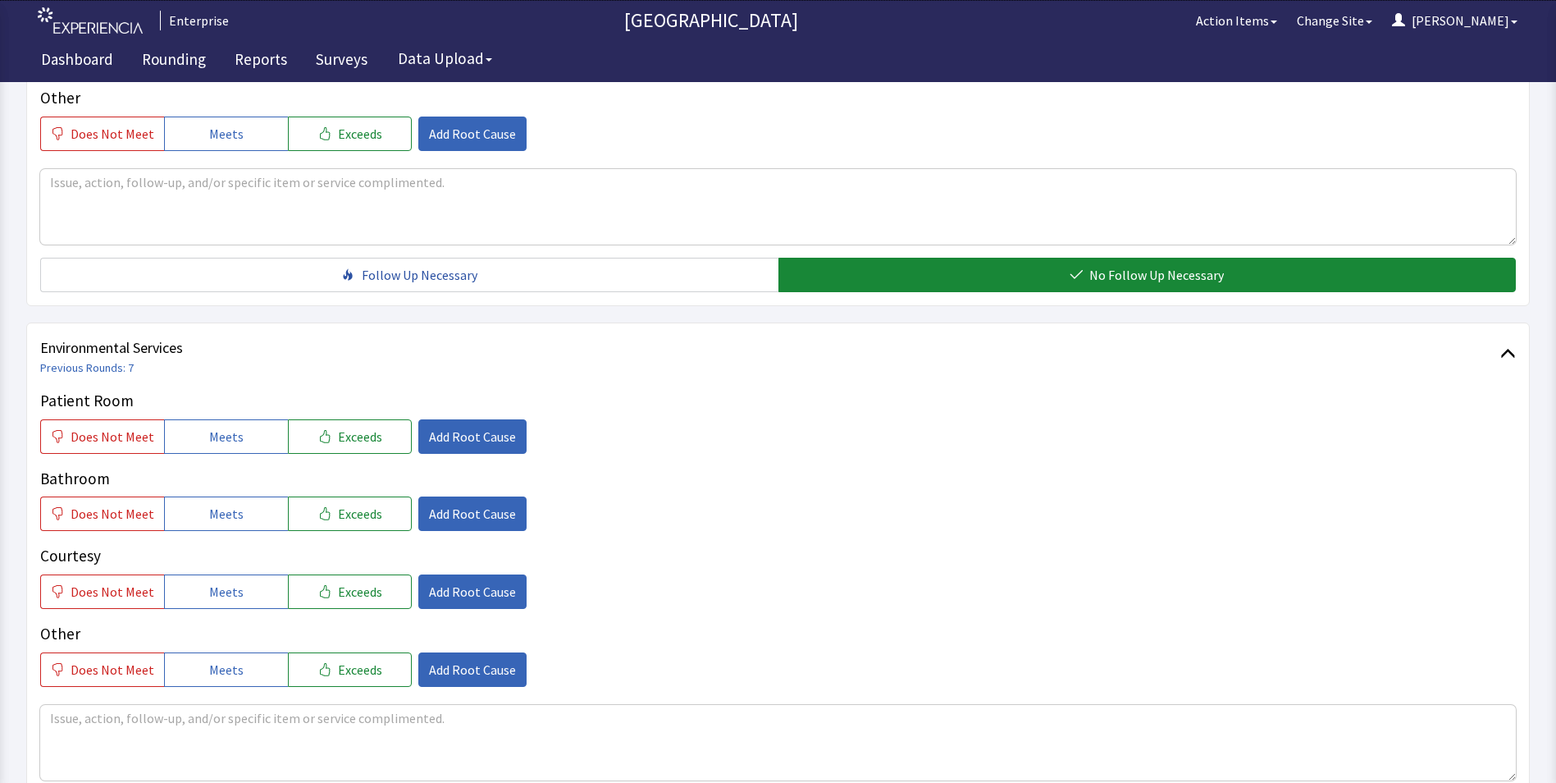
scroll to position [738, 0]
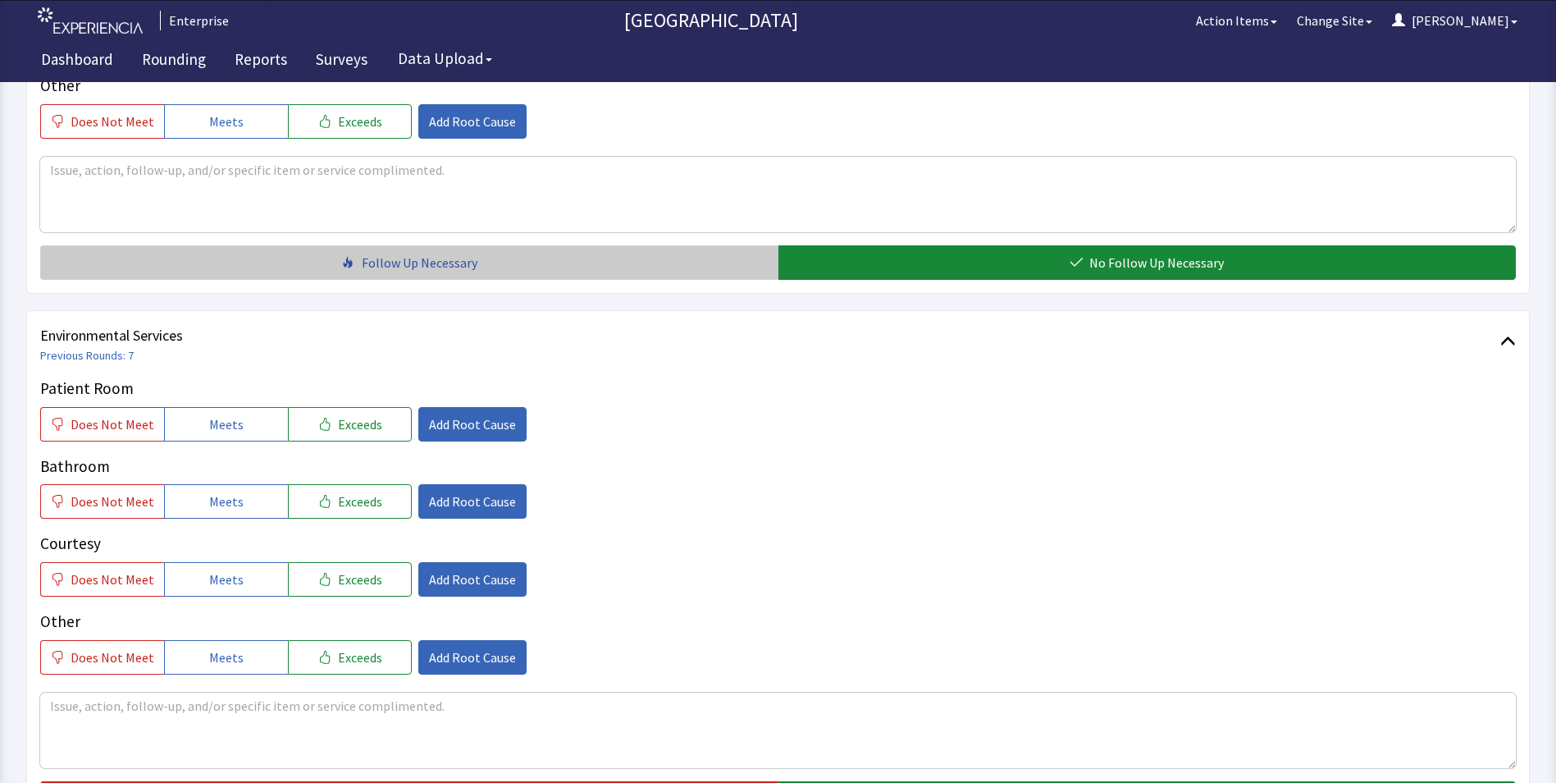
click at [463, 253] on span "Follow Up Necessary" at bounding box center [420, 263] width 116 height 20
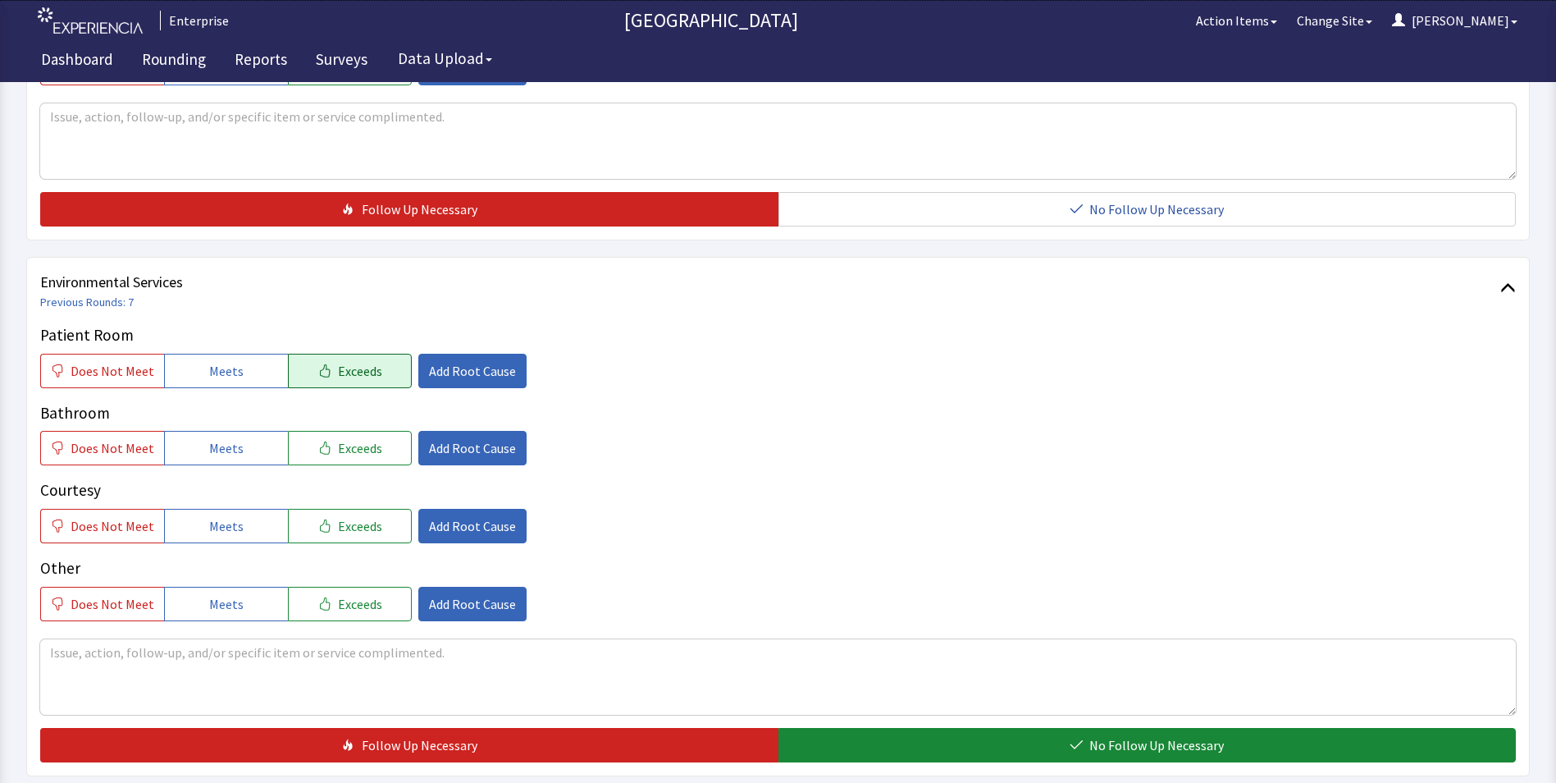
scroll to position [820, 0]
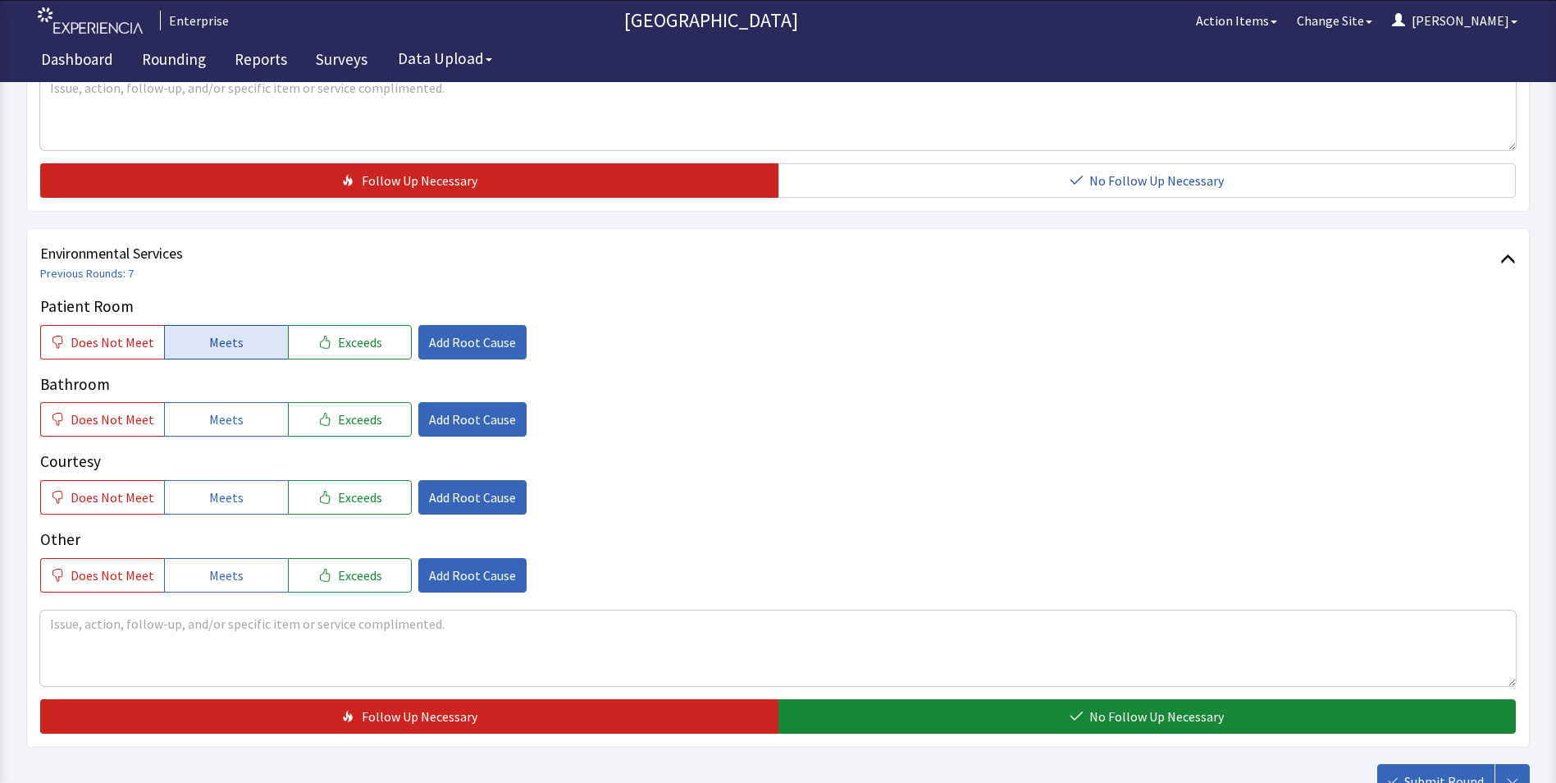
drag, startPoint x: 232, startPoint y: 311, endPoint x: 232, endPoint y: 326, distance: 14.8
click at [232, 332] on span "Meets" at bounding box center [226, 342] width 34 height 20
click at [227, 409] on span "Meets" at bounding box center [226, 419] width 34 height 20
drag, startPoint x: 217, startPoint y: 473, endPoint x: 290, endPoint y: 502, distance: 78.8
click at [222, 487] on span "Meets" at bounding box center [226, 497] width 34 height 20
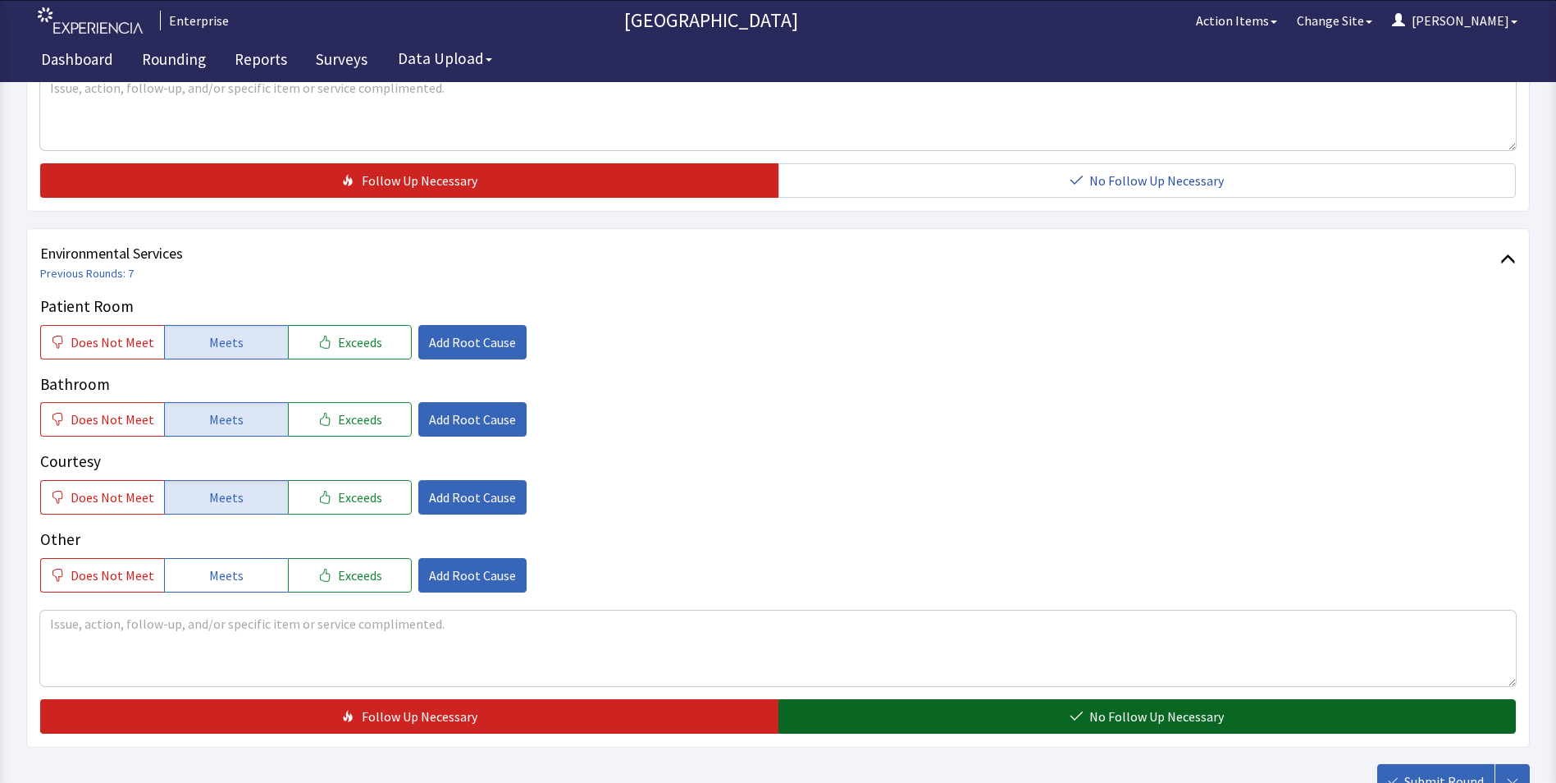
drag, startPoint x: 852, startPoint y: 682, endPoint x: 893, endPoint y: 692, distance: 41.4
click at [858, 699] on button "No Follow Up Necessary" at bounding box center [1147, 716] width 738 height 34
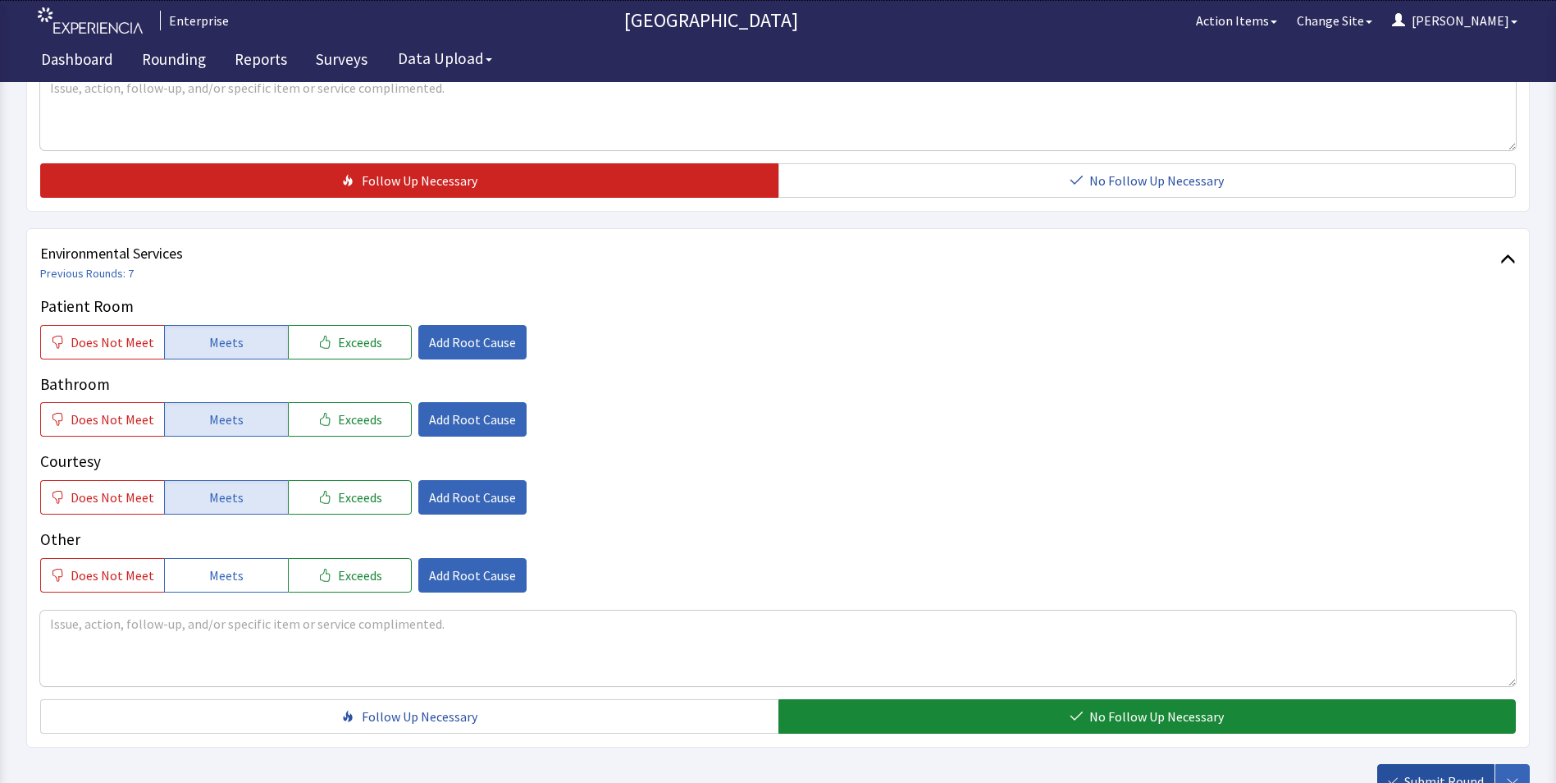
click at [1438, 771] on span "Submit Round" at bounding box center [1444, 781] width 80 height 20
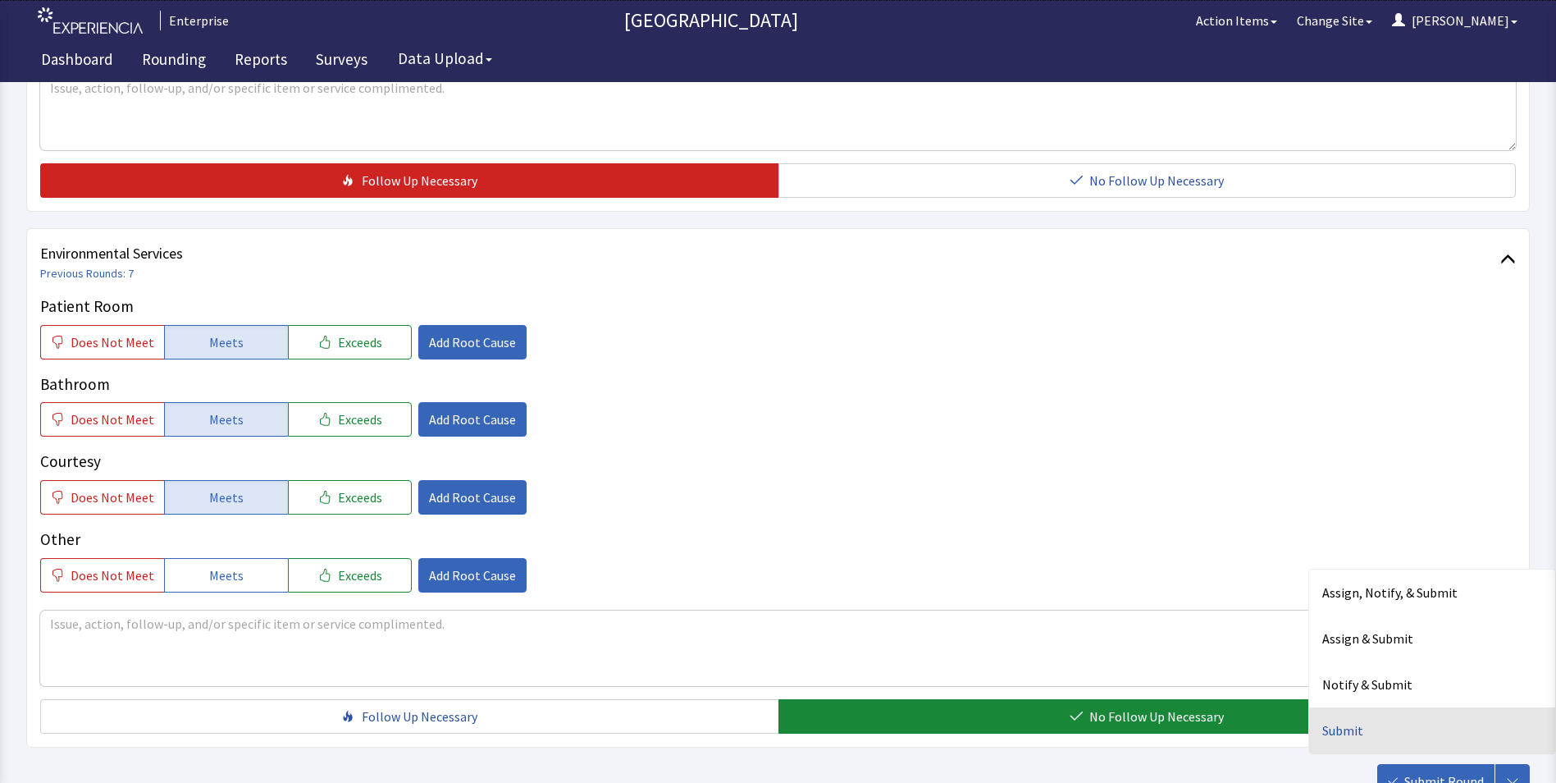
click at [1338, 707] on div "Submit" at bounding box center [1432, 730] width 246 height 46
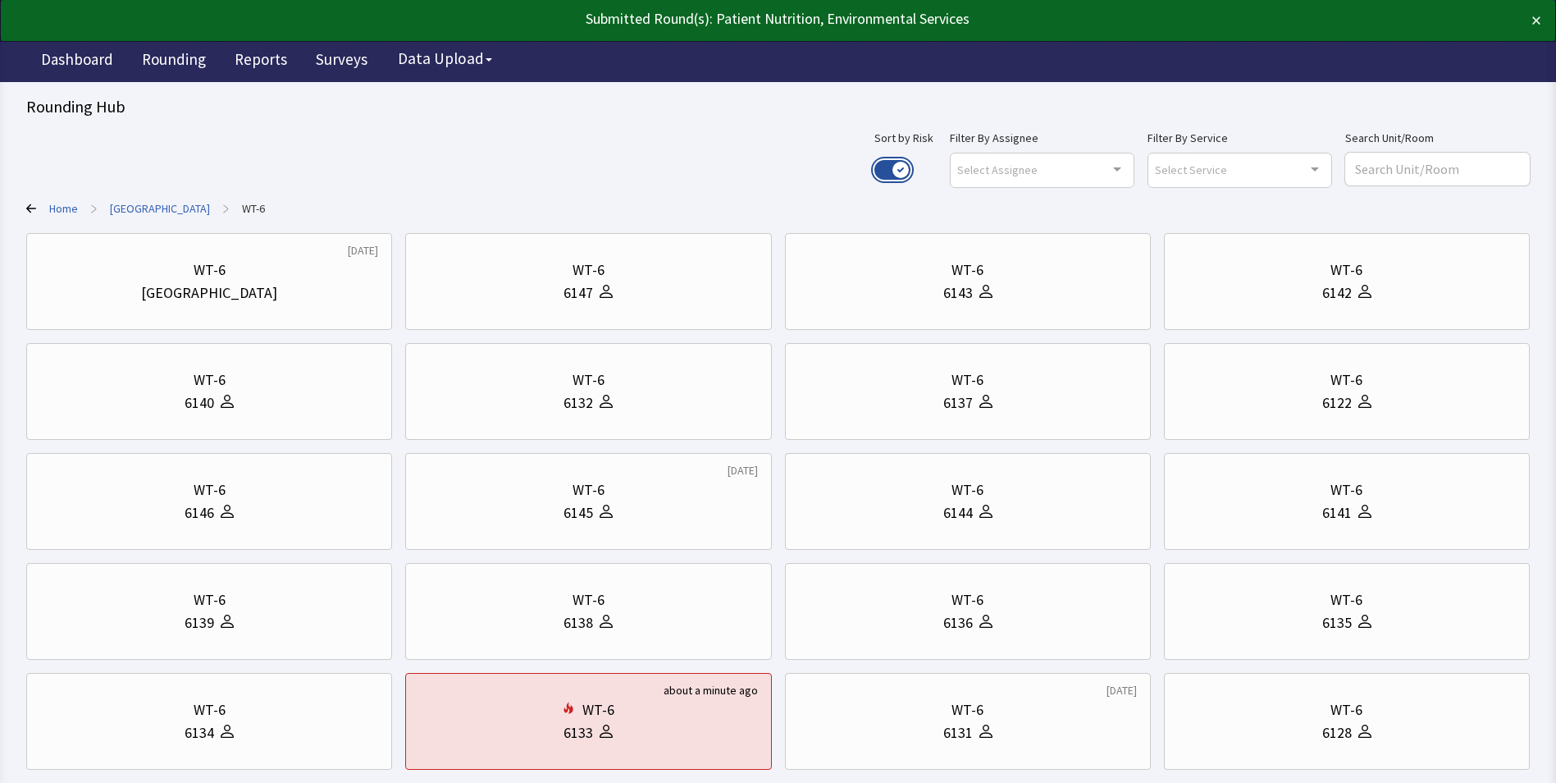
click at [911, 166] on button "Use setting" at bounding box center [892, 170] width 36 height 20
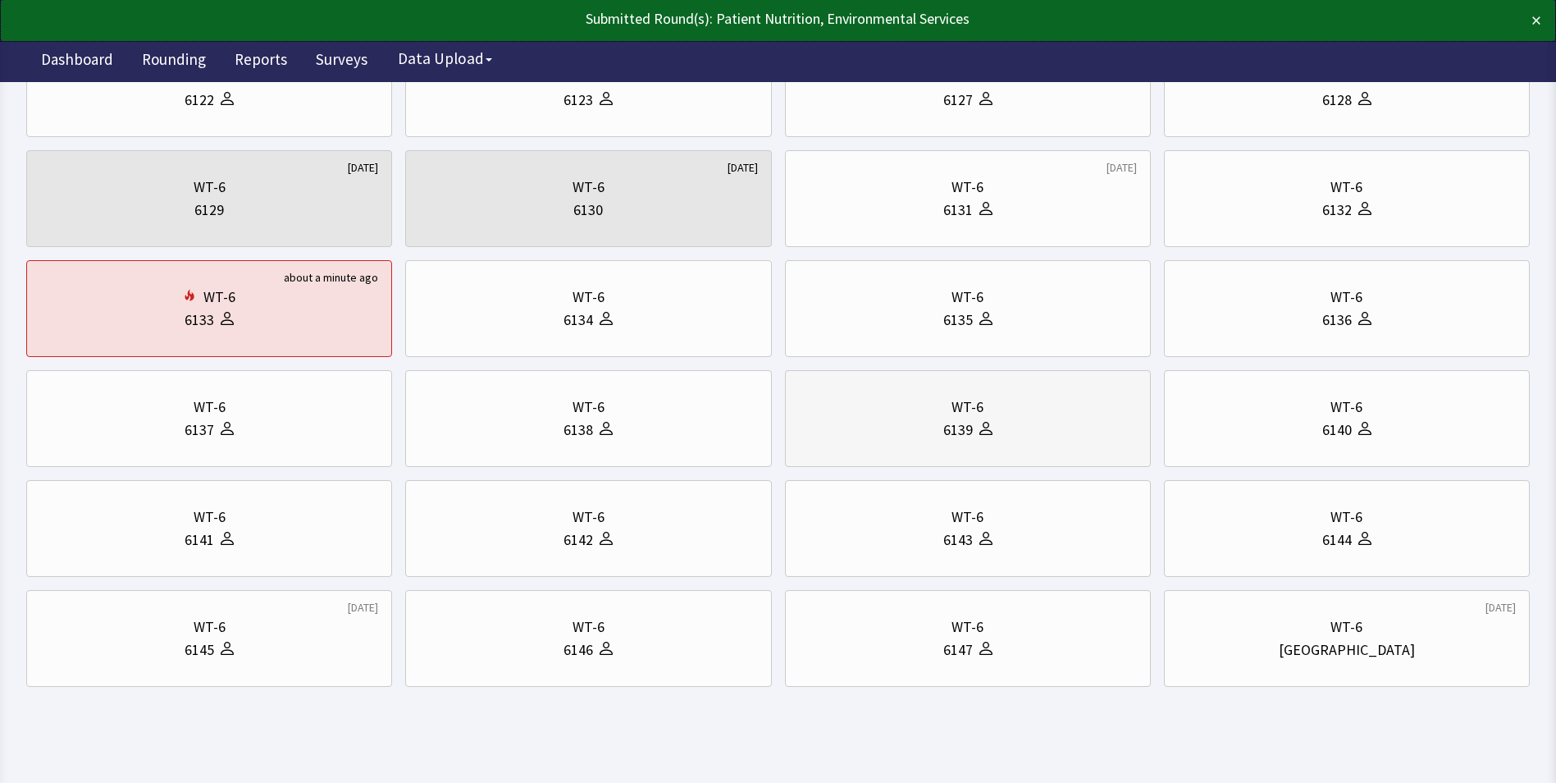
scroll to position [205, 0]
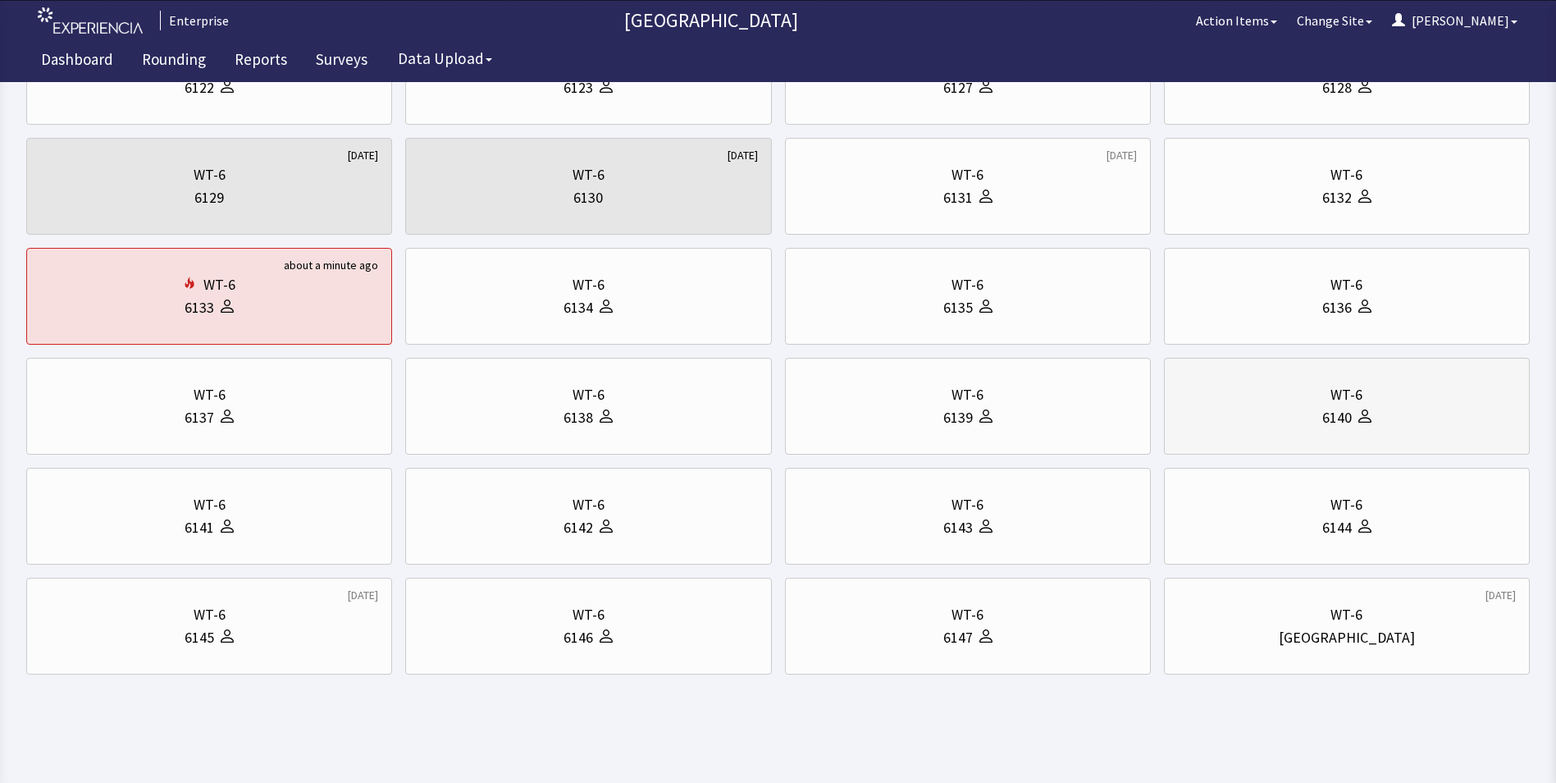
click at [1295, 406] on div "WT-6 6140" at bounding box center [1347, 406] width 338 height 79
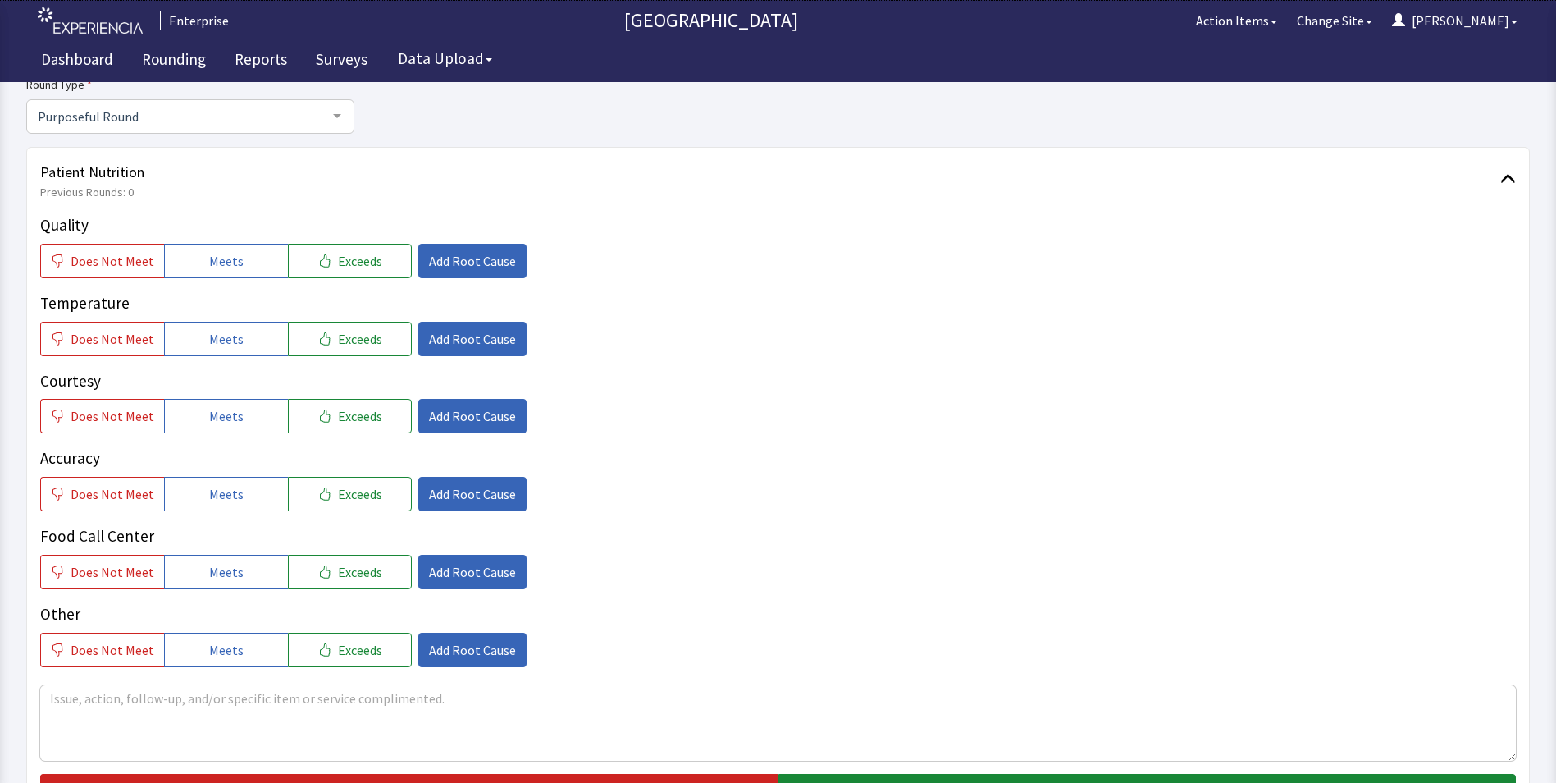
scroll to position [246, 0]
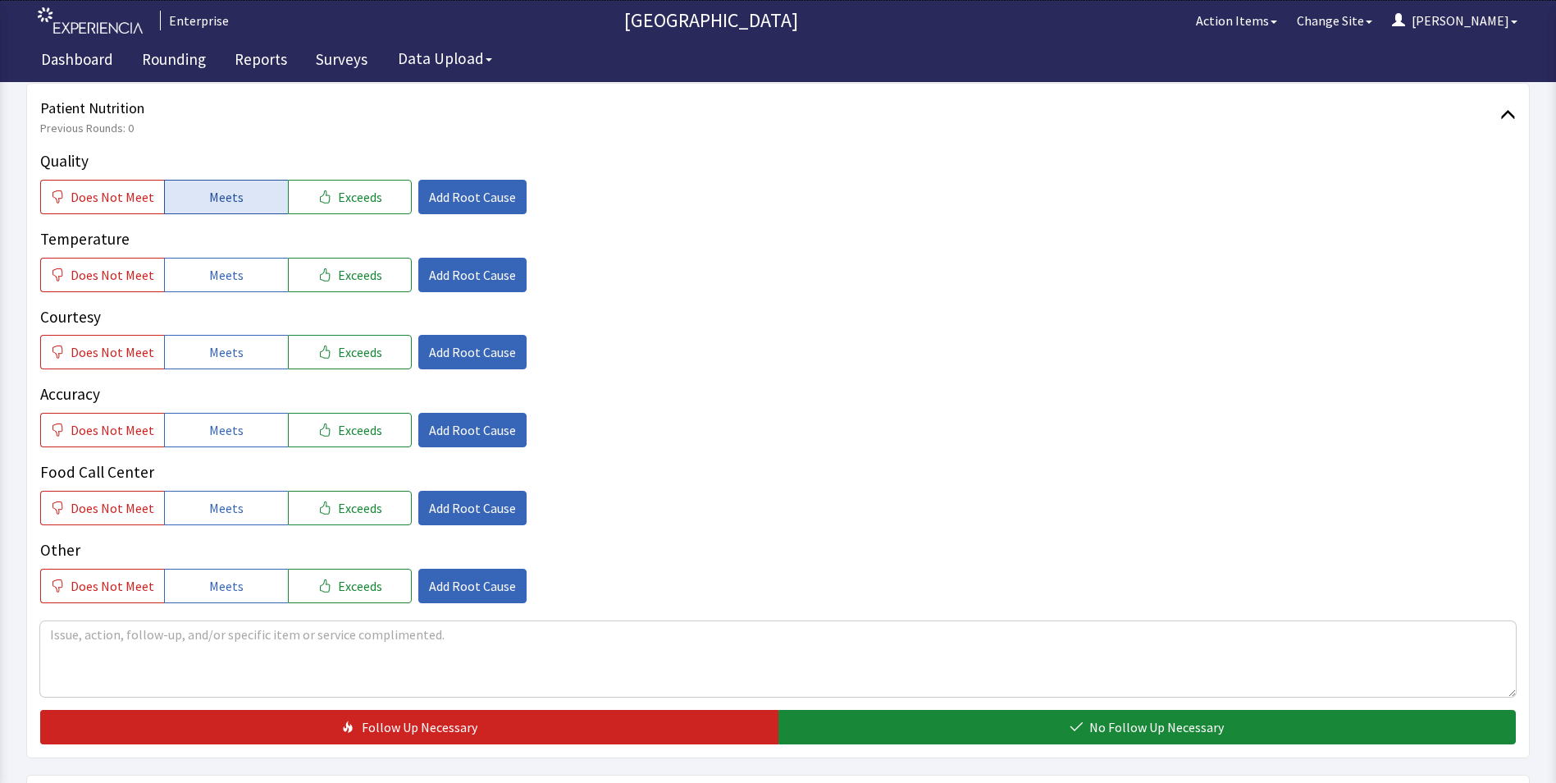
click at [243, 205] on button "Meets" at bounding box center [226, 197] width 124 height 34
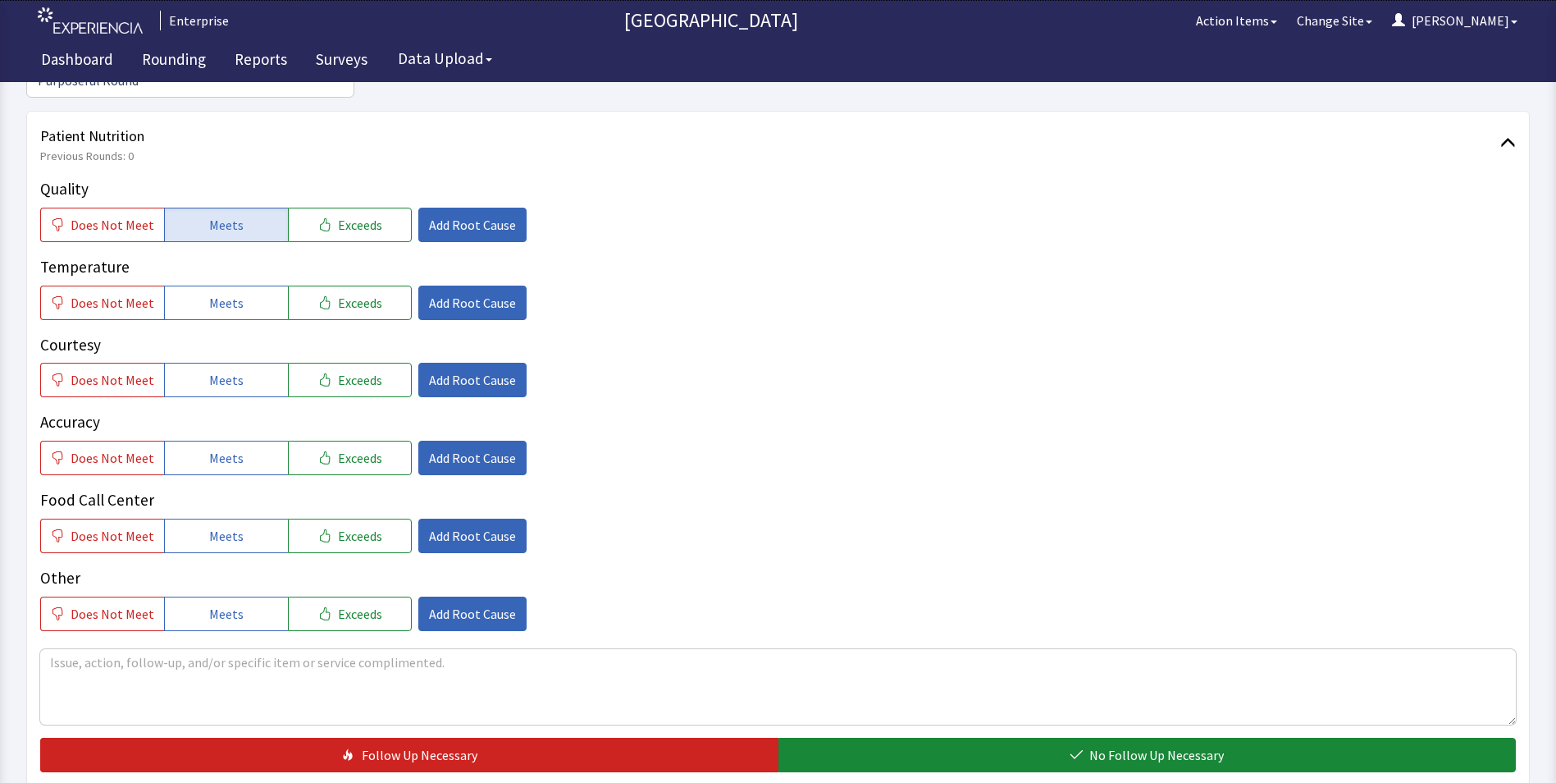
drag, startPoint x: 241, startPoint y: 273, endPoint x: 244, endPoint y: 306, distance: 32.9
click at [241, 285] on button "Meets" at bounding box center [226, 302] width 124 height 34
drag, startPoint x: 240, startPoint y: 349, endPoint x: 240, endPoint y: 395, distance: 45.9
click at [240, 363] on button "Meets" at bounding box center [226, 380] width 124 height 34
drag, startPoint x: 233, startPoint y: 425, endPoint x: 234, endPoint y: 456, distance: 31.2
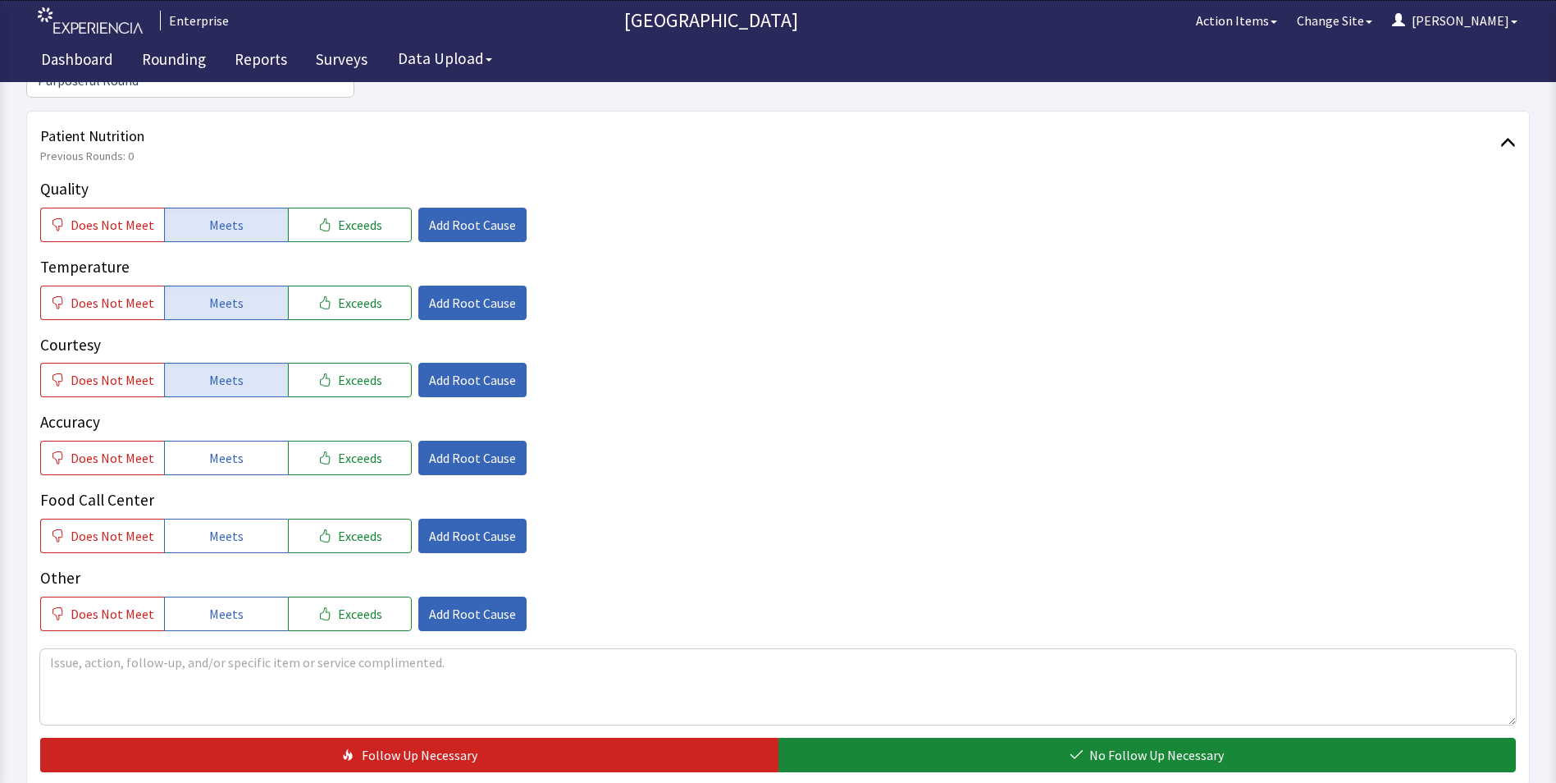
click at [233, 448] on span "Meets" at bounding box center [226, 458] width 34 height 20
drag, startPoint x: 228, startPoint y: 500, endPoint x: 276, endPoint y: 486, distance: 50.4
click at [230, 526] on span "Meets" at bounding box center [226, 536] width 34 height 20
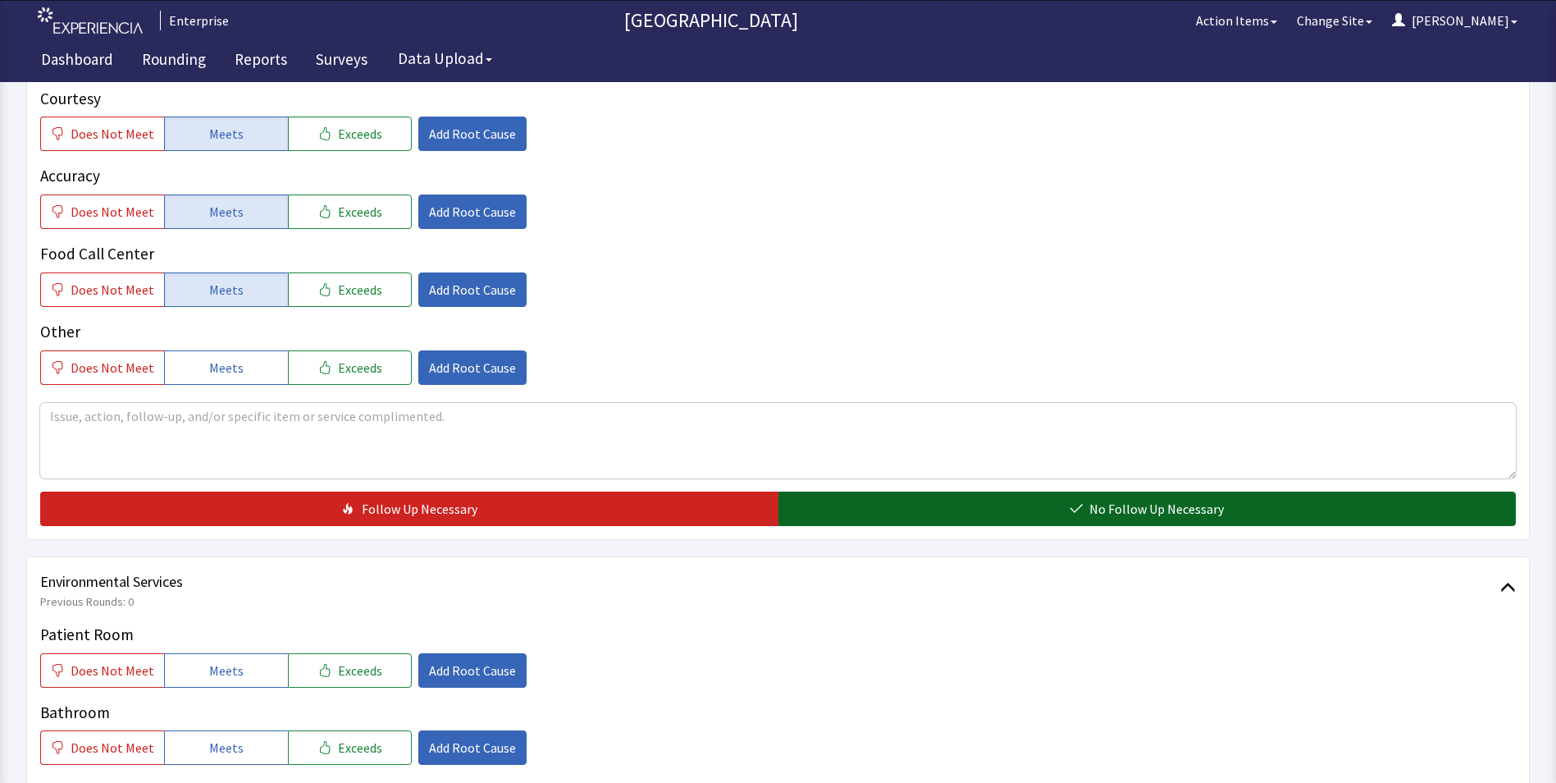
click at [858, 491] on button "No Follow Up Necessary" at bounding box center [1147, 508] width 738 height 34
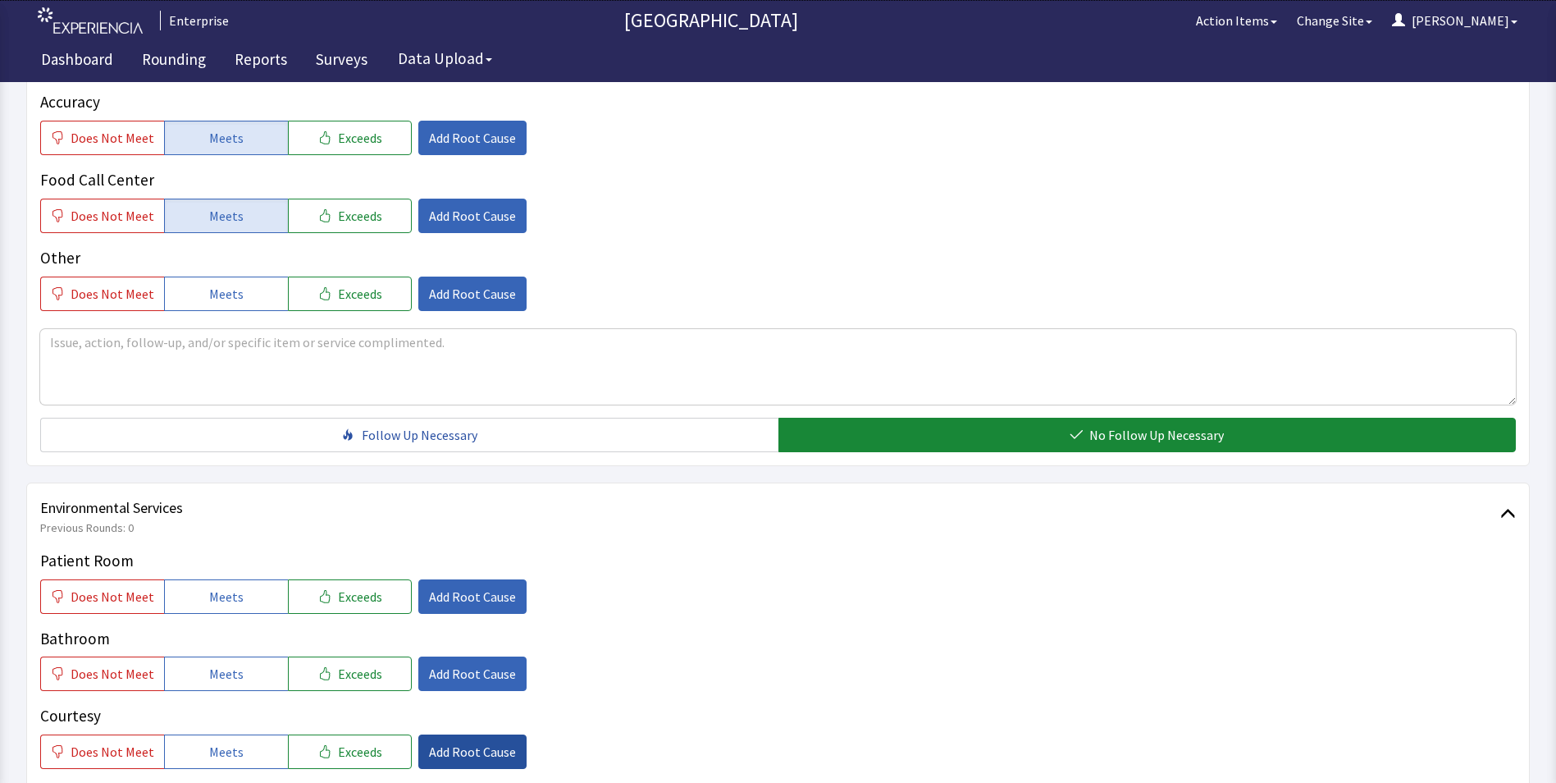
scroll to position [820, 0]
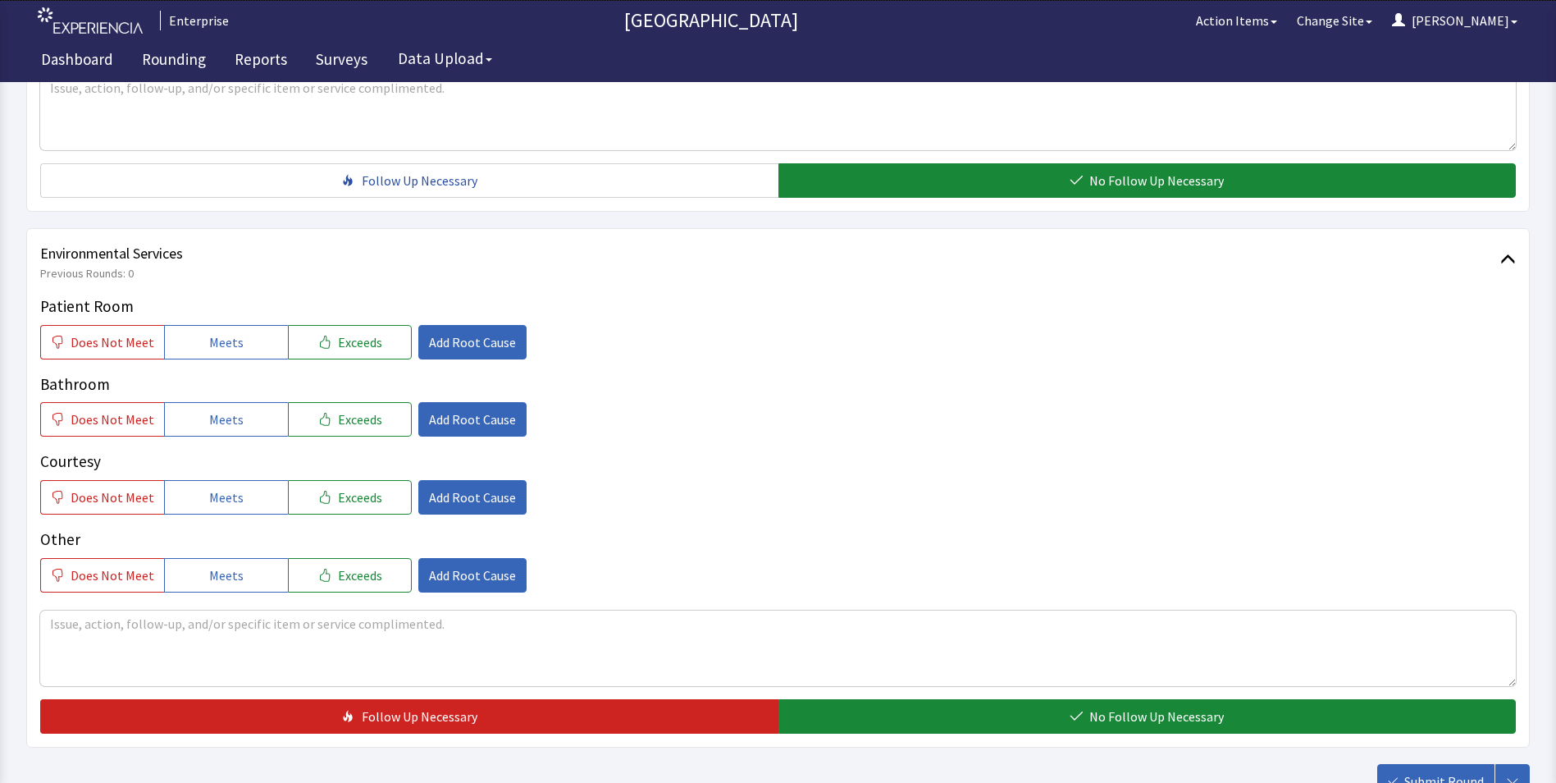
drag, startPoint x: 220, startPoint y: 310, endPoint x: 220, endPoint y: 349, distance: 39.4
click at [220, 332] on span "Meets" at bounding box center [226, 342] width 34 height 20
drag, startPoint x: 217, startPoint y: 399, endPoint x: 218, endPoint y: 435, distance: 36.1
click at [217, 408] on button "Meets" at bounding box center [226, 419] width 124 height 34
drag, startPoint x: 214, startPoint y: 465, endPoint x: 564, endPoint y: 432, distance: 351.8
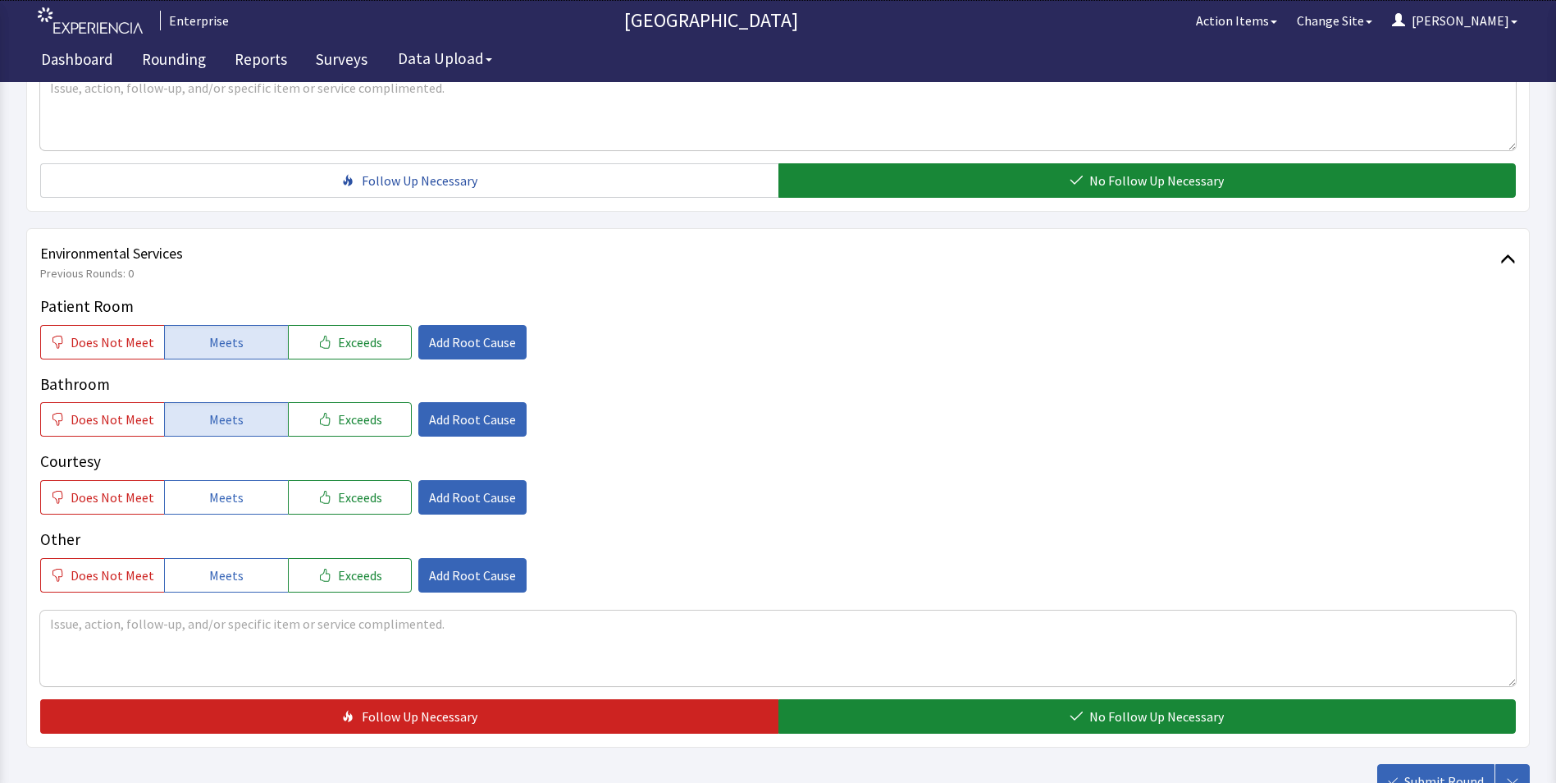
click at [220, 487] on span "Meets" at bounding box center [226, 497] width 34 height 20
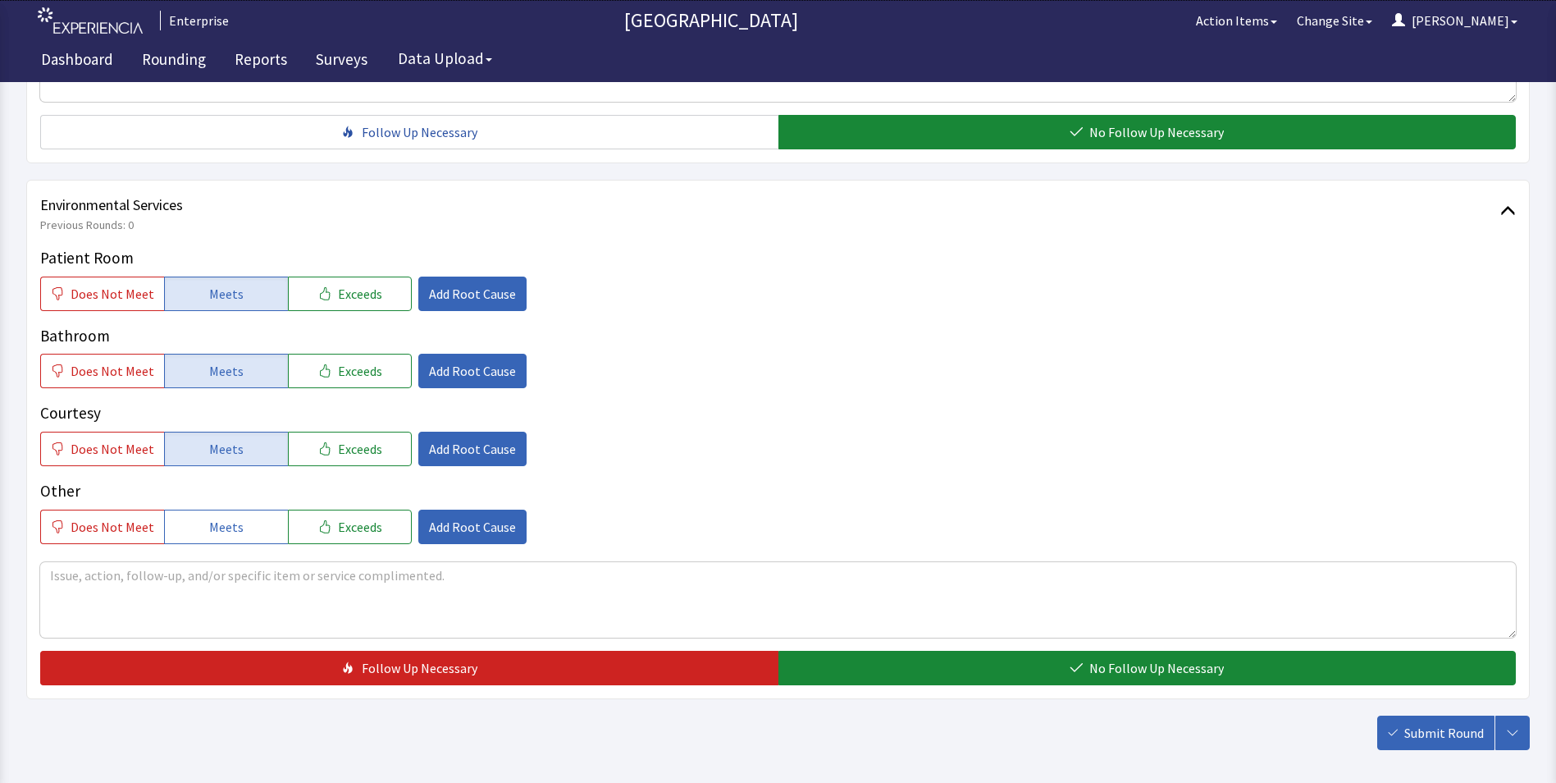
scroll to position [916, 0]
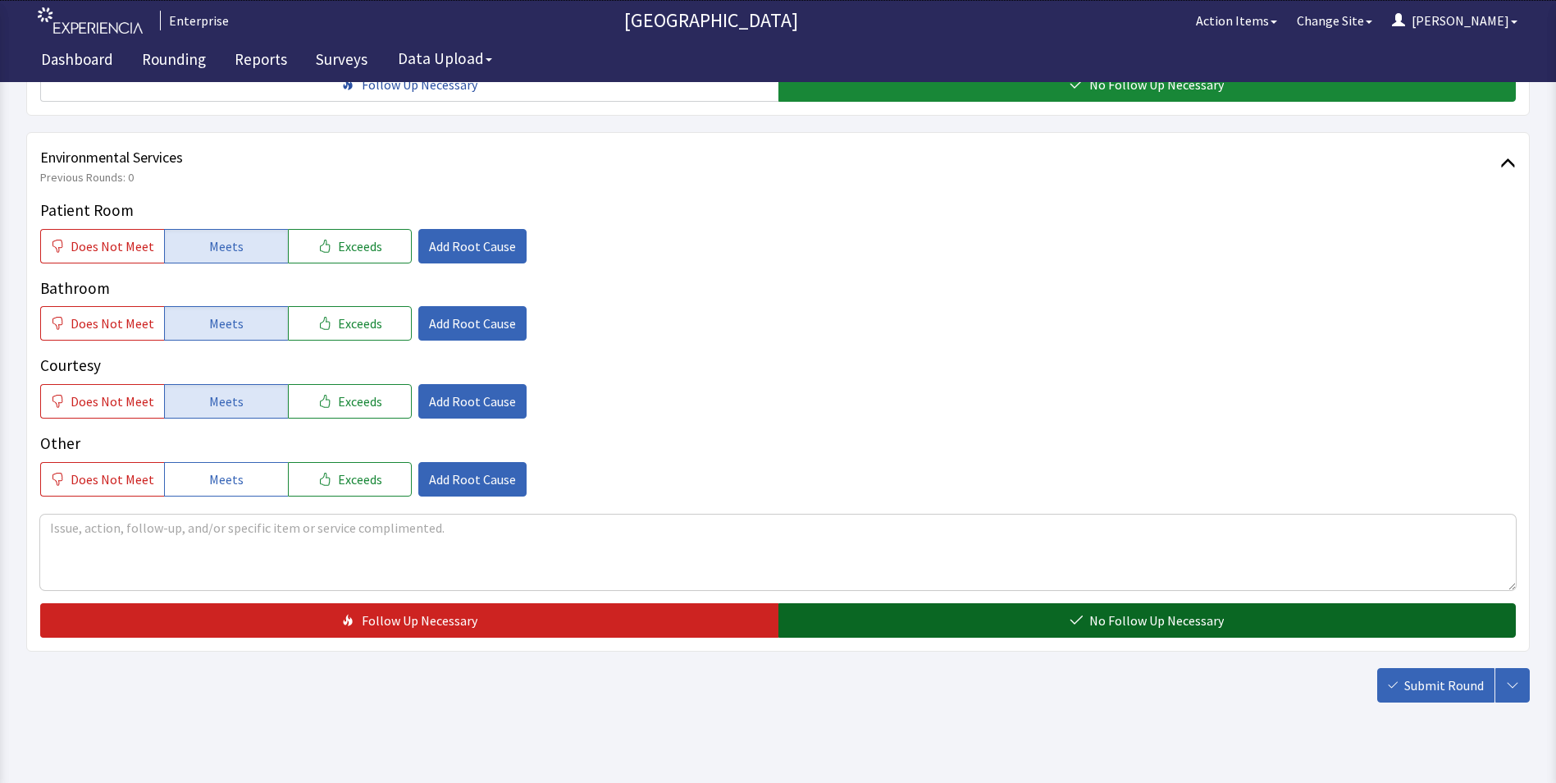
click at [925, 603] on button "No Follow Up Necessary" at bounding box center [1147, 620] width 738 height 34
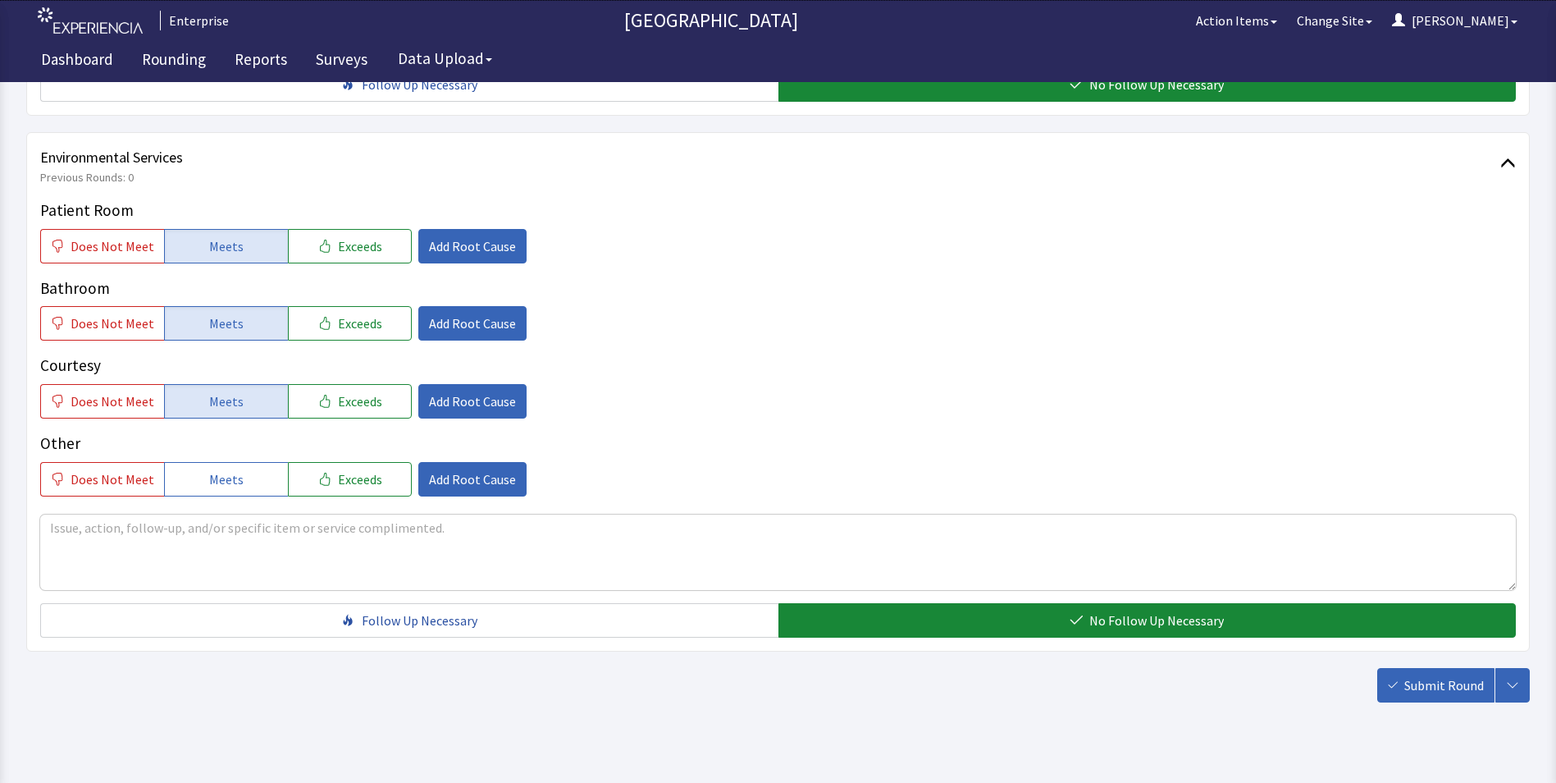
click at [1445, 675] on span "Submit Round" at bounding box center [1444, 685] width 80 height 20
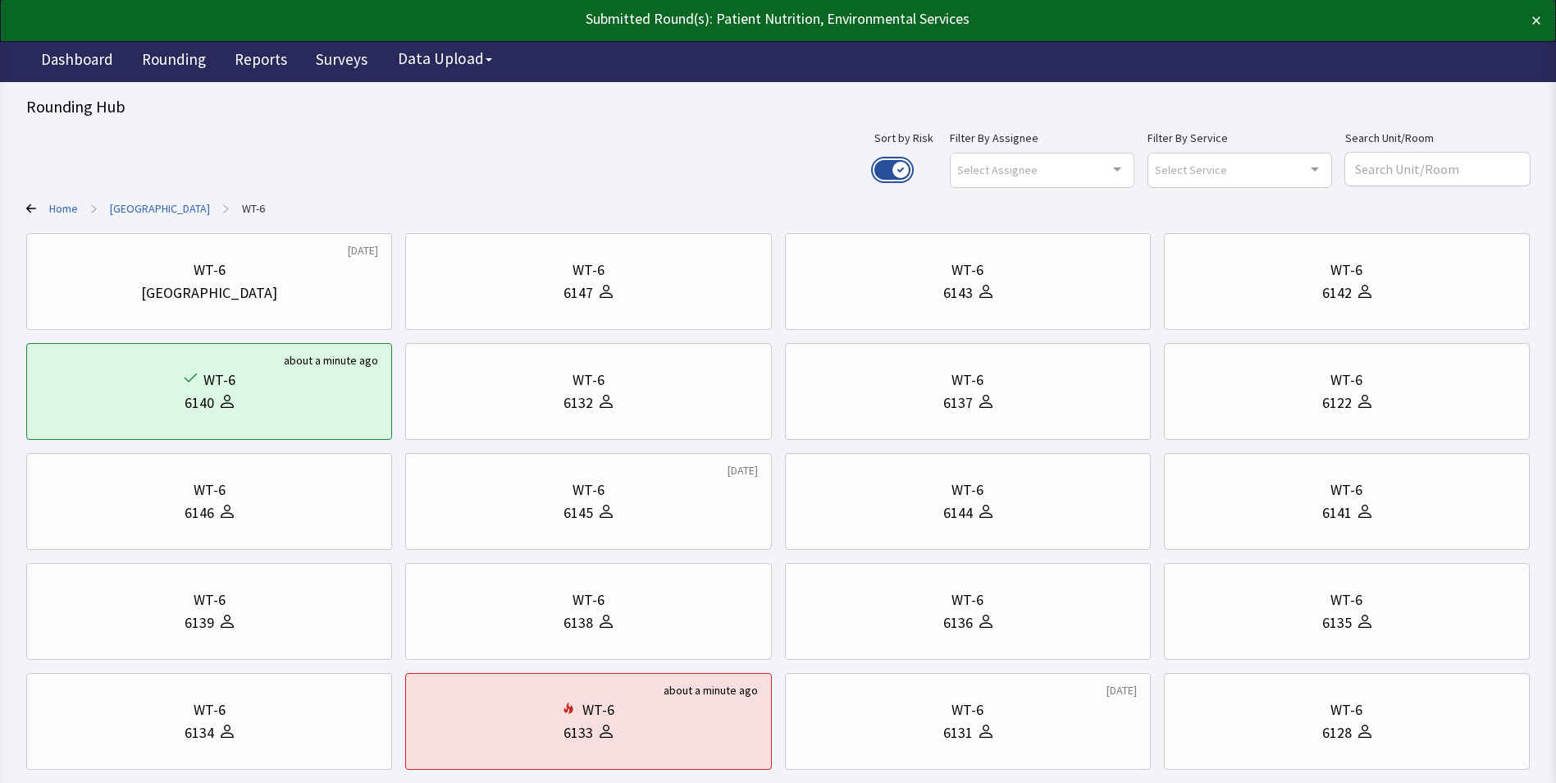
click at [911, 171] on button "Use setting" at bounding box center [892, 170] width 36 height 20
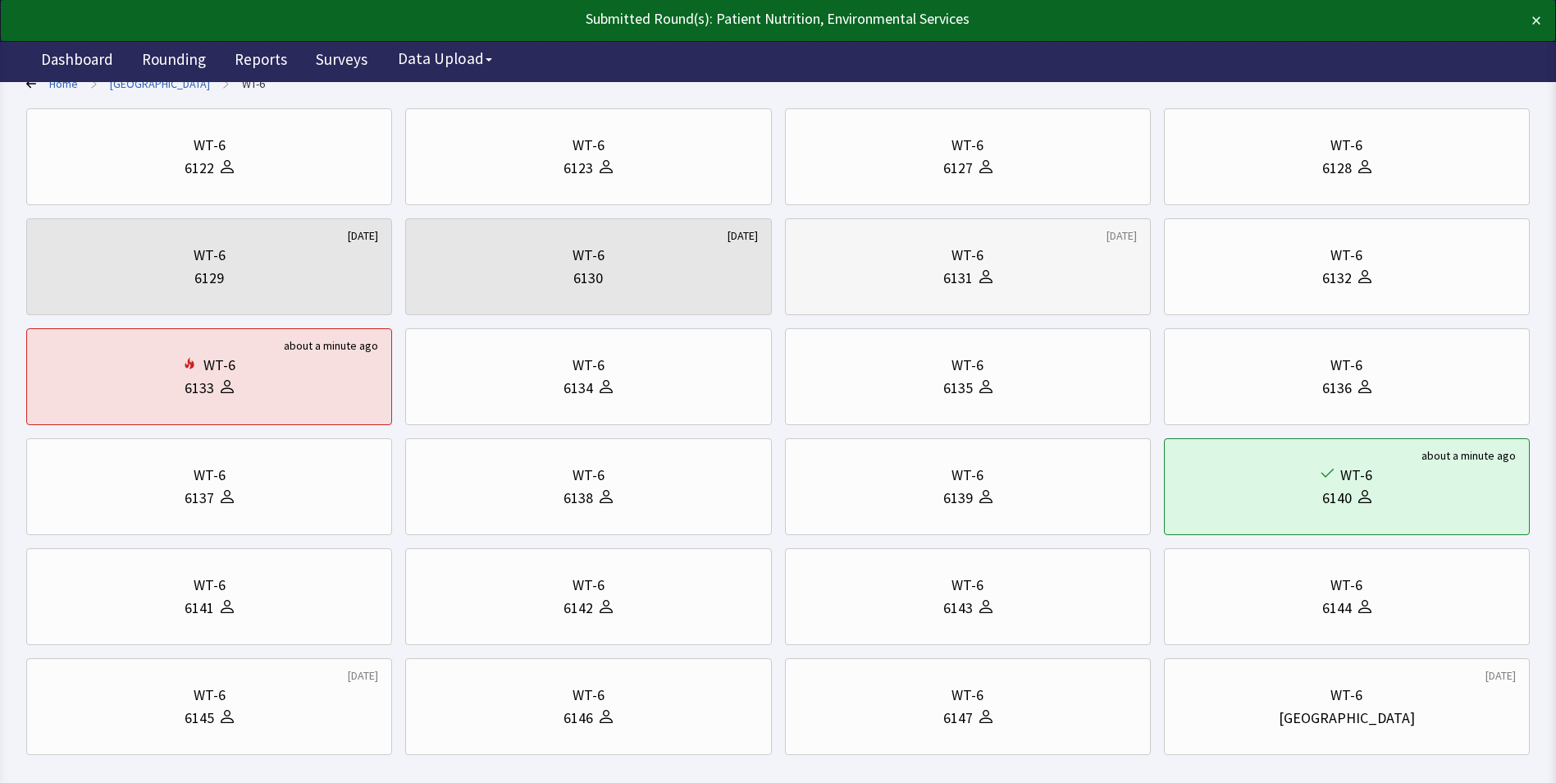
scroll to position [164, 0]
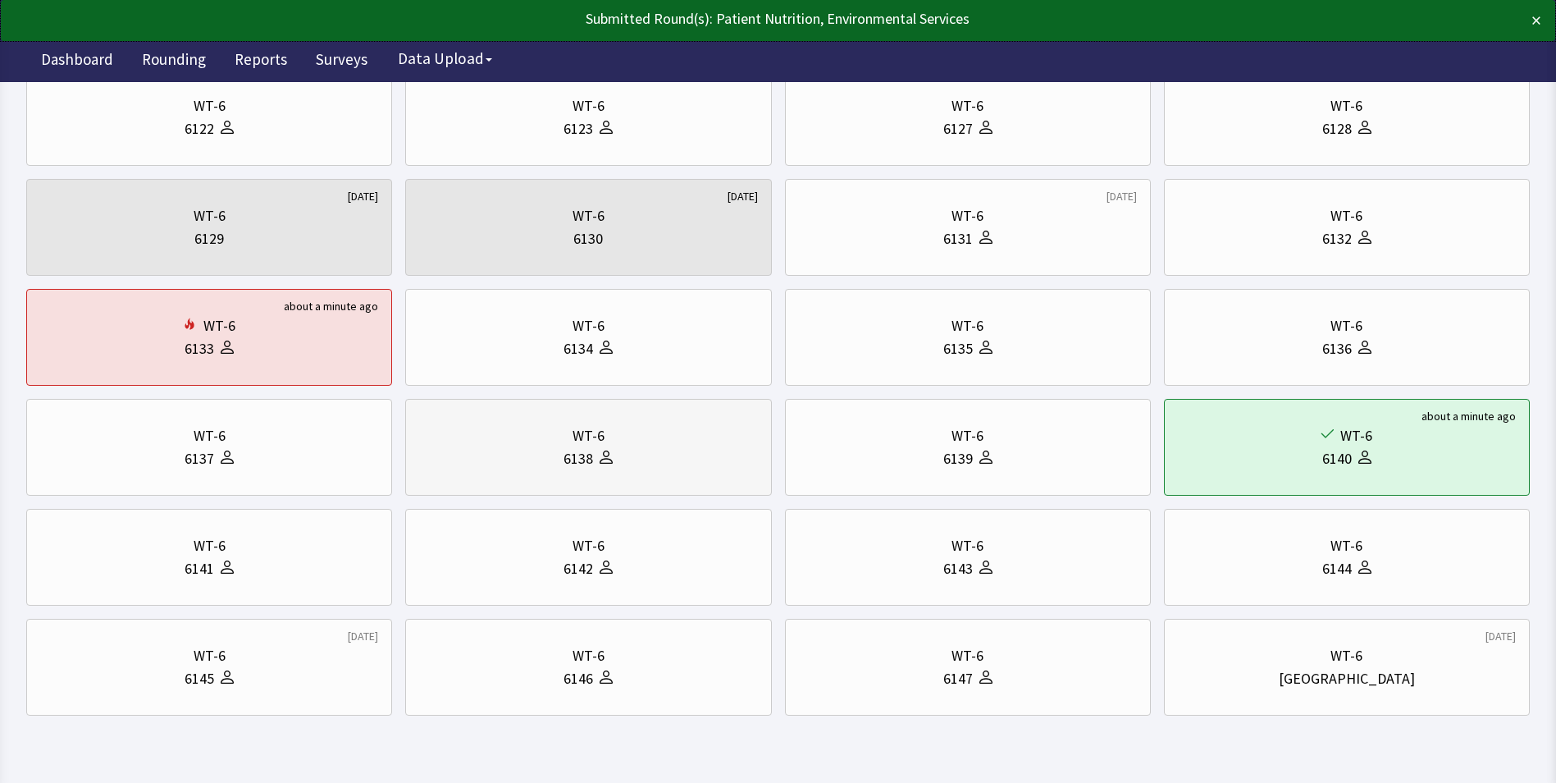
click at [468, 462] on div "6138" at bounding box center [588, 458] width 338 height 23
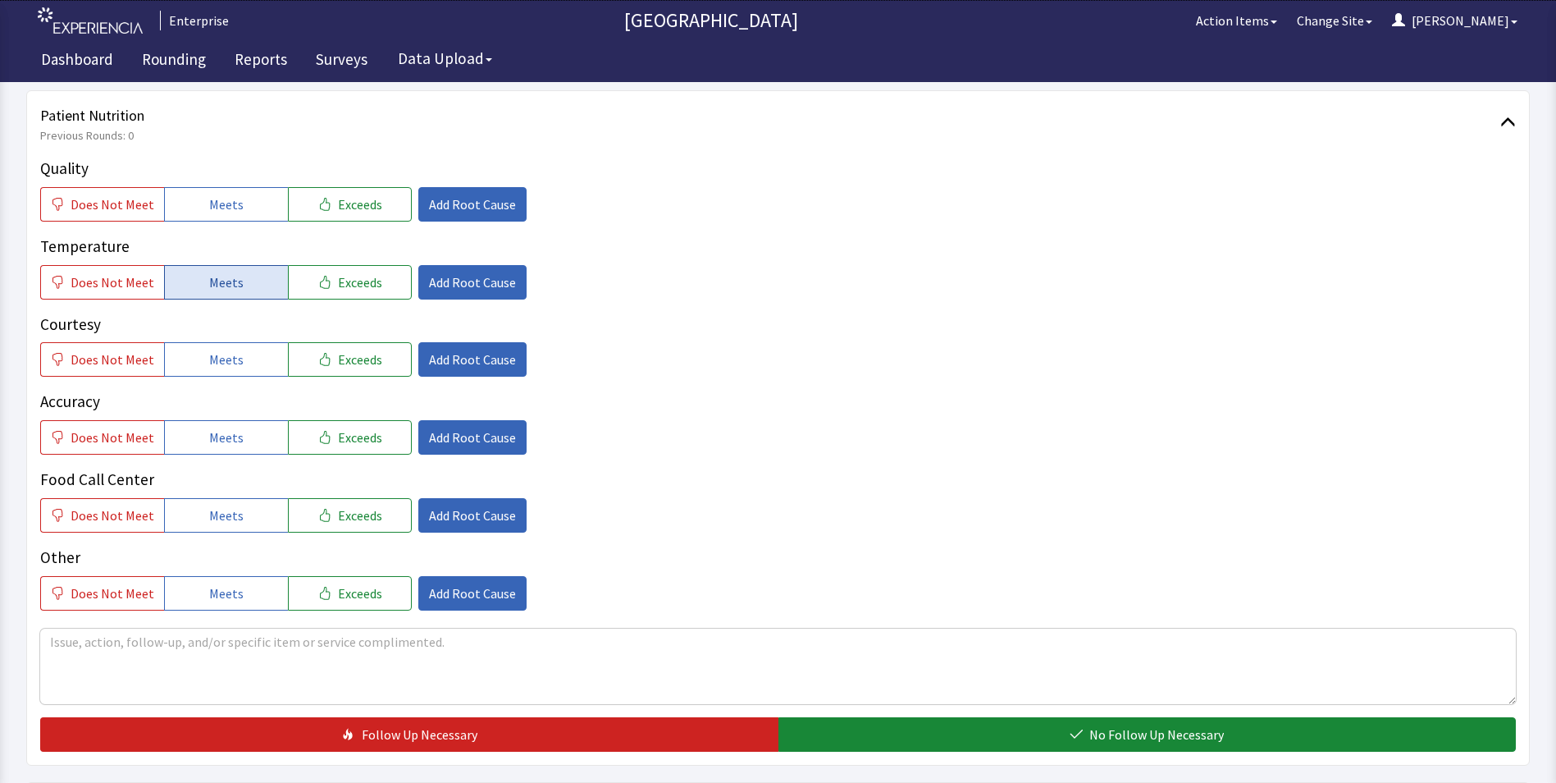
scroll to position [246, 0]
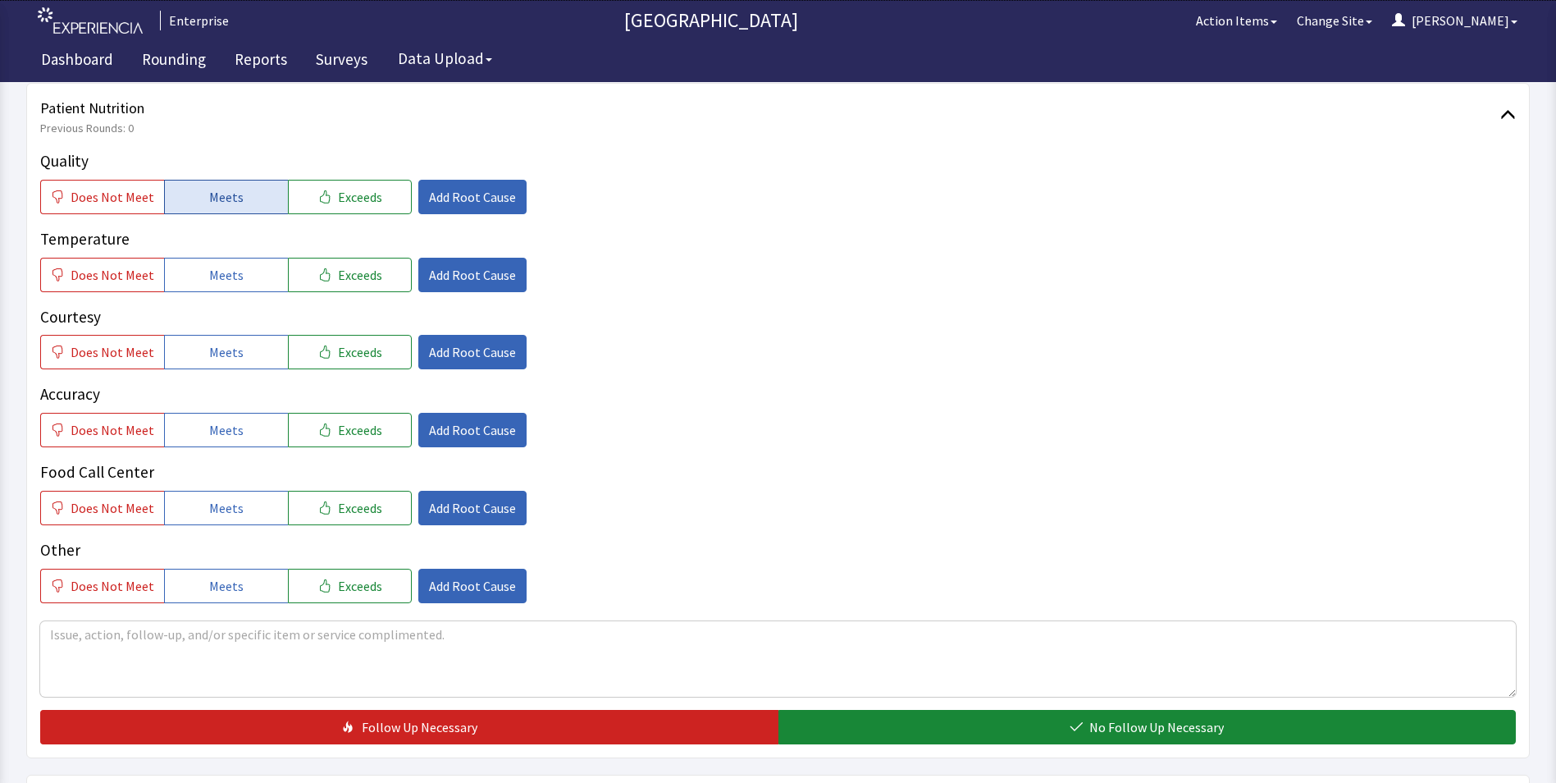
click at [218, 197] on span "Meets" at bounding box center [226, 197] width 34 height 20
drag, startPoint x: 228, startPoint y: 267, endPoint x: 230, endPoint y: 320, distance: 52.5
click at [228, 272] on span "Meets" at bounding box center [226, 275] width 34 height 20
drag, startPoint x: 213, startPoint y: 368, endPoint x: 217, endPoint y: 395, distance: 28.1
click at [214, 368] on button "Meets" at bounding box center [226, 352] width 124 height 34
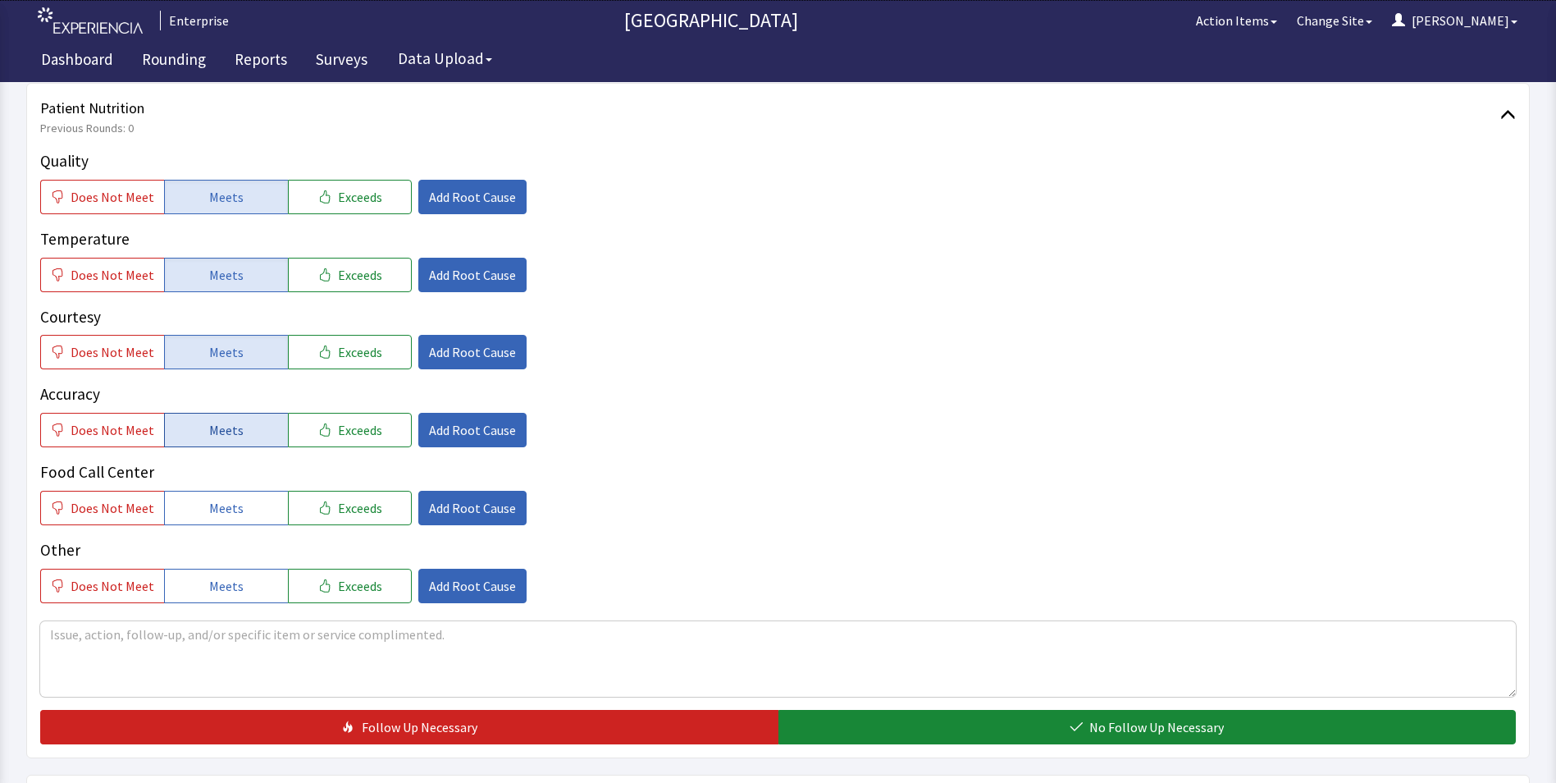
drag, startPoint x: 217, startPoint y: 430, endPoint x: 218, endPoint y: 467, distance: 36.9
click at [218, 443] on button "Meets" at bounding box center [226, 430] width 124 height 34
click at [219, 506] on span "Meets" at bounding box center [226, 508] width 34 height 20
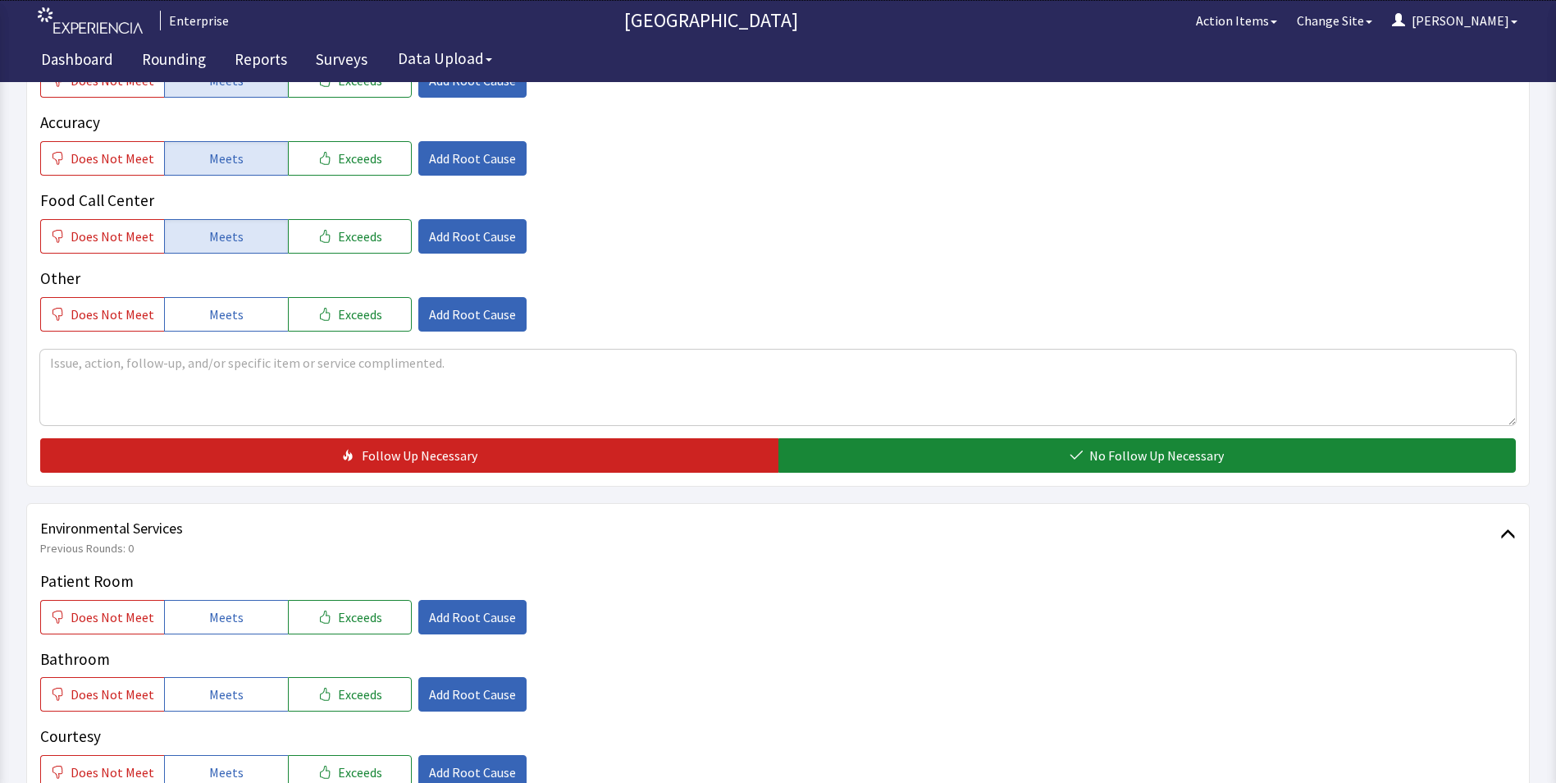
scroll to position [574, 0]
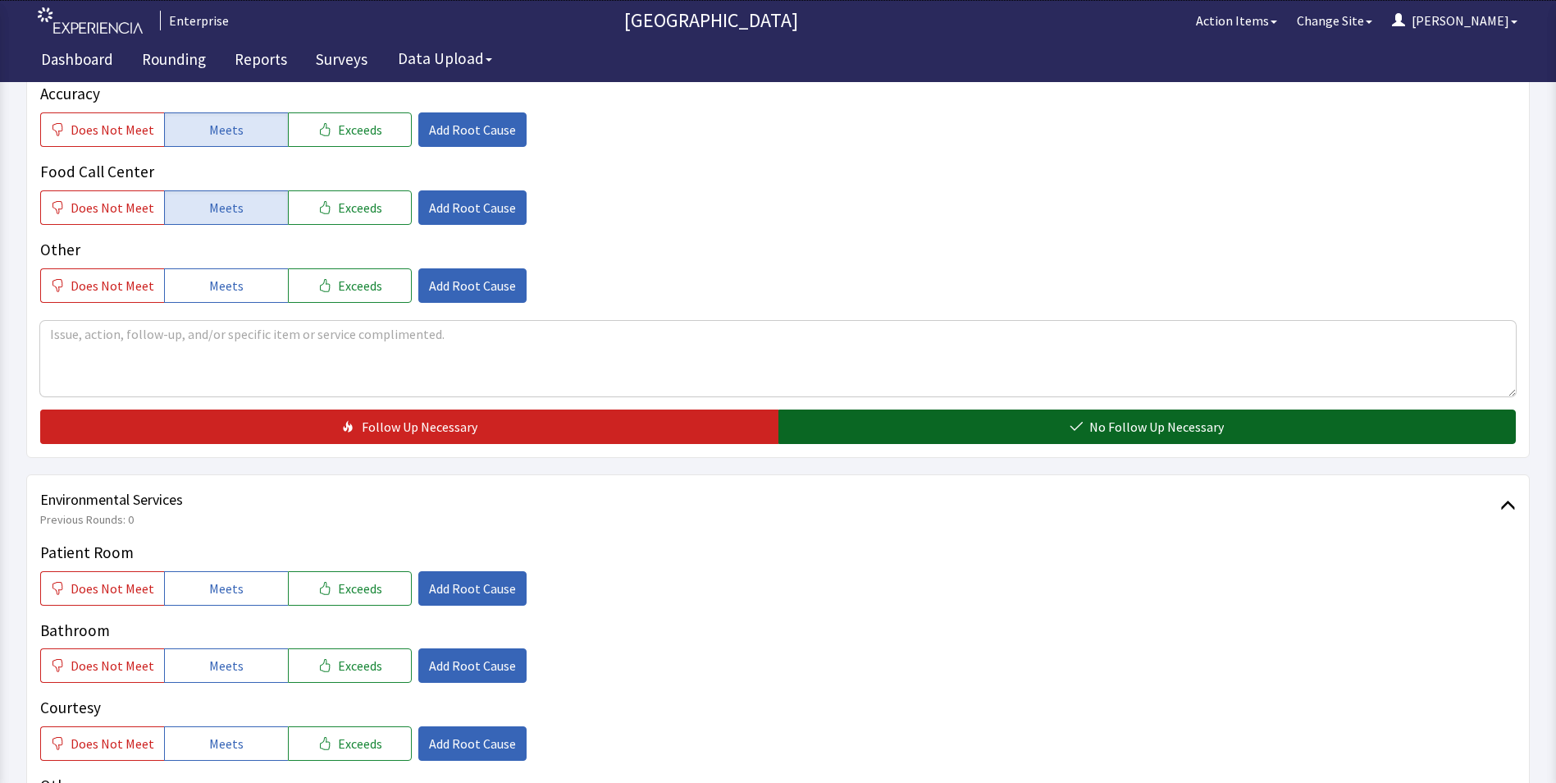
drag, startPoint x: 848, startPoint y: 394, endPoint x: 844, endPoint y: 403, distance: 9.9
click at [848, 409] on button "No Follow Up Necessary" at bounding box center [1147, 426] width 738 height 34
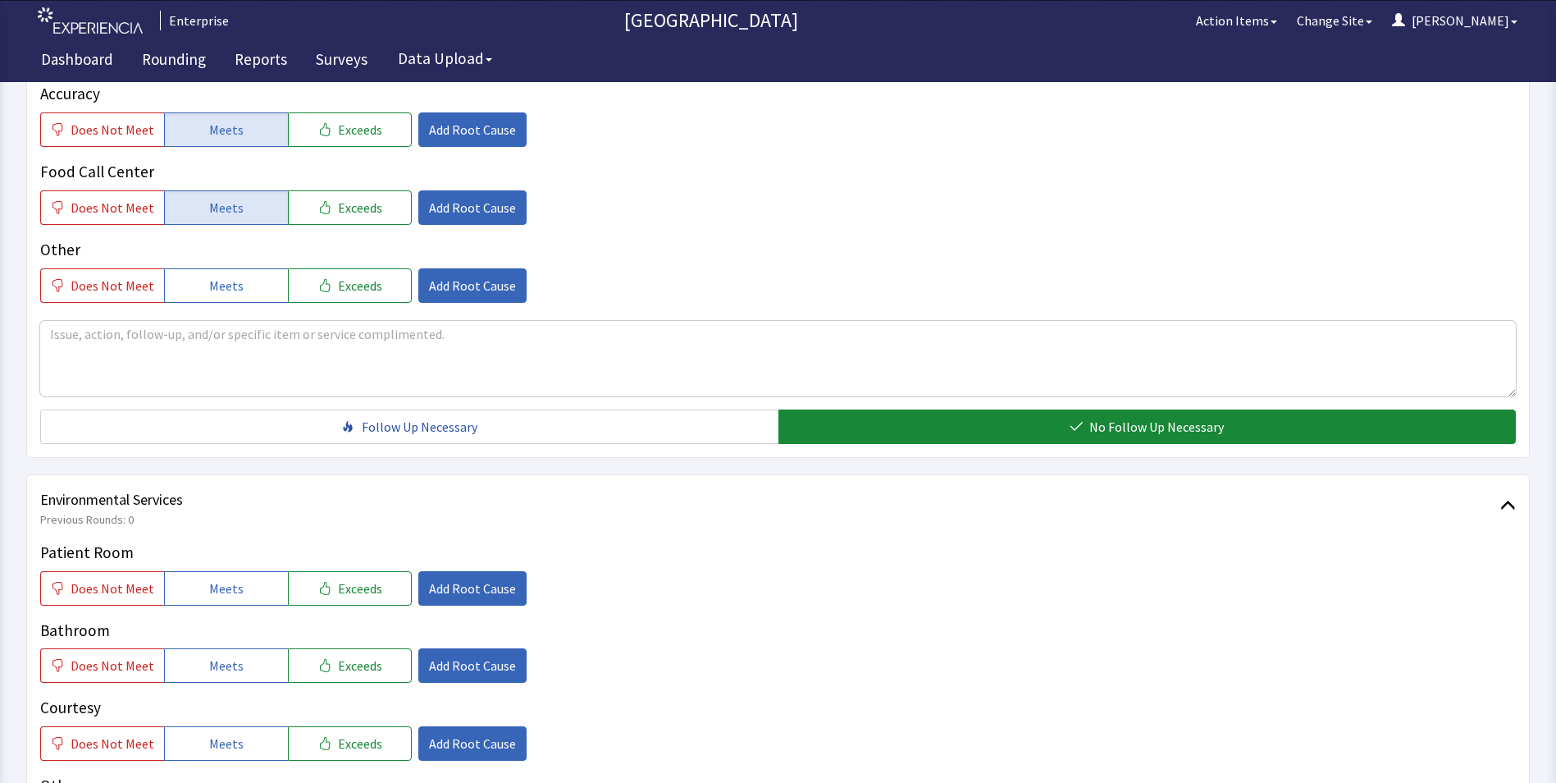
drag, startPoint x: 247, startPoint y: 544, endPoint x: 231, endPoint y: 594, distance: 52.7
click at [244, 571] on button "Meets" at bounding box center [226, 588] width 124 height 34
click at [218, 655] on span "Meets" at bounding box center [226, 665] width 34 height 20
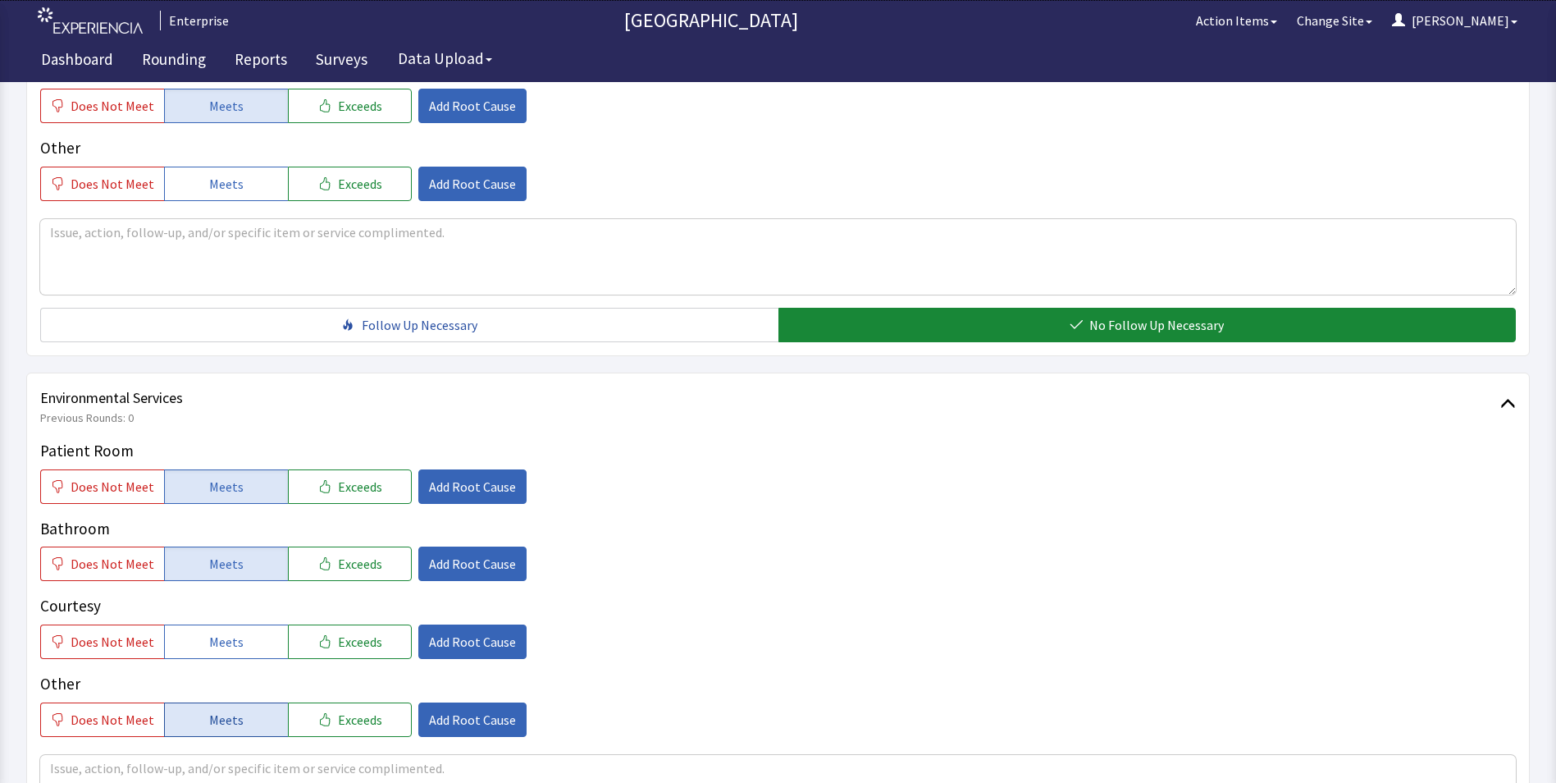
scroll to position [820, 0]
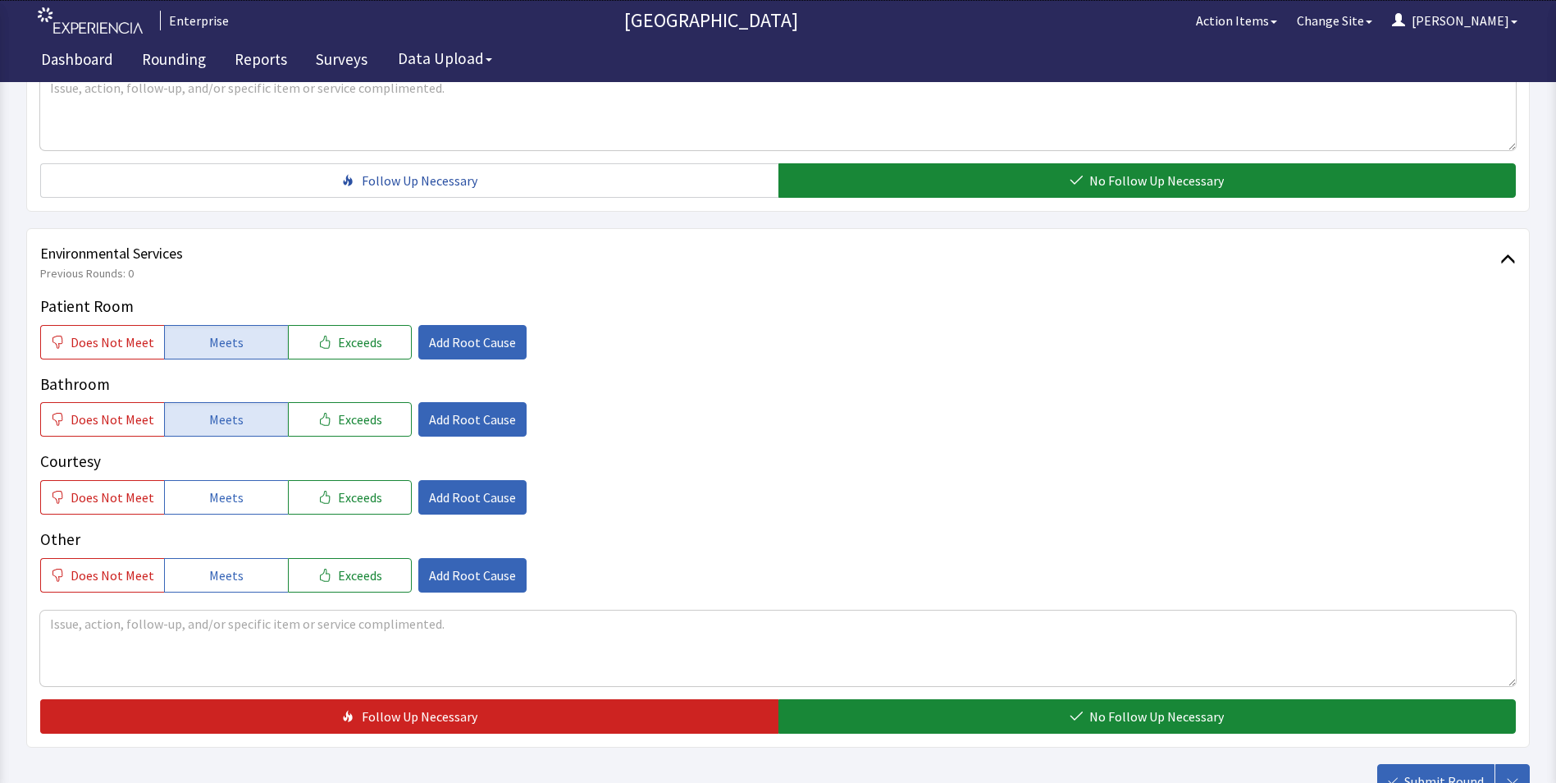
drag, startPoint x: 223, startPoint y: 466, endPoint x: 588, endPoint y: 578, distance: 382.0
click at [231, 487] on span "Meets" at bounding box center [226, 497] width 34 height 20
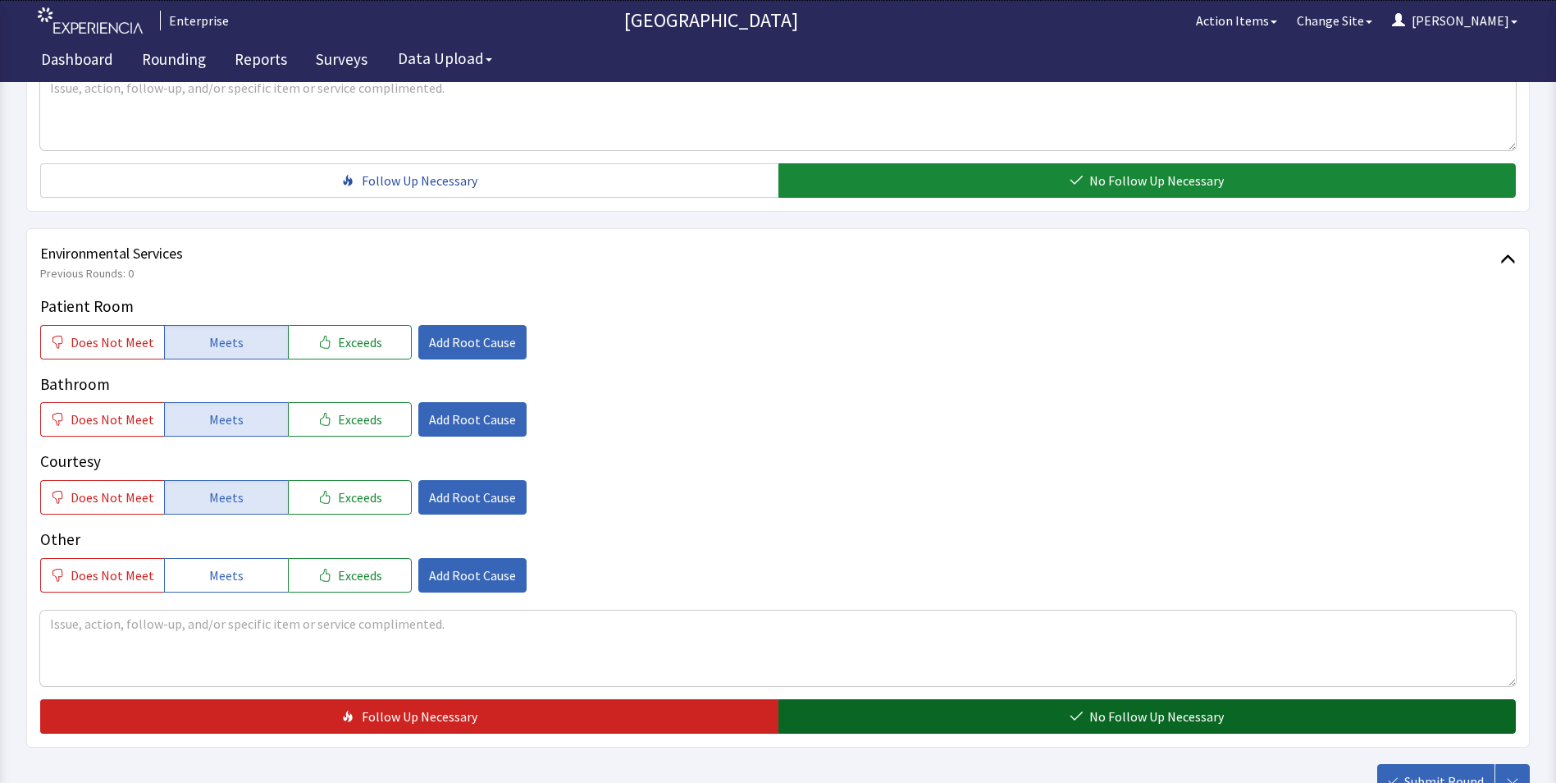
drag, startPoint x: 820, startPoint y: 697, endPoint x: 1021, endPoint y: 705, distance: 201.1
click at [842, 701] on button "No Follow Up Necessary" at bounding box center [1147, 716] width 738 height 34
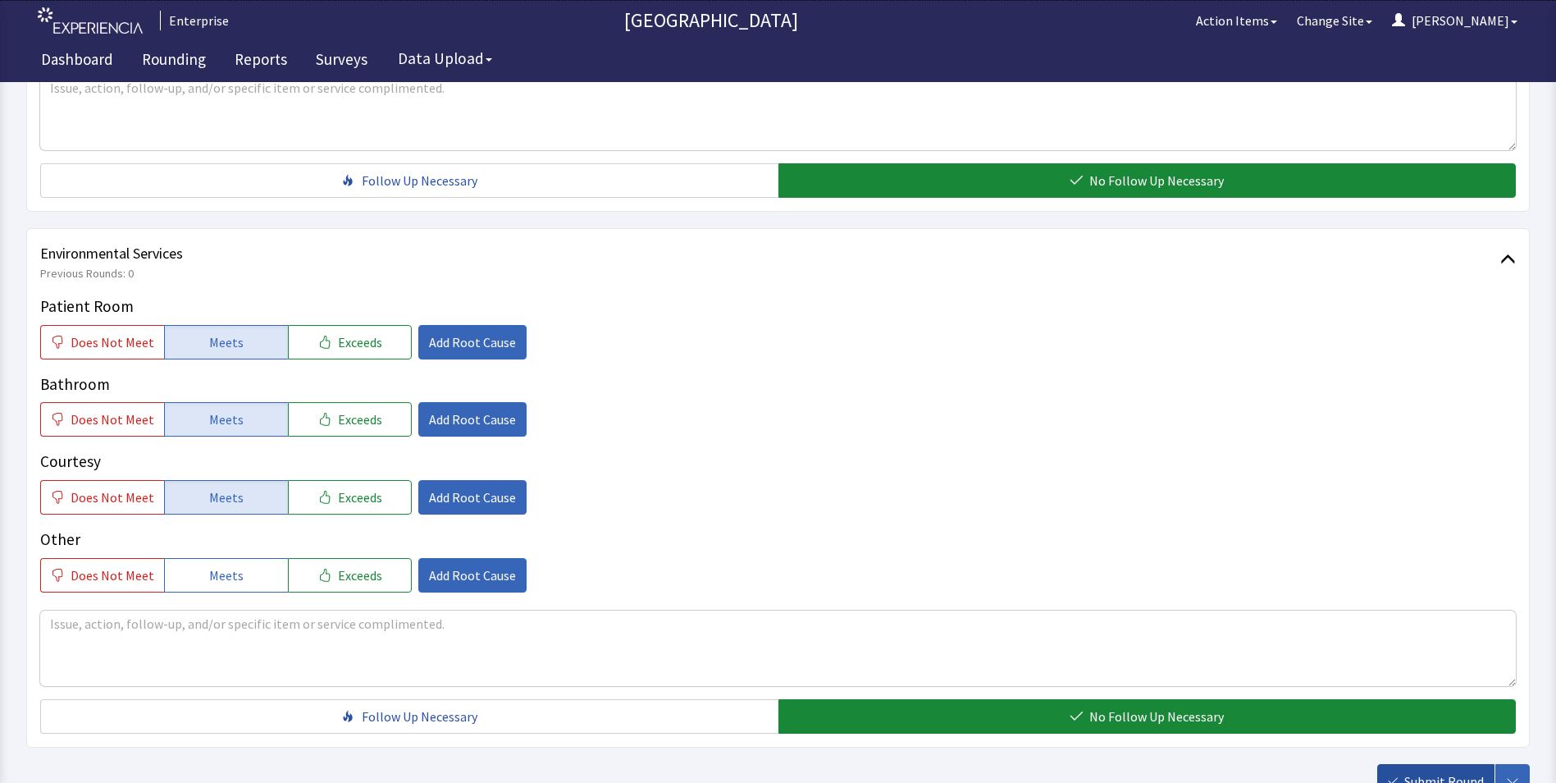
click at [1418, 771] on span "Submit Round" at bounding box center [1444, 781] width 80 height 20
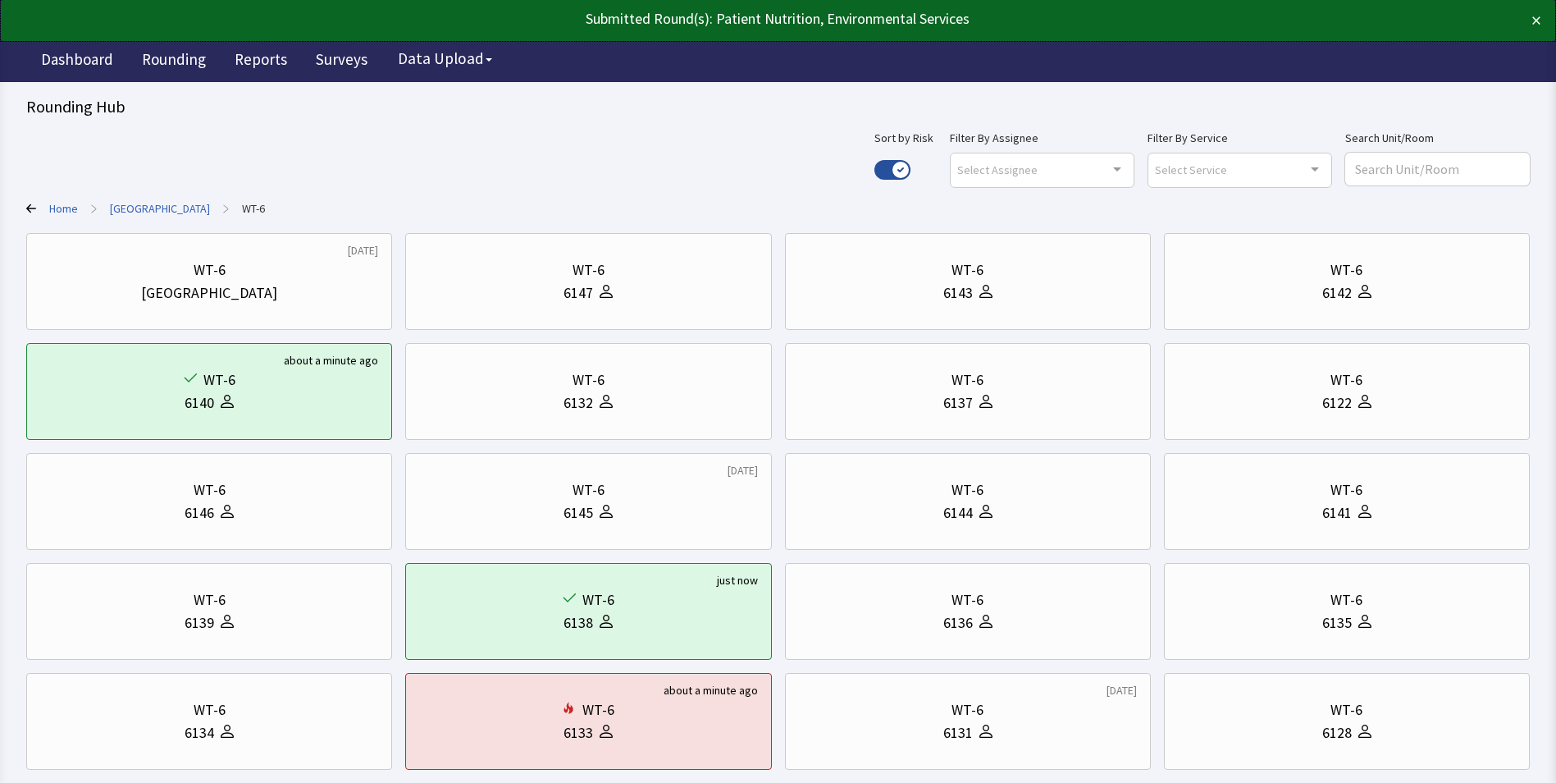
click at [159, 205] on link "[GEOGRAPHIC_DATA]" at bounding box center [160, 208] width 100 height 16
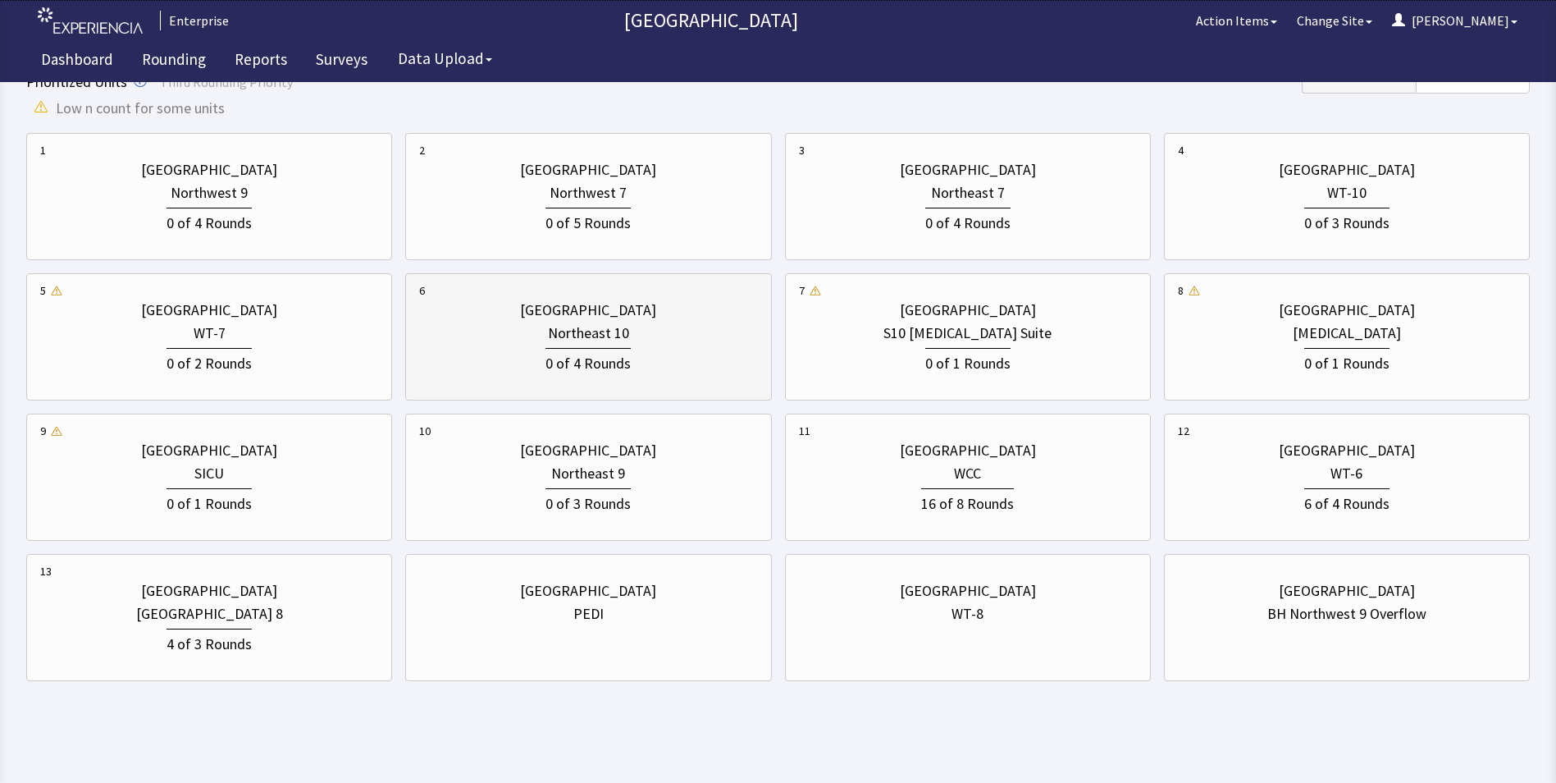
scroll to position [520, 0]
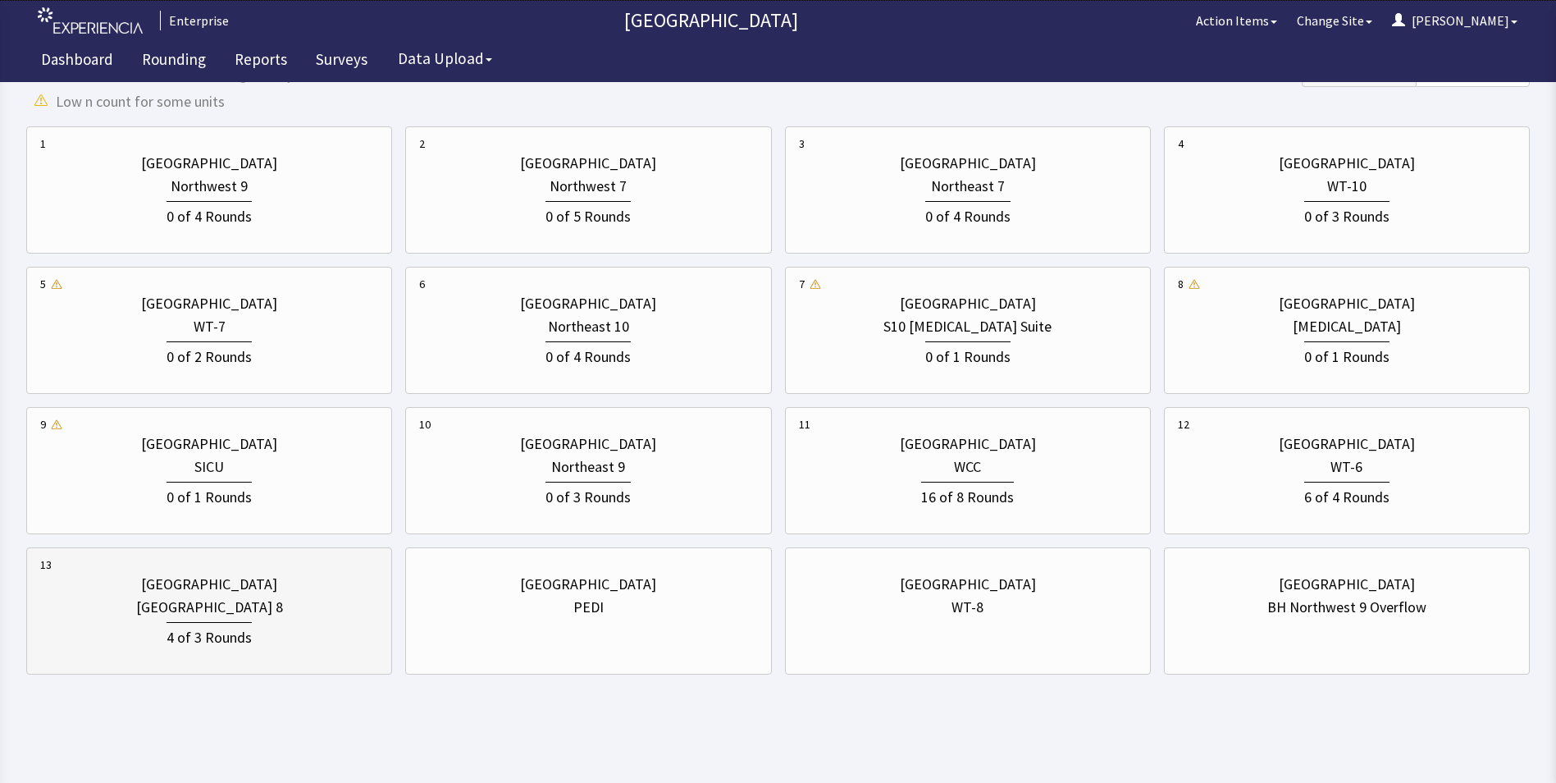
click at [244, 613] on div "East Tower 8" at bounding box center [209, 607] width 147 height 23
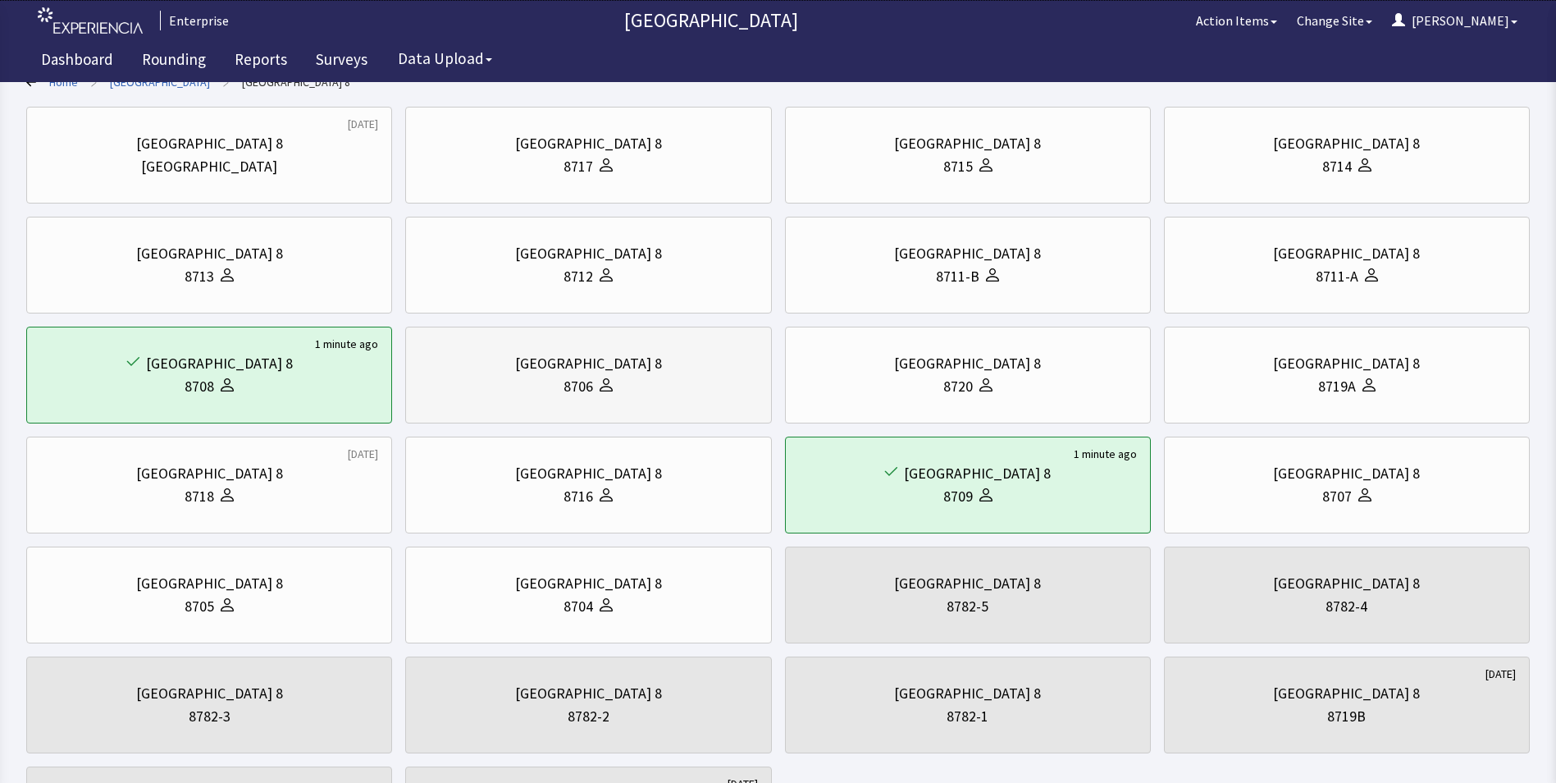
scroll to position [0, 0]
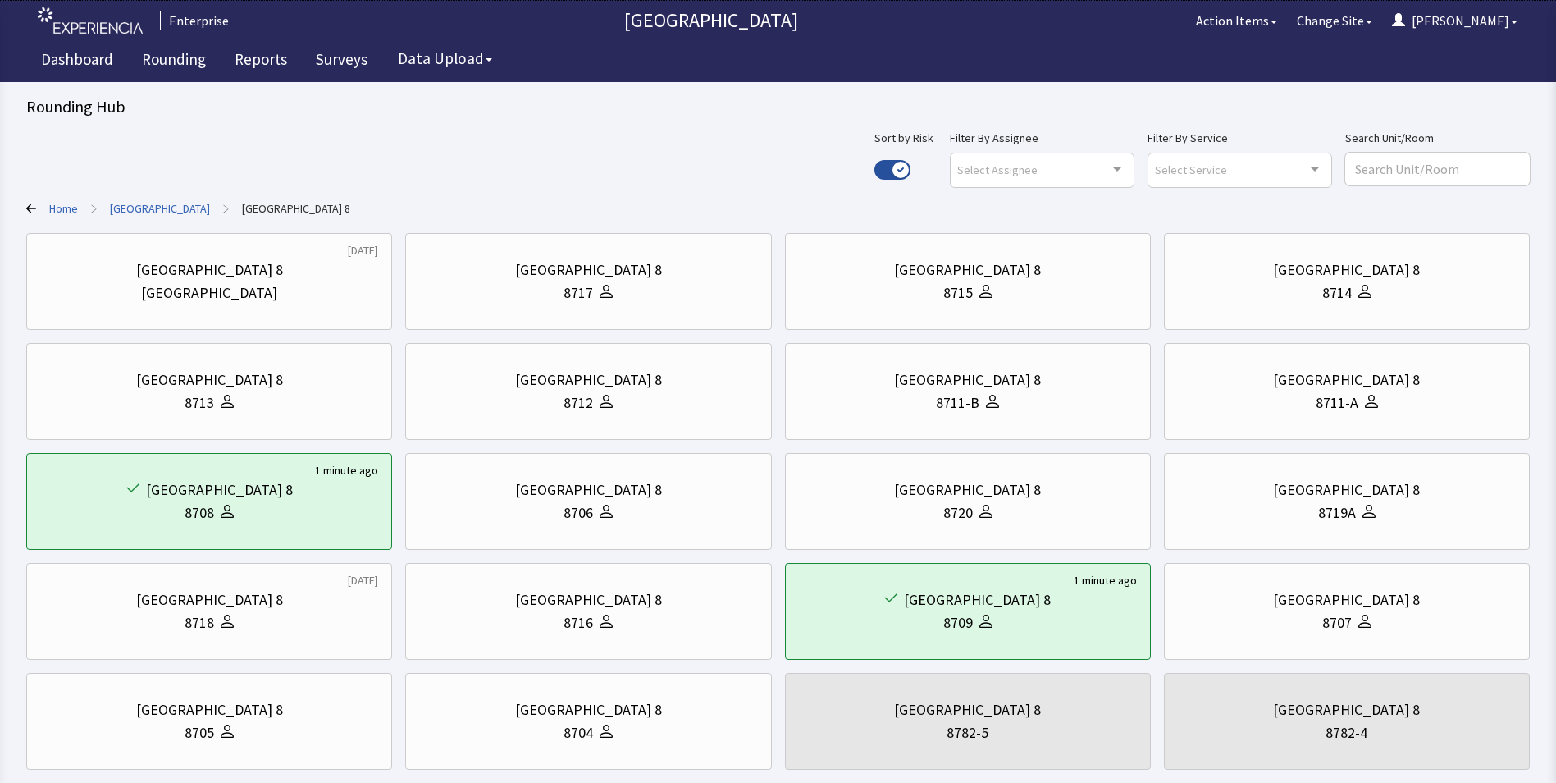
click at [141, 201] on link "[GEOGRAPHIC_DATA]" at bounding box center [160, 208] width 100 height 16
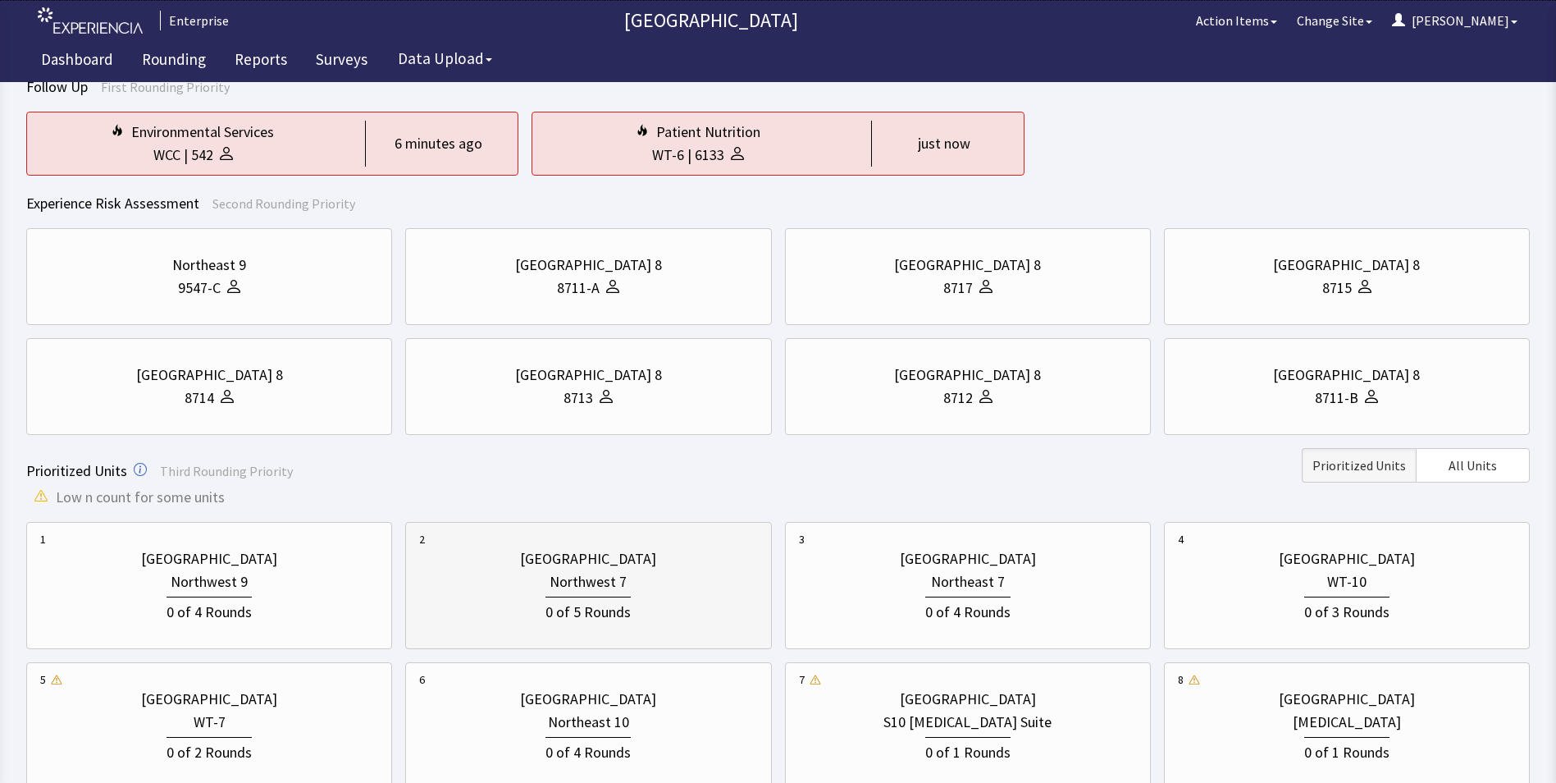
scroll to position [328, 0]
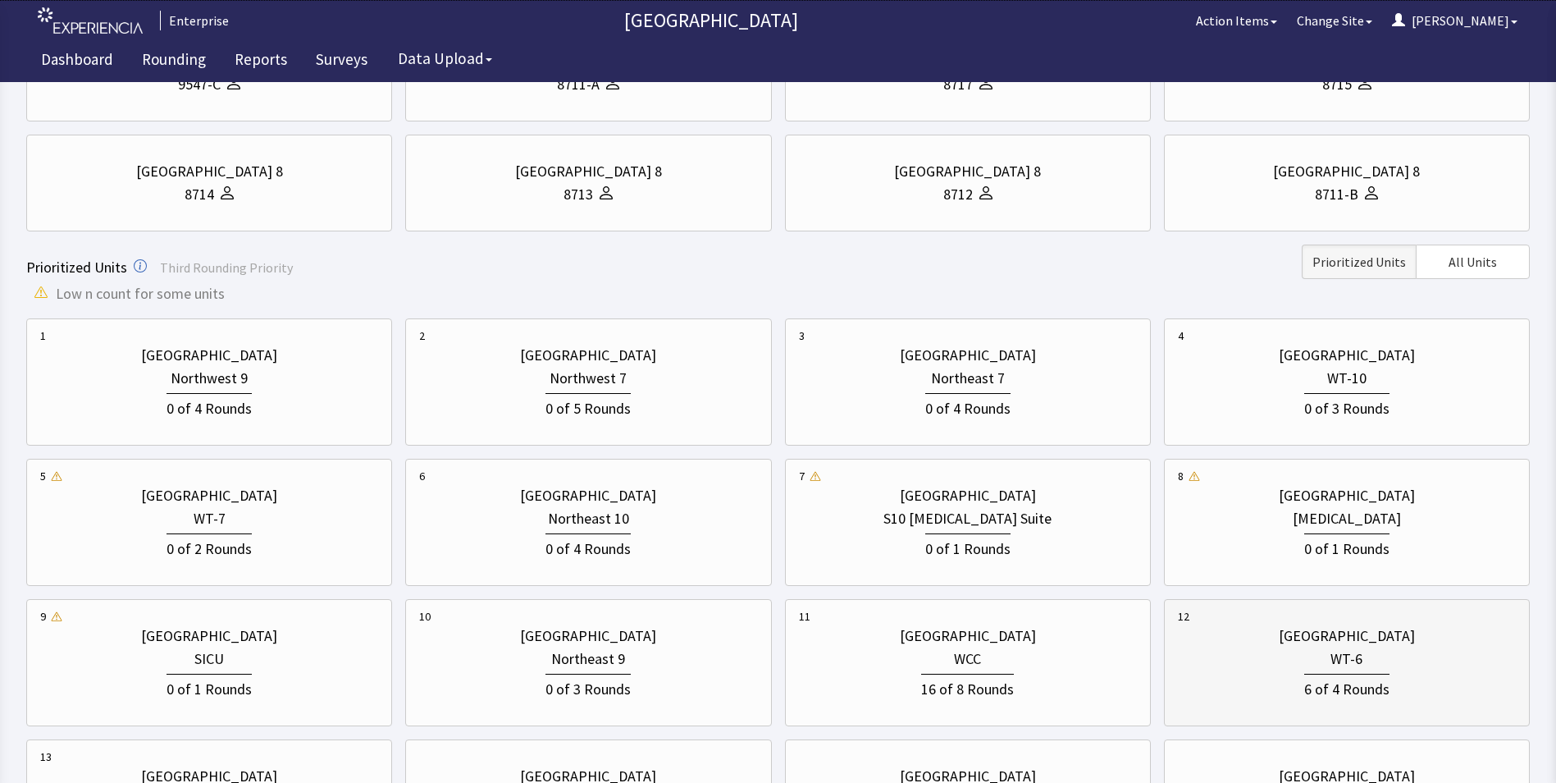
click at [1345, 647] on div "Bridgeport Hospital WT-6 6 of 4 Rounds" at bounding box center [1347, 662] width 338 height 109
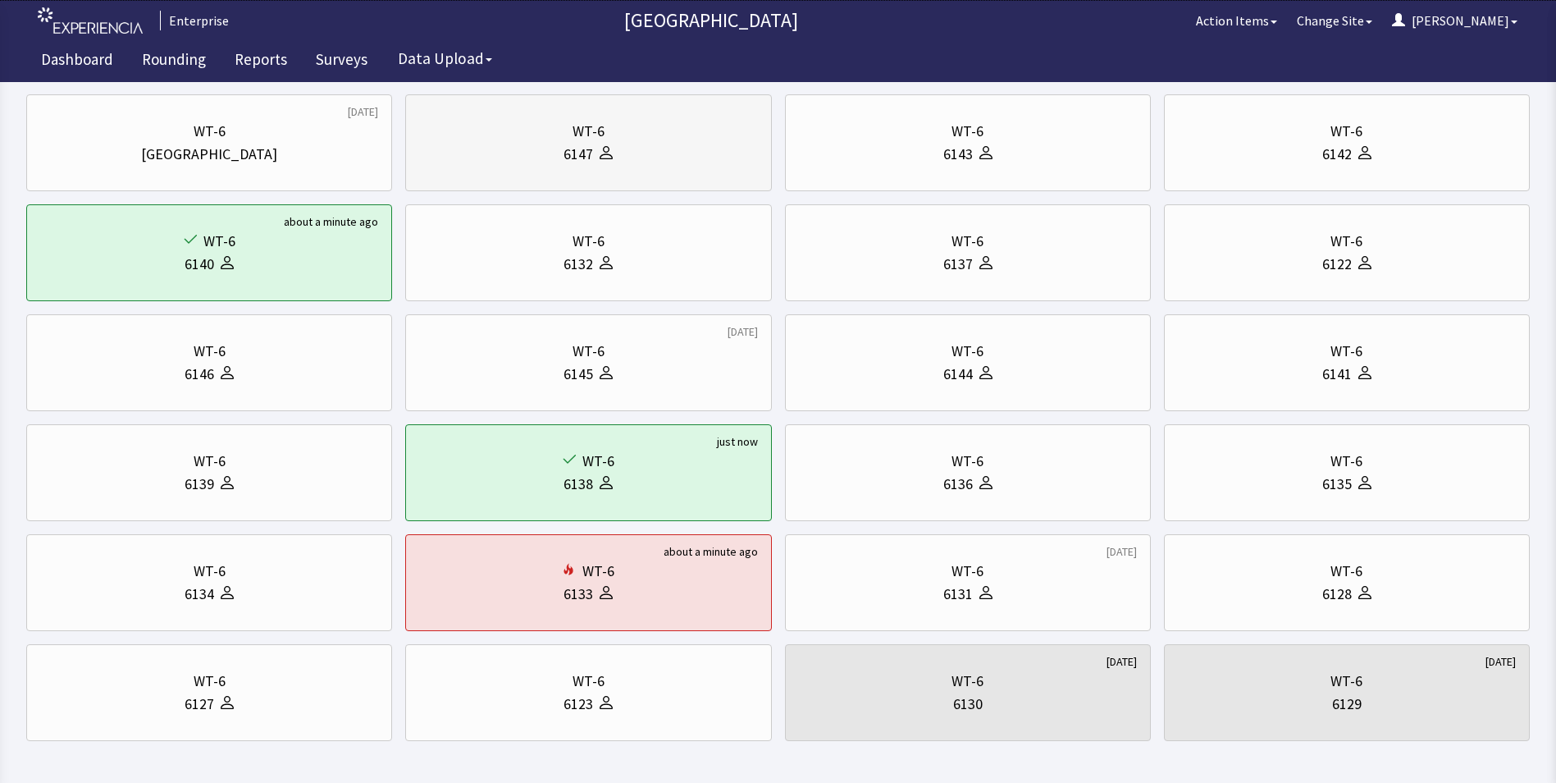
scroll to position [0, 0]
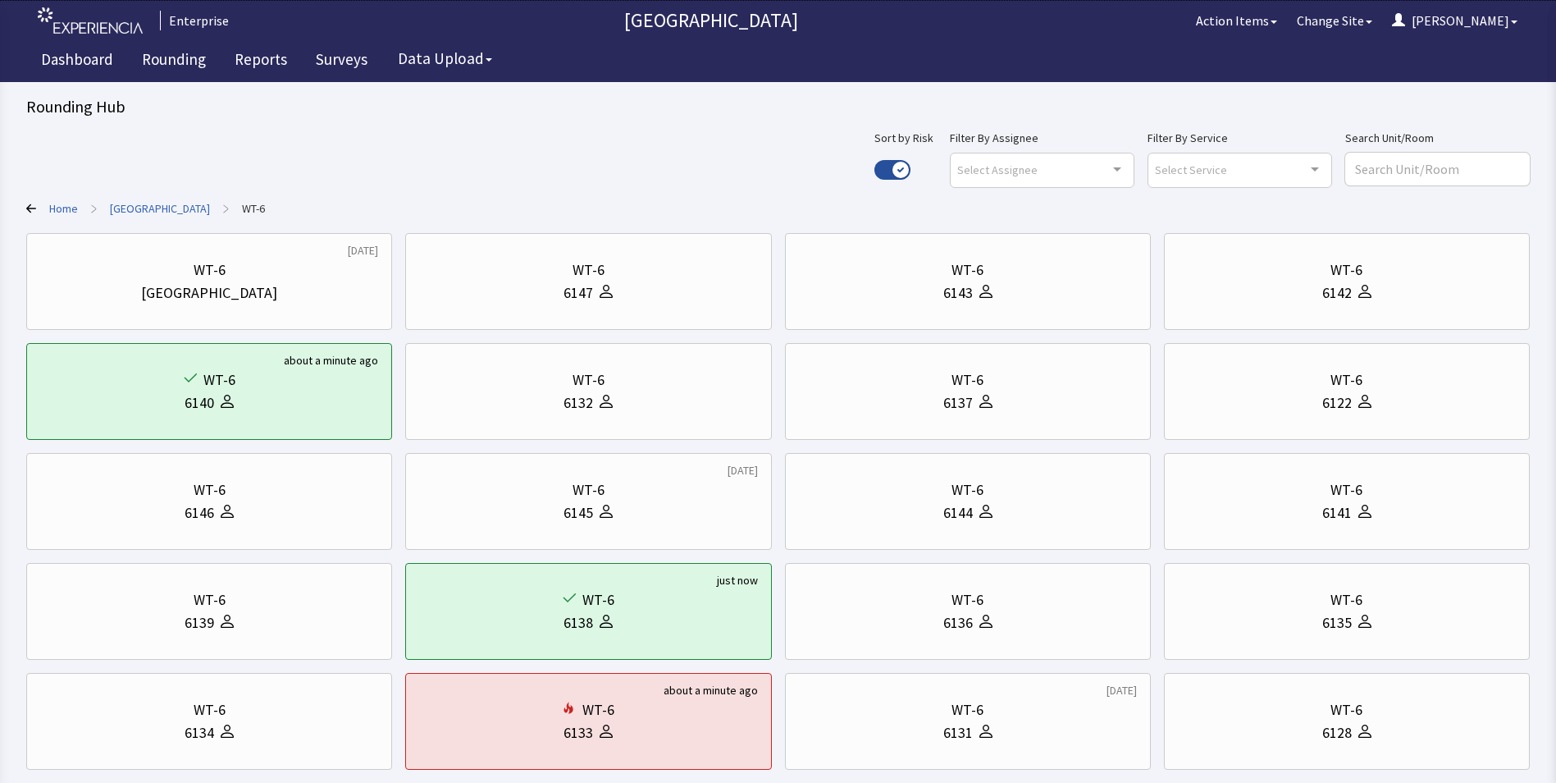
click at [146, 206] on link "[GEOGRAPHIC_DATA]" at bounding box center [160, 208] width 100 height 16
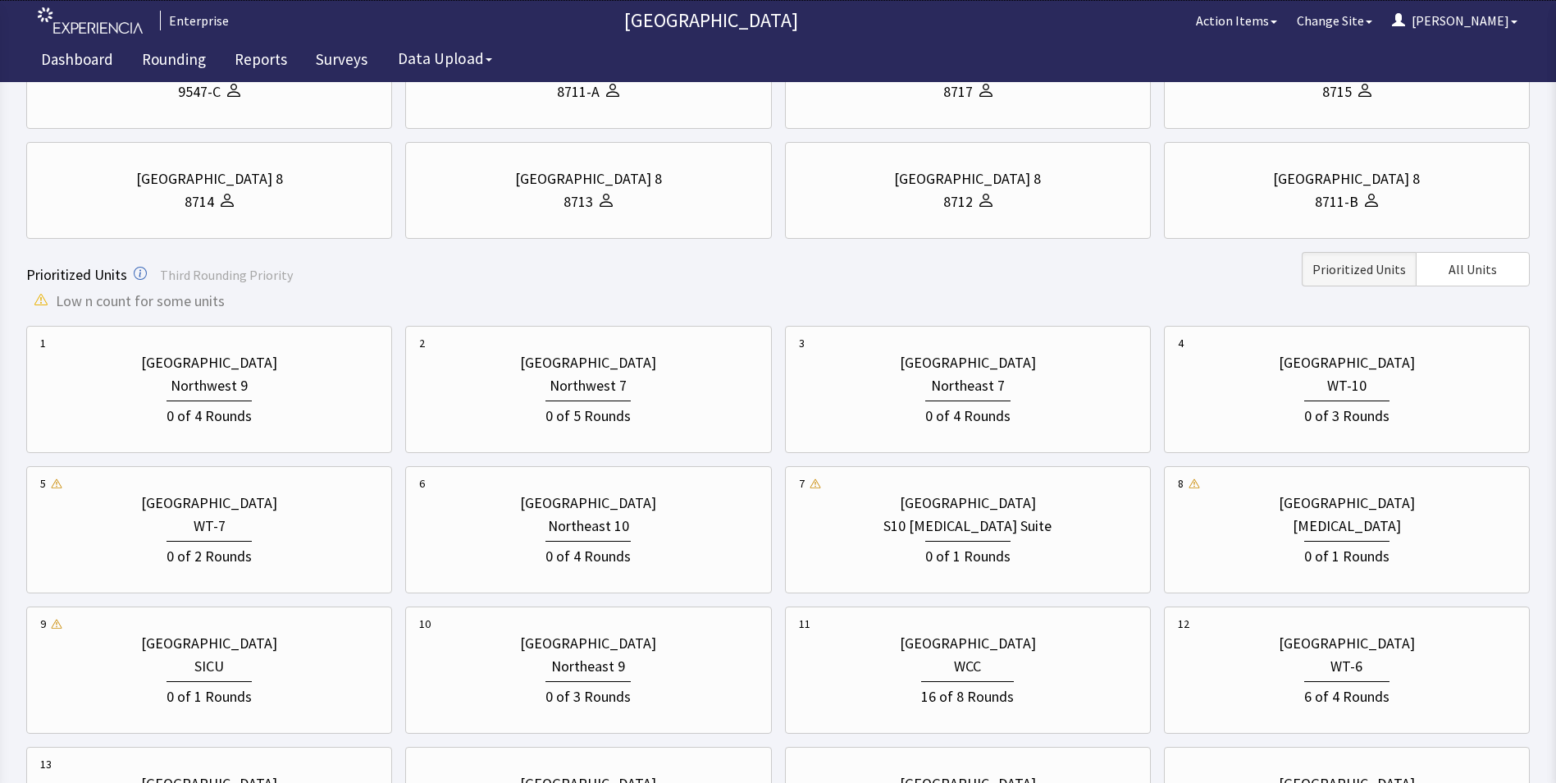
scroll to position [328, 0]
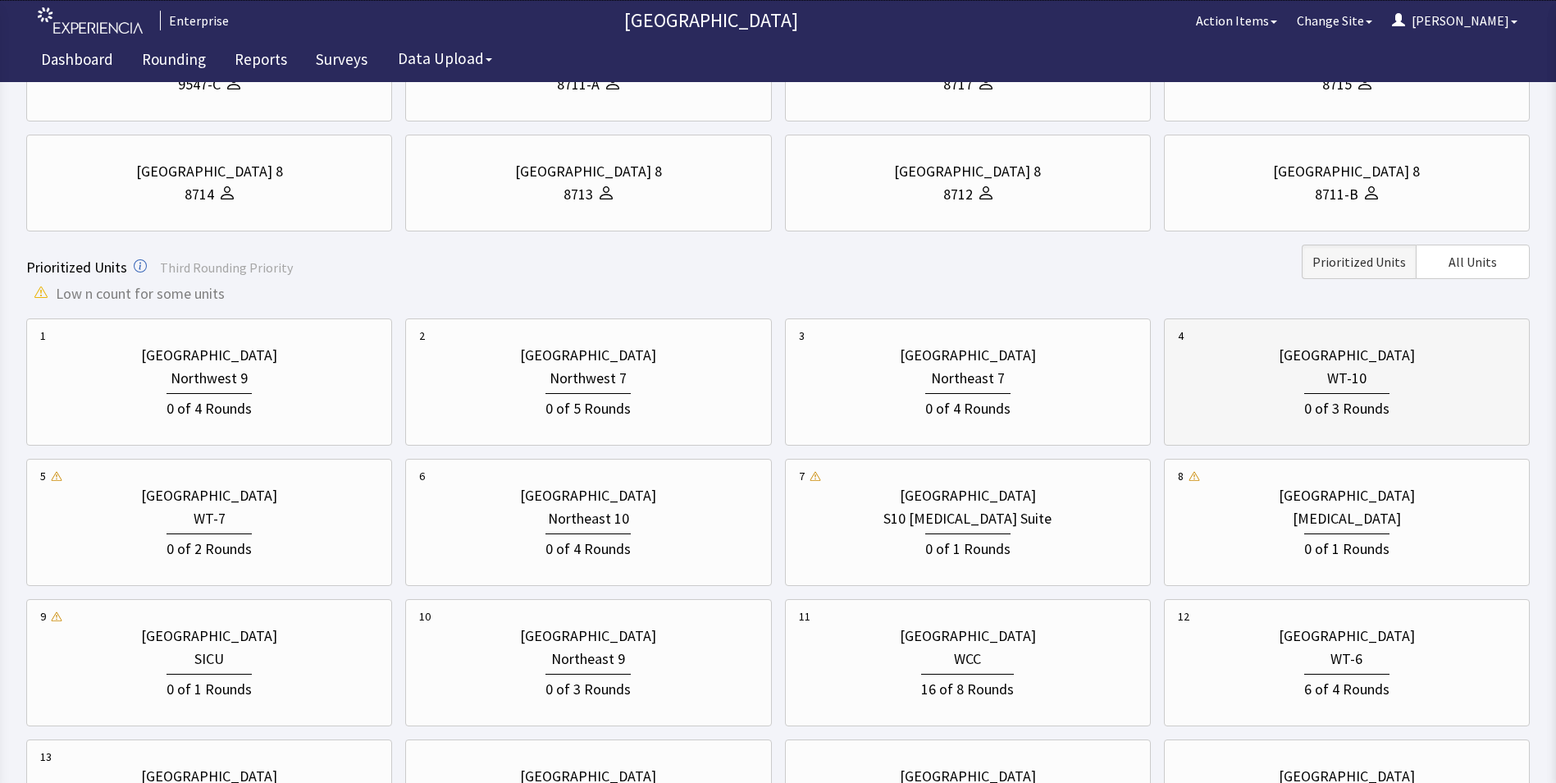
click at [1271, 396] on div "0 of 3 Rounds" at bounding box center [1347, 405] width 338 height 30
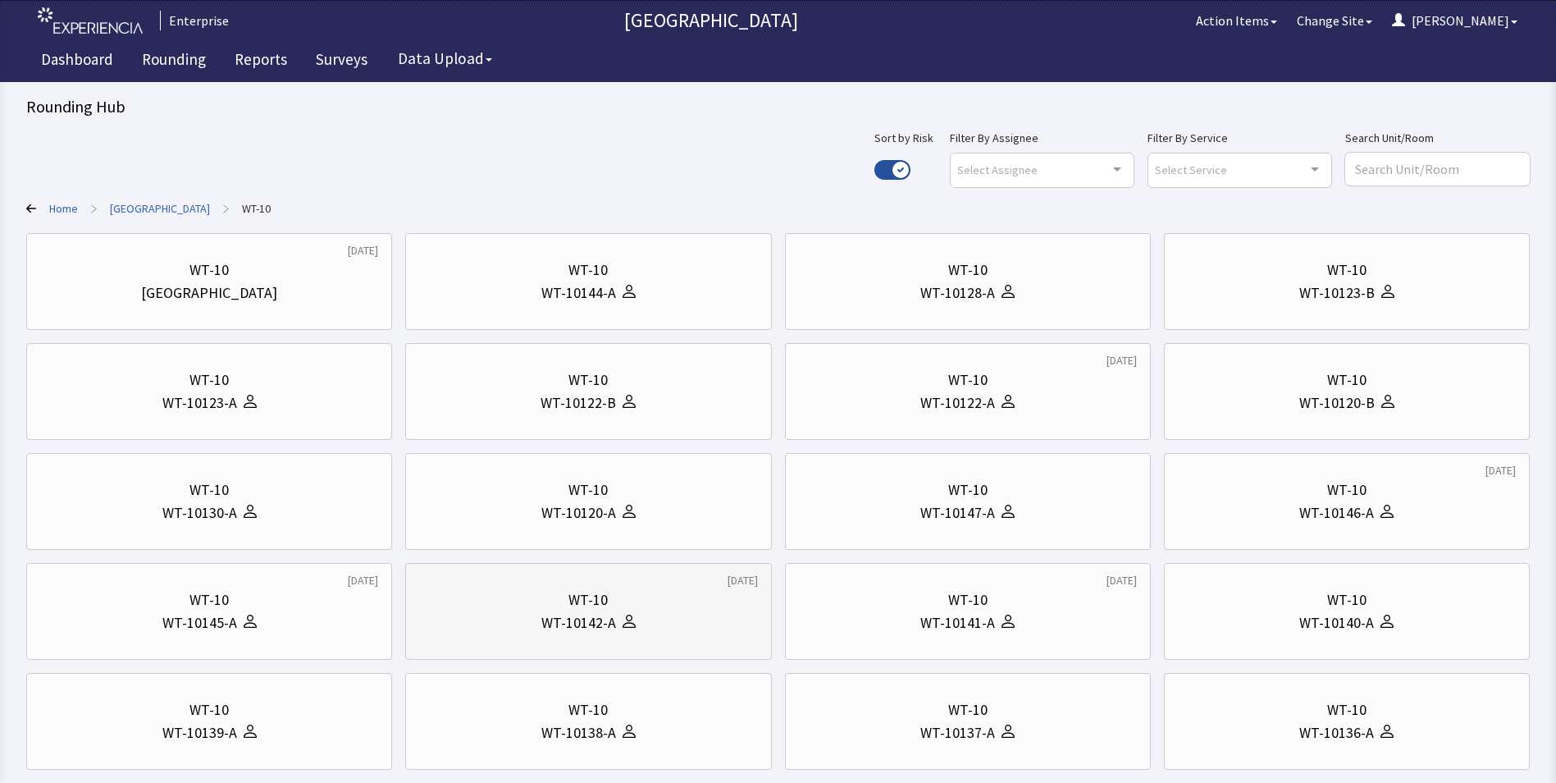
click at [574, 610] on div "WT-10" at bounding box center [587, 599] width 39 height 23
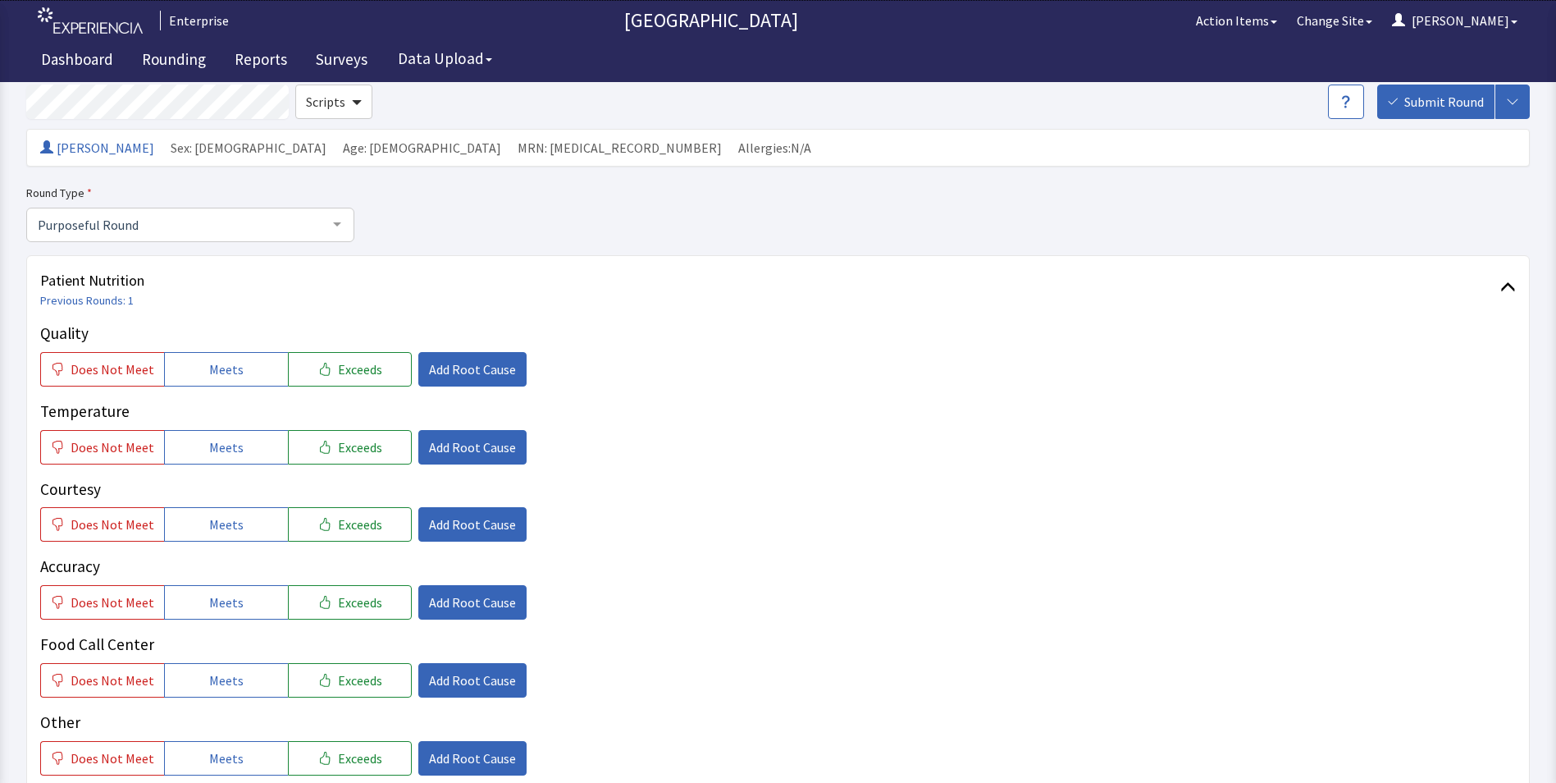
scroll to position [164, 0]
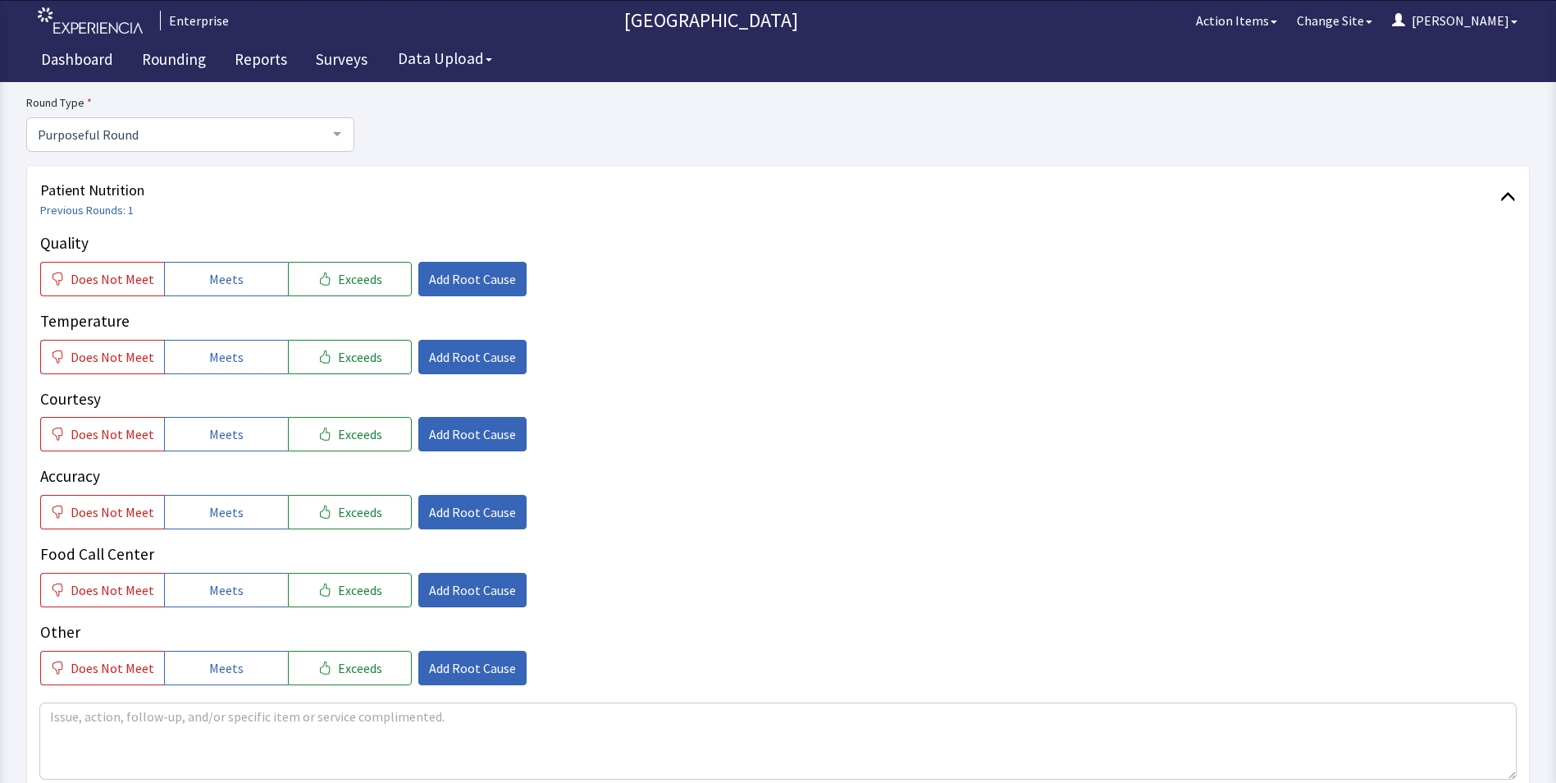
drag, startPoint x: 217, startPoint y: 277, endPoint x: 226, endPoint y: 337, distance: 60.7
click at [217, 280] on span "Meets" at bounding box center [226, 279] width 34 height 20
drag, startPoint x: 228, startPoint y: 350, endPoint x: 226, endPoint y: 395, distance: 45.2
click at [228, 356] on span "Meets" at bounding box center [226, 357] width 34 height 20
drag, startPoint x: 221, startPoint y: 429, endPoint x: 221, endPoint y: 478, distance: 49.2
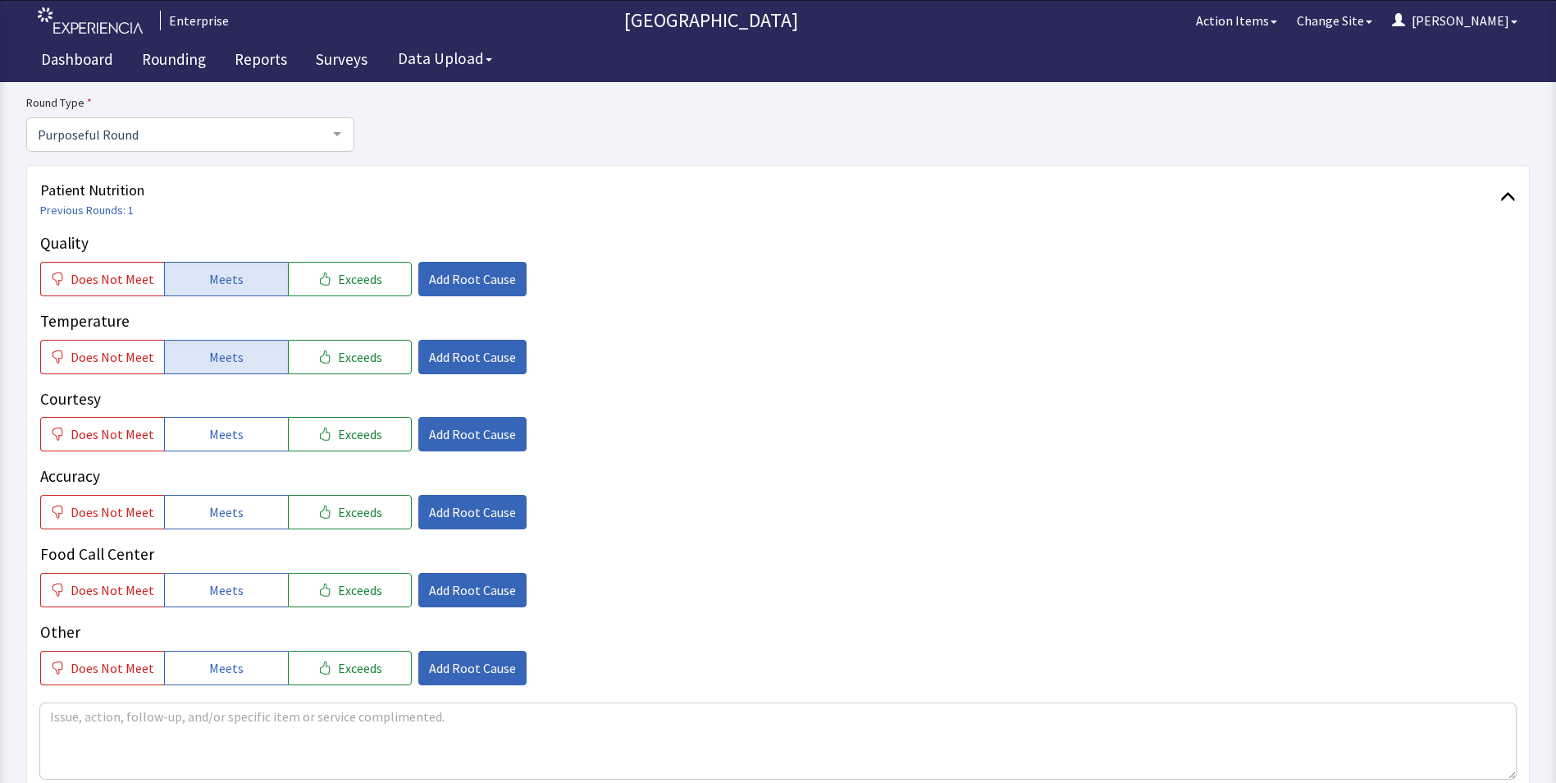
click at [221, 443] on span "Meets" at bounding box center [226, 434] width 34 height 20
drag, startPoint x: 217, startPoint y: 514, endPoint x: 218, endPoint y: 546, distance: 32.0
click at [217, 522] on span "Meets" at bounding box center [226, 512] width 34 height 20
click at [216, 576] on button "Meets" at bounding box center [226, 590] width 124 height 34
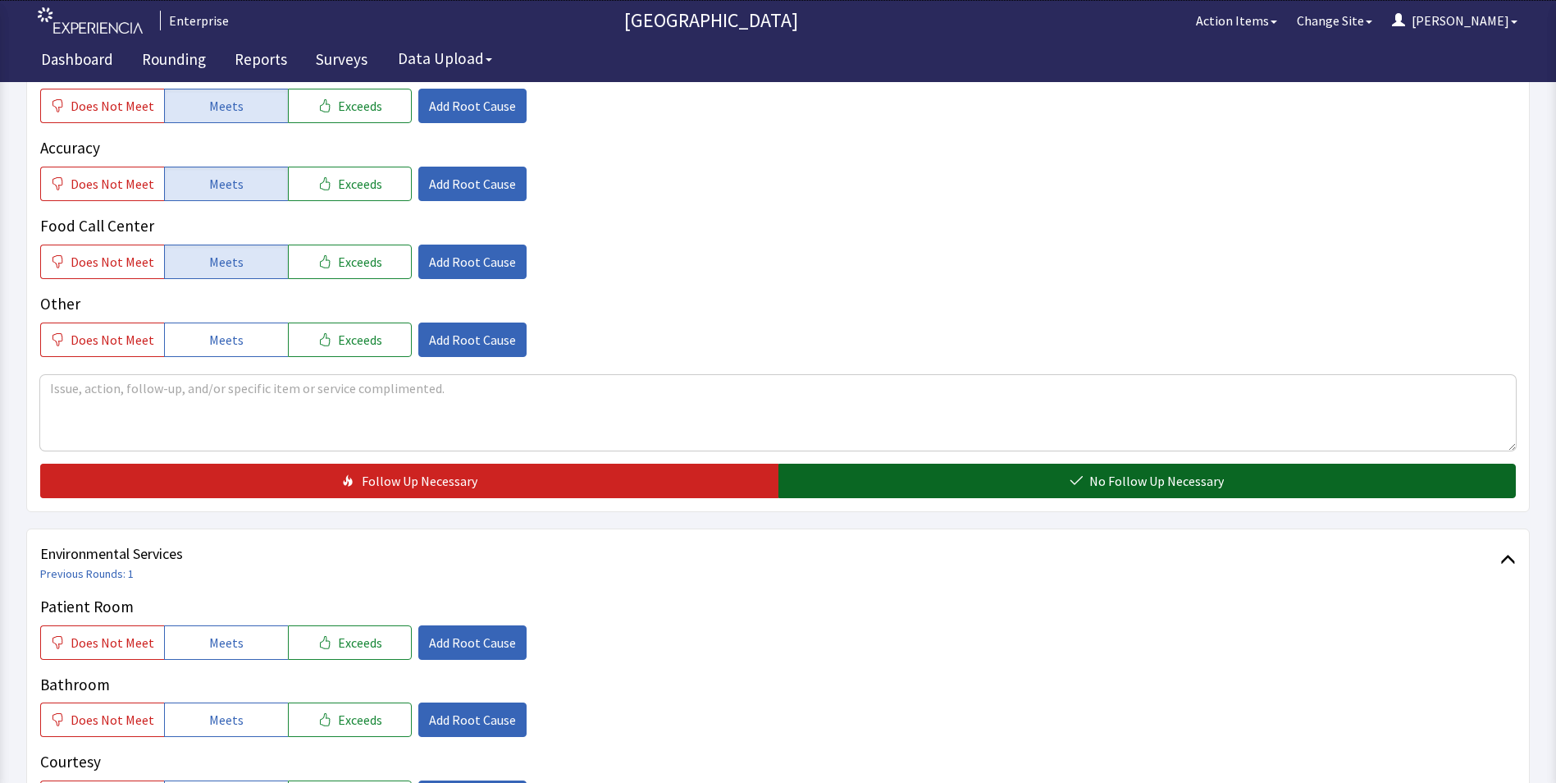
drag, startPoint x: 859, startPoint y: 482, endPoint x: 847, endPoint y: 482, distance: 11.5
click at [860, 482] on button "No Follow Up Necessary" at bounding box center [1147, 480] width 738 height 34
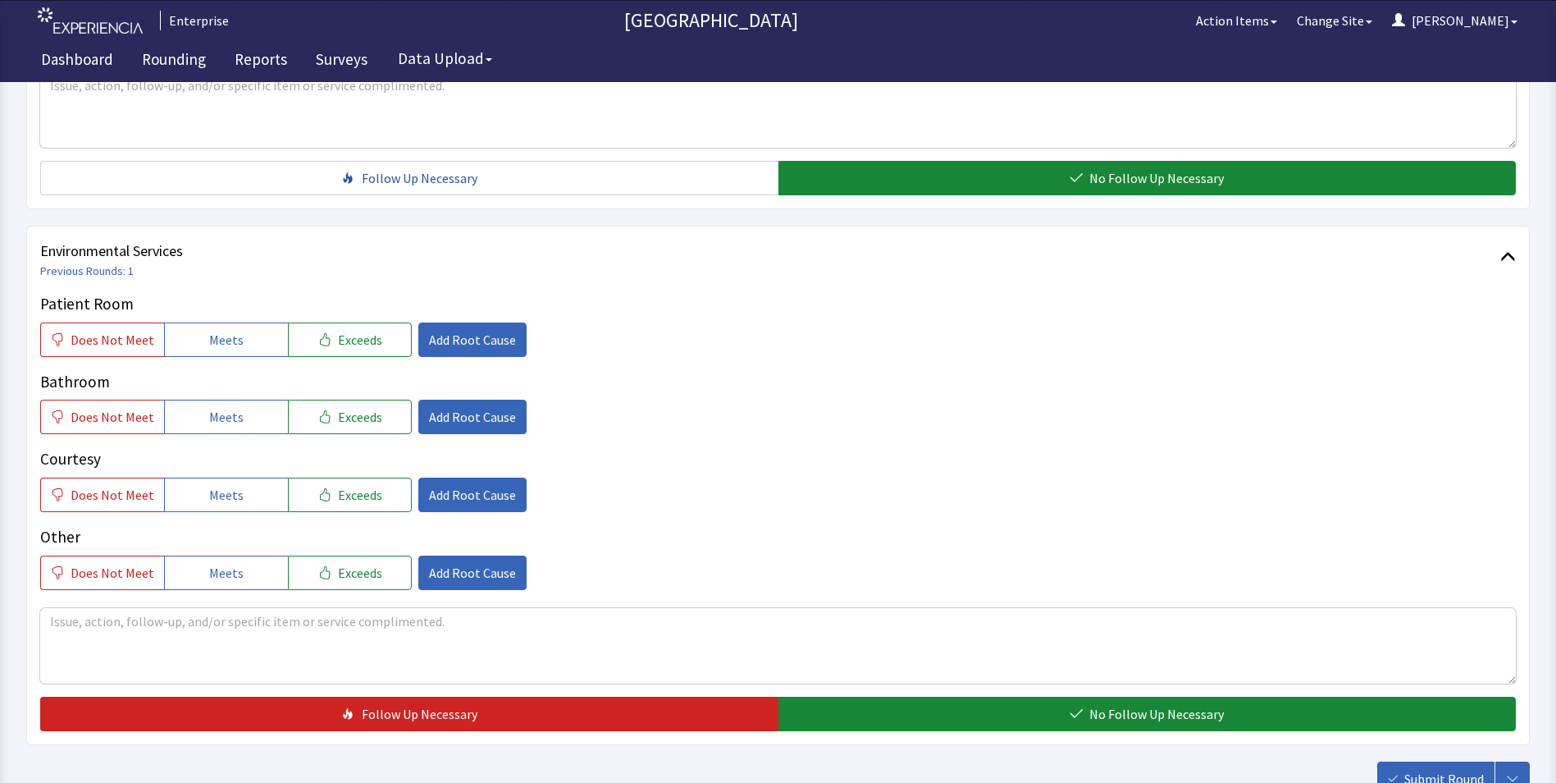
scroll to position [820, 0]
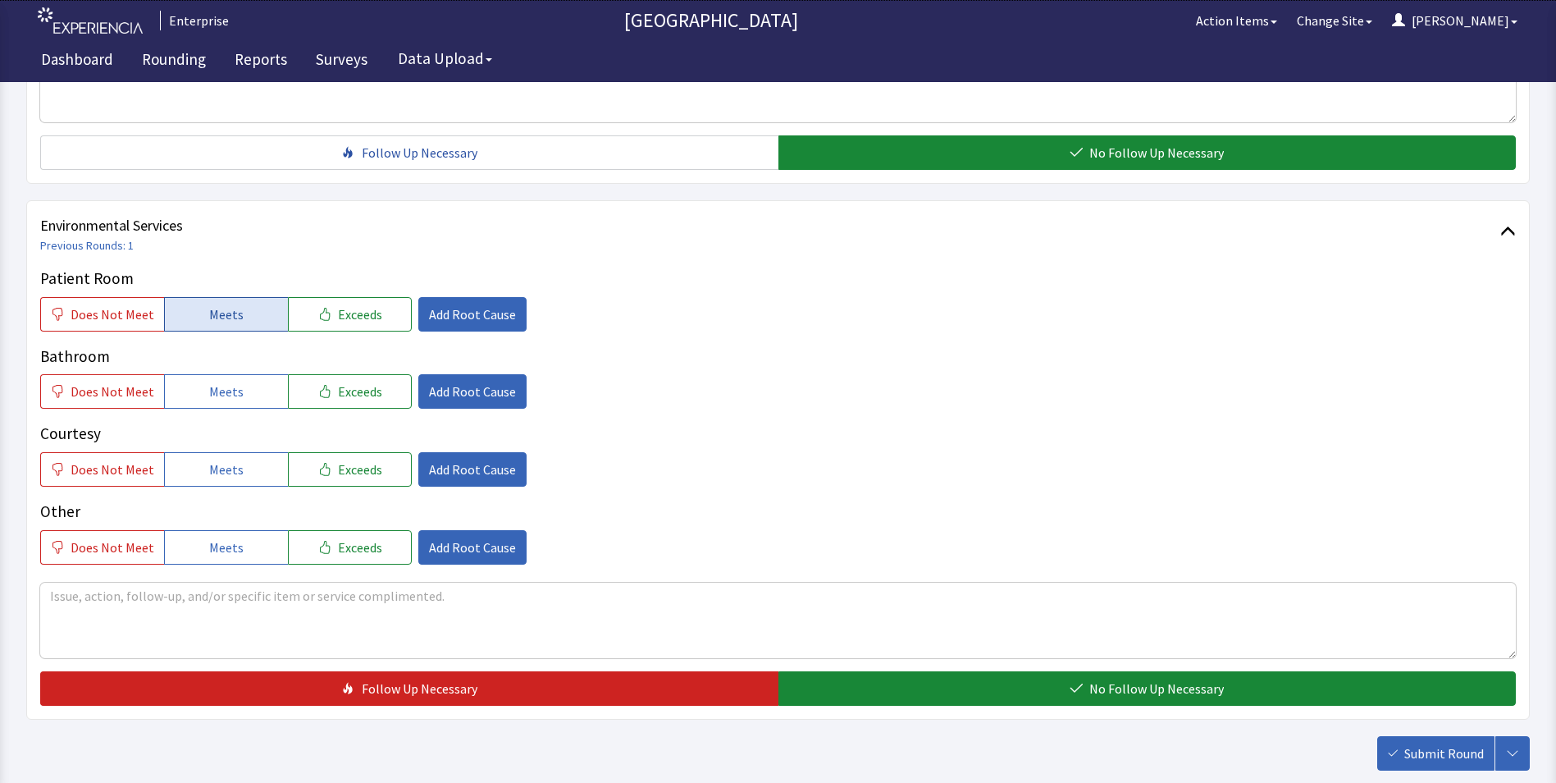
click at [209, 318] on span "Meets" at bounding box center [226, 314] width 34 height 20
drag, startPoint x: 216, startPoint y: 387, endPoint x: 217, endPoint y: 422, distance: 35.3
click at [217, 396] on span "Meets" at bounding box center [226, 391] width 34 height 20
drag, startPoint x: 215, startPoint y: 458, endPoint x: 487, endPoint y: 490, distance: 274.2
click at [215, 461] on button "Meets" at bounding box center [226, 469] width 124 height 34
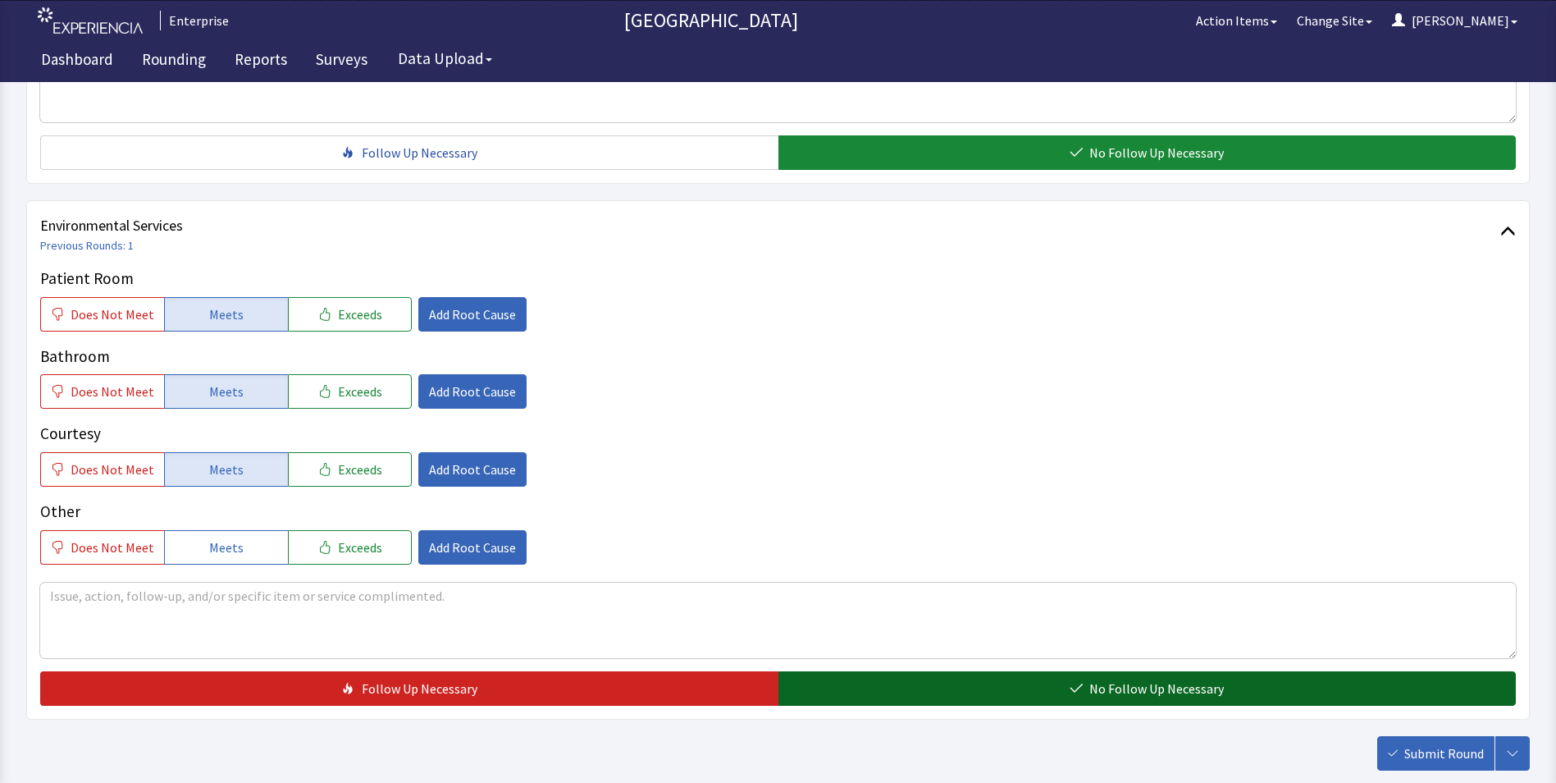
drag, startPoint x: 884, startPoint y: 707, endPoint x: 894, endPoint y: 702, distance: 11.0
click at [886, 707] on div "Environmental Services Previous Rounds: 1 Patient Room Does Not Meet Meets Exce…" at bounding box center [778, 459] width 1504 height 519
click at [1130, 692] on span "No Follow Up Necessary" at bounding box center [1156, 688] width 135 height 20
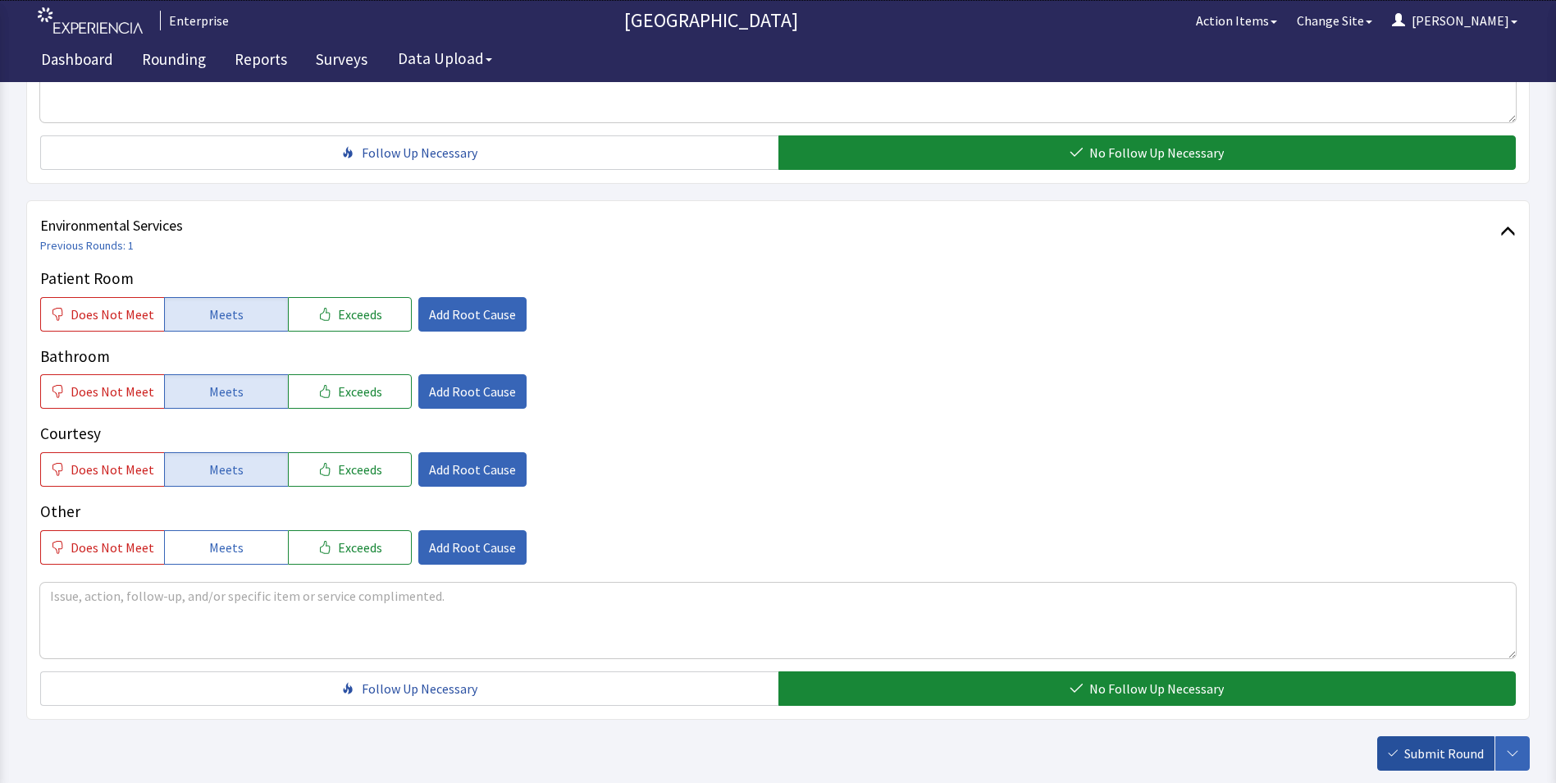
click at [1413, 748] on span "Submit Round" at bounding box center [1444, 753] width 80 height 20
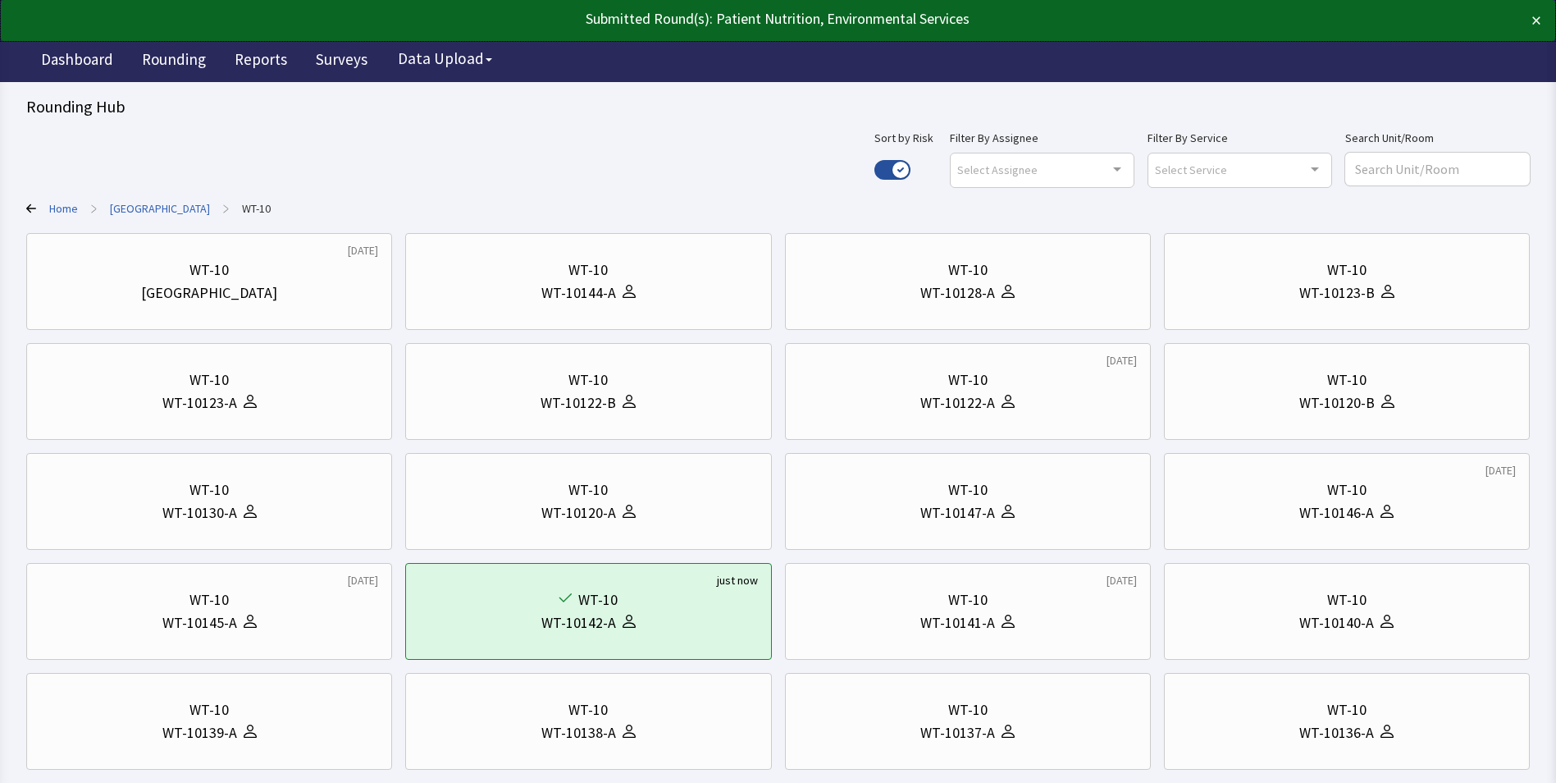
click at [911, 158] on div "Use setting" at bounding box center [892, 170] width 36 height 34
click at [1374, 518] on div at bounding box center [1384, 512] width 20 height 23
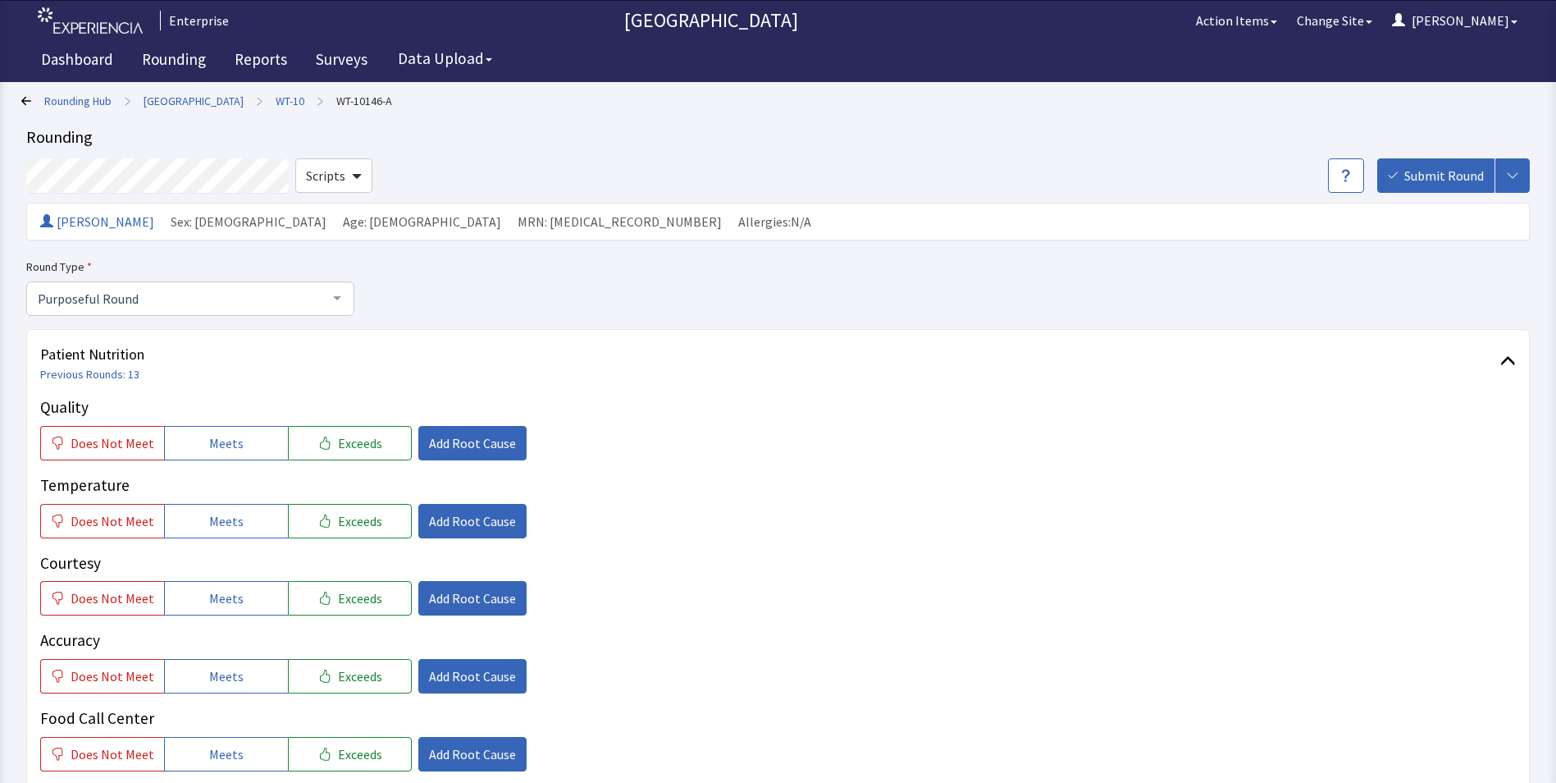
drag, startPoint x: 233, startPoint y: 441, endPoint x: 231, endPoint y: 487, distance: 46.8
click at [231, 448] on span "Meets" at bounding box center [226, 443] width 34 height 20
drag, startPoint x: 231, startPoint y: 523, endPoint x: 237, endPoint y: 564, distance: 41.4
click at [234, 529] on span "Meets" at bounding box center [226, 521] width 34 height 20
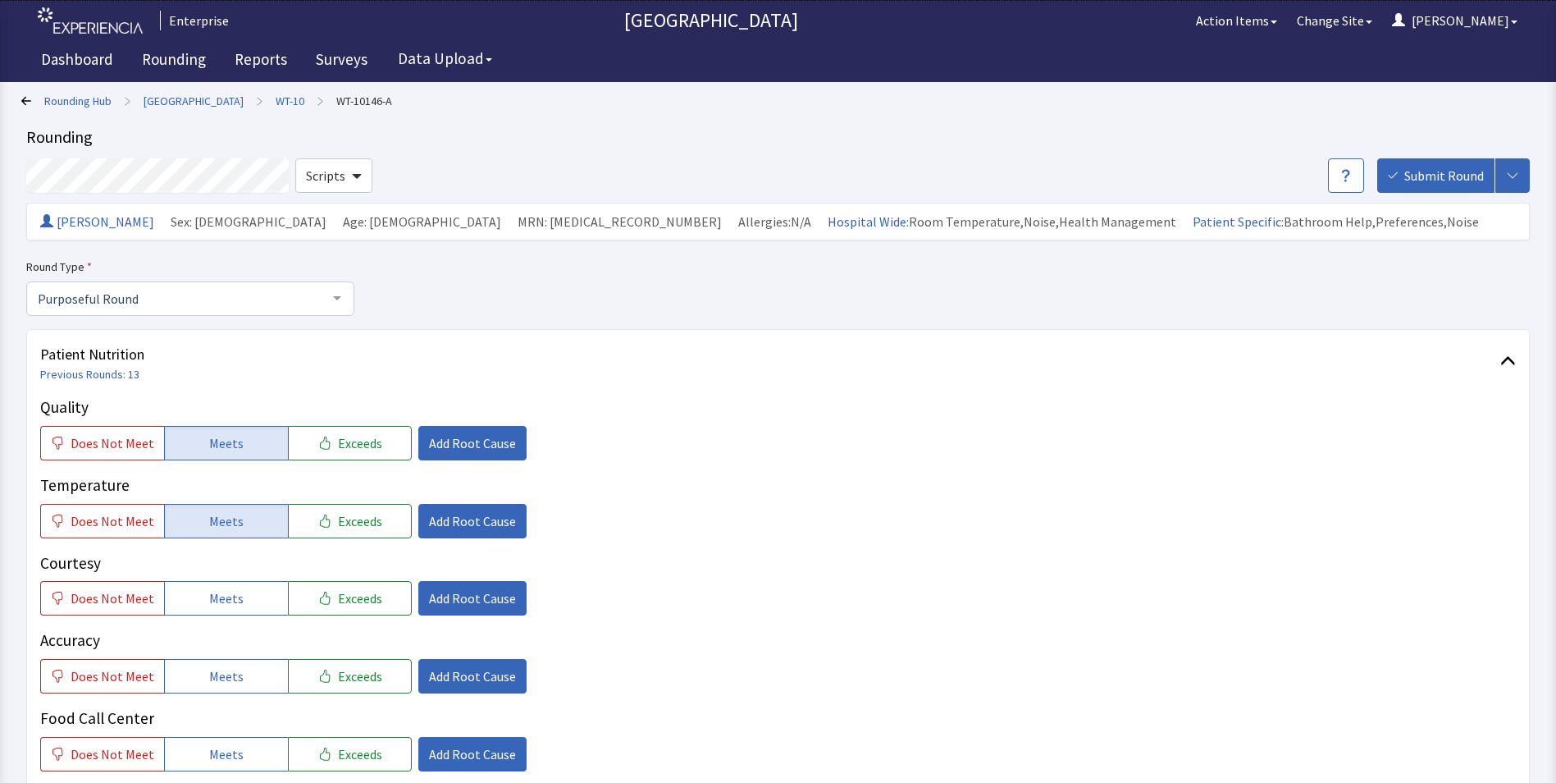
drag, startPoint x: 237, startPoint y: 590, endPoint x: 229, endPoint y: 643, distance: 53.9
click at [237, 598] on button "Meets" at bounding box center [226, 598] width 124 height 34
click at [221, 668] on span "Meets" at bounding box center [226, 676] width 34 height 20
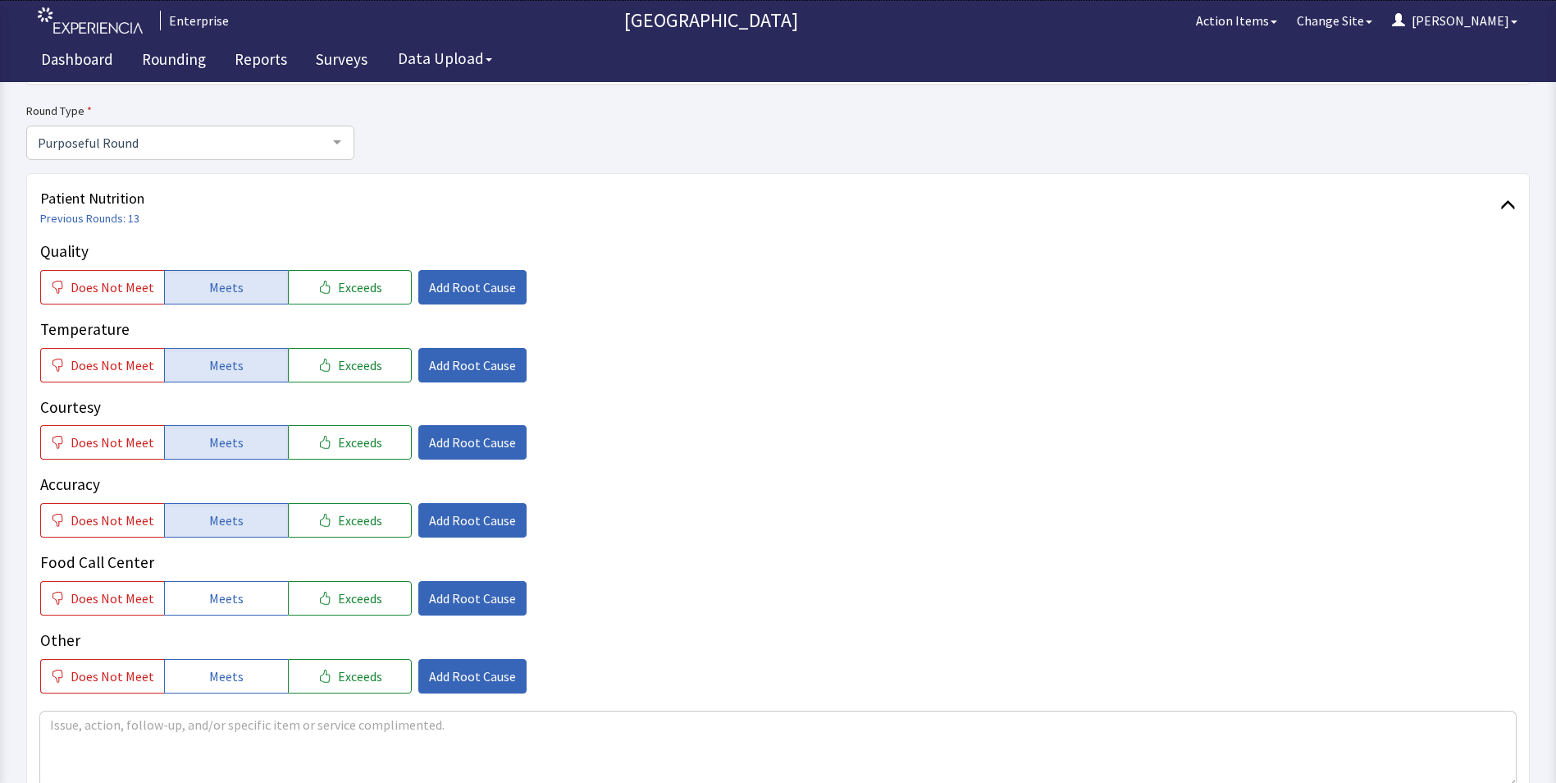
scroll to position [328, 0]
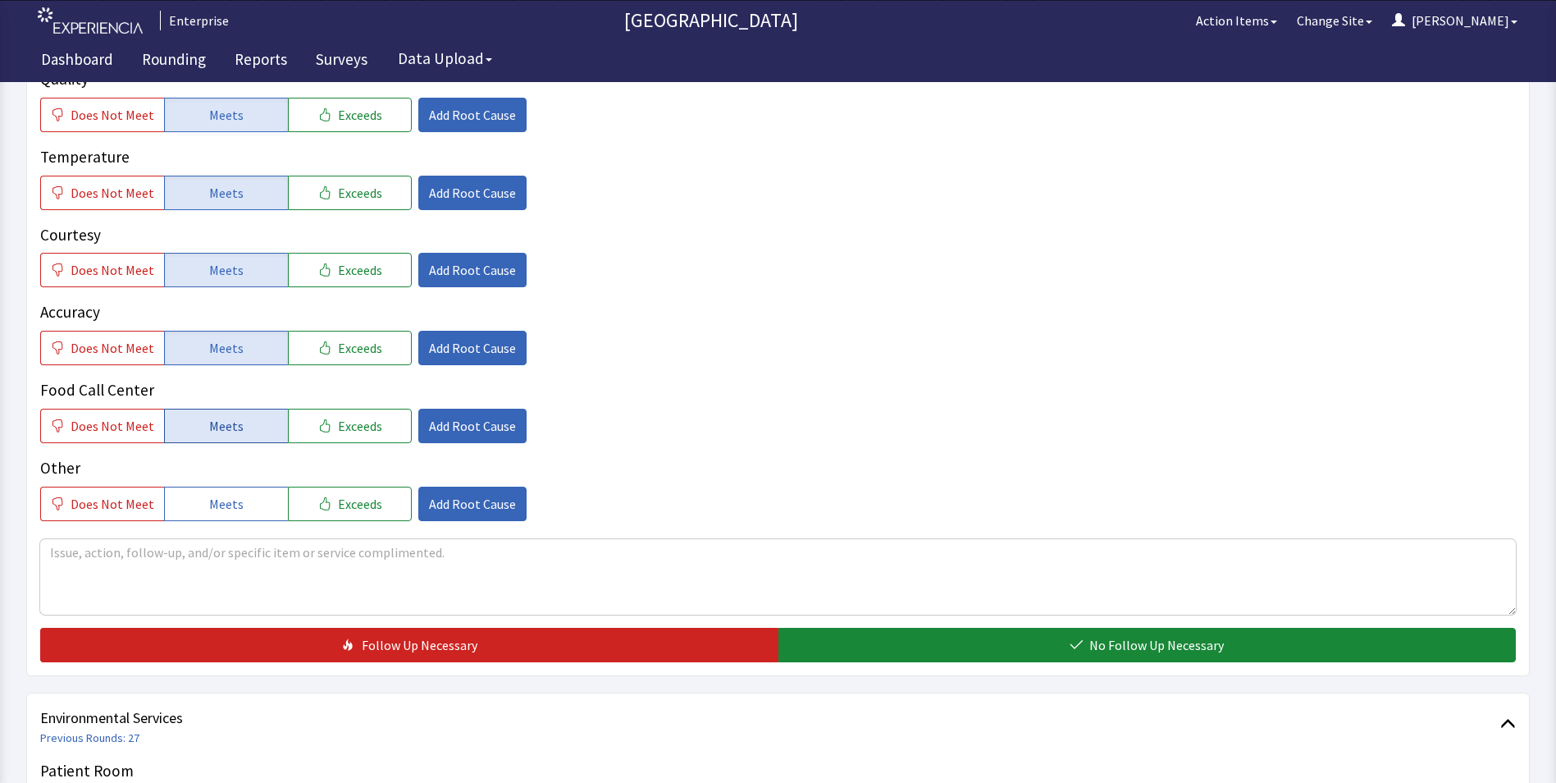
click at [224, 435] on span "Meets" at bounding box center [226, 426] width 34 height 20
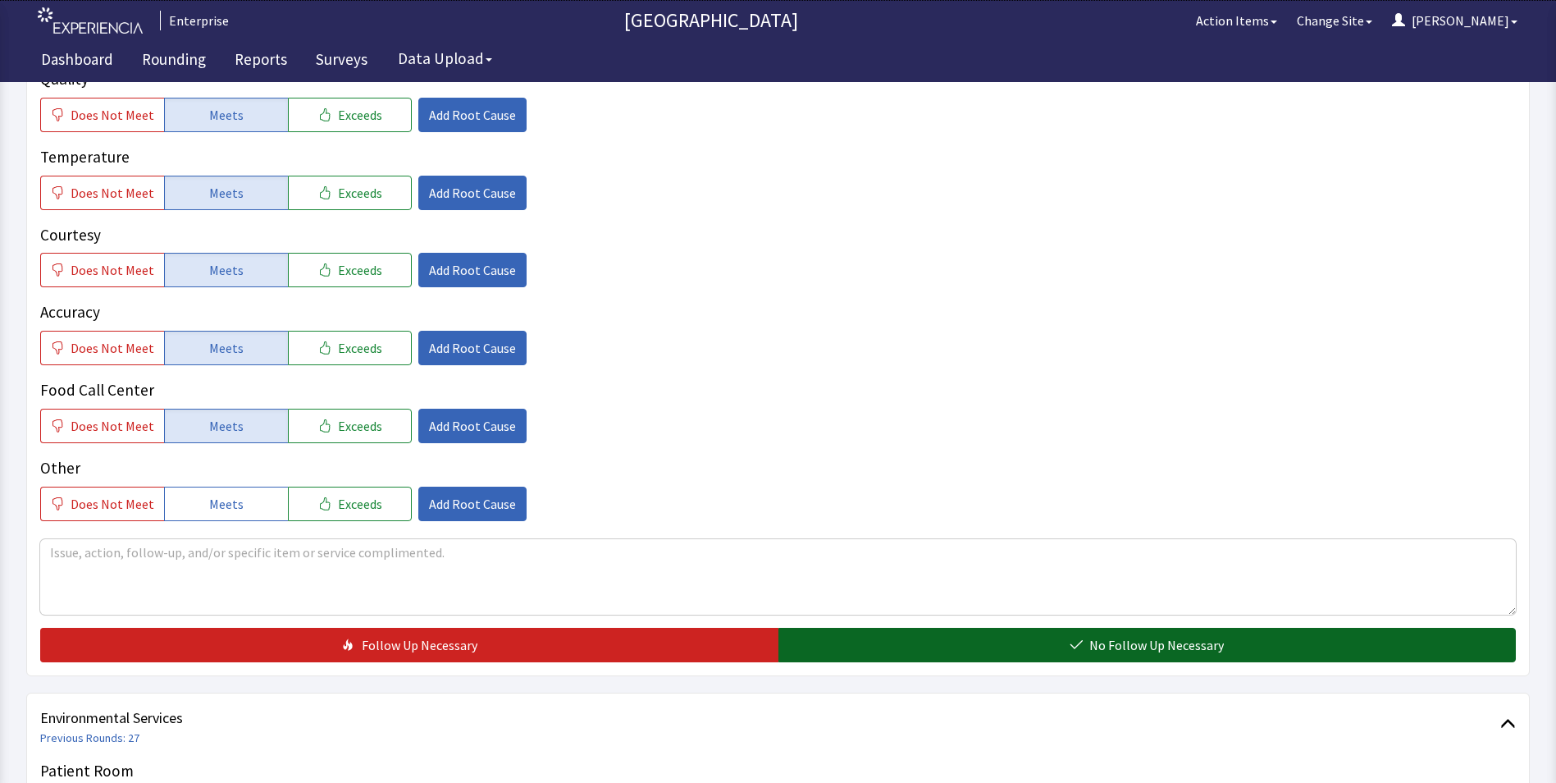
click at [865, 646] on button "No Follow Up Necessary" at bounding box center [1147, 645] width 738 height 34
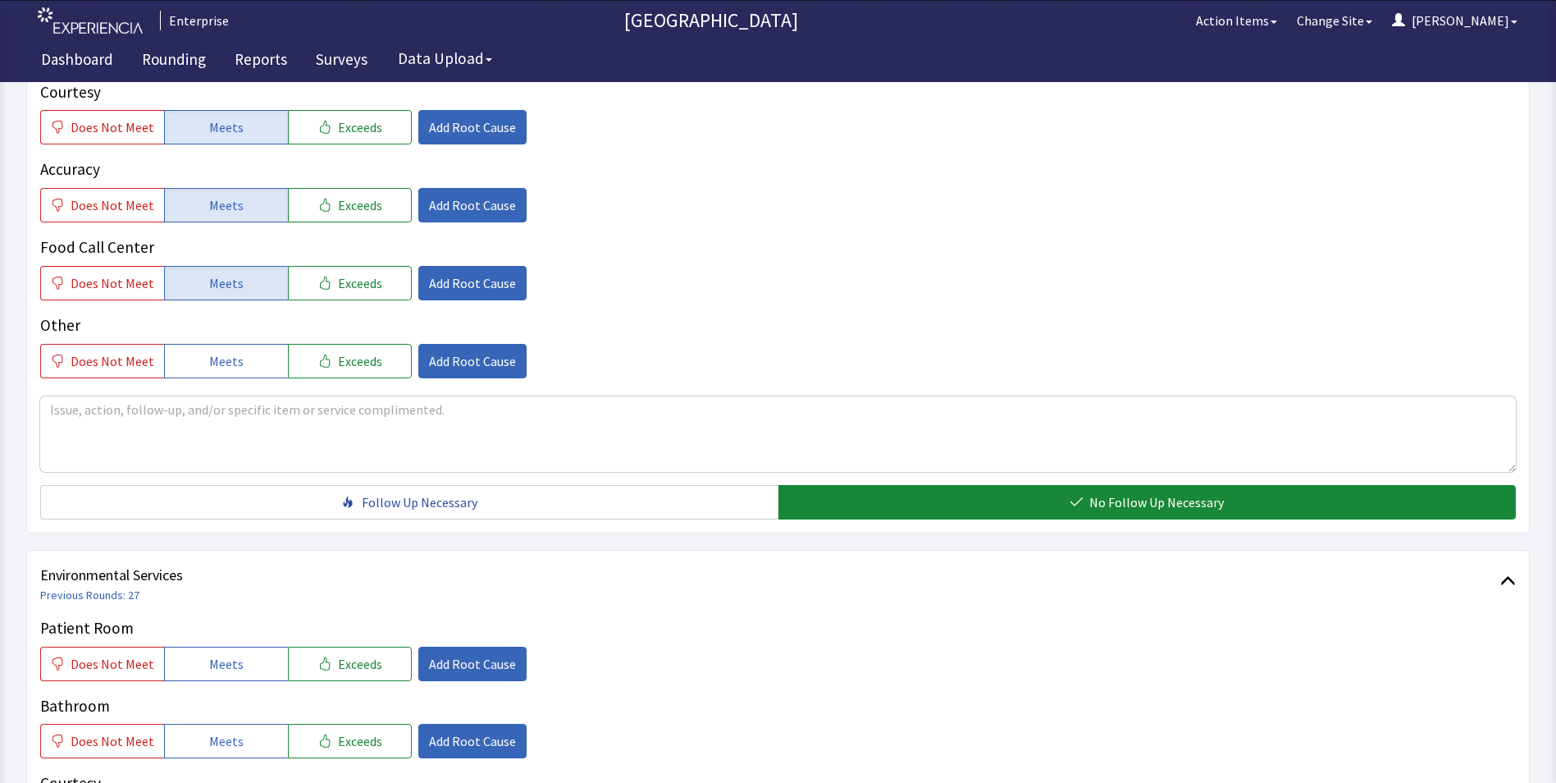
scroll to position [656, 0]
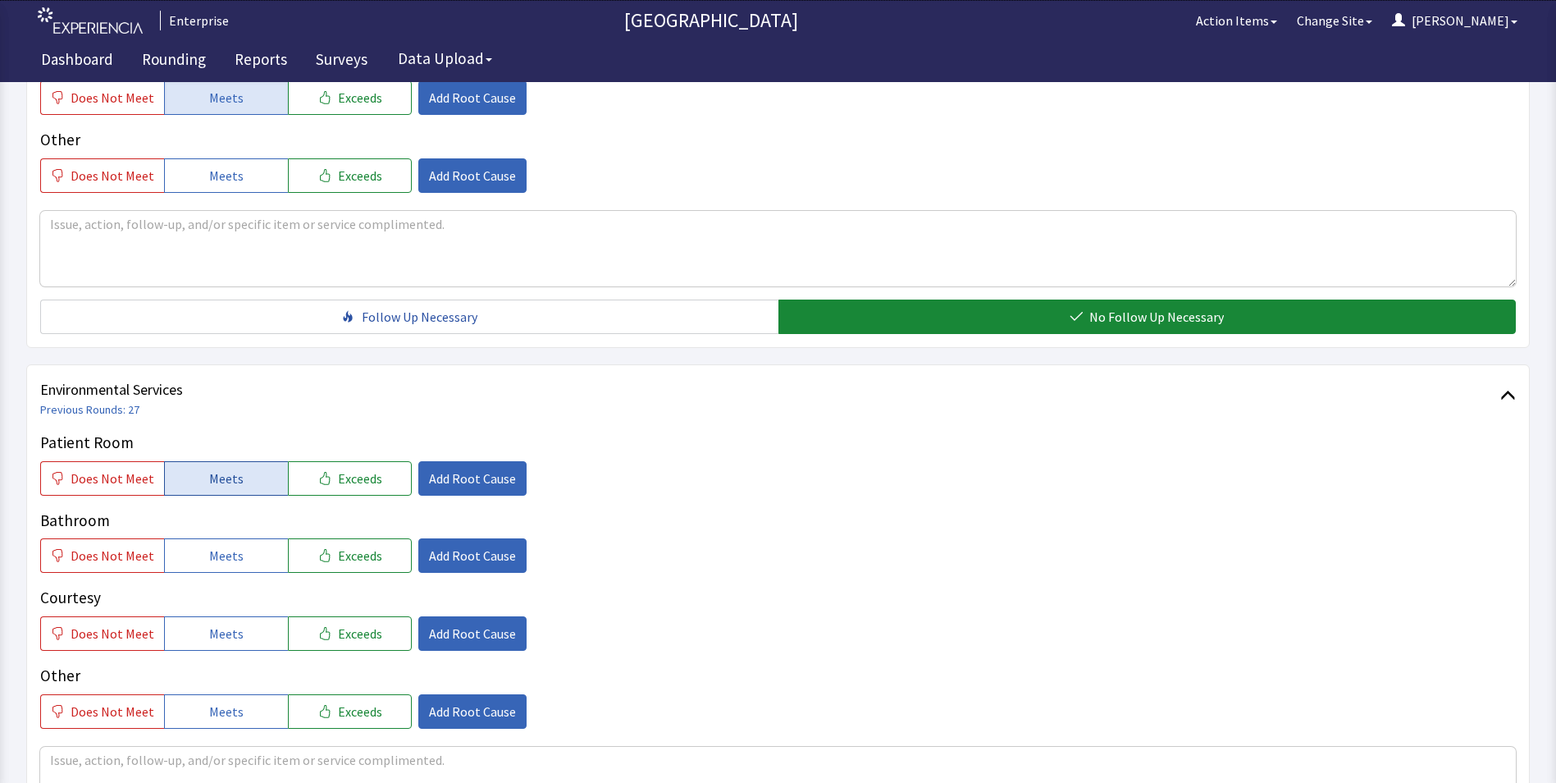
drag, startPoint x: 216, startPoint y: 482, endPoint x: 222, endPoint y: 520, distance: 39.1
click at [217, 486] on span "Meets" at bounding box center [226, 478] width 34 height 20
drag, startPoint x: 224, startPoint y: 556, endPoint x: 230, endPoint y: 603, distance: 47.1
click at [225, 559] on span "Meets" at bounding box center [226, 556] width 34 height 20
drag, startPoint x: 229, startPoint y: 626, endPoint x: 443, endPoint y: 587, distance: 217.7
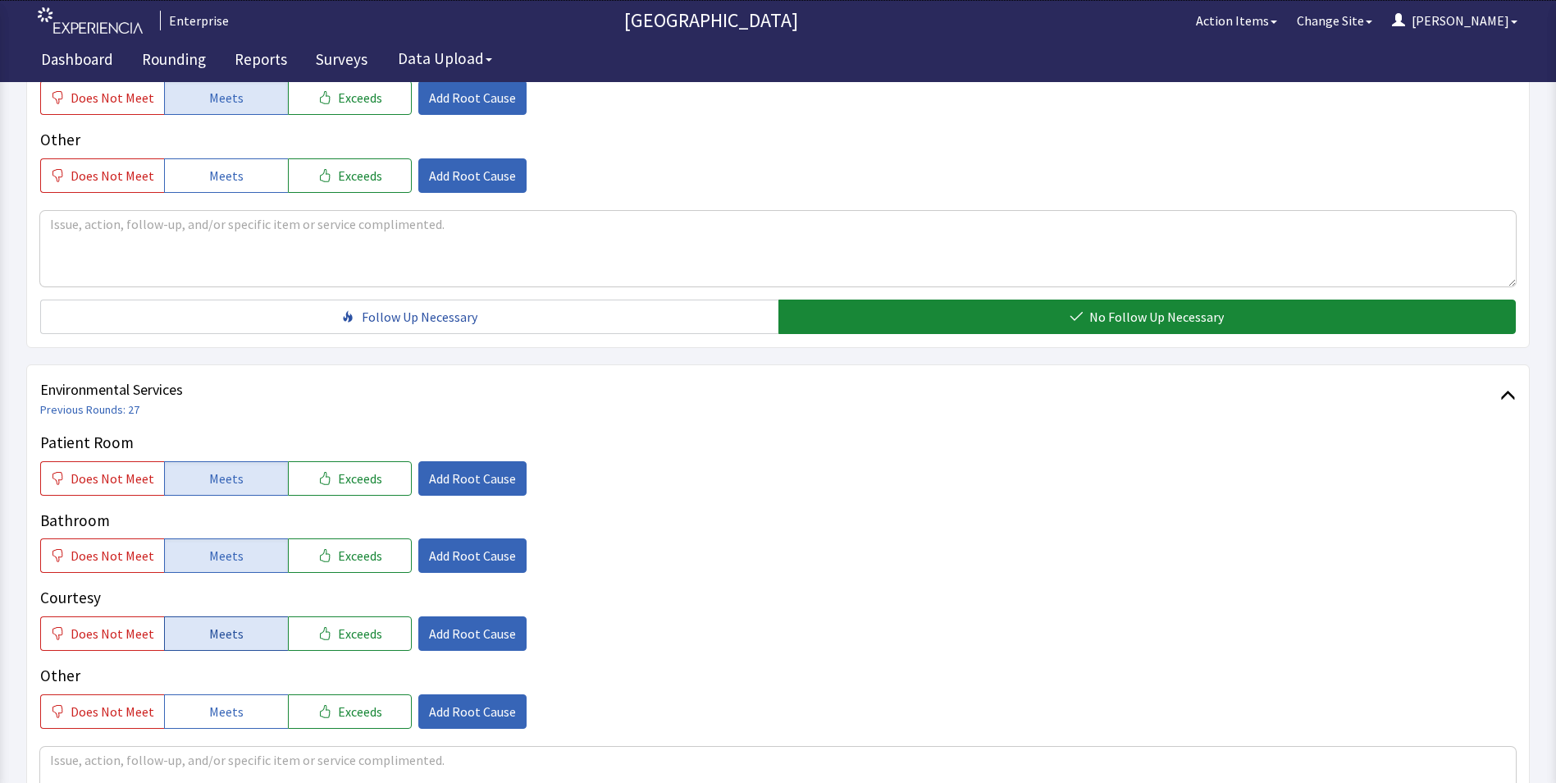
click at [230, 628] on span "Meets" at bounding box center [226, 633] width 34 height 20
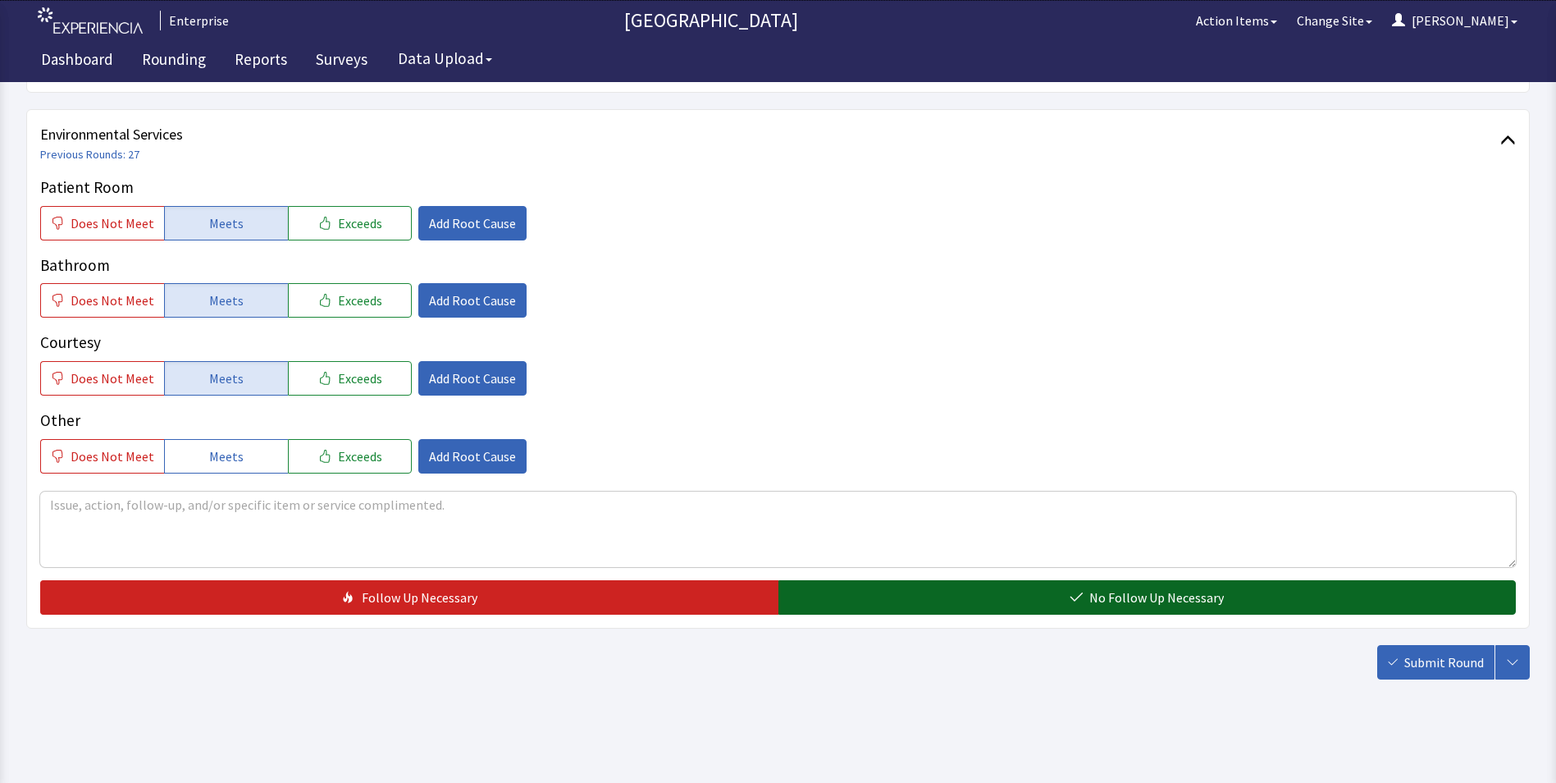
scroll to position [916, 0]
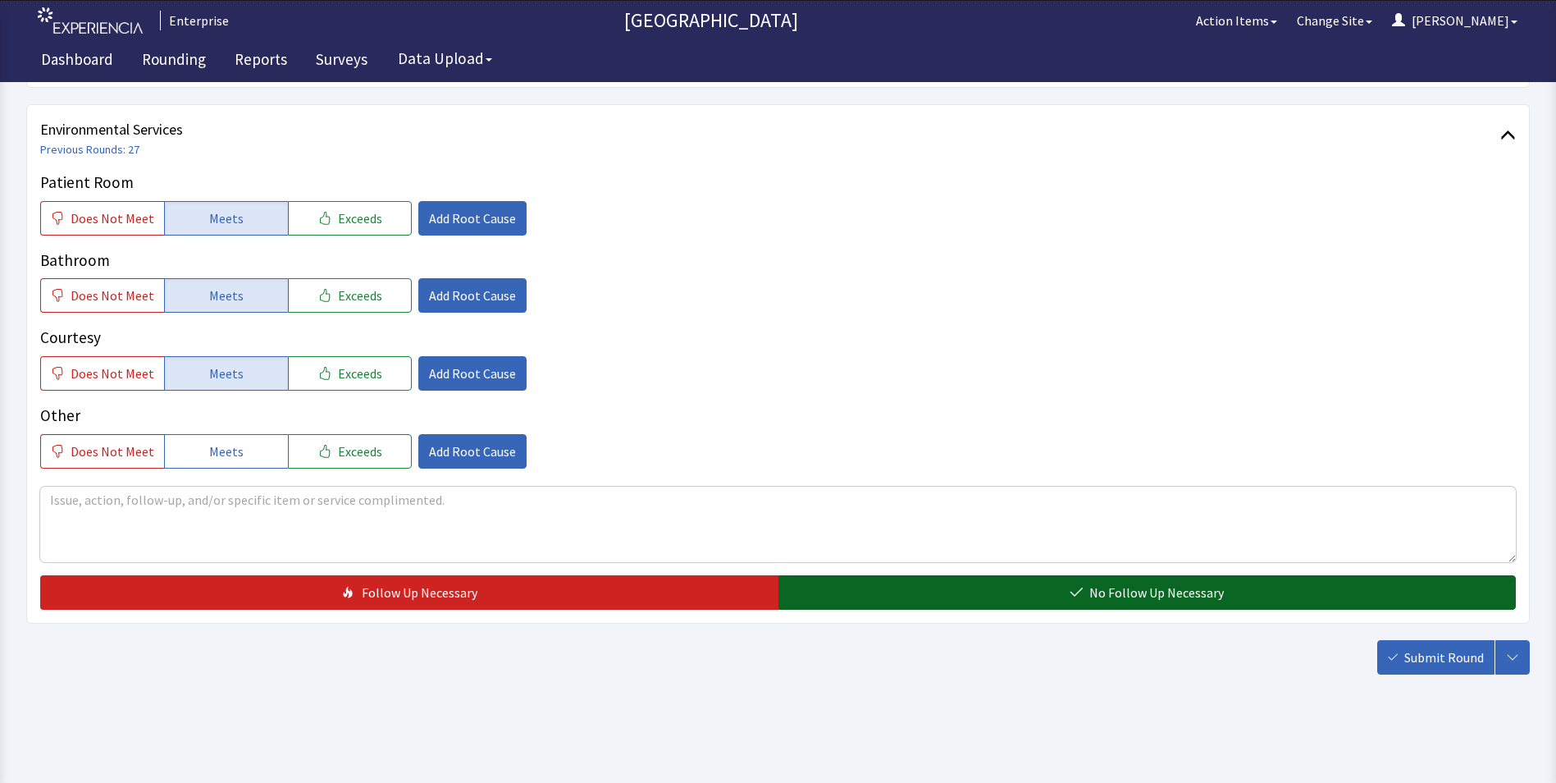
click at [911, 585] on button "No Follow Up Necessary" at bounding box center [1147, 592] width 738 height 34
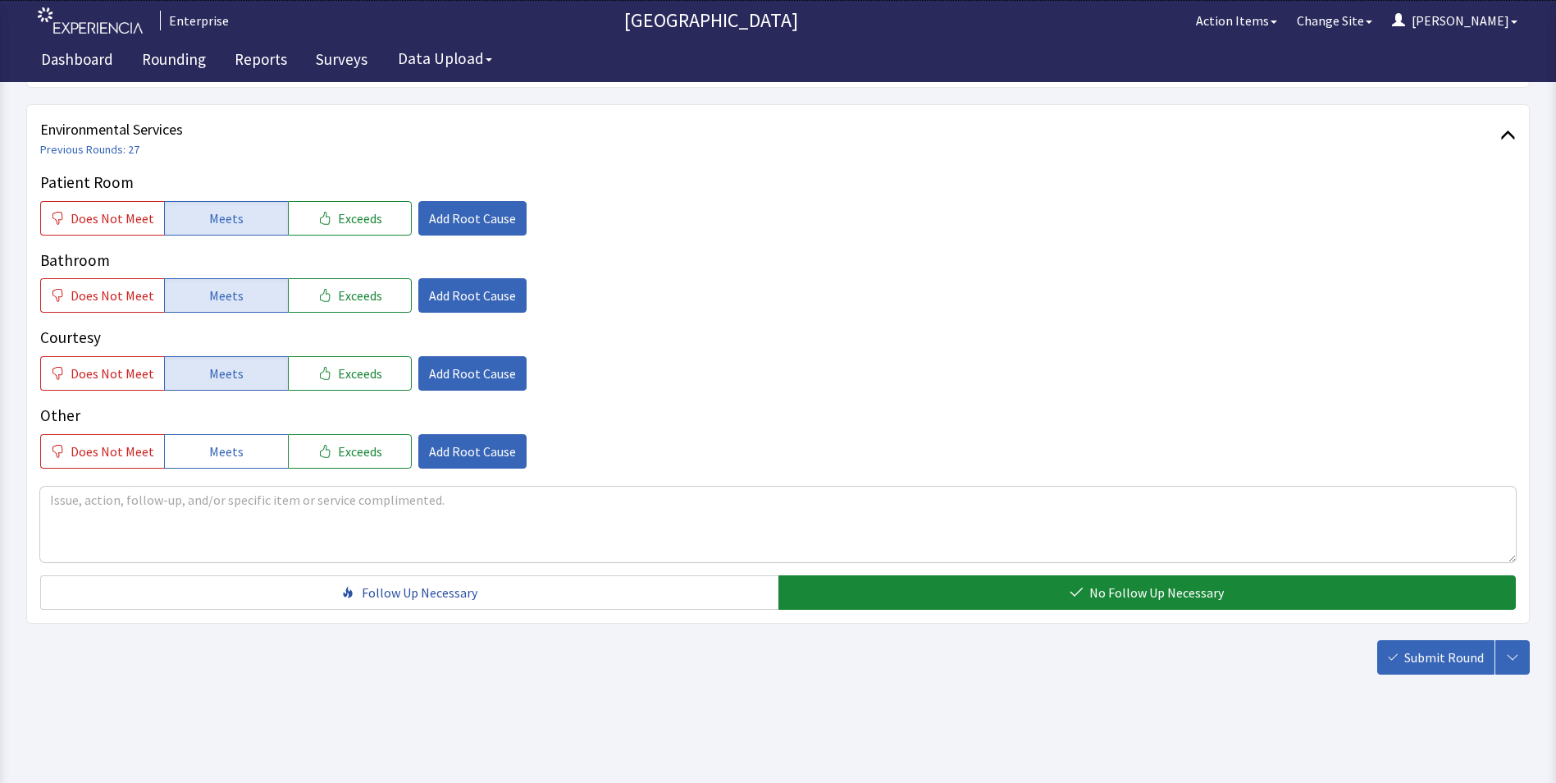
click at [1424, 662] on span "Submit Round" at bounding box center [1444, 657] width 80 height 20
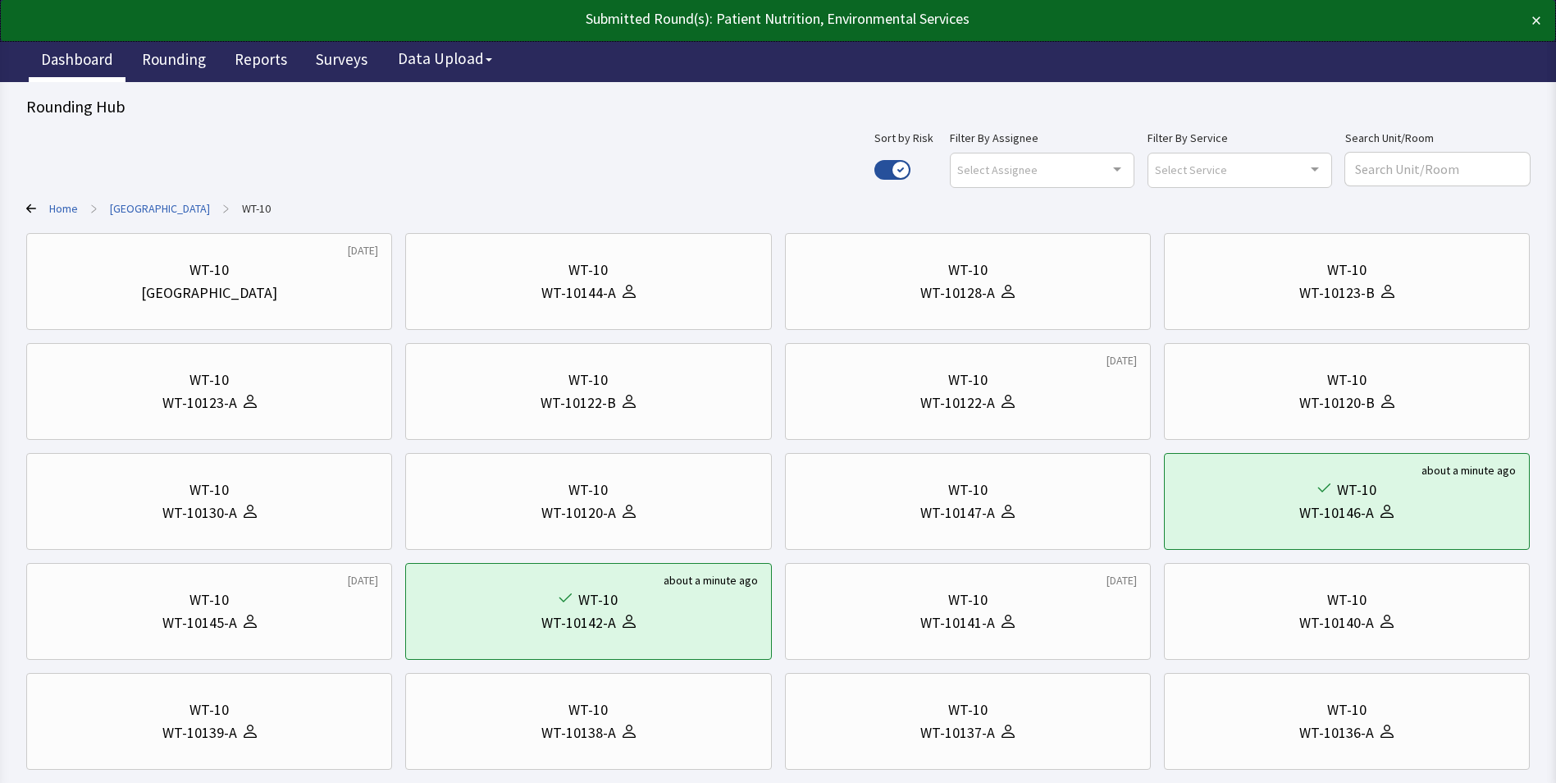
click at [70, 55] on link "Dashboard" at bounding box center [77, 61] width 97 height 41
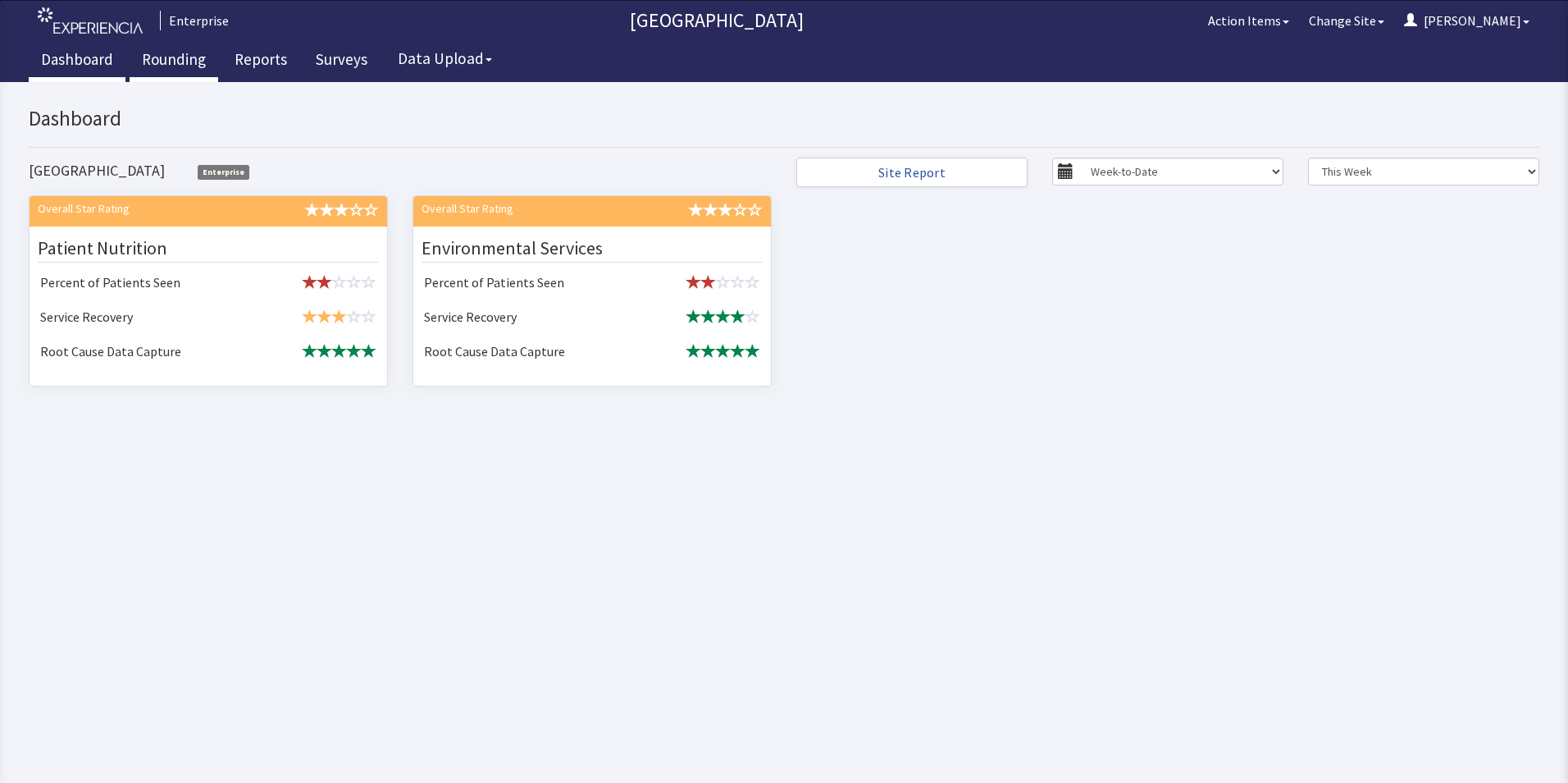
click at [162, 57] on link "Rounding" at bounding box center [174, 61] width 89 height 41
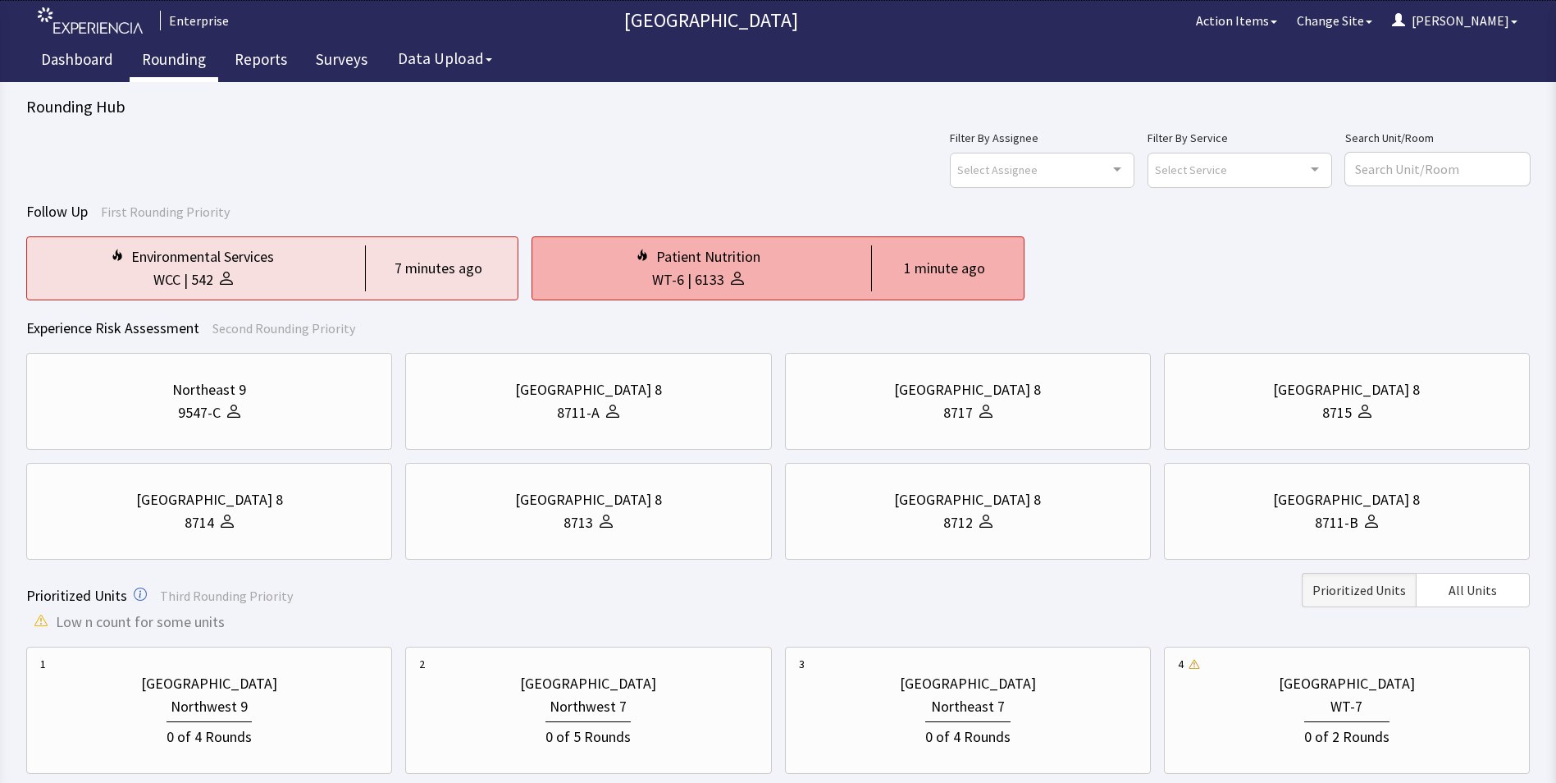
click at [810, 274] on div "WT-6 | 6133" at bounding box center [698, 279] width 305 height 23
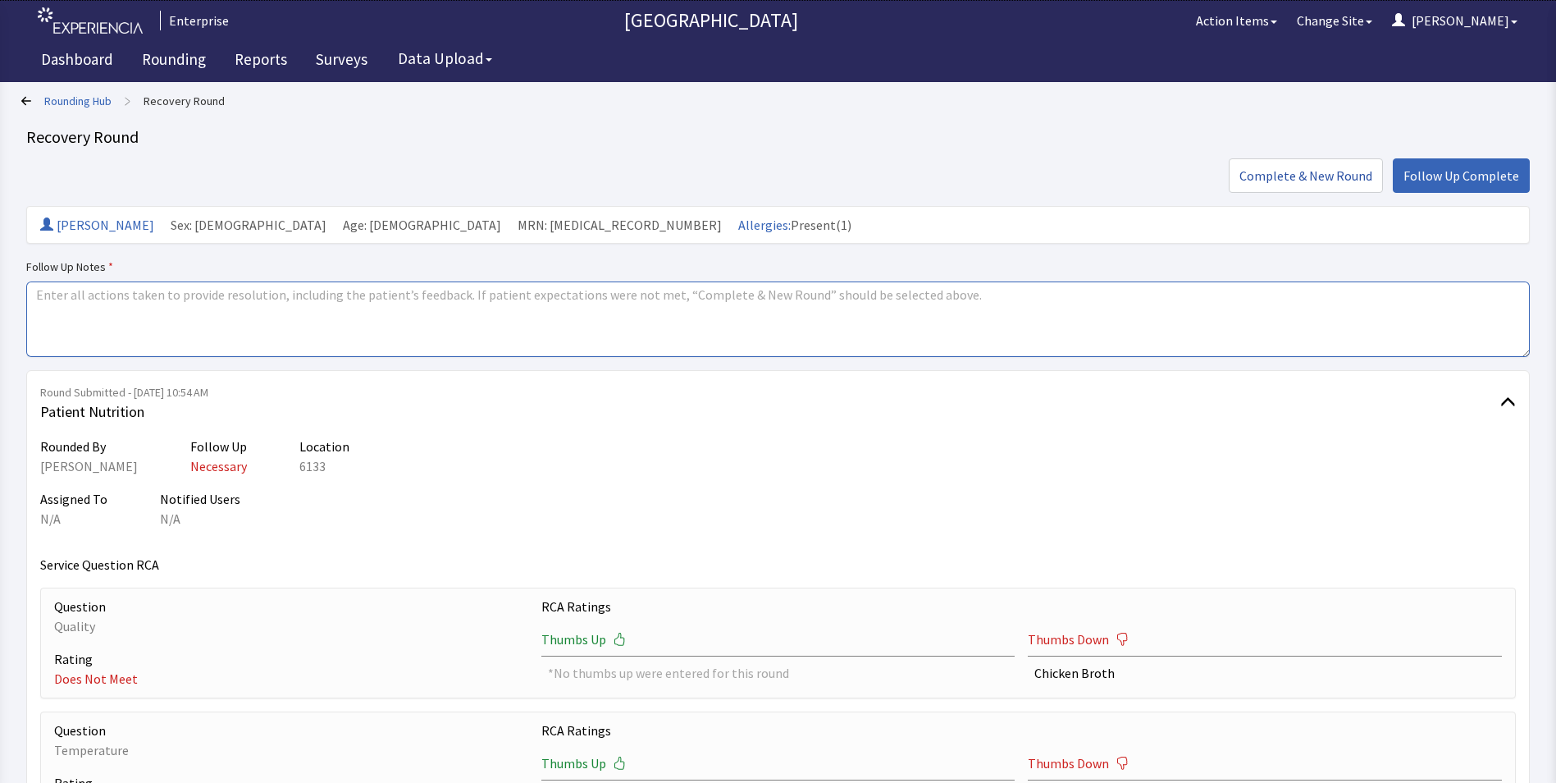
click at [49, 291] on textarea at bounding box center [778, 318] width 1504 height 75
click at [38, 294] on textarea "ssue resolved" at bounding box center [778, 318] width 1504 height 75
drag, startPoint x: 32, startPoint y: 296, endPoint x: 165, endPoint y: 307, distance: 133.3
click at [165, 307] on textarea "issue resolved" at bounding box center [778, 318] width 1504 height 75
type textarea "issue resolved"
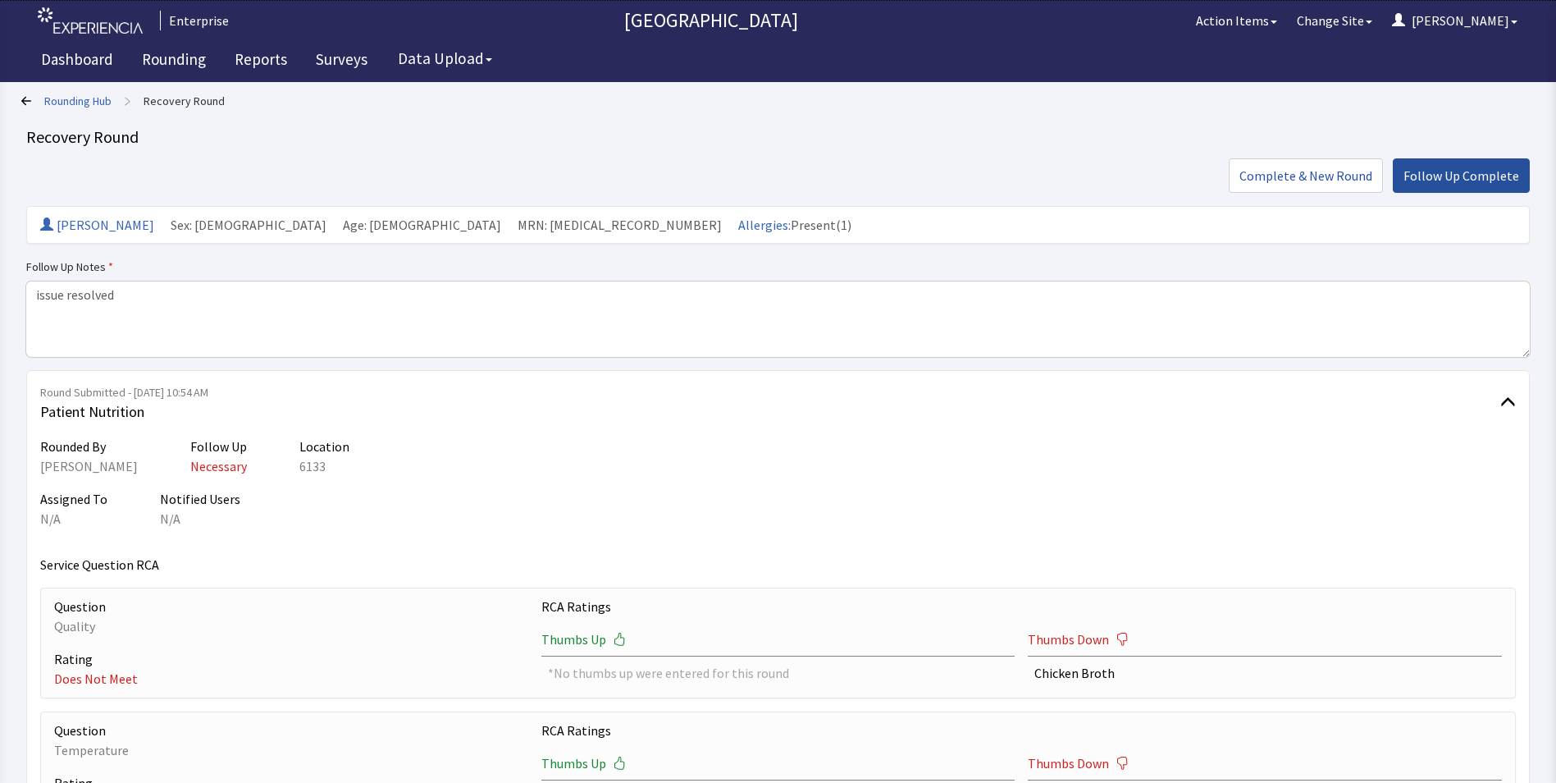
click at [1448, 174] on span "Follow Up Complete" at bounding box center [1462, 176] width 116 height 20
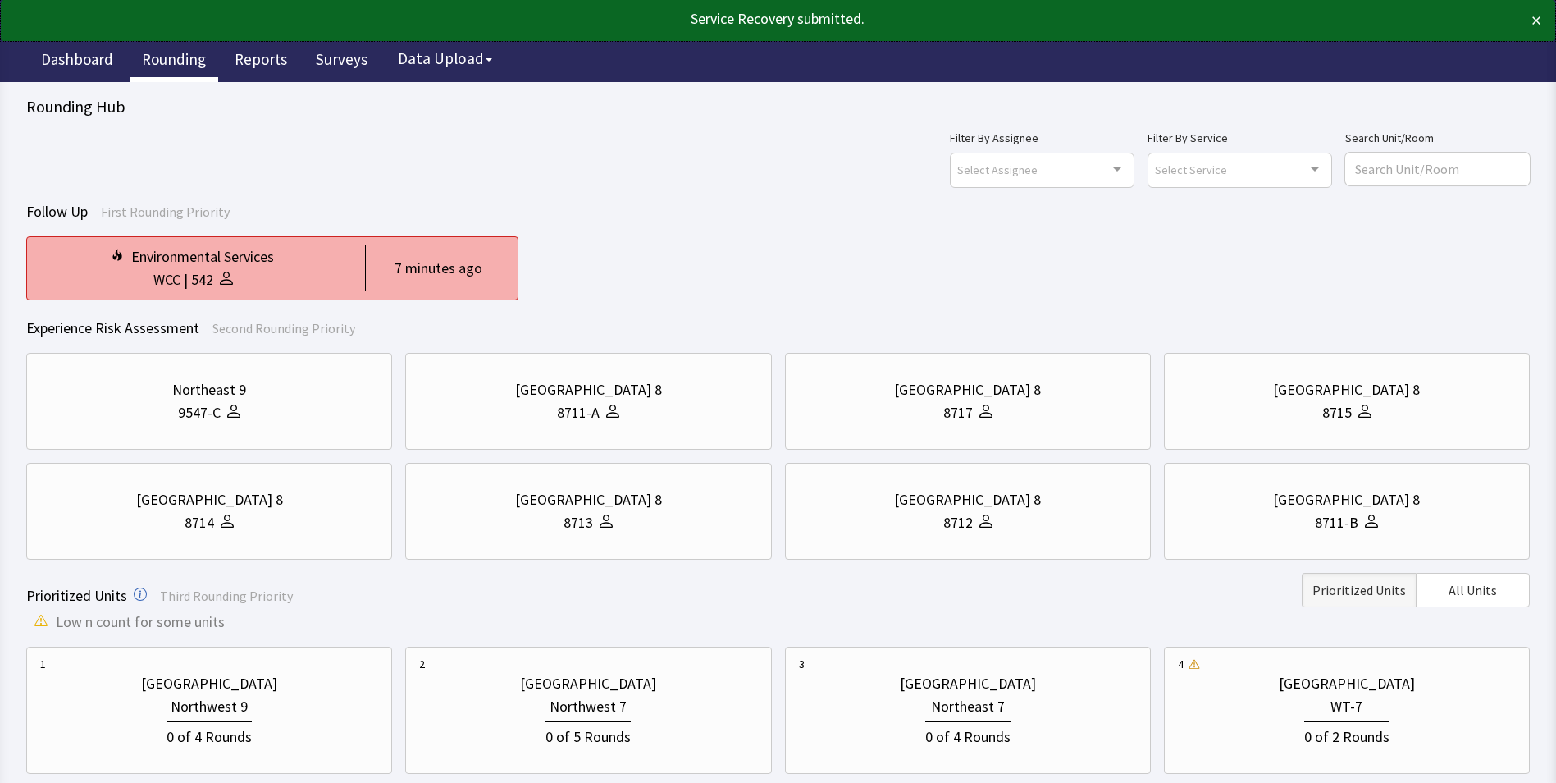
click at [255, 271] on div "WCC | 542" at bounding box center [192, 279] width 305 height 23
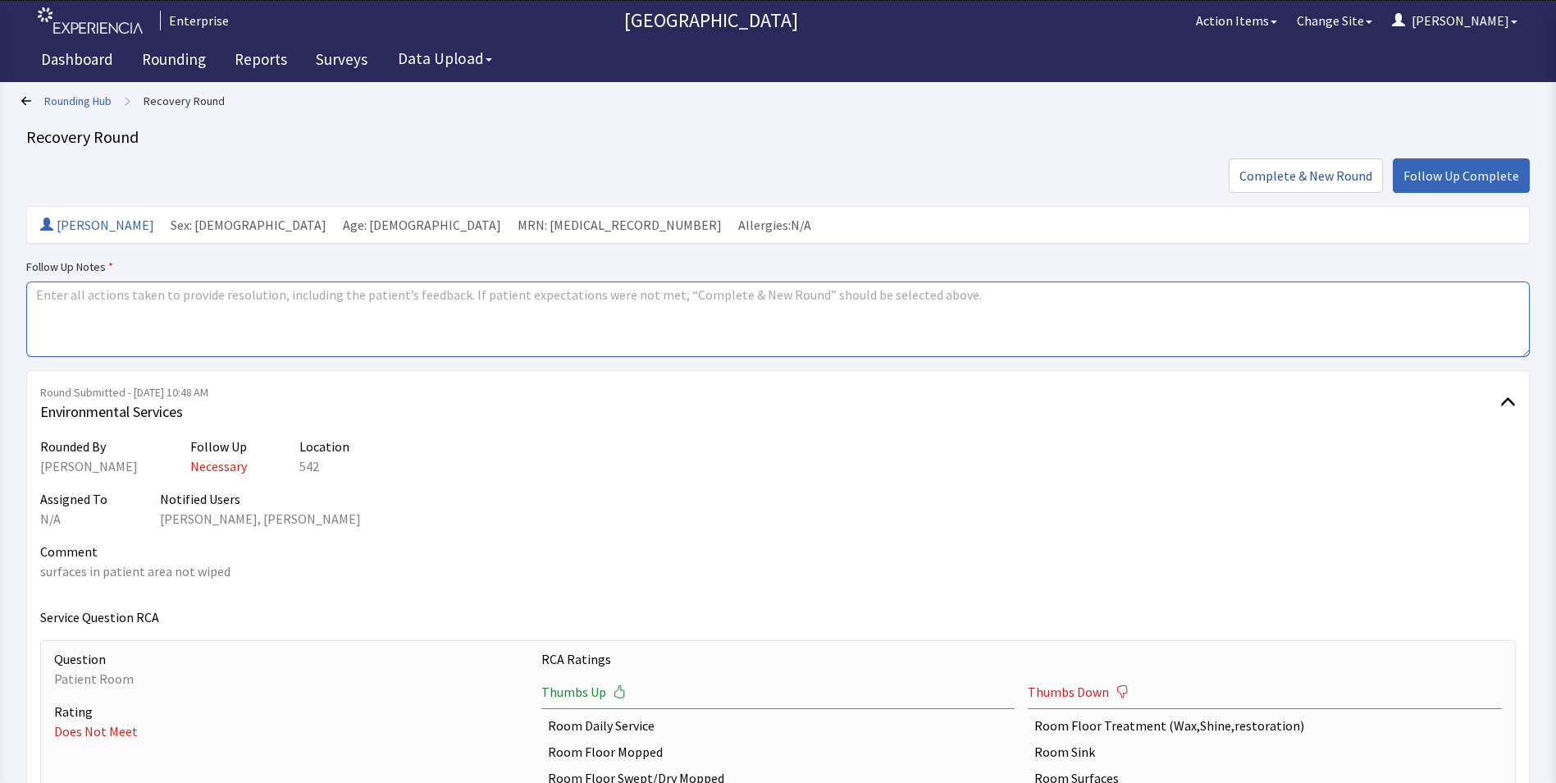
click at [53, 299] on textarea at bounding box center [778, 318] width 1504 height 75
paste textarea "issue resolved"
type textarea "issue resolved"
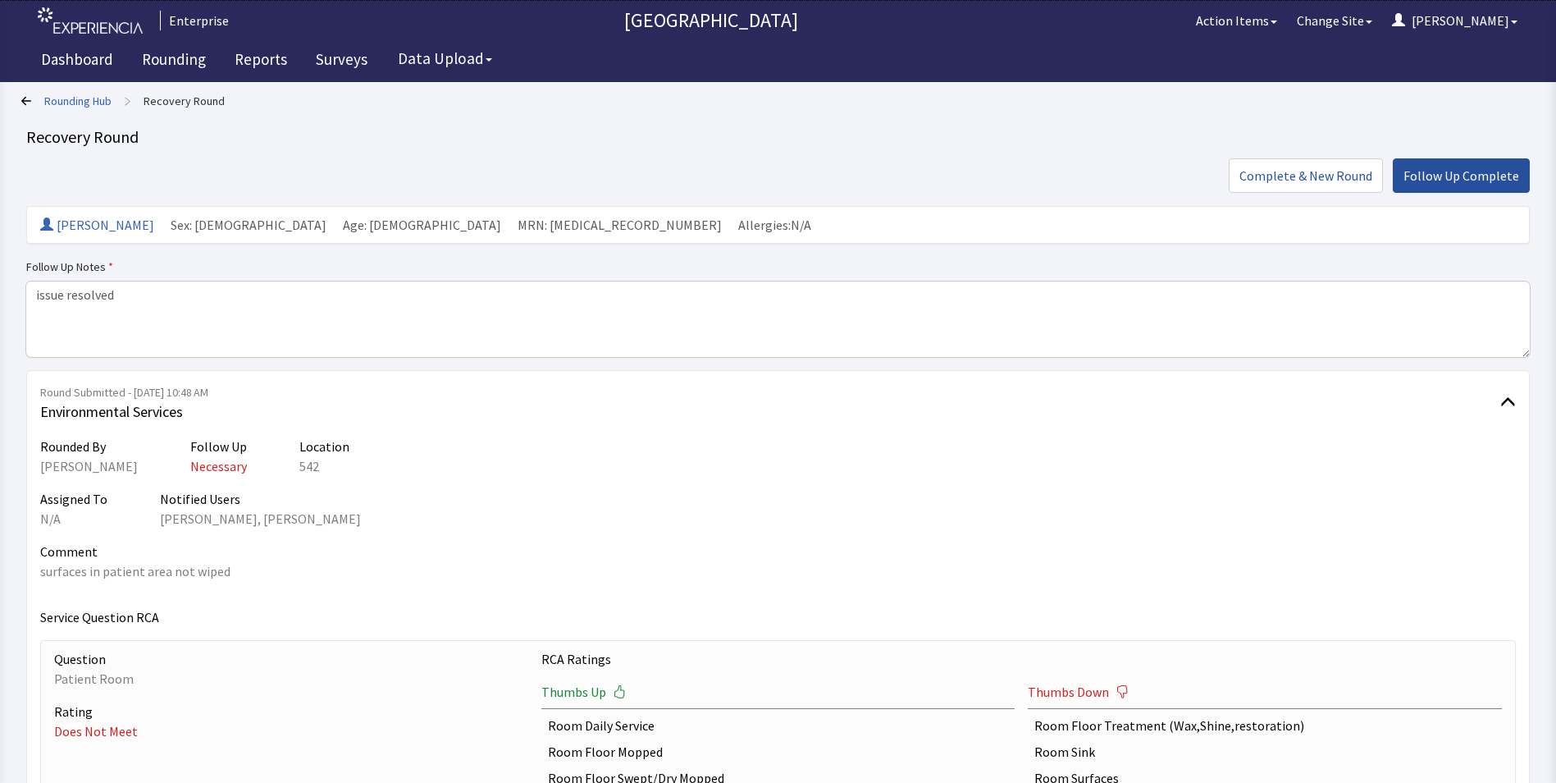
click at [1457, 172] on span "Follow Up Complete" at bounding box center [1462, 176] width 116 height 20
